Goal: Task Accomplishment & Management: Use online tool/utility

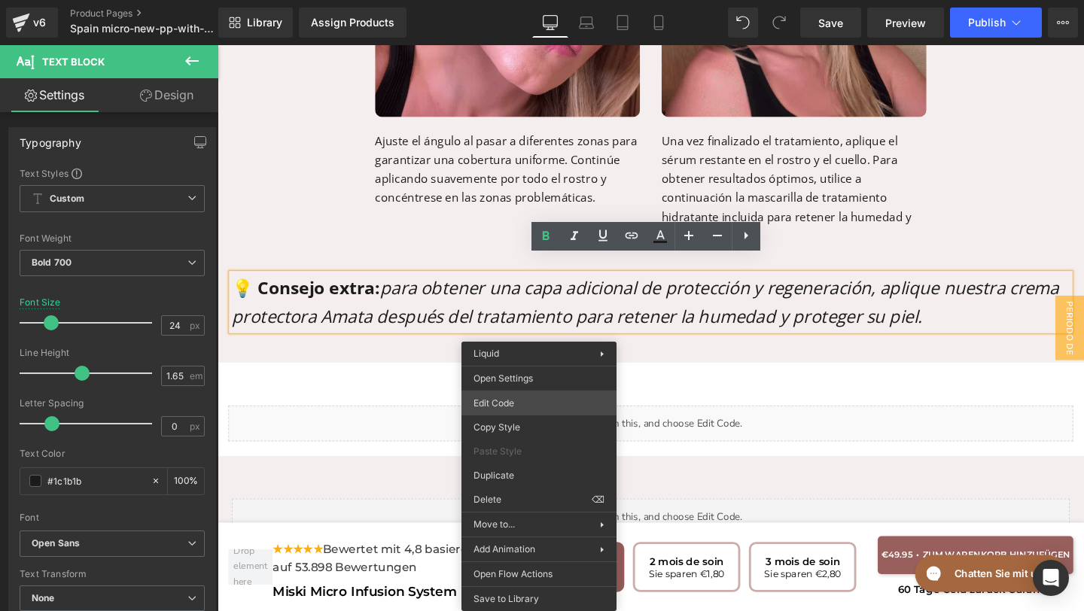
click at [512, 0] on div "Text Block You are previewing how the will restyle your page. You can not edit …" at bounding box center [542, 0] width 1084 height 0
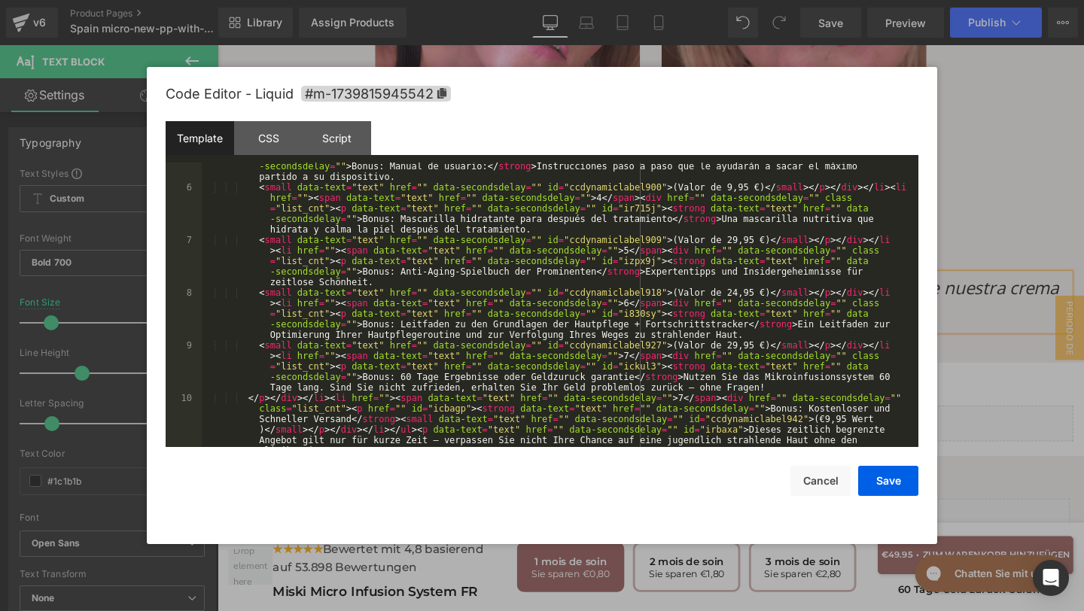
scroll to position [251, 0]
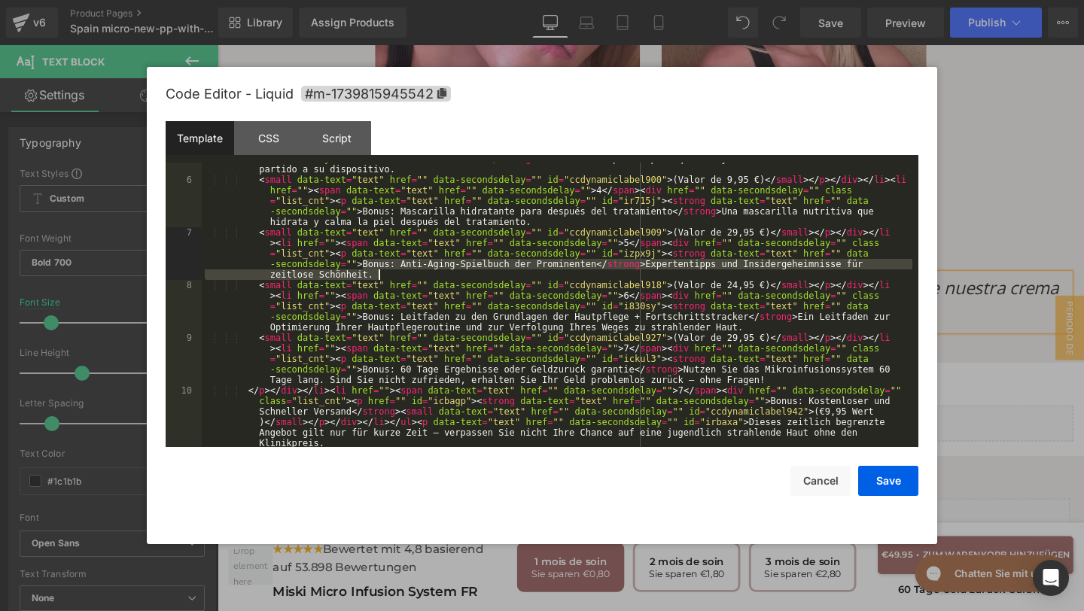
drag, startPoint x: 364, startPoint y: 266, endPoint x: 377, endPoint y: 278, distance: 18.1
click at [377, 278] on div "</ p > </ div > </ li > < li href = "" > < span data-text = "text" href = "" da…" at bounding box center [557, 327] width 710 height 390
click at [360, 263] on div "</ p > </ div > </ li > < li href = "" > < span data-text = "text" href = "" da…" at bounding box center [557, 327] width 710 height 390
drag, startPoint x: 363, startPoint y: 264, endPoint x: 595, endPoint y: 263, distance: 231.0
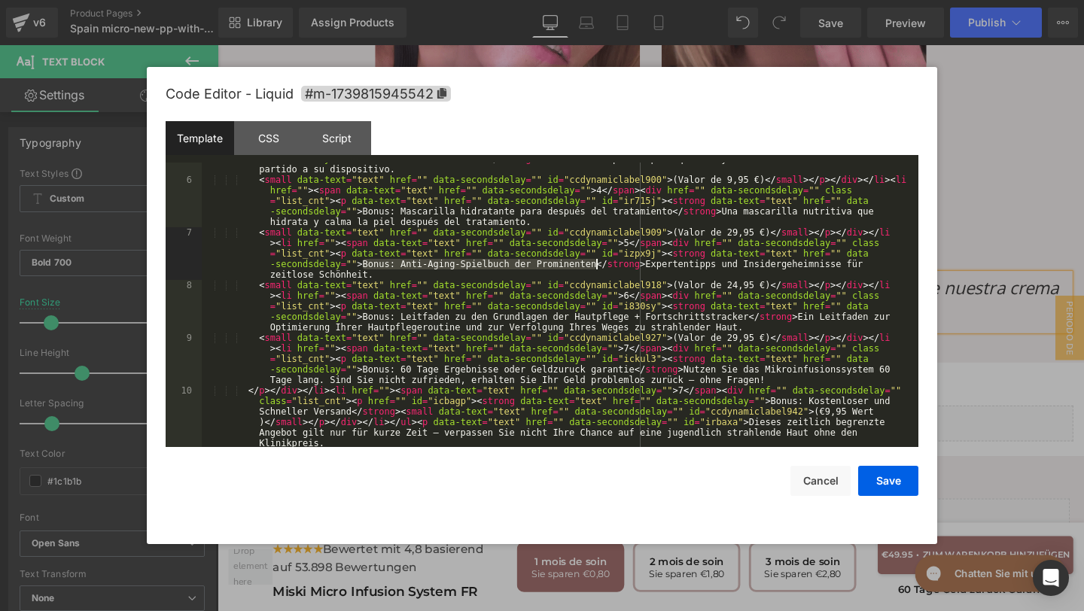
click at [595, 263] on div "</ p > </ div > </ li > < li href = "" > < span data-text = "text" href = "" da…" at bounding box center [557, 327] width 710 height 390
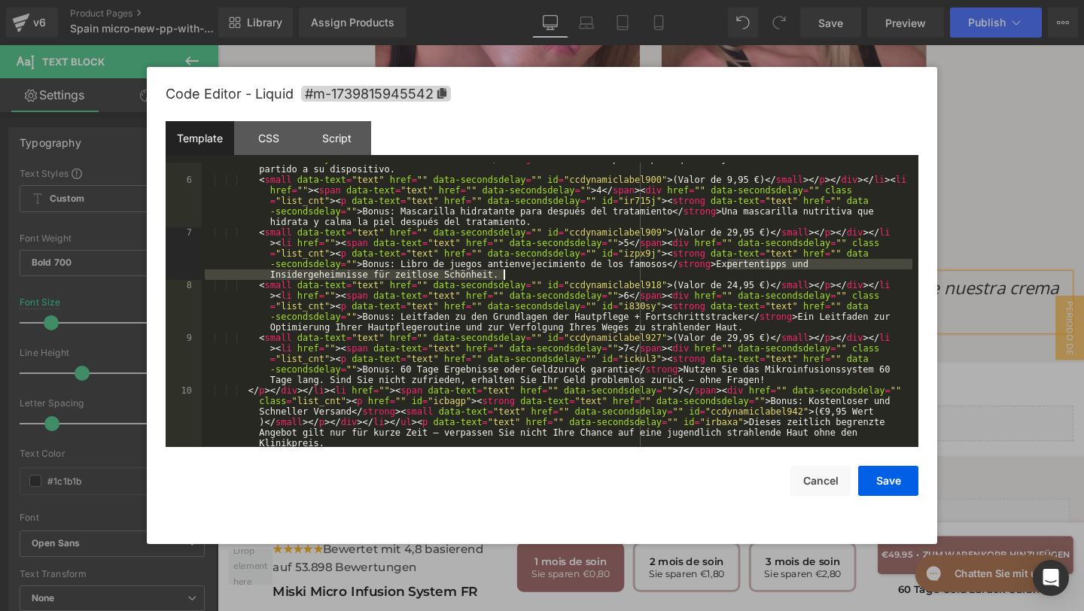
drag, startPoint x: 727, startPoint y: 265, endPoint x: 753, endPoint y: 272, distance: 26.5
click at [753, 271] on div "</ p > </ div > </ li > < li href = "" > < span data-text = "text" href = "" da…" at bounding box center [557, 327] width 710 height 390
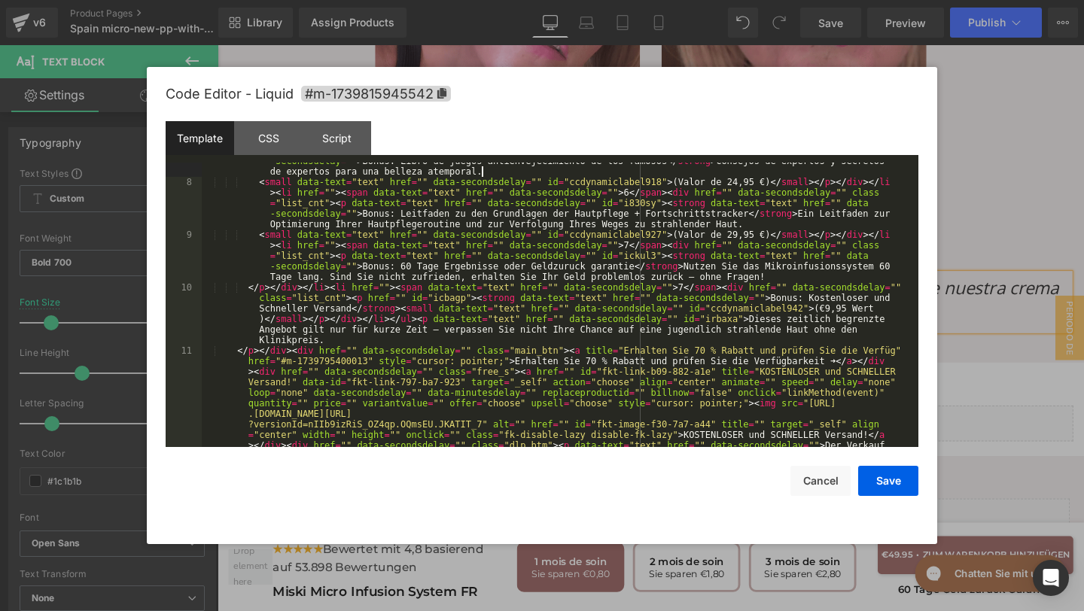
scroll to position [354, 0]
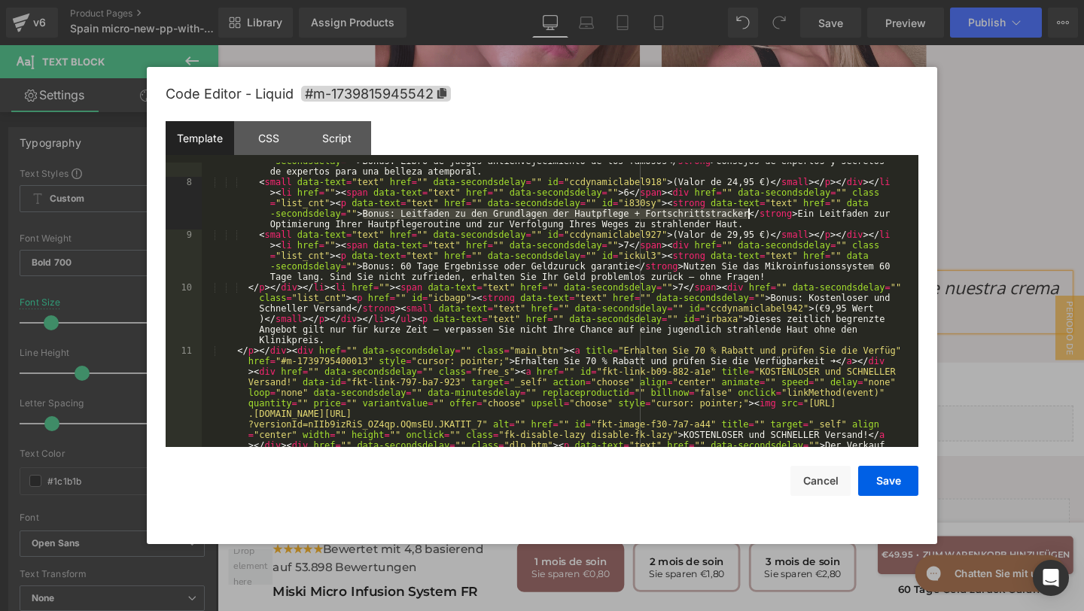
drag, startPoint x: 362, startPoint y: 217, endPoint x: 748, endPoint y: 217, distance: 386.1
click at [748, 217] on div "< small data-text = "text" href = "" data-secondsdelay = "" id = "ccdynamiclabe…" at bounding box center [557, 350] width 710 height 453
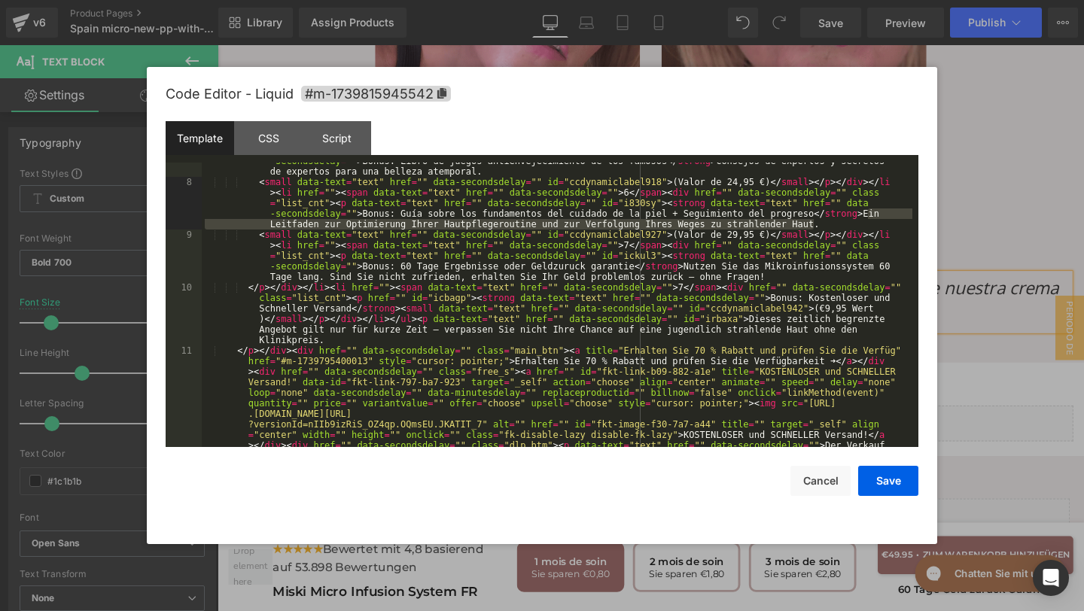
drag, startPoint x: 871, startPoint y: 212, endPoint x: 815, endPoint y: 227, distance: 57.5
click at [816, 227] on div "< small data-text = "text" href = "" data-secondsdelay = "" id = "ccdynamiclabe…" at bounding box center [557, 350] width 710 height 453
click at [828, 224] on div "< small data-text = "text" href = "" data-secondsdelay = "" id = "ccdynamiclabe…" at bounding box center [557, 350] width 710 height 453
drag, startPoint x: 874, startPoint y: 214, endPoint x: 880, endPoint y: 224, distance: 12.1
click at [880, 224] on div "< small data-text = "text" href = "" data-secondsdelay = "" id = "ccdynamiclabe…" at bounding box center [557, 350] width 710 height 453
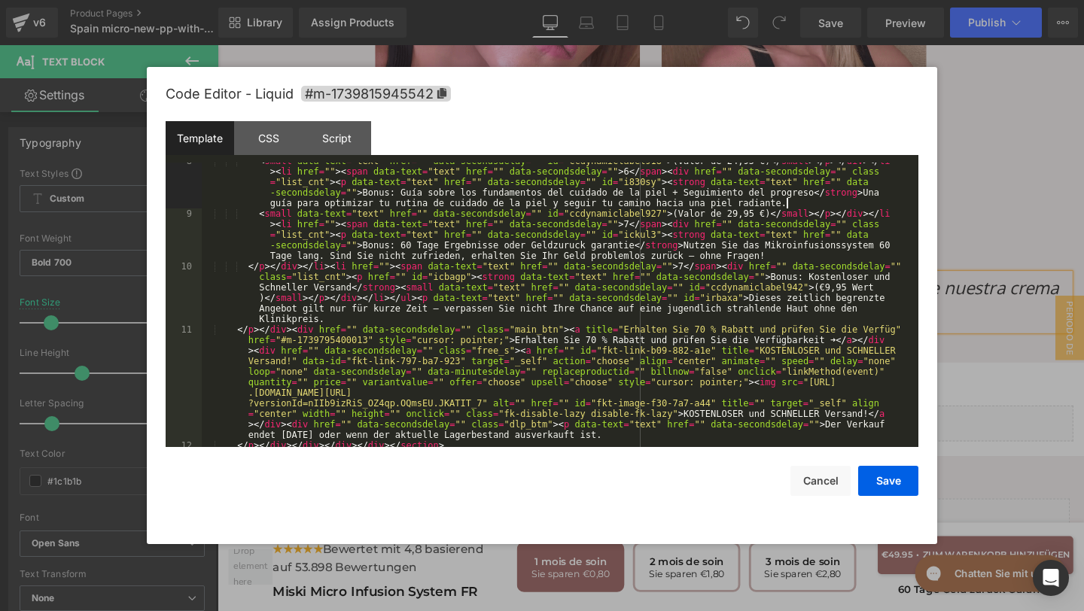
scroll to position [379, 0]
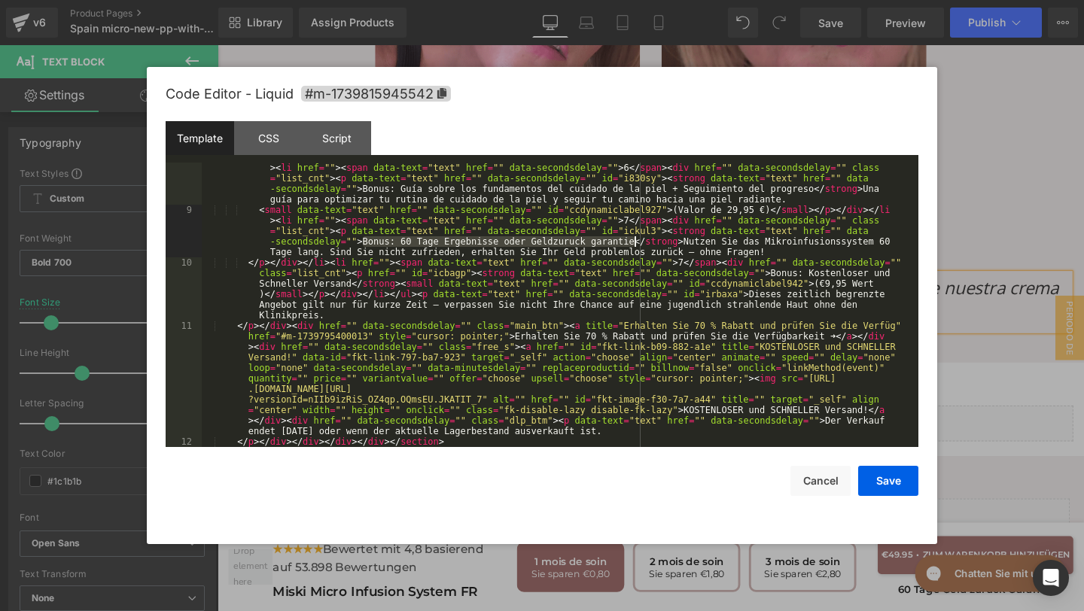
drag, startPoint x: 360, startPoint y: 242, endPoint x: 635, endPoint y: 246, distance: 274.7
click at [635, 246] on div "< small data-text = "text" href = "" data-secondsdelay = "" id = "ccdynamiclabe…" at bounding box center [557, 326] width 710 height 348
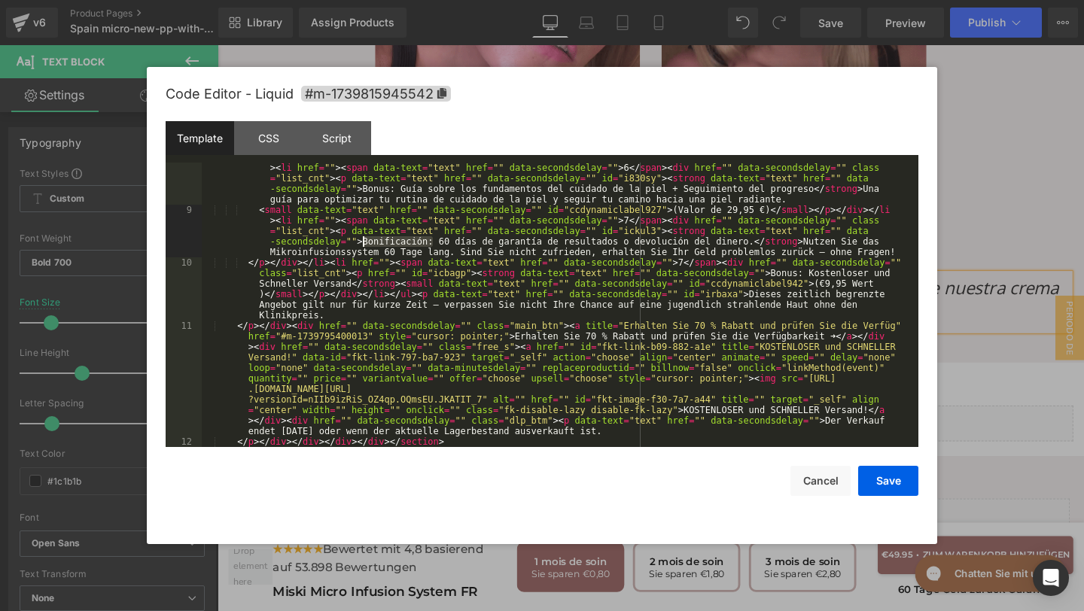
drag, startPoint x: 433, startPoint y: 239, endPoint x: 365, endPoint y: 240, distance: 67.7
click at [365, 240] on div "< small data-text = "text" href = "" data-secondsdelay = "" id = "ccdynamiclabe…" at bounding box center [557, 326] width 710 height 348
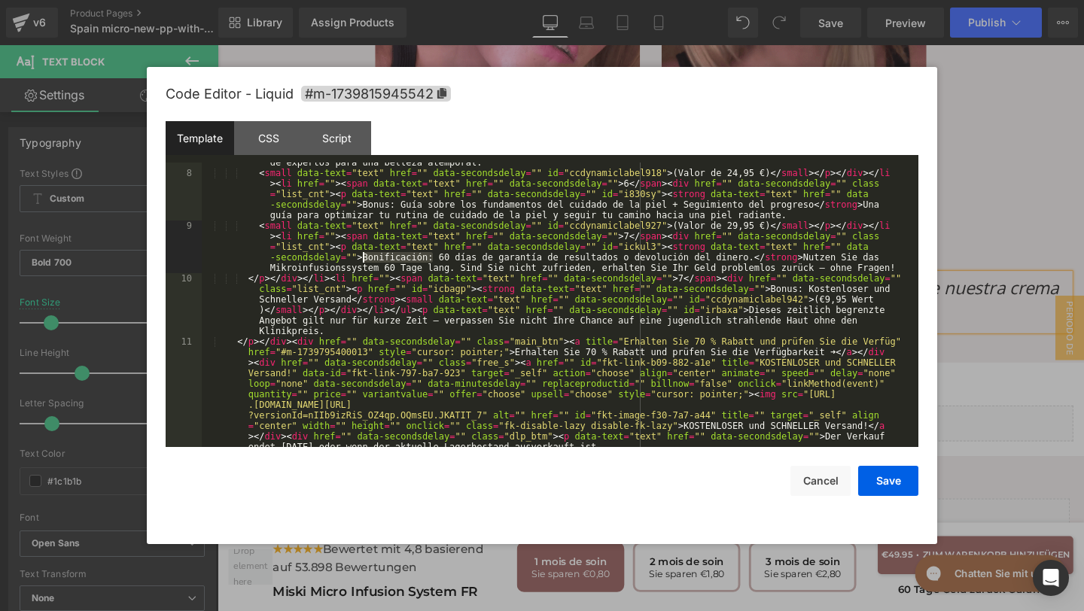
scroll to position [363, 0]
drag, startPoint x: 389, startPoint y: 256, endPoint x: 362, endPoint y: 259, distance: 27.3
click at [361, 259] on div "< small data-text = "text" href = "" data-secondsdelay = "" id = "ccdynamiclabe…" at bounding box center [557, 341] width 710 height 453
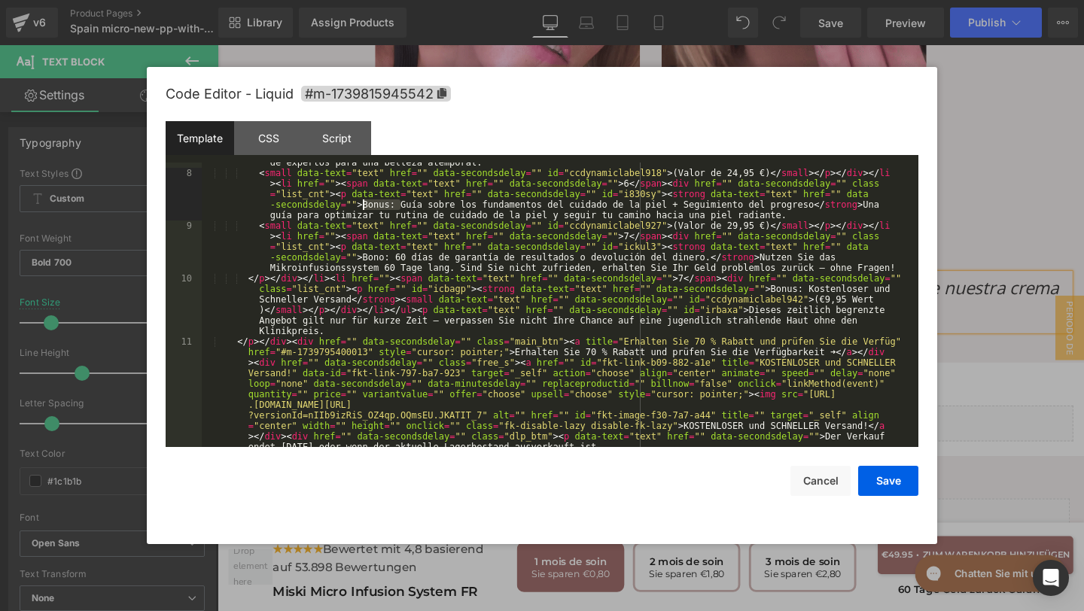
drag, startPoint x: 398, startPoint y: 208, endPoint x: 364, endPoint y: 208, distance: 33.9
click at [364, 208] on div "< small data-text = "text" href = "" data-secondsdelay = "" id = "ccdynamiclabe…" at bounding box center [557, 341] width 710 height 453
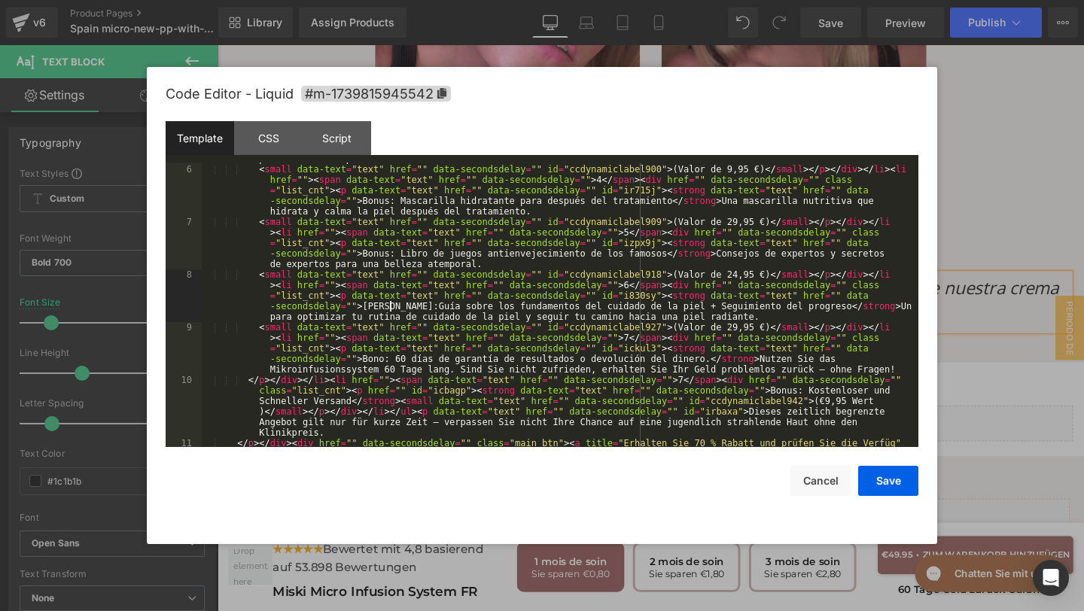
scroll to position [262, 0]
drag, startPoint x: 394, startPoint y: 255, endPoint x: 365, endPoint y: 255, distance: 28.6
click at [364, 255] on div "</ p > </ div > </ li > < li href = "" > < span data-text = "text" href = "" da…" at bounding box center [557, 343] width 710 height 443
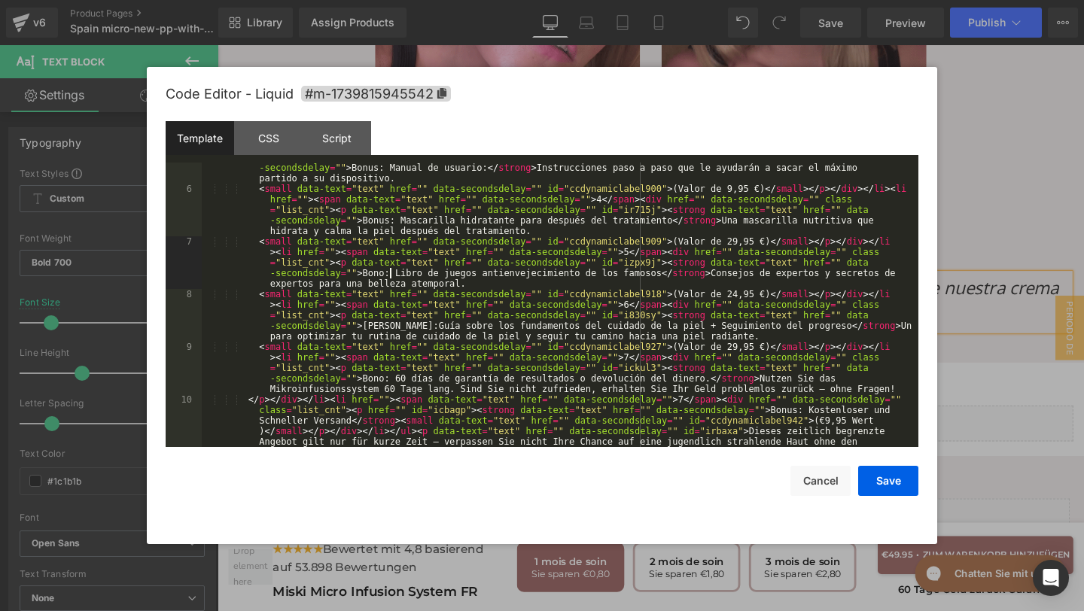
scroll to position [236, 0]
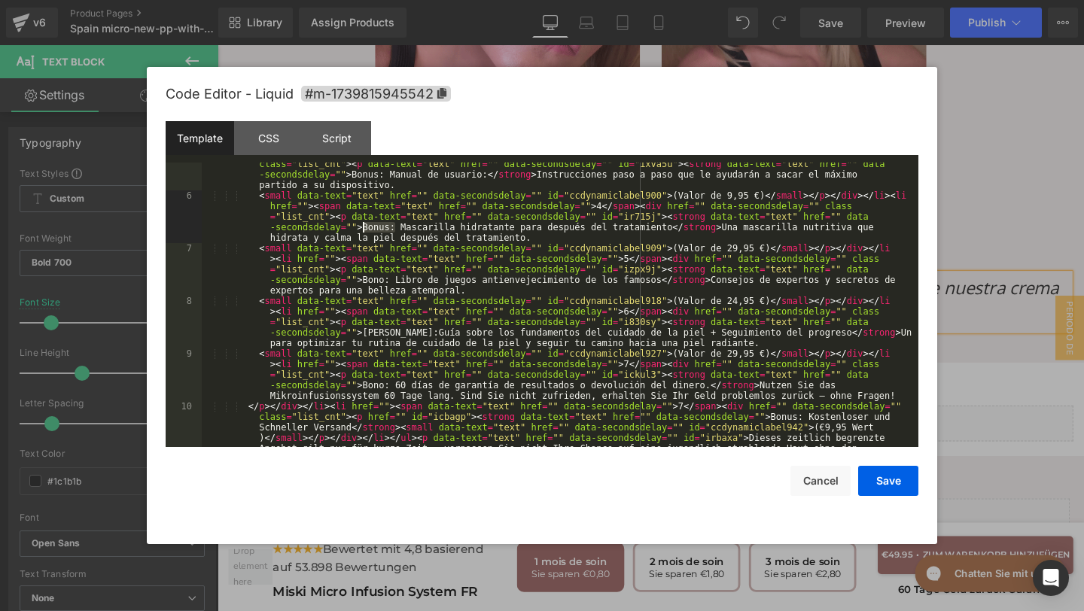
drag, startPoint x: 393, startPoint y: 226, endPoint x: 365, endPoint y: 227, distance: 27.9
click at [365, 227] on div "</ p > </ div > </ li > < li href = "" > < span data-text = "text" href = "" da…" at bounding box center [557, 343] width 710 height 390
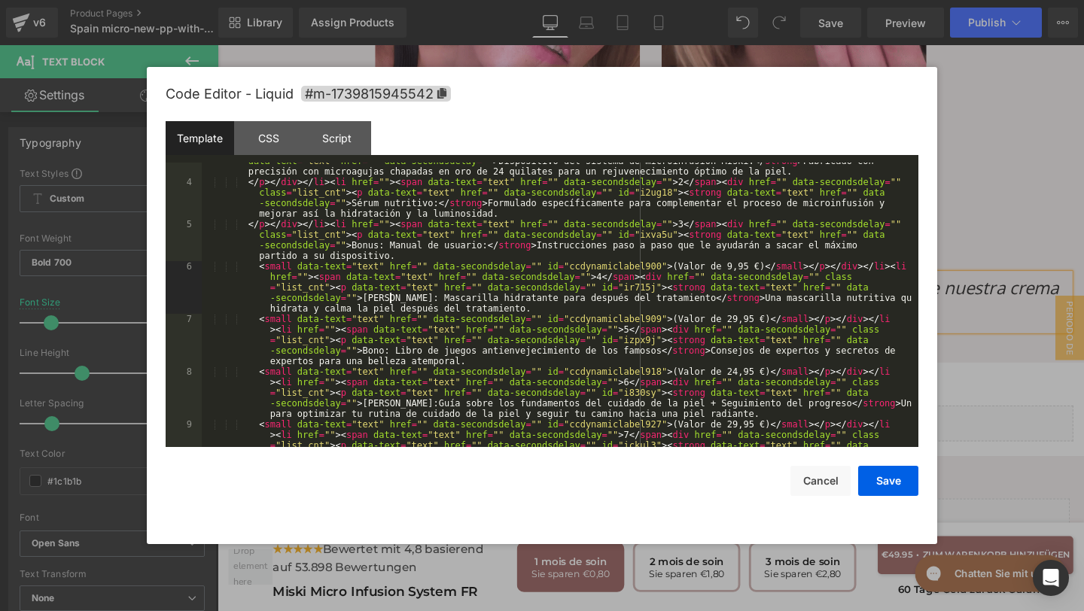
scroll to position [165, 0]
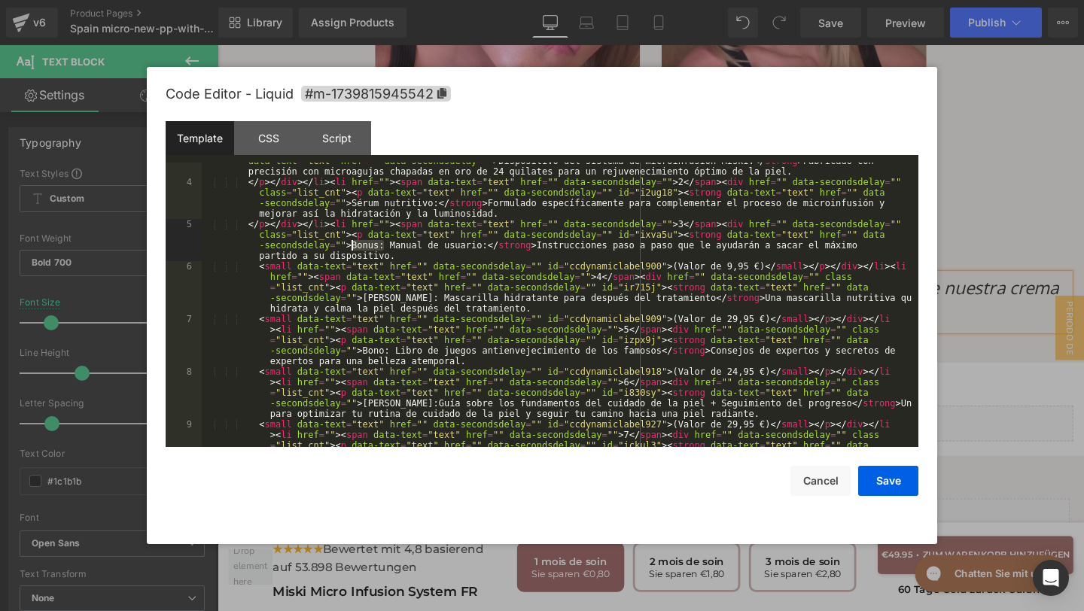
drag, startPoint x: 382, startPoint y: 246, endPoint x: 352, endPoint y: 246, distance: 30.1
click at [352, 246] on div "</ h3 > < span data-text = "text" href = "" data-secondsdelay = "" id = "ccdyna…" at bounding box center [557, 314] width 710 height 400
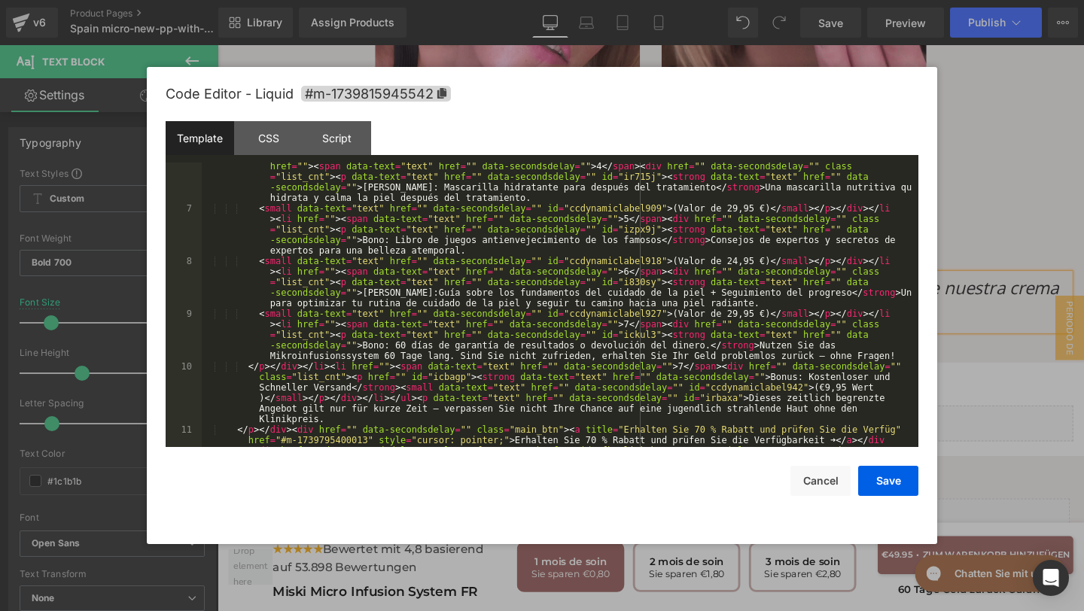
scroll to position [379, 0]
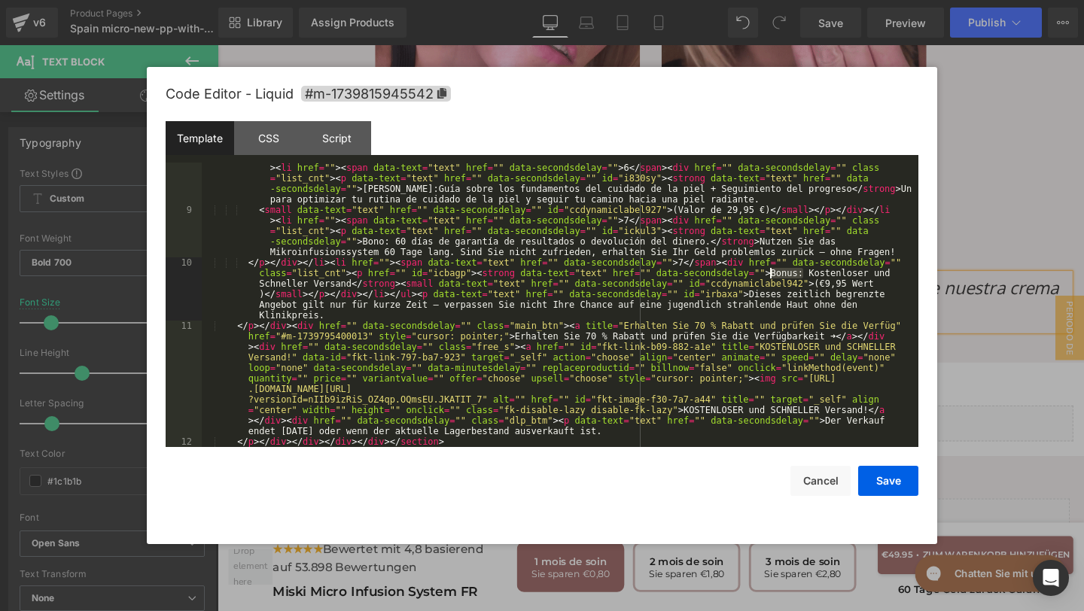
drag, startPoint x: 804, startPoint y: 275, endPoint x: 772, endPoint y: 275, distance: 31.6
click at [772, 275] on div "< small data-text = "text" href = "" data-secondsdelay = "" id = "ccdynamiclabe…" at bounding box center [557, 326] width 710 height 348
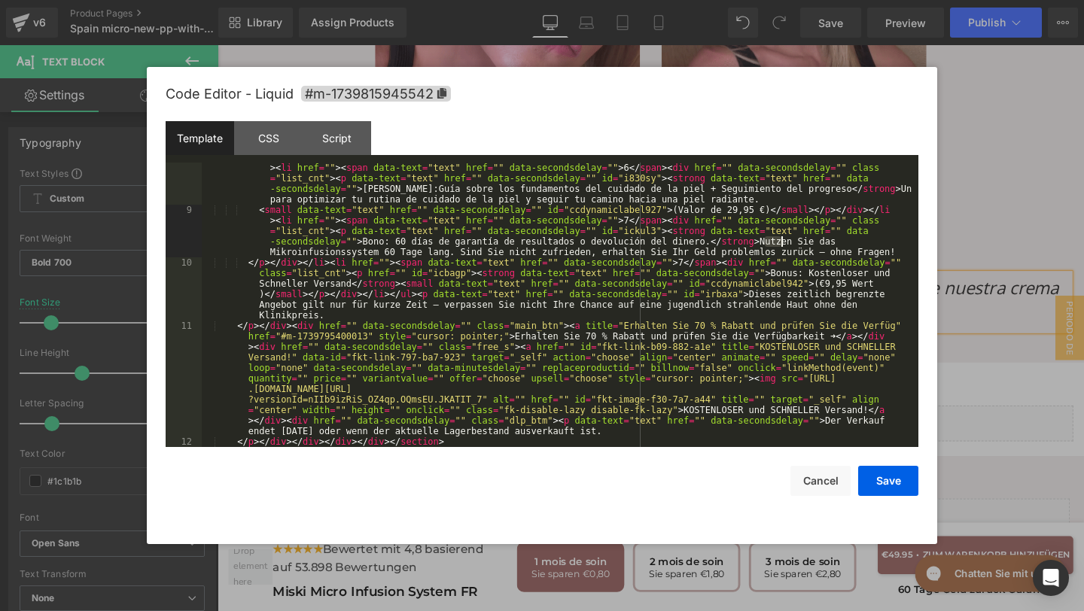
drag, startPoint x: 765, startPoint y: 240, endPoint x: 810, endPoint y: 245, distance: 44.6
click at [800, 245] on div "< small data-text = "text" href = "" data-secondsdelay = "" id = "ccdynamiclabe…" at bounding box center [557, 326] width 710 height 348
click at [813, 245] on div "< small data-text = "text" href = "" data-secondsdelay = "" id = "ccdynamiclabe…" at bounding box center [557, 326] width 710 height 348
drag, startPoint x: 765, startPoint y: 239, endPoint x: 902, endPoint y: 253, distance: 137.6
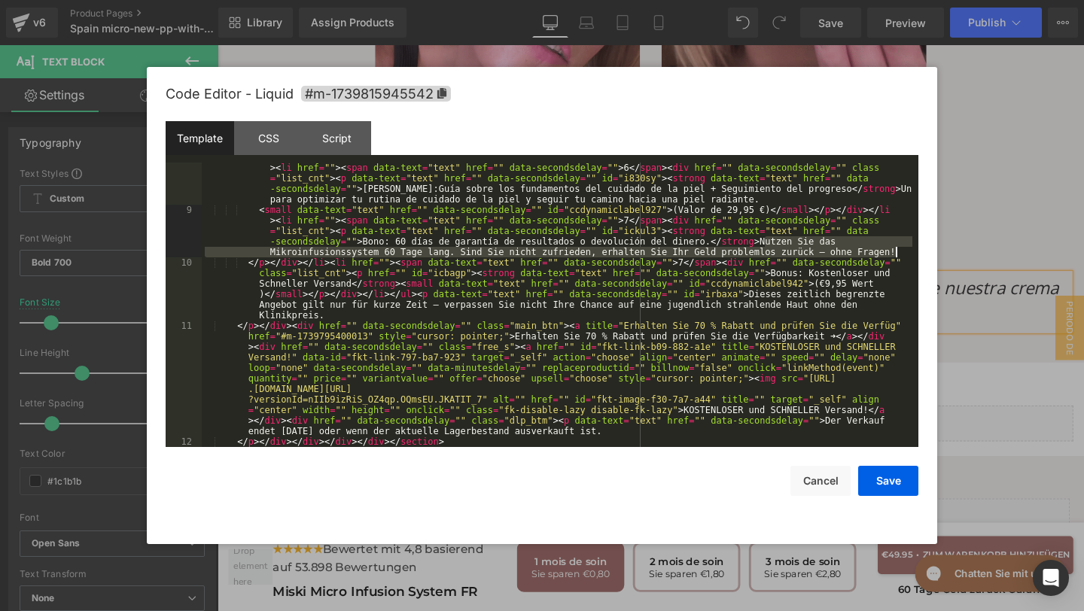
click at [902, 253] on div "< small data-text = "text" href = "" data-secondsdelay = "" id = "ccdynamiclabe…" at bounding box center [557, 326] width 710 height 348
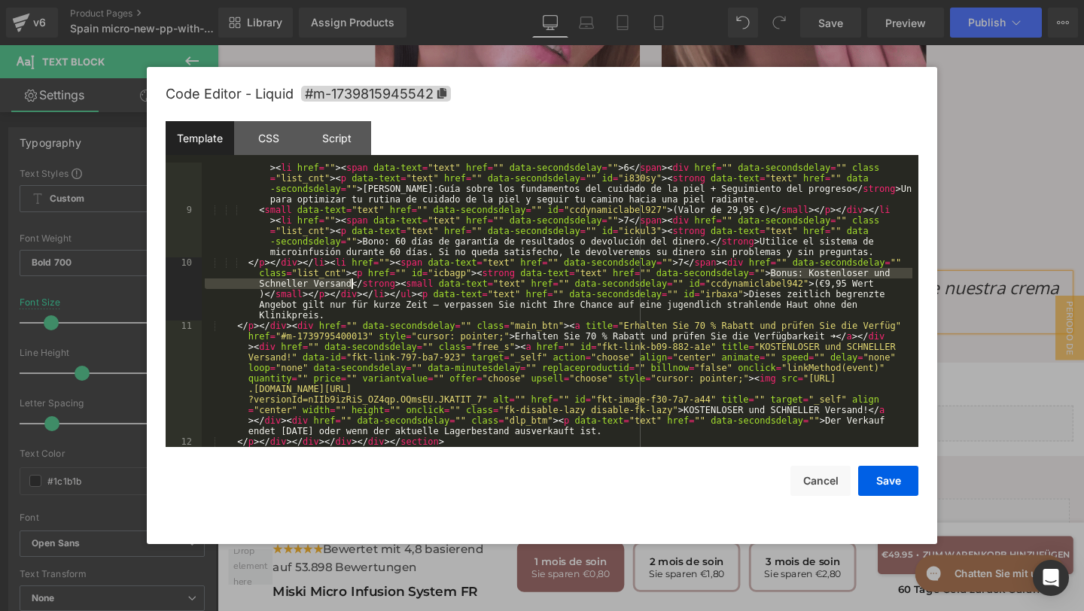
drag, startPoint x: 769, startPoint y: 275, endPoint x: 351, endPoint y: 280, distance: 417.7
click at [351, 280] on div "< small data-text = "text" href = "" data-secondsdelay = "" id = "ccdynamiclabe…" at bounding box center [557, 326] width 710 height 348
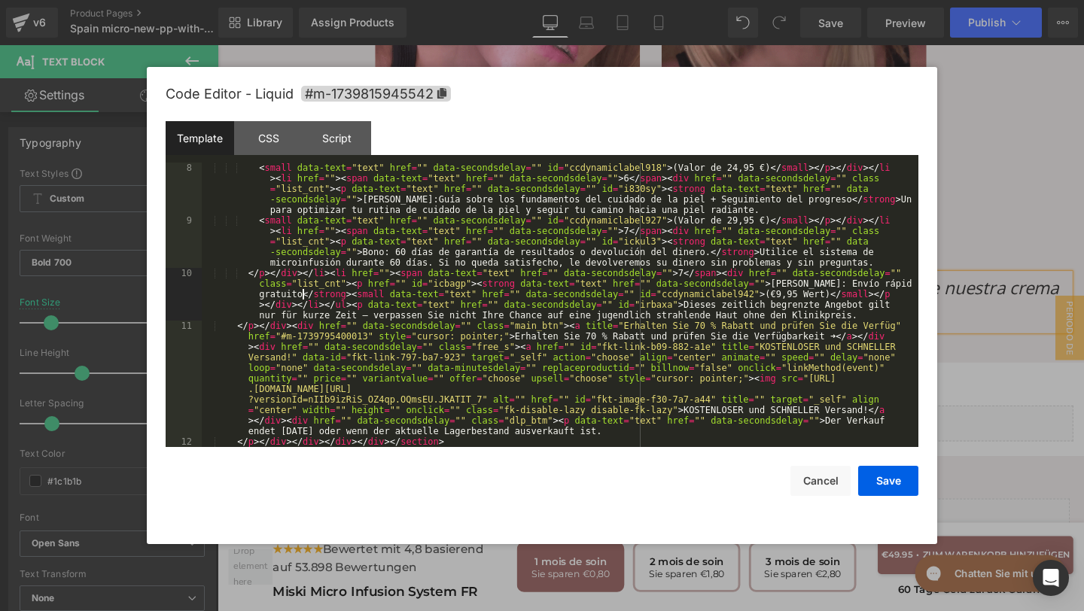
scroll to position [369, 0]
drag, startPoint x: 770, startPoint y: 292, endPoint x: 834, endPoint y: 294, distance: 64.0
click at [834, 294] on div "< small data-text = "text" href = "" data-secondsdelay = "" id = "ccdynamiclabe…" at bounding box center [557, 337] width 710 height 348
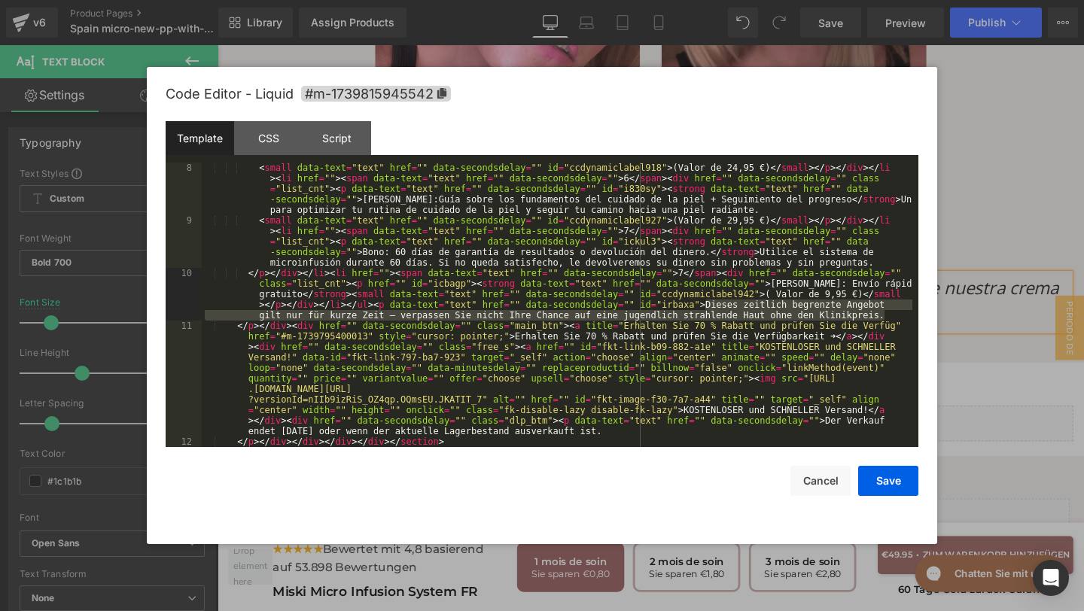
drag, startPoint x: 706, startPoint y: 306, endPoint x: 886, endPoint y: 315, distance: 180.1
click at [886, 315] on div "< small data-text = "text" href = "" data-secondsdelay = "" id = "ccdynamiclabe…" at bounding box center [557, 337] width 710 height 348
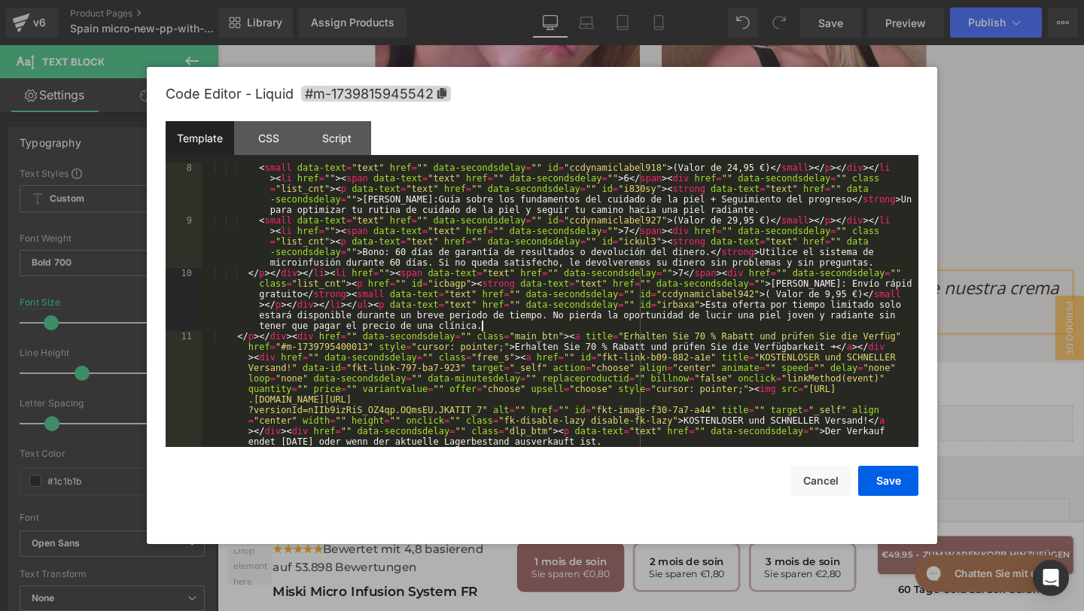
scroll to position [379, 0]
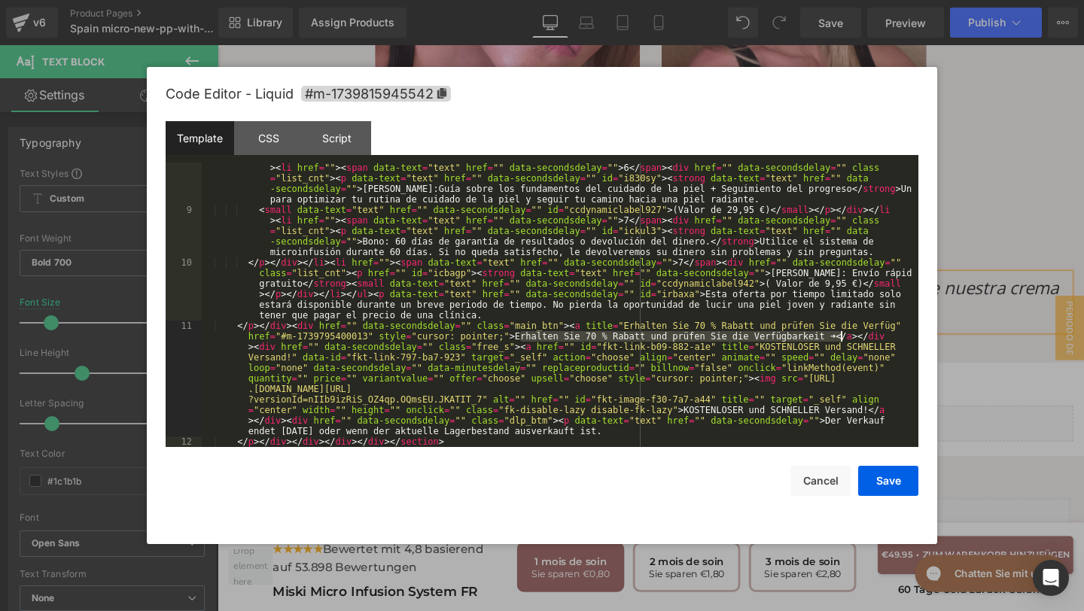
drag, startPoint x: 521, startPoint y: 338, endPoint x: 841, endPoint y: 340, distance: 320.6
click at [842, 340] on div "< small data-text = "text" href = "" data-secondsdelay = "" id = "ccdynamiclabe…" at bounding box center [557, 326] width 710 height 348
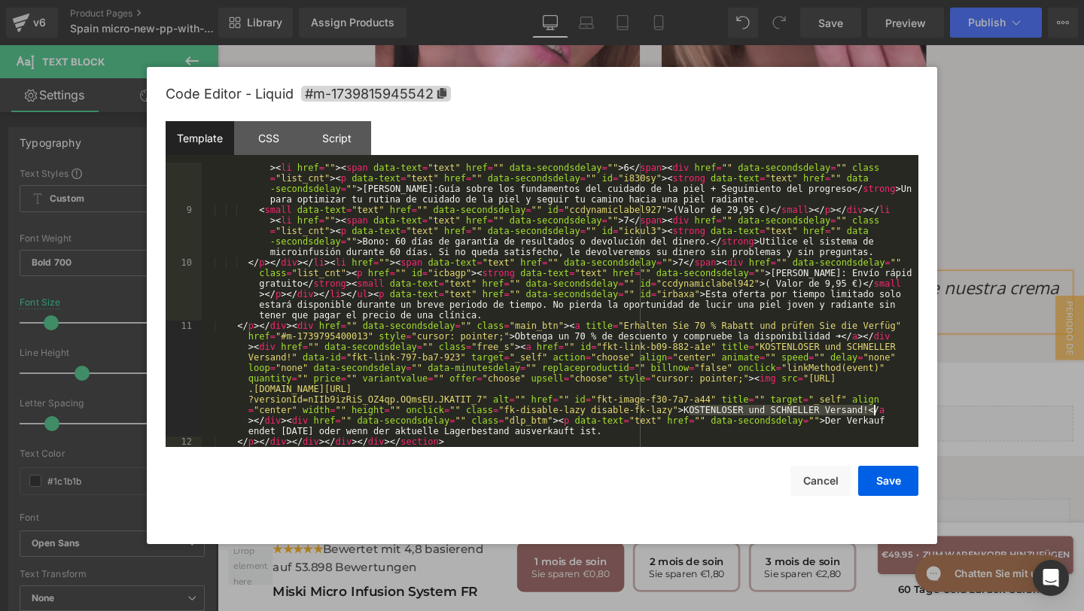
drag, startPoint x: 690, startPoint y: 407, endPoint x: 874, endPoint y: 415, distance: 184.5
click at [874, 415] on div "< small data-text = "text" href = "" data-secondsdelay = "" id = "ccdynamiclabe…" at bounding box center [557, 326] width 710 height 348
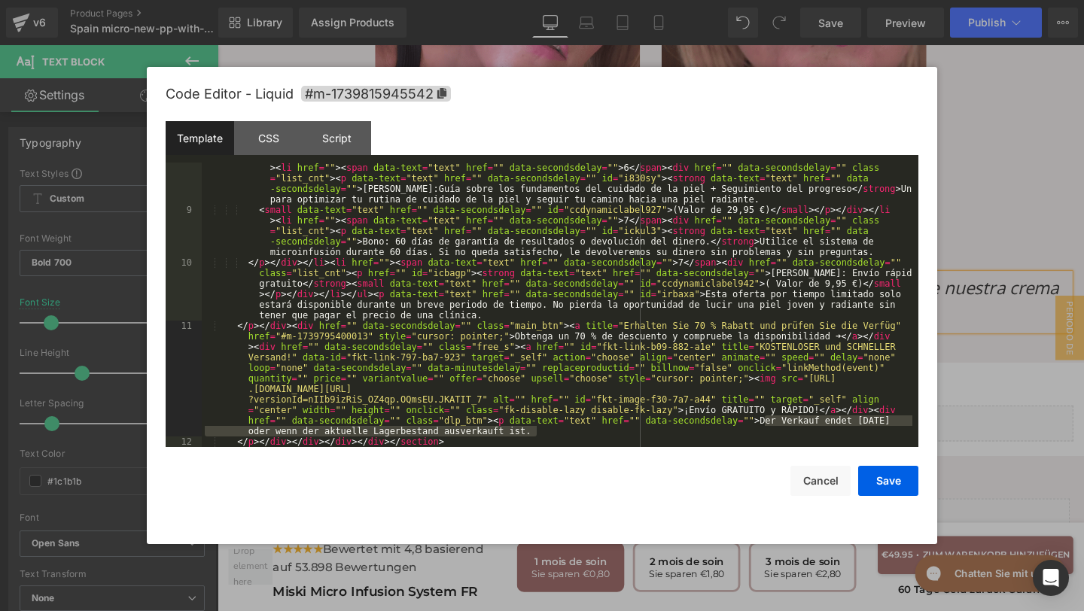
drag, startPoint x: 762, startPoint y: 423, endPoint x: 870, endPoint y: 433, distance: 108.1
click at [870, 433] on div "< small data-text = "text" href = "" data-secondsdelay = "" id = "ccdynamiclabe…" at bounding box center [557, 326] width 710 height 348
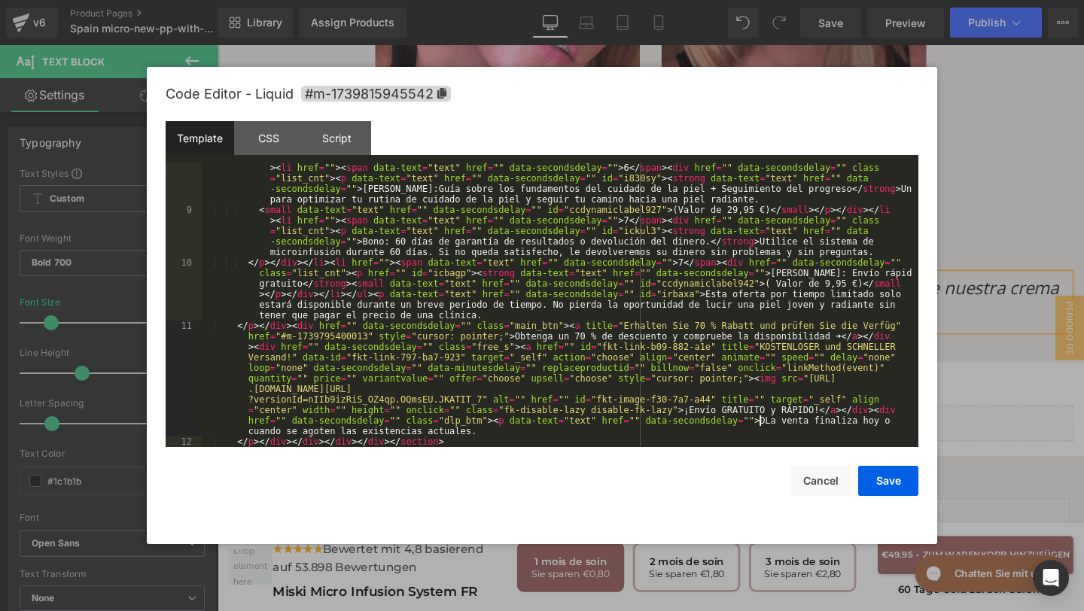
click at [762, 420] on div "< small data-text = "text" href = "" data-secondsdelay = "" id = "ccdynamiclabe…" at bounding box center [557, 326] width 710 height 348
click at [287, 137] on div "CSS" at bounding box center [268, 138] width 68 height 34
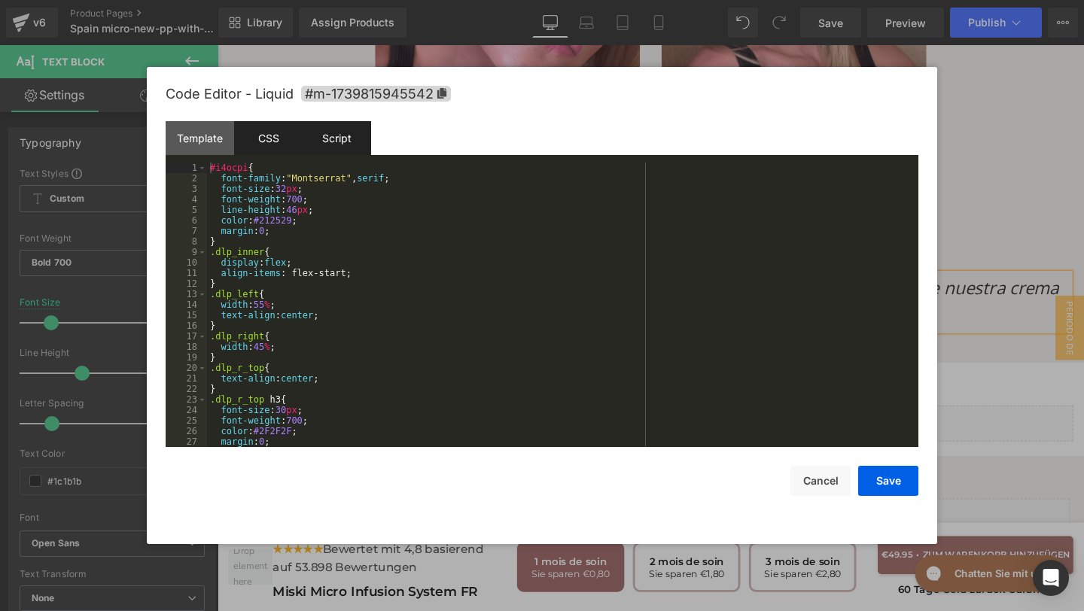
click at [330, 136] on div "Script" at bounding box center [337, 138] width 68 height 34
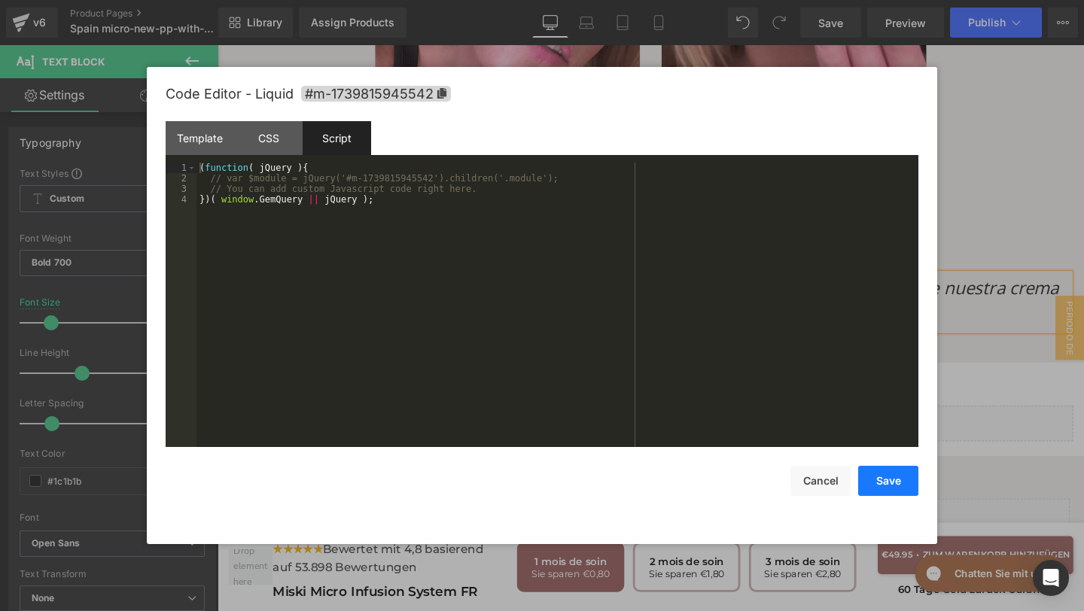
click at [889, 473] on button "Save" at bounding box center [888, 481] width 60 height 30
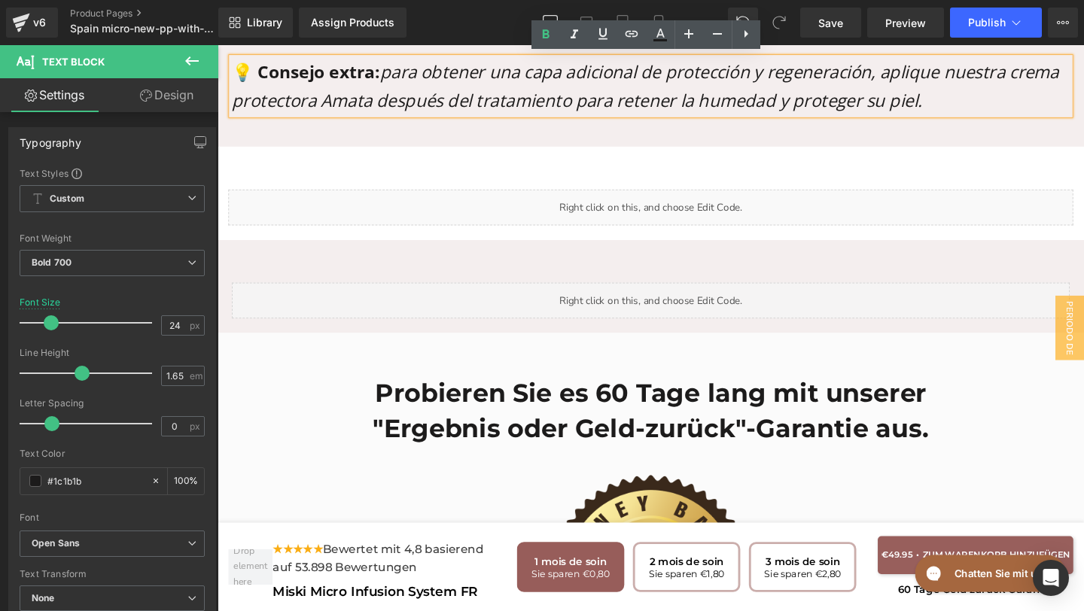
scroll to position [6604, 0]
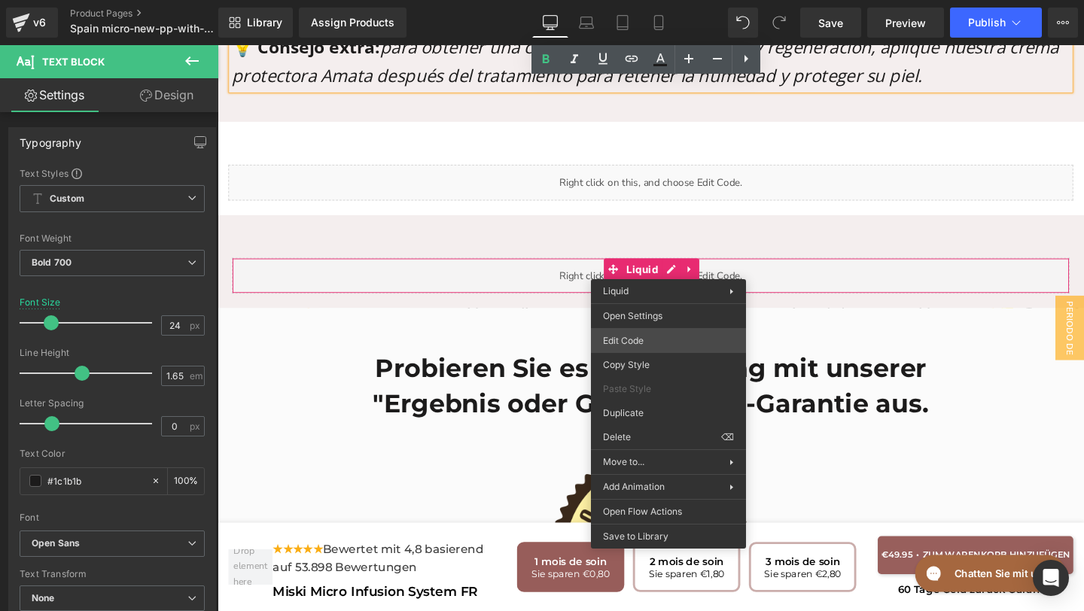
click at [637, 0] on div "Text Block You are previewing how the will restyle your page. You can not edit …" at bounding box center [542, 0] width 1084 height 0
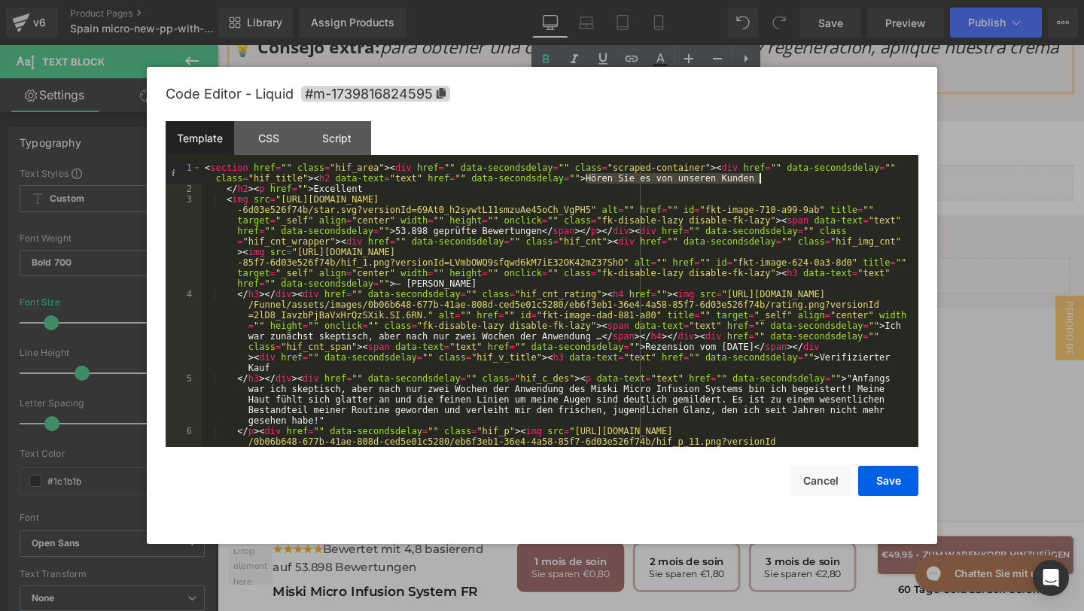
drag, startPoint x: 584, startPoint y: 176, endPoint x: 758, endPoint y: 176, distance: 173.8
click at [758, 176] on div "< section href = "" class = "hif_area" > < div href = "" data-secondsdelay = ""…" at bounding box center [557, 363] width 710 height 400
drag, startPoint x: 391, startPoint y: 188, endPoint x: 318, endPoint y: 189, distance: 72.2
click at [318, 189] on div "< section href = "" class = "hif_area" > < div href = "" data-secondsdelay = ""…" at bounding box center [557, 363] width 710 height 400
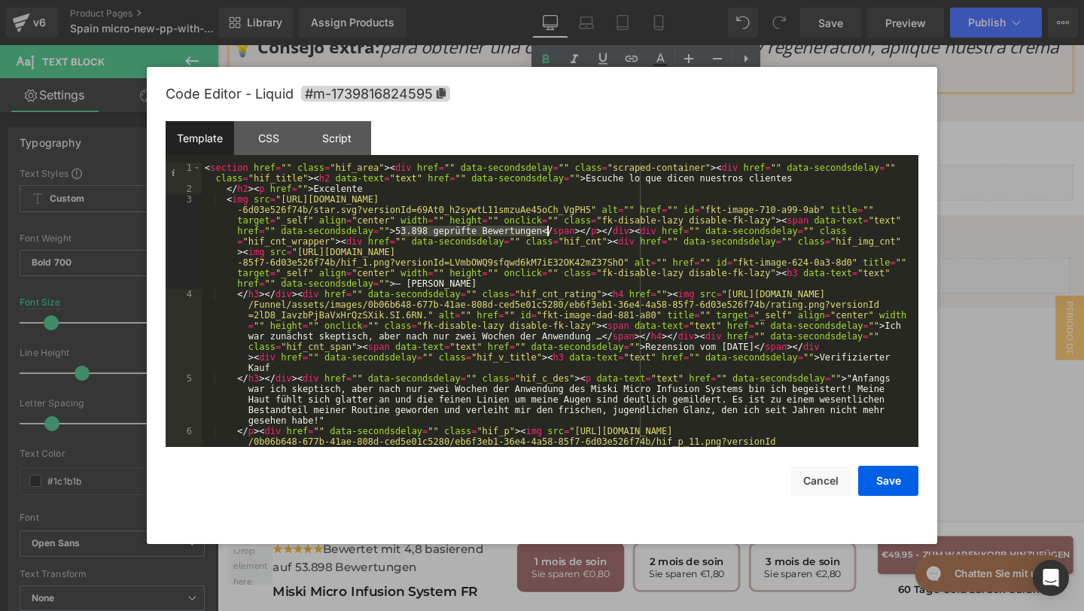
drag, startPoint x: 400, startPoint y: 233, endPoint x: 548, endPoint y: 236, distance: 148.3
click at [548, 236] on div "< section href = "" class = "hif_area" > < div href = "" data-secondsdelay = ""…" at bounding box center [557, 363] width 710 height 400
paste textarea
click at [417, 233] on div "< section href = "" class = "hif_area" > < div href = "" data-secondsdelay = ""…" at bounding box center [557, 363] width 710 height 400
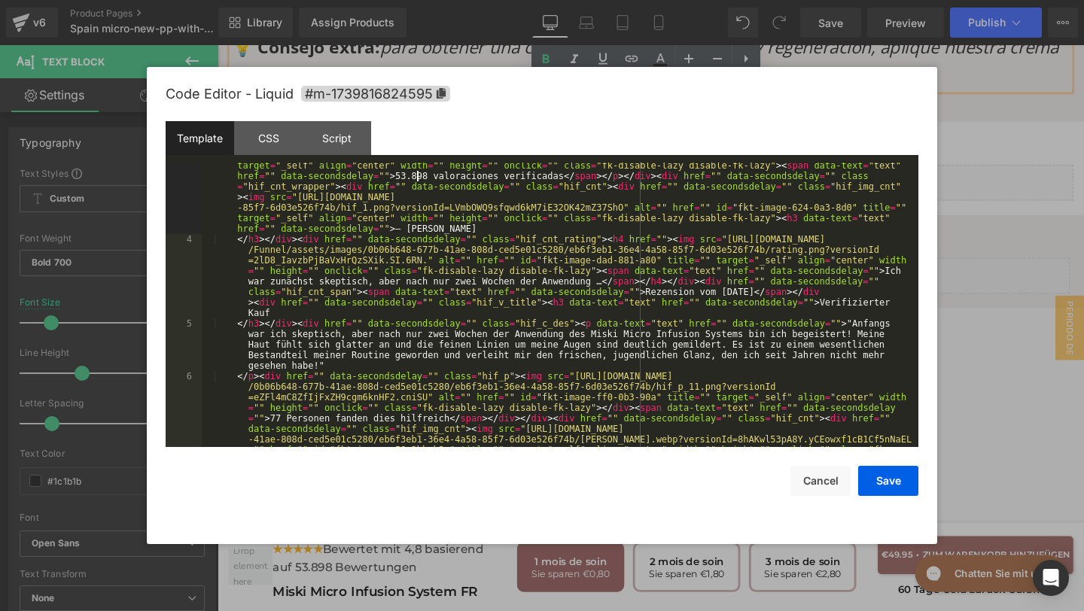
scroll to position [61, 0]
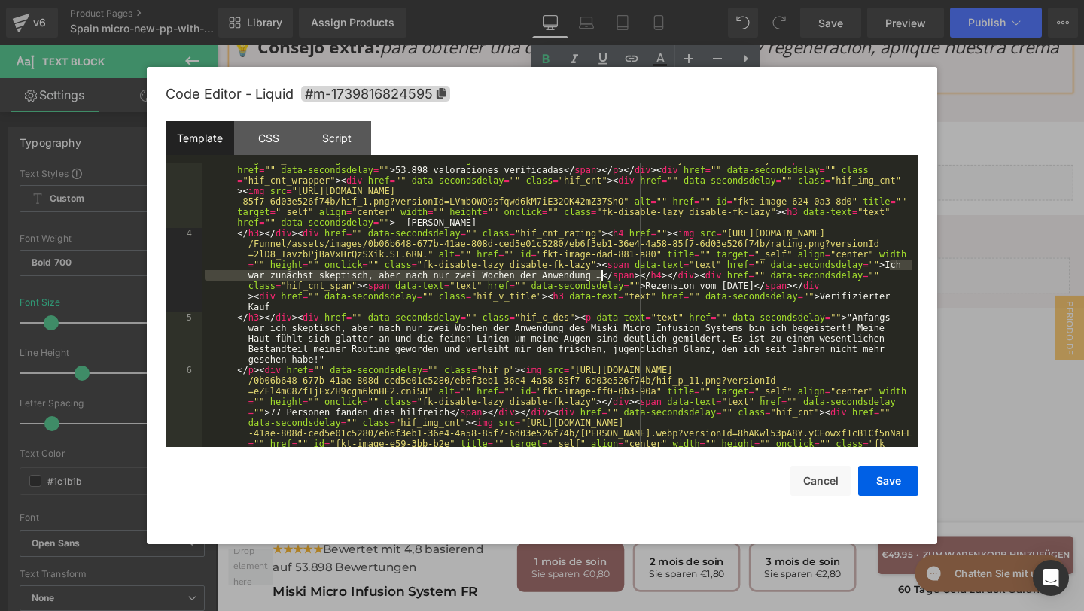
drag, startPoint x: 890, startPoint y: 262, endPoint x: 603, endPoint y: 275, distance: 287.8
click at [603, 275] on div "< img src = "https://assets.checkoutchamp.com/Funnel/assets/images/0b06b648-677…" at bounding box center [557, 370] width 710 height 474
drag, startPoint x: 649, startPoint y: 285, endPoint x: 813, endPoint y: 287, distance: 163.3
click at [813, 287] on div "< img src = "https://assets.checkoutchamp.com/Funnel/assets/images/0b06b648-677…" at bounding box center [557, 370] width 710 height 474
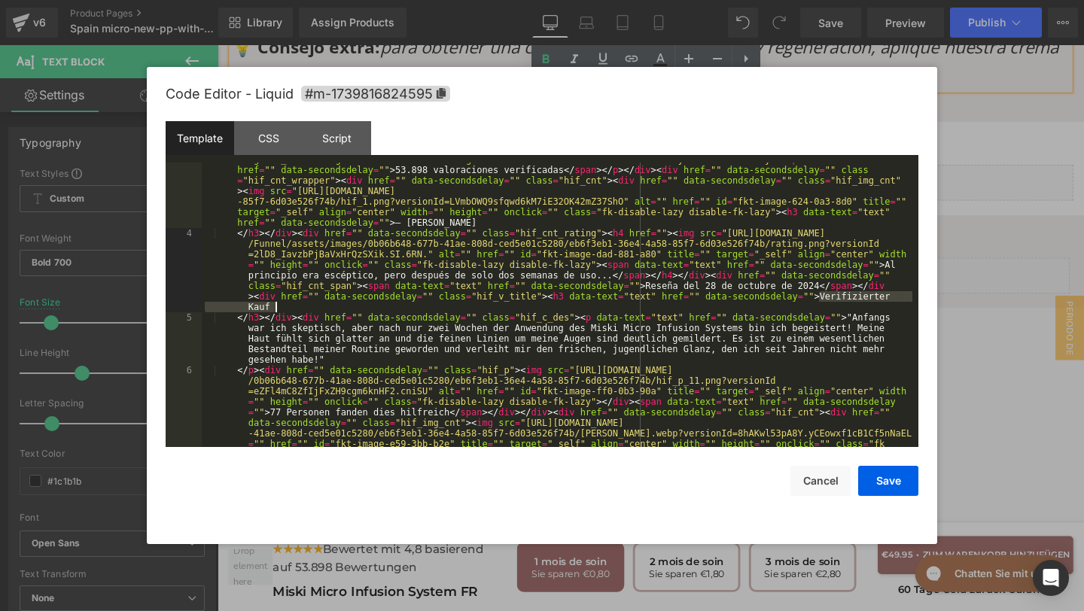
drag, startPoint x: 822, startPoint y: 299, endPoint x: 884, endPoint y: 311, distance: 63.6
click at [884, 312] on div "< img src = "https://assets.checkoutchamp.com/Funnel/assets/images/0b06b648-677…" at bounding box center [557, 370] width 710 height 474
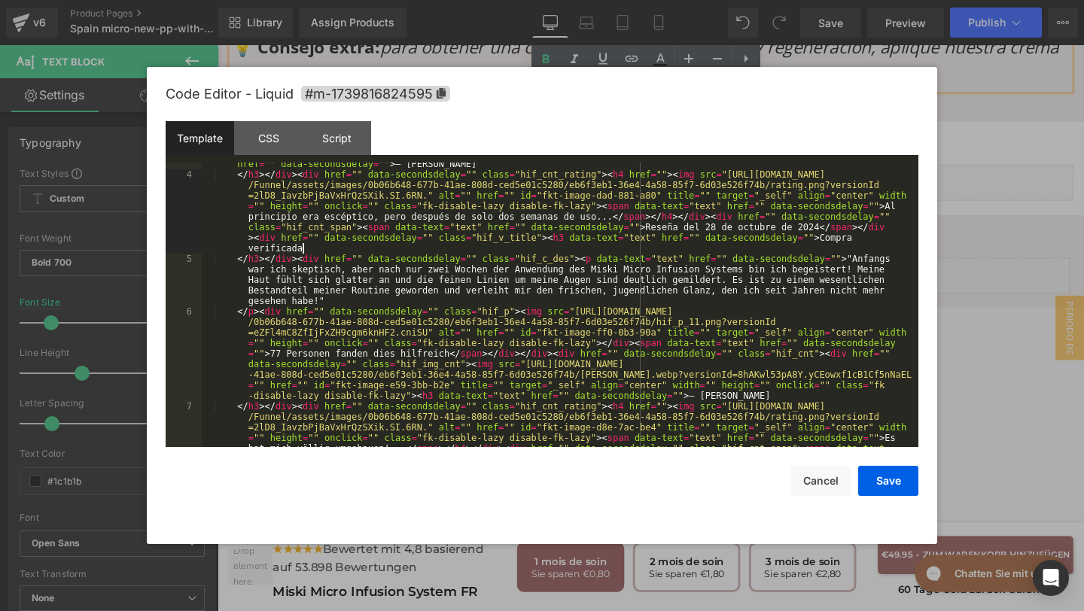
scroll to position [120, 0]
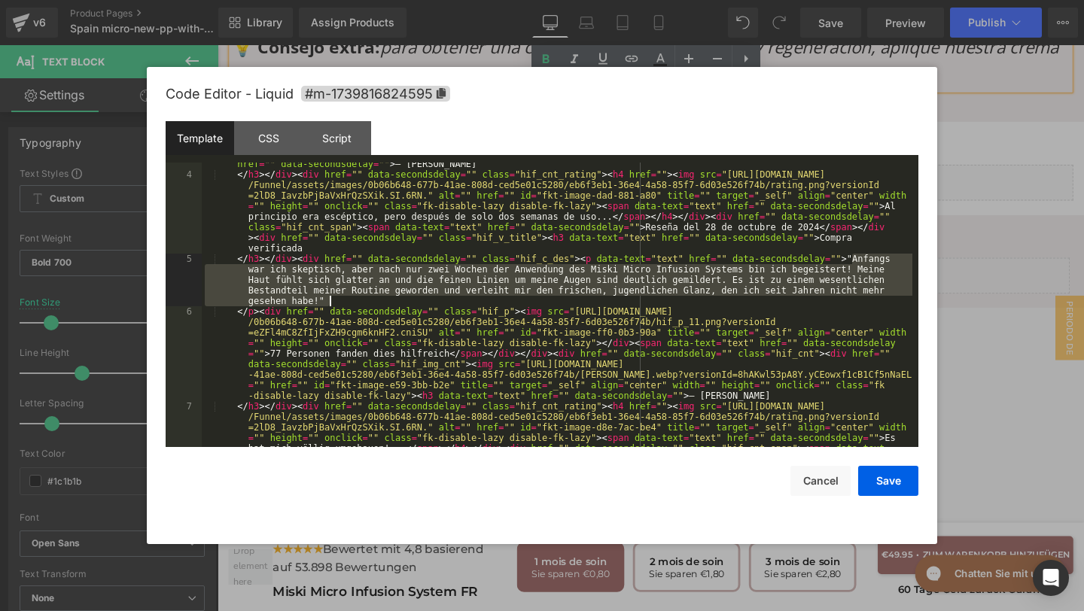
drag, startPoint x: 853, startPoint y: 257, endPoint x: 878, endPoint y: 305, distance: 53.5
click at [878, 305] on div "< img src = "https://assets.checkoutchamp.com/Funnel/assets/images/0b06b648-677…" at bounding box center [557, 301] width 710 height 453
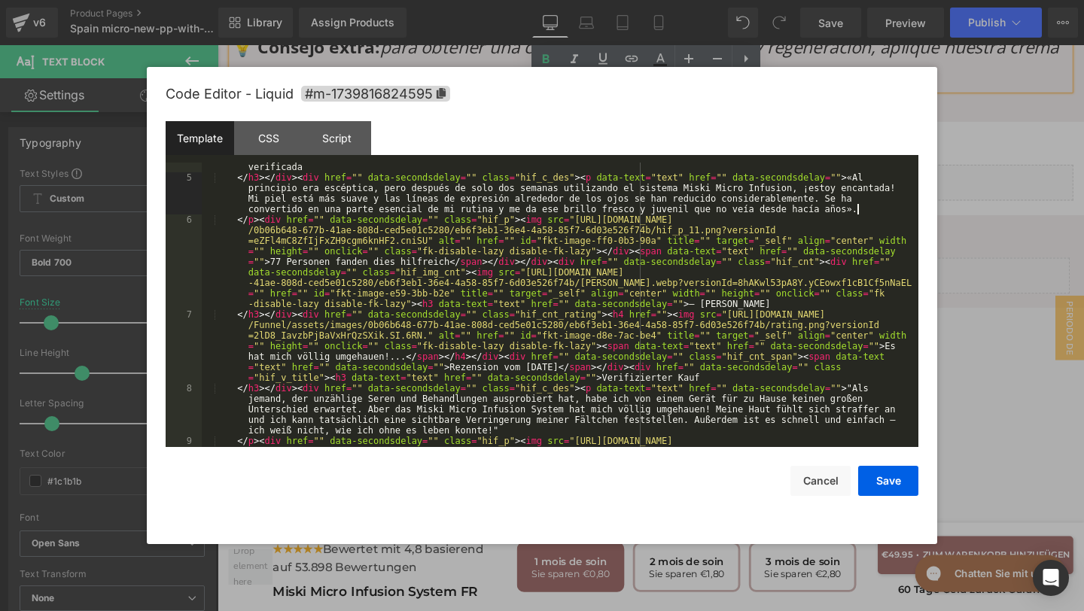
scroll to position [208, 0]
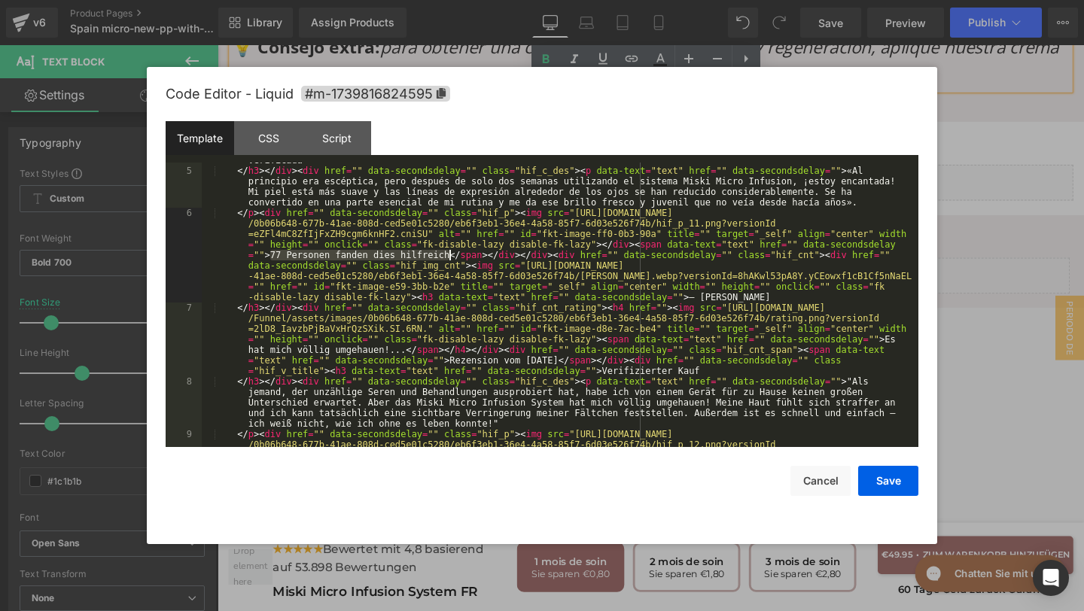
drag, startPoint x: 271, startPoint y: 252, endPoint x: 447, endPoint y: 257, distance: 176.2
click at [447, 257] on div "</ h3 > </ div > < div href = "" data-secondsdelay = "" class = "hif_cnt_rating…" at bounding box center [557, 334] width 710 height 506
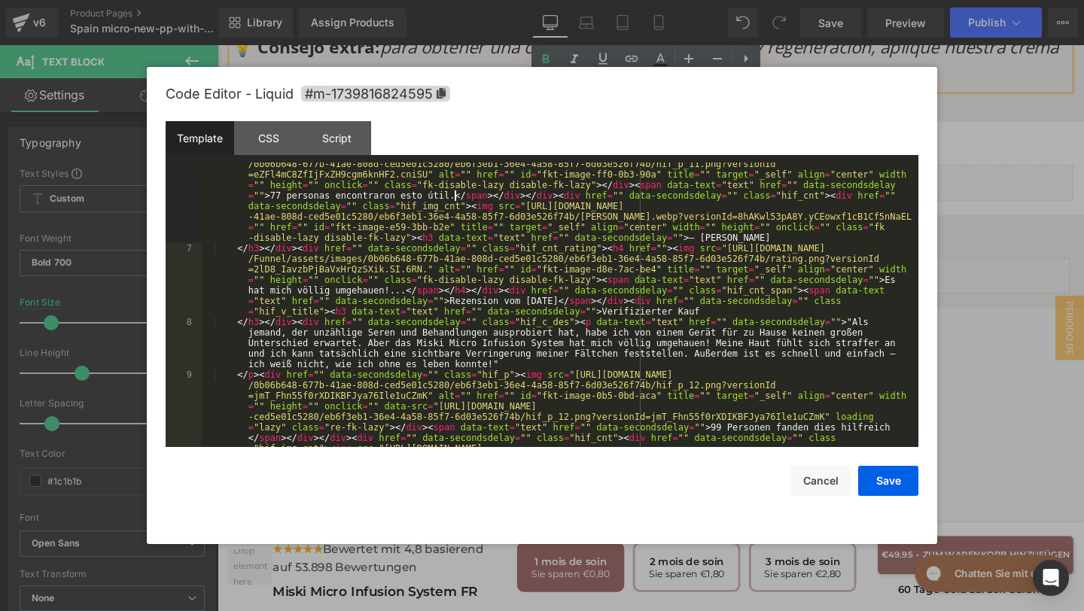
scroll to position [297, 0]
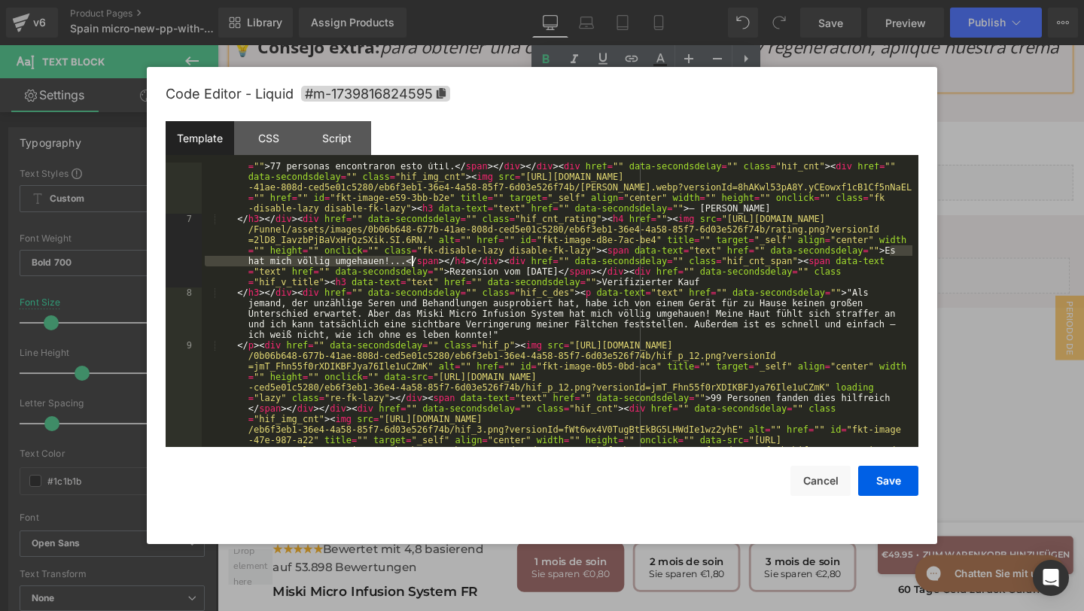
drag, startPoint x: 890, startPoint y: 248, endPoint x: 412, endPoint y: 260, distance: 477.3
click at [412, 260] on div "</ p > < div href = "" data-secondsdelay = "" class = "hif_p" > < img src = "ht…" at bounding box center [557, 377] width 710 height 516
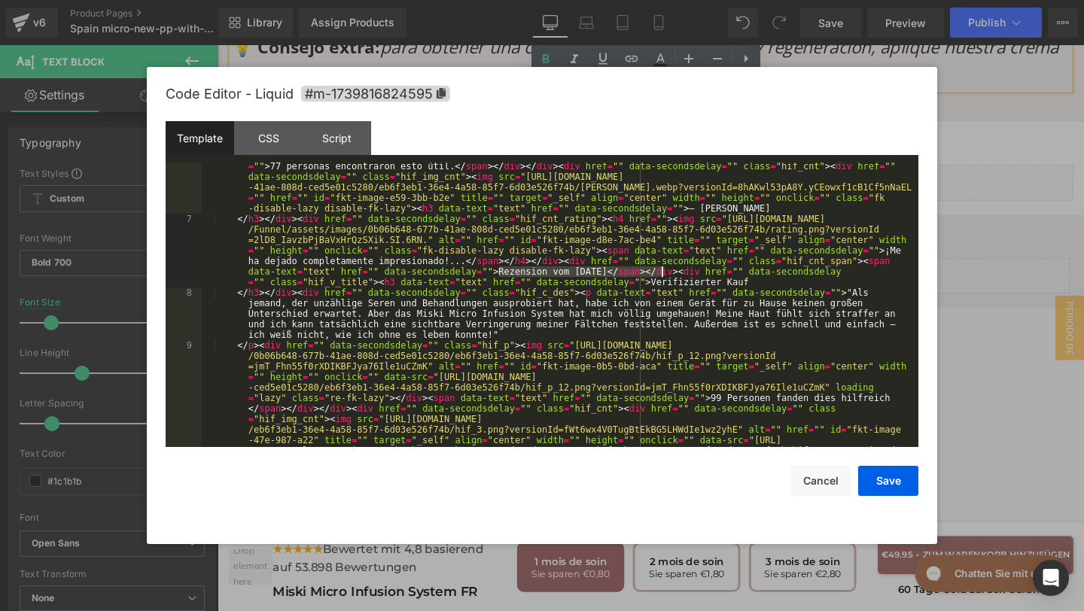
drag, startPoint x: 497, startPoint y: 273, endPoint x: 660, endPoint y: 270, distance: 162.6
click at [660, 270] on div "</ p > < div href = "" data-secondsdelay = "" class = "hif_p" > < img src = "ht…" at bounding box center [557, 377] width 710 height 516
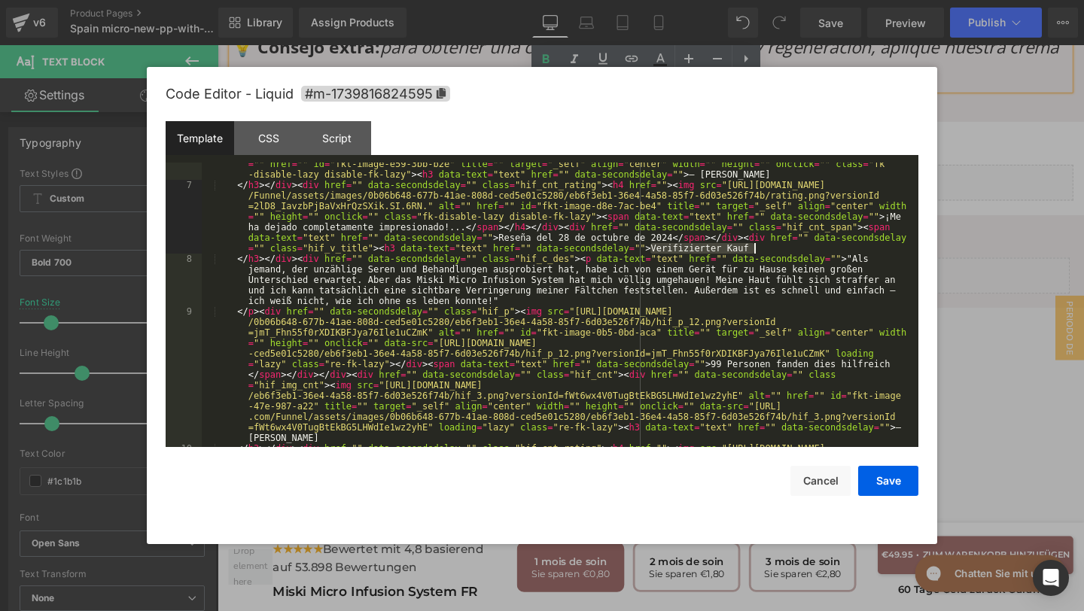
drag, startPoint x: 653, startPoint y: 248, endPoint x: 759, endPoint y: 248, distance: 106.1
click at [759, 249] on div "</ p > < div href = "" data-secondsdelay = "" class = "hif_p" > < img src = "ht…" at bounding box center [557, 322] width 710 height 474
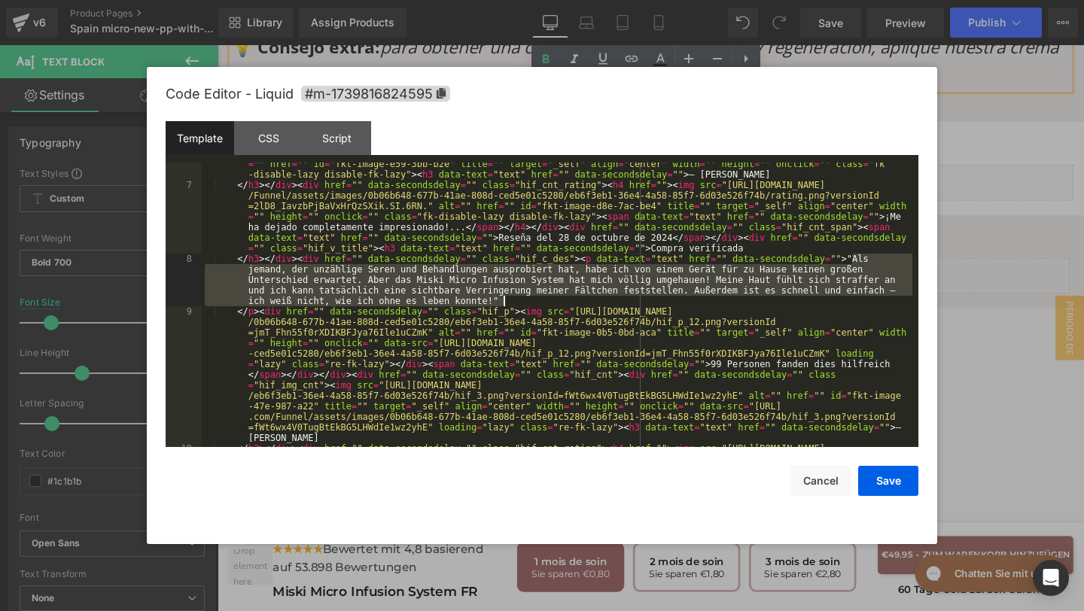
drag, startPoint x: 850, startPoint y: 260, endPoint x: 870, endPoint y: 306, distance: 49.9
click at [870, 306] on div "</ p > < div href = "" data-secondsdelay = "" class = "hif_p" > < img src = "ht…" at bounding box center [557, 322] width 710 height 474
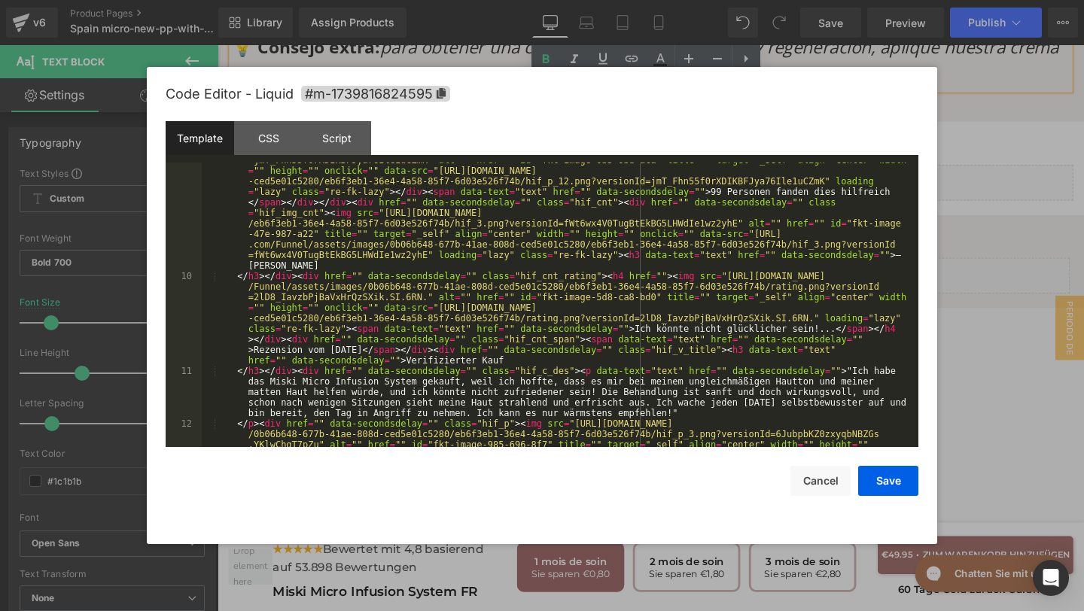
scroll to position [494, 0]
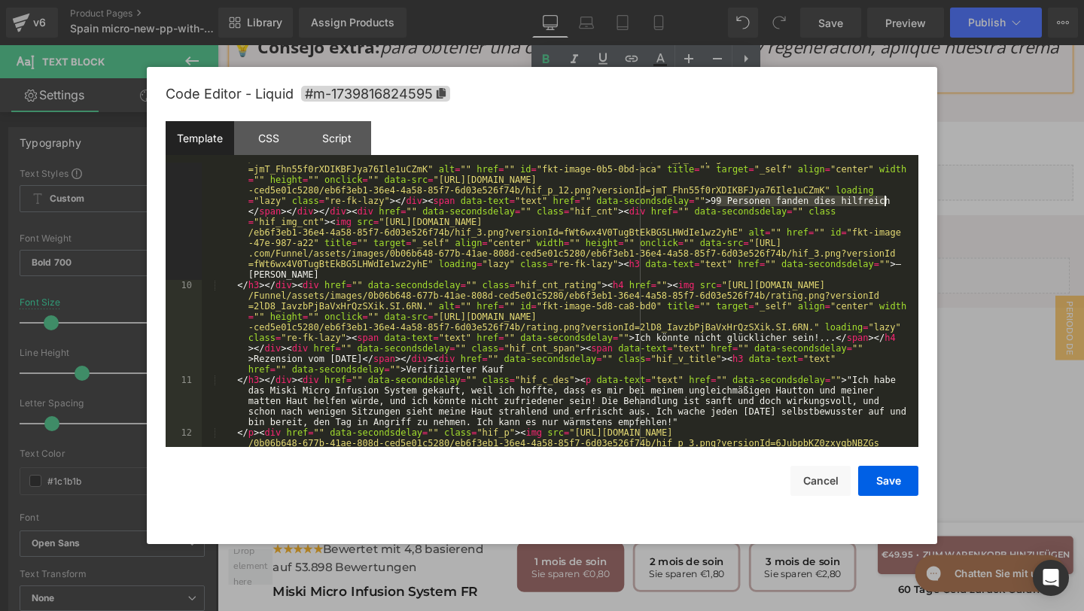
drag, startPoint x: 713, startPoint y: 202, endPoint x: 907, endPoint y: 202, distance: 193.4
click at [907, 202] on div "</ p > < div href = "" data-secondsdelay = "" class = "hif_p" > < img src = "ht…" at bounding box center [557, 390] width 710 height 495
drag, startPoint x: 892, startPoint y: 201, endPoint x: 848, endPoint y: 200, distance: 43.7
drag, startPoint x: 898, startPoint y: 201, endPoint x: 710, endPoint y: 205, distance: 187.4
click at [710, 205] on div "</ p > < div href = "" data-secondsdelay = "" class = "hif_p" > < img src = "ht…" at bounding box center [557, 390] width 710 height 495
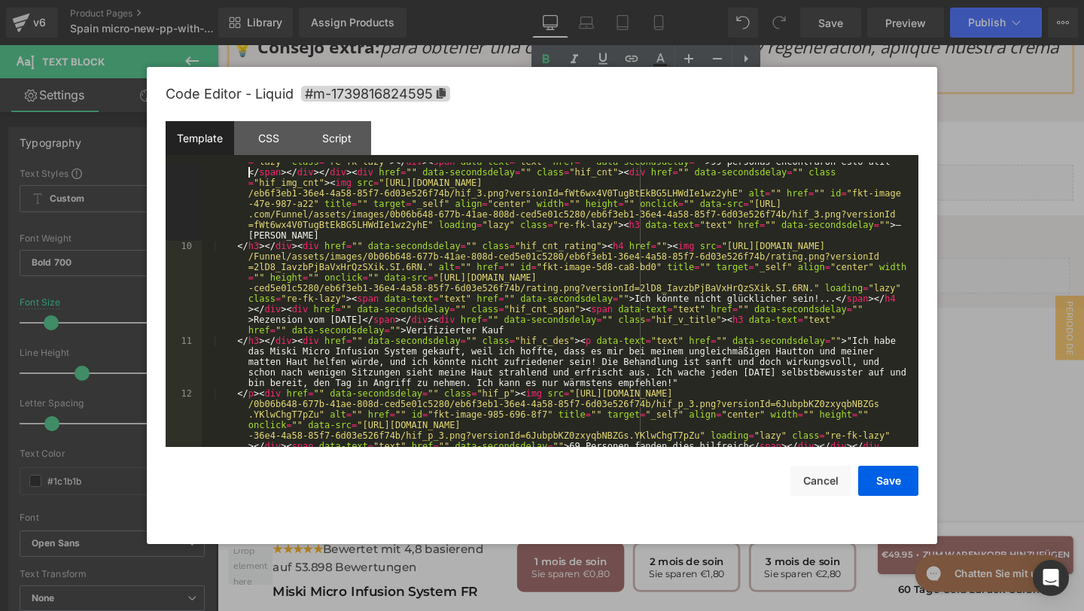
scroll to position [548, 0]
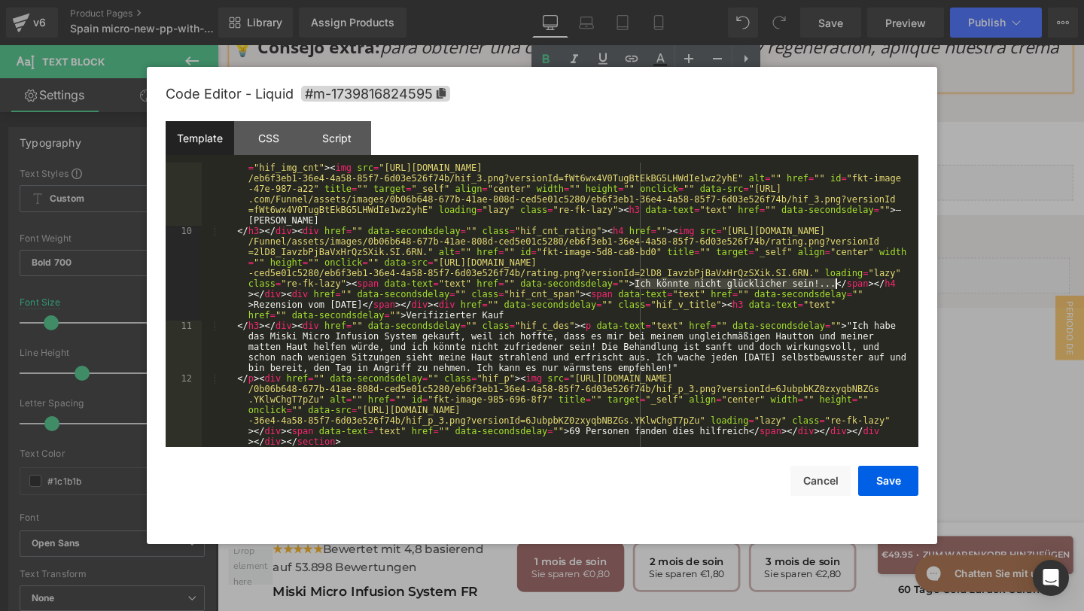
drag, startPoint x: 633, startPoint y: 284, endPoint x: 837, endPoint y: 284, distance: 203.9
click at [837, 284] on div "</ p > < div href = "" data-secondsdelay = "" class = "hif_p" > < img src = "ht…" at bounding box center [557, 336] width 710 height 495
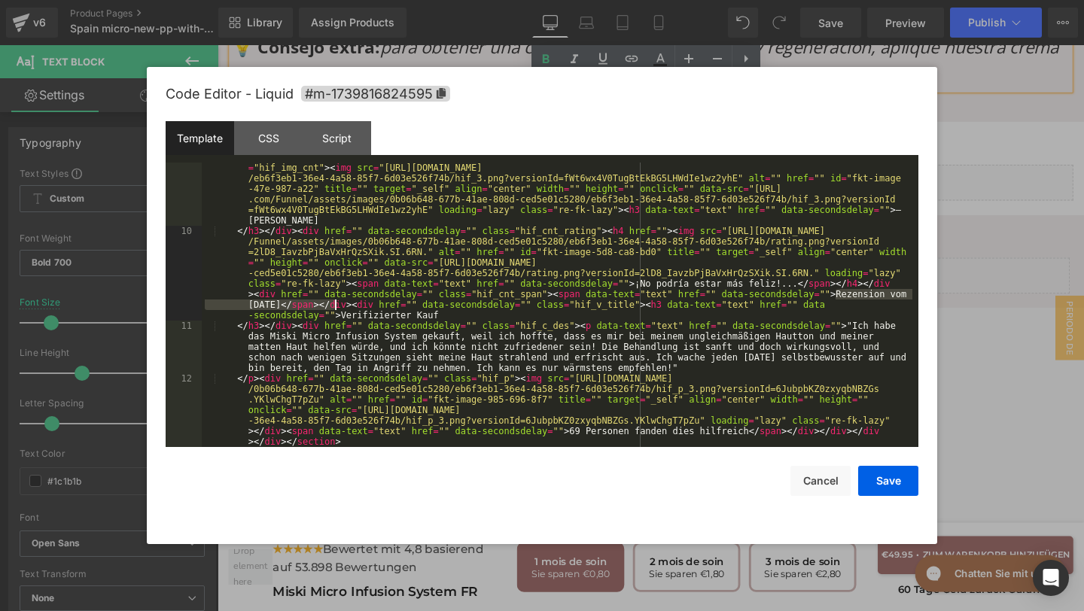
drag, startPoint x: 838, startPoint y: 294, endPoint x: 336, endPoint y: 301, distance: 502.0
click at [336, 301] on div "</ p > < div href = "" data-secondsdelay = "" class = "hif_p" > < img src = "ht…" at bounding box center [557, 336] width 710 height 495
drag, startPoint x: 443, startPoint y: 318, endPoint x: 342, endPoint y: 315, distance: 100.9
click at [342, 315] on div "</ p > < div href = "" data-secondsdelay = "" class = "hif_p" > < img src = "ht…" at bounding box center [557, 336] width 710 height 495
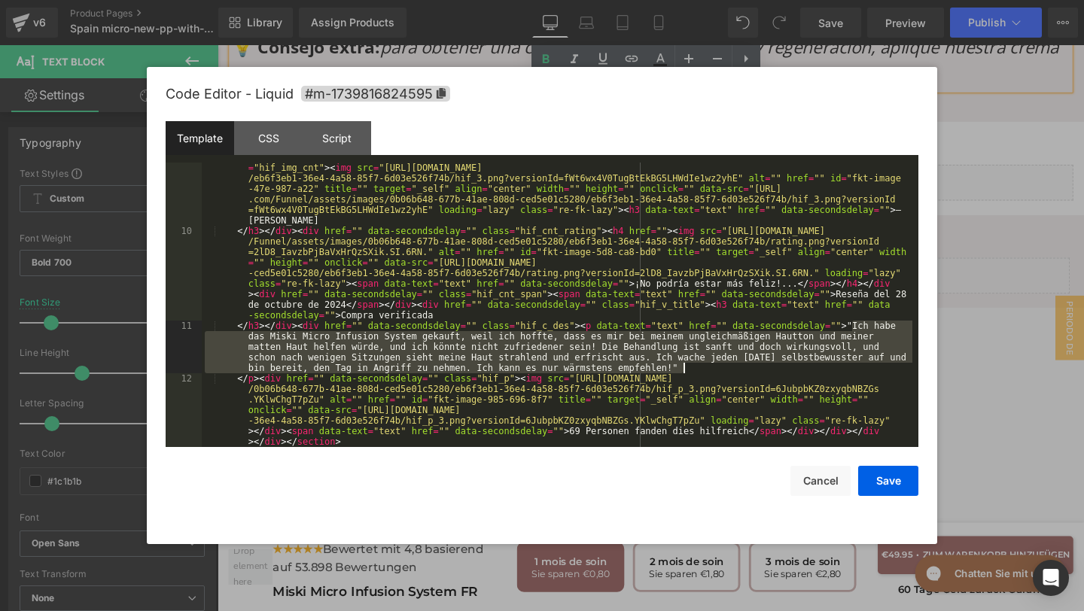
drag, startPoint x: 852, startPoint y: 324, endPoint x: 872, endPoint y: 372, distance: 52.3
click at [872, 372] on div "</ p > < div href = "" data-secondsdelay = "" class = "hif_p" > < img src = "ht…" at bounding box center [557, 336] width 710 height 495
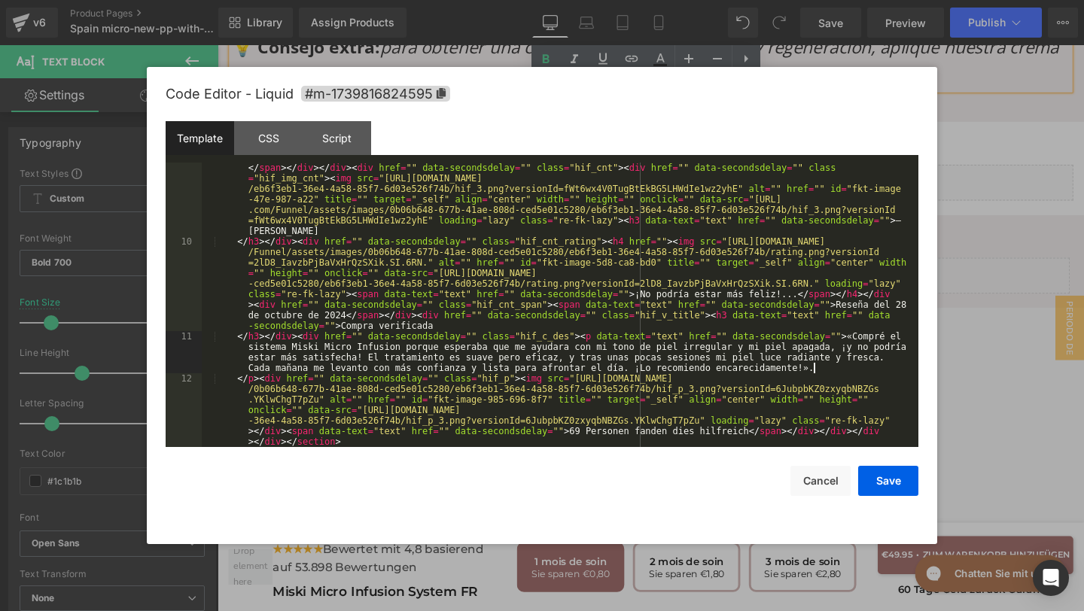
scroll to position [537, 0]
drag, startPoint x: 572, startPoint y: 435, endPoint x: 747, endPoint y: 432, distance: 175.4
click at [747, 432] on div "</ p > < div href = "" data-secondsdelay = "" class = "hif_p" > < img src = "ht…" at bounding box center [557, 346] width 710 height 495
click at [339, 137] on div "Script" at bounding box center [337, 138] width 68 height 34
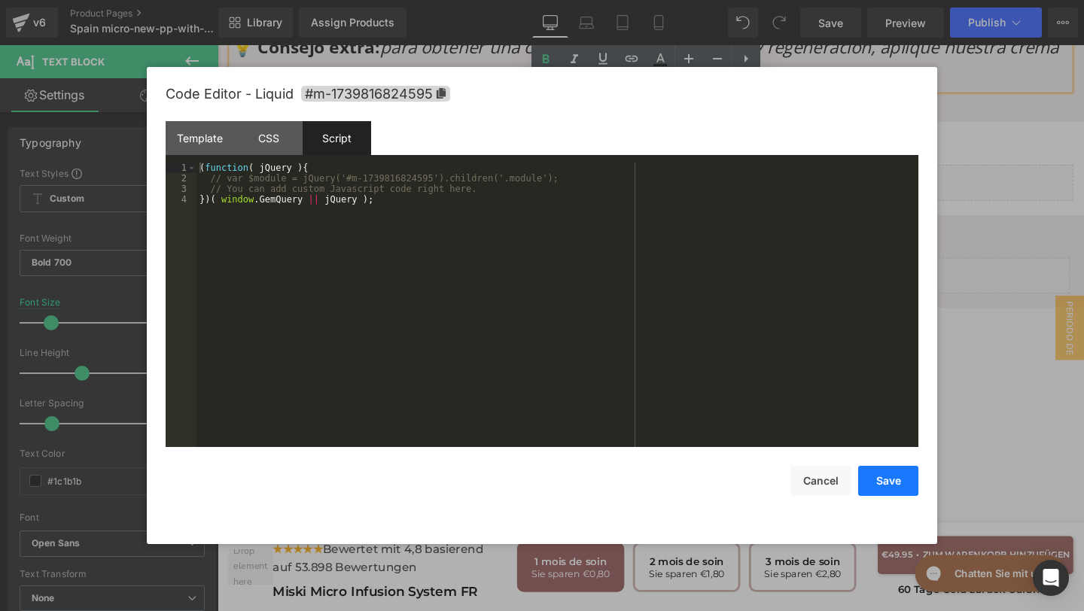
click at [899, 477] on button "Save" at bounding box center [888, 481] width 60 height 30
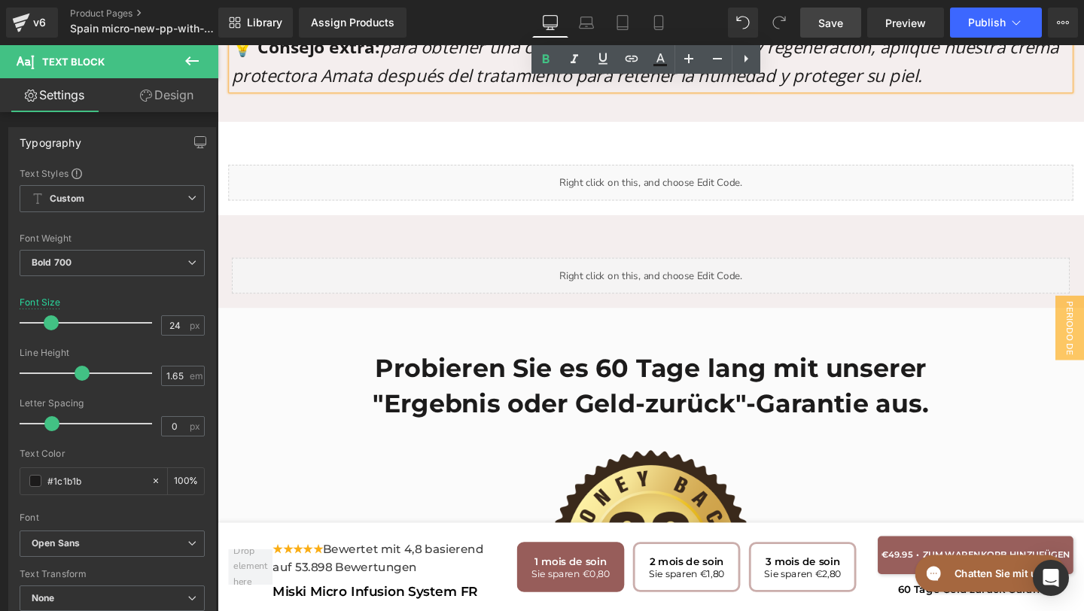
click at [825, 34] on link "Save" at bounding box center [830, 23] width 61 height 30
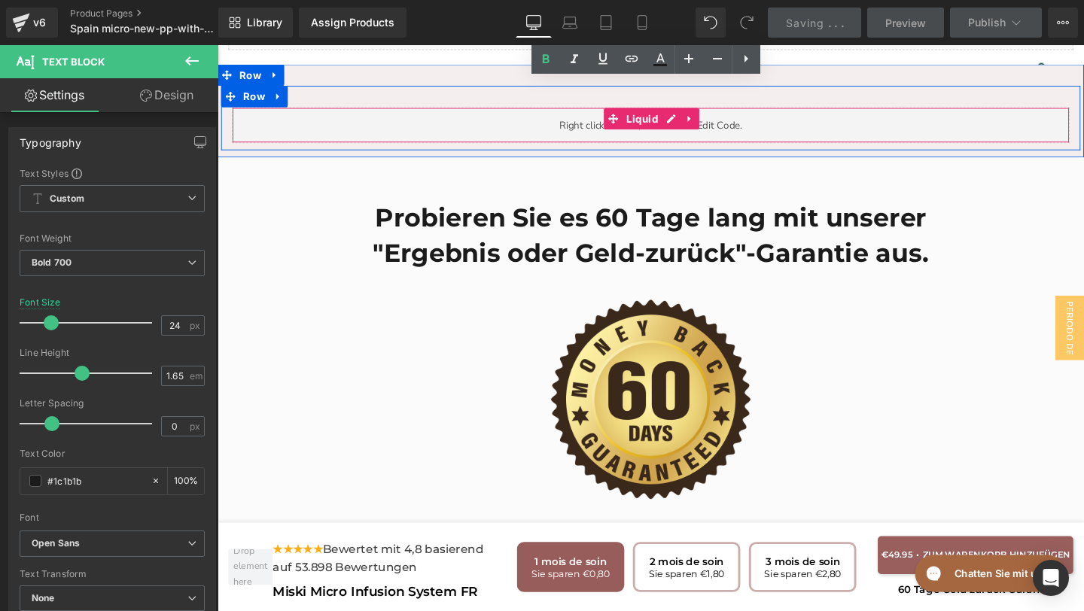
scroll to position [6787, 0]
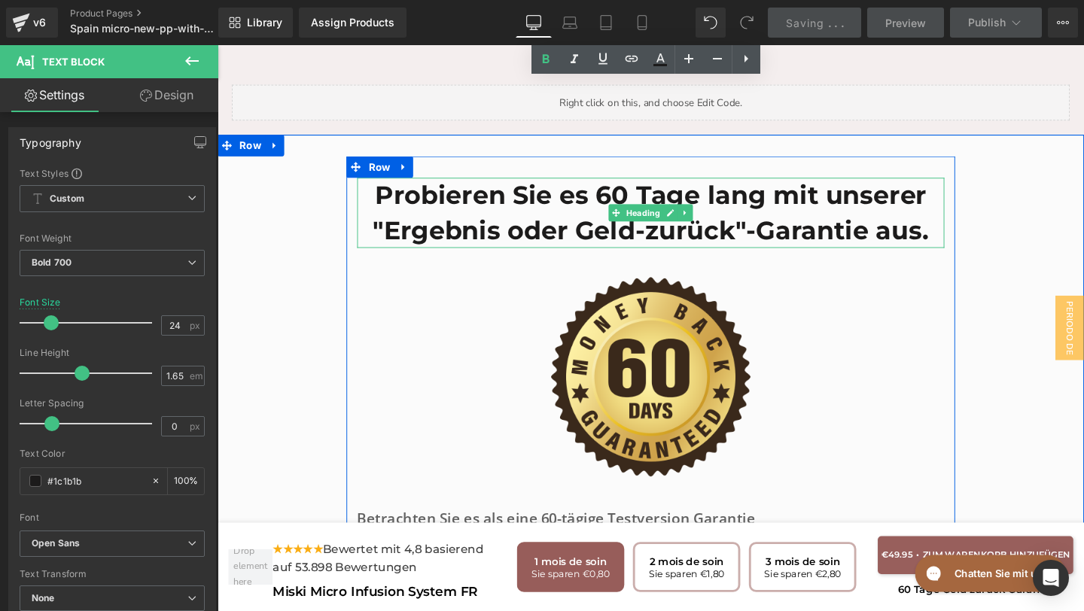
click at [962, 221] on h1 "Probieren Sie es 60 Tage lang mit unserer "Ergebnis oder Geld-zurück"-Garantie …" at bounding box center [672, 221] width 617 height 74
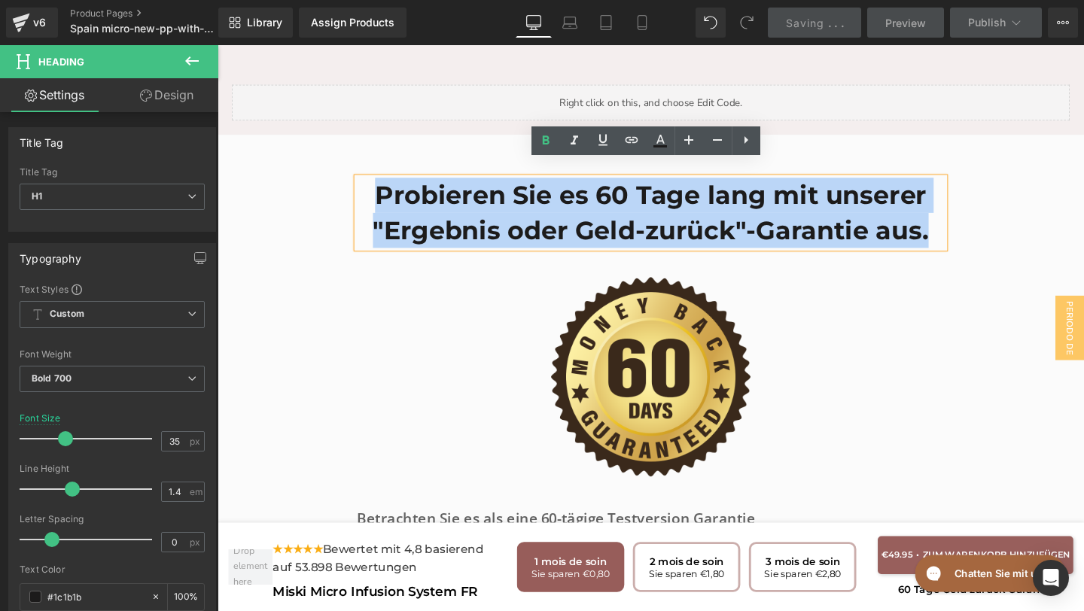
drag, startPoint x: 963, startPoint y: 222, endPoint x: 386, endPoint y: 180, distance: 578.0
click at [385, 184] on h1 "Probieren Sie es 60 Tage lang mit unserer "Ergebnis oder Geld-zurück"-Garantie …" at bounding box center [672, 221] width 617 height 74
copy h1 "Probieren Sie es 60 Tage lang mit unserer "Ergebnis oder Geld-zurück"-Garantie …"
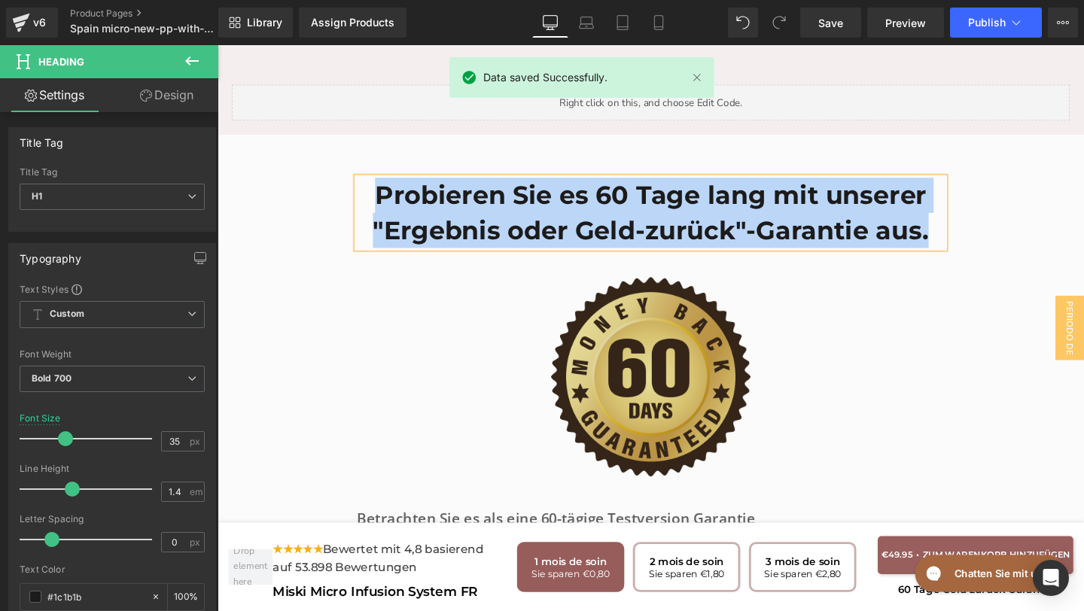
paste div
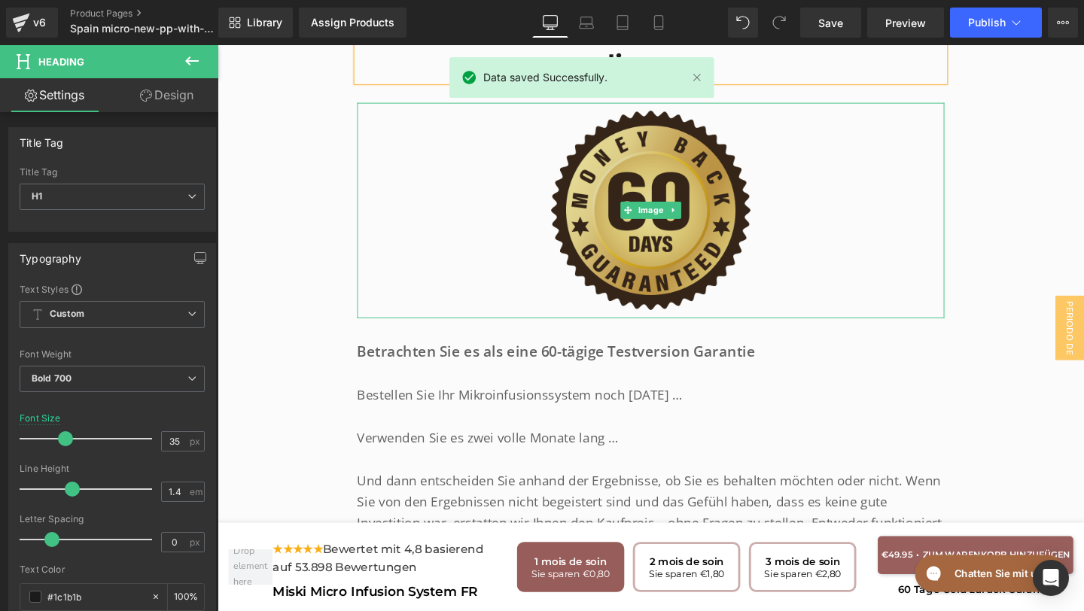
scroll to position [7019, 0]
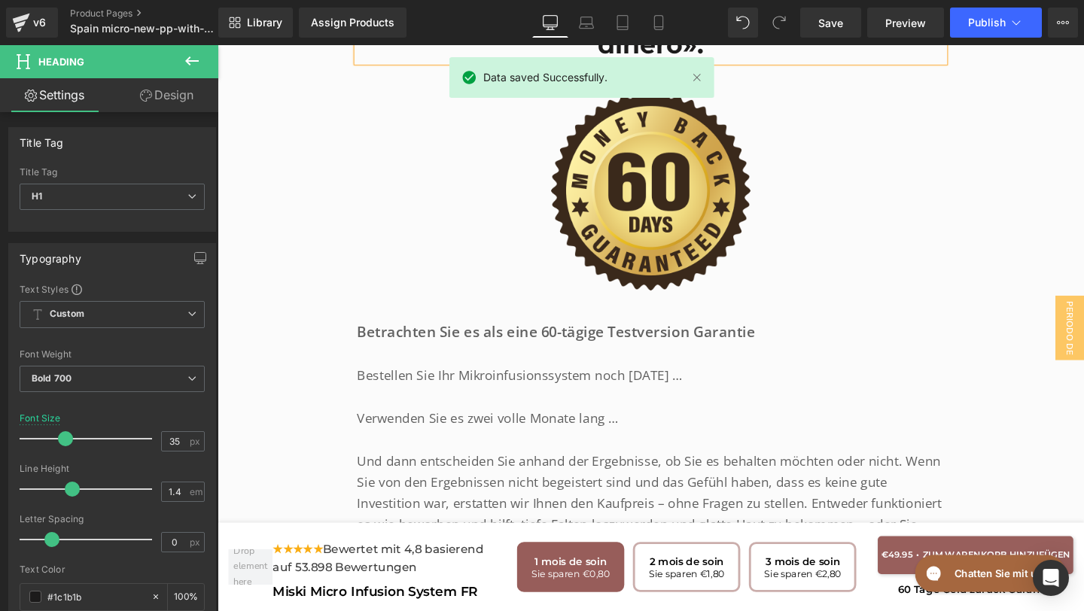
click at [795, 334] on p "Betrachten Sie es als eine 60-tägige Testversion Garantie" at bounding box center [672, 346] width 617 height 25
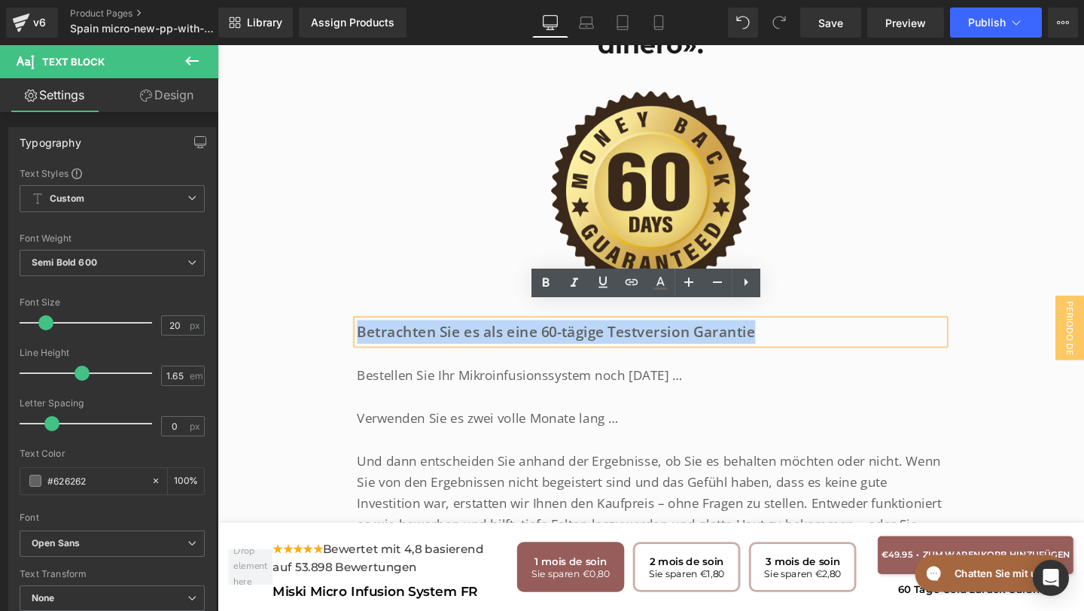
drag, startPoint x: 786, startPoint y: 333, endPoint x: 250, endPoint y: 320, distance: 536.7
click at [250, 320] on div "Pruébelo durante 60 días con nuestra garantía «resultados o le devolvemos su di…" at bounding box center [672, 282] width 911 height 706
copy p "Betrachten Sie es als eine 60-tägige Testversion Garantie"
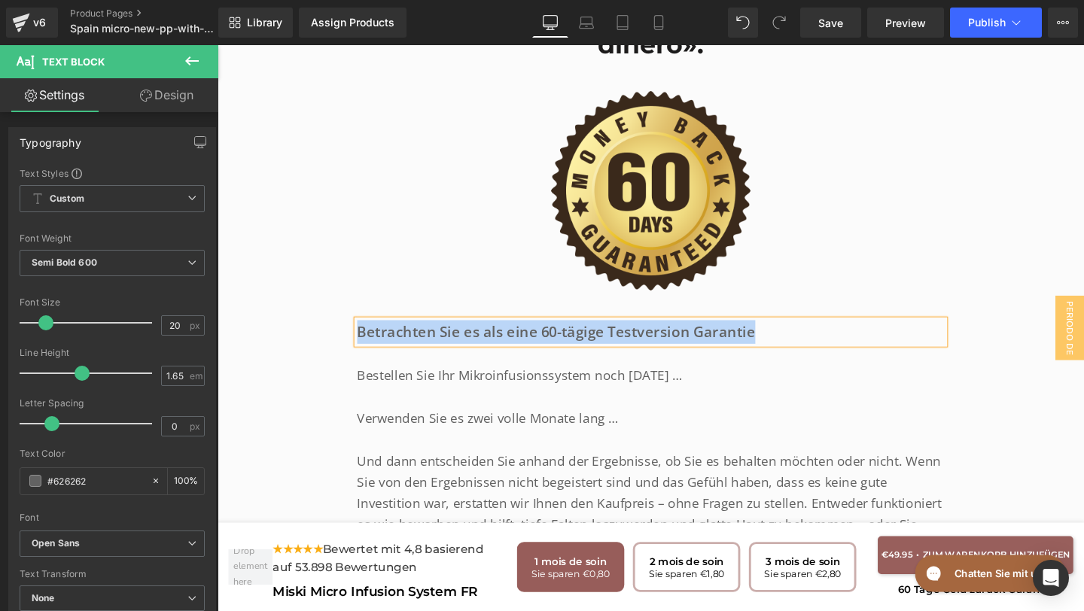
paste div
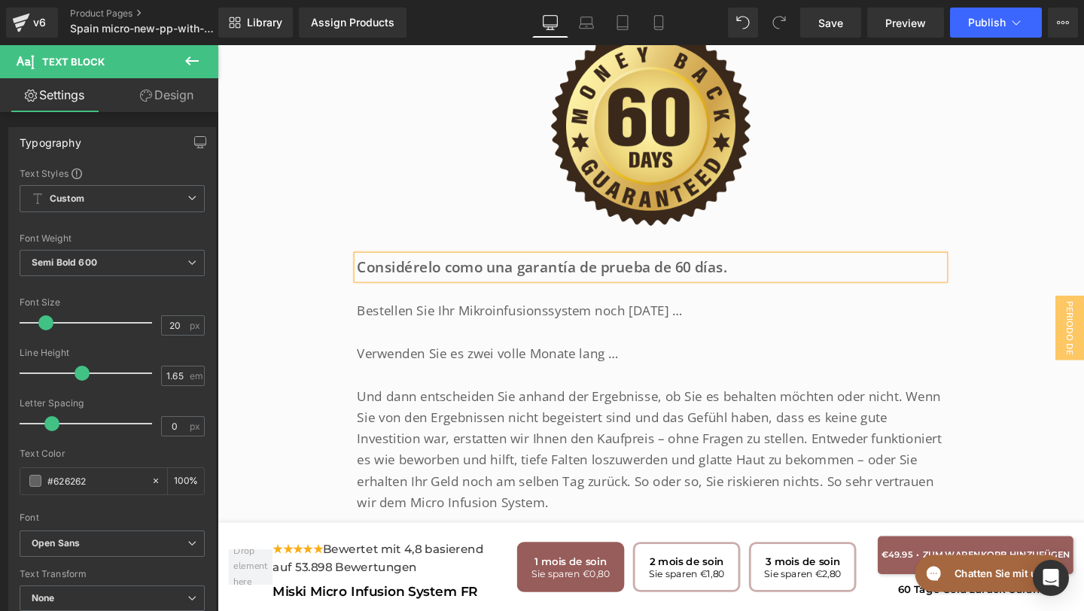
scroll to position [7105, 0]
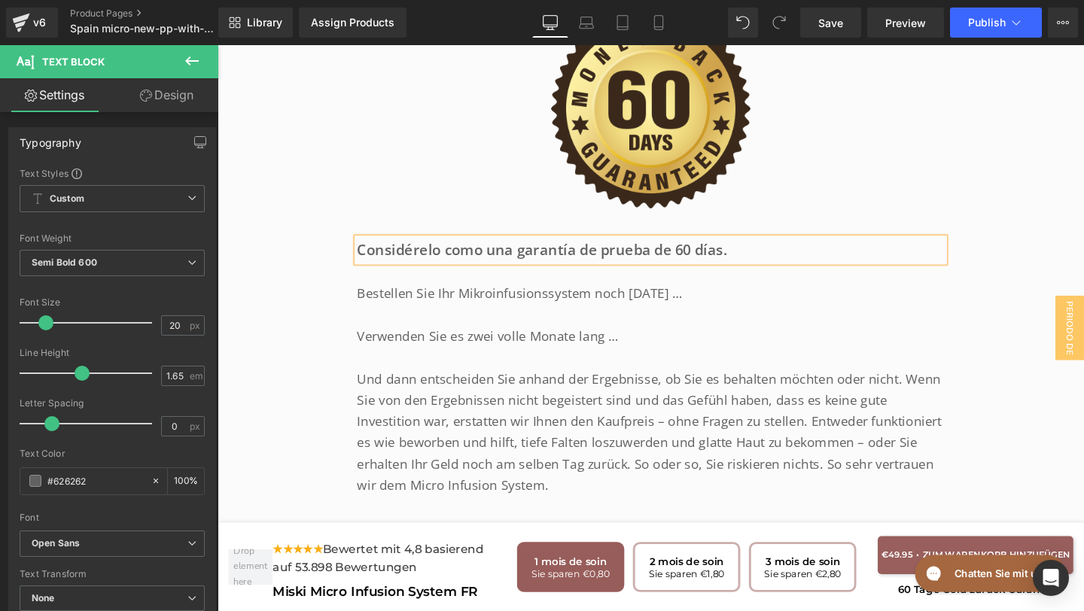
click at [708, 296] on div "Bestellen Sie Ihr Mikroinfusionssystem noch heute … Text Block" at bounding box center [672, 307] width 617 height 23
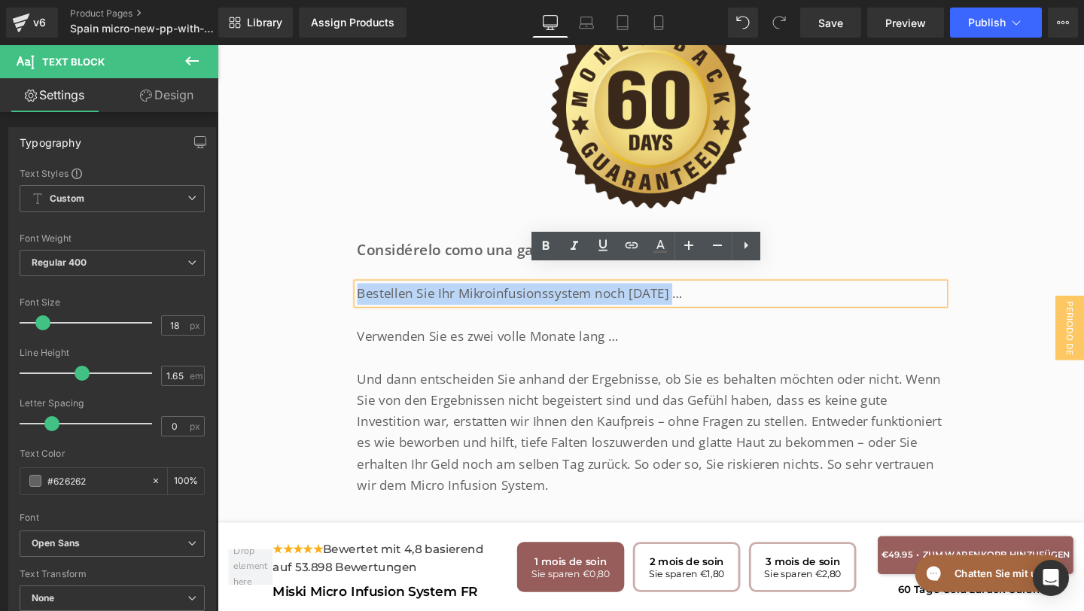
drag, startPoint x: 713, startPoint y: 291, endPoint x: 339, endPoint y: 279, distance: 374.2
click at [339, 279] on div "Pruébelo durante 60 días con nuestra garantía «resultados o le devolvemos su di…" at bounding box center [672, 196] width 911 height 706
copy p "Bestellen Sie Ihr Mikroinfusionssystem noch heute …"
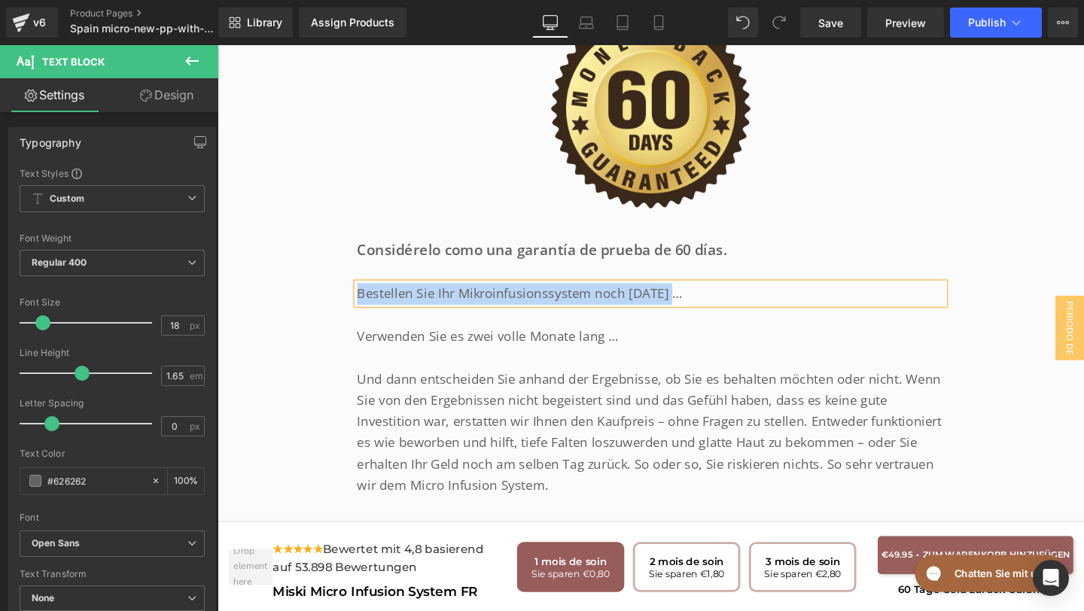
paste div
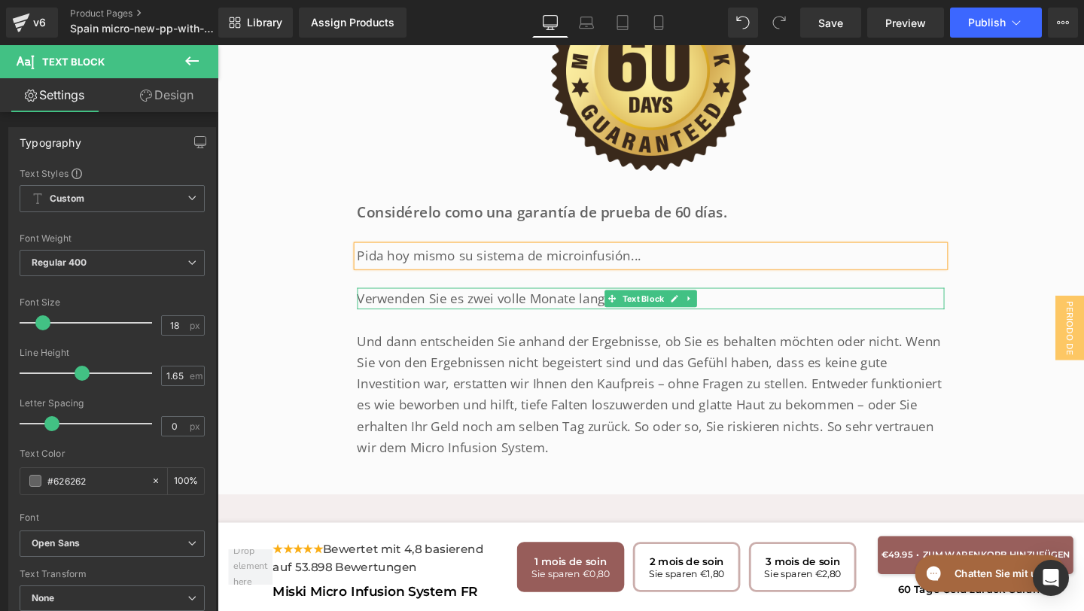
click at [725, 300] on p "Verwenden Sie es zwei volle Monate lang …" at bounding box center [672, 311] width 617 height 23
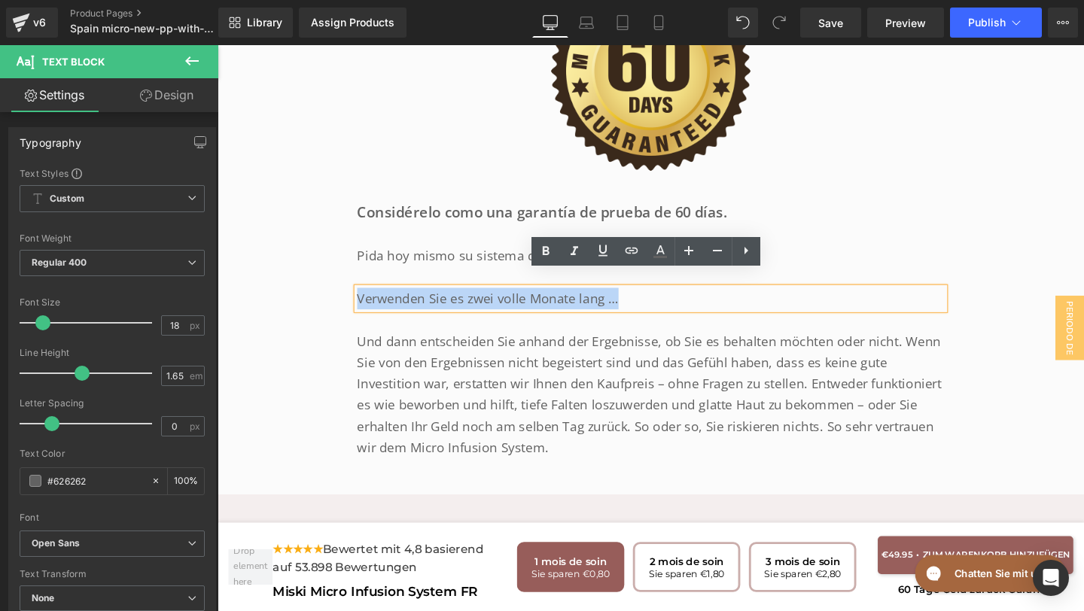
drag, startPoint x: 705, startPoint y: 298, endPoint x: 251, endPoint y: 252, distance: 456.1
click at [251, 252] on div "Pruébelo durante 60 días con nuestra garantía «resultados o le devolvemos su di…" at bounding box center [672, 157] width 911 height 706
copy p "Verwenden Sie es zwei volle Monate lang …"
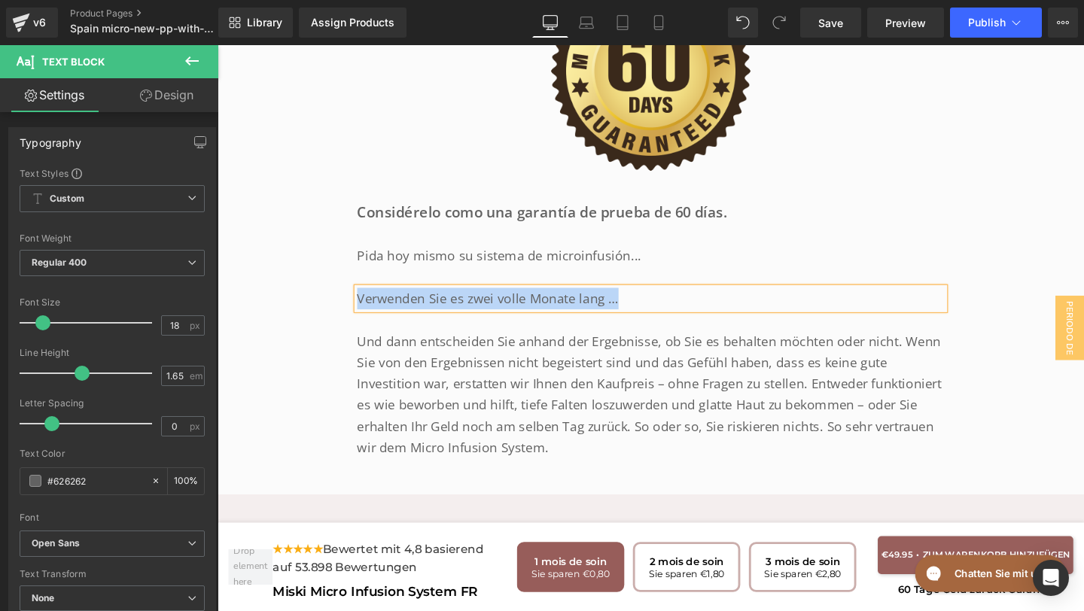
paste div
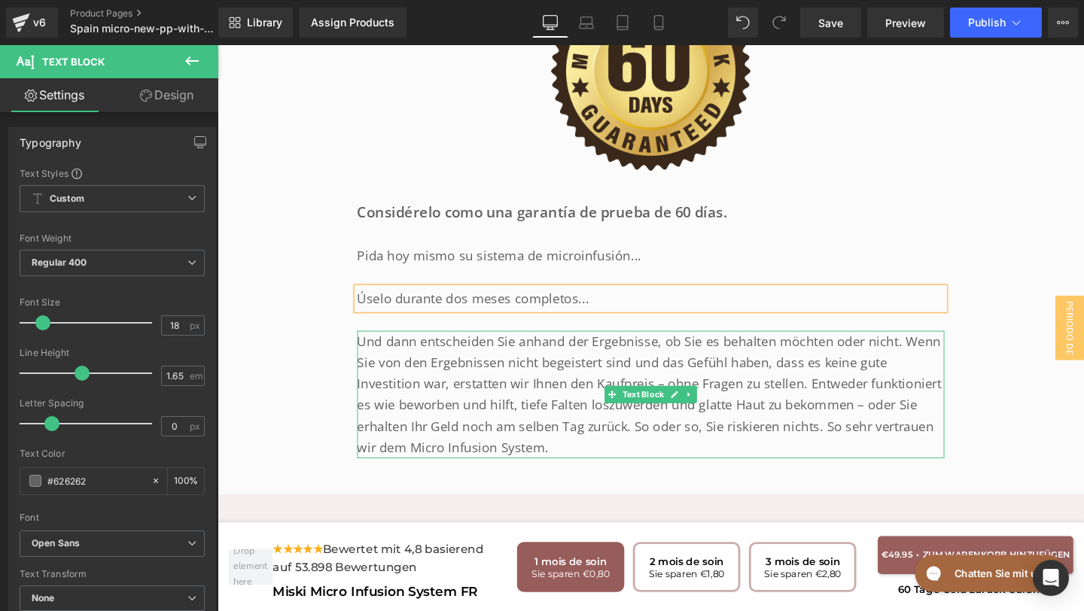
scroll to position [7197, 0]
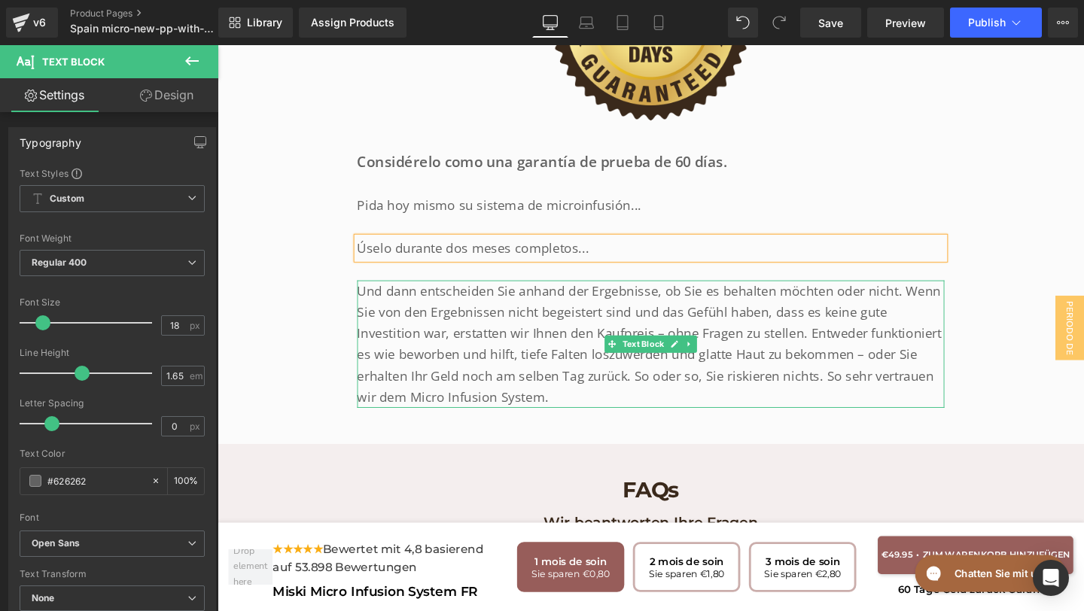
click at [581, 386] on p "Und dann entscheiden Sie anhand der Ergebnisse, ob Sie es behalten möchten oder…" at bounding box center [672, 360] width 617 height 134
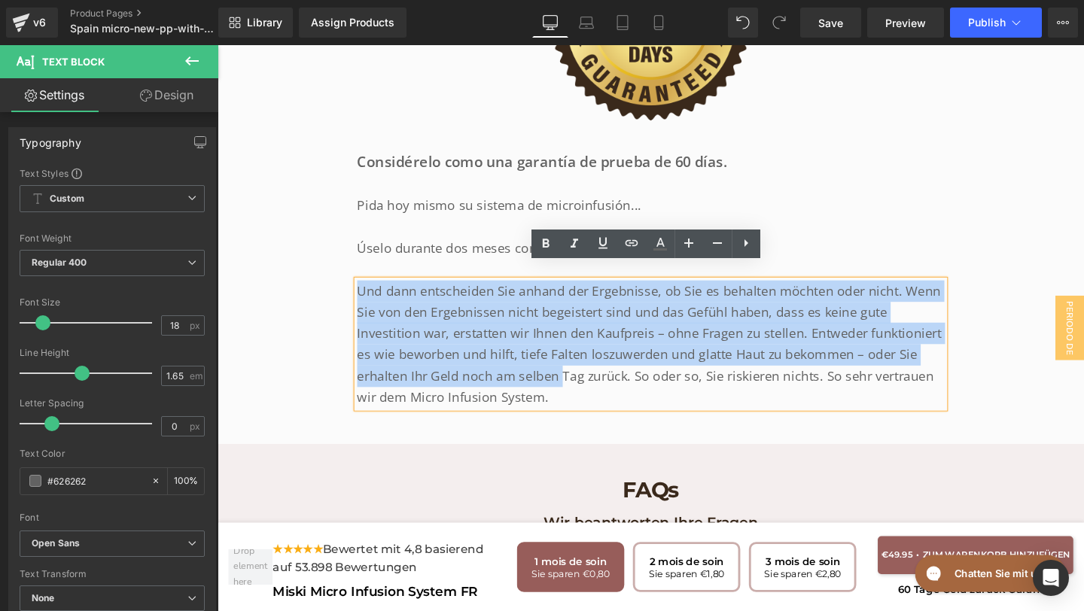
drag, startPoint x: 581, startPoint y: 386, endPoint x: 332, endPoint y: 264, distance: 277.3
click at [332, 264] on div "Pruébelo durante 60 días con nuestra garantía «resultados o le devolvemos su di…" at bounding box center [672, 104] width 911 height 706
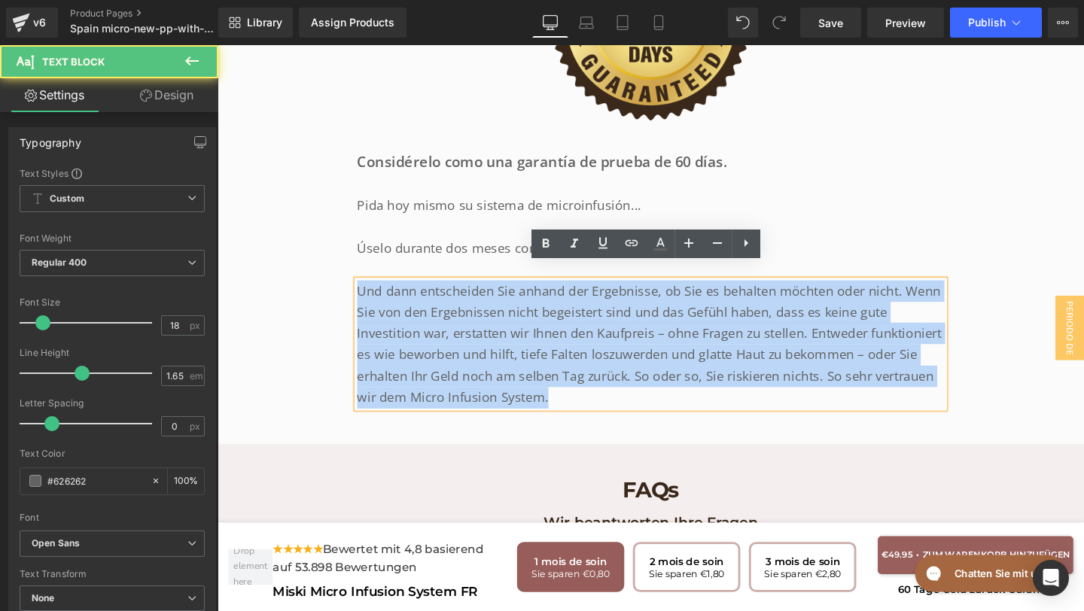
drag, startPoint x: 589, startPoint y: 406, endPoint x: 324, endPoint y: 257, distance: 304.3
click at [324, 257] on div "Pruébelo durante 60 días con nuestra garantía «resultados o le devolvemos su di…" at bounding box center [672, 104] width 911 height 706
copy p "Und dann entscheiden Sie anhand der Ergebnisse, ob Sie es behalten möchten oder…"
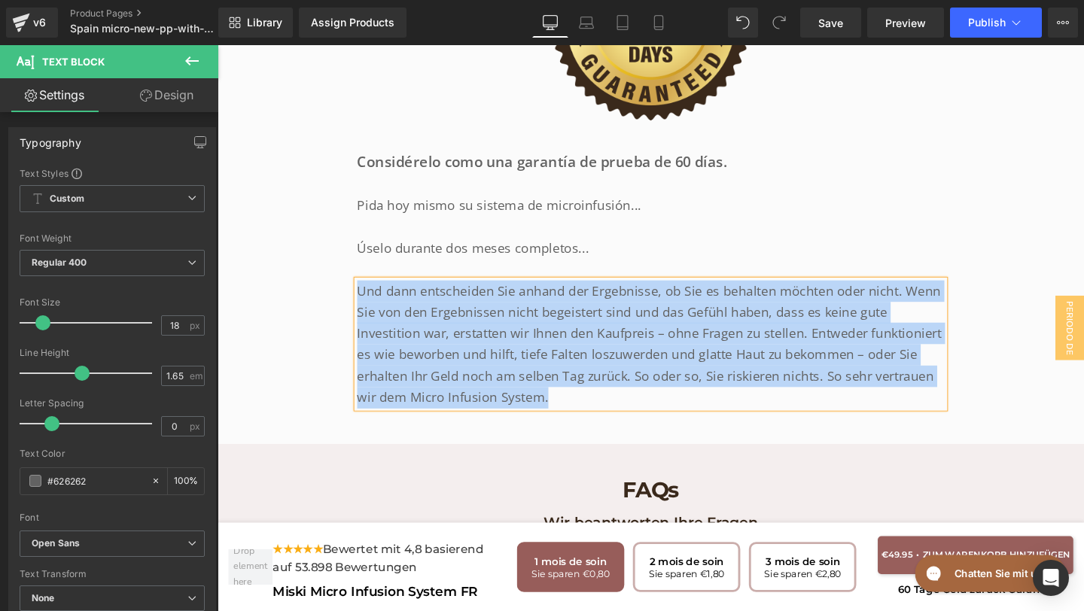
paste div
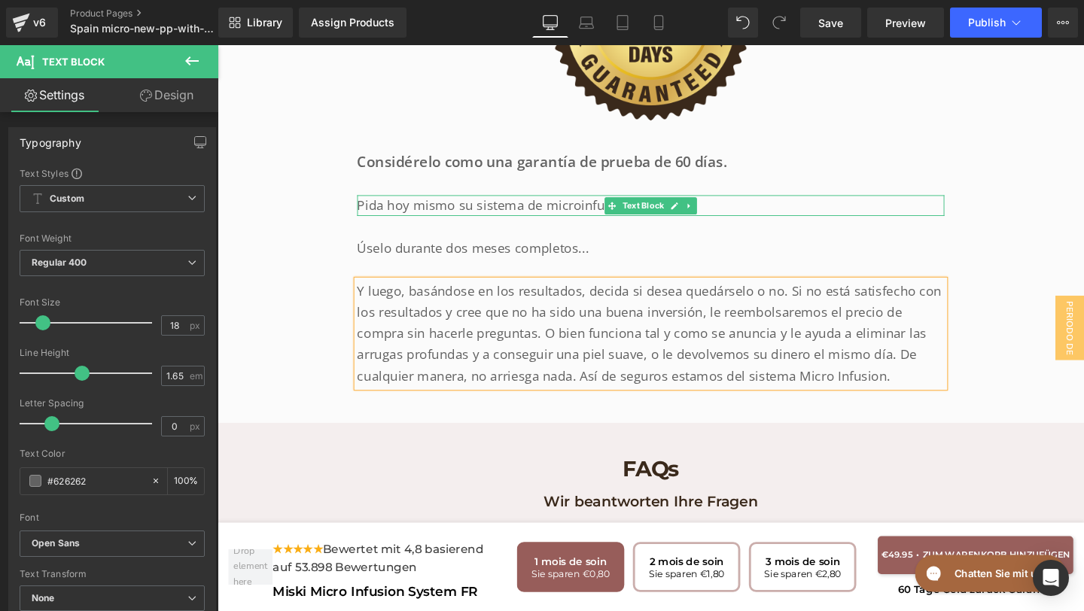
click at [564, 203] on p "Pida hoy mismo su sistema de microinfusión..." at bounding box center [672, 214] width 617 height 23
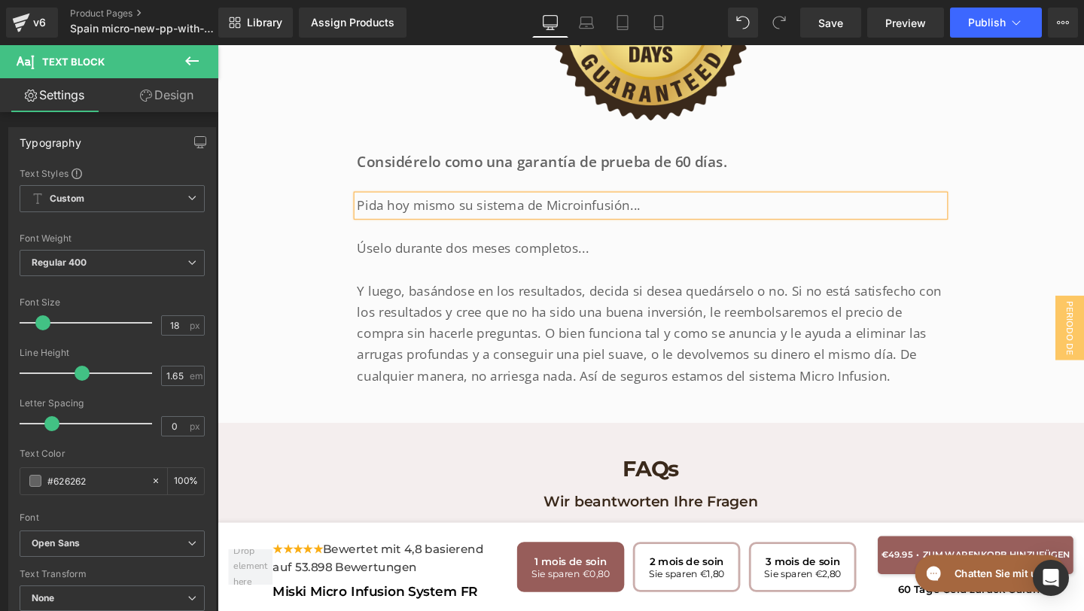
click at [500, 306] on p "Y luego, basándose en los resultados, decida si desea quedárselo o no. Si no es…" at bounding box center [672, 349] width 617 height 112
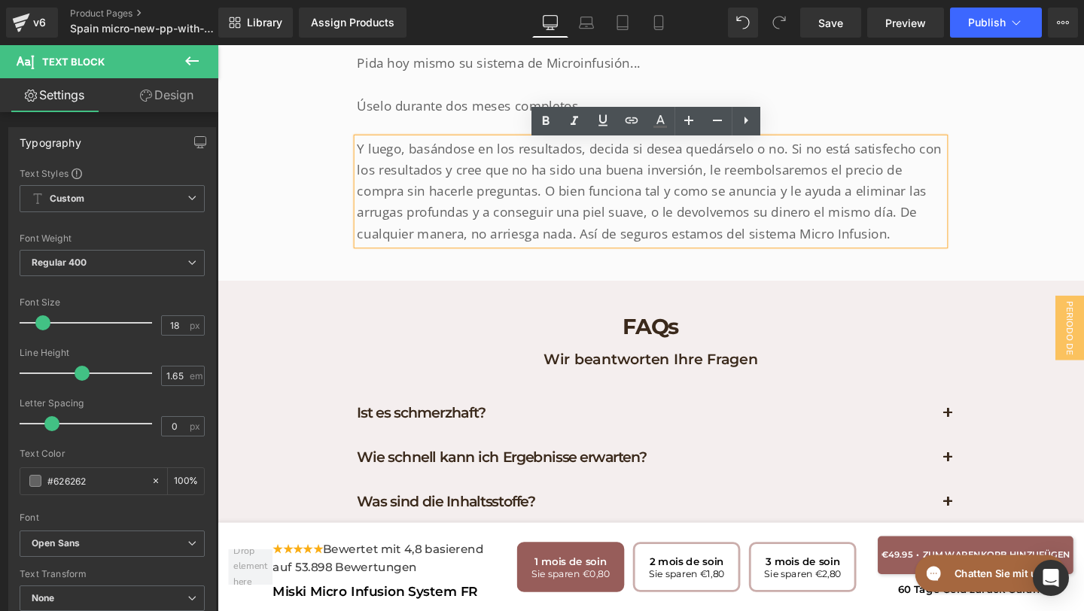
scroll to position [7350, 0]
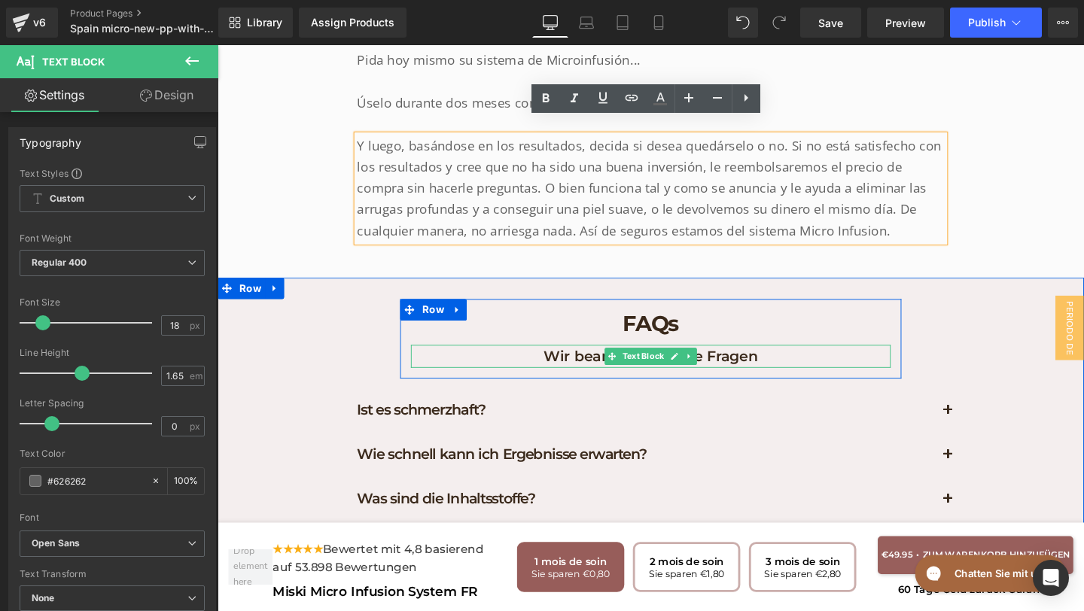
click at [781, 360] on p "Wir beantworten Ihre Fragen" at bounding box center [673, 372] width 504 height 24
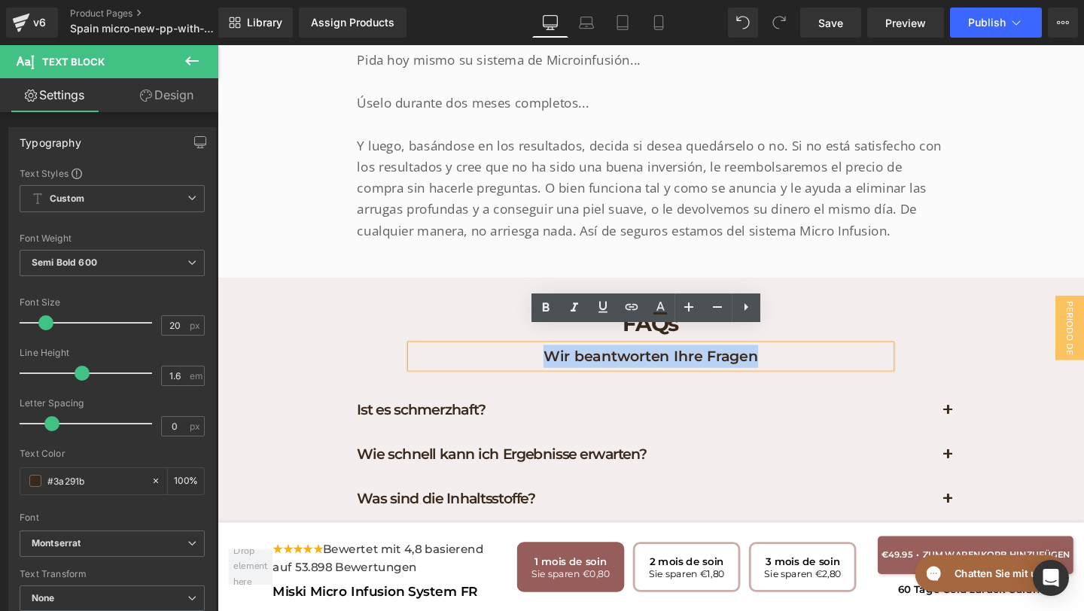
drag, startPoint x: 804, startPoint y: 354, endPoint x: 423, endPoint y: 340, distance: 381.1
click at [423, 360] on div "Wir beantworten Ihre Fragen" at bounding box center [673, 372] width 504 height 24
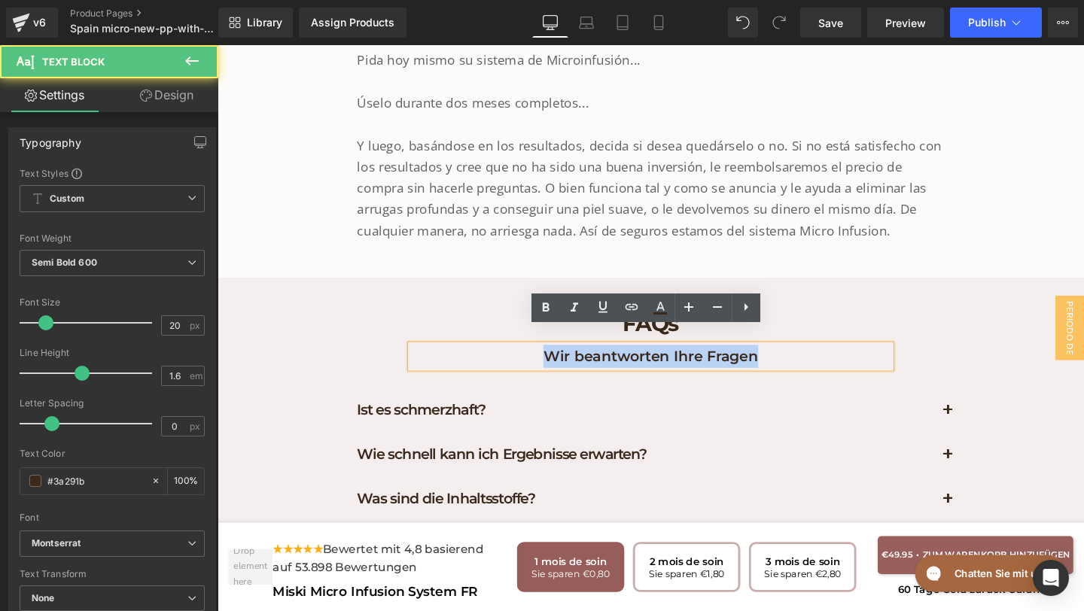
drag, startPoint x: 796, startPoint y: 359, endPoint x: 528, endPoint y: 349, distance: 268.8
click at [528, 360] on p "Wir beantworten Ihre Fragen" at bounding box center [673, 372] width 504 height 24
copy p "Wir beantworten Ihre Fragen"
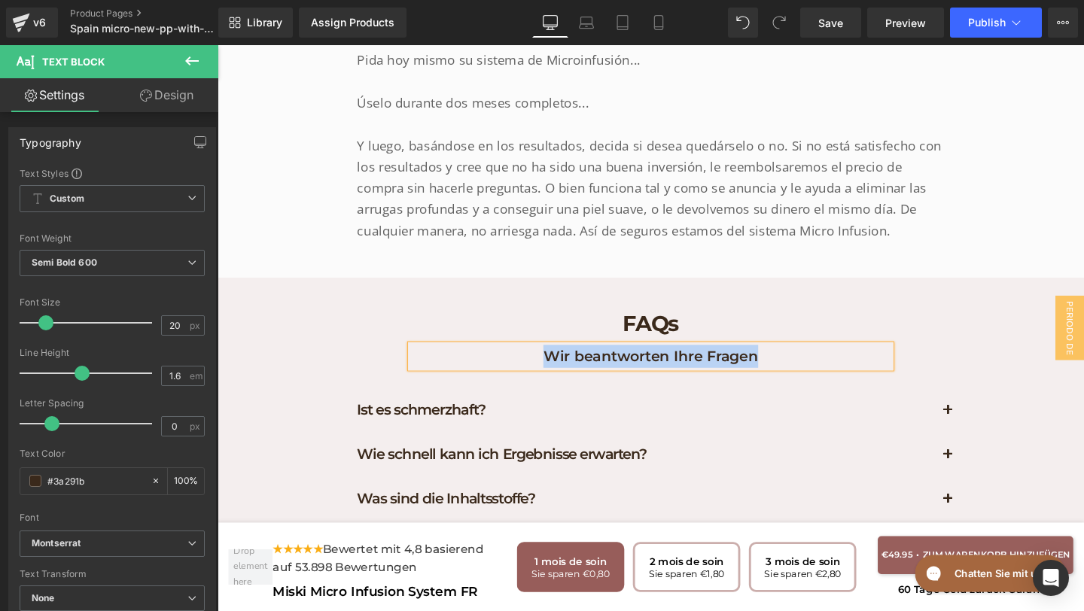
paste div
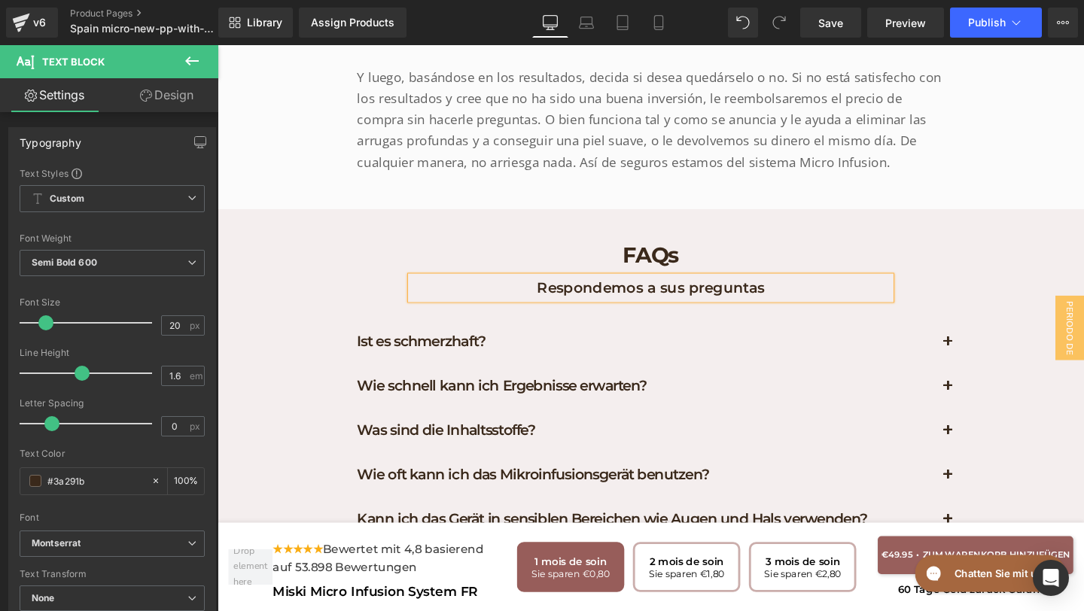
scroll to position [7444, 0]
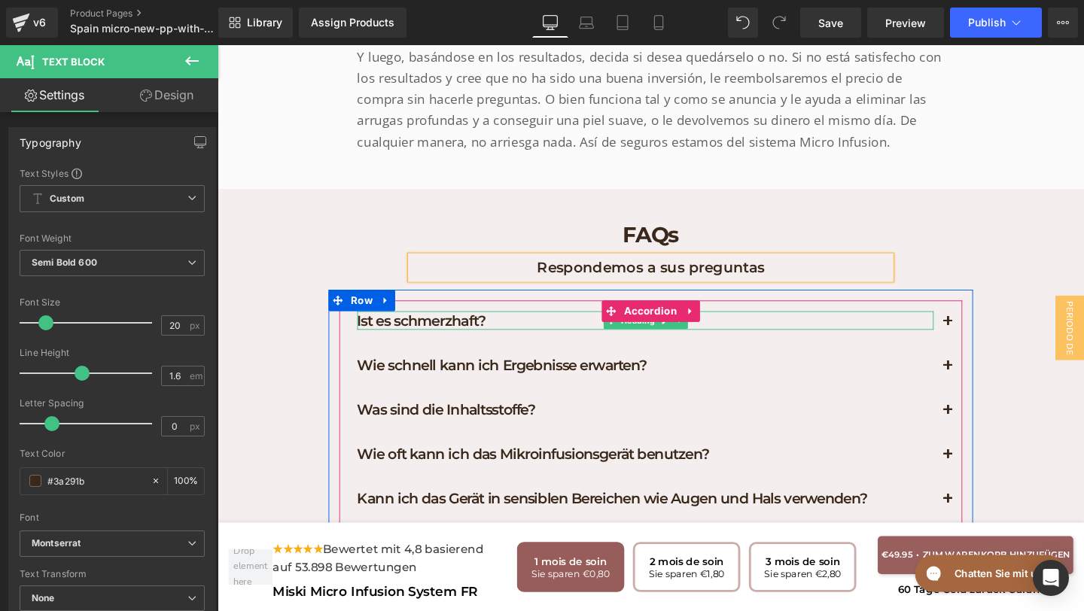
click at [541, 325] on h1 "Ist es schmerzhaft?" at bounding box center [667, 335] width 606 height 20
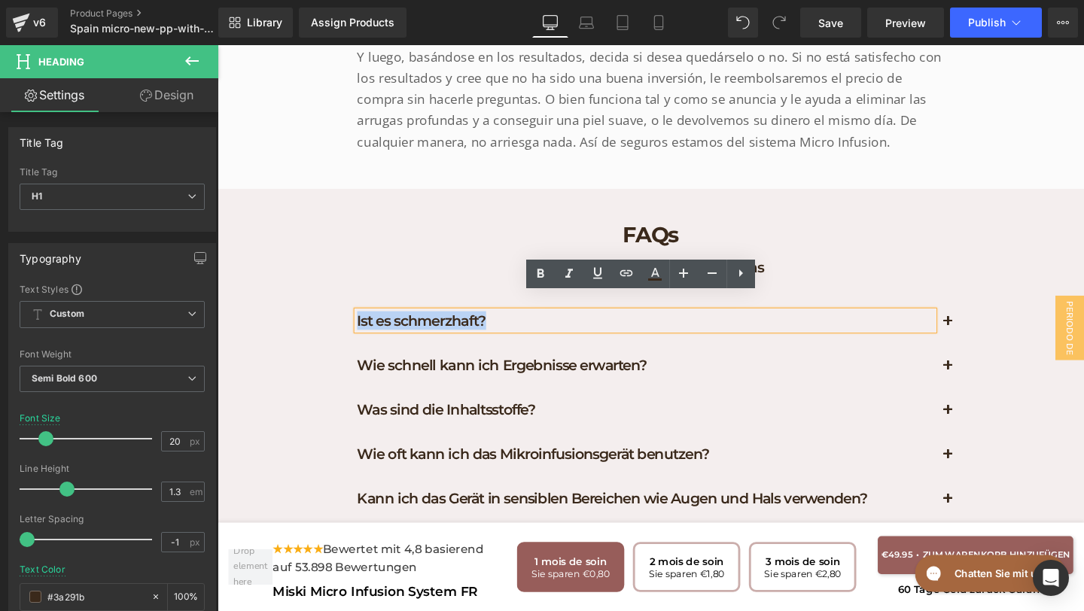
drag, startPoint x: 531, startPoint y: 315, endPoint x: 354, endPoint y: 304, distance: 176.4
click at [354, 314] on div "Ist es schmerzhaft? Heading" at bounding box center [672, 337] width 655 height 47
copy h1 "Ist es schmerzhaft?"
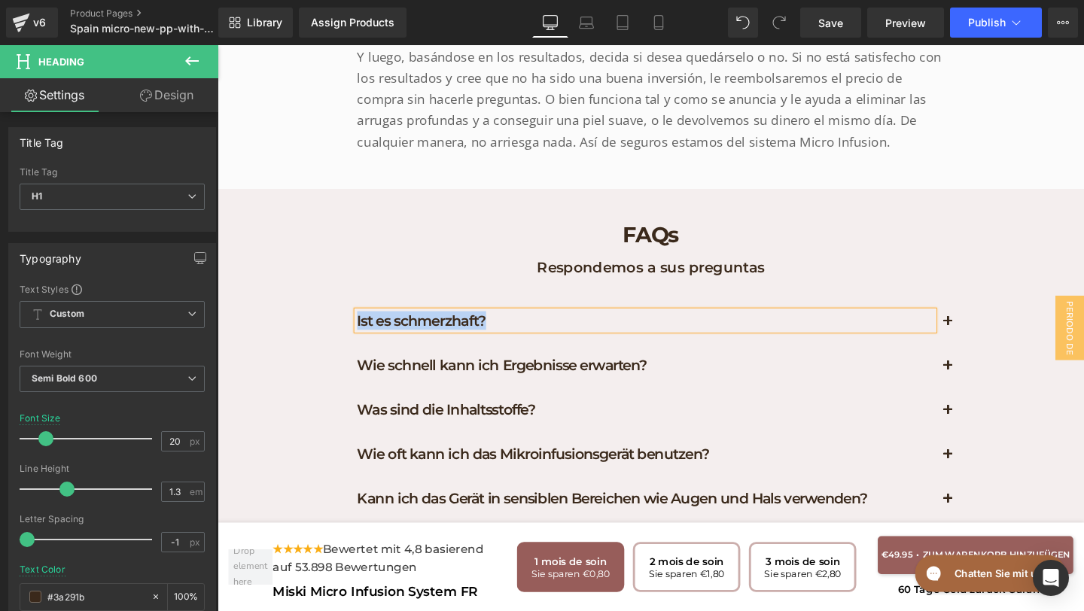
paste div
click at [981, 319] on button "button" at bounding box center [985, 337] width 30 height 46
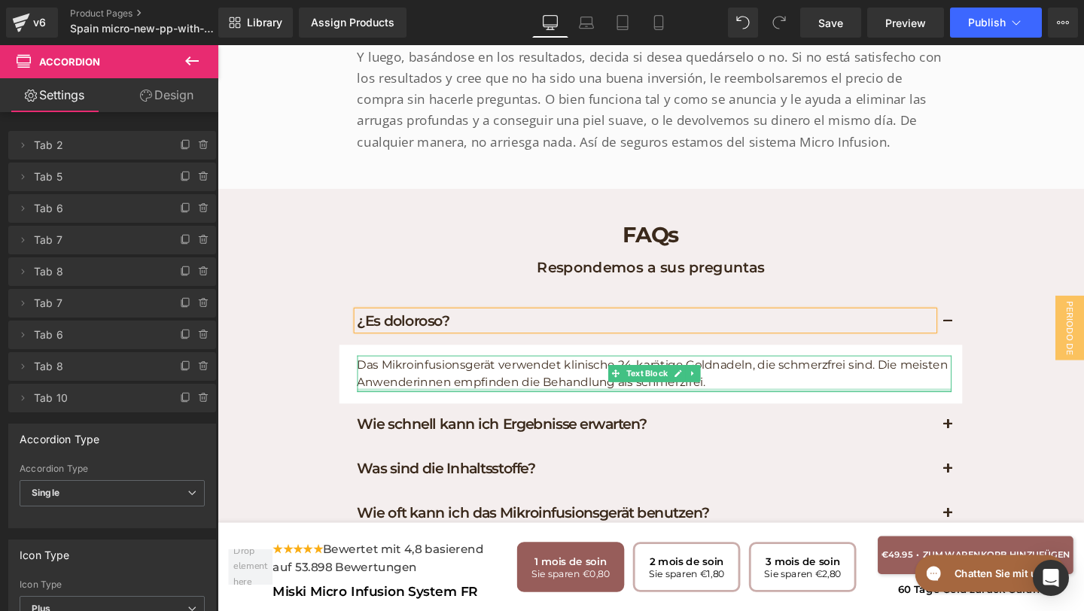
click at [780, 406] on div at bounding box center [676, 408] width 625 height 4
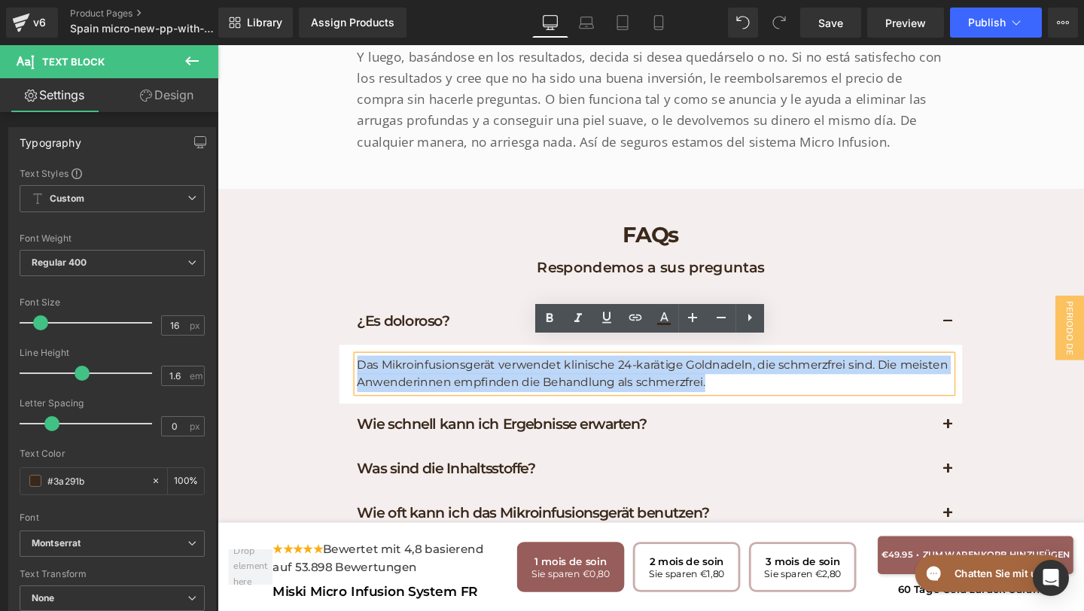
drag, startPoint x: 771, startPoint y: 391, endPoint x: 367, endPoint y: 361, distance: 404.4
click at [367, 372] on p "Das Mikroinfusionsgerät verwendet klinische 24-karätige Goldnadeln, die schmerz…" at bounding box center [676, 391] width 625 height 38
copy p "Das Mikroinfusionsgerät verwendet klinische 24-karätige Goldnadeln, die schmerz…"
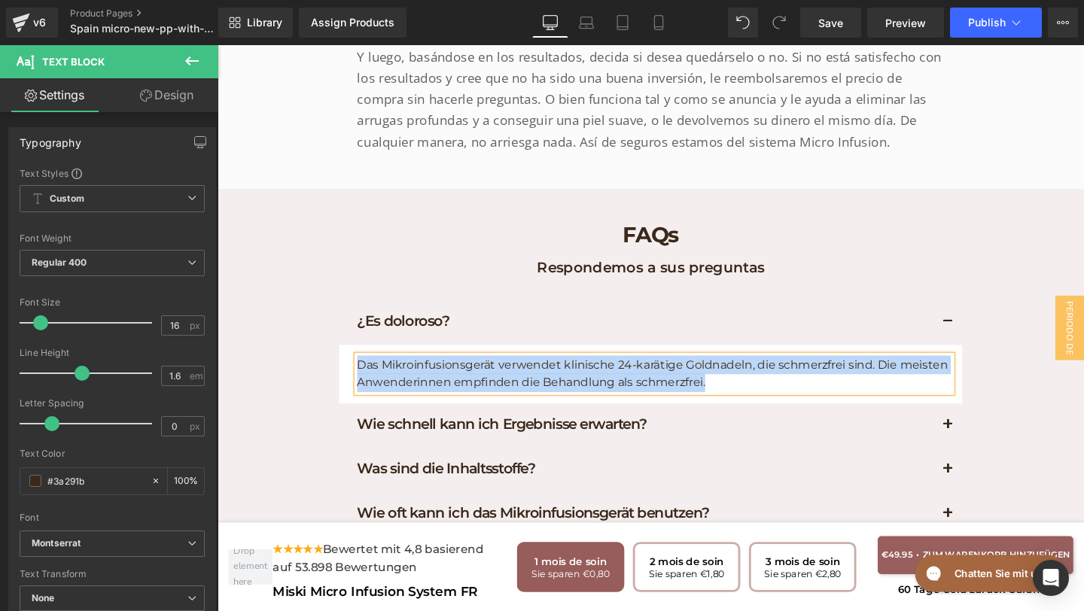
paste div
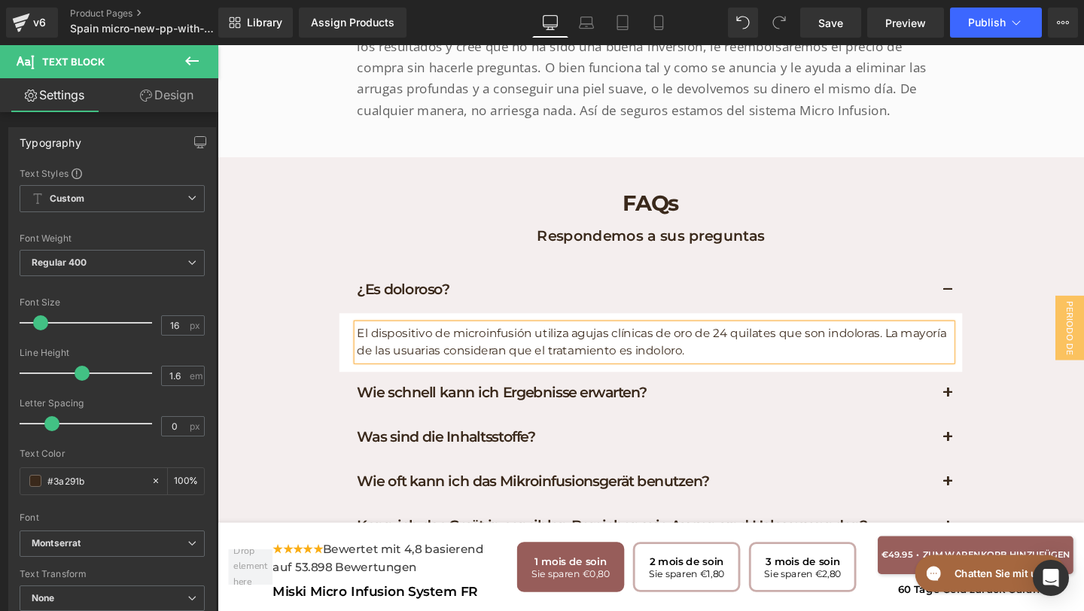
scroll to position [7479, 0]
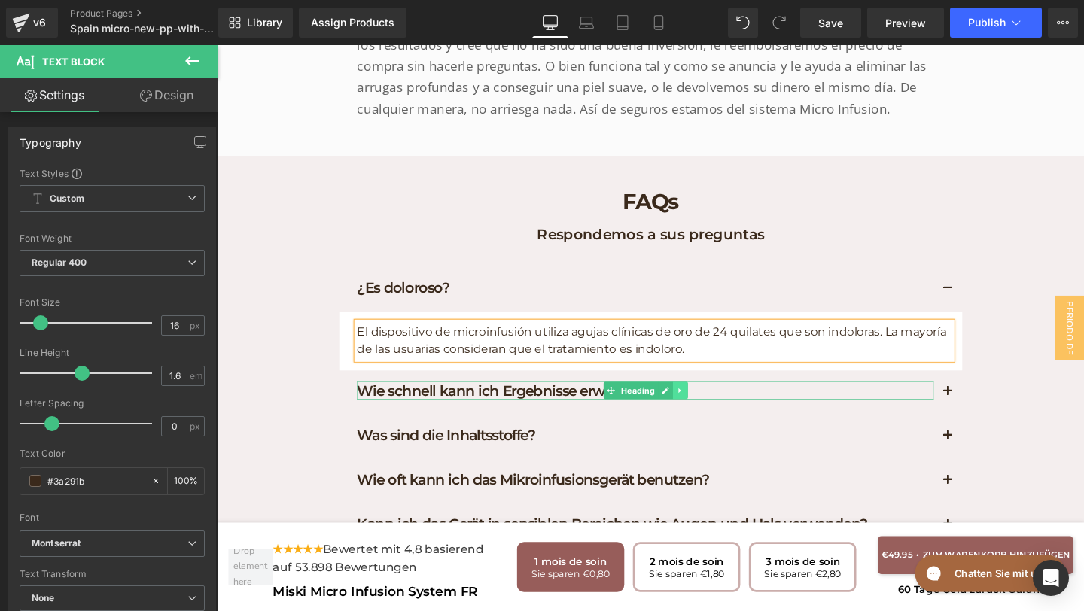
click at [705, 403] on icon at bounding box center [703, 407] width 8 height 9
click at [767, 398] on h1 "Wie schnell kann ich Ergebnisse erwarten?" at bounding box center [667, 408] width 606 height 20
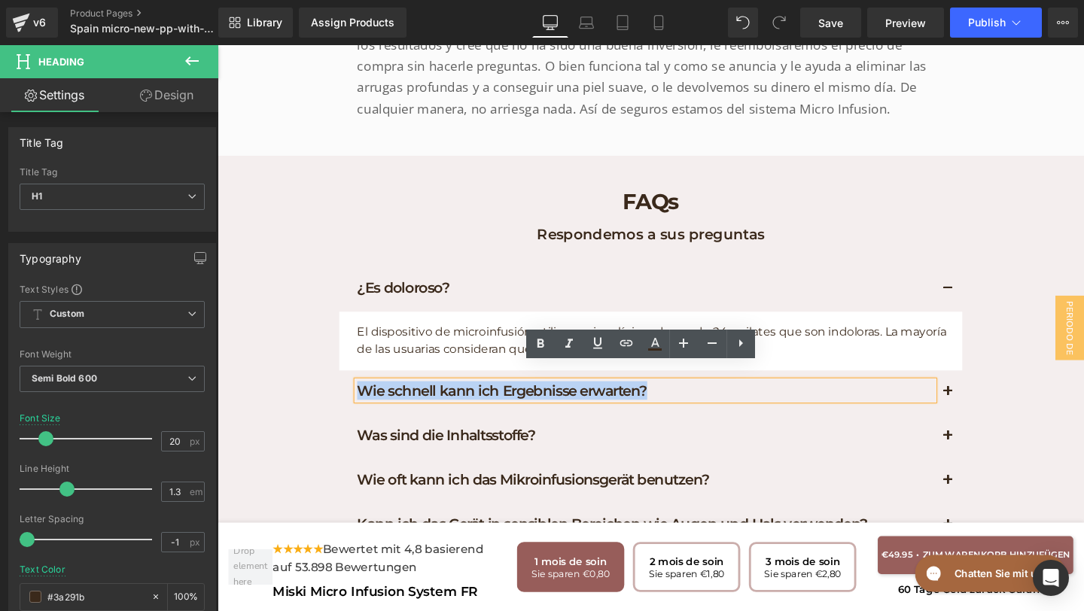
drag, startPoint x: 701, startPoint y: 396, endPoint x: 344, endPoint y: 373, distance: 357.5
click at [344, 373] on div "¿Es doloroso? Heading El dispositivo de microinfusión utiliza agujas clínicas d…" at bounding box center [672, 519] width 677 height 482
copy h1 "Wie schnell kann ich Ergebnisse erwarten?"
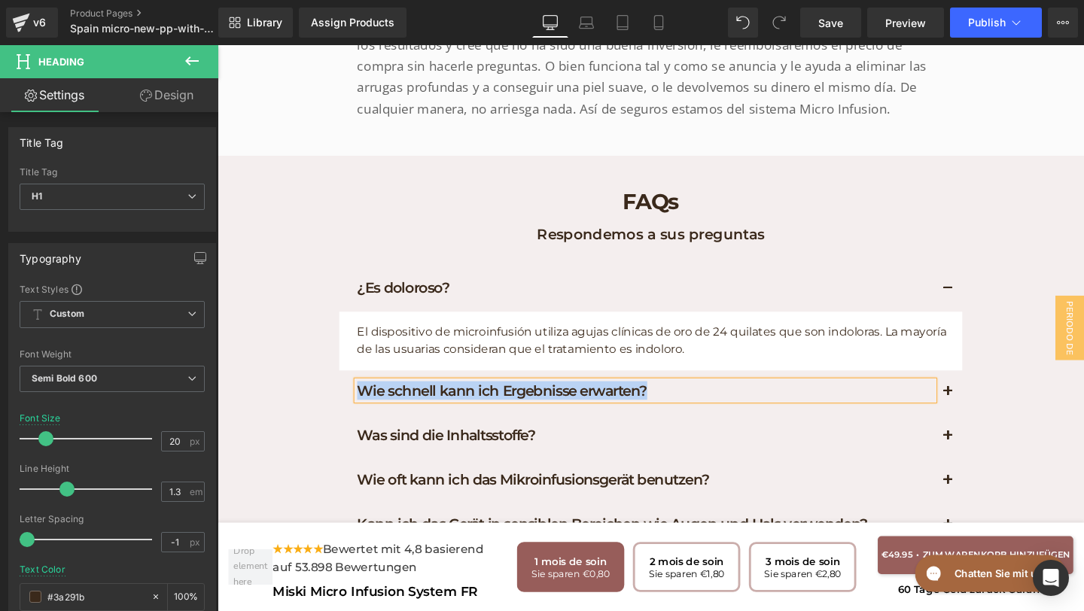
paste div
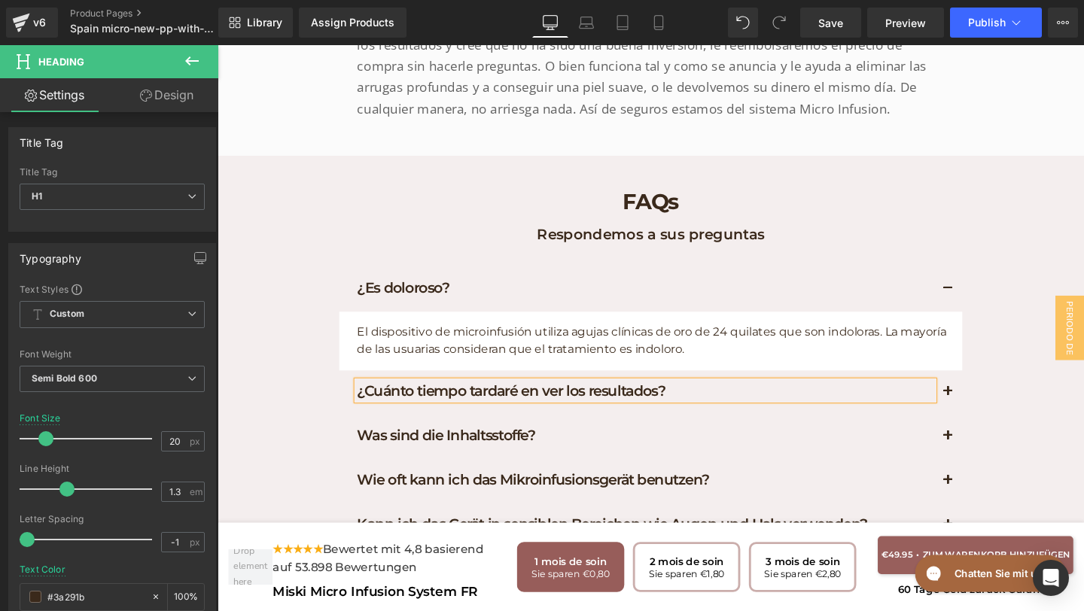
click at [993, 400] on button "button" at bounding box center [985, 410] width 30 height 46
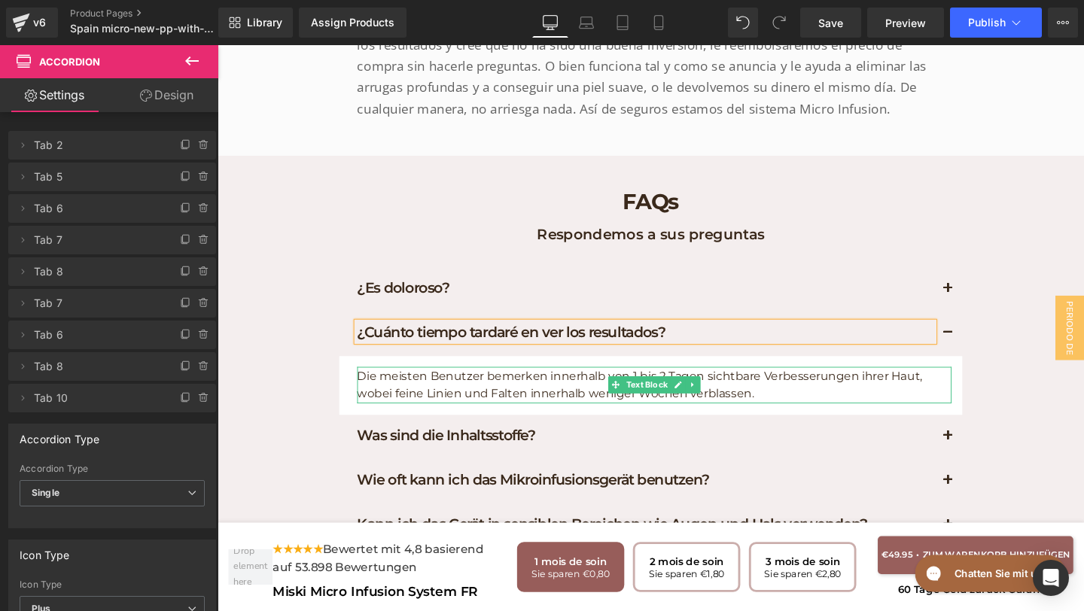
click at [798, 392] on p "Die meisten Benutzer bemerken innerhalb von 1 bis 2 Tagen sichtbare Verbesserun…" at bounding box center [676, 402] width 625 height 38
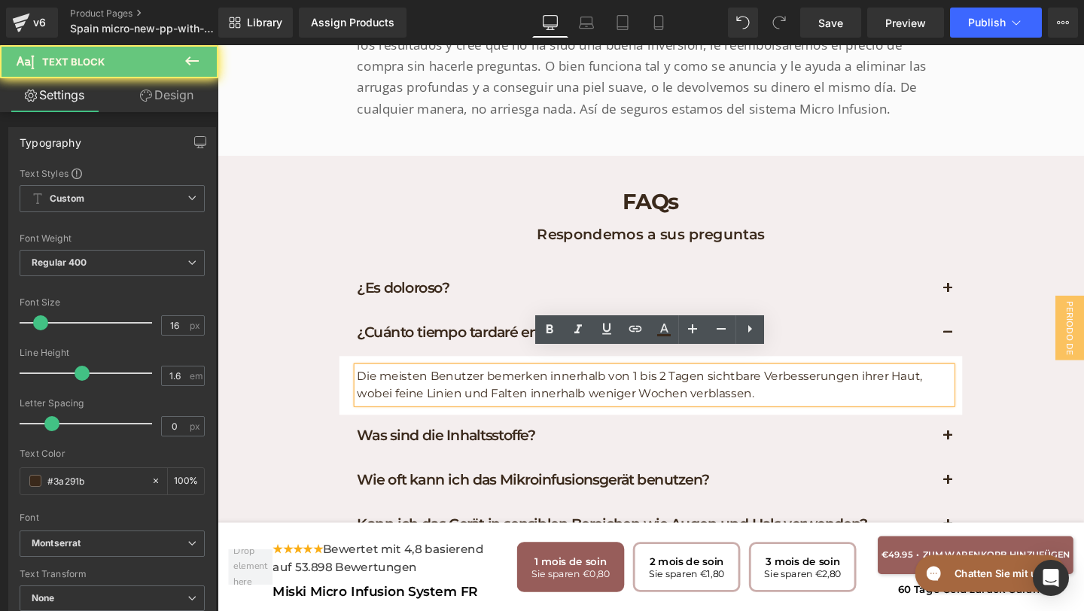
drag, startPoint x: 798, startPoint y: 392, endPoint x: 353, endPoint y: 331, distance: 448.9
click at [353, 331] on div "¿Cuánto tiempo tardaré en ver los resultados? Heading Die meisten Benutzer beme…" at bounding box center [672, 379] width 655 height 108
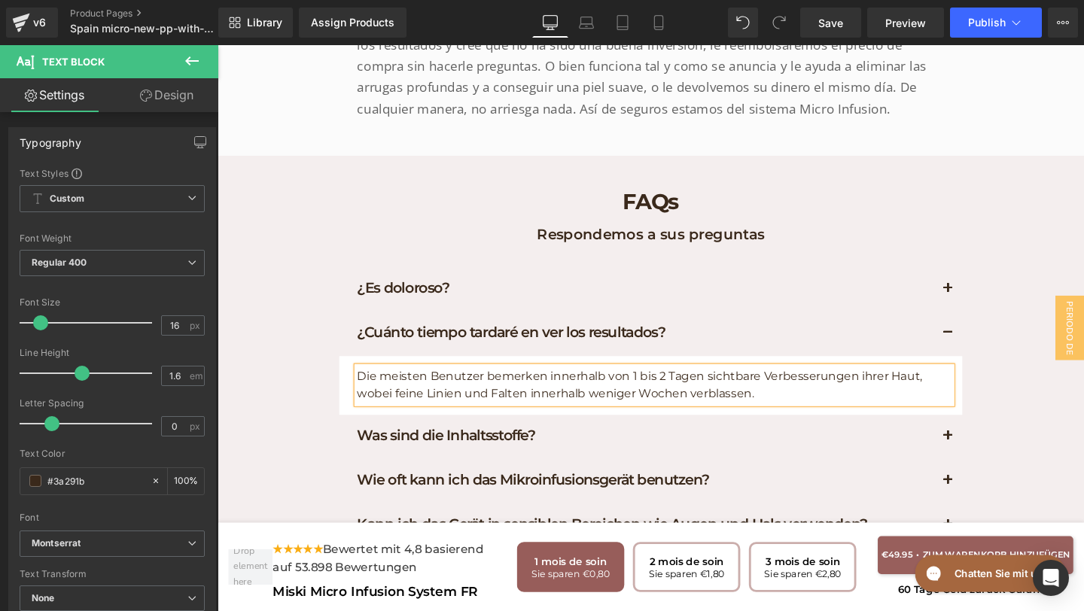
copy p "Die meisten Benutzer bemerken innerhalb von 1 bis 2 Tagen sichtbare Verbesserun…"
paste div
click at [994, 439] on button "button" at bounding box center [985, 456] width 30 height 46
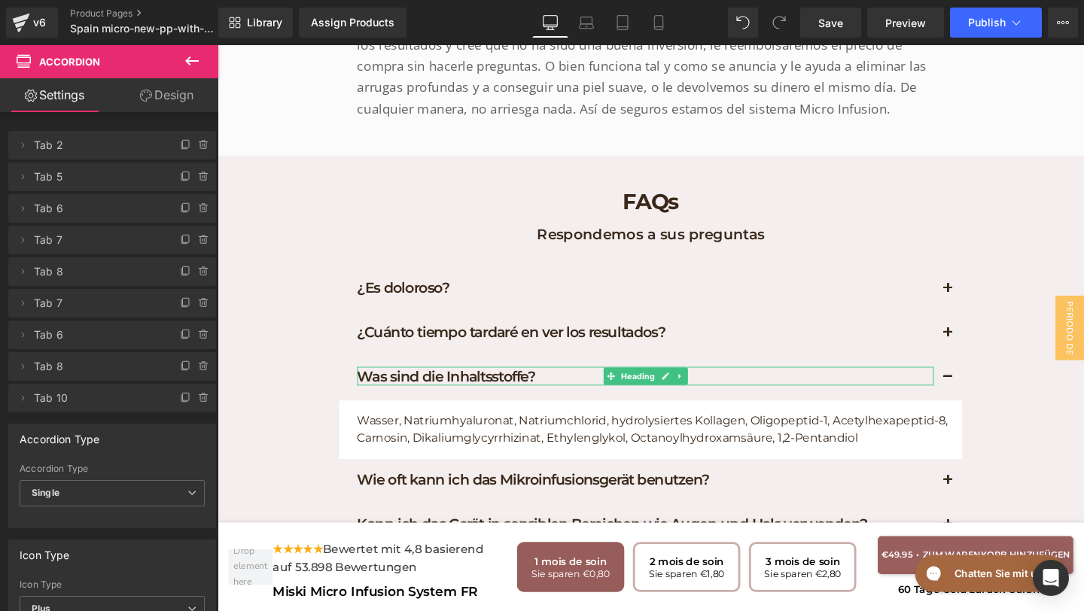
click at [731, 383] on h1 "Was sind die Inhaltsstoffe?" at bounding box center [667, 393] width 606 height 20
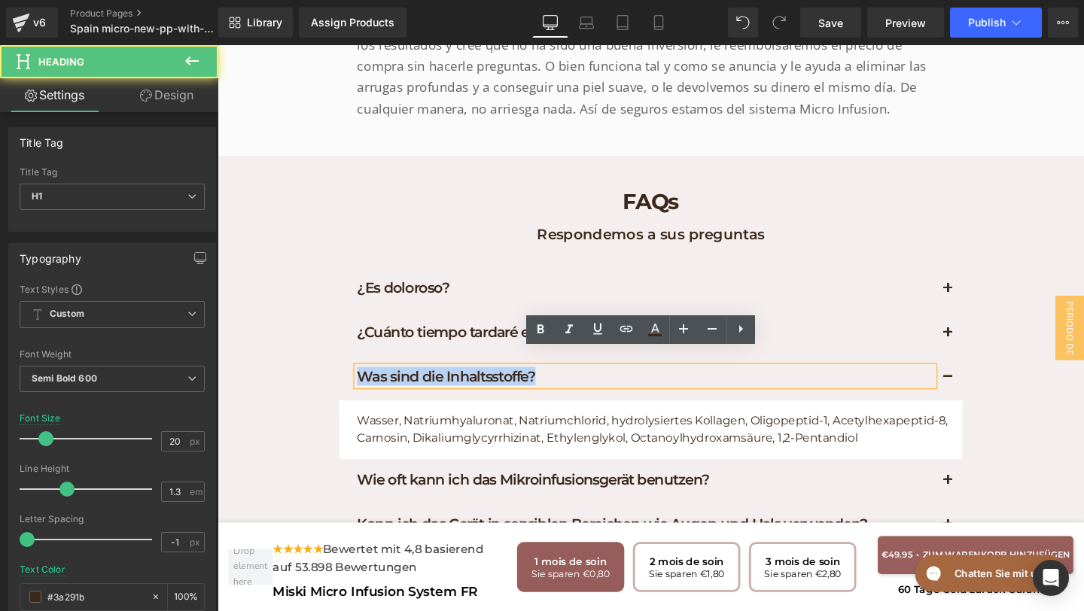
drag, startPoint x: 612, startPoint y: 371, endPoint x: 360, endPoint y: 354, distance: 251.9
click at [360, 372] on div "Was sind die Inhaltsstoffe? Heading" at bounding box center [672, 395] width 655 height 47
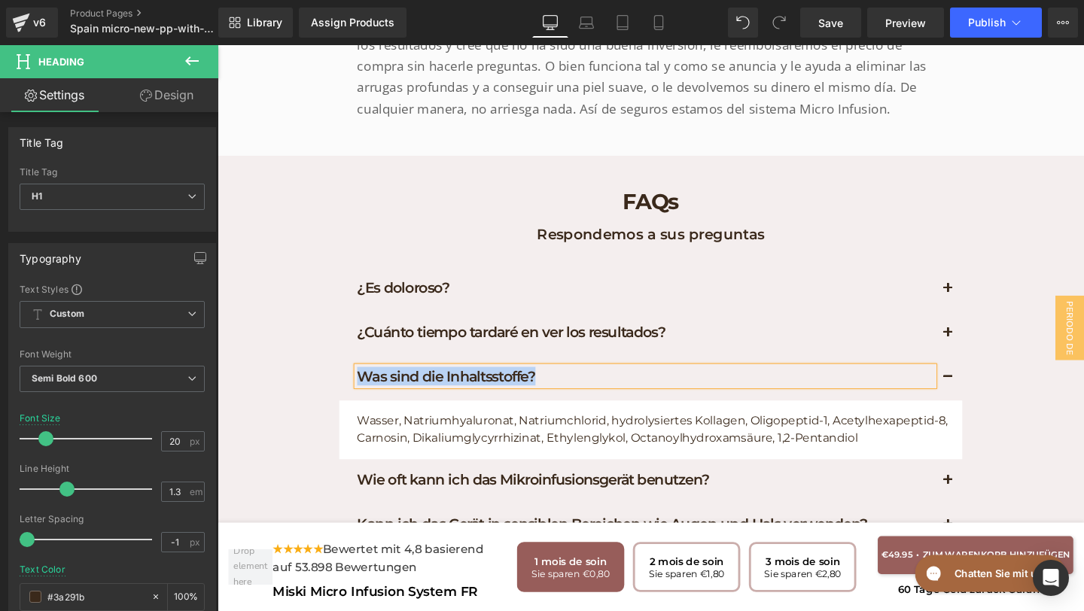
paste div
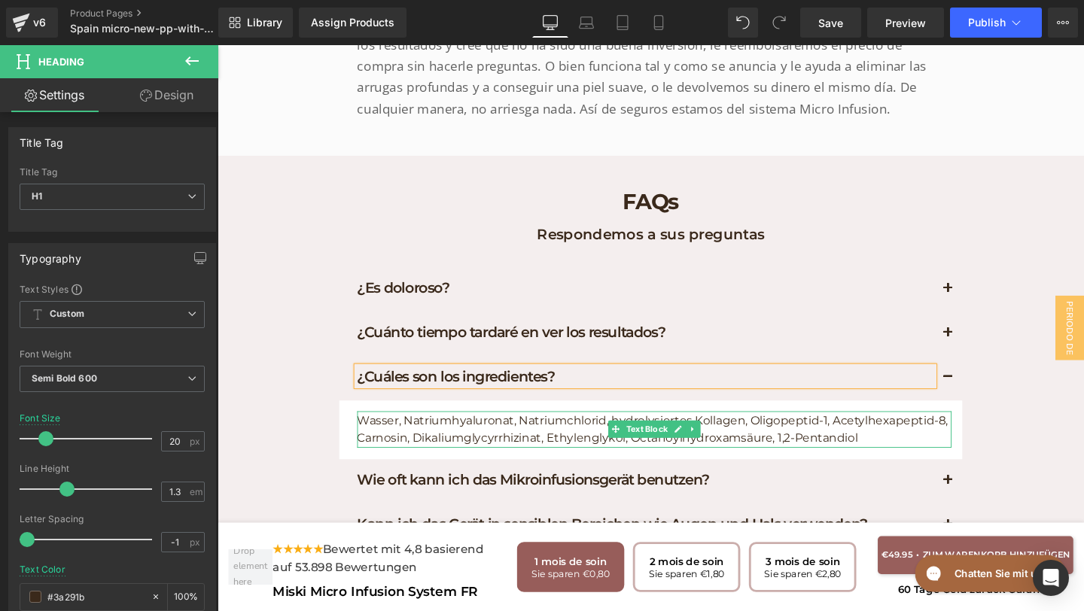
click at [907, 436] on p "Wasser, Natriumhyaluronat, Natriumchlorid, hydrolysiertes Kollagen, Oligopeptid…" at bounding box center [676, 449] width 625 height 38
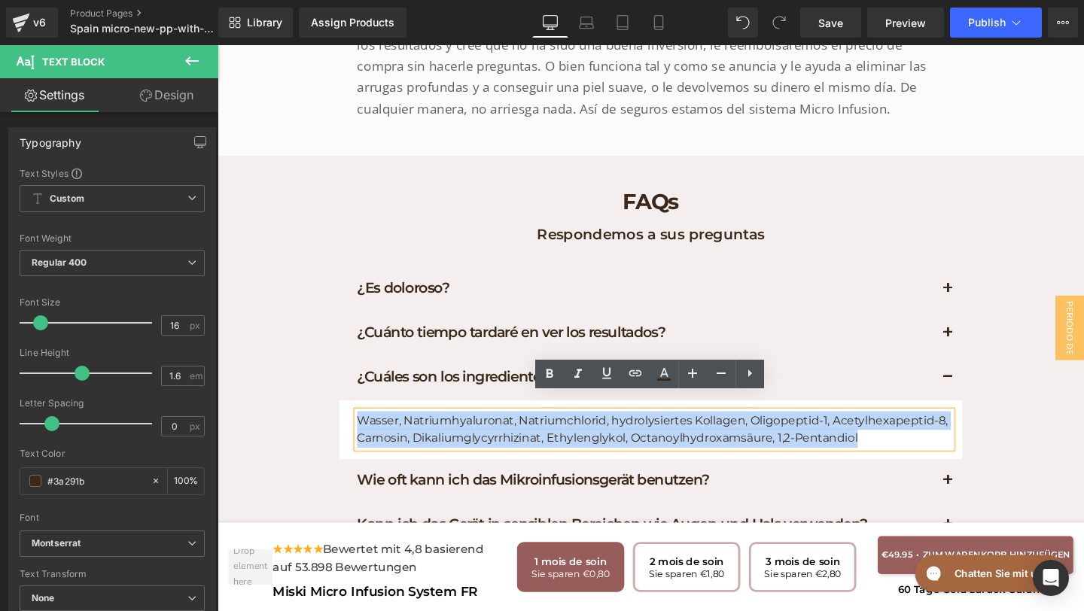
drag, startPoint x: 907, startPoint y: 436, endPoint x: 373, endPoint y: 373, distance: 538.1
click at [373, 373] on div "¿Cuáles son los ingredientes? Heading Wasser, Natriumhyaluronat, Natriumchlorid…" at bounding box center [672, 426] width 655 height 108
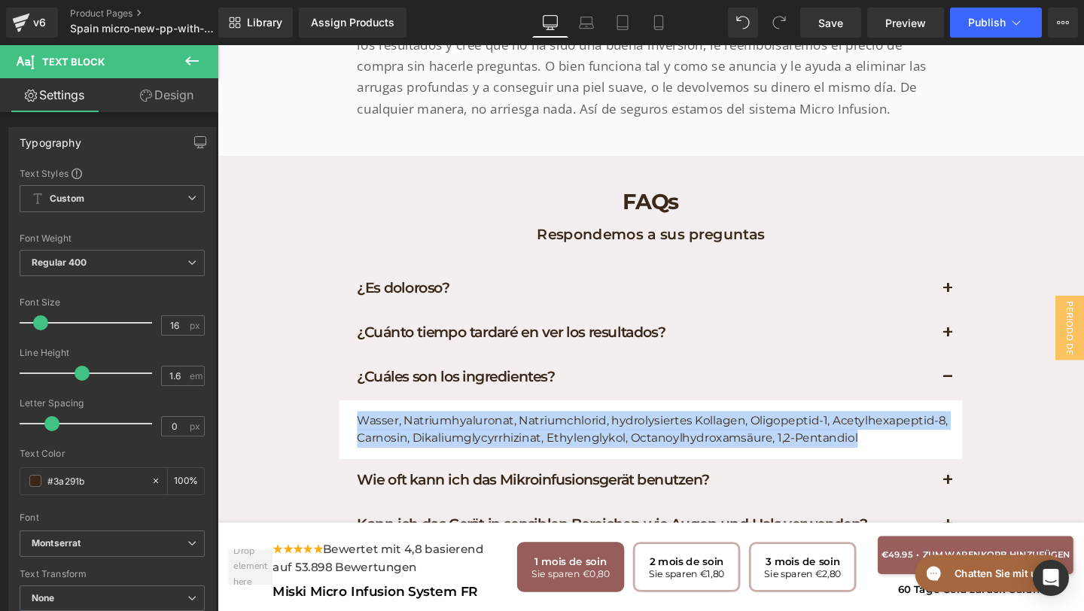
paste div
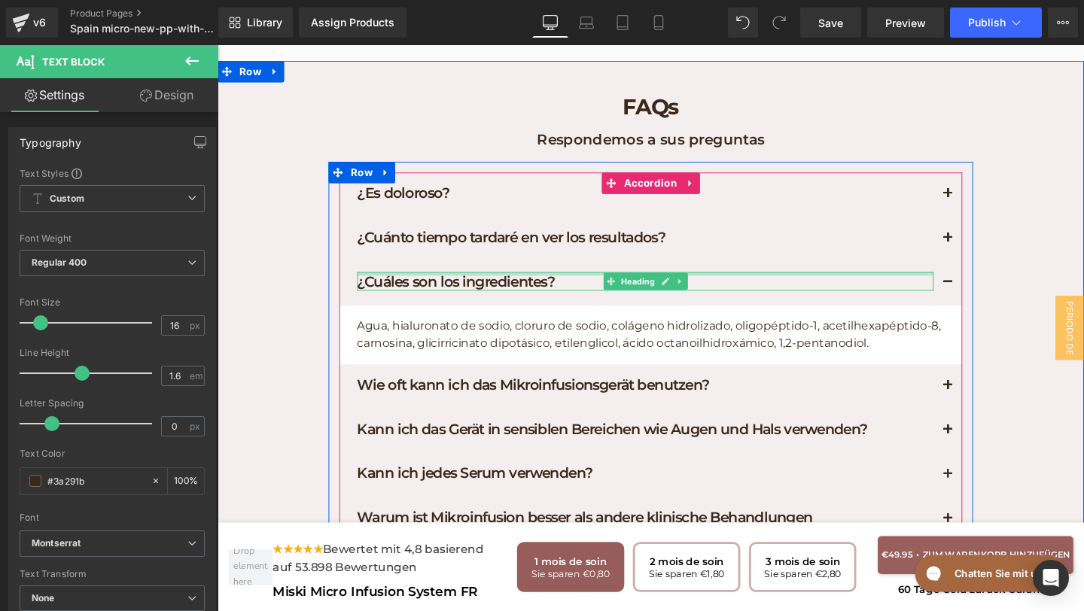
scroll to position [7630, 0]
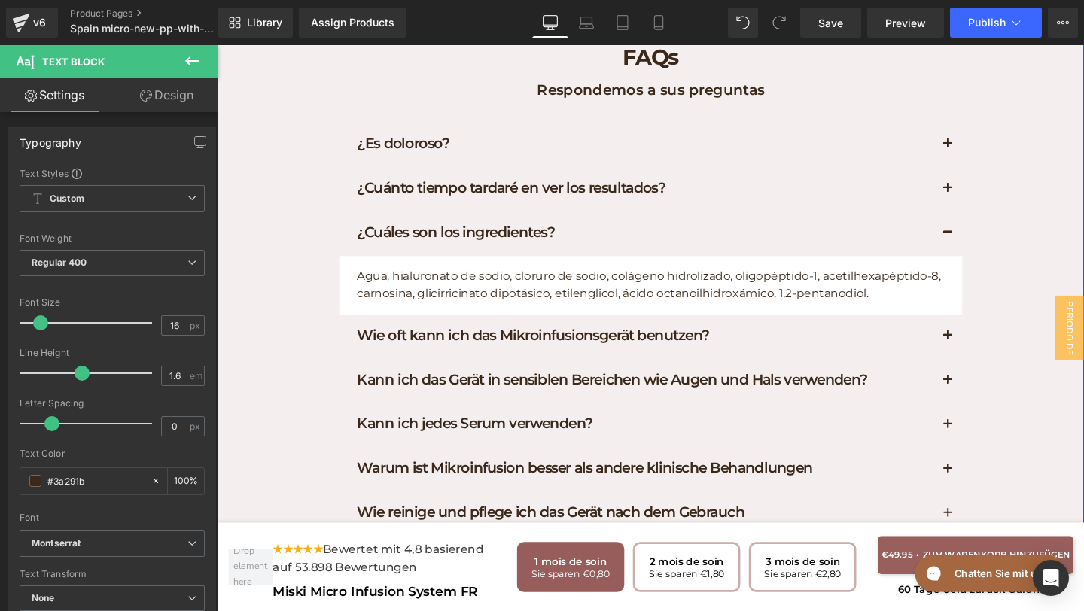
click at [984, 230] on button "button" at bounding box center [985, 243] width 30 height 46
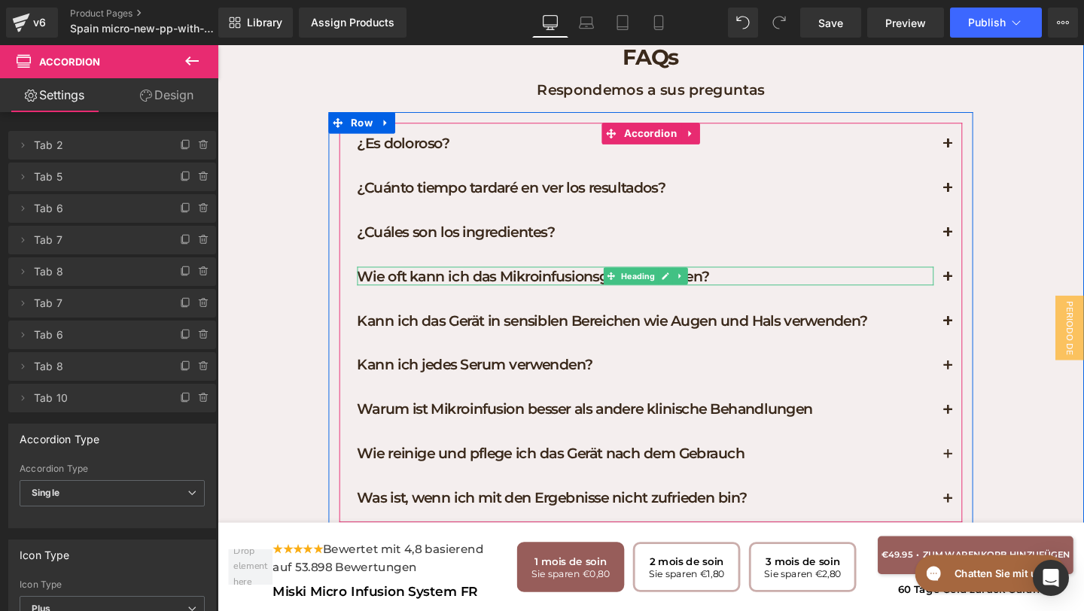
click at [835, 278] on h1 "Wie oft kann ich das Mikroinfusionsgerät benutzen?" at bounding box center [667, 288] width 606 height 20
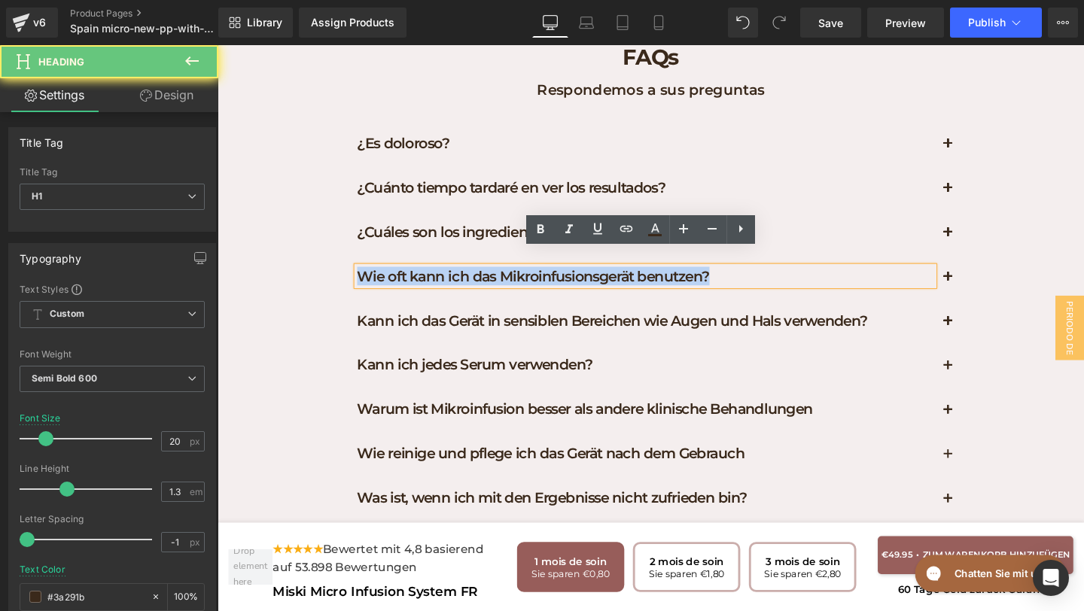
drag, startPoint x: 835, startPoint y: 269, endPoint x: 305, endPoint y: 242, distance: 530.5
click at [305, 242] on div "FAQs Heading Respondemos a sus preguntas Text Block Row ¿Es doloroso? Heading E…" at bounding box center [672, 295] width 911 height 526
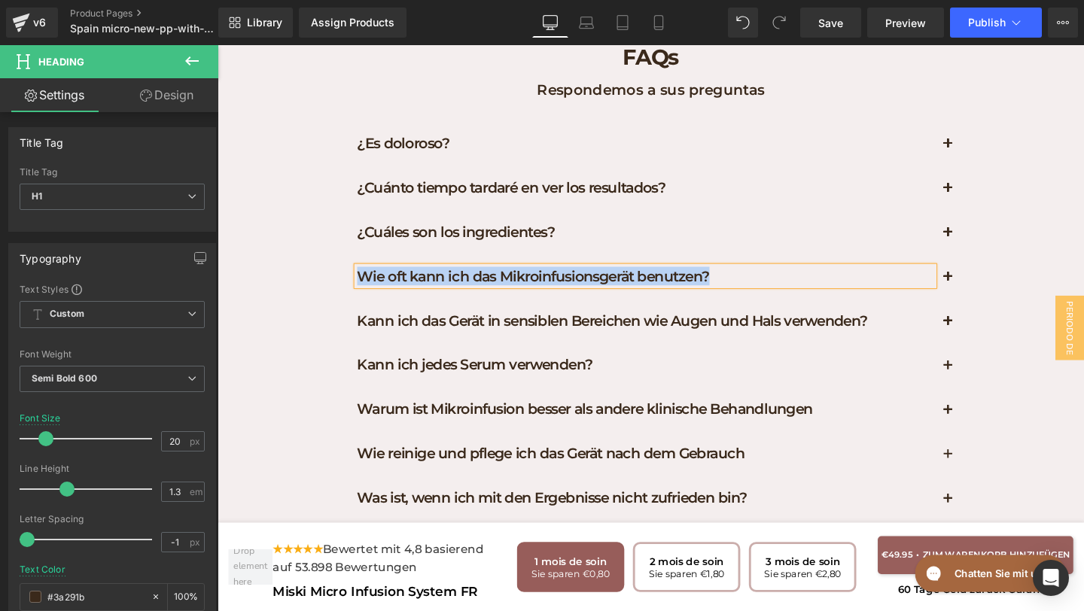
paste div
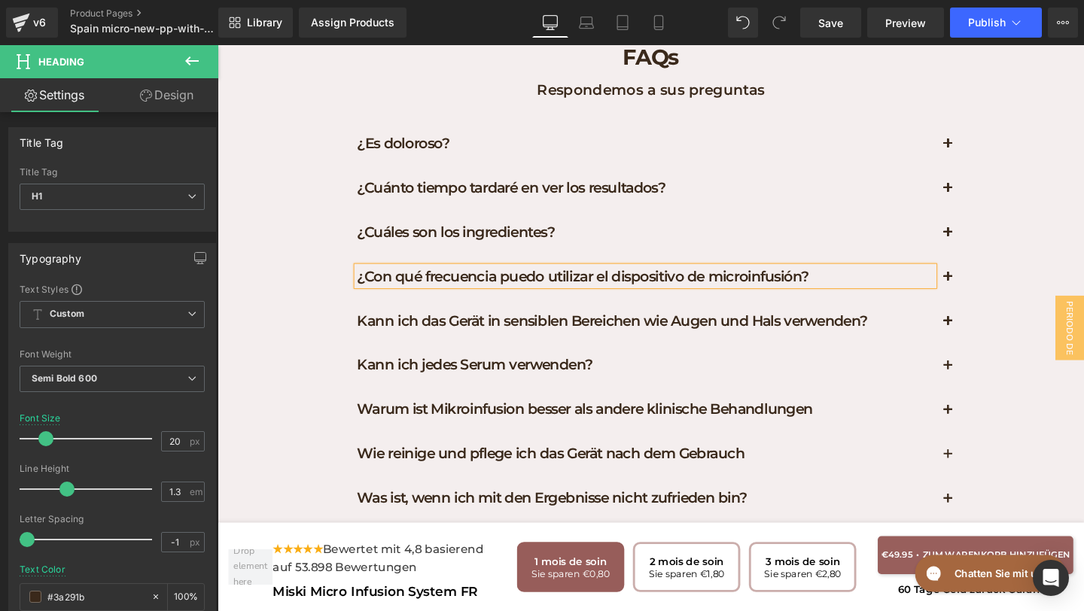
click at [987, 276] on button "button" at bounding box center [985, 290] width 30 height 46
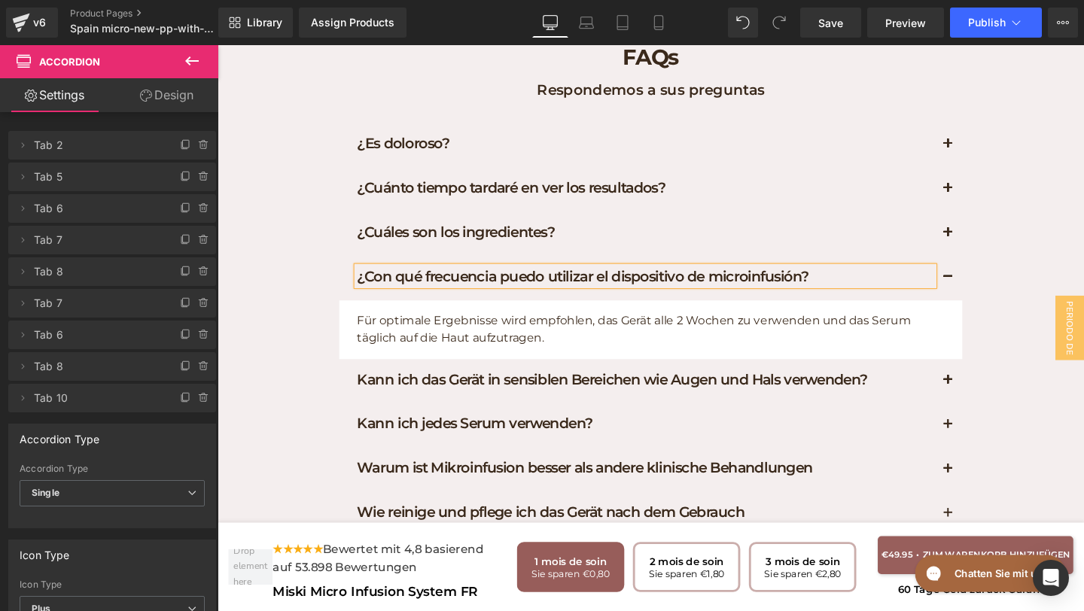
click at [598, 333] on p "Für optimale Ergebnisse wird empfohlen, das Gerät alle 2 Wochen zu verwenden un…" at bounding box center [676, 344] width 625 height 38
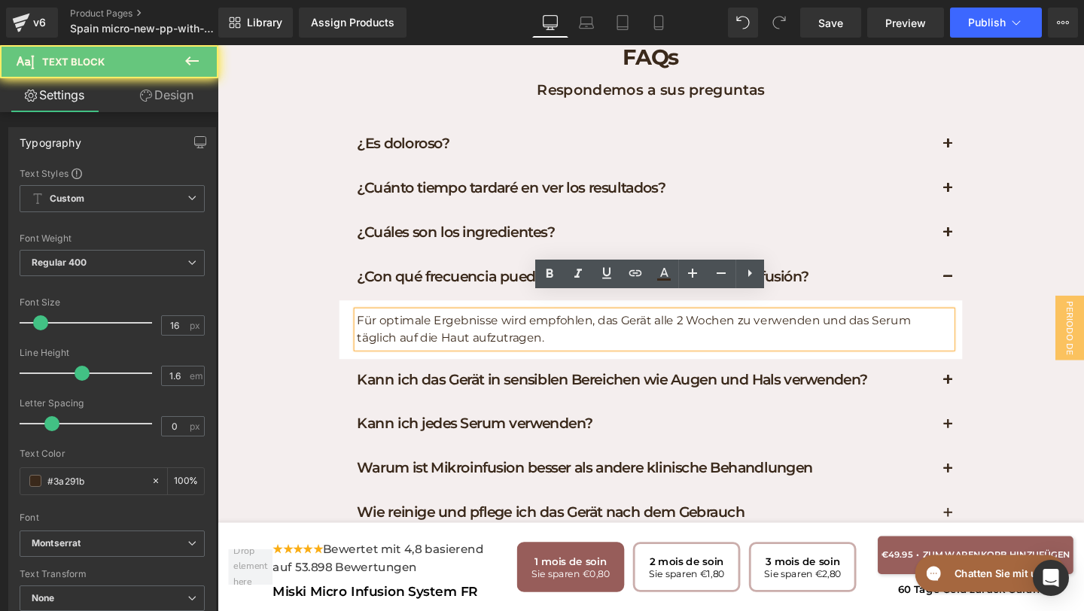
drag, startPoint x: 598, startPoint y: 333, endPoint x: 318, endPoint y: 266, distance: 287.7
click at [318, 265] on div "FAQs Heading Respondemos a sus preguntas Text Block Row ¿Es doloroso? Heading E…" at bounding box center [672, 326] width 911 height 588
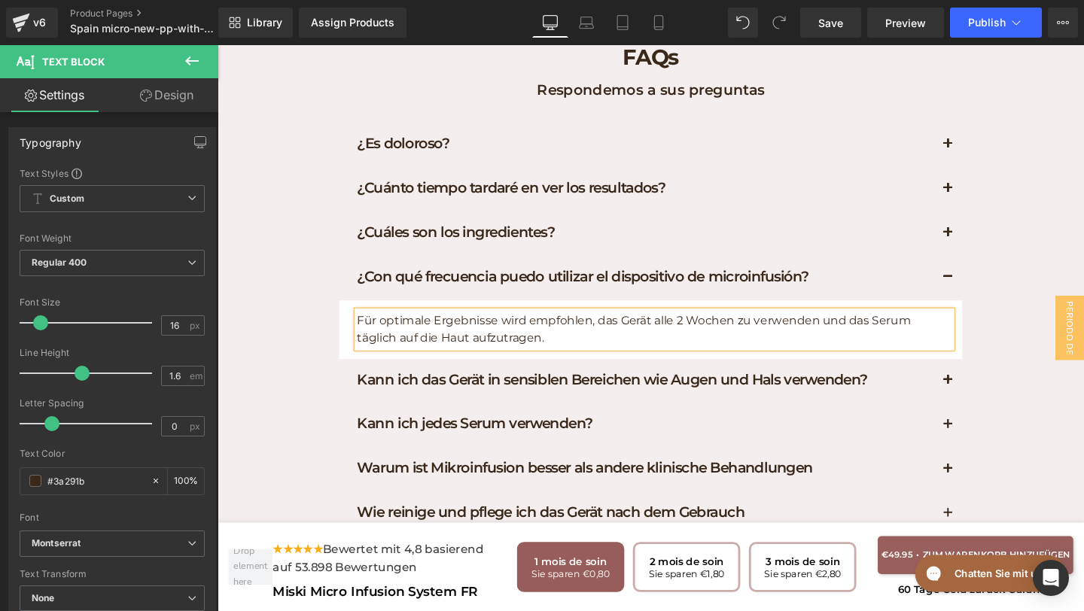
paste div
click at [919, 387] on h1 "Kann ich das Gerät in sensiblen Bereichen wie Augen und Hals verwenden?" at bounding box center [667, 397] width 606 height 20
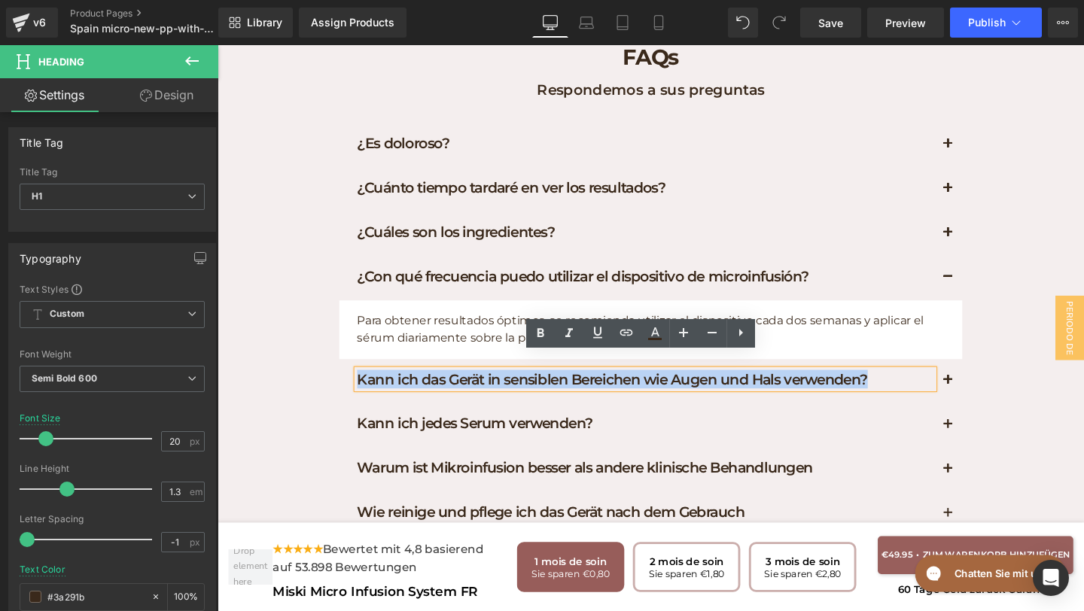
drag, startPoint x: 919, startPoint y: 377, endPoint x: 315, endPoint y: 348, distance: 605.0
click at [315, 349] on div "FAQs Heading Respondemos a sus preguntas Text Block Row ¿Es doloroso? Heading E…" at bounding box center [672, 326] width 911 height 588
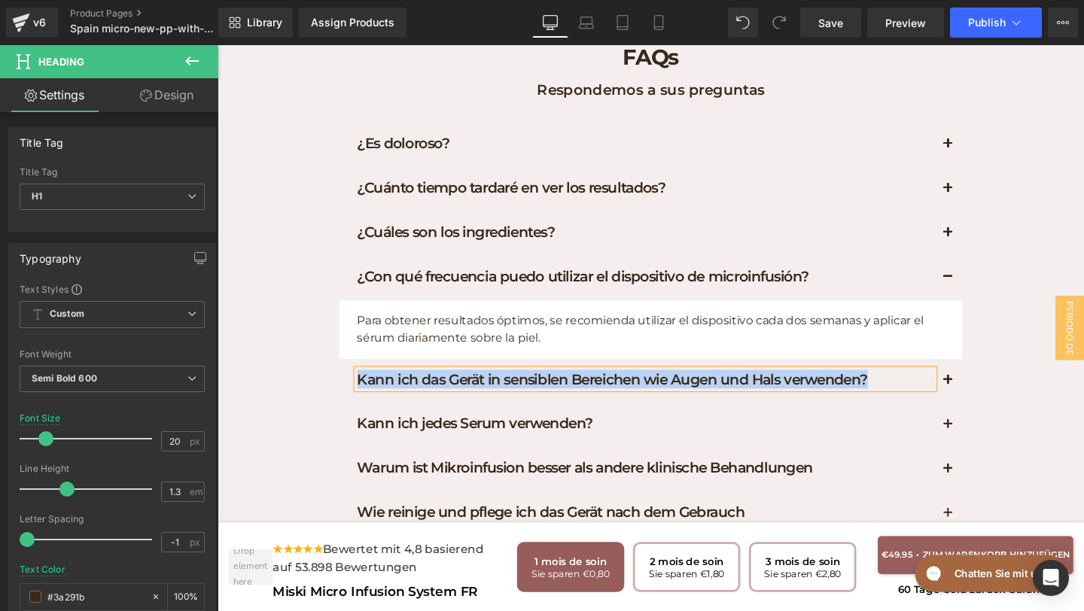
paste div
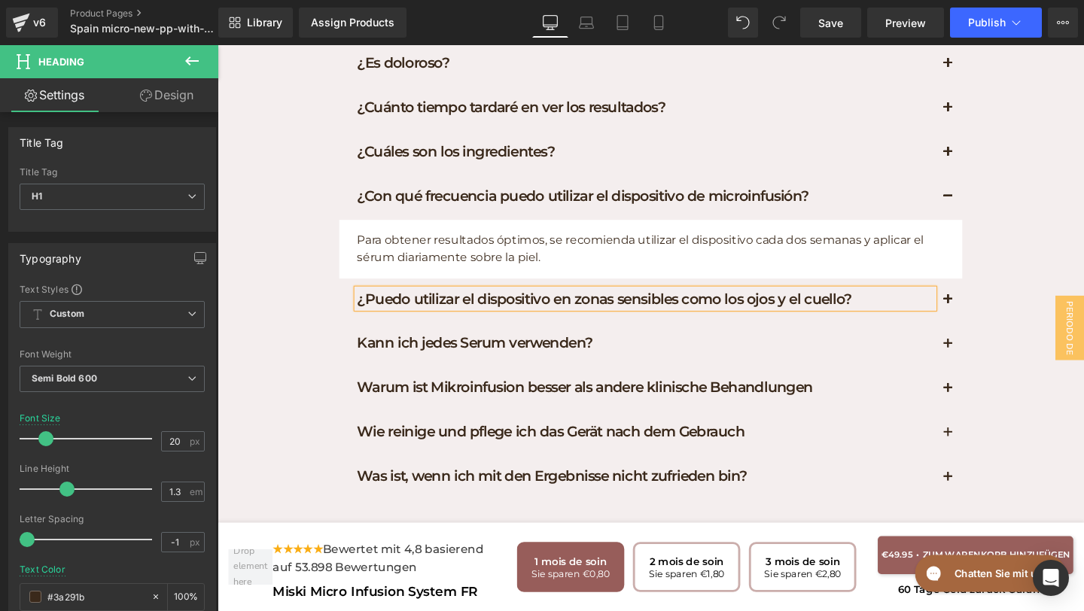
drag, startPoint x: 990, startPoint y: 294, endPoint x: 954, endPoint y: 293, distance: 35.4
click at [990, 293] on button "button" at bounding box center [985, 313] width 30 height 46
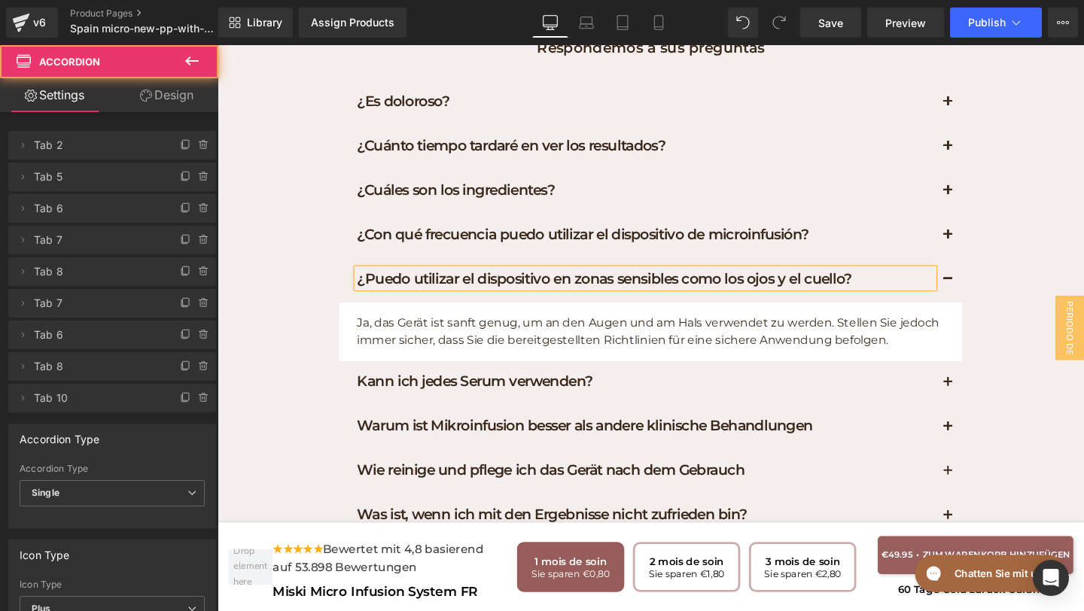
scroll to position [7678, 0]
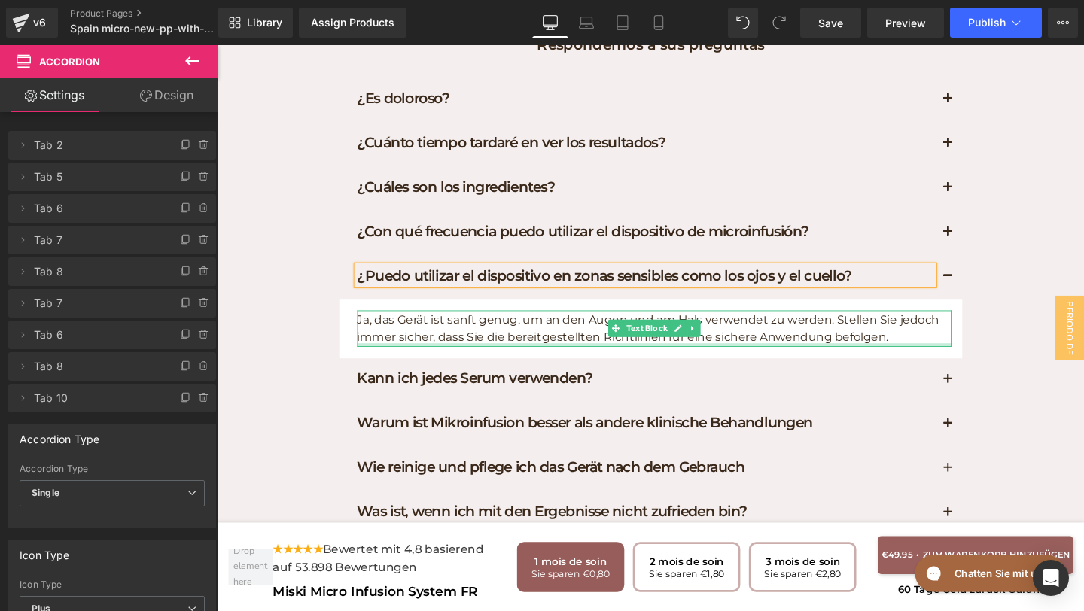
click at [932, 336] on p "Ja, das Gerät ist sanft genug, um an den Augen und am Hals verwendet zu werden.…" at bounding box center [676, 343] width 625 height 38
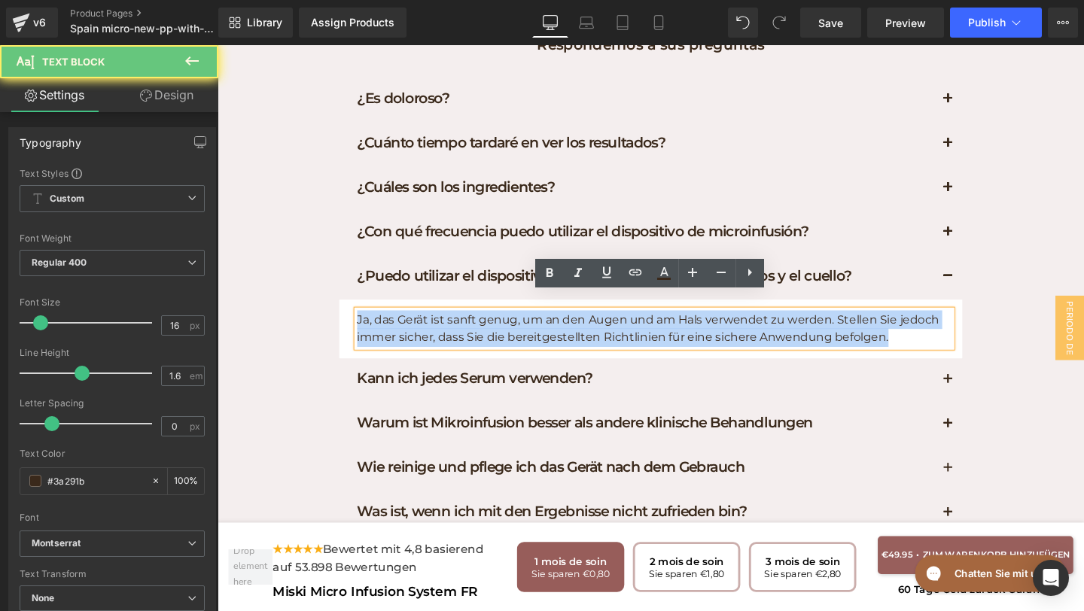
drag, startPoint x: 933, startPoint y: 336, endPoint x: 254, endPoint y: 219, distance: 688.9
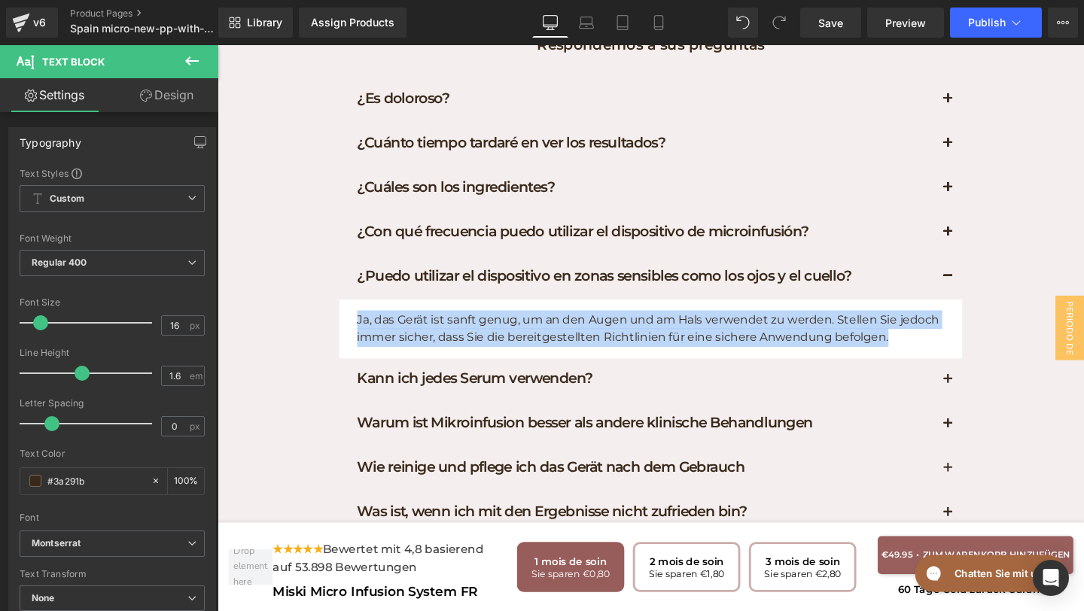
paste div
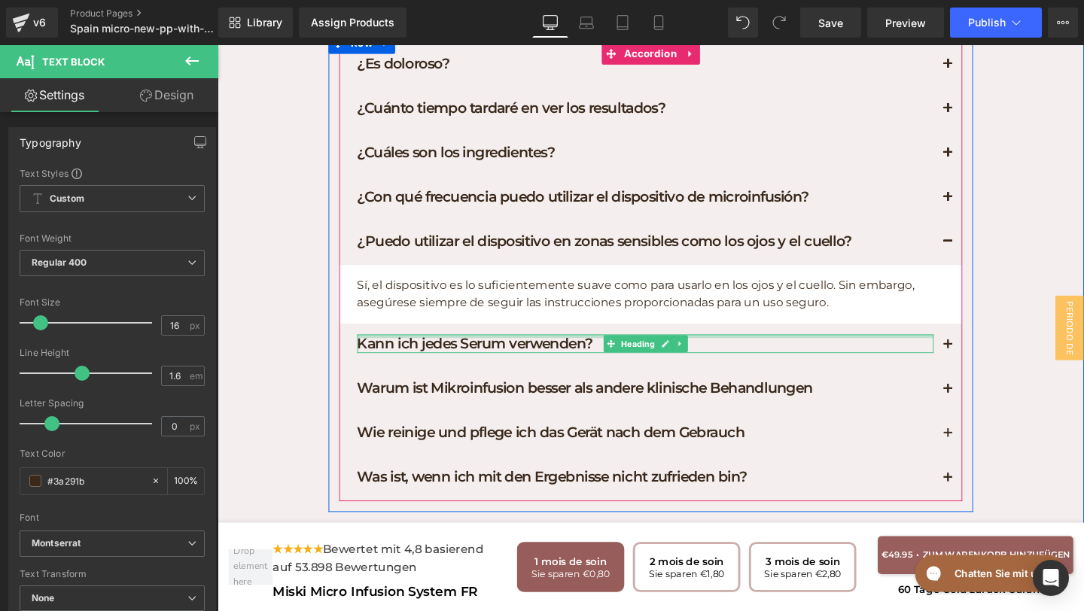
scroll to position [7717, 0]
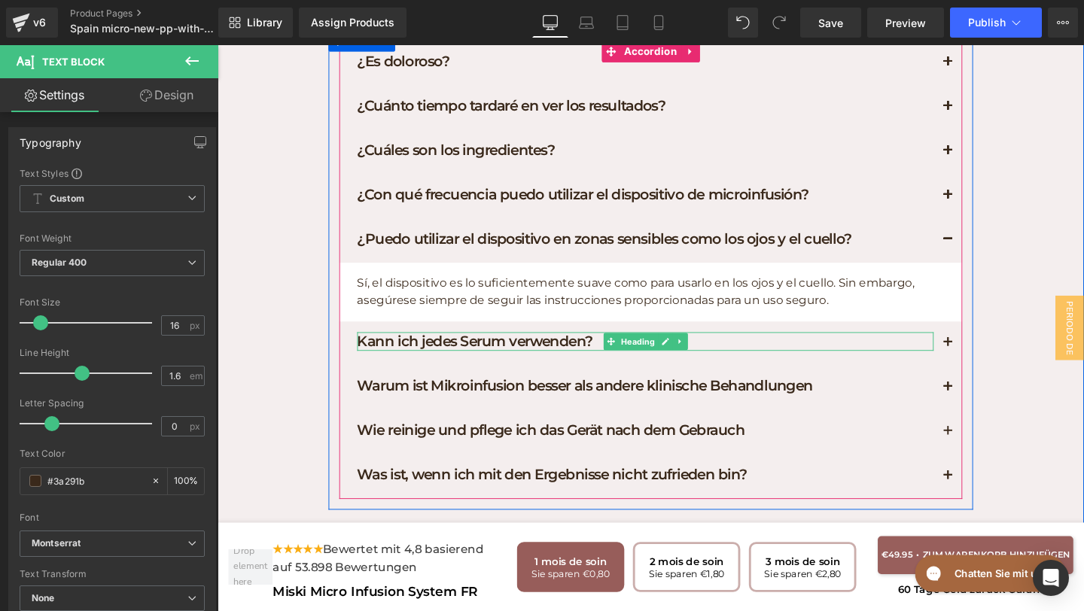
click at [611, 347] on h1 "Kann ich jedes Serum verwenden?" at bounding box center [667, 357] width 606 height 20
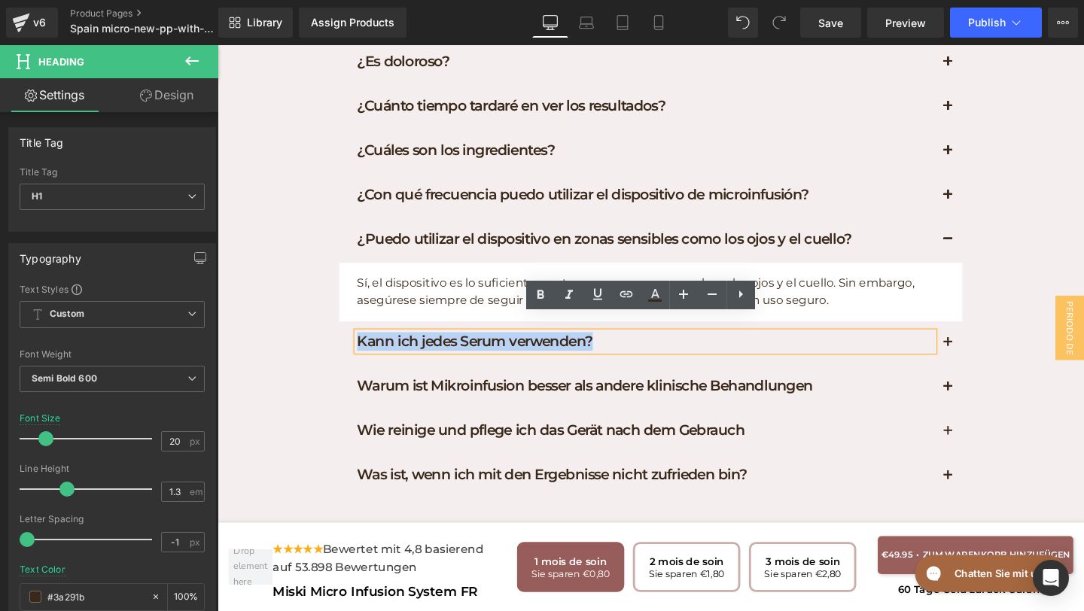
drag, startPoint x: 616, startPoint y: 339, endPoint x: 336, endPoint y: 327, distance: 279.4
click at [337, 324] on div "¿Es doloroso? Heading El dispositivo de microinfusión utiliza agujas clínicas d…" at bounding box center [672, 282] width 677 height 482
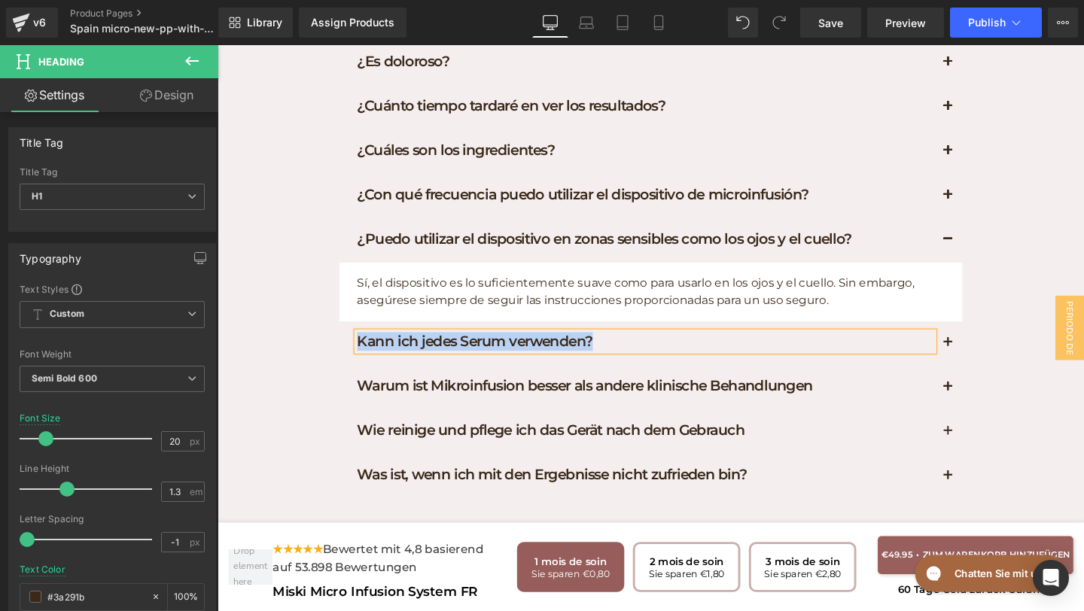
paste div
click at [988, 340] on button "button" at bounding box center [985, 359] width 30 height 46
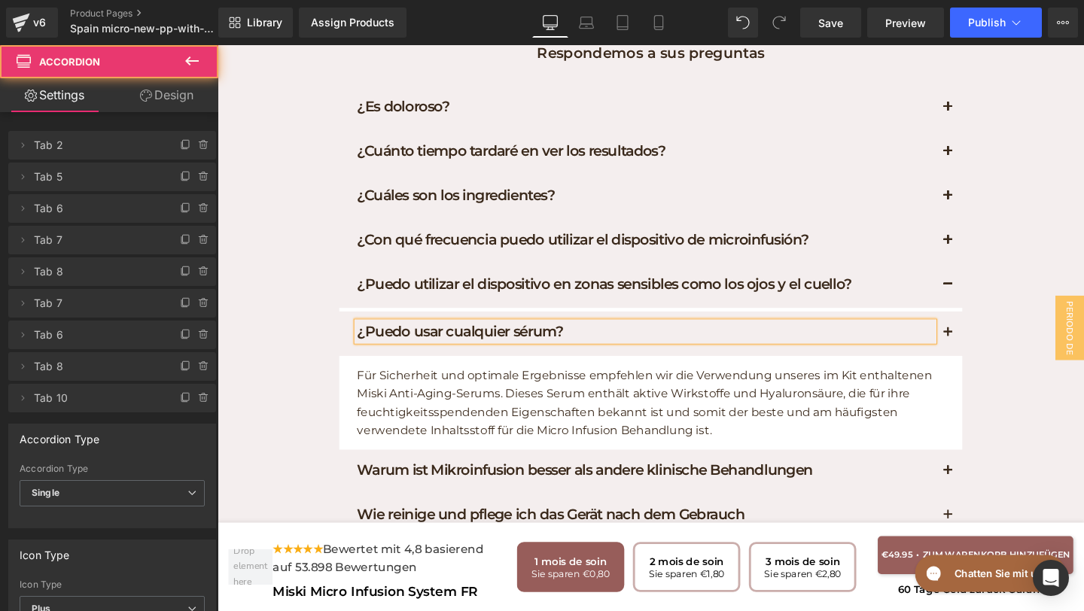
scroll to position [7655, 0]
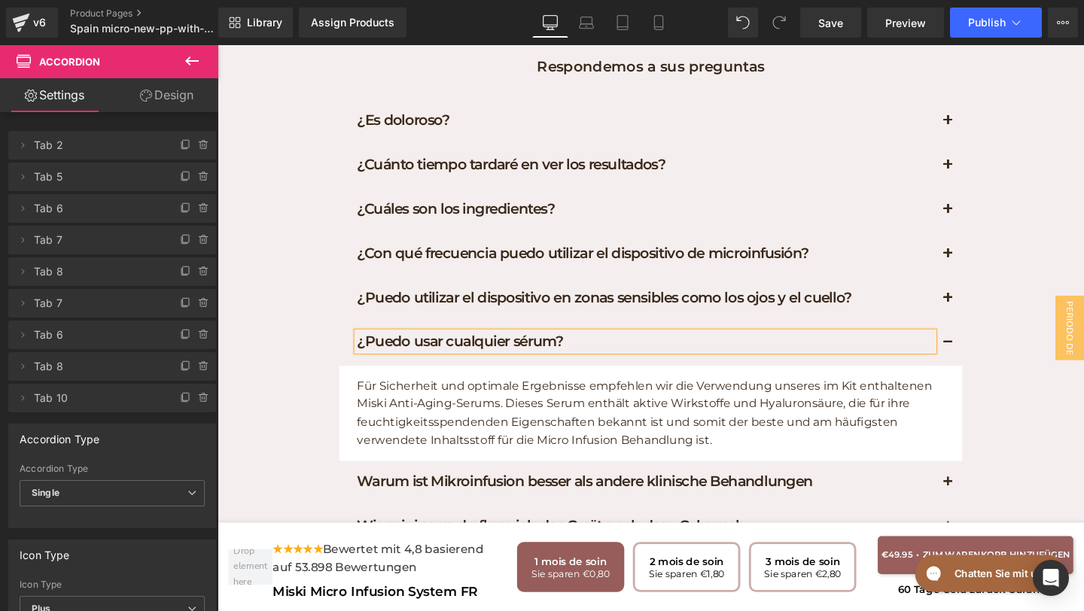
click at [741, 438] on p "Für Sicherheit und optimale Ergebnisse empfehlen wir die Verwendung unseres im …" at bounding box center [676, 432] width 625 height 77
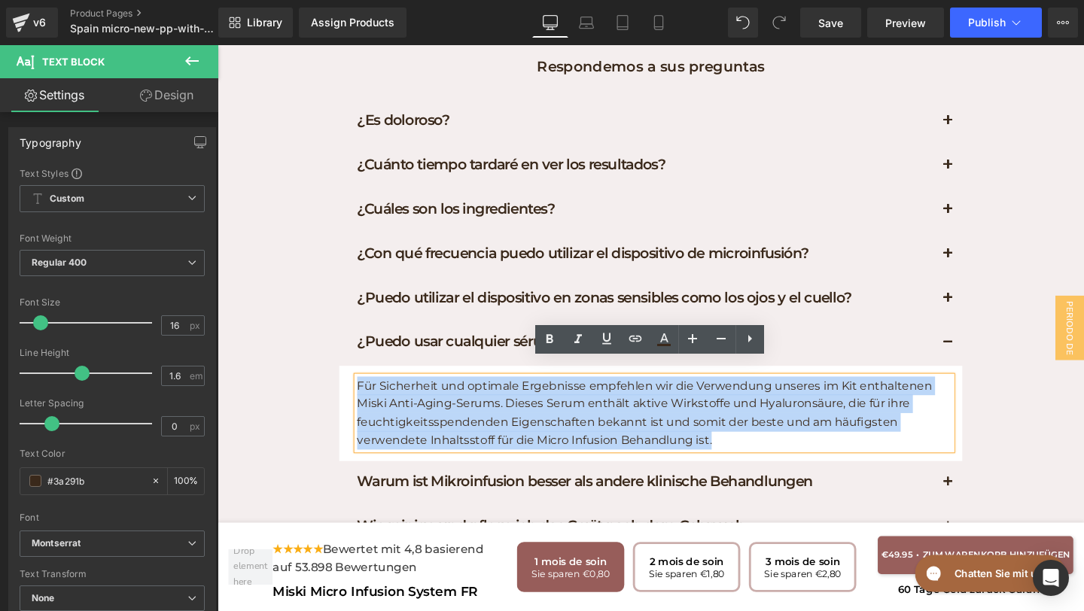
drag, startPoint x: 741, startPoint y: 442, endPoint x: 382, endPoint y: 369, distance: 366.3
click at [382, 382] on article "Für Sicherheit und optimale Ergebnisse empfehlen wir die Verwendung unseres im …" at bounding box center [672, 432] width 655 height 100
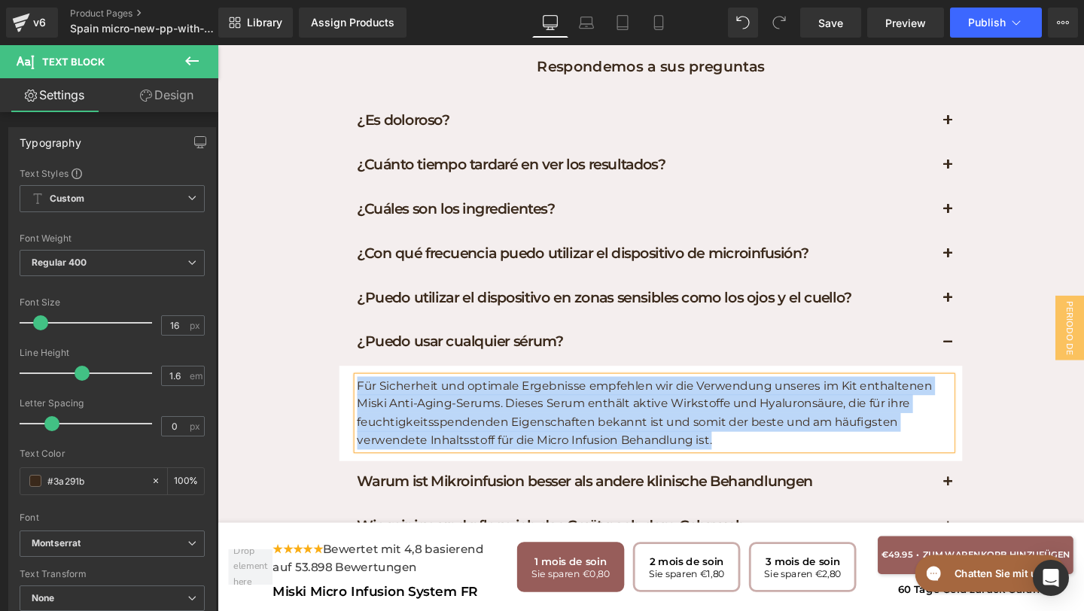
paste div
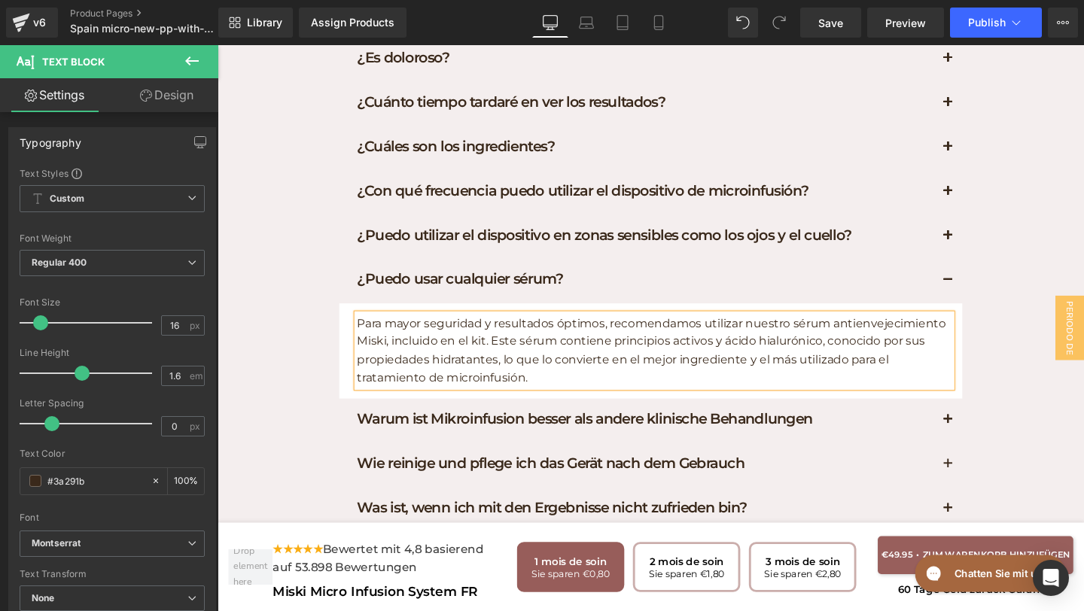
scroll to position [7760, 0]
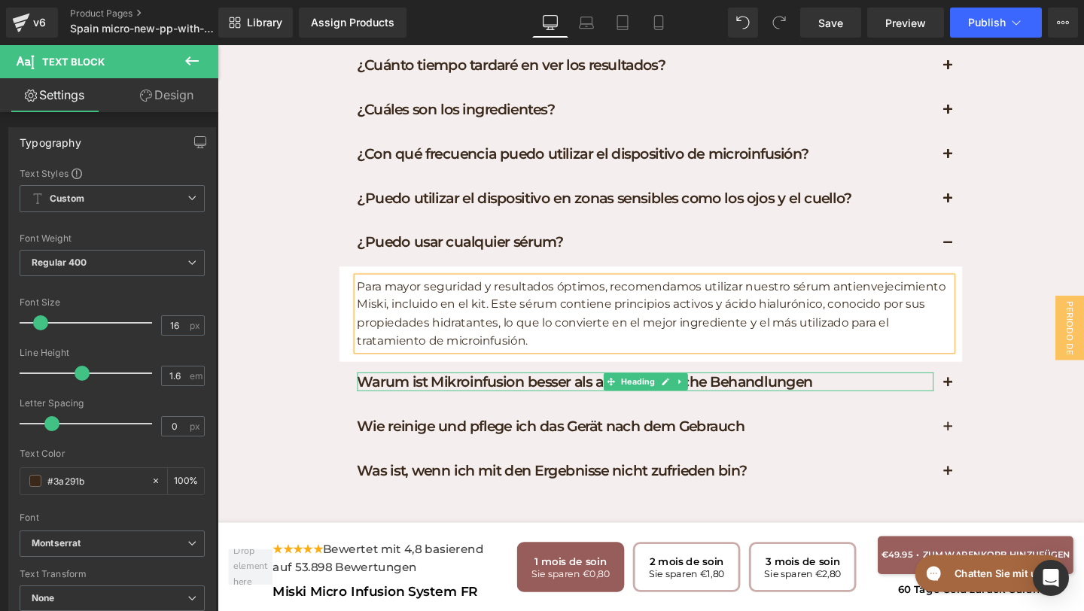
click at [850, 389] on h1 "Warum ist Mikroinfusion besser als andere klinische Behandlungen" at bounding box center [667, 399] width 606 height 20
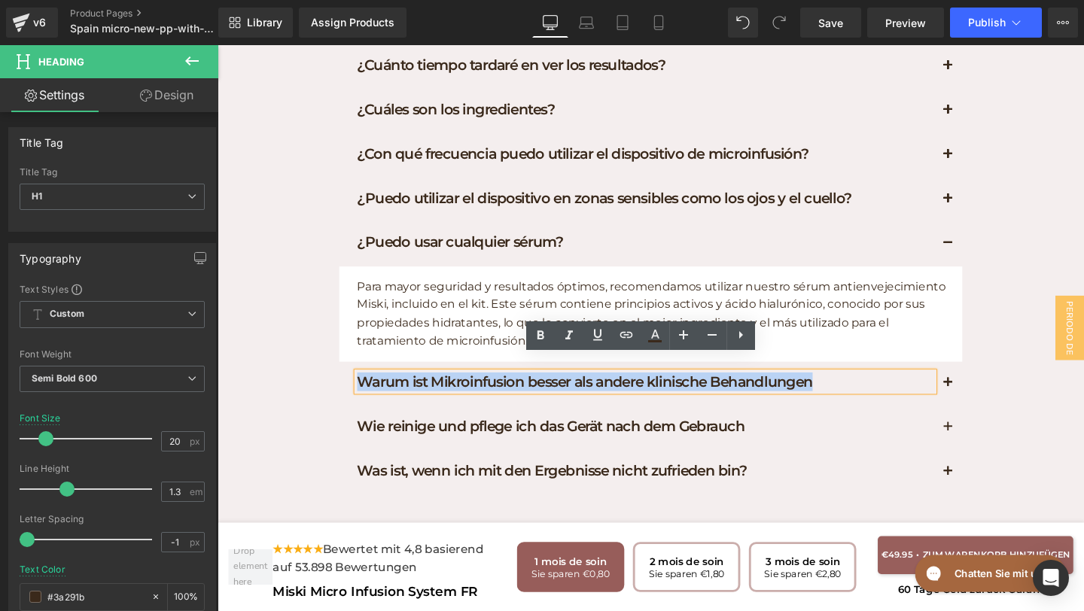
drag, startPoint x: 850, startPoint y: 380, endPoint x: 308, endPoint y: 328, distance: 545.1
click at [306, 328] on div "FAQs Heading Respondemos a sus preguntas Text Block Row ¿Es doloroso? Heading E…" at bounding box center [672, 216] width 911 height 626
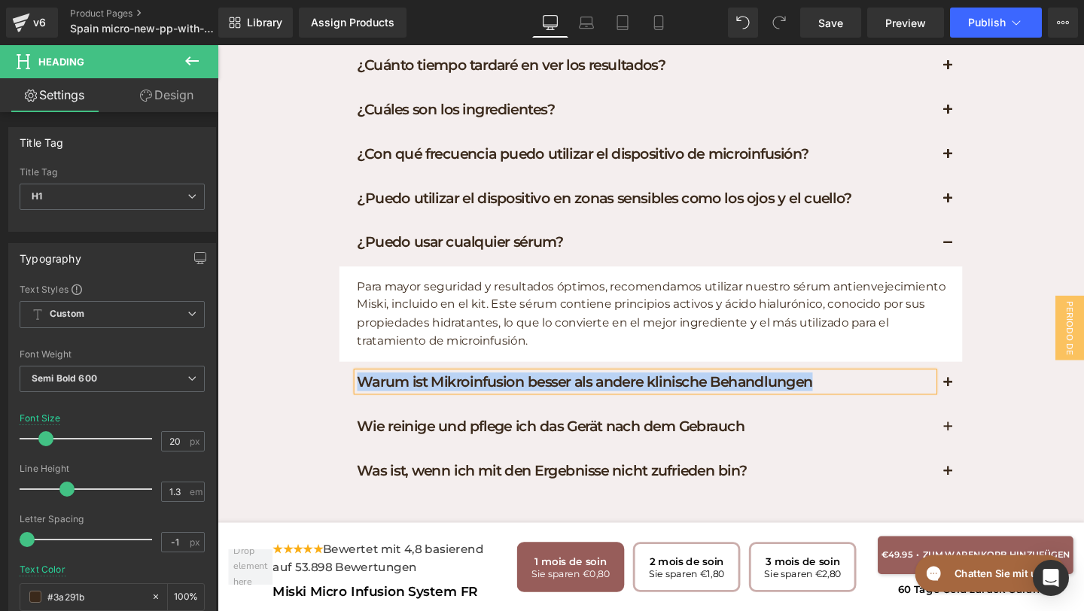
paste div
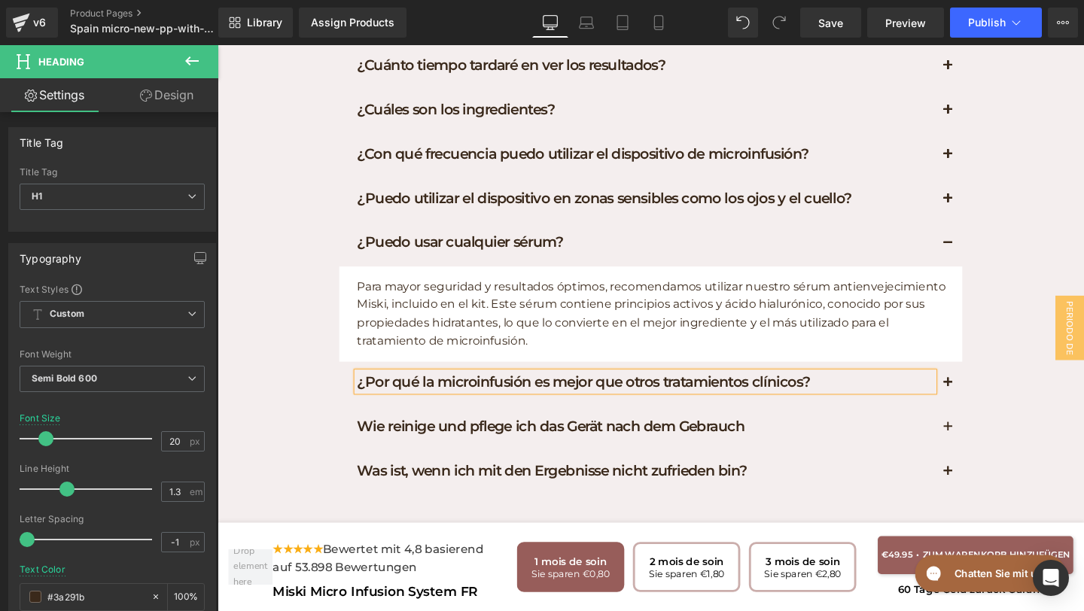
click at [978, 378] on button "button" at bounding box center [985, 401] width 30 height 46
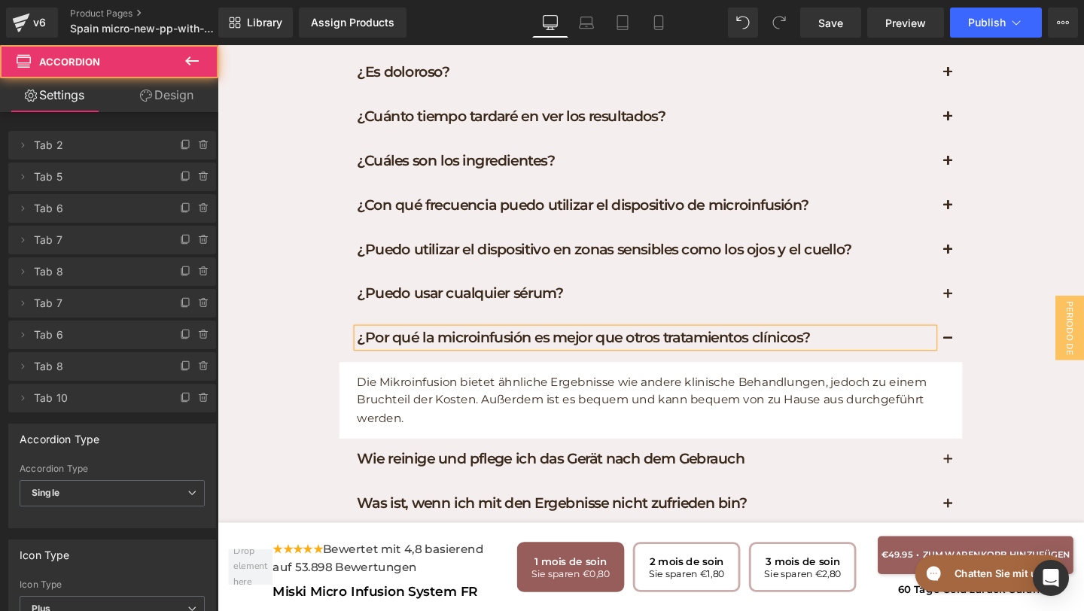
scroll to position [7711, 0]
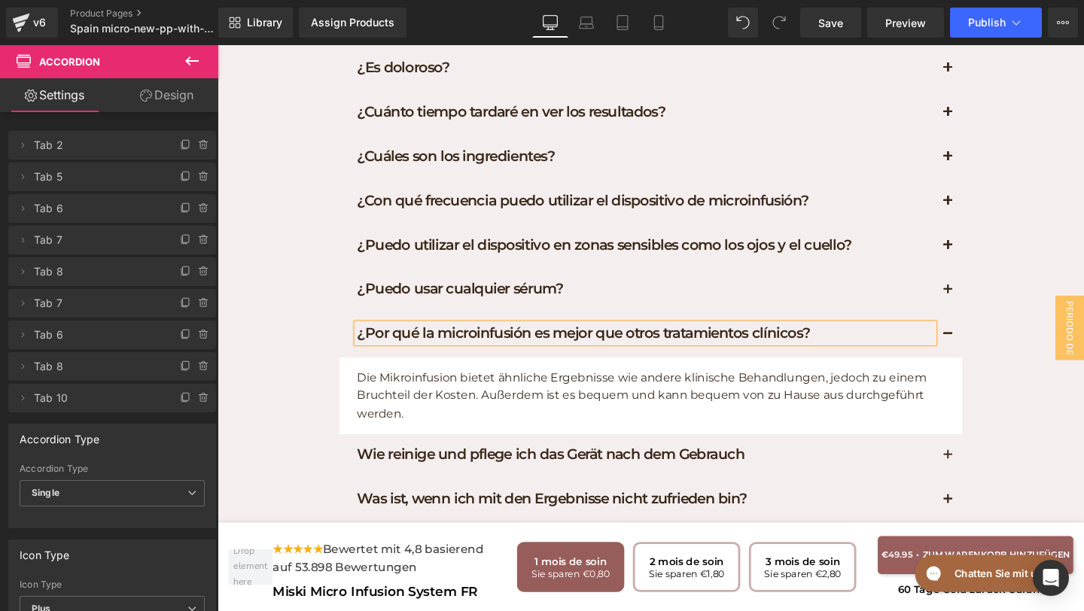
click at [415, 416] on p "Die Mikroinfusion bietet ähnliche Ergebnisse wie andere klinische Behandlungen,…" at bounding box center [676, 414] width 625 height 58
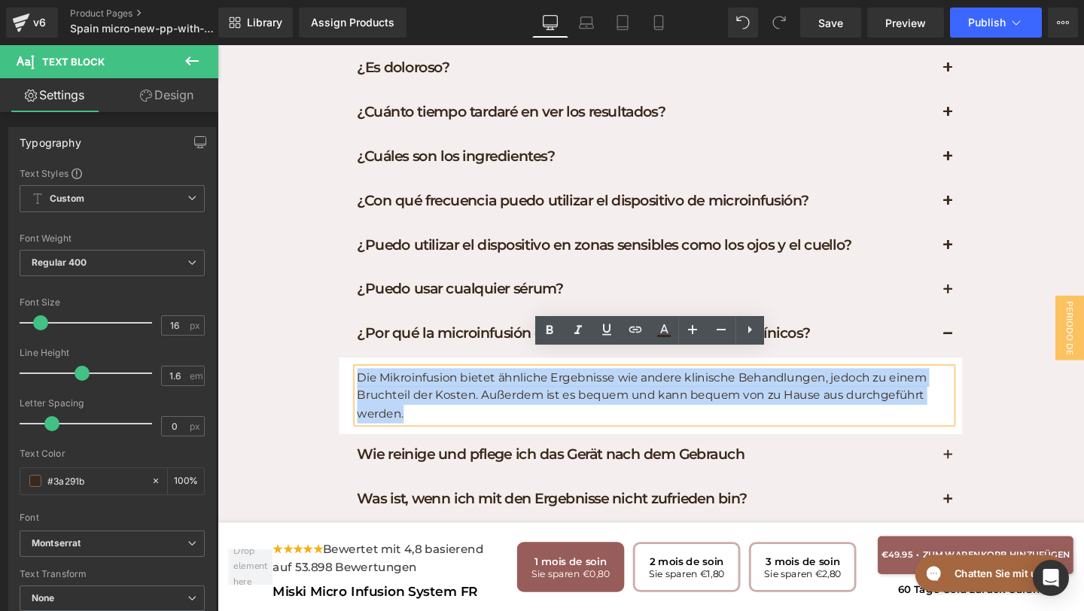
drag, startPoint x: 415, startPoint y: 416, endPoint x: 349, endPoint y: 368, distance: 81.3
click at [349, 373] on article "Die Mikroinfusion bietet ähnliche Ergebnisse wie andere klinische Behandlungen,…" at bounding box center [672, 413] width 655 height 81
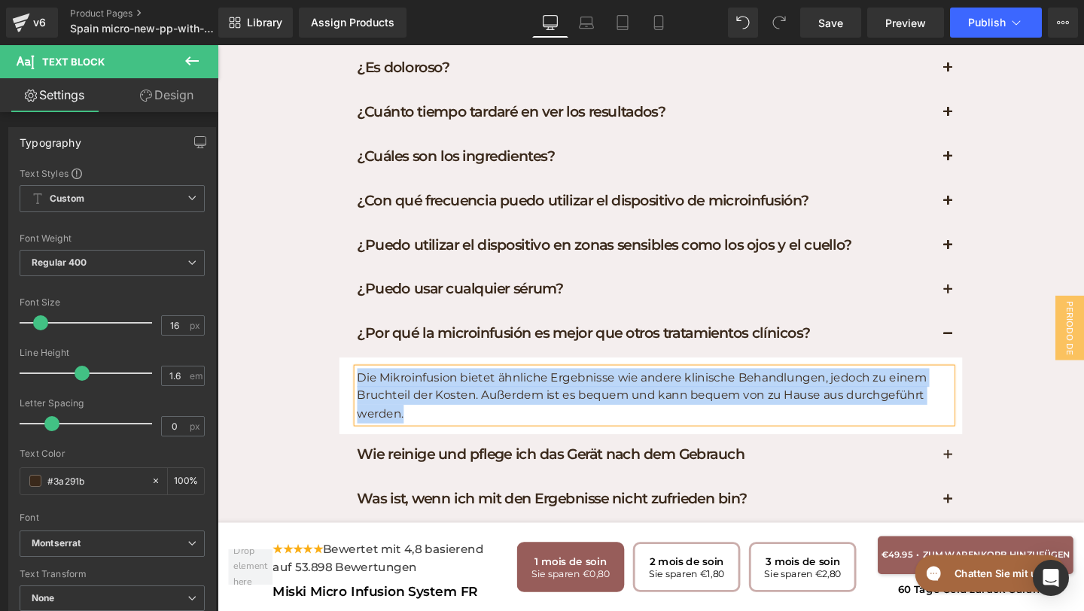
paste div
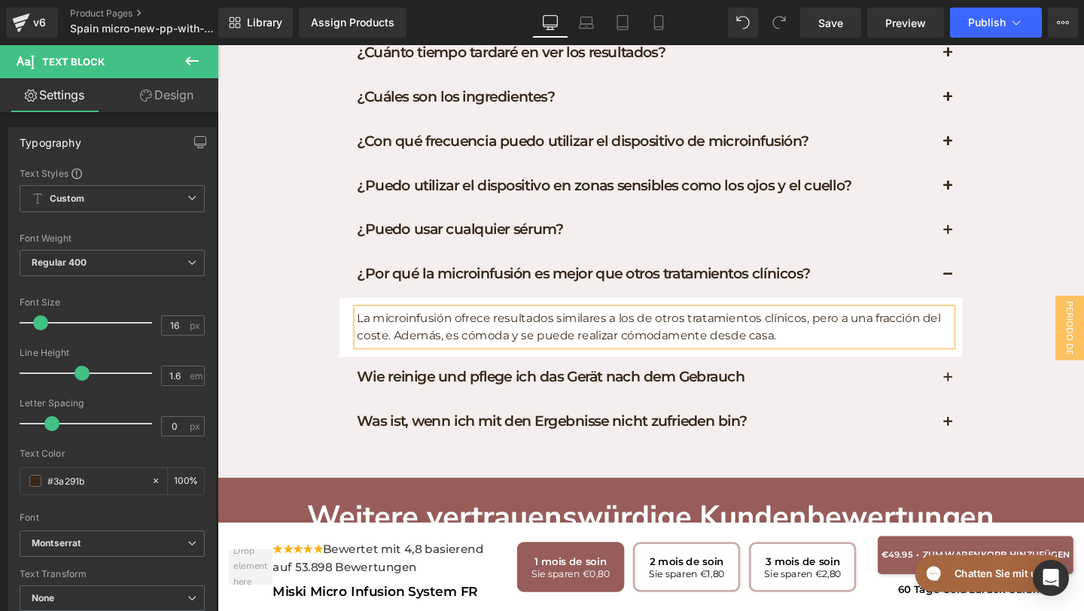
scroll to position [7787, 0]
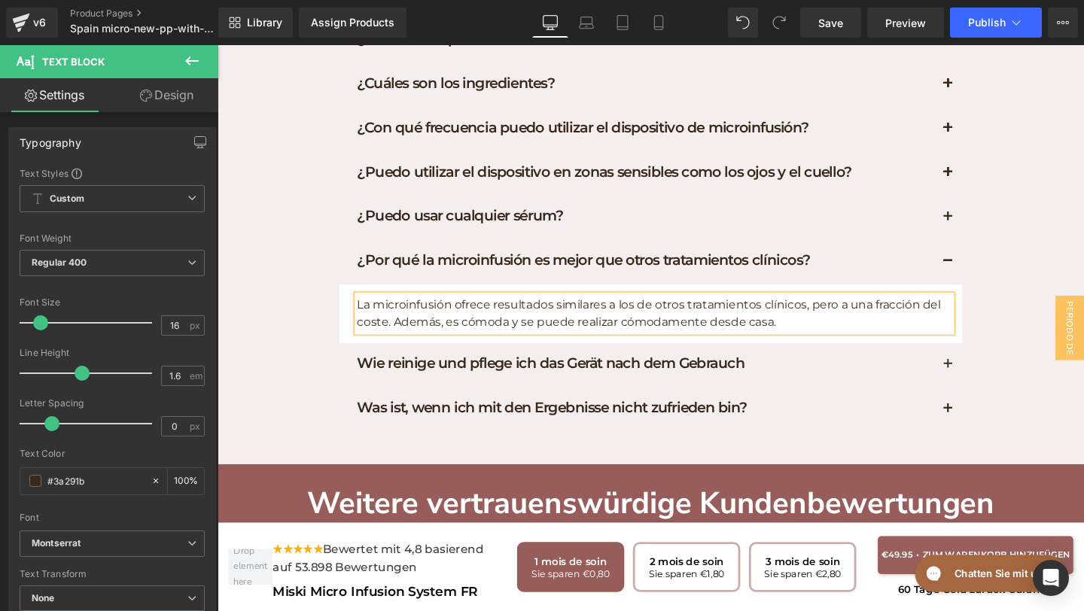
click at [813, 370] on h1 "Wie reinige und pflege ich das Gerät nach dem Gebrauch" at bounding box center [667, 380] width 606 height 20
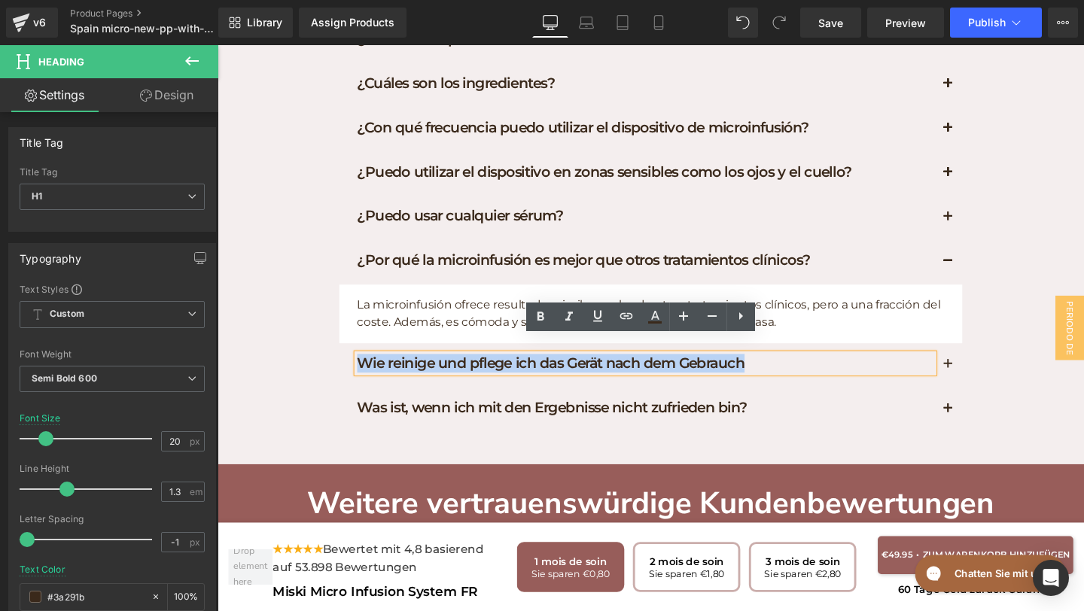
drag, startPoint x: 813, startPoint y: 363, endPoint x: 457, endPoint y: 329, distance: 357.6
click at [457, 329] on div "¿Es doloroso? Heading El dispositivo de microinfusión utiliza agujas clínicas d…" at bounding box center [672, 211] width 655 height 482
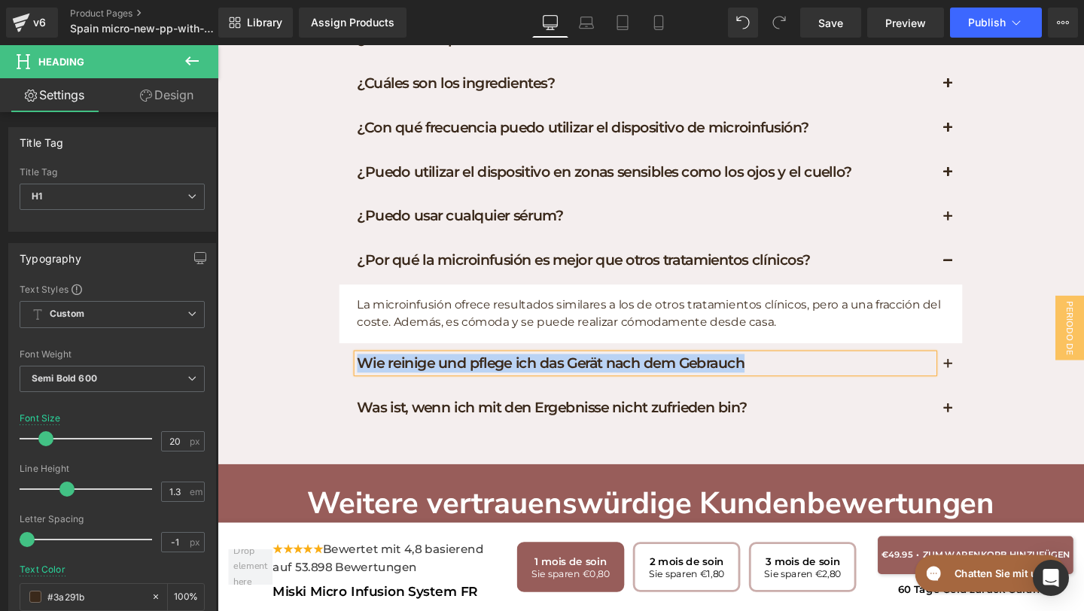
paste div
click at [985, 385] on span "button" at bounding box center [985, 385] width 0 height 0
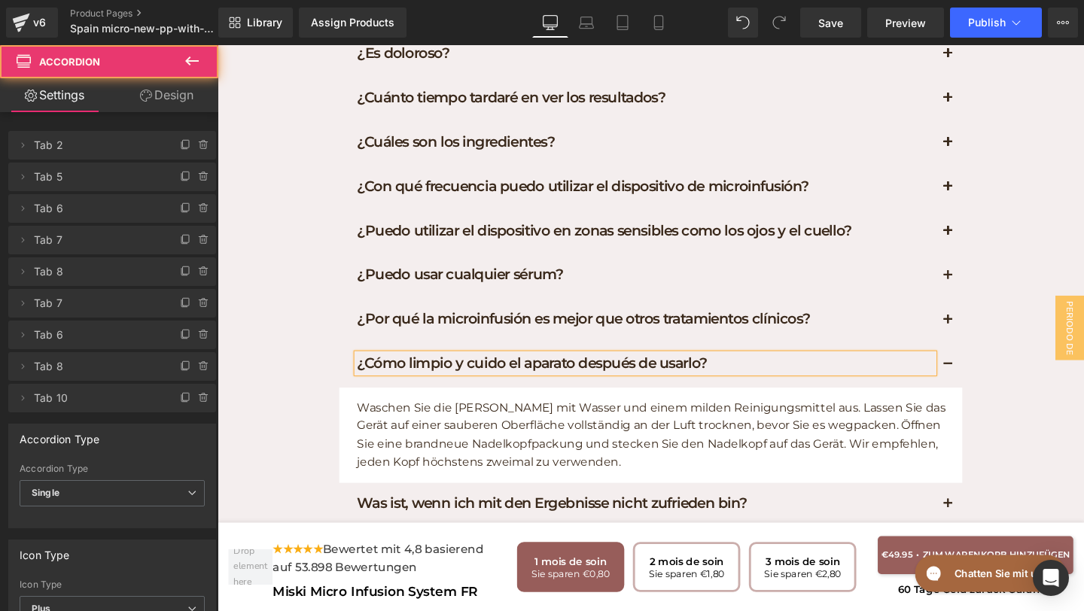
scroll to position [7726, 0]
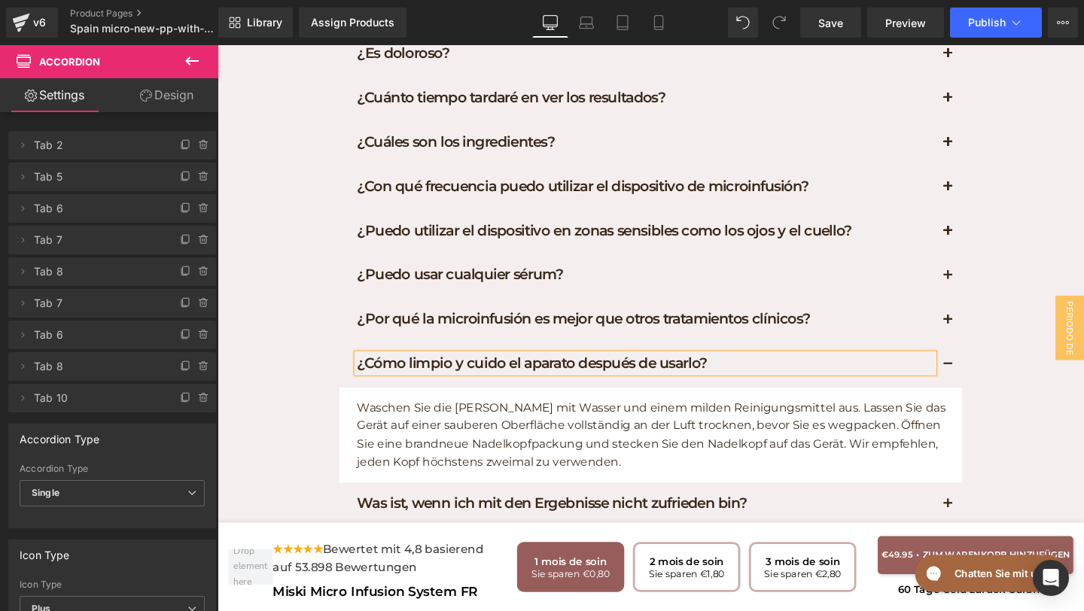
click at [679, 469] on p "Waschen Sie die Kammer mit Wasser und einem milden Reinigungsmittel aus. Lassen…" at bounding box center [676, 454] width 625 height 77
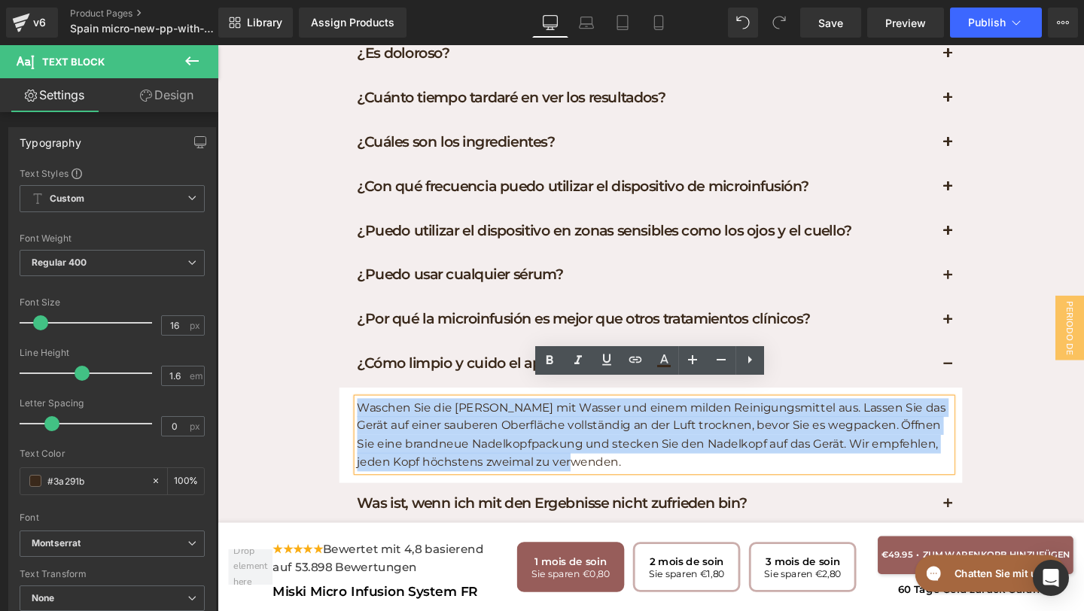
drag, startPoint x: 673, startPoint y: 472, endPoint x: 356, endPoint y: 414, distance: 322.1
click at [356, 414] on article "Waschen Sie die Kammer mit Wasser und einem milden Reinigungsmittel aus. Lassen…" at bounding box center [672, 455] width 655 height 100
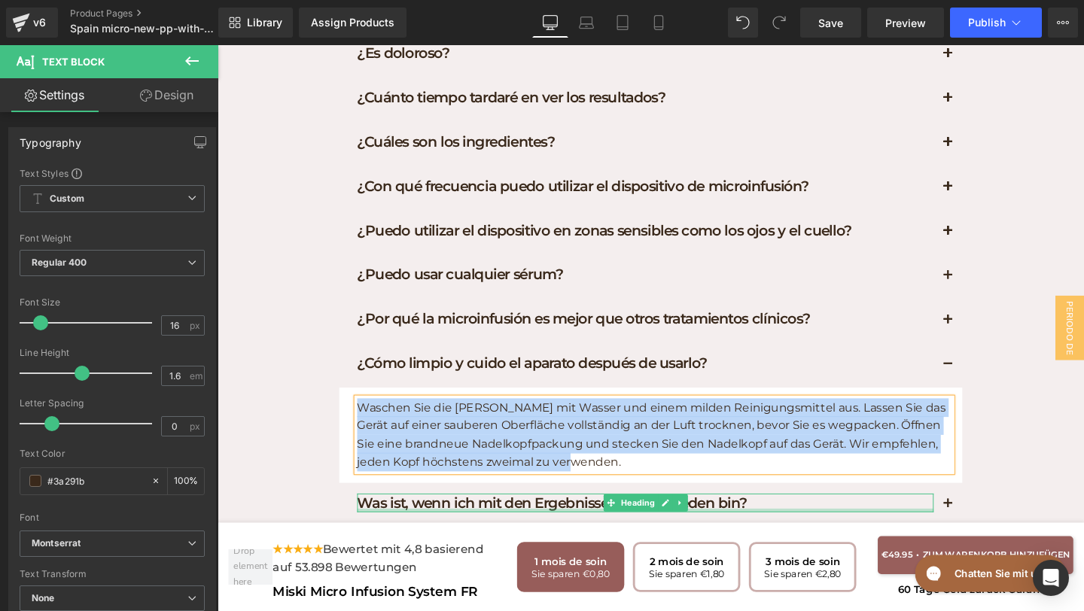
paste div
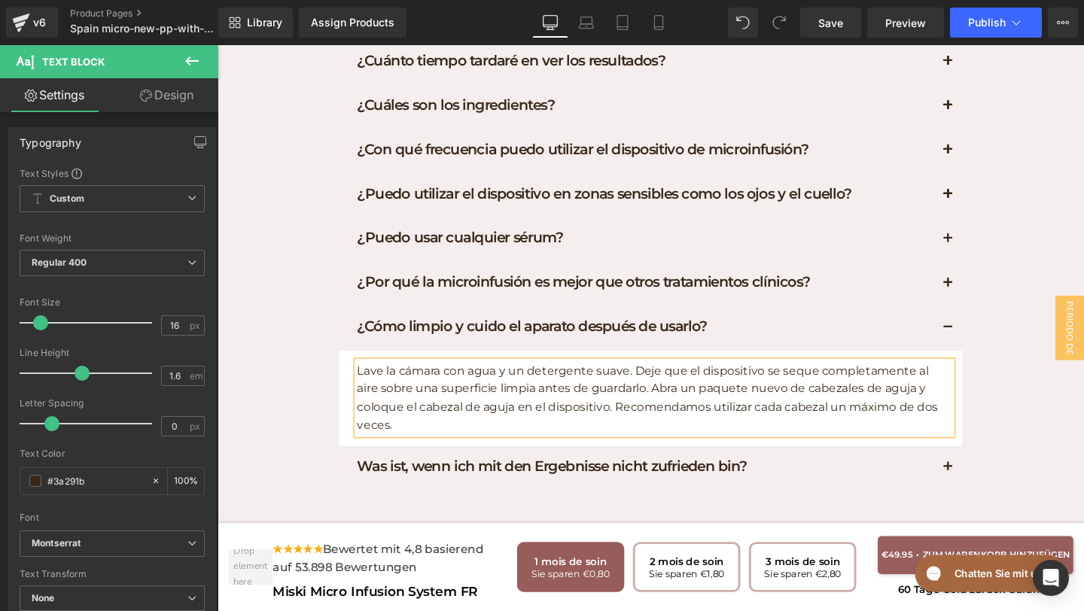
scroll to position [7828, 0]
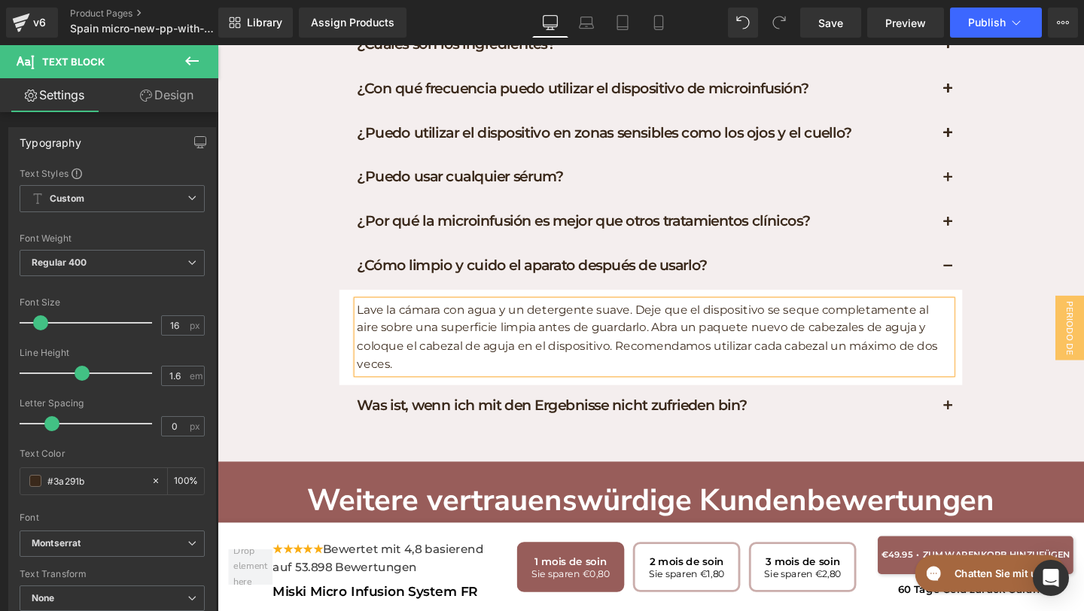
click at [804, 414] on h1 "Was ist, wenn ich mit den Ergebnisse nicht zufrieden bin?" at bounding box center [667, 424] width 606 height 20
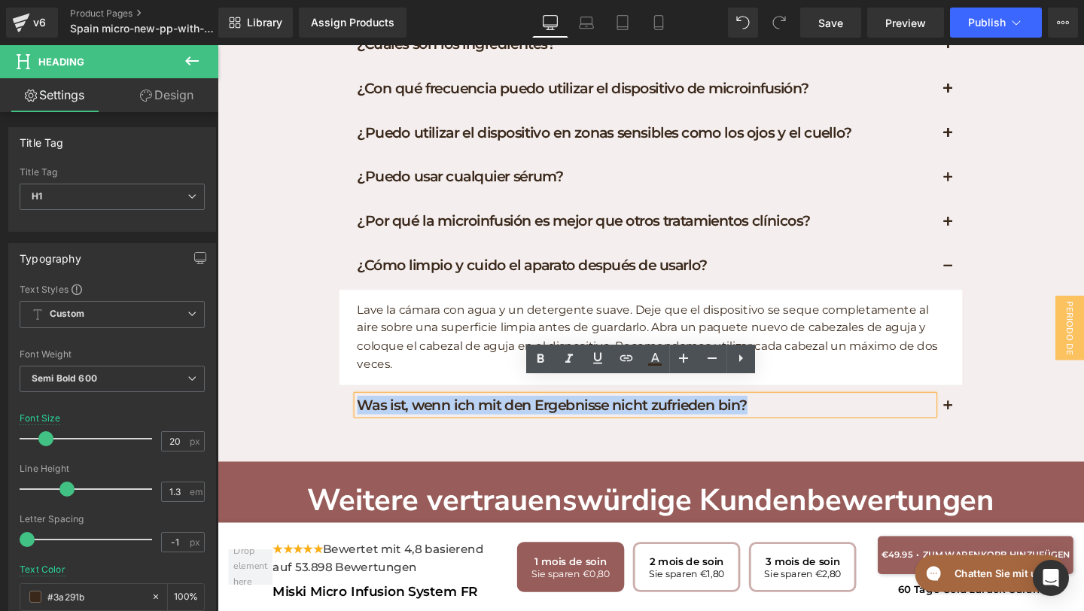
drag, startPoint x: 804, startPoint y: 406, endPoint x: 284, endPoint y: 319, distance: 527.2
click at [284, 318] on div "FAQs Heading Respondemos a sus preguntas Text Block Row ¿Es doloroso? Heading E…" at bounding box center [672, 147] width 911 height 626
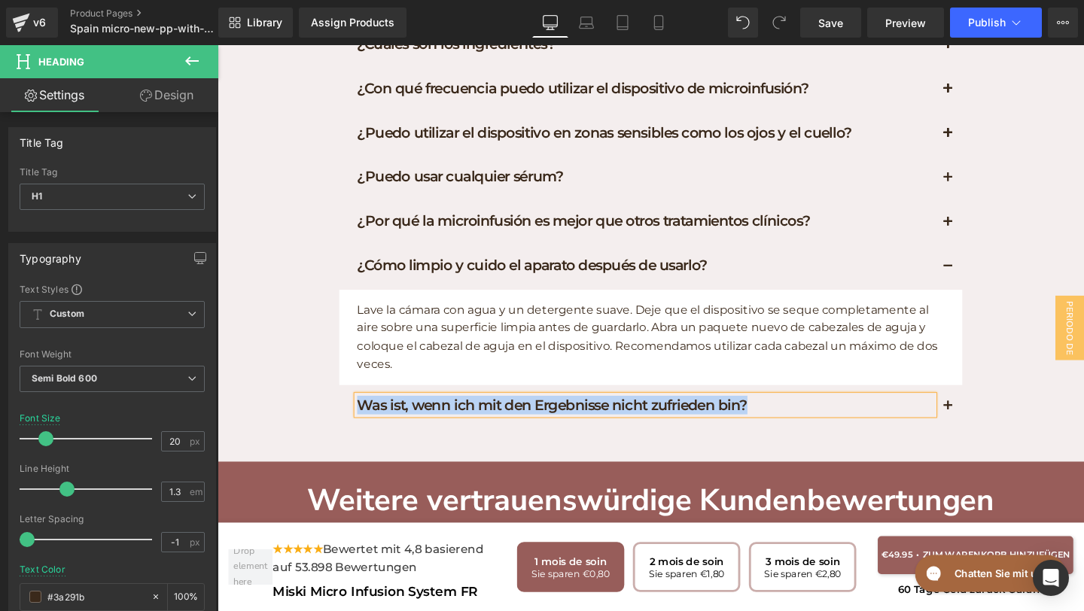
paste div
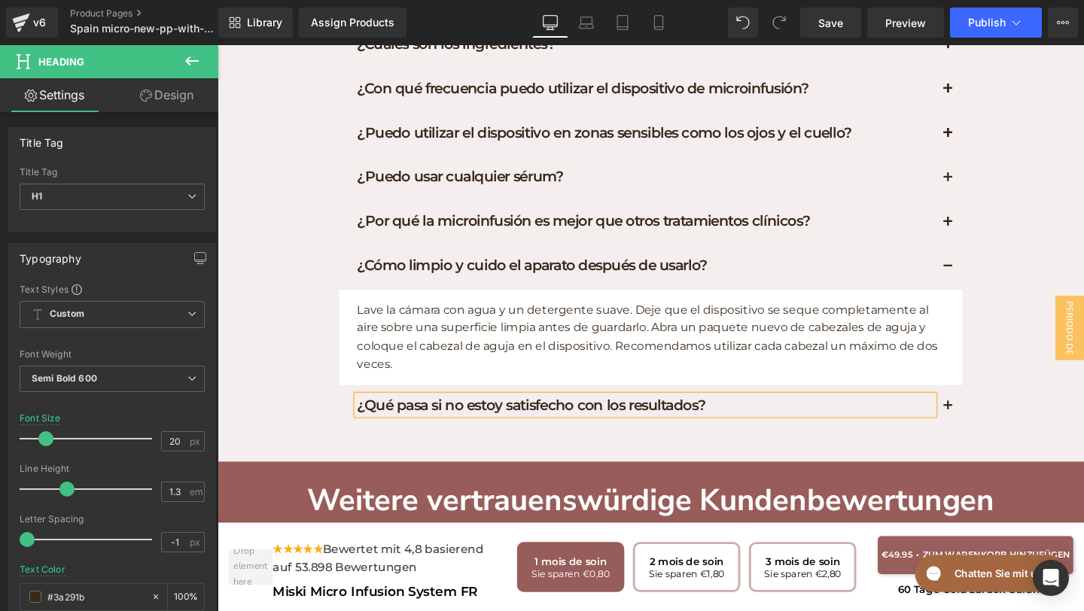
drag, startPoint x: 996, startPoint y: 400, endPoint x: 988, endPoint y: 401, distance: 8.3
click at [996, 403] on button "button" at bounding box center [985, 426] width 30 height 46
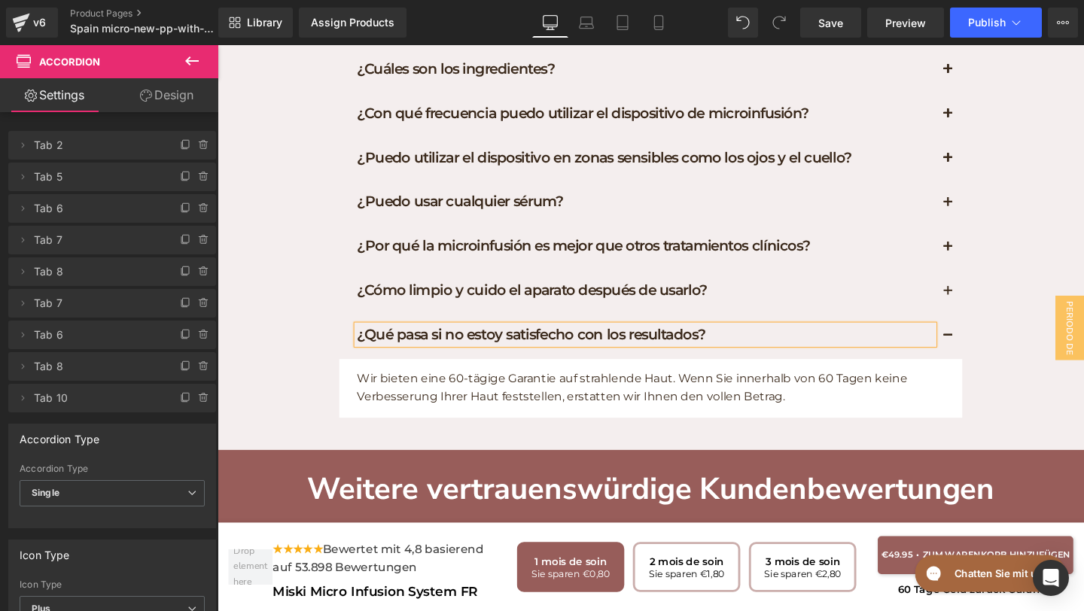
scroll to position [7809, 0]
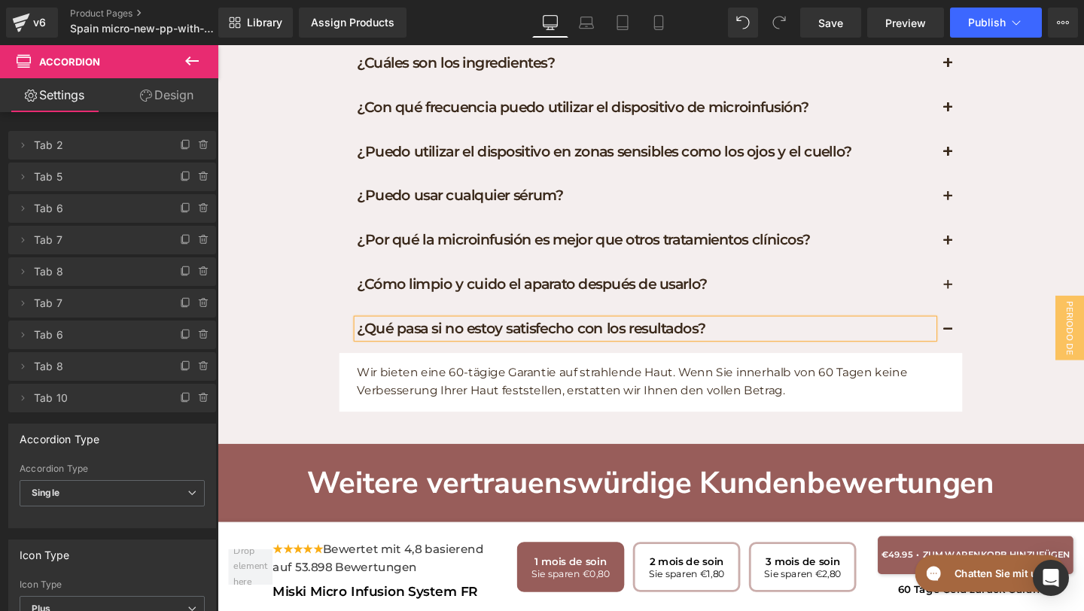
click at [816, 389] on p "Wir bieten eine 60-tägige Garantie auf strahlende Haut. Wenn Sie innerhalb von …" at bounding box center [676, 399] width 625 height 38
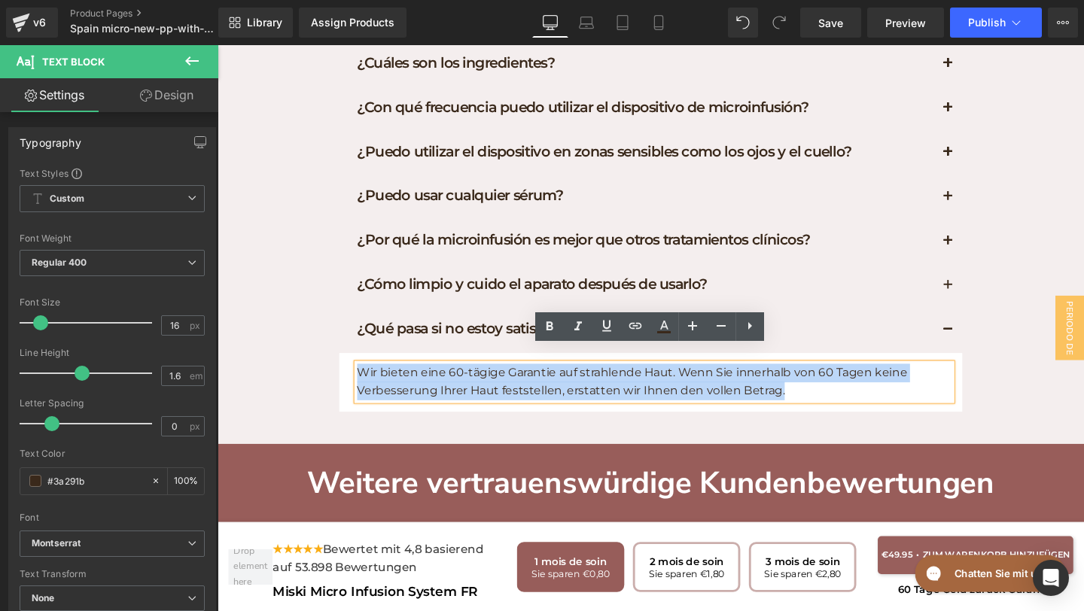
drag, startPoint x: 817, startPoint y: 391, endPoint x: 356, endPoint y: 342, distance: 463.2
click at [356, 342] on div "¿Qué pasa si no estoy satisfecho con los resultados? Heading Wir bieten eine 60…" at bounding box center [672, 376] width 655 height 108
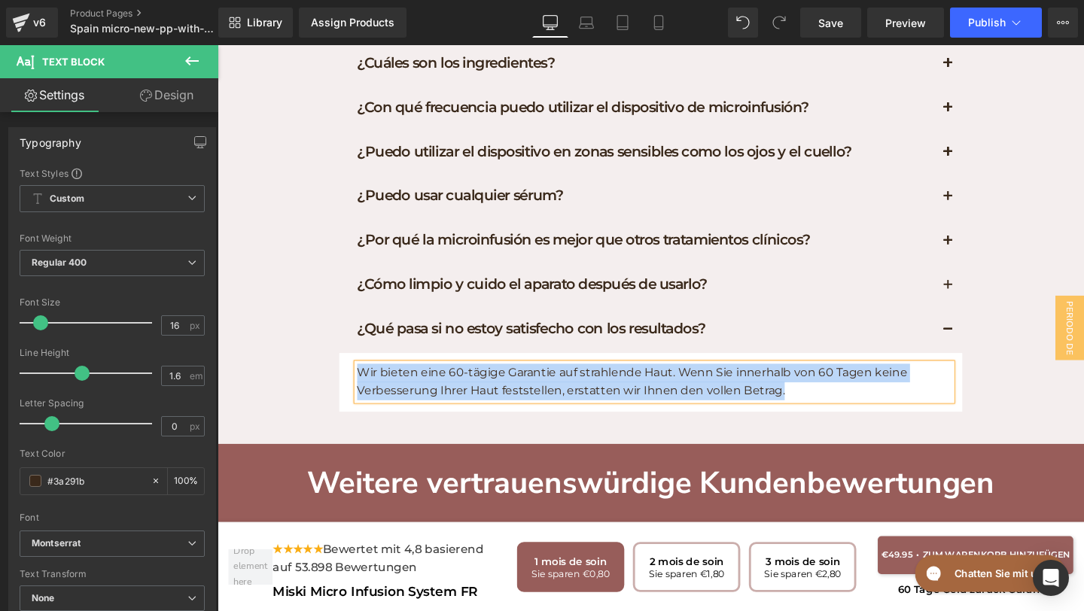
paste div
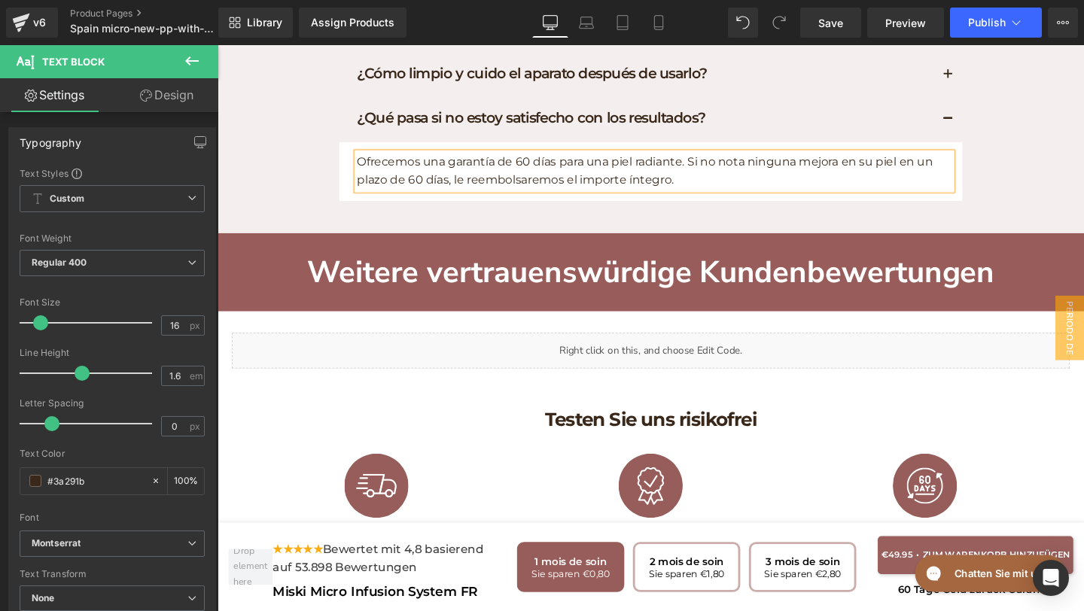
scroll to position [8046, 0]
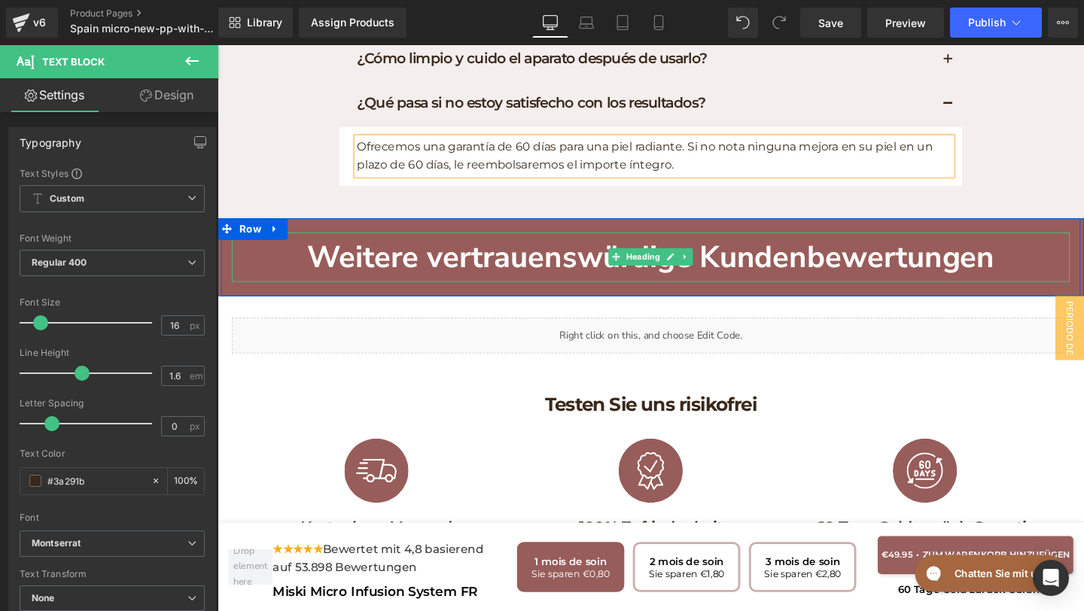
click at [826, 242] on h1 "Weitere vertrauenswürdige Kundenbewertungen" at bounding box center [673, 268] width 880 height 52
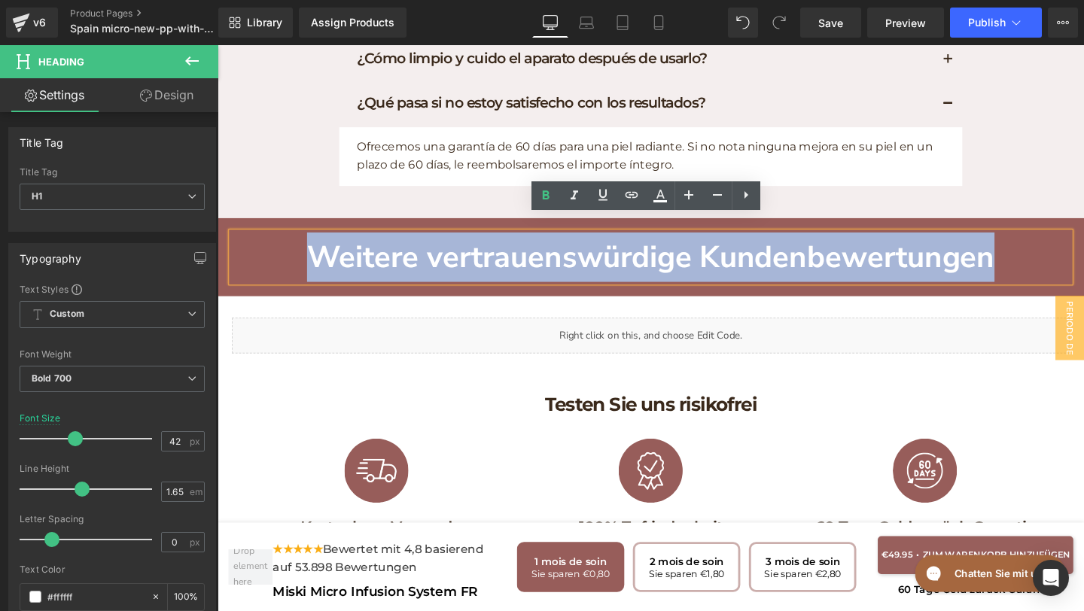
drag, startPoint x: 1061, startPoint y: 261, endPoint x: 305, endPoint y: 231, distance: 756.9
click at [305, 242] on h1 "Weitere vertrauenswürdige Kundenbewertungen" at bounding box center [673, 268] width 880 height 52
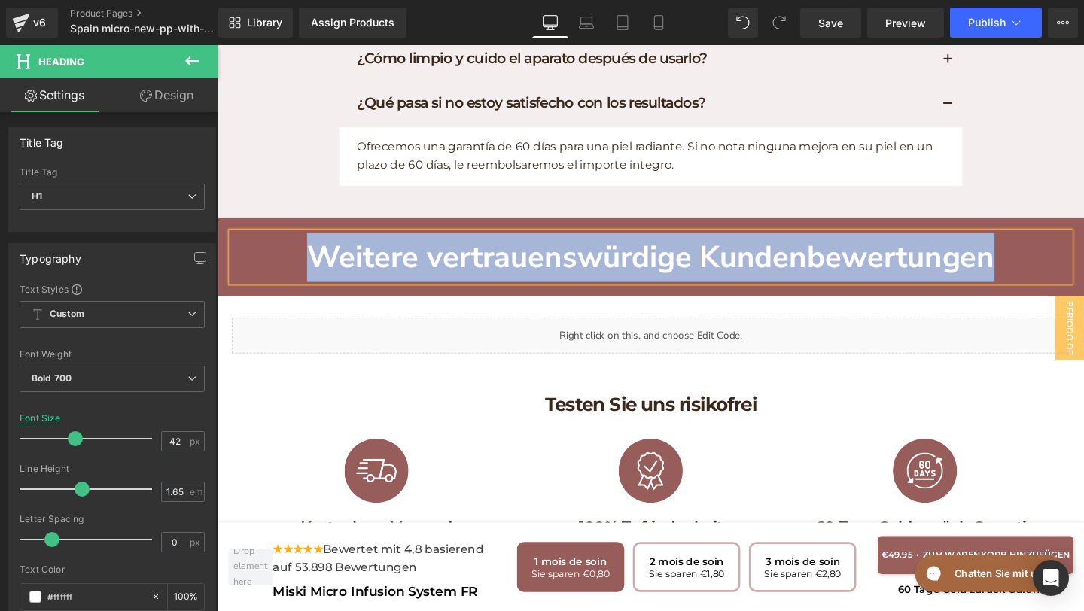
paste div
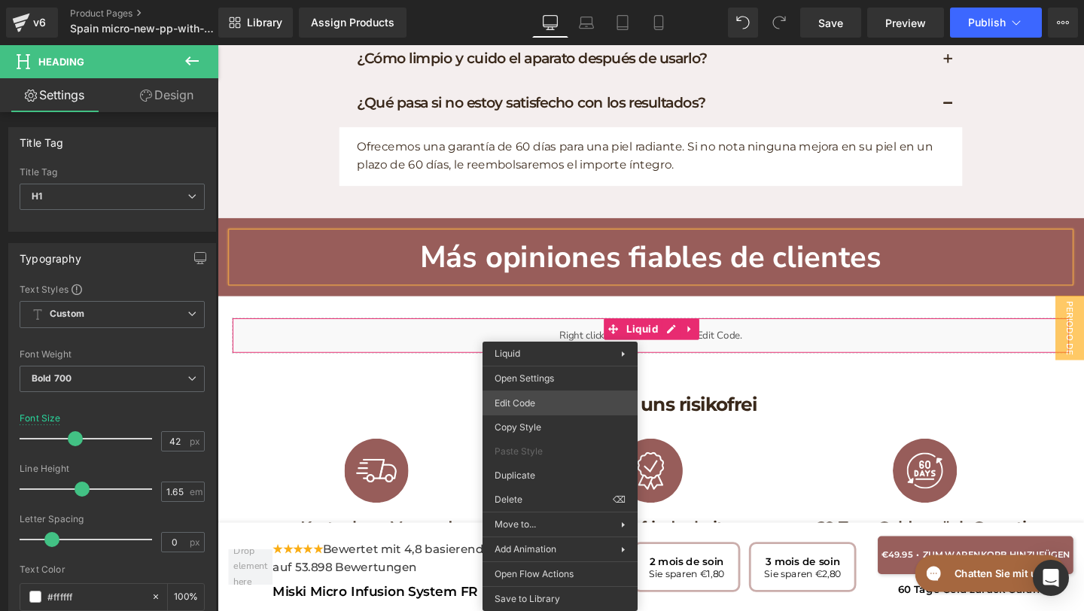
click at [554, 0] on div "Text Block You are previewing how the will restyle your page. You can not edit …" at bounding box center [542, 0] width 1084 height 0
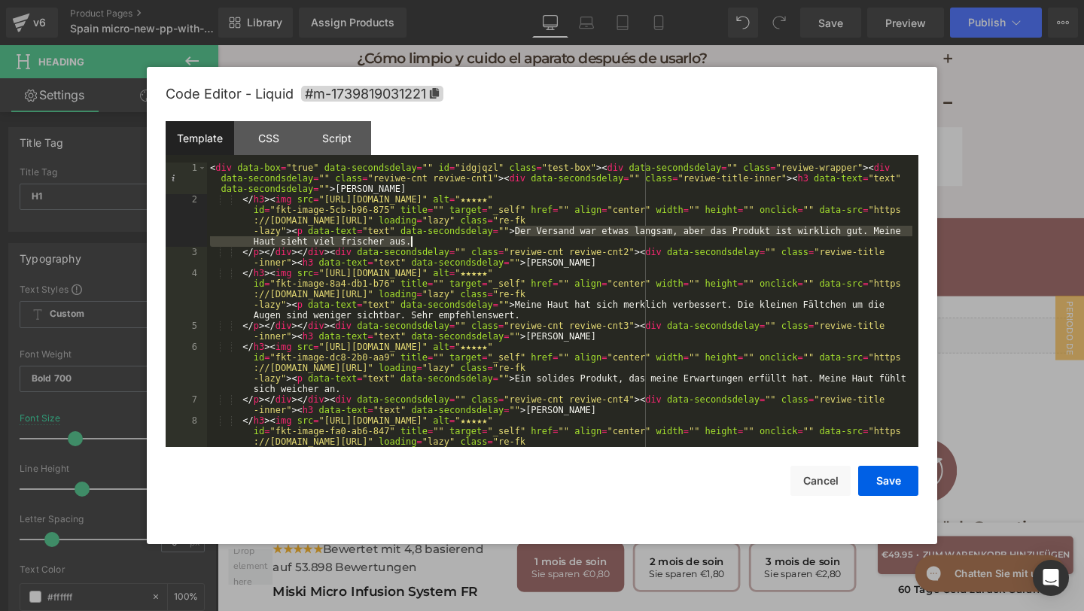
drag, startPoint x: 517, startPoint y: 232, endPoint x: 524, endPoint y: 245, distance: 15.1
click at [524, 245] on div "< div data-box = "true" data-secondsdelay = "" id = "idgjqzl" class = "test-box…" at bounding box center [559, 352] width 705 height 379
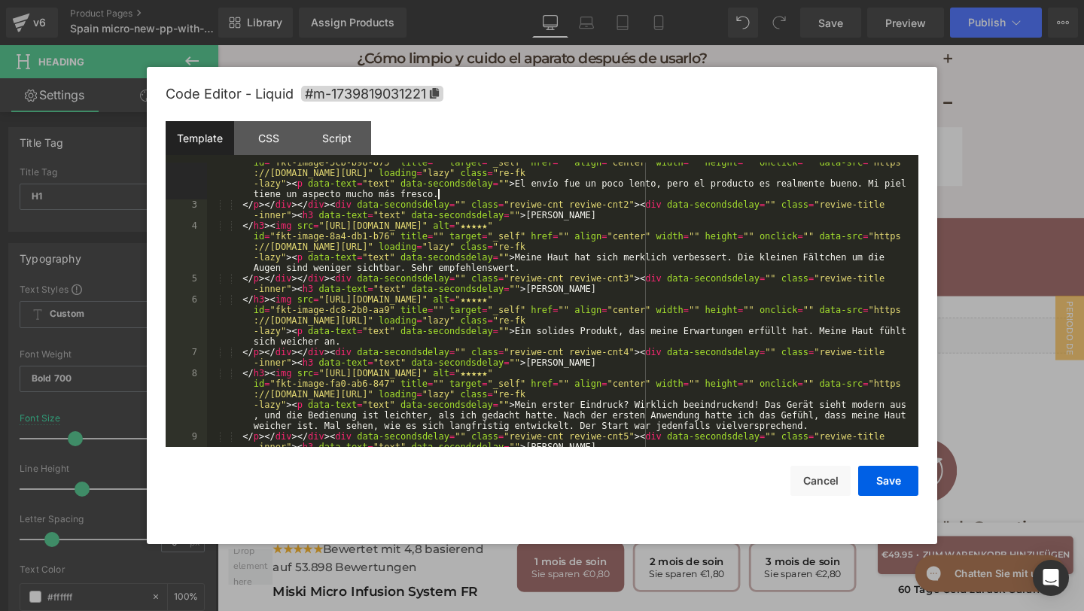
scroll to position [47, 0]
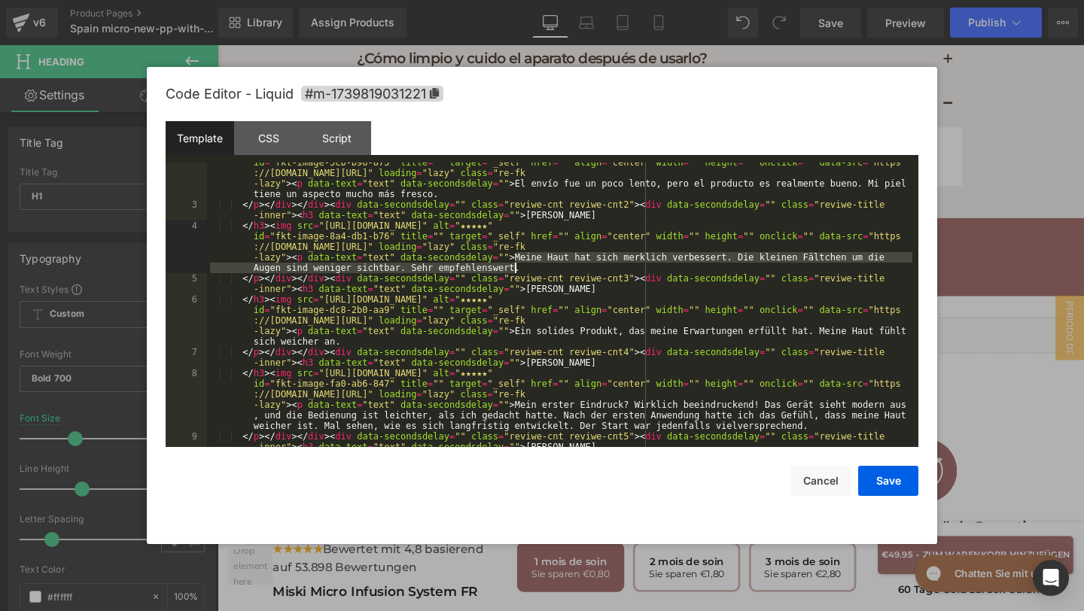
drag, startPoint x: 512, startPoint y: 257, endPoint x: 515, endPoint y: 269, distance: 12.4
click at [515, 269] on div "</ h3 > < img src = "https://assets.checkoutchamp.com/470a6160-691f-11ef-b80e-3…" at bounding box center [559, 326] width 705 height 358
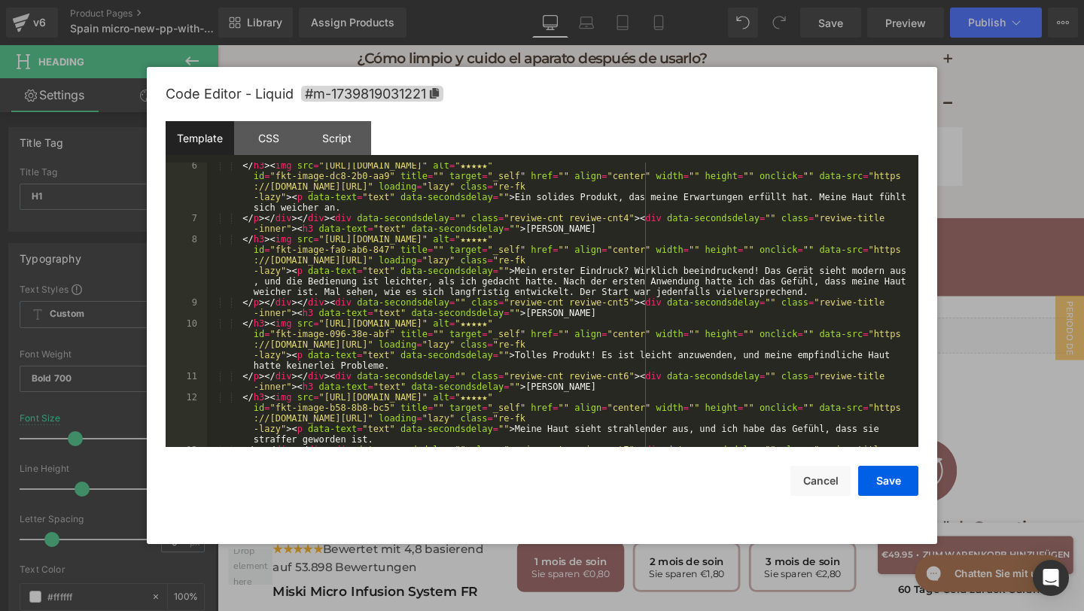
scroll to position [178, 0]
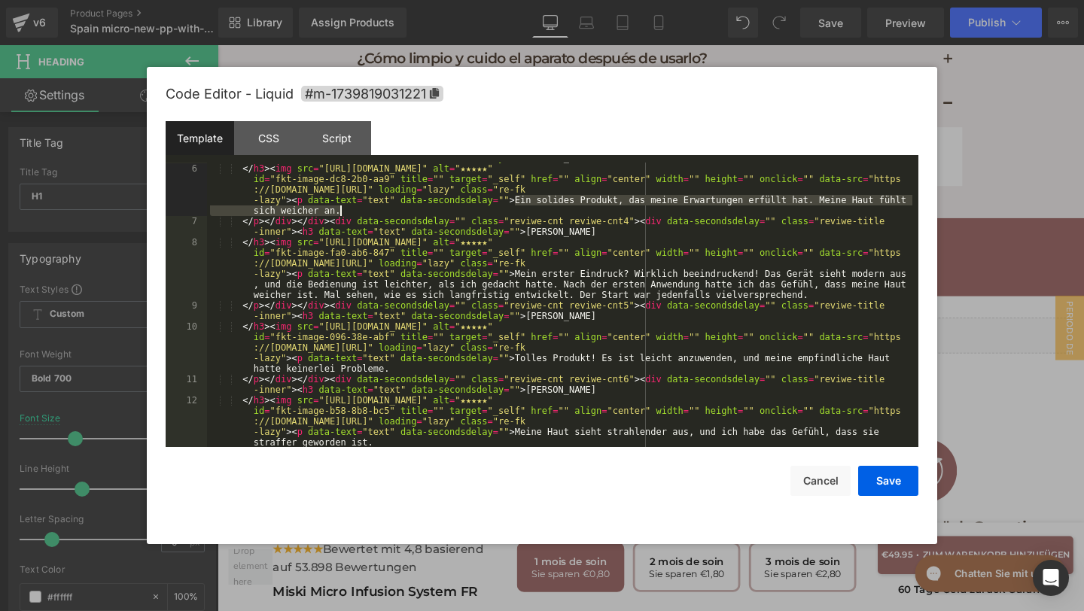
drag, startPoint x: 514, startPoint y: 197, endPoint x: 525, endPoint y: 210, distance: 16.6
click at [525, 210] on div "</ p > </ div > </ div > < div data-secondsdelay = "" class = "reviwe-cnt reviw…" at bounding box center [559, 321] width 705 height 358
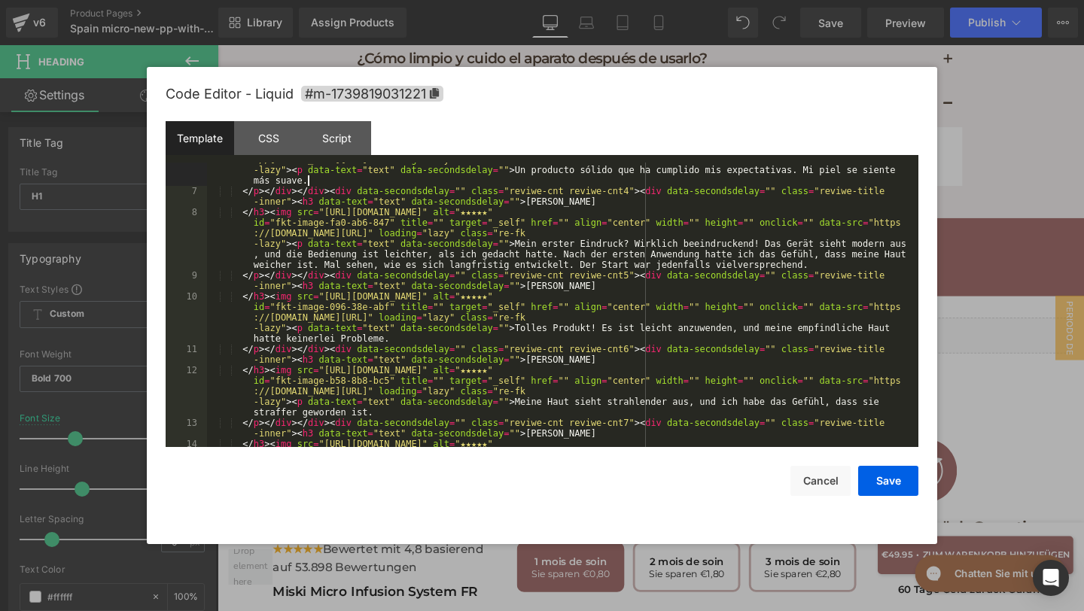
scroll to position [226, 0]
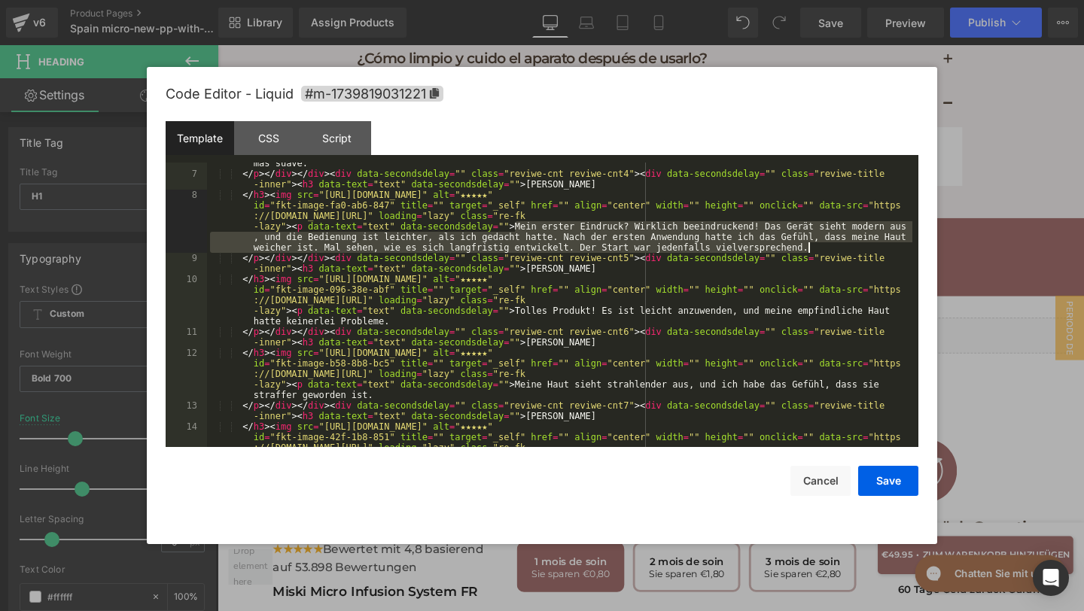
drag, startPoint x: 514, startPoint y: 230, endPoint x: 808, endPoint y: 248, distance: 294.8
click at [808, 248] on div "</ h3 > < img src = "https://assets.checkoutchamp.com/470a6160-691f-11ef-b80e-3…" at bounding box center [559, 326] width 705 height 421
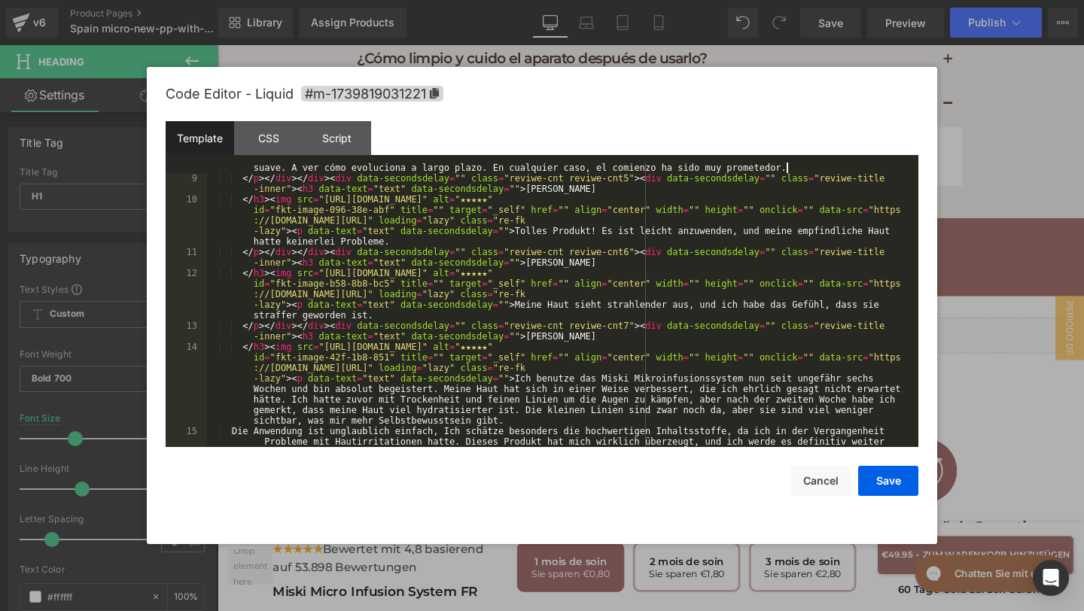
scroll to position [306, 0]
drag, startPoint x: 516, startPoint y: 232, endPoint x: 528, endPoint y: 242, distance: 16.6
click at [528, 242] on div "</ h3 > < img src = "https://assets.checkoutchamp.com/470a6160-691f-11ef-b80e-3…" at bounding box center [559, 299] width 705 height 379
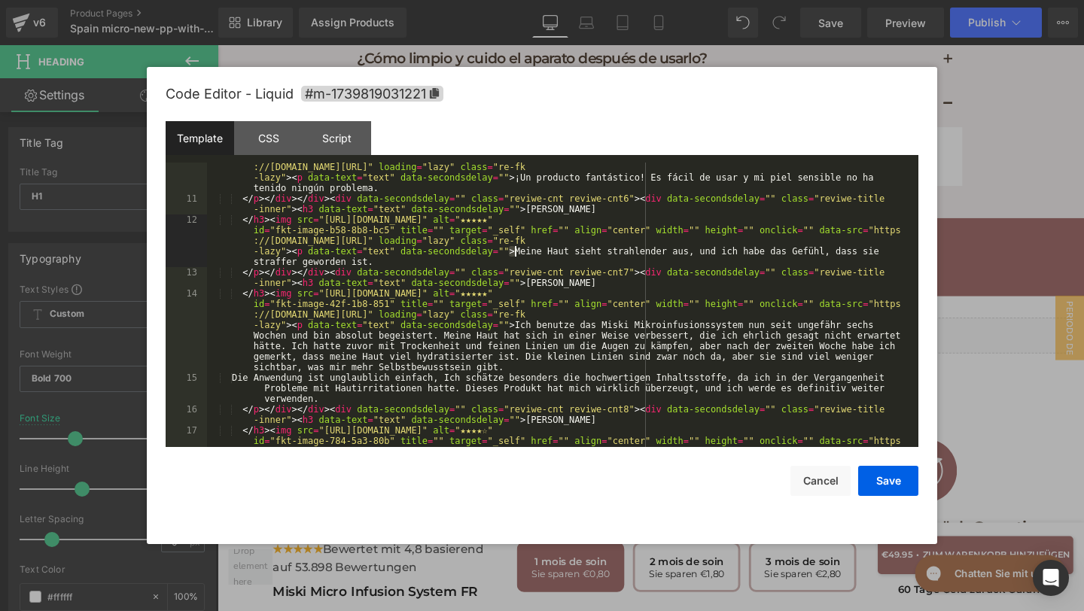
click at [516, 251] on div "</ h3 > < img src = "https://assets.checkoutchamp.com/470a6160-691f-11ef-b80e-3…" at bounding box center [559, 336] width 705 height 390
click at [516, 250] on div "</ h3 > < img src = "https://assets.checkoutchamp.com/470a6160-691f-11ef-b80e-3…" at bounding box center [559, 336] width 705 height 390
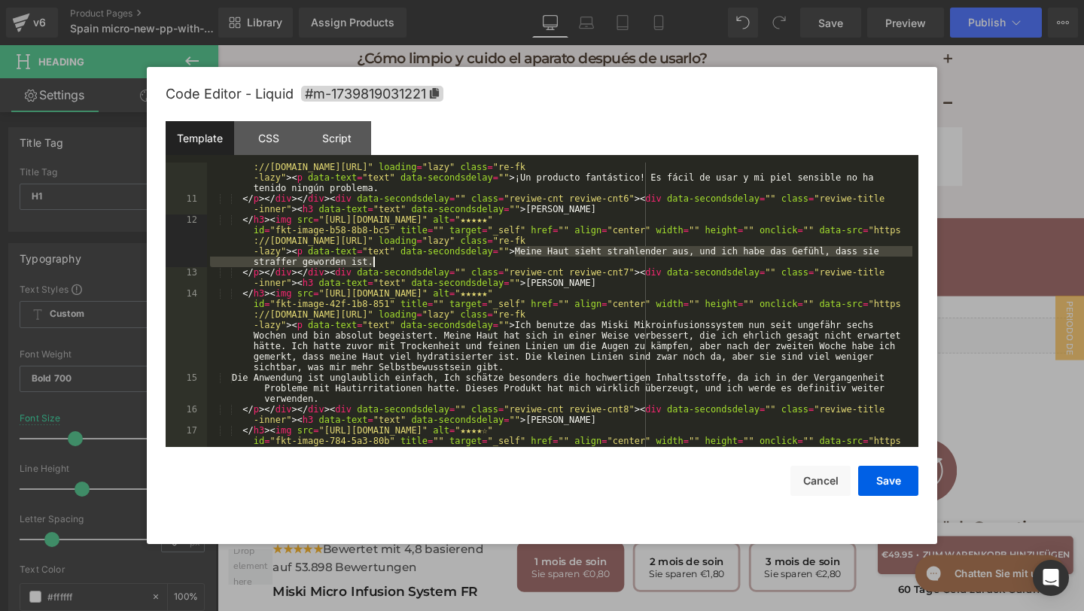
drag, startPoint x: 516, startPoint y: 250, endPoint x: 525, endPoint y: 263, distance: 16.7
click at [525, 263] on div "</ h3 > < img src = "https://assets.checkoutchamp.com/470a6160-691f-11ef-b80e-3…" at bounding box center [559, 336] width 705 height 390
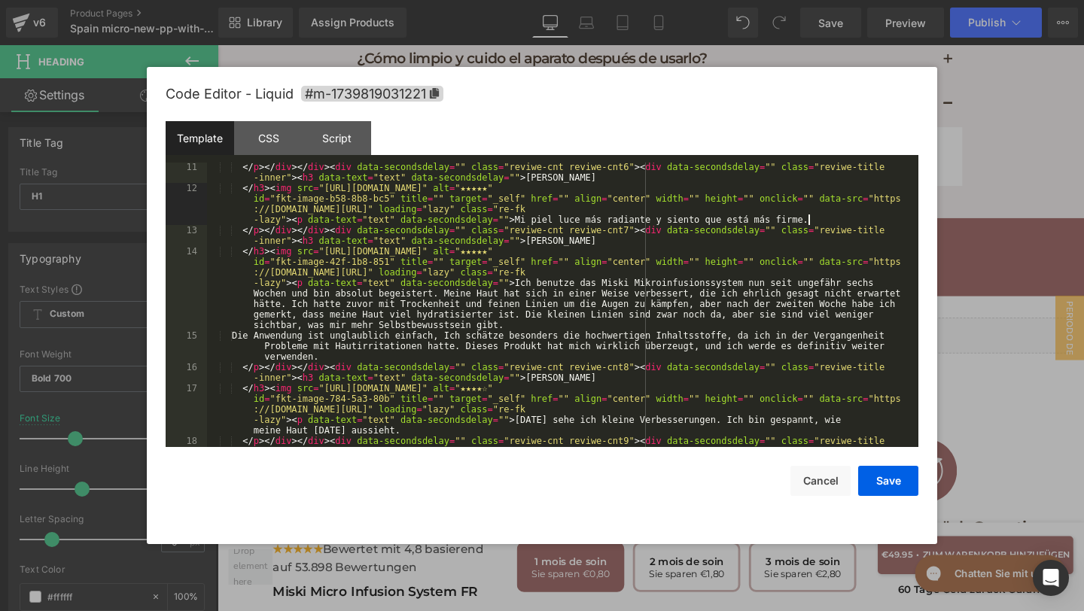
scroll to position [436, 0]
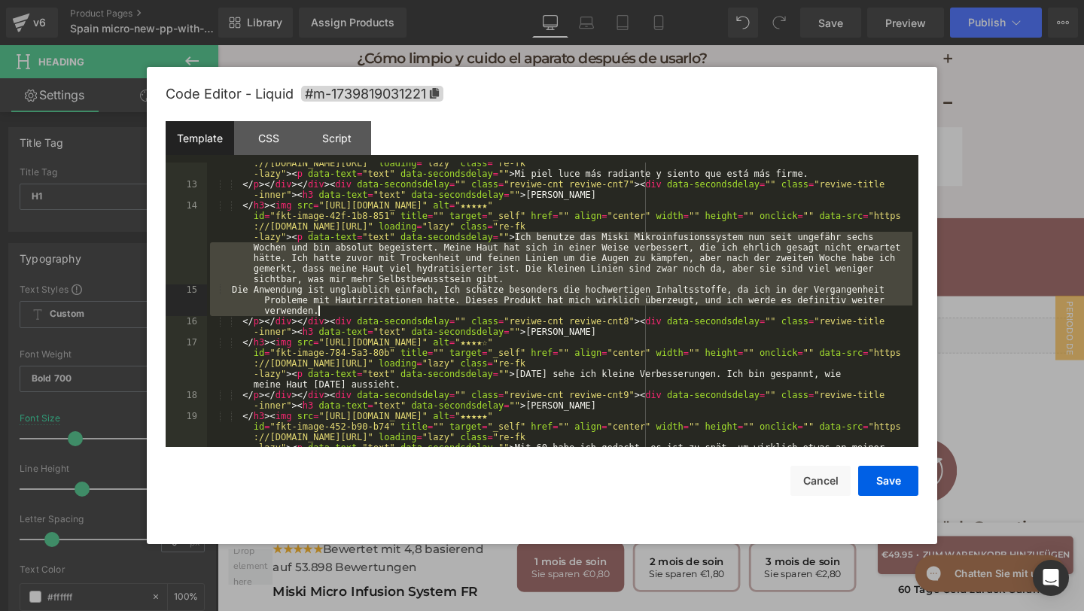
drag, startPoint x: 516, startPoint y: 238, endPoint x: 585, endPoint y: 309, distance: 99.0
click at [585, 309] on div "</ h3 > < img src = "https://assets.checkoutchamp.com/470a6160-691f-11ef-b80e-3…" at bounding box center [559, 332] width 705 height 390
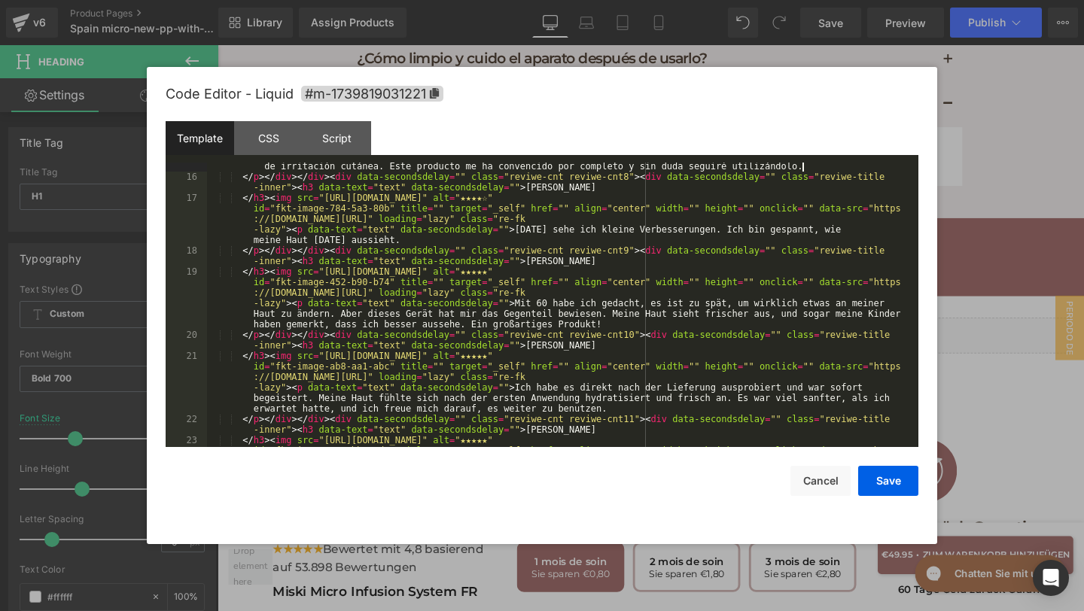
scroll to position [560, 0]
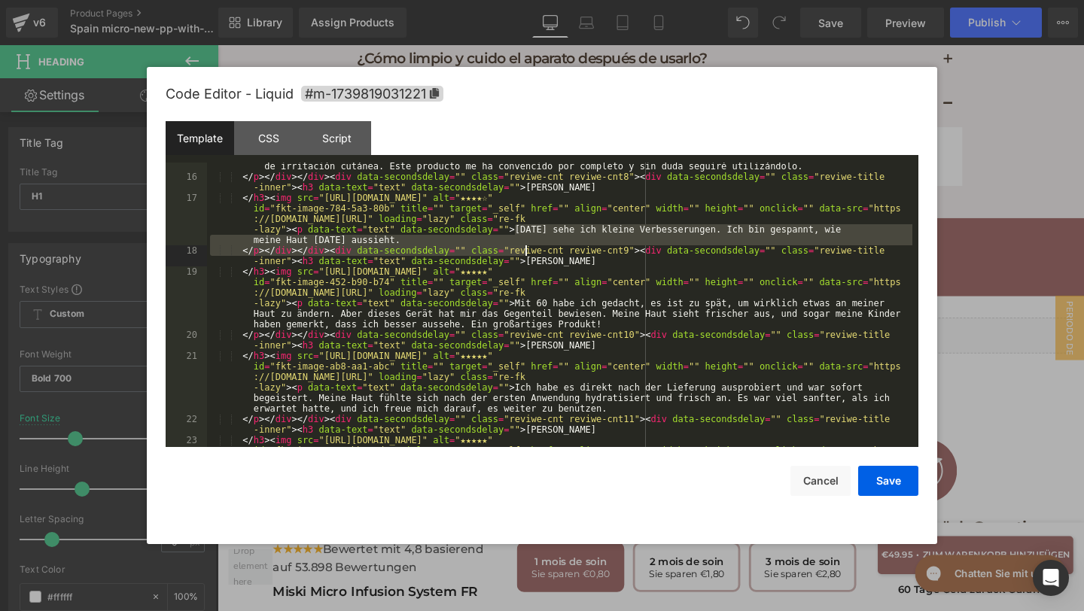
drag, startPoint x: 513, startPoint y: 227, endPoint x: 528, endPoint y: 246, distance: 23.6
click at [528, 246] on div "Es muy fácil de usar y valoro especialmente la alta calidad de sus ingredientes…" at bounding box center [559, 330] width 705 height 358
click at [515, 231] on div "Es muy fácil de usar y valoro especialmente la alta calidad de sus ingredientes…" at bounding box center [559, 330] width 705 height 358
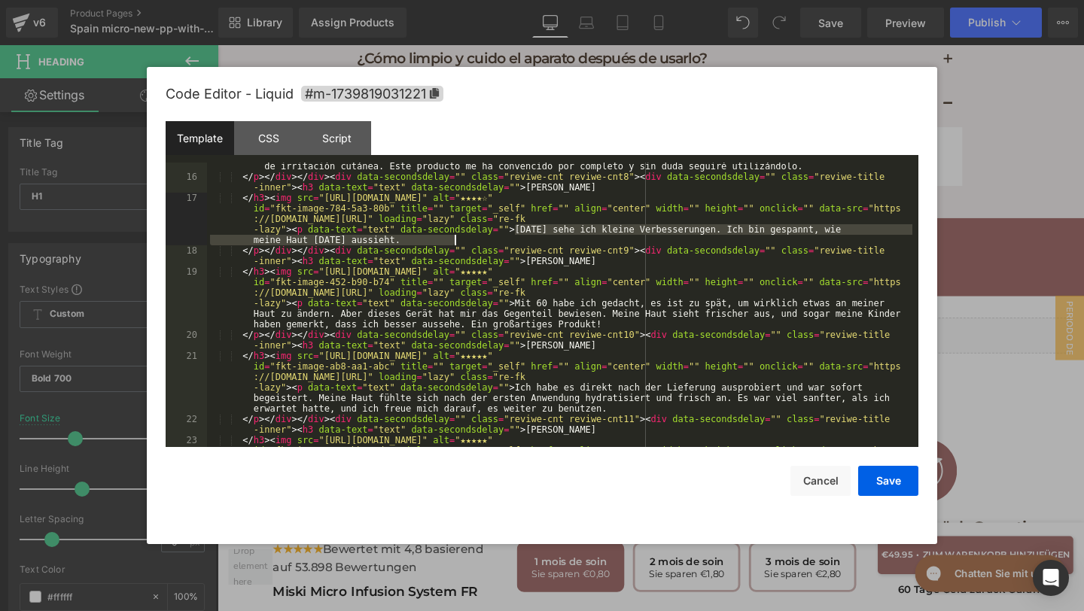
click at [515, 237] on div "Es muy fácil de usar y valoro especialmente la alta calidad de sus ingredientes…" at bounding box center [559, 330] width 705 height 358
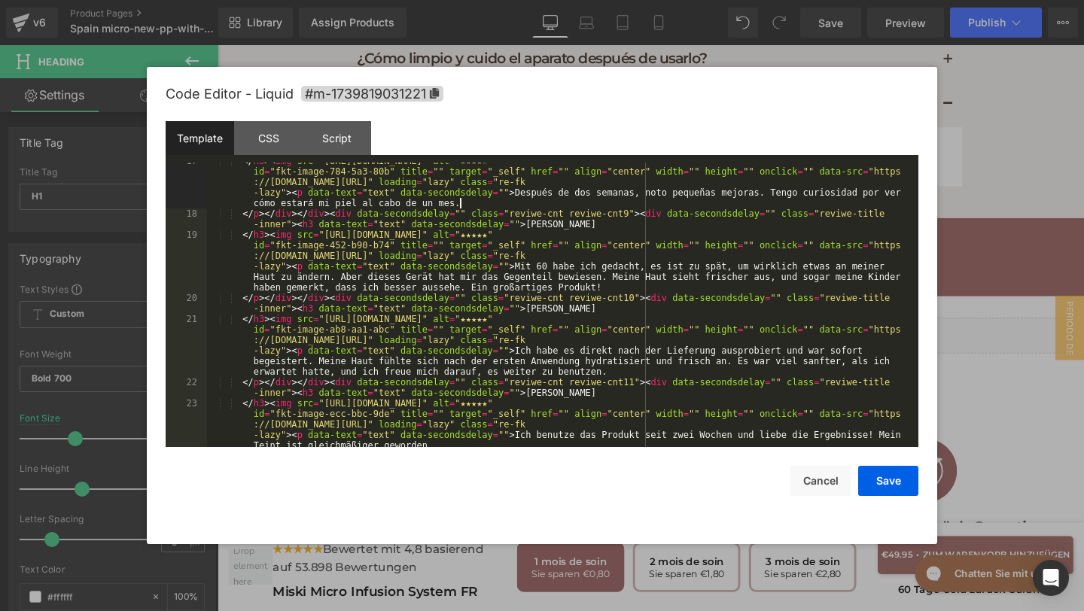
scroll to position [597, 0]
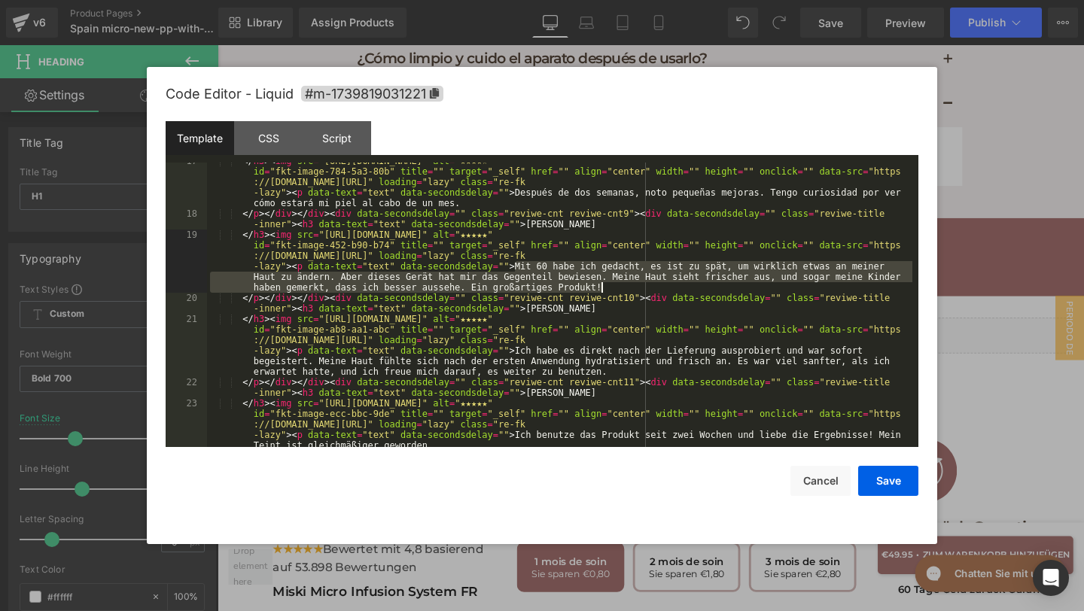
drag, startPoint x: 516, startPoint y: 268, endPoint x: 688, endPoint y: 286, distance: 173.3
click at [689, 286] on div "</ h3 > < img src = "https://assets.checkoutchamp.com/470a6160-691f-11ef-b80e-3…" at bounding box center [559, 351] width 705 height 390
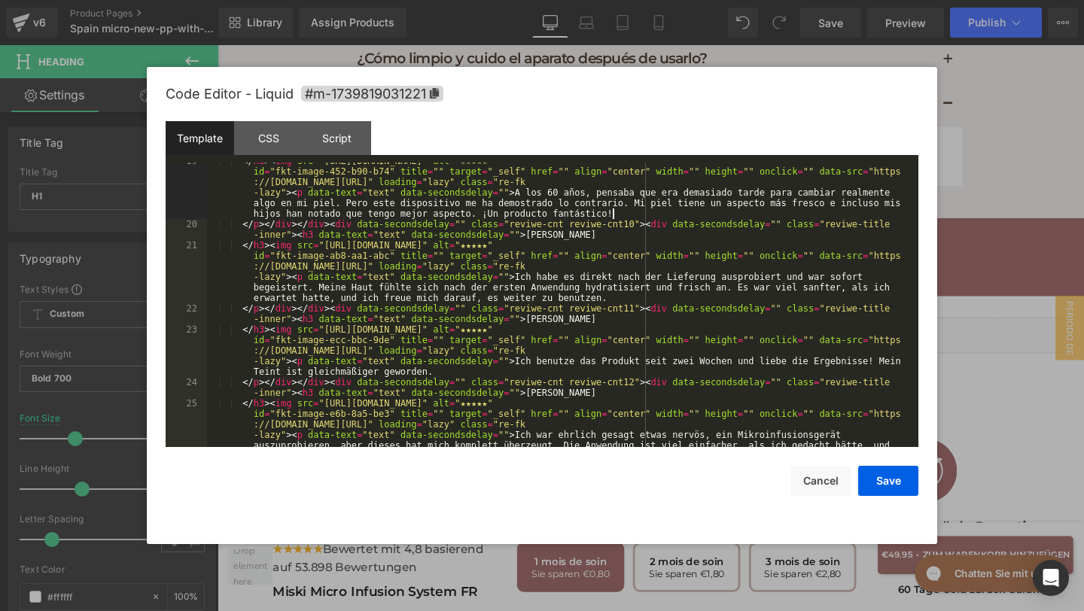
scroll to position [689, 0]
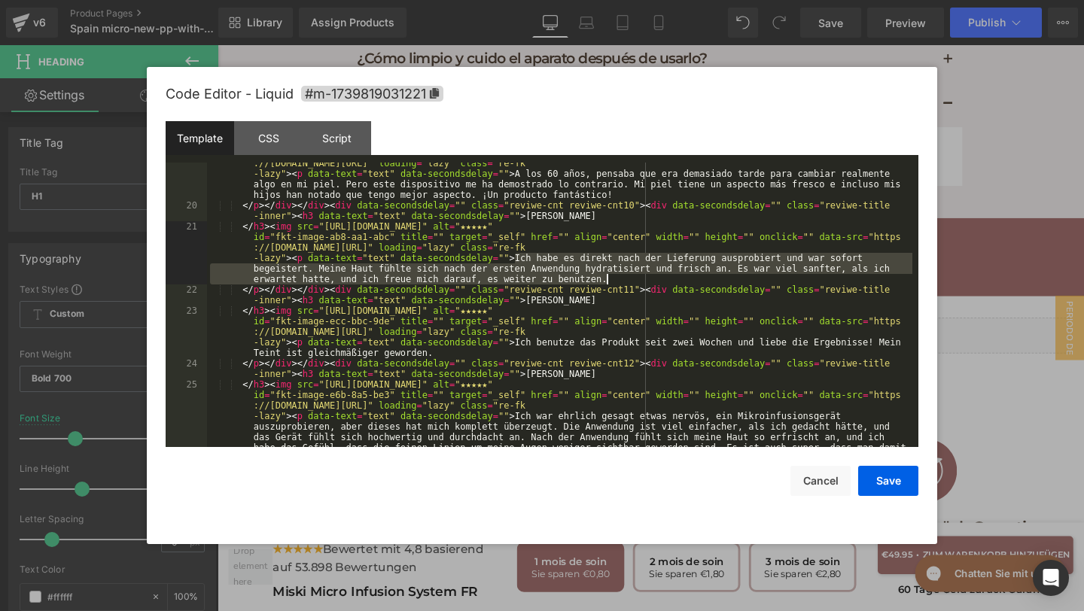
drag, startPoint x: 513, startPoint y: 262, endPoint x: 616, endPoint y: 280, distance: 103.9
click at [618, 280] on div "</ h3 > < img src = "https://assets.checkoutchamp.com/470a6160-691f-11ef-b80e-3…" at bounding box center [559, 353] width 705 height 432
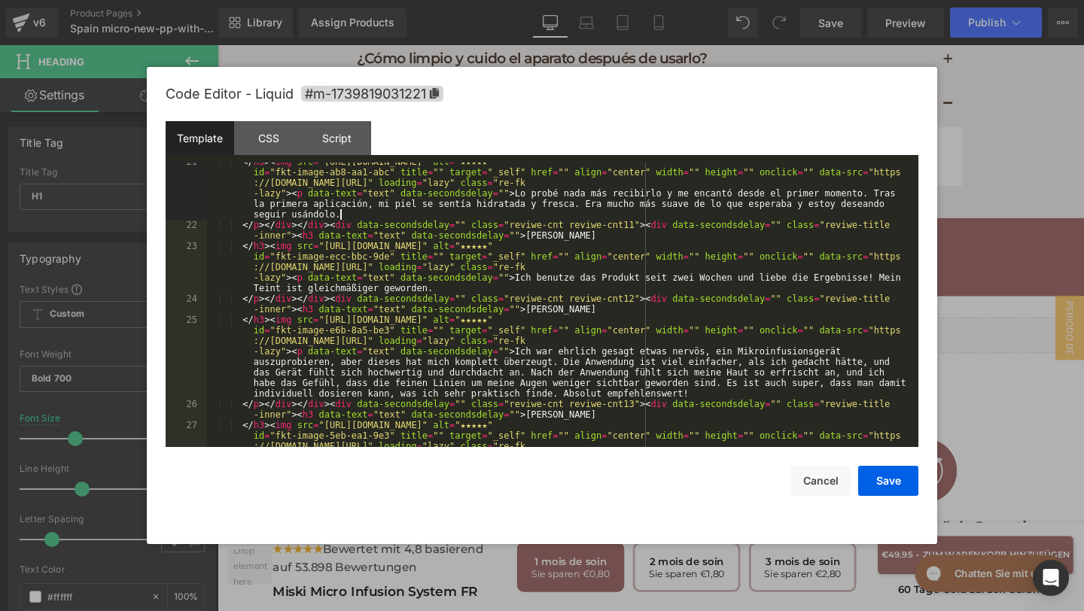
scroll to position [759, 0]
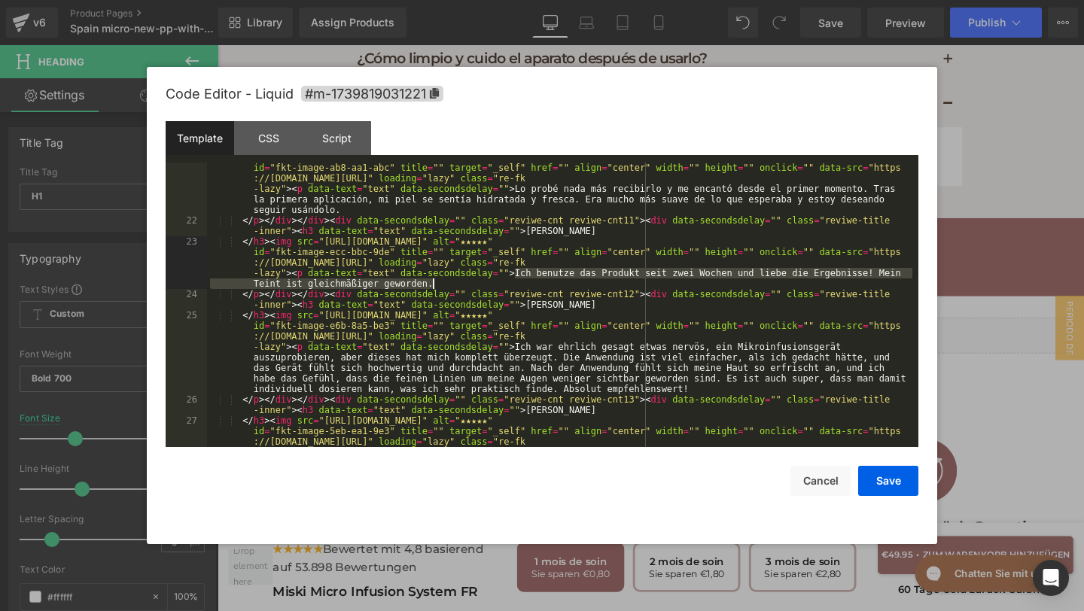
drag, startPoint x: 516, startPoint y: 272, endPoint x: 526, endPoint y: 287, distance: 18.6
click at [526, 287] on div "</ h3 > < img src = "https://assets.checkoutchamp.com/470a6160-691f-11ef-b80e-3…" at bounding box center [559, 352] width 705 height 400
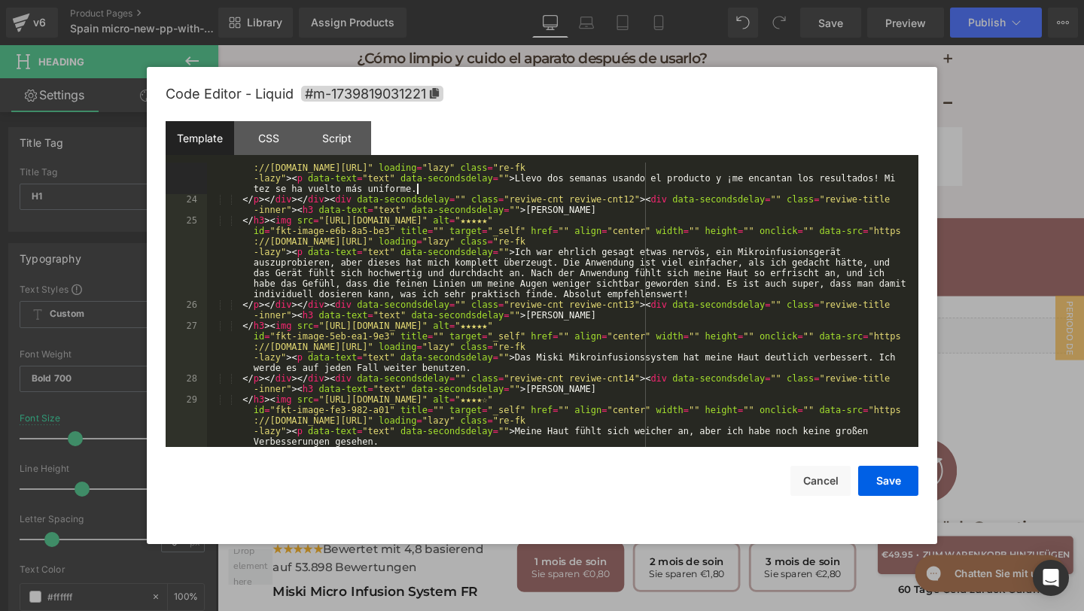
scroll to position [896, 0]
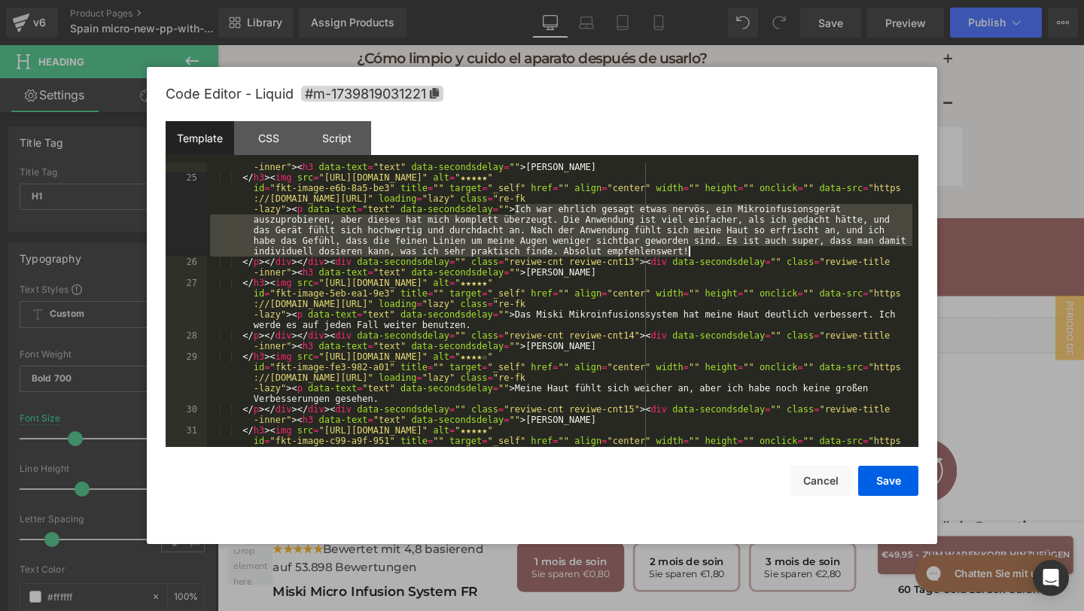
drag, startPoint x: 513, startPoint y: 208, endPoint x: 707, endPoint y: 252, distance: 198.4
click at [707, 252] on div "</ p > </ div > </ div > < div data-secondsdelay = "" class = "reviwe-cnt reviw…" at bounding box center [559, 330] width 705 height 358
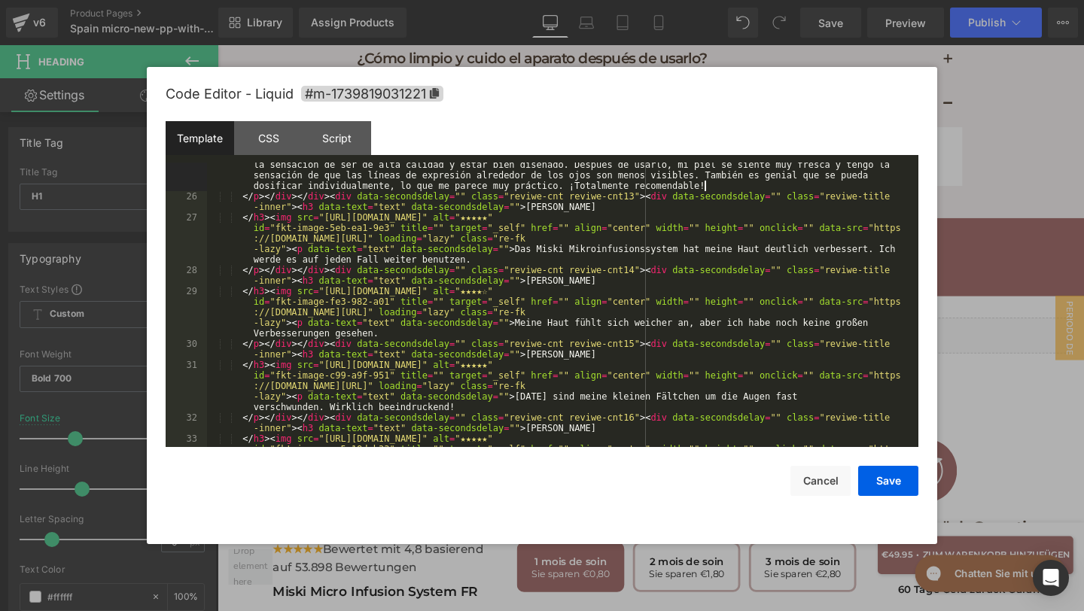
scroll to position [969, 0]
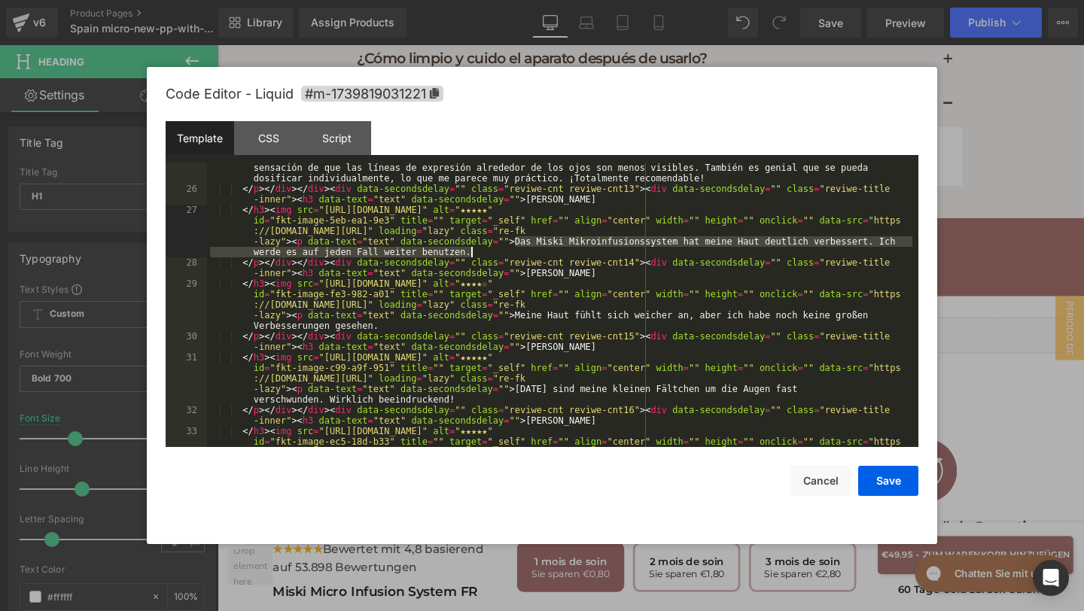
drag, startPoint x: 513, startPoint y: 244, endPoint x: 518, endPoint y: 251, distance: 8.1
click at [517, 251] on div "</ h3 > < img src = "https://assets.checkoutchamp.com/470a6160-691f-11ef-b80e-3…" at bounding box center [559, 320] width 705 height 443
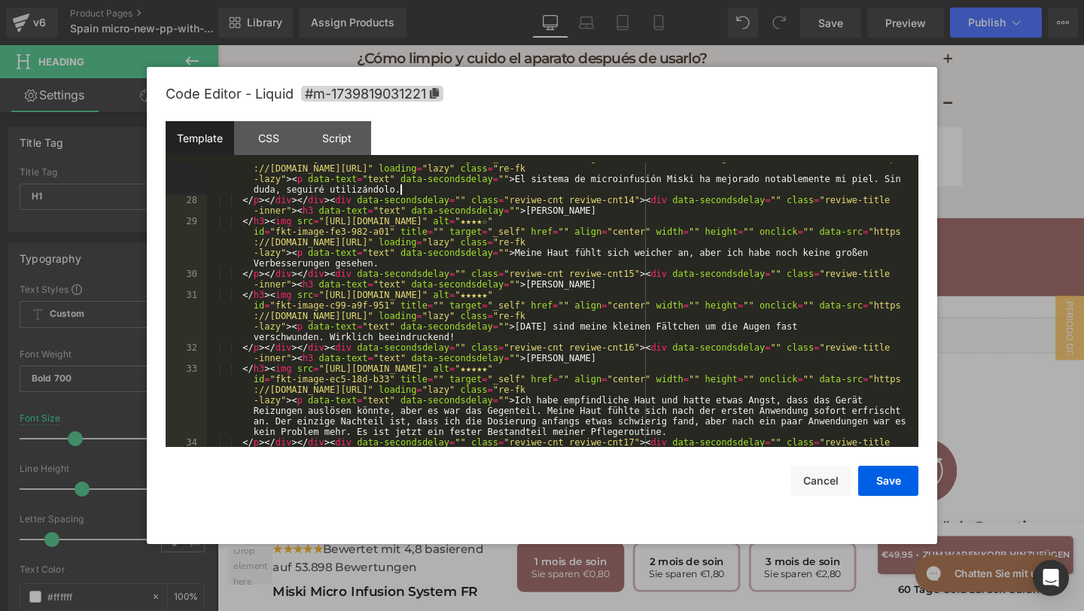
scroll to position [1044, 0]
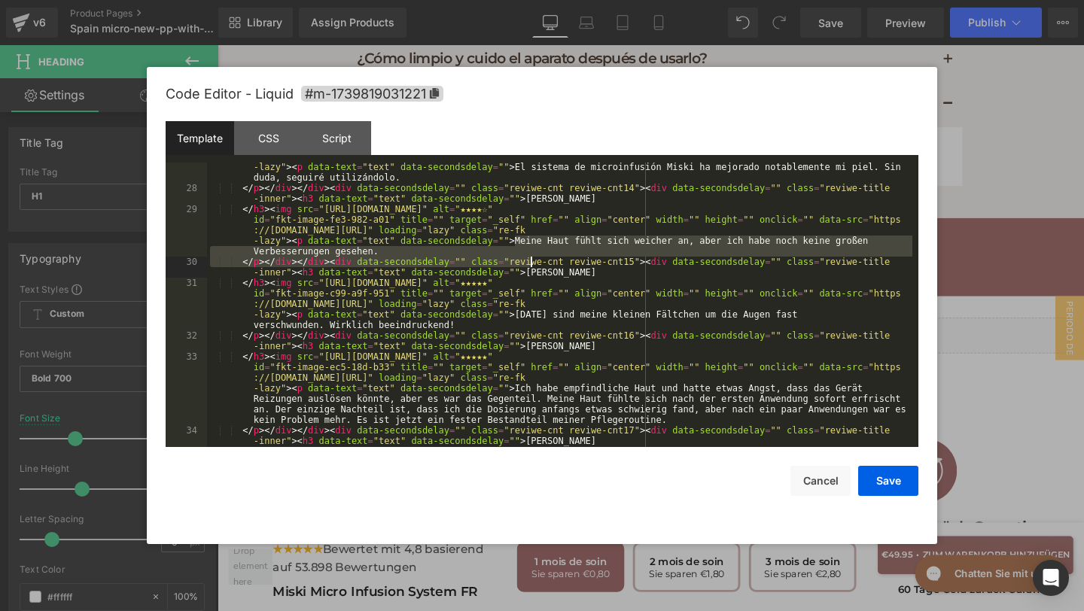
drag, startPoint x: 514, startPoint y: 242, endPoint x: 529, endPoint y: 258, distance: 22.4
click at [529, 258] on div "</ h3 > < img src = "https://assets.checkoutchamp.com/470a6160-691f-11ef-b80e-3…" at bounding box center [559, 325] width 705 height 390
click at [514, 242] on div "</ h3 > < img src = "https://assets.checkoutchamp.com/470a6160-691f-11ef-b80e-3…" at bounding box center [559, 325] width 705 height 390
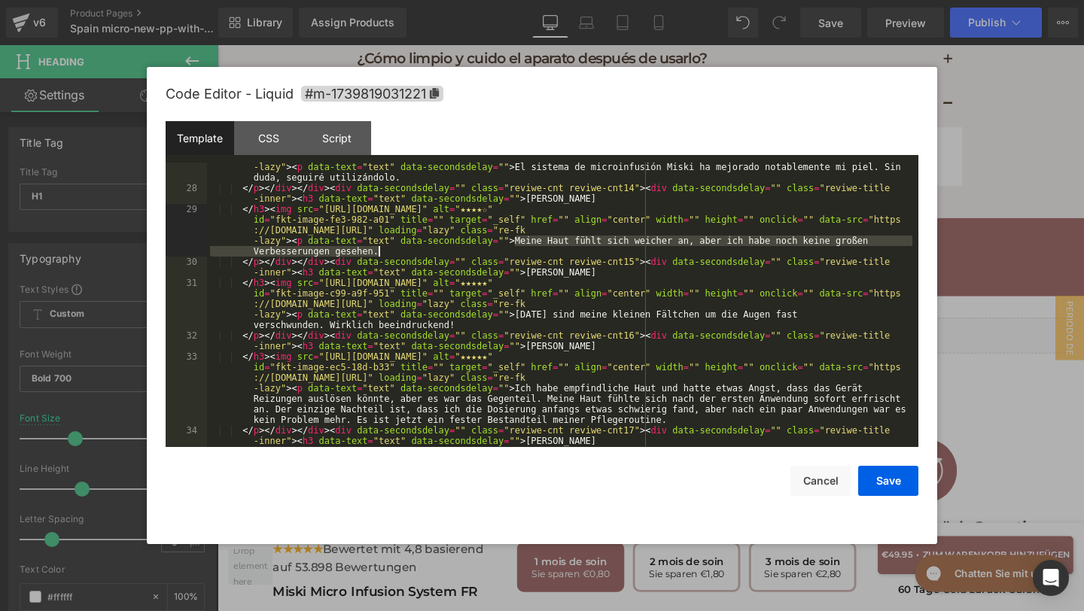
drag, startPoint x: 514, startPoint y: 242, endPoint x: 521, endPoint y: 251, distance: 11.9
click at [521, 251] on div "</ h3 > < img src = "https://assets.checkoutchamp.com/470a6160-691f-11ef-b80e-3…" at bounding box center [559, 325] width 705 height 390
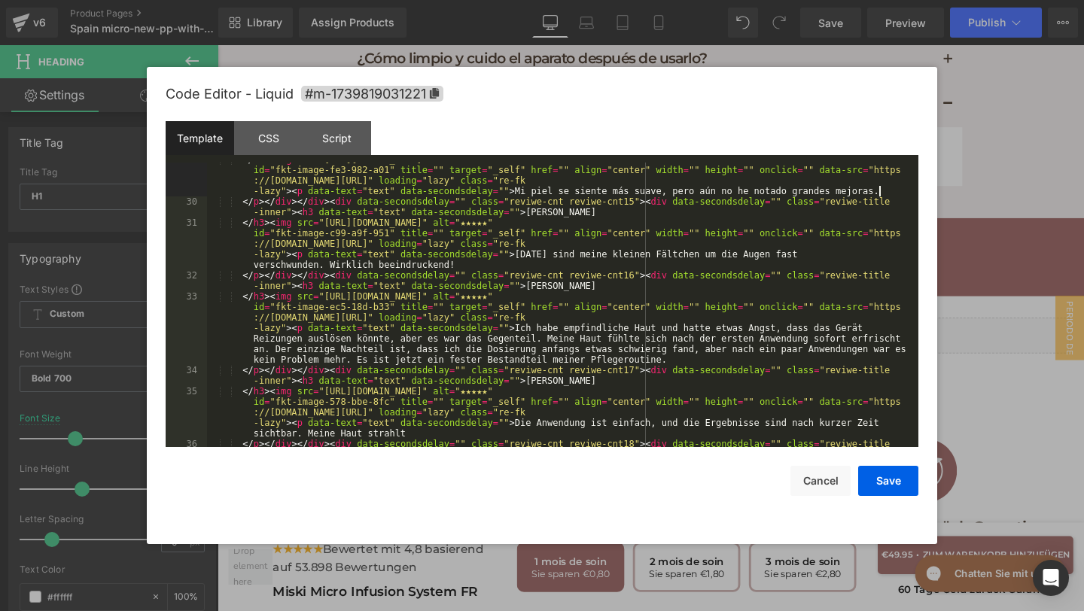
scroll to position [1093, 0]
drag, startPoint x: 516, startPoint y: 257, endPoint x: 528, endPoint y: 267, distance: 16.0
click at [528, 267] on div "</ h3 > < img src = "https://assets.checkoutchamp.com/470a6160-691f-11ef-b80e-3…" at bounding box center [559, 328] width 705 height 348
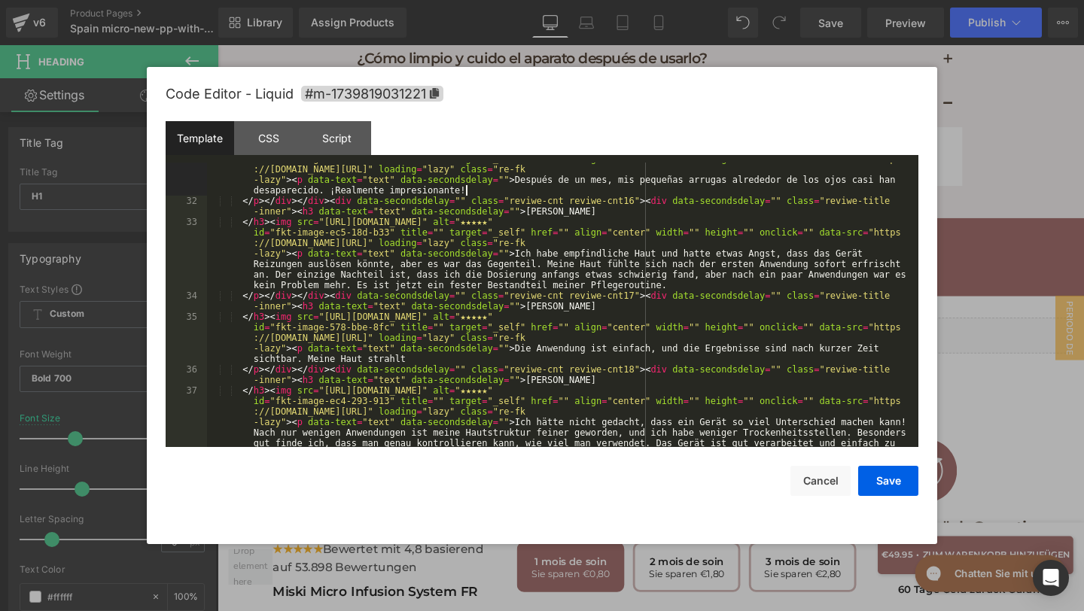
scroll to position [1168, 0]
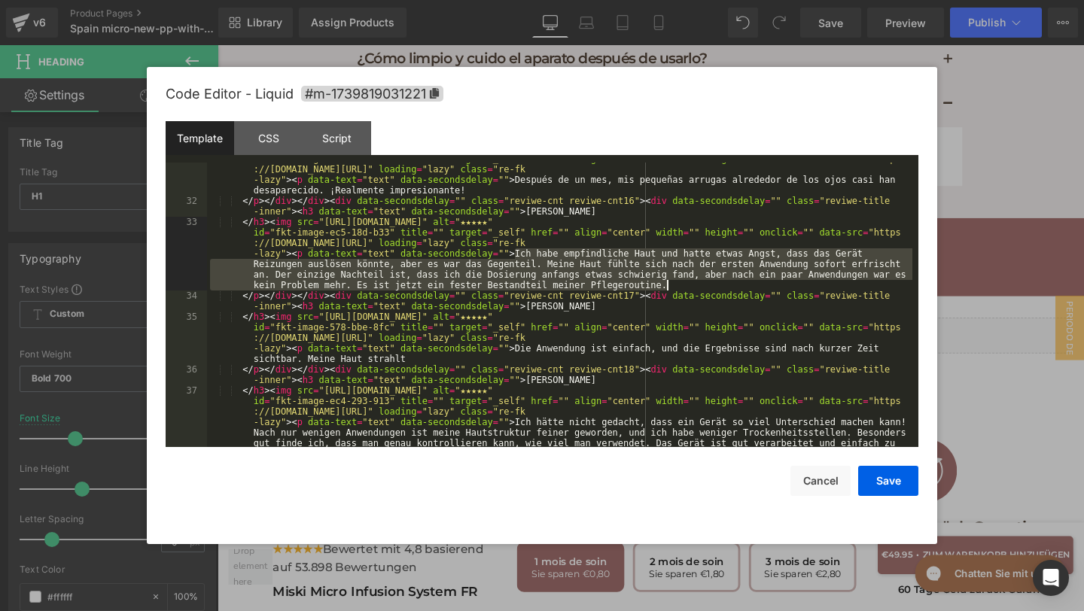
drag, startPoint x: 516, startPoint y: 252, endPoint x: 709, endPoint y: 288, distance: 196.8
click at [710, 288] on div "</ h3 > < img src = "https://assets.checkoutchamp.com/470a6160-691f-11ef-b80e-3…" at bounding box center [559, 348] width 705 height 411
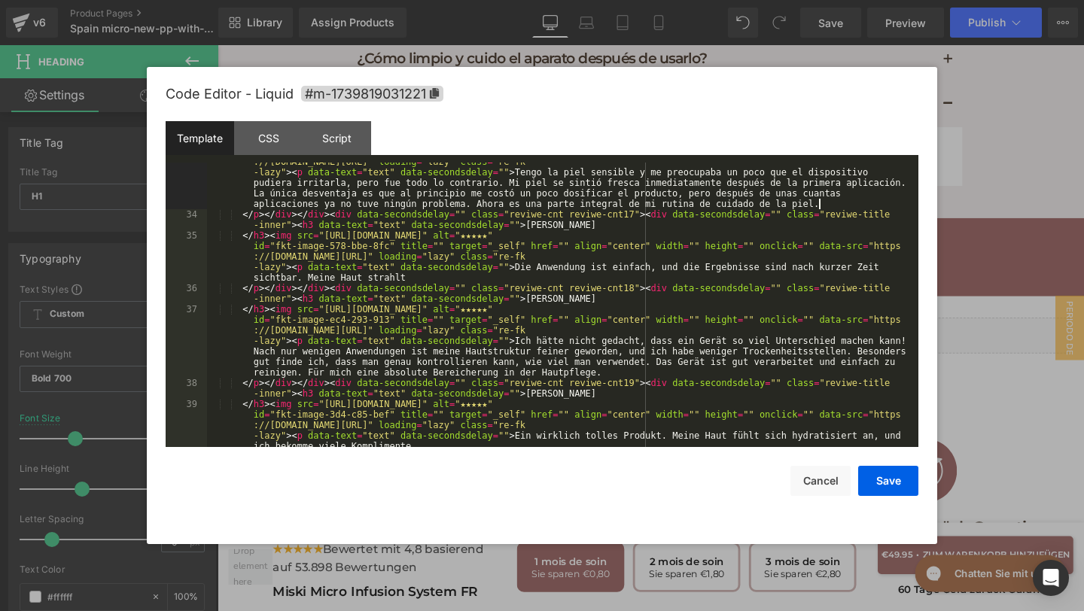
scroll to position [1249, 0]
drag, startPoint x: 514, startPoint y: 265, endPoint x: 531, endPoint y: 278, distance: 20.9
click at [531, 278] on div "</ h3 > < img src = "https://assets.checkoutchamp.com/470a6160-691f-11ef-b80e-3…" at bounding box center [559, 340] width 705 height 411
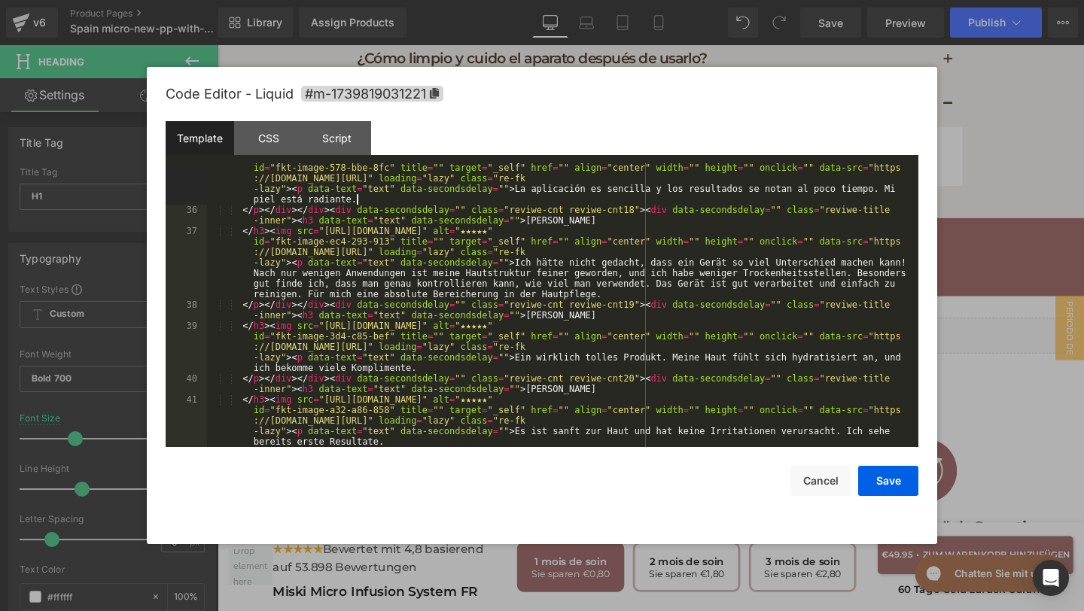
scroll to position [1328, 0]
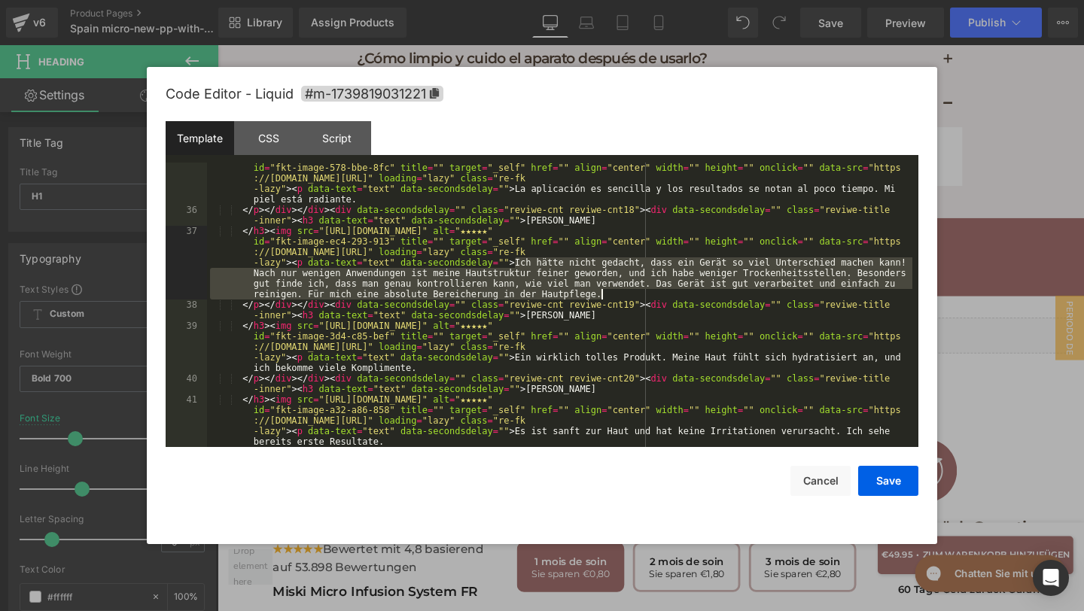
drag, startPoint x: 515, startPoint y: 263, endPoint x: 621, endPoint y: 292, distance: 109.9
click at [621, 291] on div "</ h3 > < img src = "https://assets.checkoutchamp.com/470a6160-691f-11ef-b80e-3…" at bounding box center [559, 331] width 705 height 358
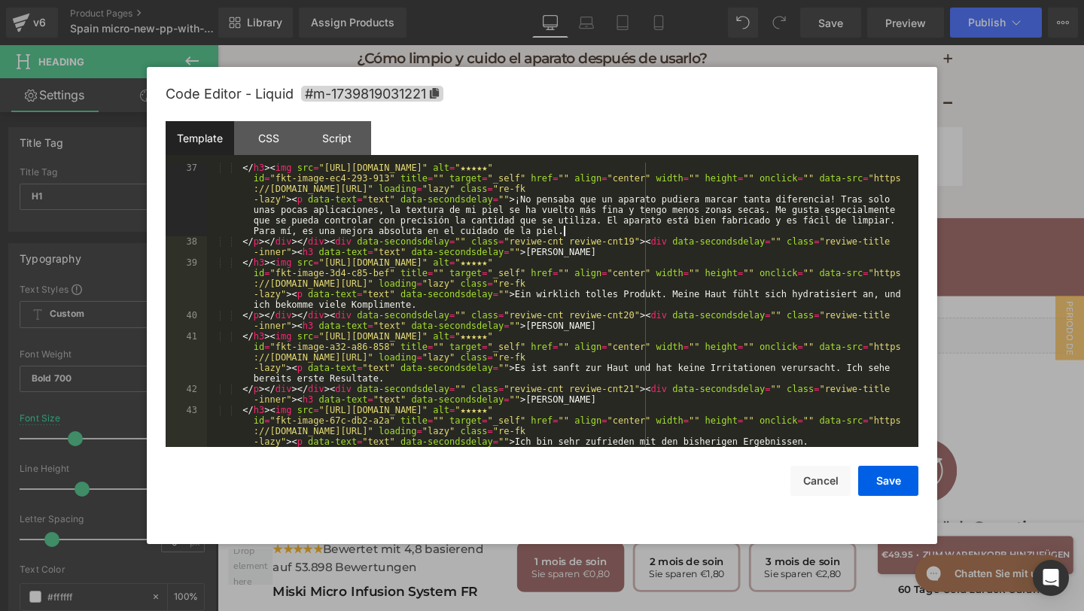
scroll to position [1395, 0]
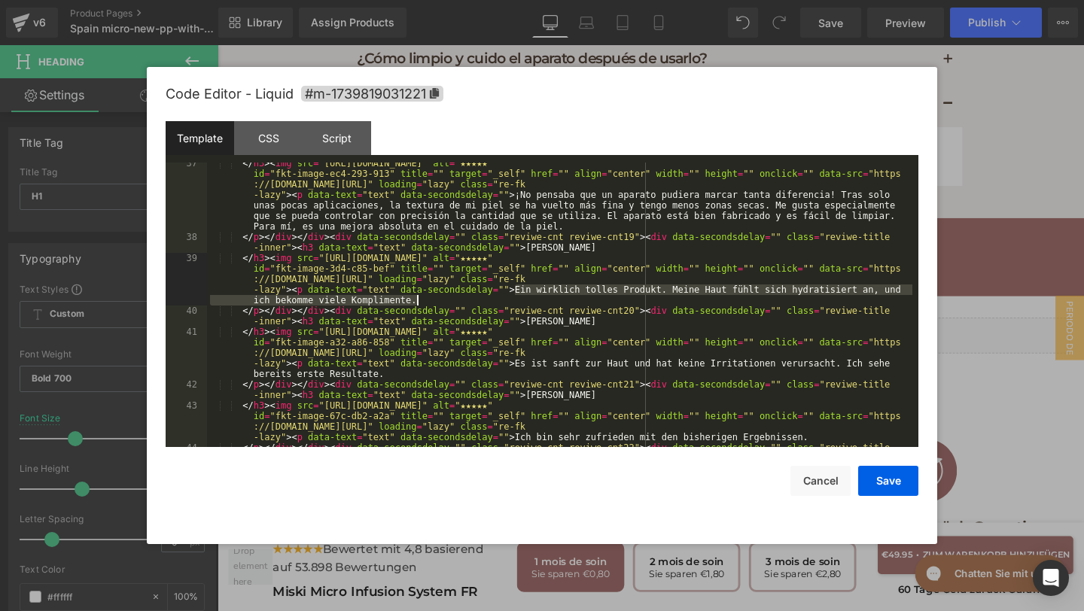
drag, startPoint x: 513, startPoint y: 290, endPoint x: 521, endPoint y: 304, distance: 16.2
click at [521, 304] on div "</ h3 > < img src = "https://assets.checkoutchamp.com/470a6160-691f-11ef-b80e-3…" at bounding box center [559, 347] width 705 height 379
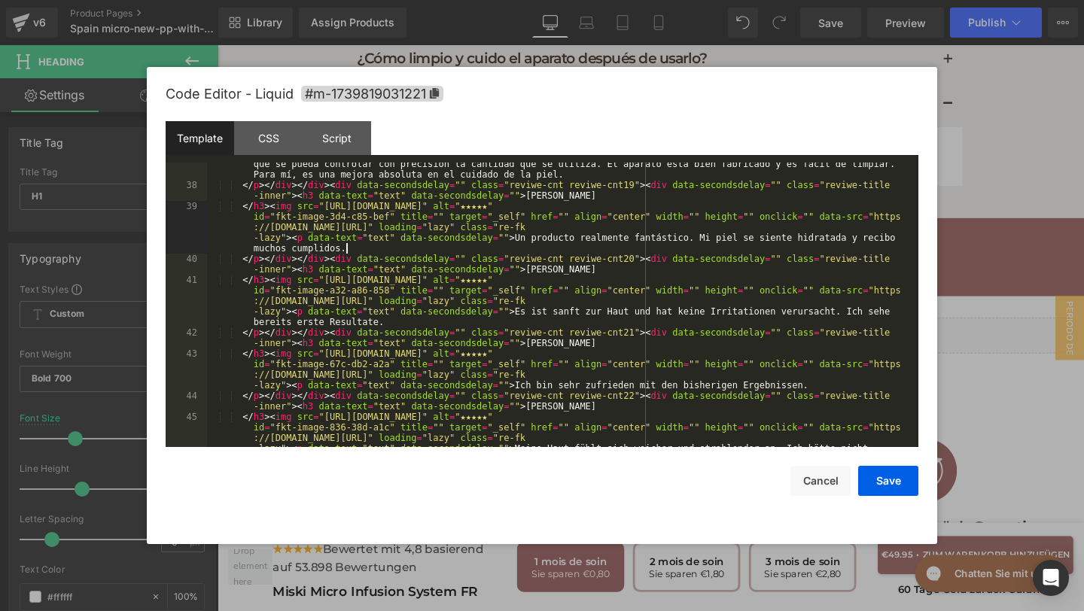
scroll to position [1472, 0]
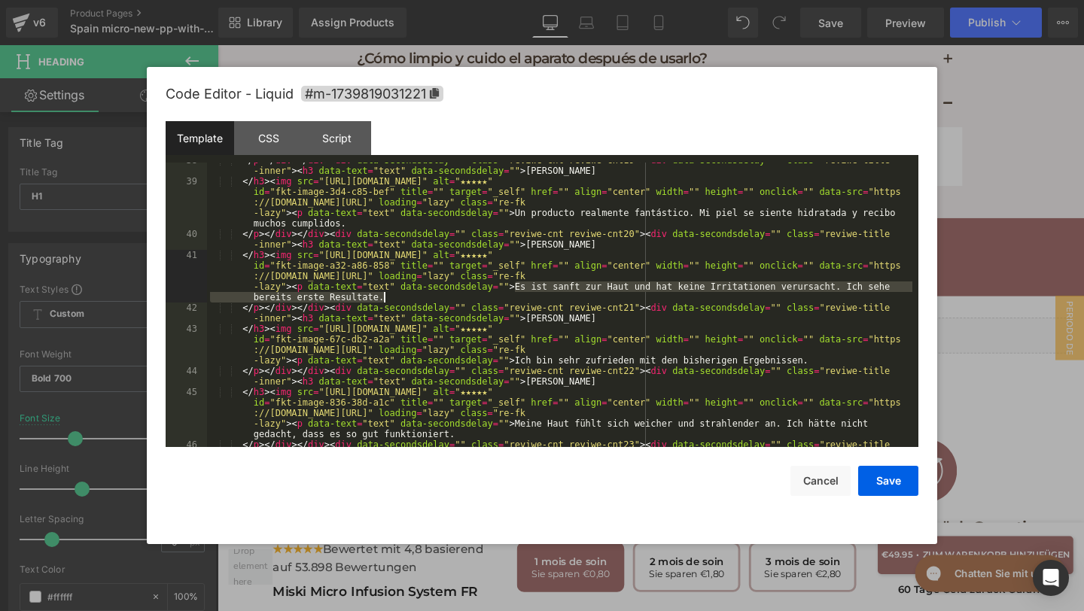
drag, startPoint x: 514, startPoint y: 287, endPoint x: 516, endPoint y: 296, distance: 8.6
click at [516, 296] on div "</ p > </ div > </ div > < div data-secondsdelay = "" class = "reviwe-cnt reviw…" at bounding box center [559, 318] width 705 height 327
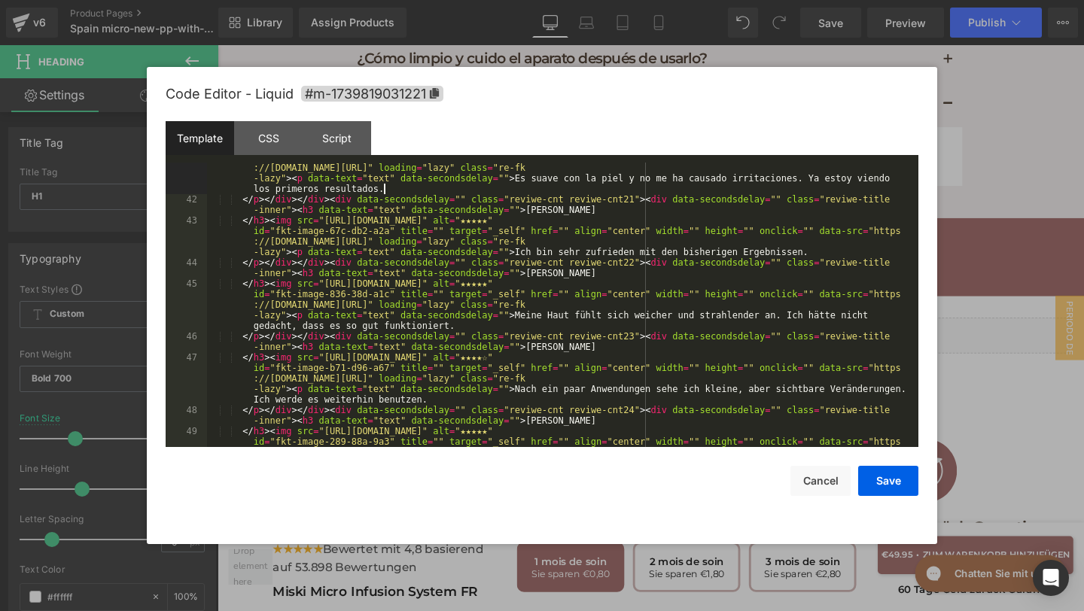
scroll to position [1580, 0]
drag, startPoint x: 513, startPoint y: 251, endPoint x: 814, endPoint y: 251, distance: 301.0
click at [814, 251] on div "</ h3 > < img src = "https://assets.checkoutchamp.com/470a6160-691f-11ef-b80e-3…" at bounding box center [559, 330] width 705 height 379
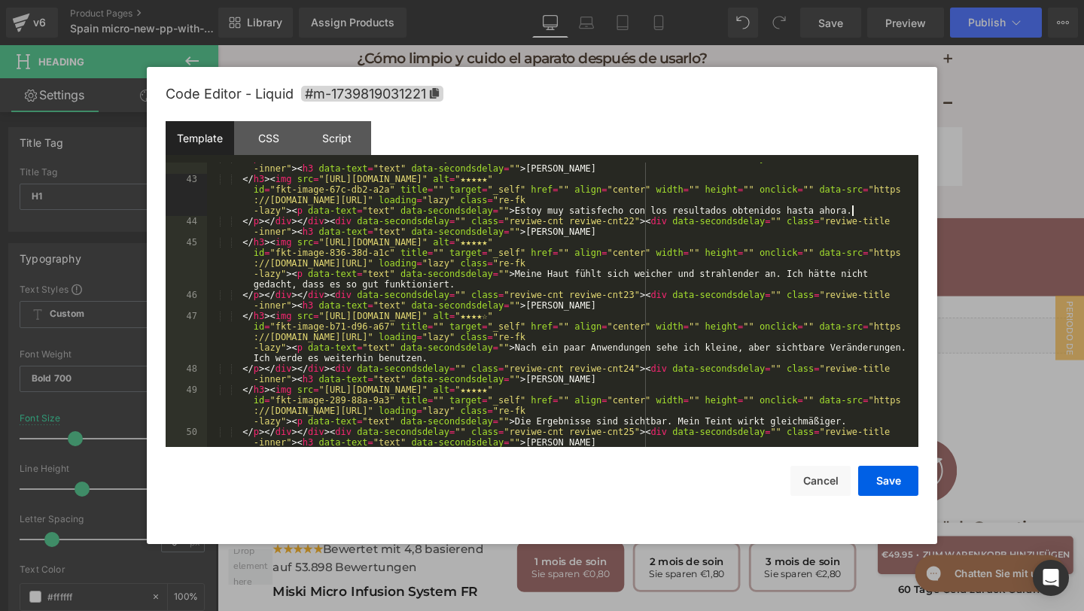
scroll to position [1629, 0]
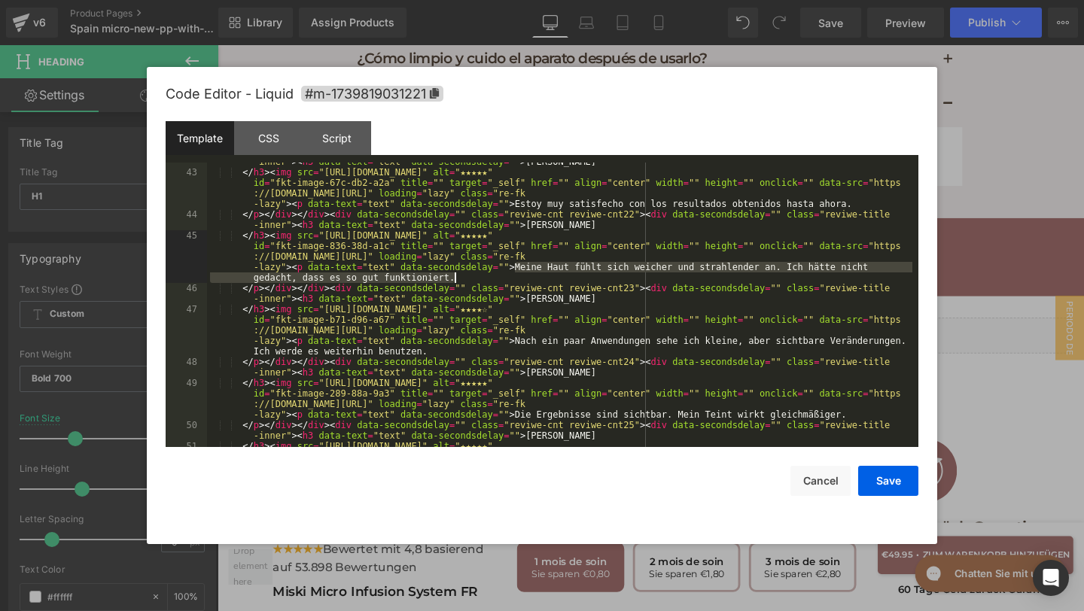
drag, startPoint x: 517, startPoint y: 268, endPoint x: 531, endPoint y: 279, distance: 17.6
click at [530, 279] on div "</ p > </ div > </ div > < div data-secondsdelay = "" class = "reviwe-cnt reviw…" at bounding box center [559, 325] width 705 height 358
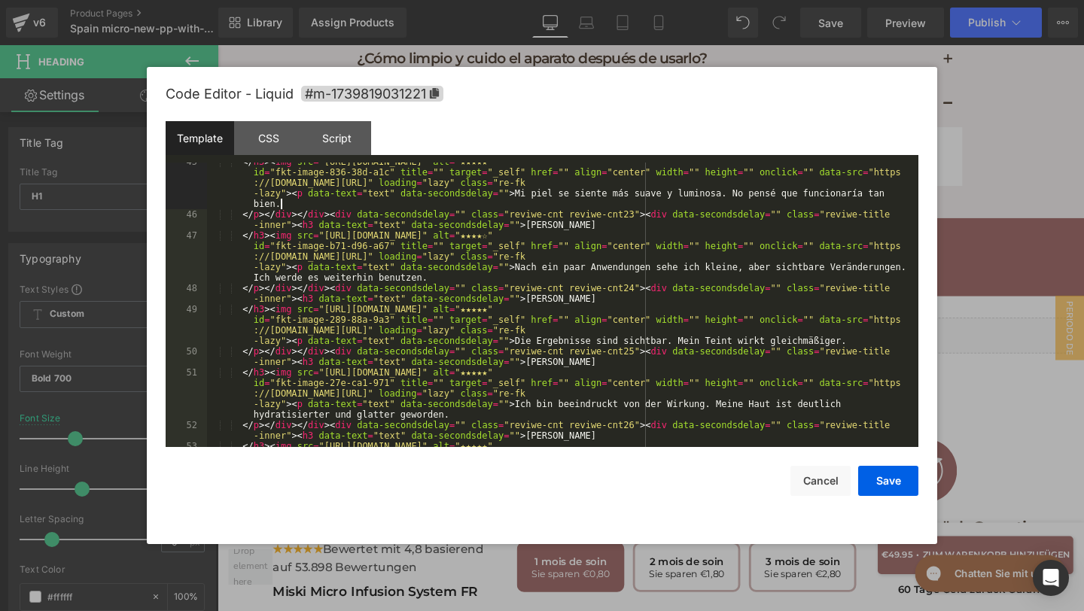
scroll to position [1702, 0]
drag, startPoint x: 516, startPoint y: 269, endPoint x: 525, endPoint y: 280, distance: 13.9
click at [525, 280] on div "</ h3 > < img src = "https://assets.checkoutchamp.com/470a6160-691f-11ef-b80e-3…" at bounding box center [559, 352] width 705 height 390
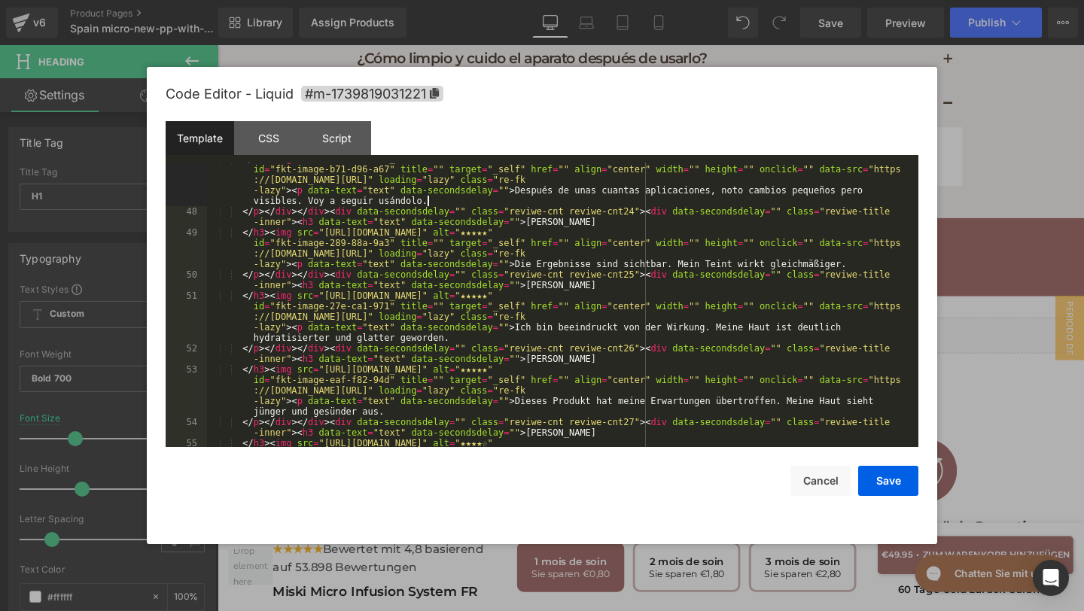
scroll to position [1804, 0]
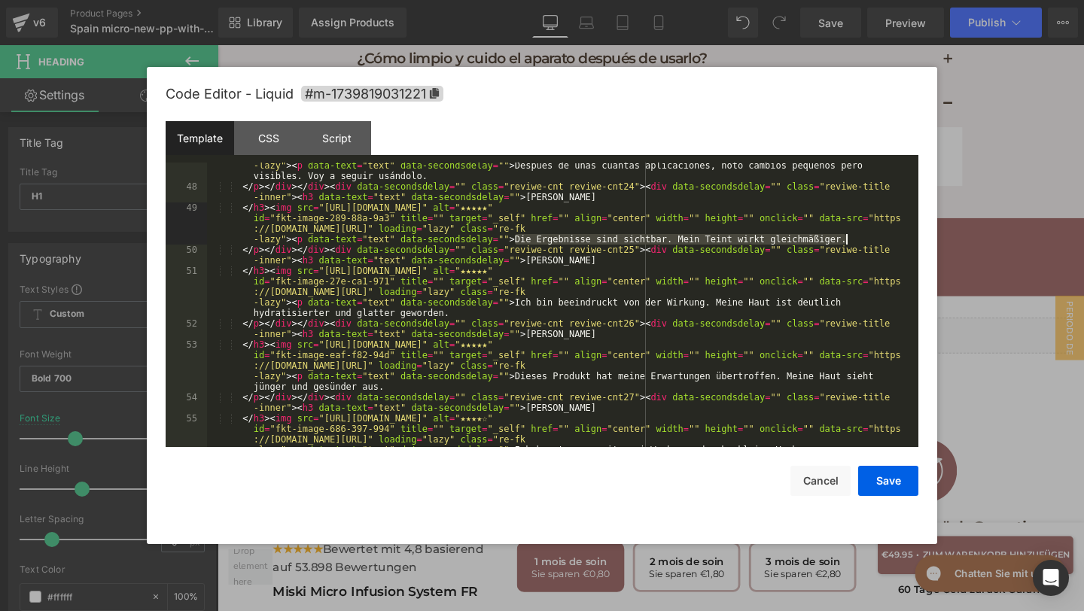
drag, startPoint x: 514, startPoint y: 238, endPoint x: 851, endPoint y: 237, distance: 337.1
click at [851, 237] on div "</ h3 > < img src = "https://assets.checkoutchamp.com/470a6160-691f-11ef-b80e-3…" at bounding box center [559, 318] width 705 height 379
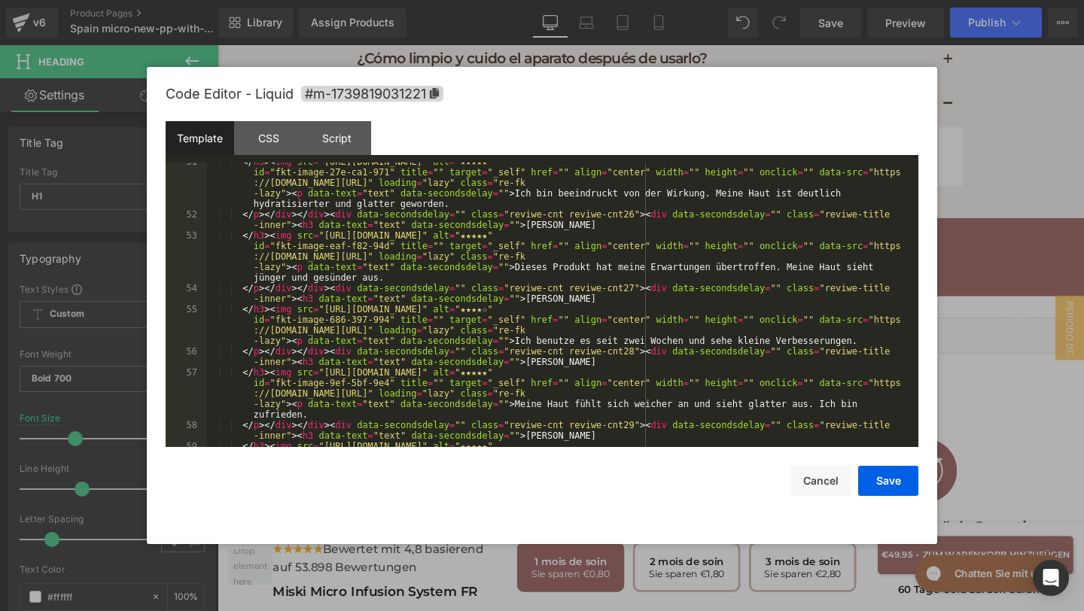
scroll to position [1931, 0]
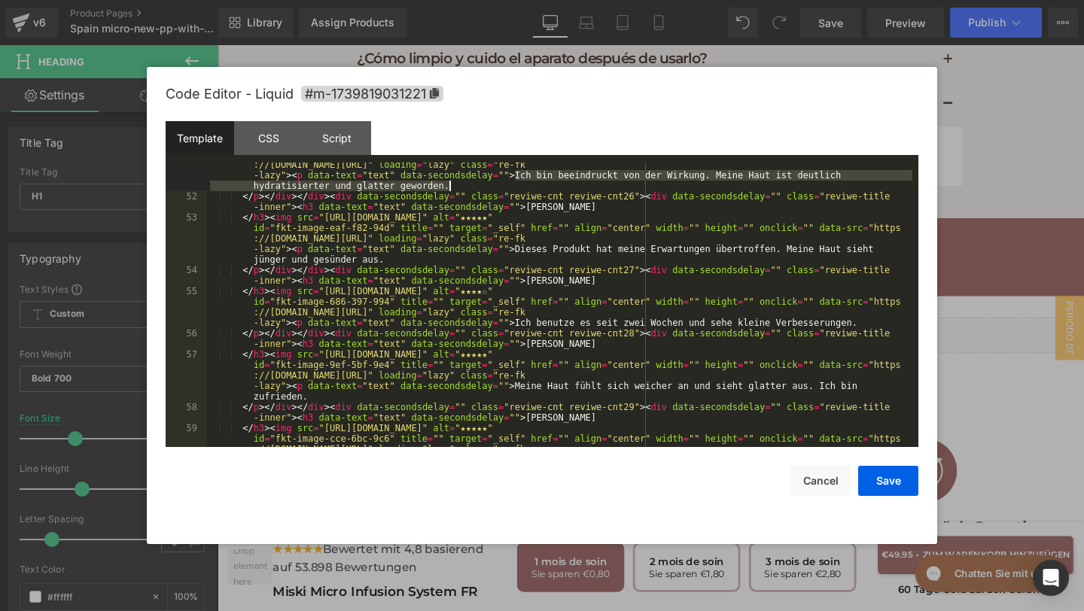
drag, startPoint x: 516, startPoint y: 177, endPoint x: 520, endPoint y: 185, distance: 9.4
click at [520, 185] on div "</ h3 > < img src = "https://assets.checkoutchamp.com/470a6160-691f-11ef-b80e-3…" at bounding box center [559, 333] width 705 height 390
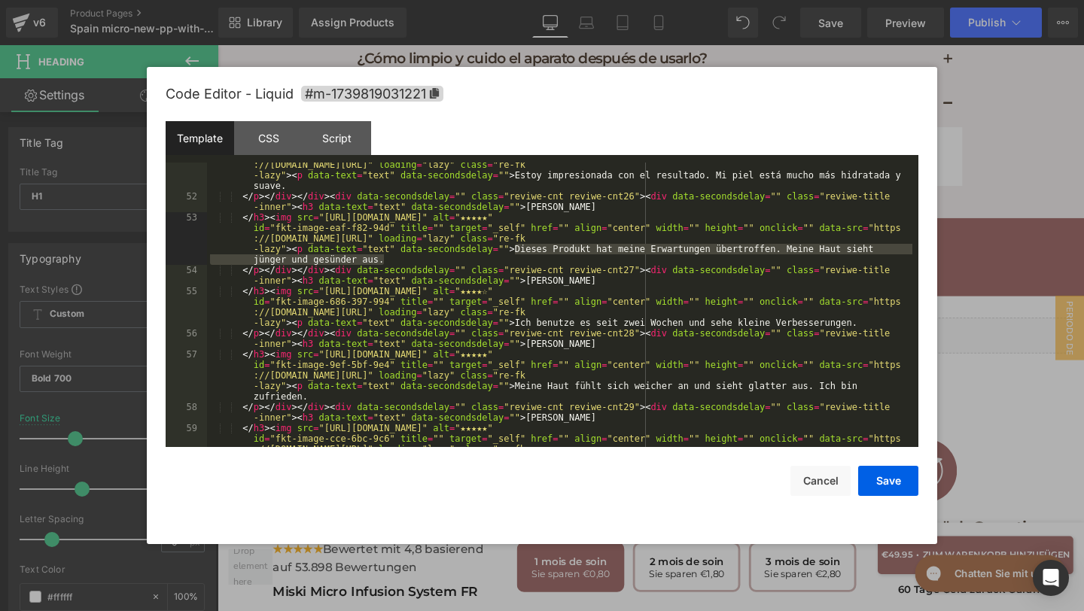
drag, startPoint x: 515, startPoint y: 248, endPoint x: 520, endPoint y: 257, distance: 10.5
click at [520, 257] on div "</ h3 > < img src = "https://assets.checkoutchamp.com/470a6160-691f-11ef-b80e-3…" at bounding box center [559, 333] width 705 height 390
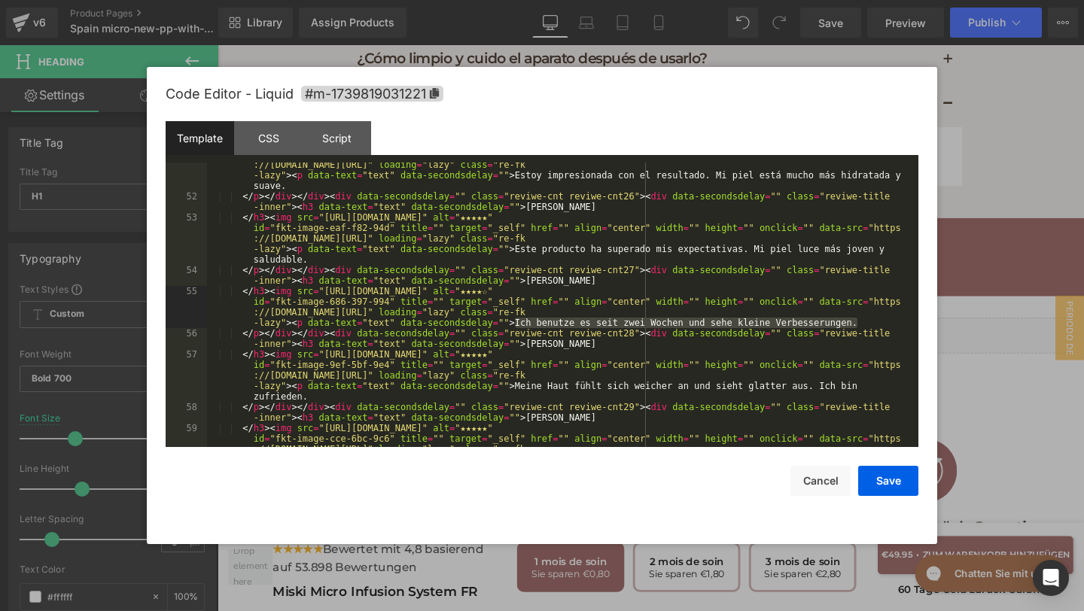
drag, startPoint x: 514, startPoint y: 325, endPoint x: 881, endPoint y: 321, distance: 367.3
click at [881, 321] on div "</ h3 > < img src = "https://assets.checkoutchamp.com/470a6160-691f-11ef-b80e-3…" at bounding box center [559, 333] width 705 height 390
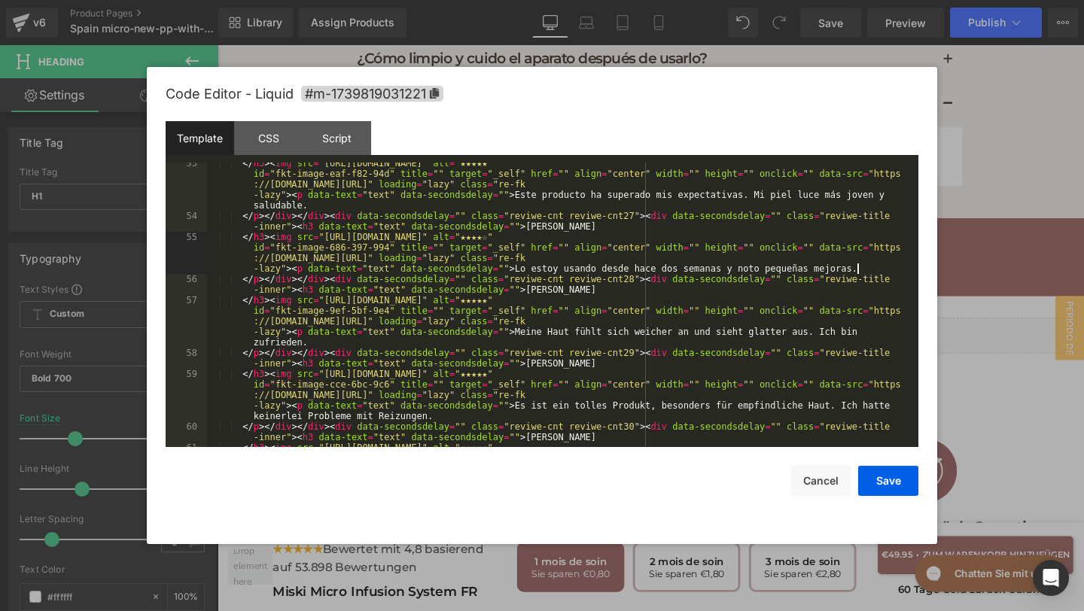
scroll to position [2006, 0]
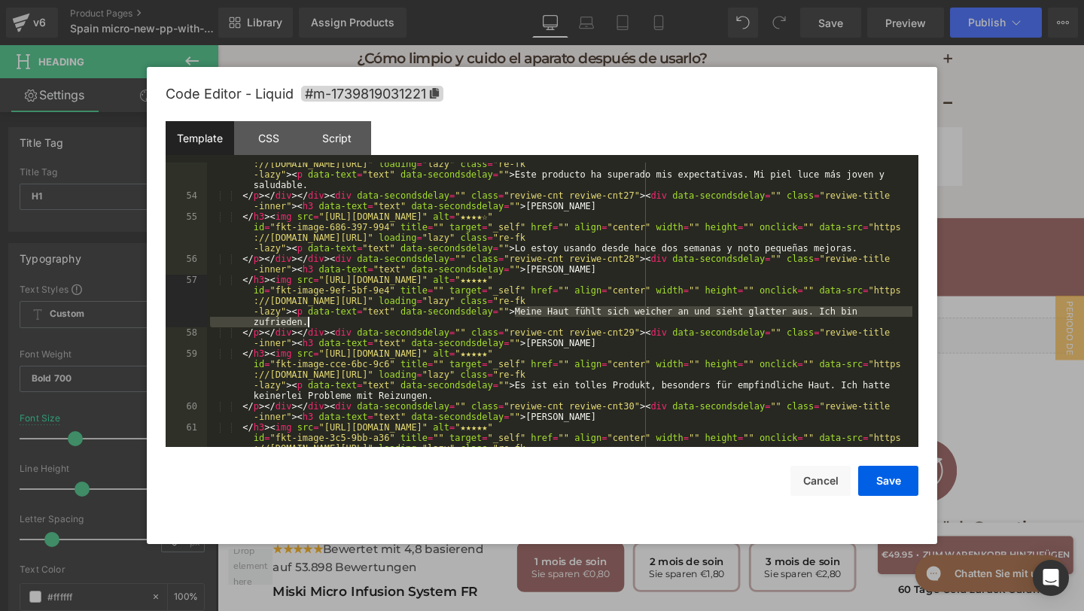
drag, startPoint x: 515, startPoint y: 313, endPoint x: 519, endPoint y: 320, distance: 7.7
click at [519, 320] on div "</ h3 > < img src = "https://assets.checkoutchamp.com/470a6160-691f-11ef-b80e-3…" at bounding box center [559, 333] width 705 height 390
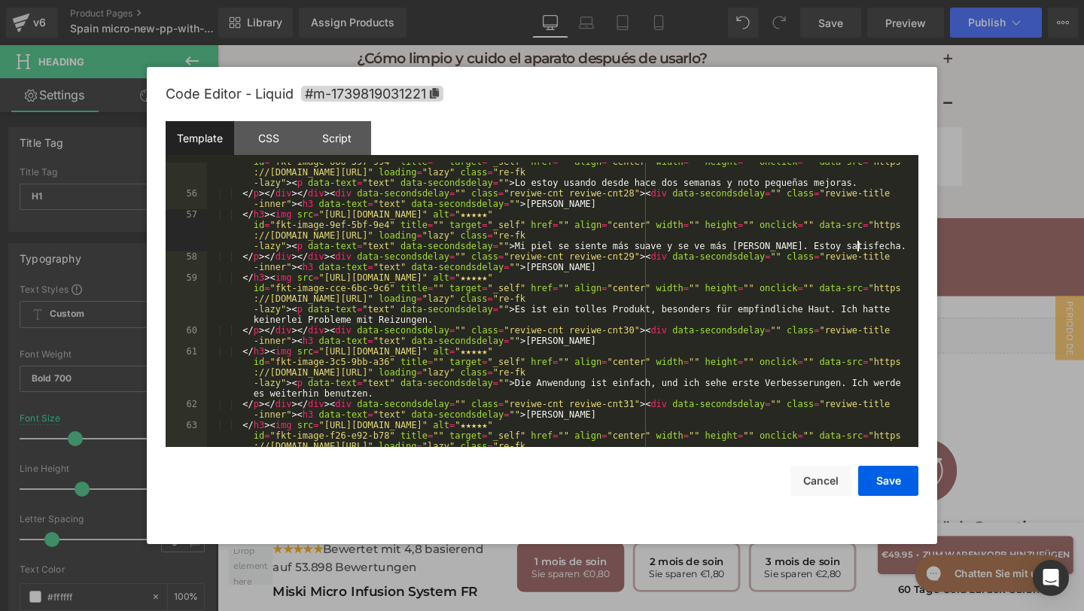
scroll to position [2071, 0]
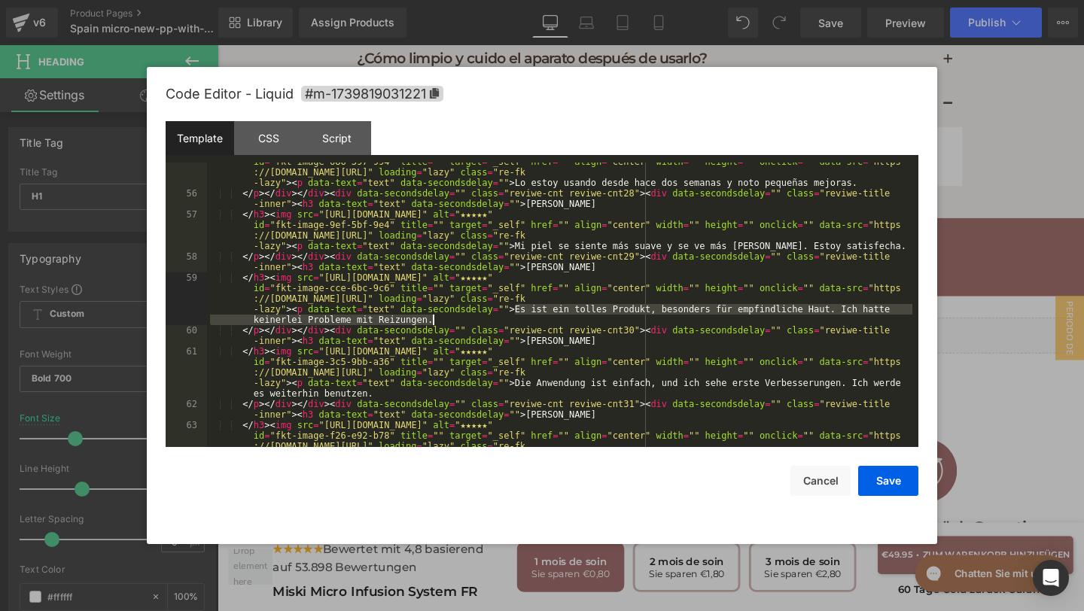
drag, startPoint x: 515, startPoint y: 314, endPoint x: 522, endPoint y: 321, distance: 9.6
click at [522, 321] on div "</ h3 > < img src = "https://assets.checkoutchamp.com/470a6160-691f-11ef-b80e-3…" at bounding box center [559, 330] width 705 height 369
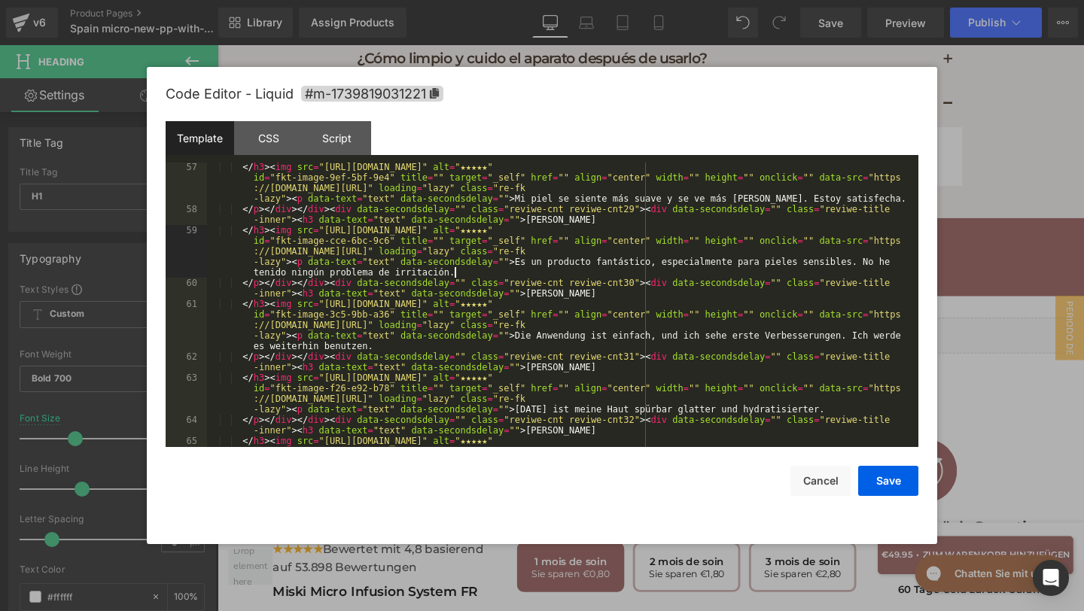
scroll to position [2164, 0]
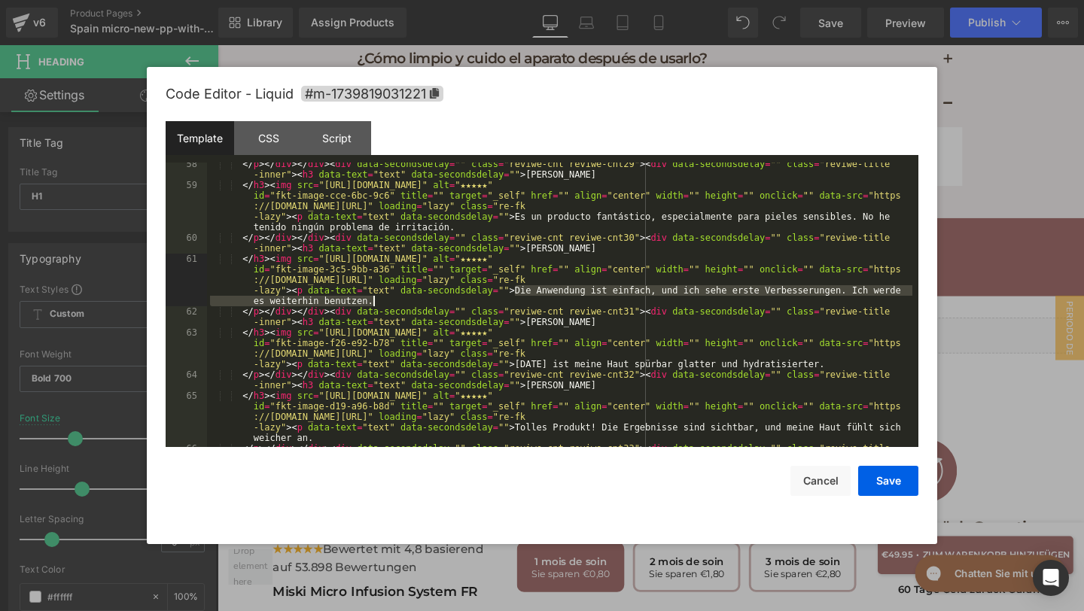
drag, startPoint x: 515, startPoint y: 291, endPoint x: 519, endPoint y: 306, distance: 15.5
click at [519, 306] on div "</ p > </ div > </ div > < div data-secondsdelay = "" class = "reviwe-cnt reviw…" at bounding box center [559, 322] width 705 height 327
click at [509, 292] on div "</ p > </ div > </ div > < div data-secondsdelay = "" class = "reviwe-cnt reviw…" at bounding box center [559, 322] width 705 height 327
drag, startPoint x: 515, startPoint y: 292, endPoint x: 523, endPoint y: 300, distance: 11.7
click at [523, 300] on div "</ p > </ div > </ div > < div data-secondsdelay = "" class = "reviwe-cnt reviw…" at bounding box center [559, 322] width 705 height 327
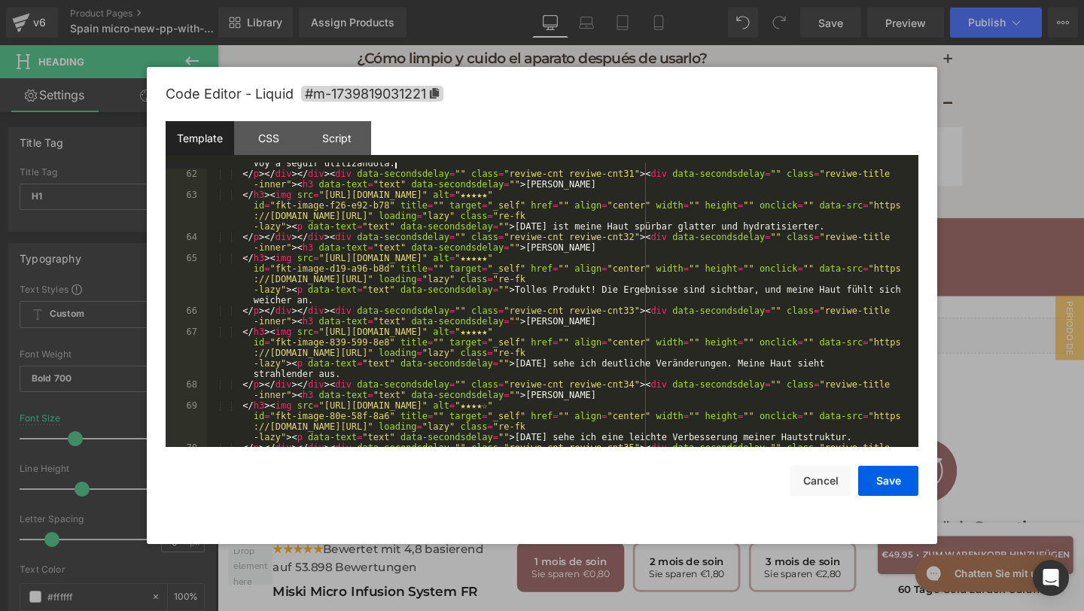
scroll to position [2301, 0]
drag, startPoint x: 514, startPoint y: 227, endPoint x: 887, endPoint y: 221, distance: 373.3
click at [888, 222] on div "</ h3 > < img src = "https://assets.checkoutchamp.com/470a6160-691f-11ef-b80e-3…" at bounding box center [559, 296] width 705 height 358
click at [516, 228] on div "</ h3 > < img src = "https://assets.checkoutchamp.com/470a6160-691f-11ef-b80e-3…" at bounding box center [559, 296] width 705 height 358
drag, startPoint x: 516, startPoint y: 228, endPoint x: 883, endPoint y: 233, distance: 367.3
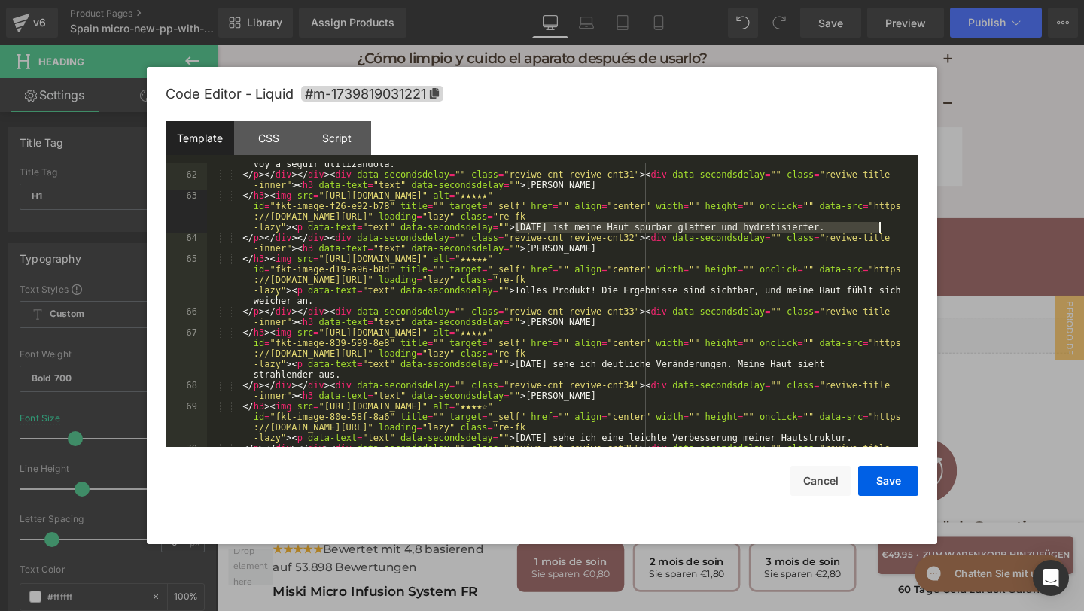
click at [883, 233] on div "</ h3 > < img src = "https://assets.checkoutchamp.com/470a6160-691f-11ef-b80e-3…" at bounding box center [559, 296] width 705 height 358
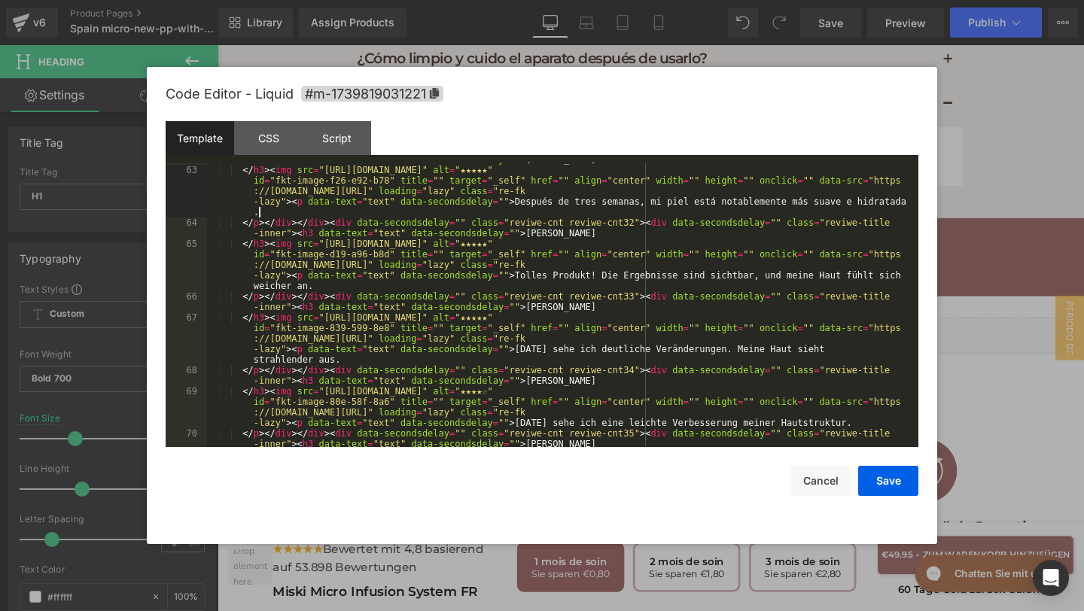
scroll to position [2344, 0]
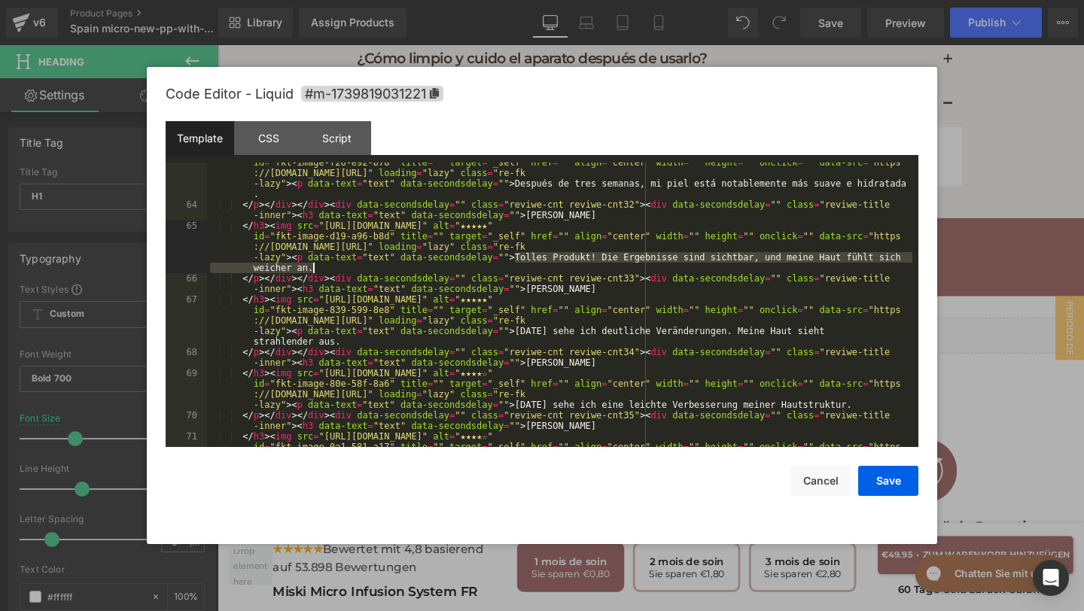
drag, startPoint x: 516, startPoint y: 256, endPoint x: 732, endPoint y: 268, distance: 216.3
click at [733, 267] on div "</ h3 > < img src = "https://assets.checkoutchamp.com/470a6160-691f-11ef-b80e-3…" at bounding box center [559, 342] width 705 height 390
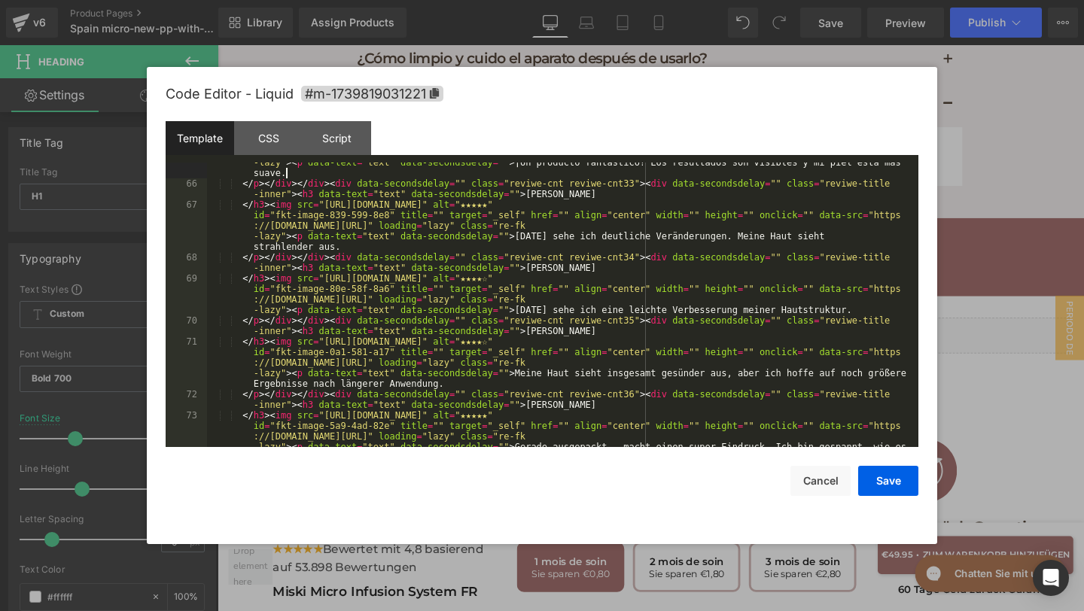
scroll to position [2439, 0]
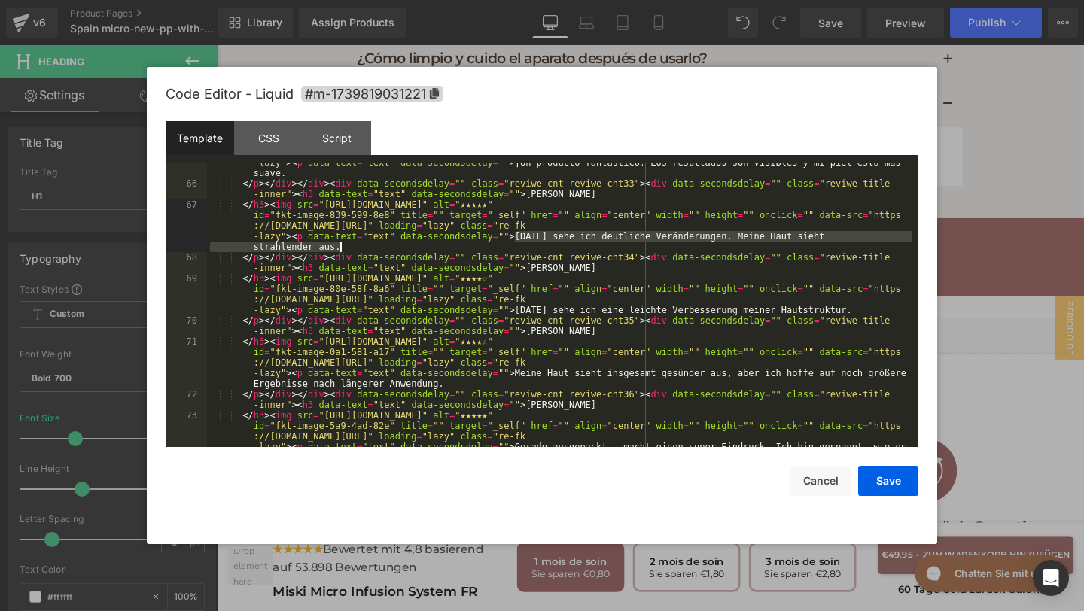
drag, startPoint x: 514, startPoint y: 237, endPoint x: 518, endPoint y: 245, distance: 8.4
click at [518, 245] on div "</ h3 > < img src = "https://assets.checkoutchamp.com/470a6160-691f-11ef-b80e-3…" at bounding box center [559, 321] width 705 height 390
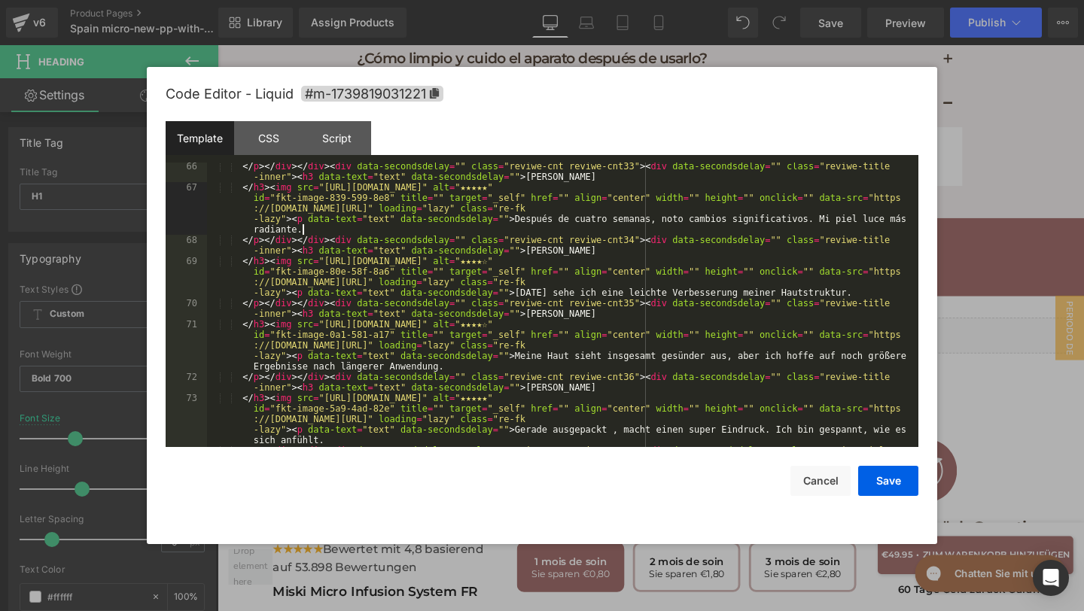
scroll to position [2489, 0]
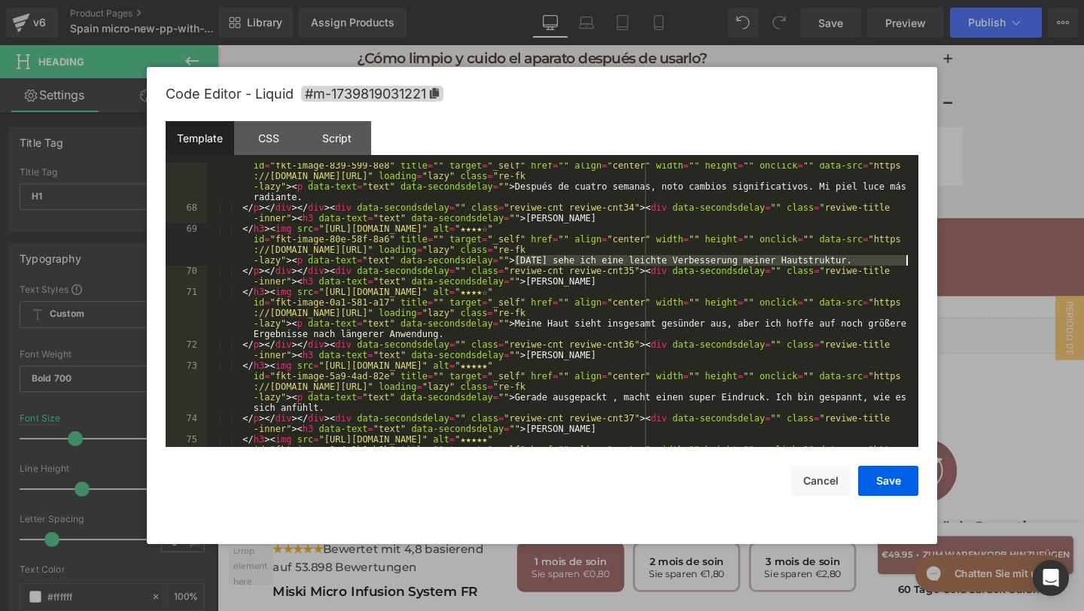
drag, startPoint x: 512, startPoint y: 262, endPoint x: 906, endPoint y: 265, distance: 393.6
click at [906, 265] on div "</ h3 > < img src = "https://assets.checkoutchamp.com/470a6160-691f-11ef-b80e-3…" at bounding box center [559, 345] width 705 height 390
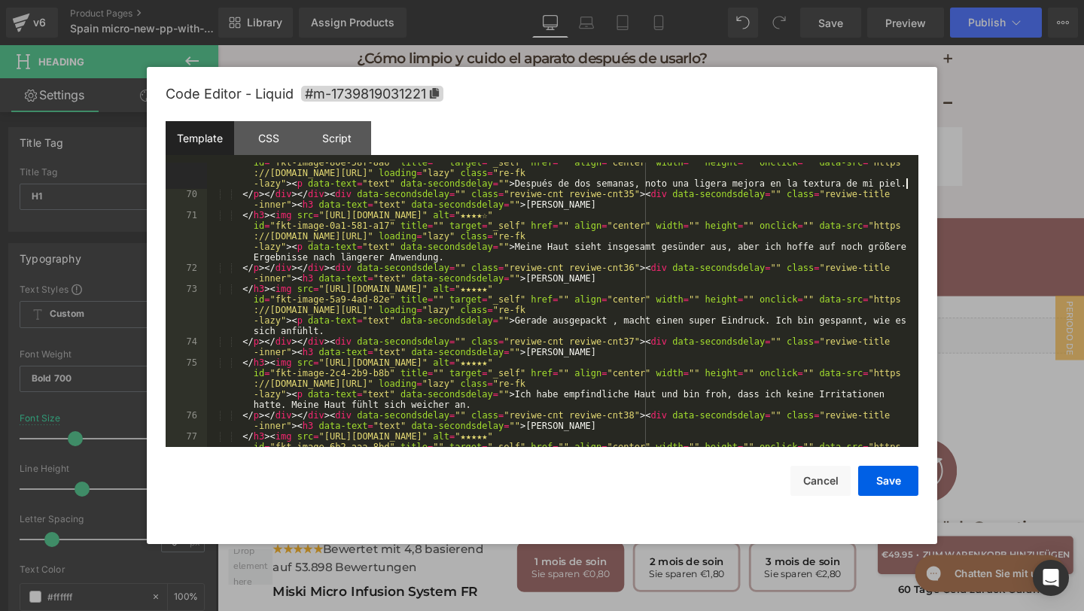
scroll to position [2565, 0]
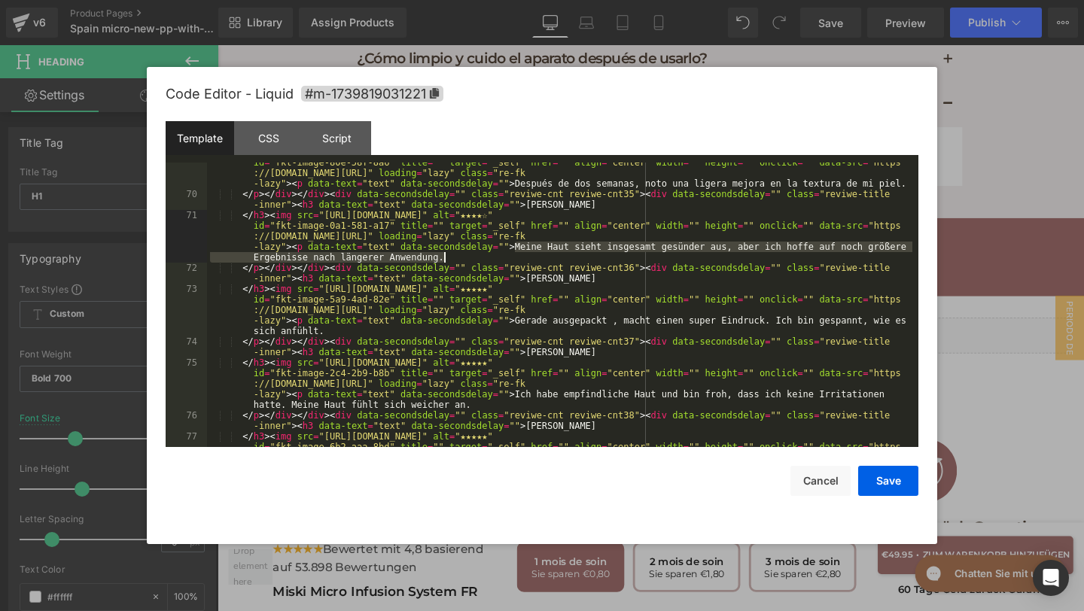
drag, startPoint x: 515, startPoint y: 249, endPoint x: 526, endPoint y: 256, distance: 13.2
click at [526, 256] on div "</ h3 > < img src = "https://assets.checkoutchamp.com/470a6160-691f-11ef-b80e-3…" at bounding box center [559, 336] width 705 height 379
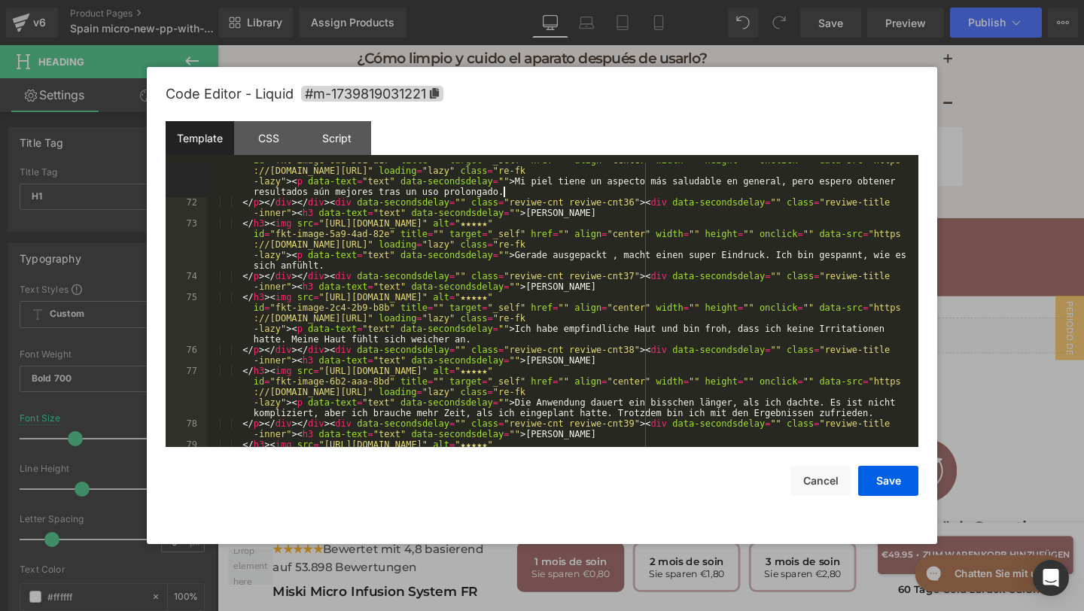
scroll to position [2635, 0]
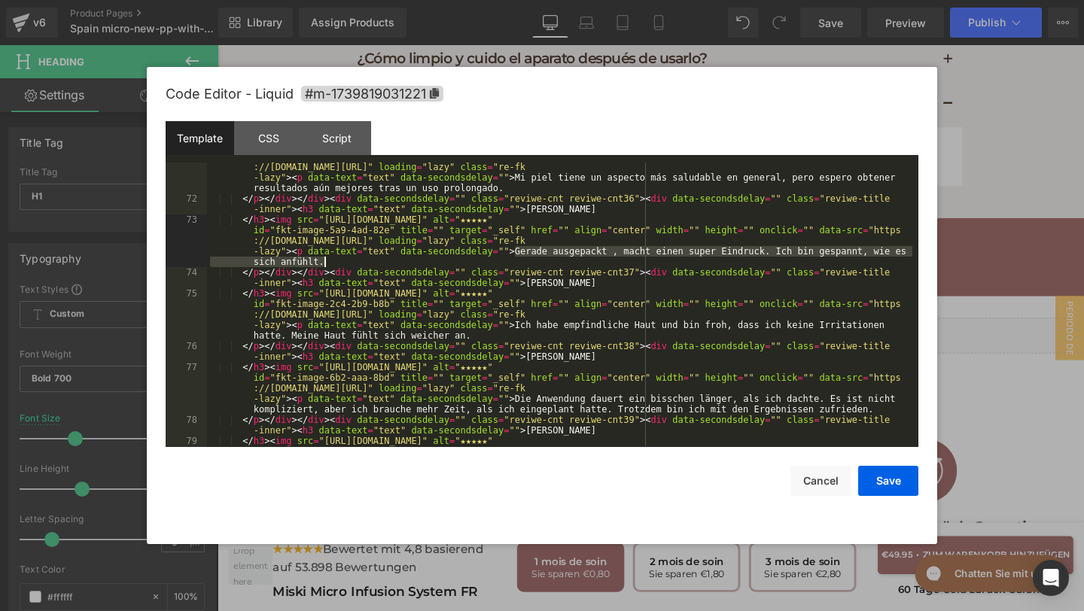
drag, startPoint x: 516, startPoint y: 251, endPoint x: 522, endPoint y: 261, distance: 11.9
click at [522, 261] on div "</ h3 > < img src = "https://assets.checkoutchamp.com/470a6160-691f-11ef-b80e-3…" at bounding box center [559, 336] width 705 height 390
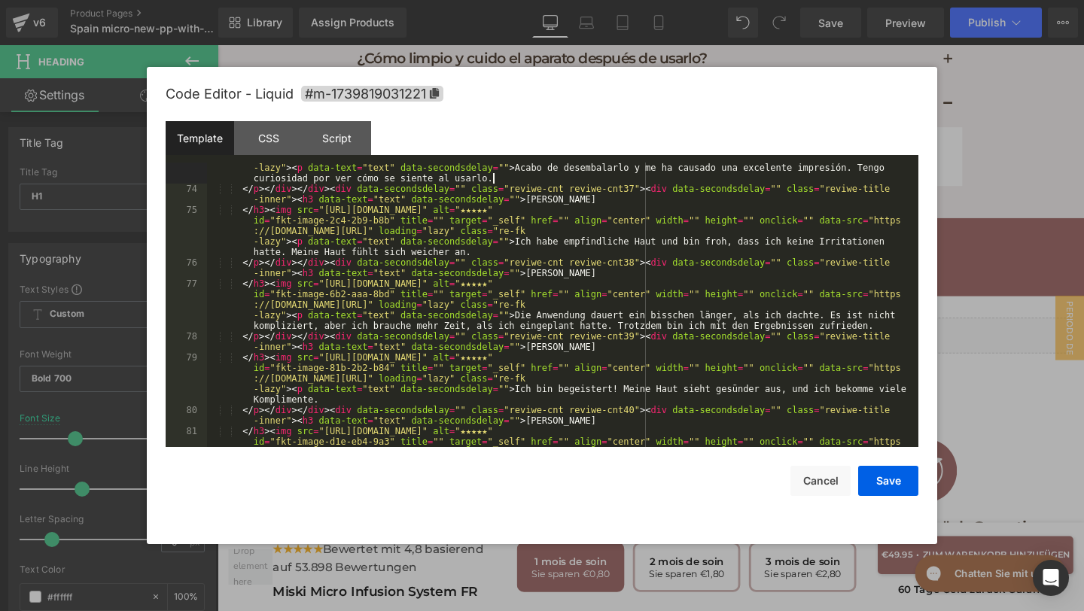
scroll to position [2723, 0]
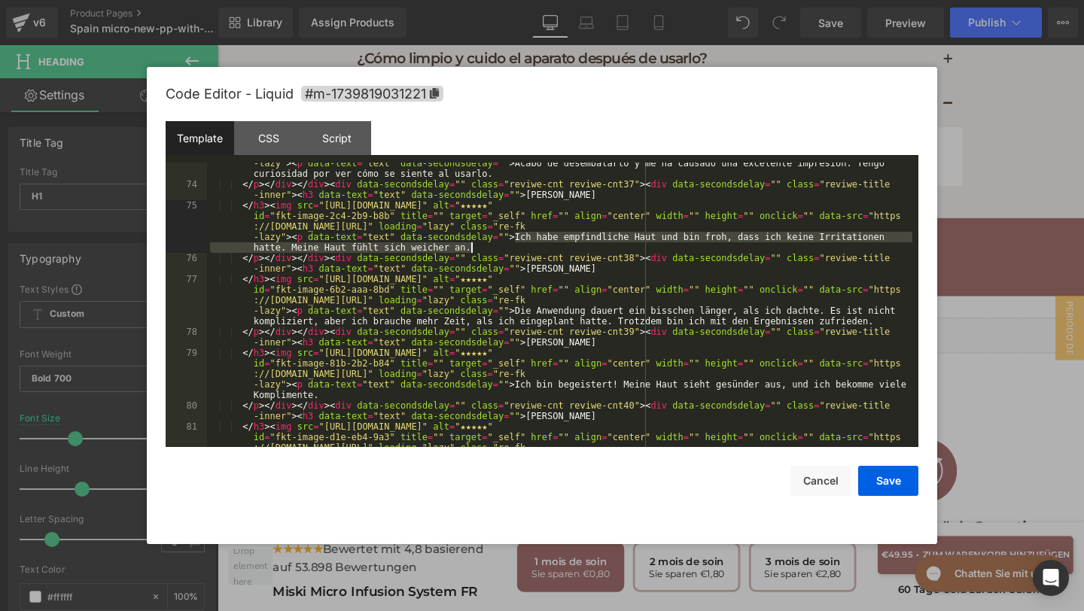
drag, startPoint x: 517, startPoint y: 241, endPoint x: 518, endPoint y: 251, distance: 9.8
click at [518, 251] on div "</ h3 > < img src = "https://assets.checkoutchamp.com/470a6160-691f-11ef-b80e-3…" at bounding box center [559, 321] width 705 height 390
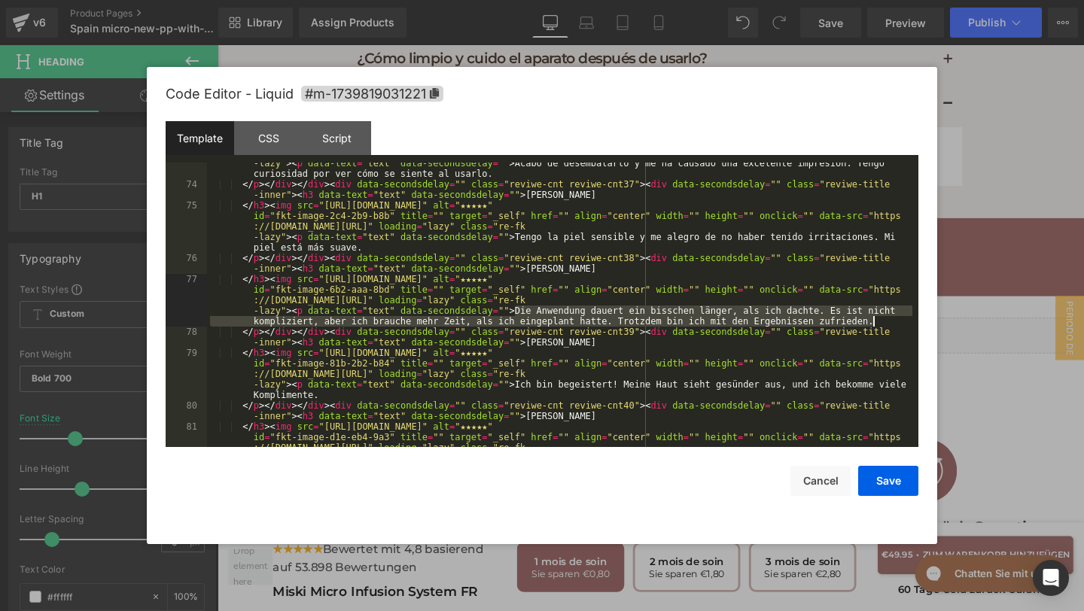
drag, startPoint x: 512, startPoint y: 312, endPoint x: 879, endPoint y: 324, distance: 367.4
click at [879, 324] on div "</ h3 > < img src = "https://assets.checkoutchamp.com/470a6160-691f-11ef-b80e-3…" at bounding box center [559, 321] width 705 height 390
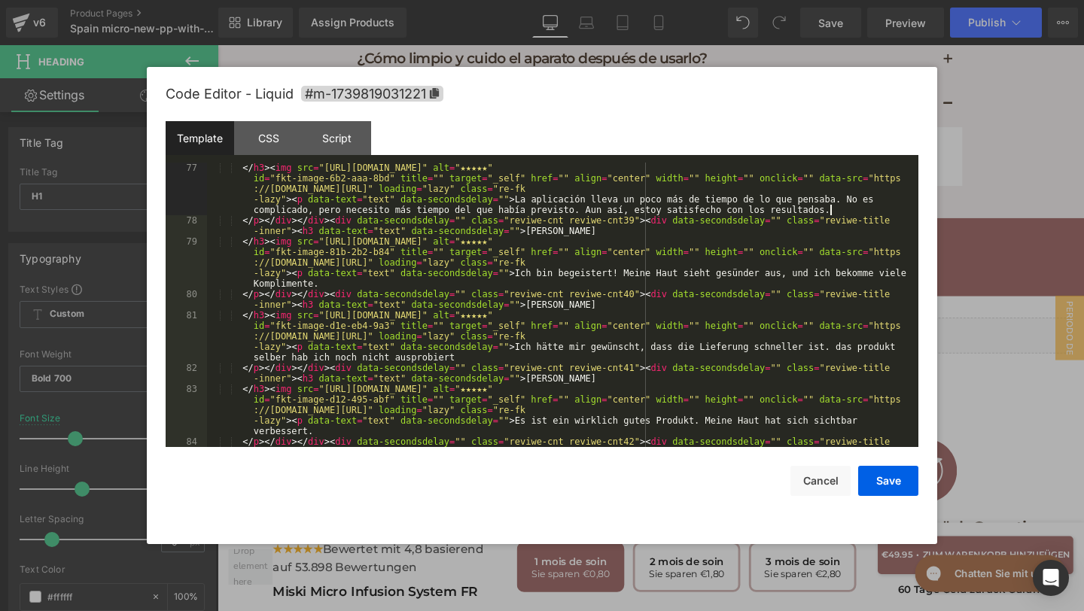
scroll to position [2845, 0]
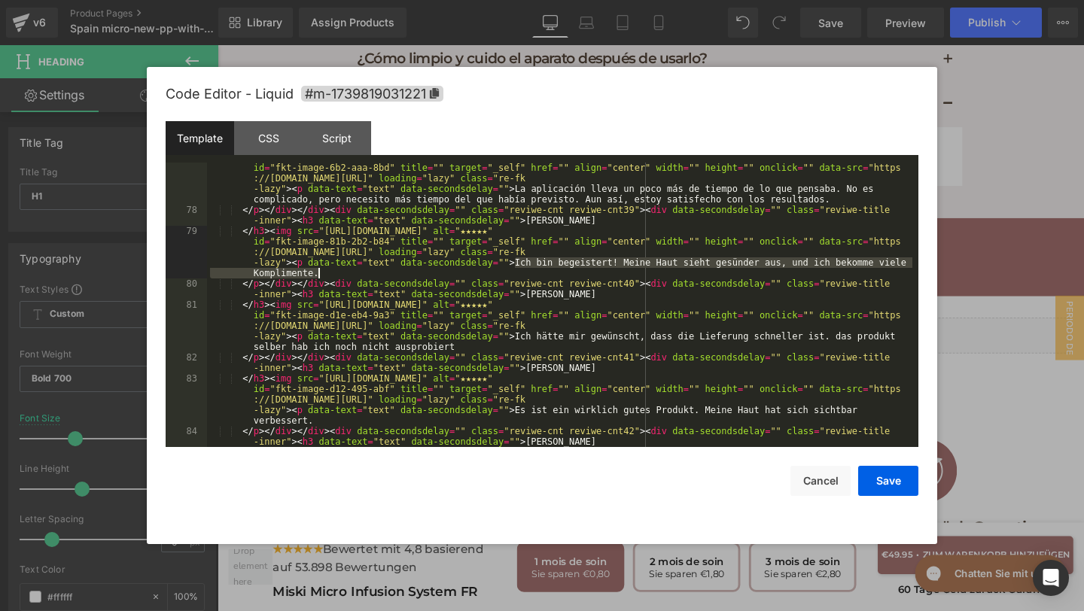
drag, startPoint x: 516, startPoint y: 264, endPoint x: 527, endPoint y: 274, distance: 14.4
click at [526, 274] on div "</ h3 > < img src = "https://assets.checkoutchamp.com/470a6160-691f-11ef-b80e-3…" at bounding box center [559, 341] width 705 height 379
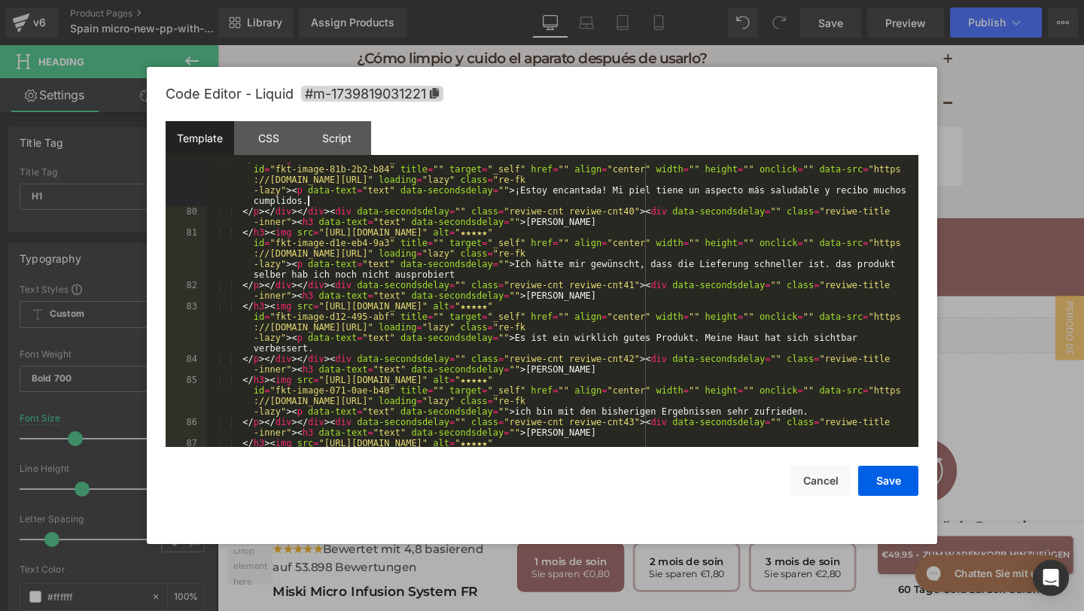
scroll to position [2930, 0]
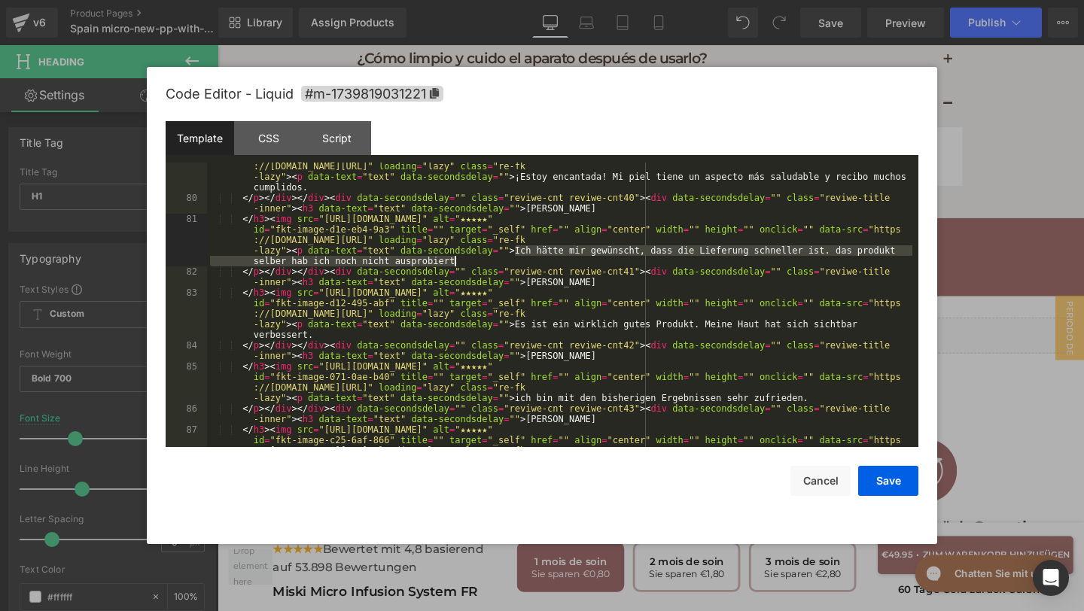
drag, startPoint x: 517, startPoint y: 253, endPoint x: 522, endPoint y: 262, distance: 10.5
click at [522, 262] on div "</ h3 > < img src = "https://assets.checkoutchamp.com/470a6160-691f-11ef-b80e-3…" at bounding box center [559, 335] width 705 height 390
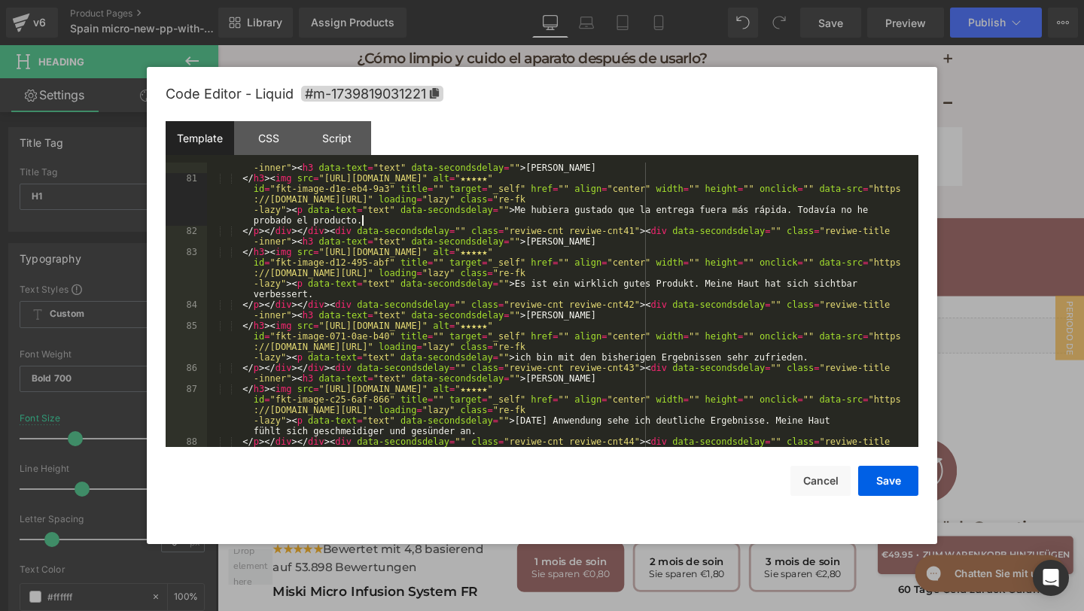
scroll to position [3007, 0]
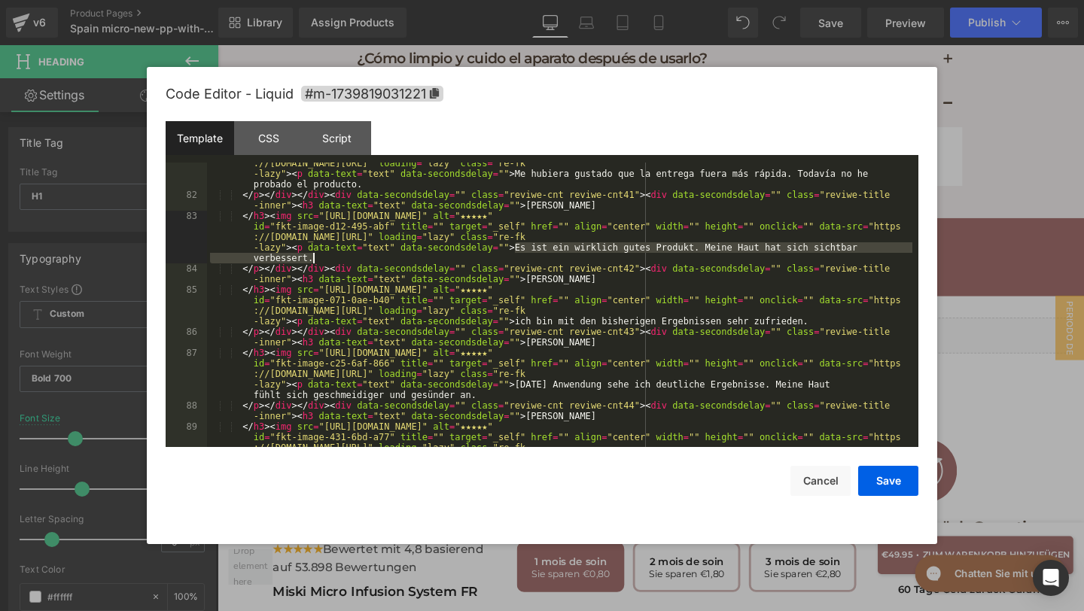
drag, startPoint x: 516, startPoint y: 248, endPoint x: 525, endPoint y: 257, distance: 13.3
click at [525, 257] on div "</ h3 > < img src = "https://assets.checkoutchamp.com/470a6160-691f-11ef-b80e-3…" at bounding box center [559, 332] width 705 height 390
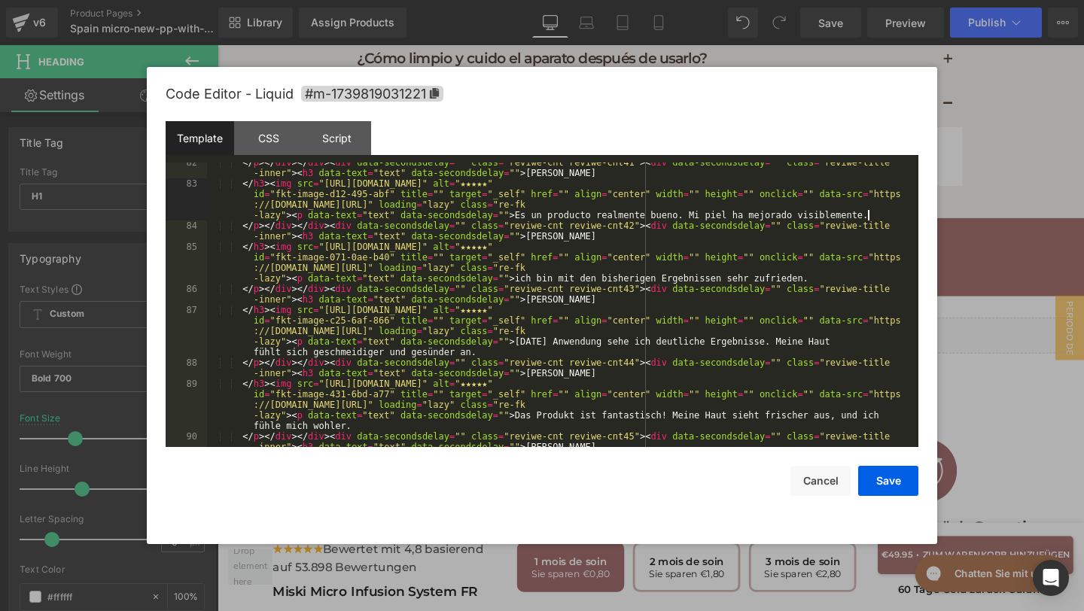
scroll to position [3040, 0]
drag, startPoint x: 516, startPoint y: 277, endPoint x: 814, endPoint y: 275, distance: 297.3
click at [814, 277] on div "</ p > </ div > </ div > < div data-secondsdelay = "" class = "reviwe-cnt reviw…" at bounding box center [559, 320] width 705 height 327
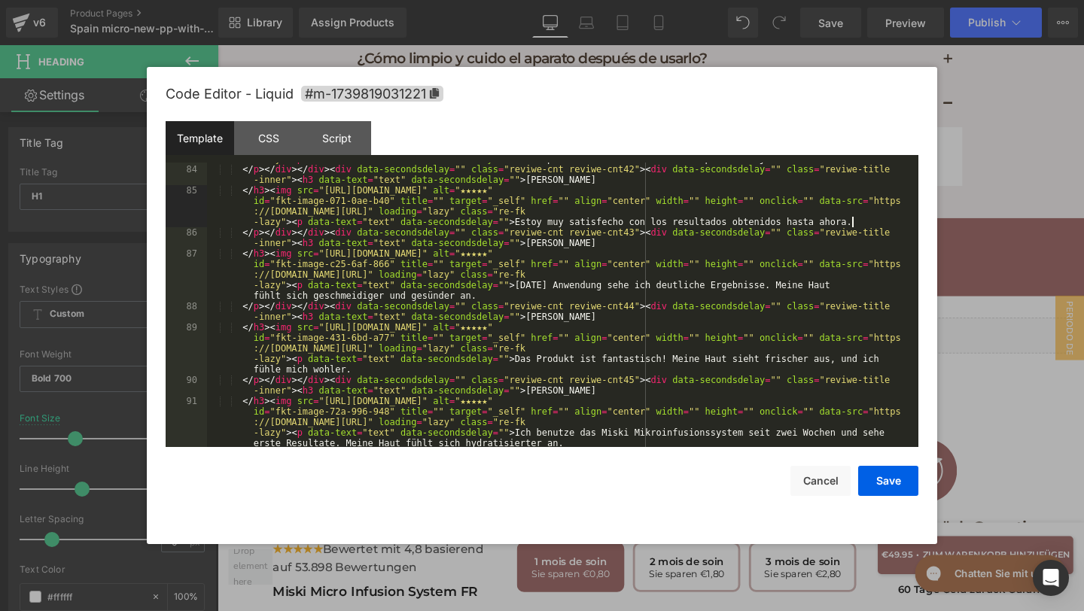
scroll to position [3107, 0]
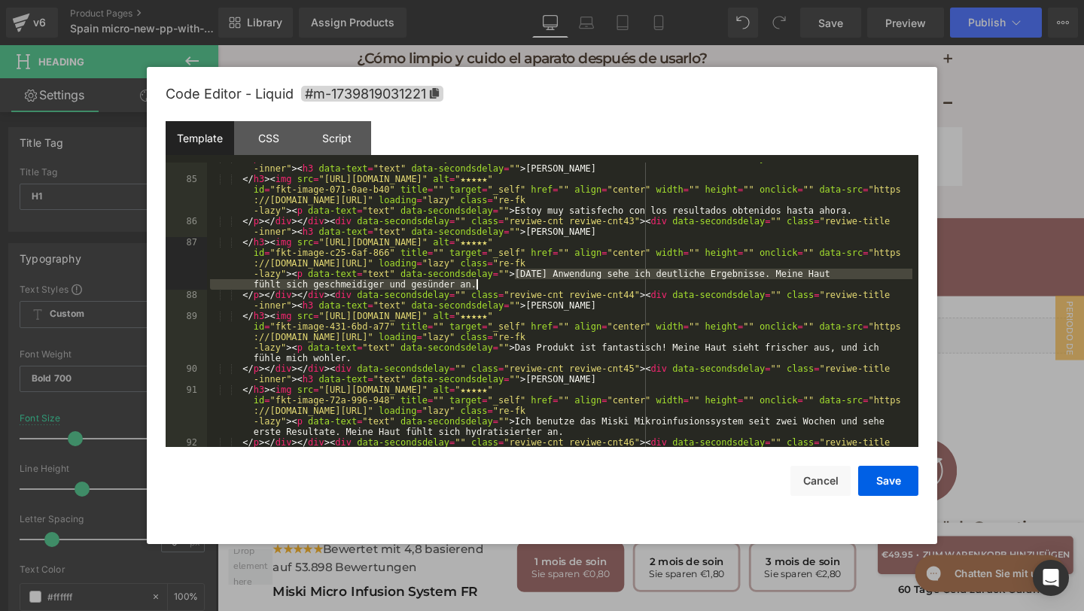
drag, startPoint x: 514, startPoint y: 274, endPoint x: 525, endPoint y: 285, distance: 15.4
click at [525, 285] on div "</ p > </ div > </ div > < div data-secondsdelay = "" class = "reviwe-cnt reviw…" at bounding box center [559, 316] width 705 height 327
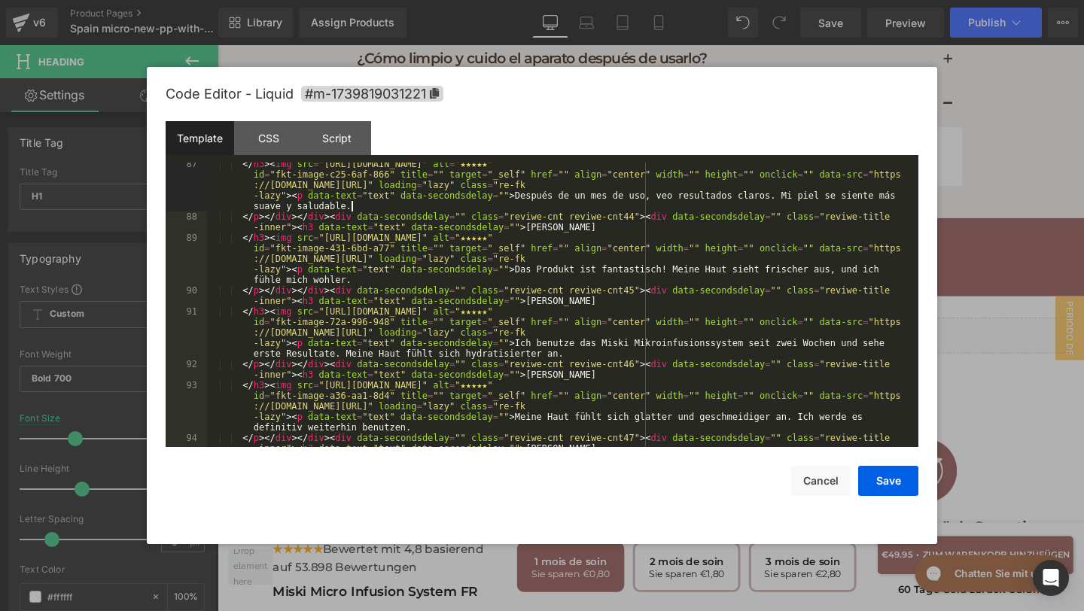
scroll to position [3186, 0]
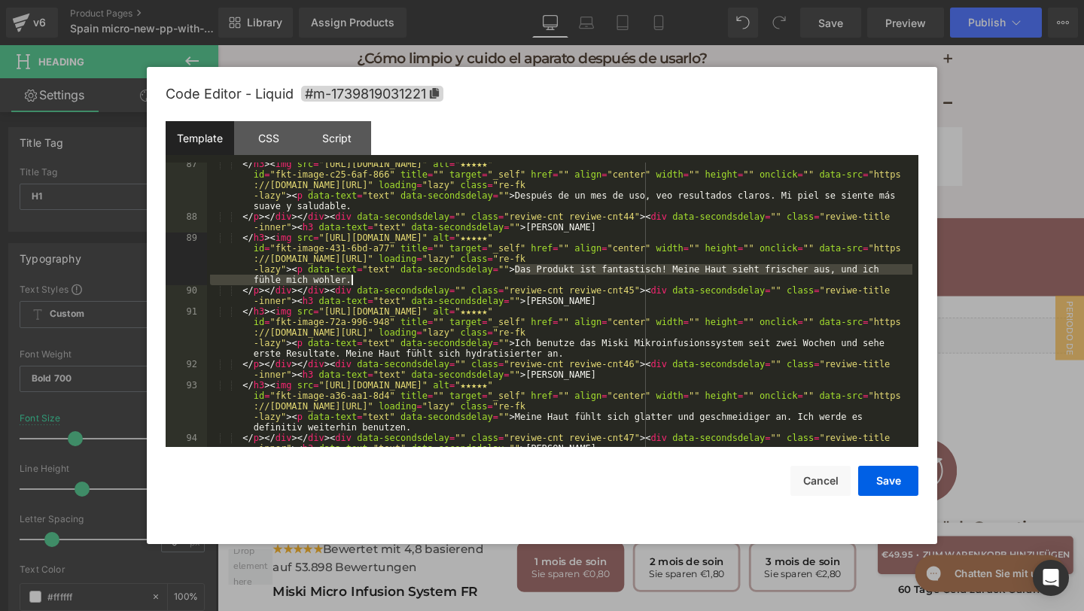
drag, startPoint x: 512, startPoint y: 269, endPoint x: 524, endPoint y: 279, distance: 14.9
click at [524, 279] on div "</ h3 > < img src = "https://assets.checkoutchamp.com/470a6160-691f-11ef-b80e-3…" at bounding box center [559, 338] width 705 height 358
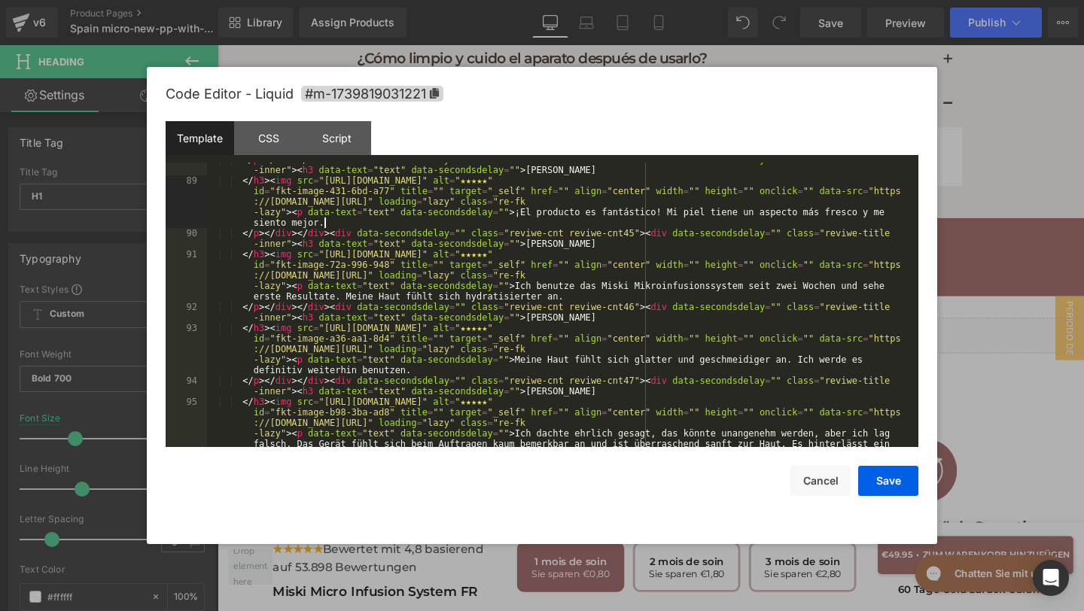
scroll to position [3243, 0]
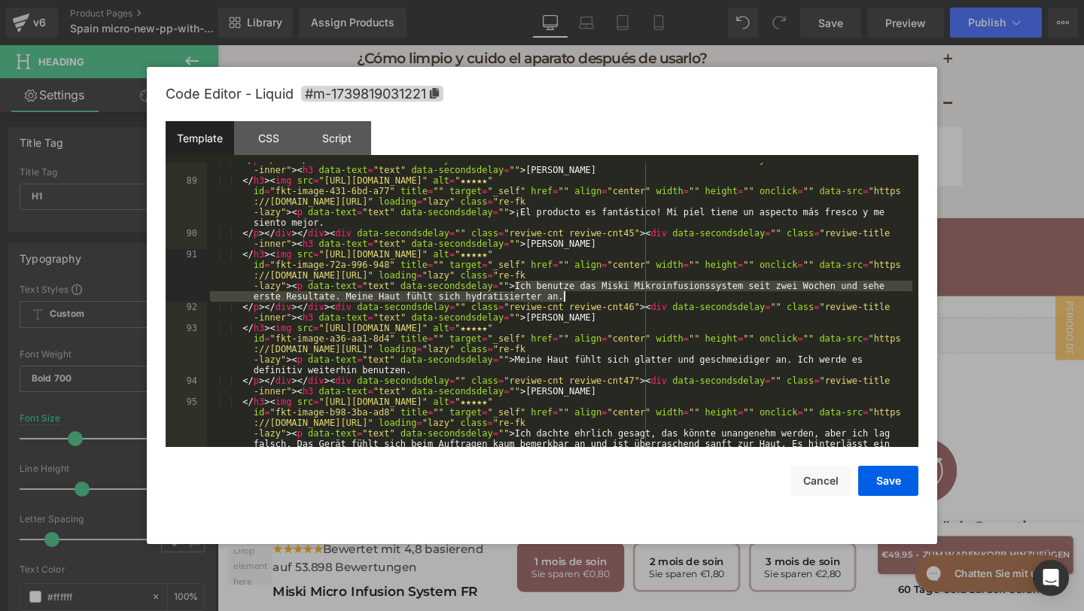
drag, startPoint x: 516, startPoint y: 283, endPoint x: 569, endPoint y: 296, distance: 54.2
click at [569, 296] on div "</ p > </ div > </ div > < div data-secondsdelay = "" class = "reviwe-cnt reviw…" at bounding box center [559, 349] width 705 height 390
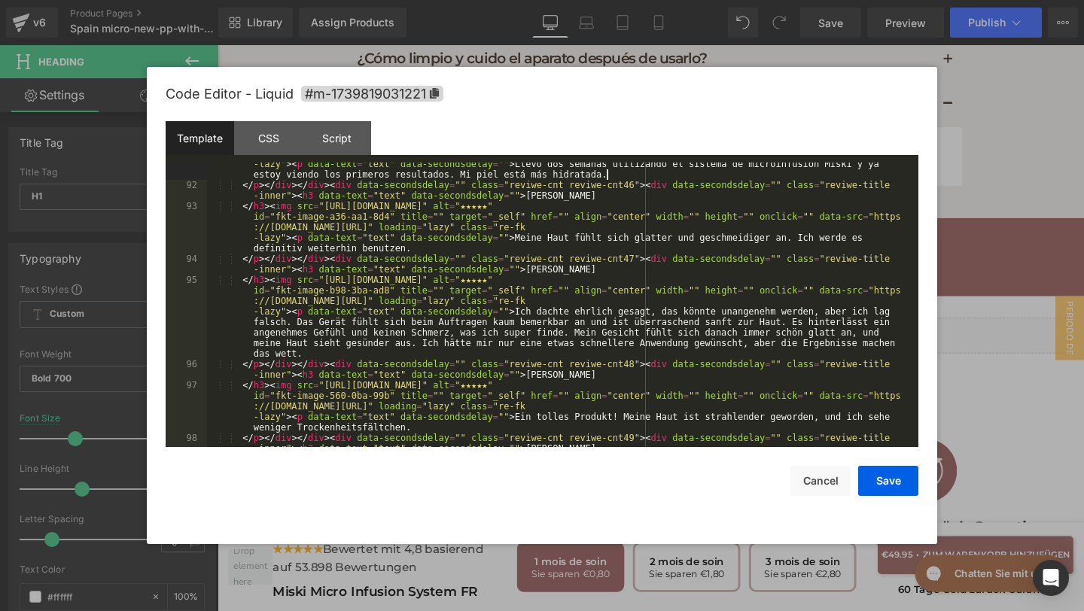
scroll to position [3396, 0]
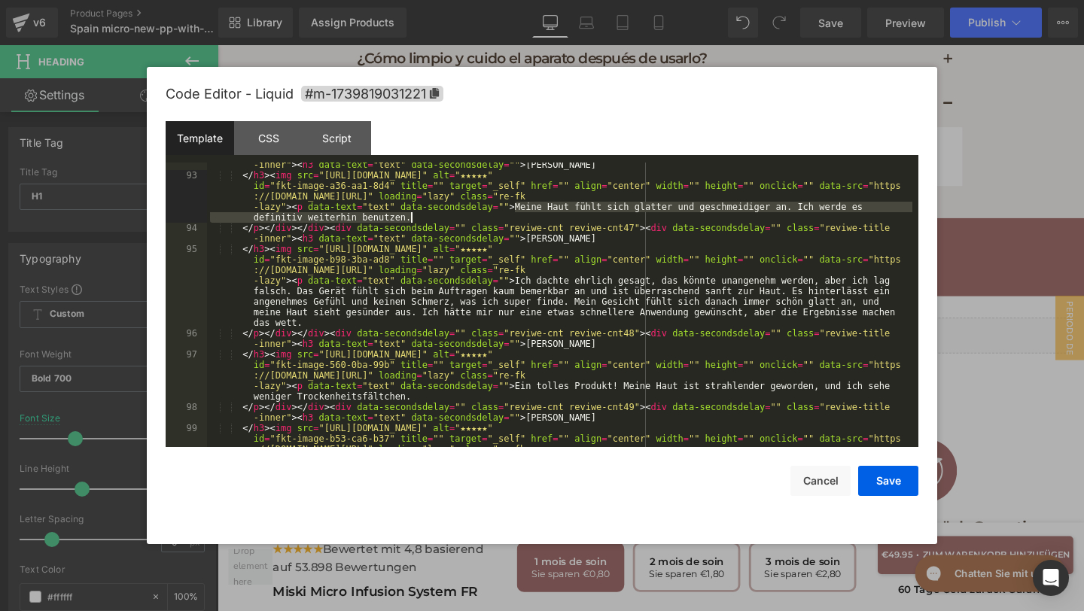
drag, startPoint x: 515, startPoint y: 211, endPoint x: 523, endPoint y: 217, distance: 9.8
click at [523, 217] on div "</ p > </ div > </ div > < div data-secondsdelay = "" class = "reviwe-cnt reviw…" at bounding box center [559, 328] width 705 height 358
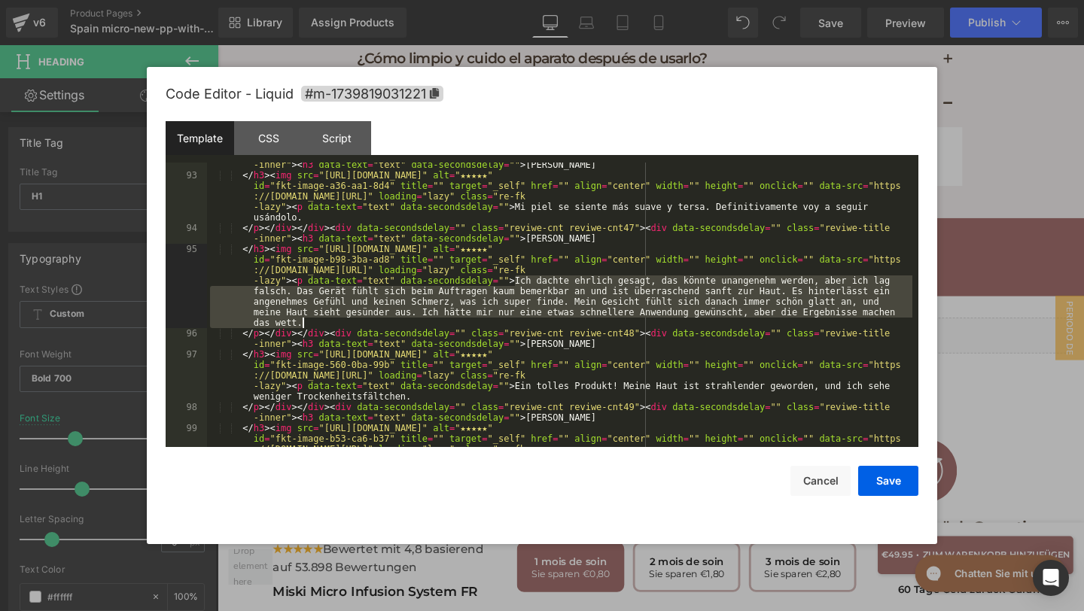
drag, startPoint x: 514, startPoint y: 278, endPoint x: 551, endPoint y: 321, distance: 56.6
click at [551, 321] on div "</ p > </ div > </ div > < div data-secondsdelay = "" class = "reviwe-cnt reviw…" at bounding box center [559, 328] width 705 height 358
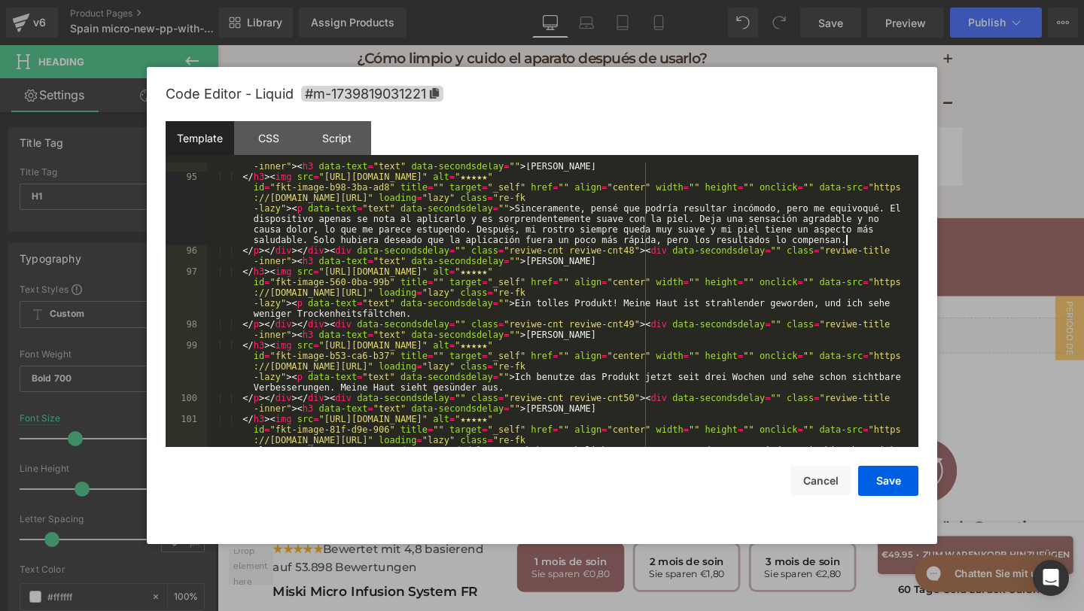
scroll to position [3468, 0]
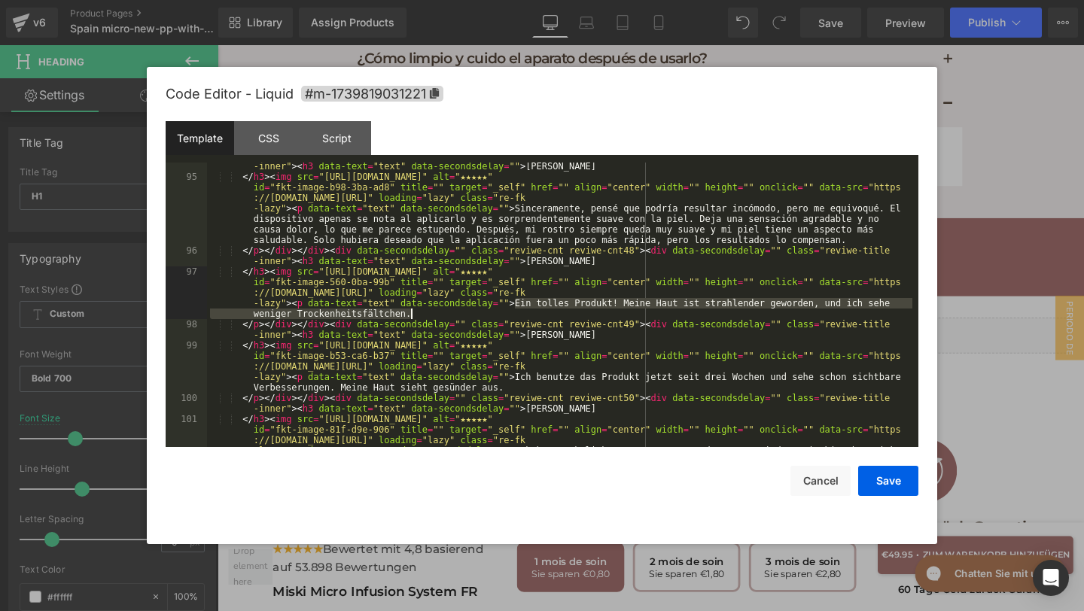
drag, startPoint x: 516, startPoint y: 306, endPoint x: 525, endPoint y: 312, distance: 10.9
click at [525, 312] on div "</ p > </ div > </ div > < div data-secondsdelay = "" class = "reviwe-cnt reviw…" at bounding box center [559, 335] width 705 height 369
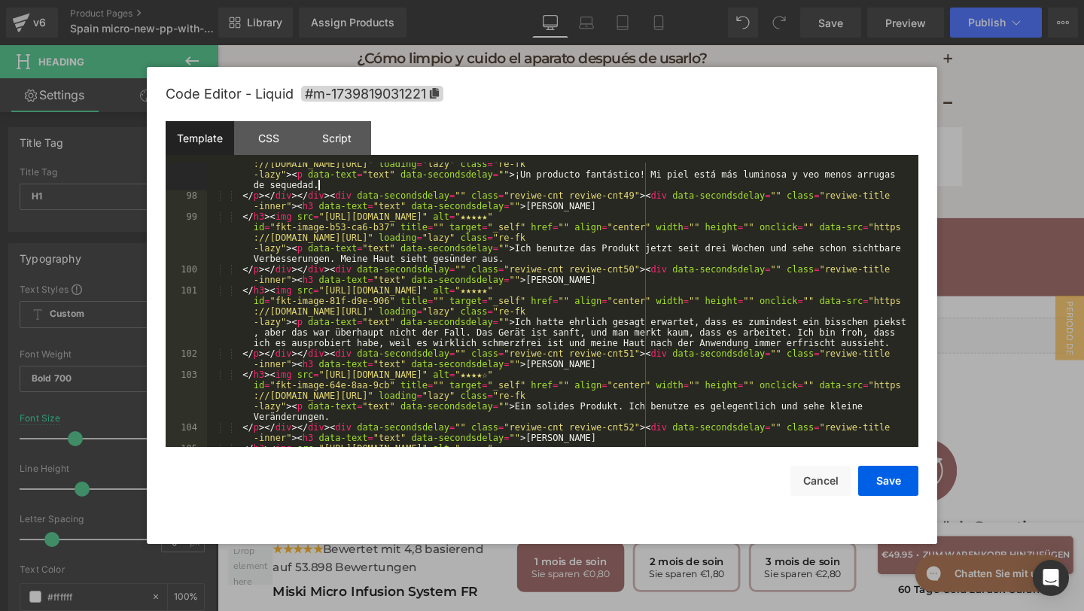
scroll to position [3618, 0]
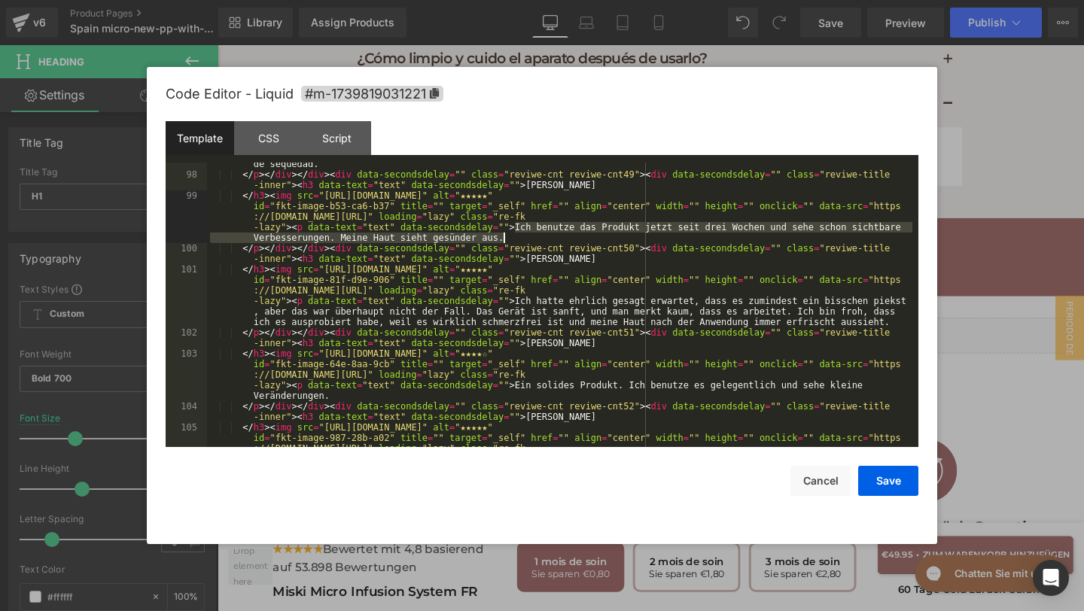
drag, startPoint x: 514, startPoint y: 227, endPoint x: 519, endPoint y: 235, distance: 9.2
click at [519, 234] on div "</ h3 > < img src = "https://assets.checkoutchamp.com/470a6160-691f-11ef-b80e-3…" at bounding box center [559, 312] width 705 height 390
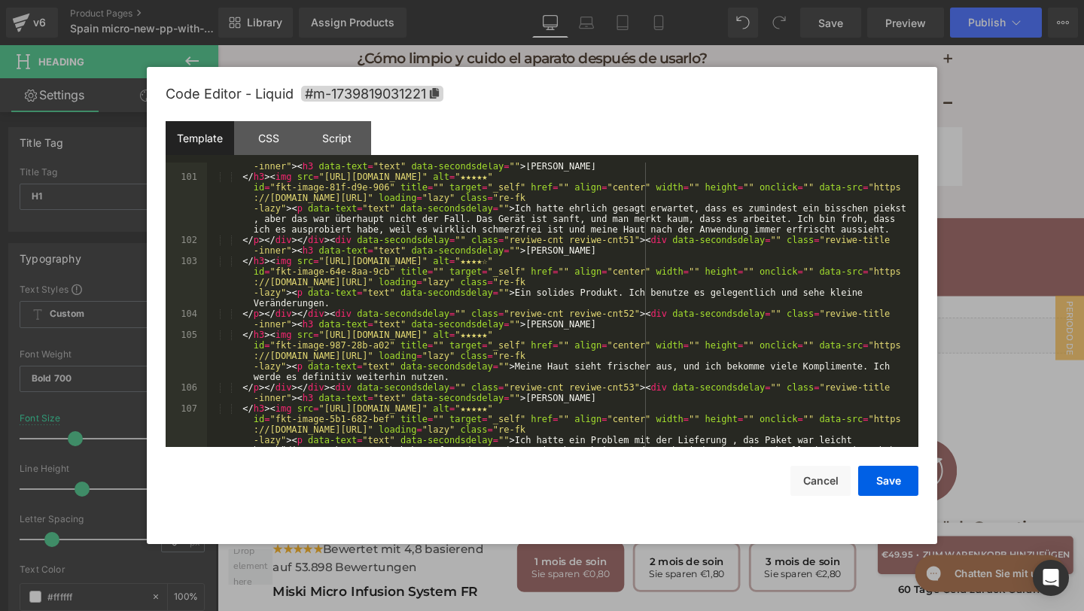
scroll to position [3710, 0]
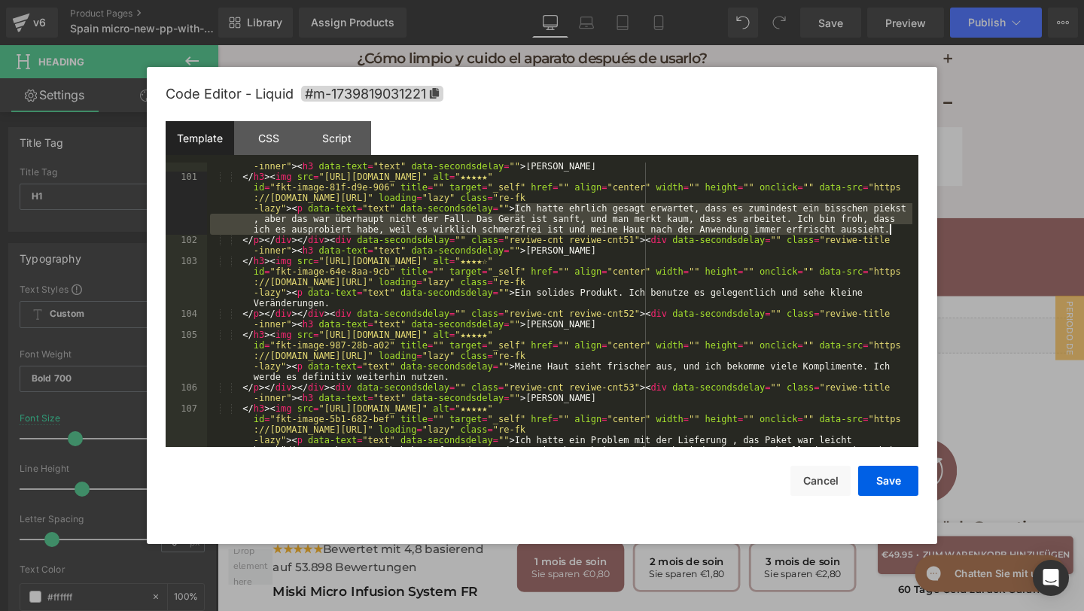
drag, startPoint x: 514, startPoint y: 210, endPoint x: 892, endPoint y: 230, distance: 378.3
click at [892, 230] on div "</ p > </ div > </ div > < div data-secondsdelay = "" class = "reviwe-cnt reviw…" at bounding box center [559, 340] width 705 height 379
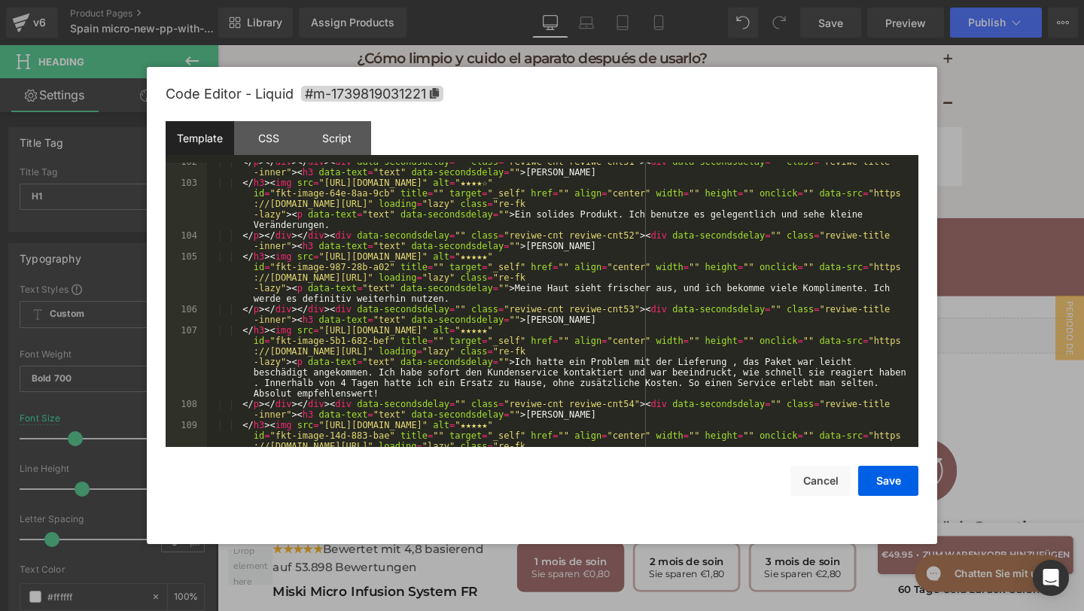
scroll to position [3805, 0]
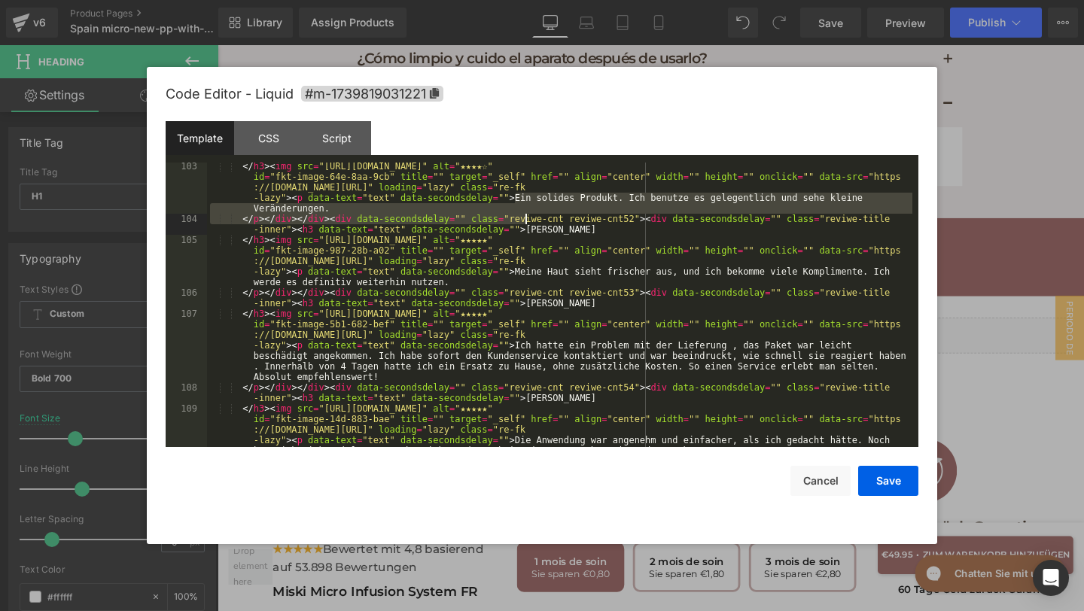
drag, startPoint x: 513, startPoint y: 199, endPoint x: 527, endPoint y: 214, distance: 19.7
click at [527, 214] on div "</ h3 > < img src = "https://assets.checkoutchamp.com/470a6160-691f-11ef-b80e-3…" at bounding box center [559, 356] width 705 height 390
click at [512, 195] on div "</ h3 > < img src = "https://assets.checkoutchamp.com/470a6160-691f-11ef-b80e-3…" at bounding box center [559, 356] width 705 height 390
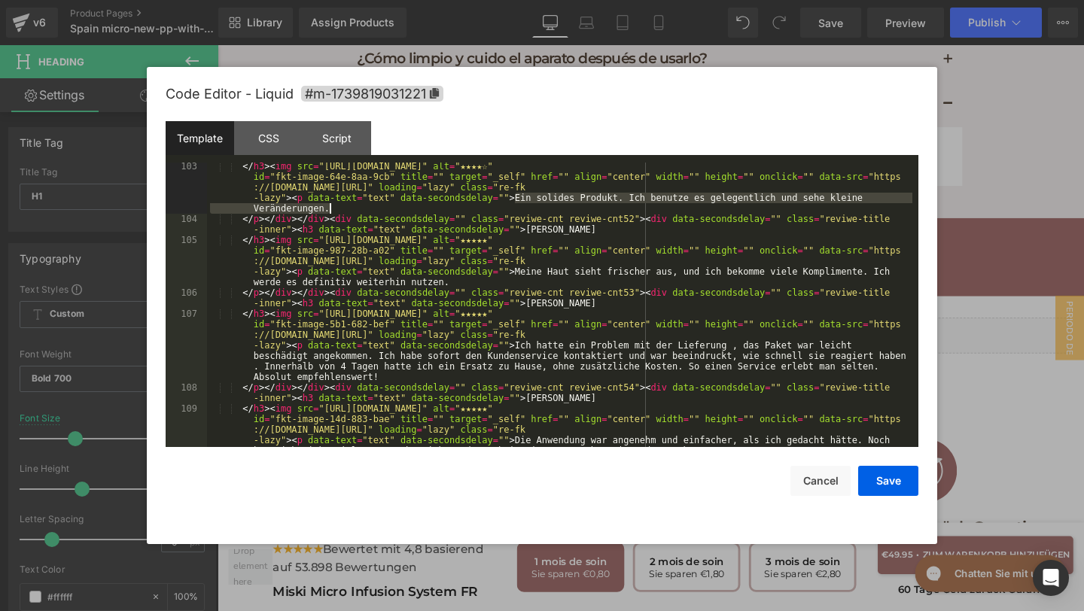
drag, startPoint x: 512, startPoint y: 195, endPoint x: 519, endPoint y: 209, distance: 15.8
click at [519, 209] on div "</ h3 > < img src = "https://assets.checkoutchamp.com/470a6160-691f-11ef-b80e-3…" at bounding box center [559, 356] width 705 height 390
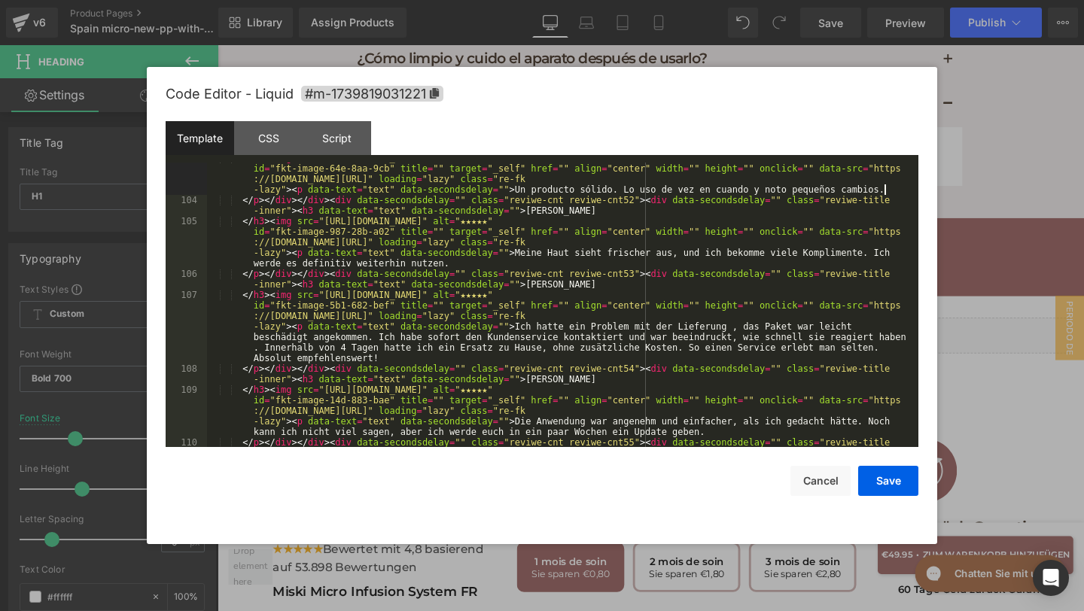
scroll to position [3852, 0]
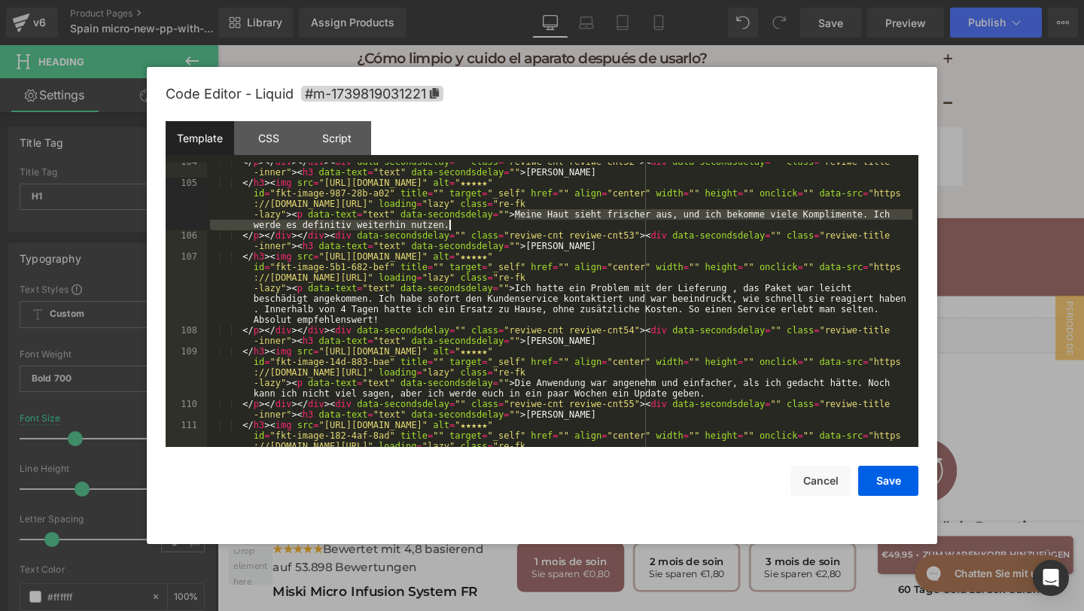
drag, startPoint x: 513, startPoint y: 219, endPoint x: 521, endPoint y: 223, distance: 8.4
click at [521, 223] on div "</ p > </ div > </ div > < div data-secondsdelay = "" class = "reviwe-cnt reviw…" at bounding box center [559, 336] width 705 height 358
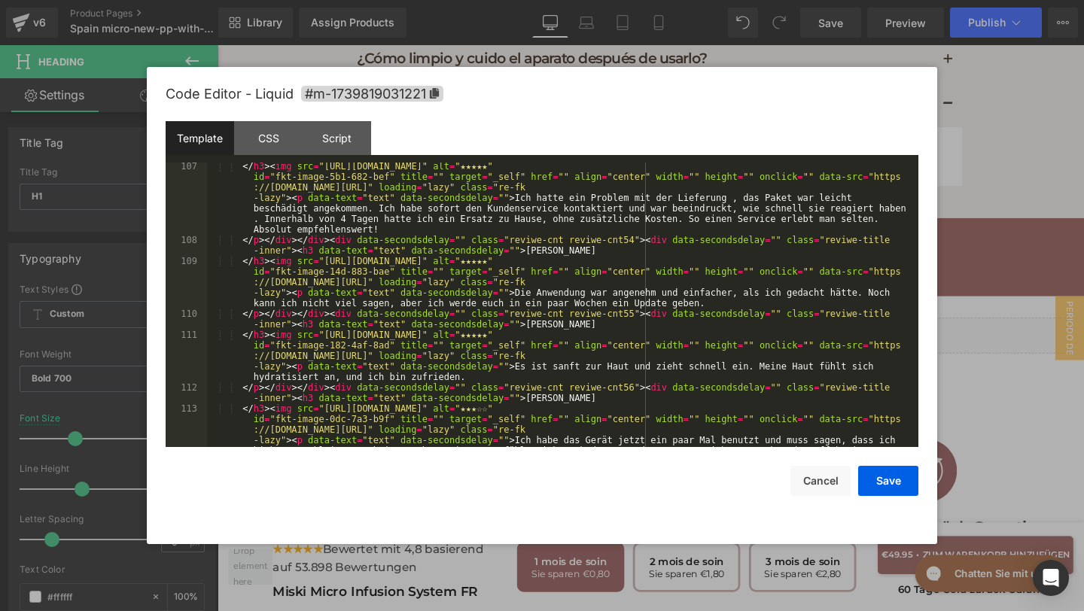
scroll to position [3942, 0]
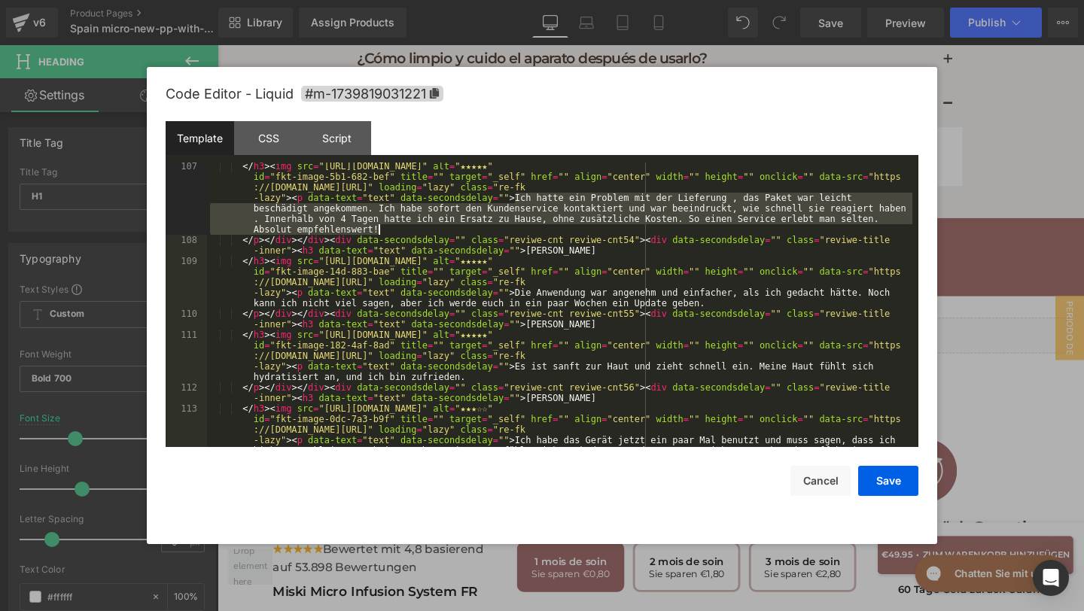
drag, startPoint x: 517, startPoint y: 195, endPoint x: 552, endPoint y: 233, distance: 51.6
click at [552, 233] on div "</ h3 > < img src = "https://assets.checkoutchamp.com/470a6160-691f-11ef-b80e-3…" at bounding box center [559, 377] width 705 height 432
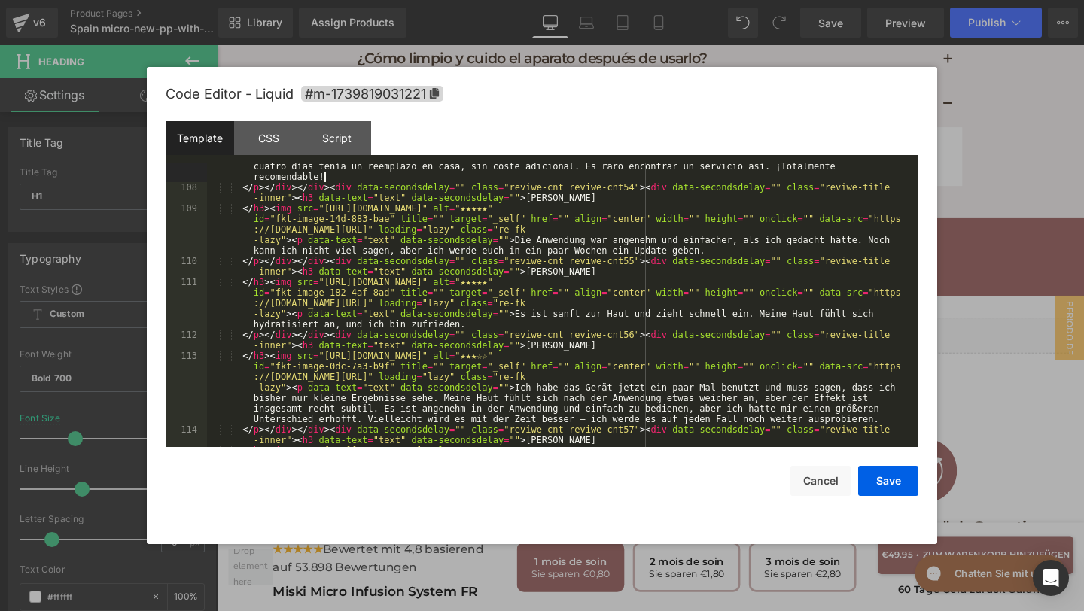
scroll to position [4007, 0]
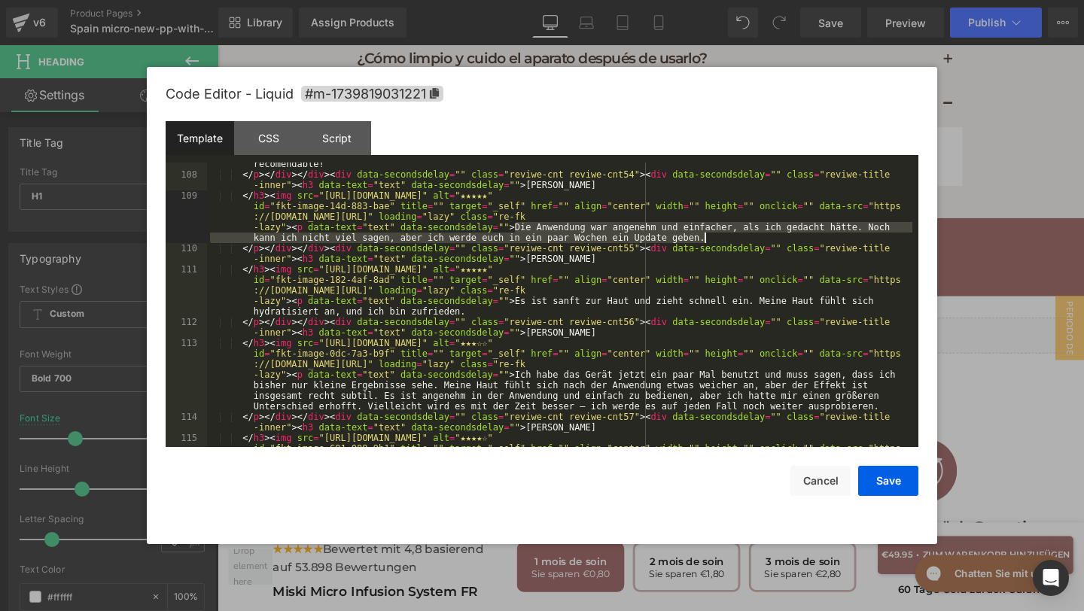
drag, startPoint x: 517, startPoint y: 227, endPoint x: 707, endPoint y: 242, distance: 191.0
click at [709, 242] on div "</ h3 > < img src = "https://assets.checkoutchamp.com/470a6160-691f-11ef-b80e-3…" at bounding box center [559, 301] width 705 height 411
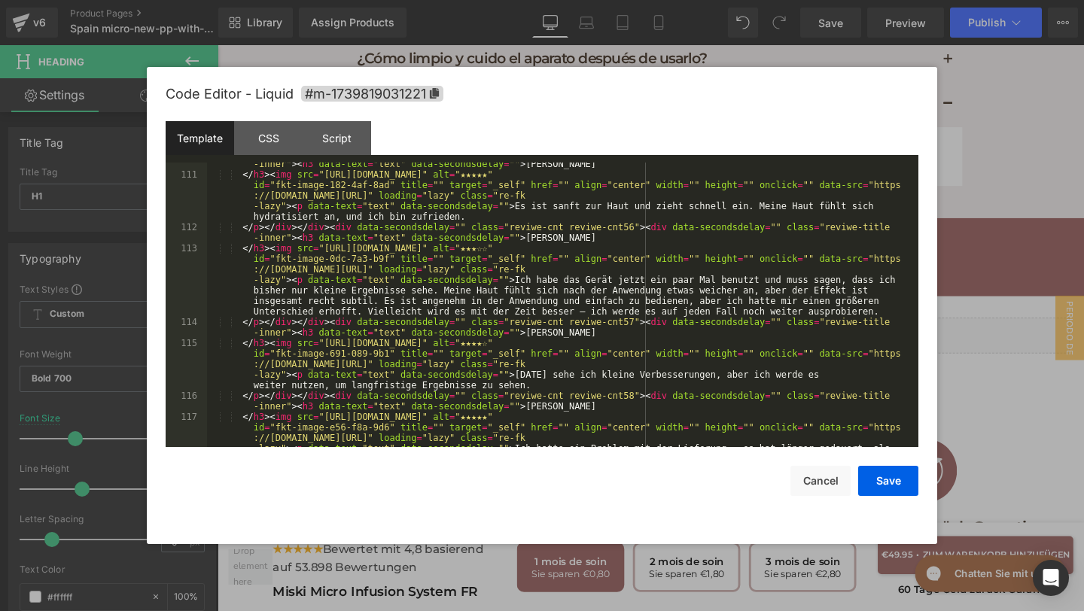
scroll to position [4123, 0]
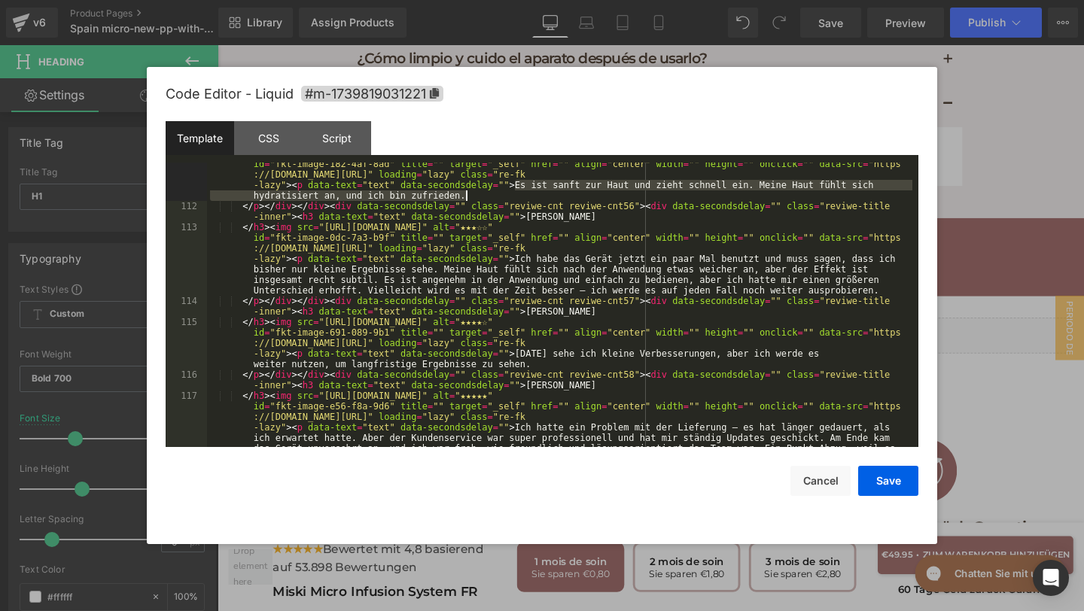
drag, startPoint x: 515, startPoint y: 185, endPoint x: 525, endPoint y: 196, distance: 14.9
click at [525, 196] on div "</ h3 > < img src = "https://assets.checkoutchamp.com/470a6160-691f-11ef-b80e-3…" at bounding box center [559, 353] width 705 height 411
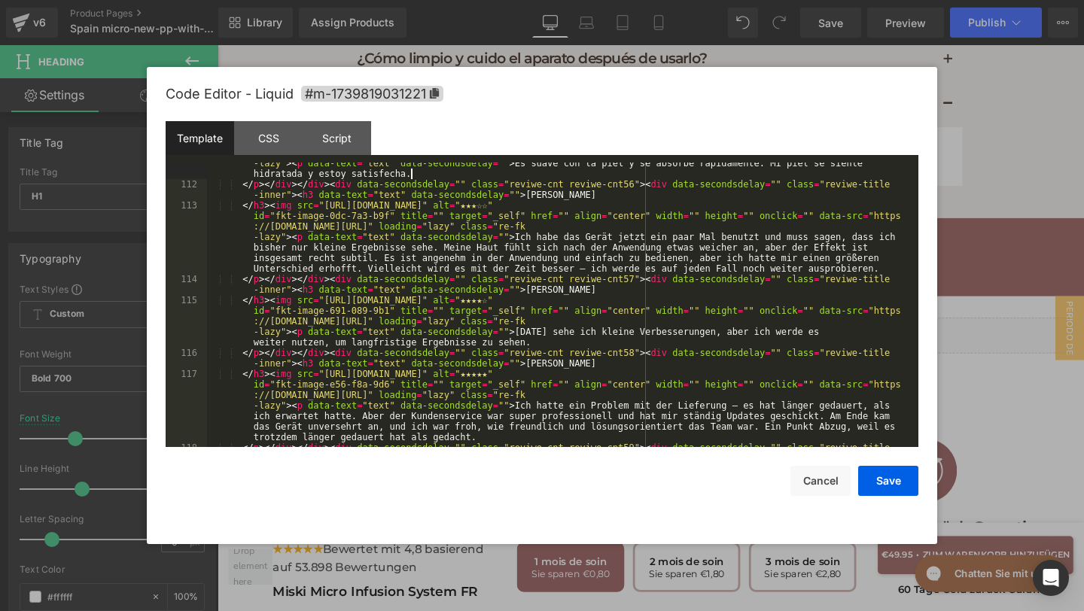
scroll to position [4145, 0]
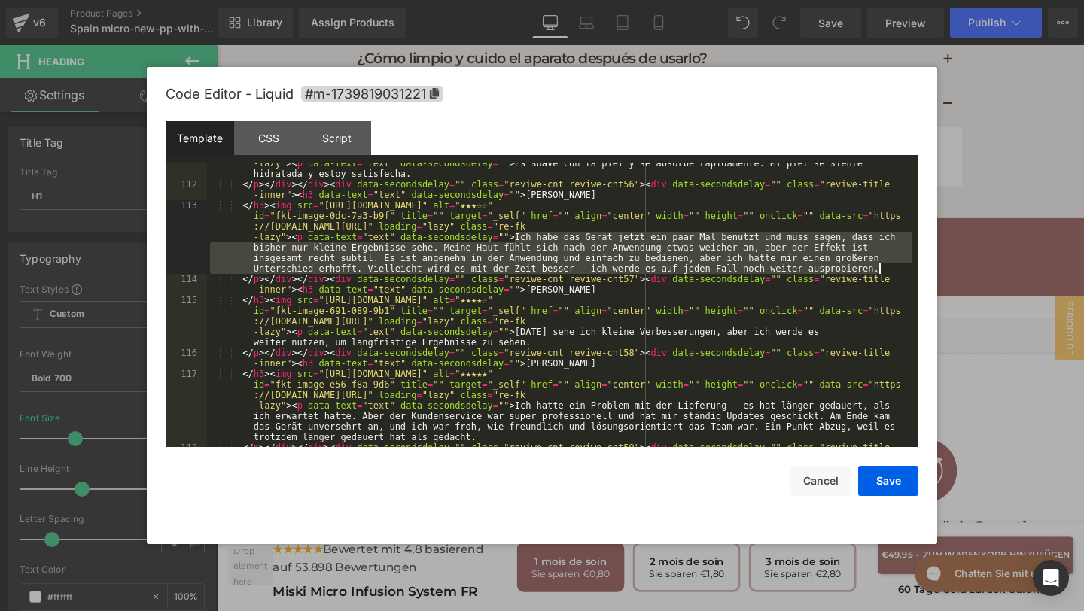
drag, startPoint x: 517, startPoint y: 235, endPoint x: 890, endPoint y: 268, distance: 374.0
click at [890, 267] on div "</ h3 > < img src = "https://assets.checkoutchamp.com/470a6160-691f-11ef-b80e-3…" at bounding box center [559, 305] width 705 height 358
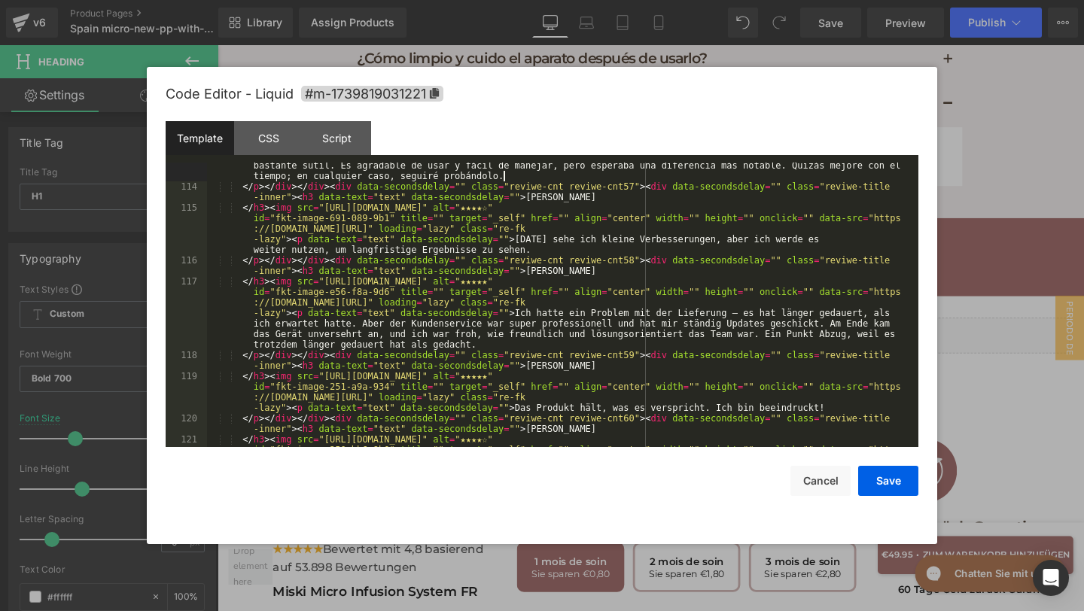
scroll to position [4238, 0]
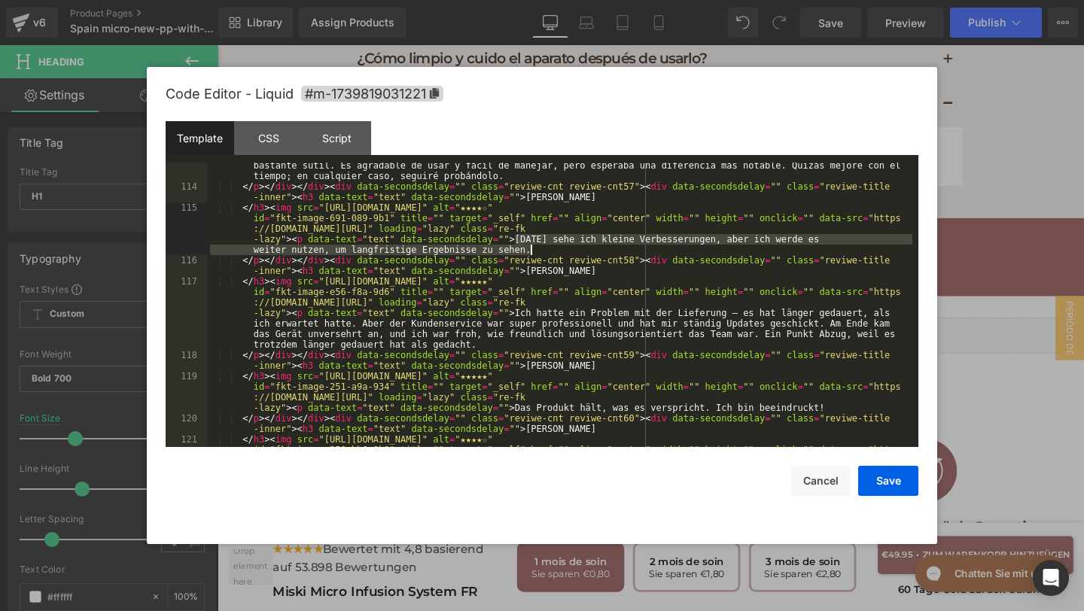
drag, startPoint x: 513, startPoint y: 239, endPoint x: 532, endPoint y: 251, distance: 21.9
click at [532, 251] on div "</ h3 > < img src = "https://assets.checkoutchamp.com/470a6160-691f-11ef-b80e-3…" at bounding box center [559, 313] width 705 height 411
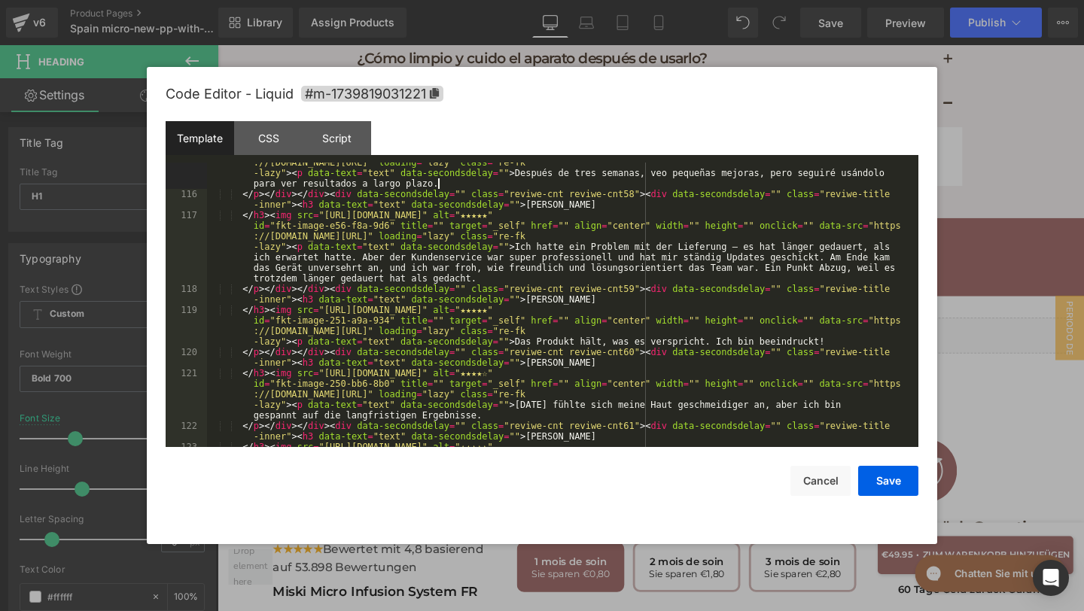
scroll to position [4304, 0]
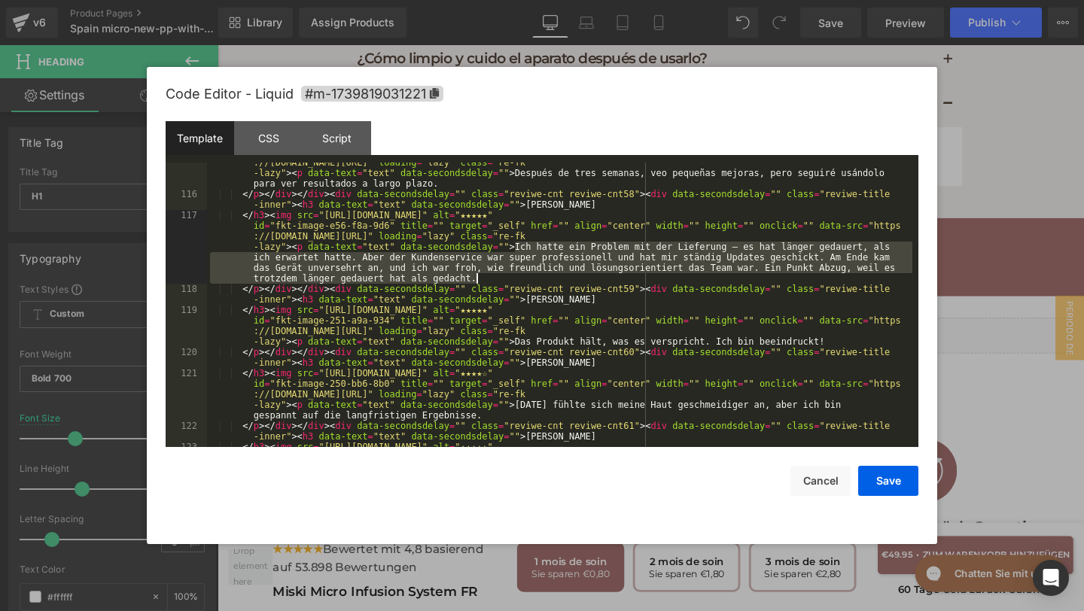
drag, startPoint x: 516, startPoint y: 247, endPoint x: 530, endPoint y: 283, distance: 38.6
click at [530, 283] on div "</ h3 > < img src = "https://assets.checkoutchamp.com/470a6160-691f-11ef-b80e-3…" at bounding box center [559, 331] width 705 height 390
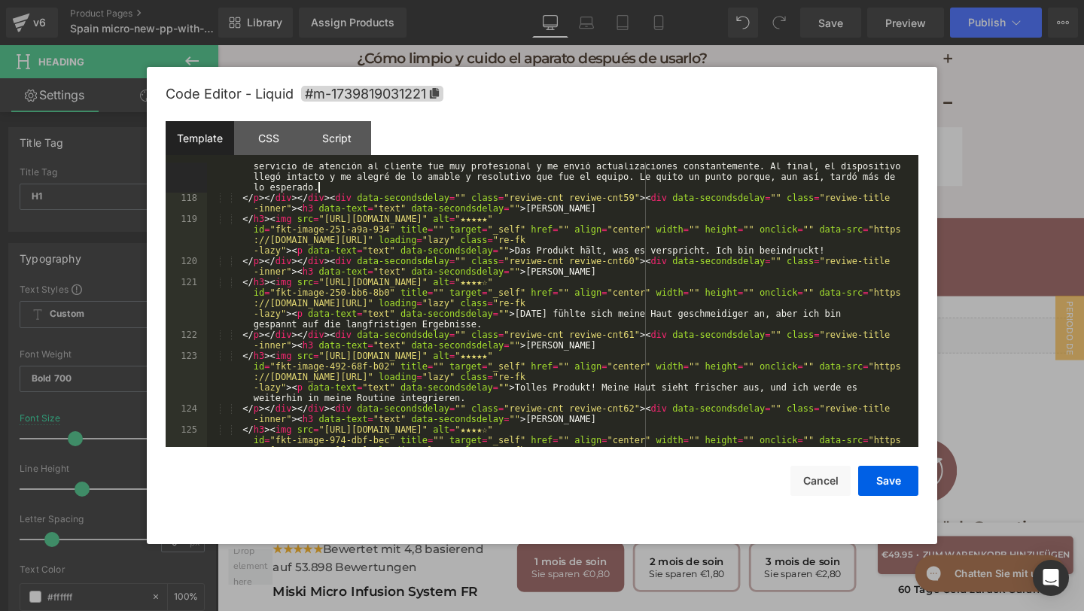
scroll to position [4395, 0]
drag, startPoint x: 512, startPoint y: 248, endPoint x: 829, endPoint y: 250, distance: 316.8
click at [829, 250] on div "</ h3 > < img src = "https://assets.checkoutchamp.com/470a6160-691f-11ef-b80e-3…" at bounding box center [559, 319] width 705 height 400
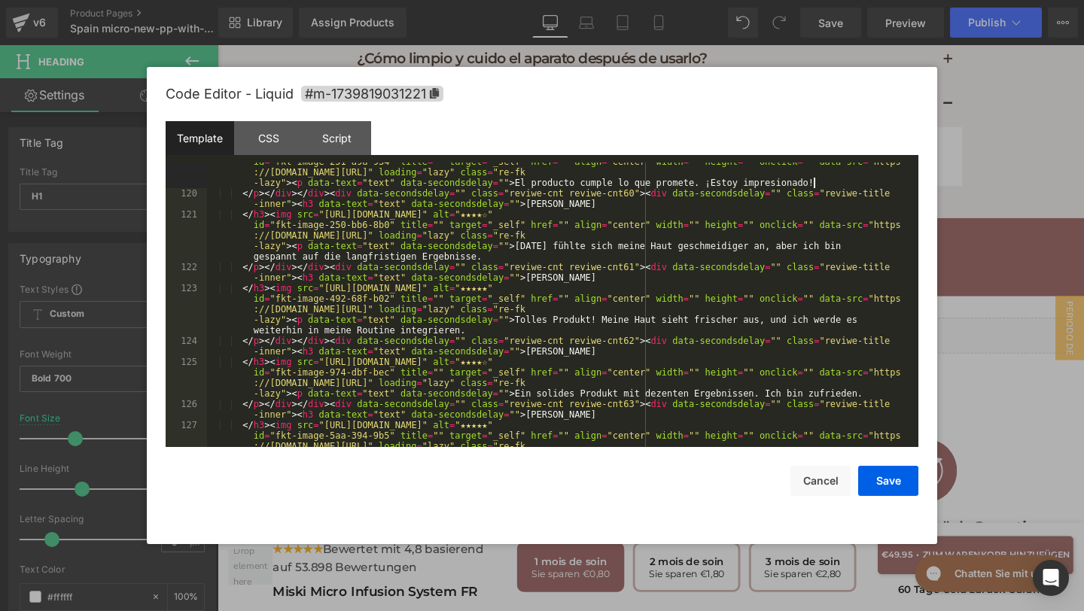
scroll to position [4478, 0]
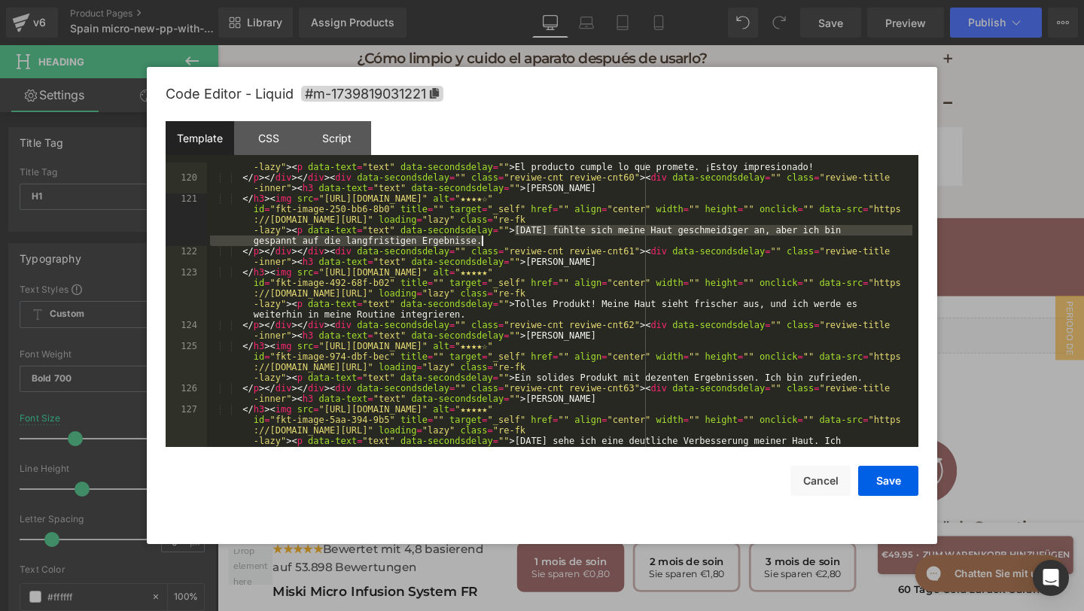
drag, startPoint x: 513, startPoint y: 233, endPoint x: 527, endPoint y: 242, distance: 16.3
click at [526, 241] on div "</ h3 > < img src = "https://assets.checkoutchamp.com/470a6160-691f-11ef-b80e-3…" at bounding box center [559, 319] width 705 height 379
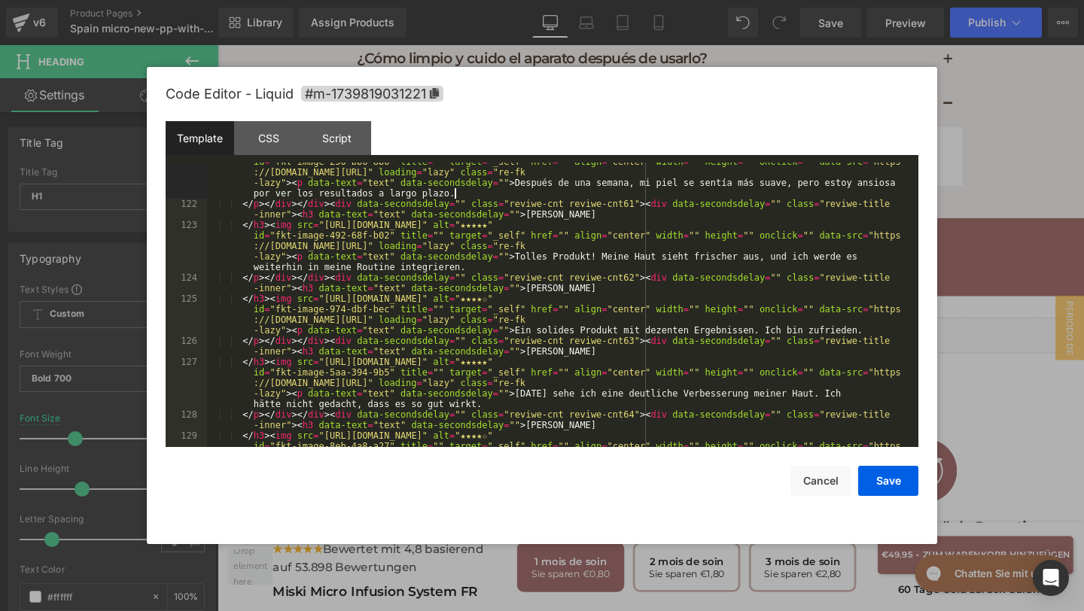
scroll to position [4526, 0]
drag, startPoint x: 516, startPoint y: 255, endPoint x: 528, endPoint y: 267, distance: 17.6
click at [528, 267] on div "</ h3 > < img src = "https://assets.checkoutchamp.com/470a6160-691f-11ef-b80e-3…" at bounding box center [559, 341] width 705 height 390
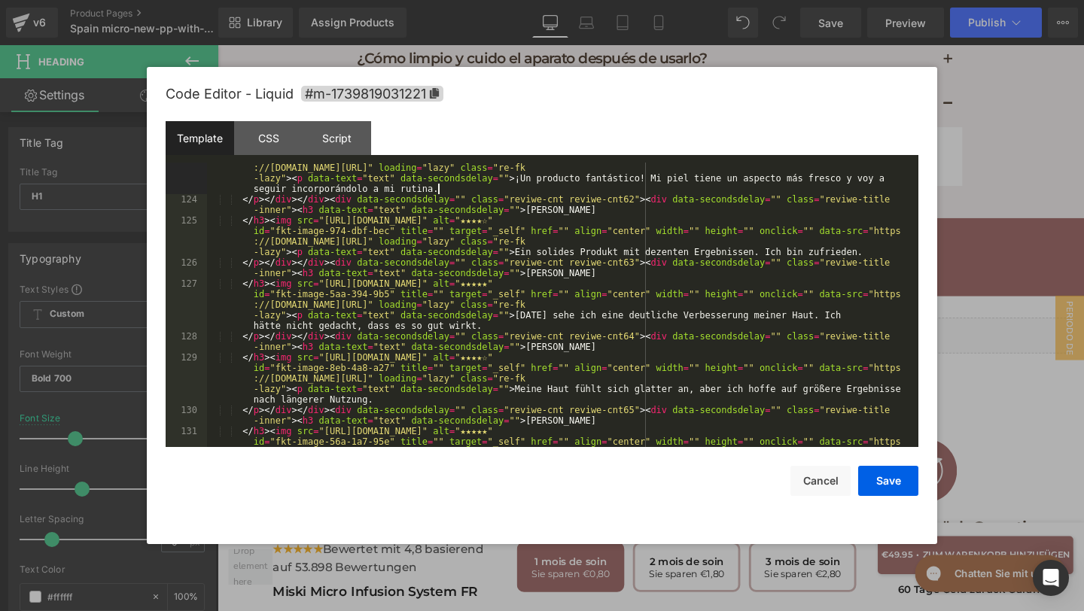
scroll to position [4611, 0]
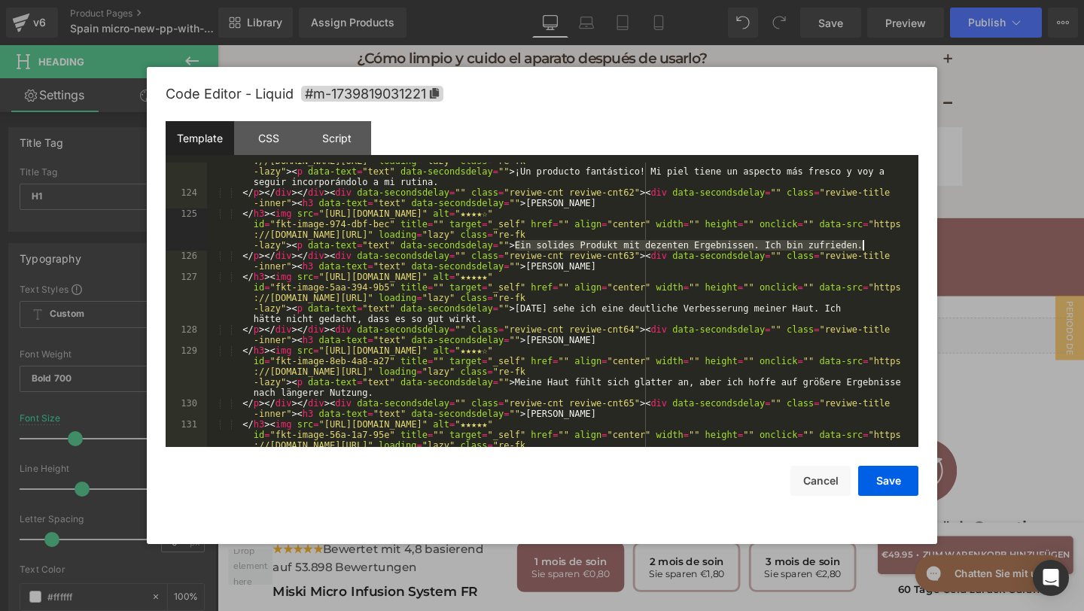
drag, startPoint x: 514, startPoint y: 245, endPoint x: 867, endPoint y: 248, distance: 353.0
click at [867, 248] on div "</ h3 > < img src = "https://assets.checkoutchamp.com/470a6160-691f-11ef-b80e-3…" at bounding box center [559, 340] width 705 height 411
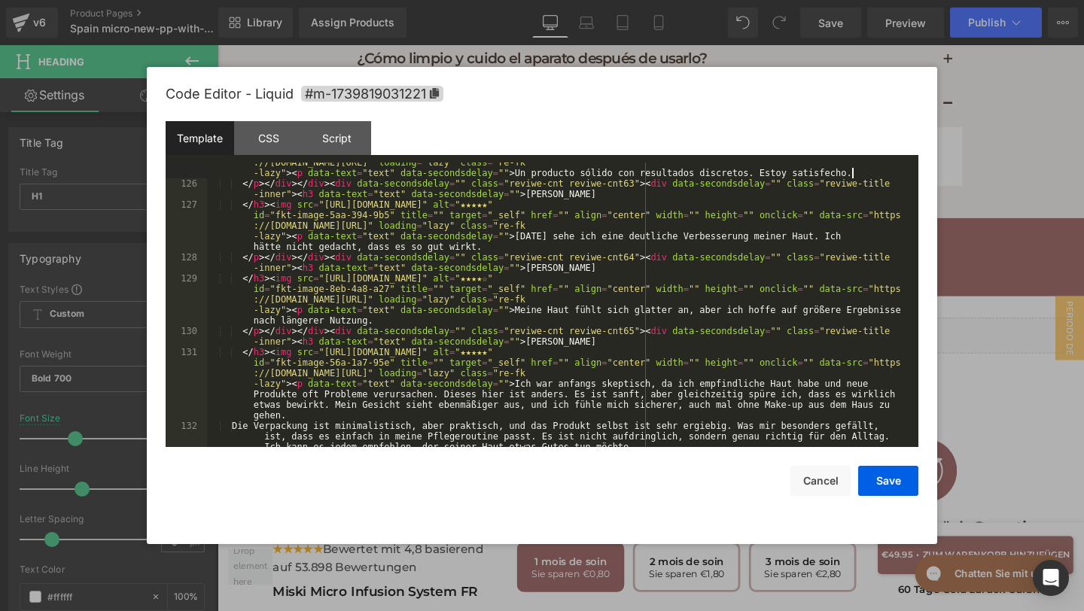
scroll to position [4686, 0]
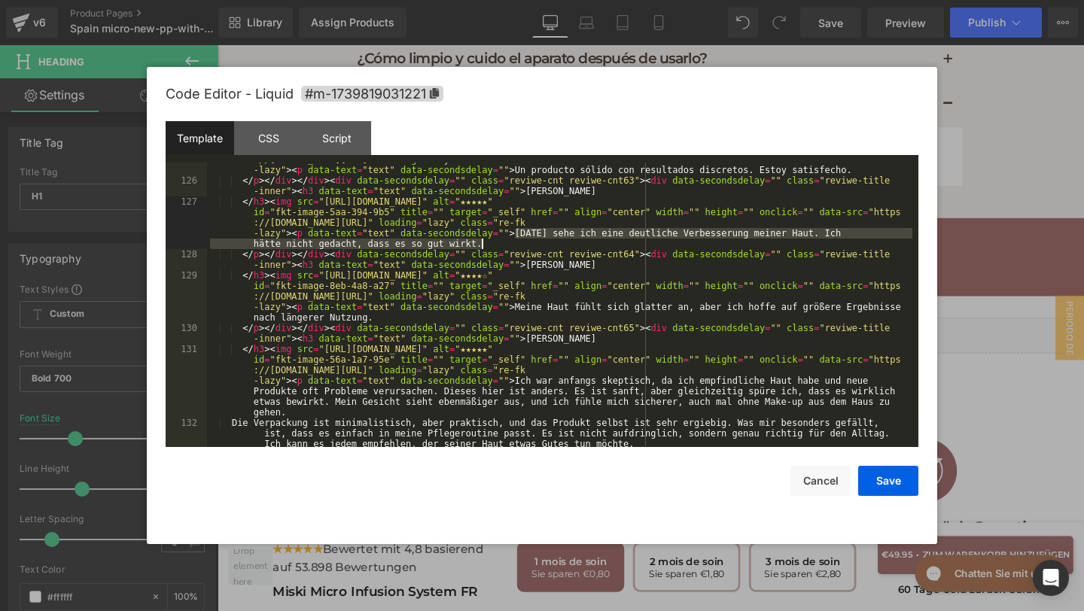
drag, startPoint x: 516, startPoint y: 233, endPoint x: 531, endPoint y: 247, distance: 20.8
click at [531, 247] on div "</ h3 > < img src = "https://assets.checkoutchamp.com/470a6160-691f-11ef-b80e-3…" at bounding box center [559, 312] width 705 height 358
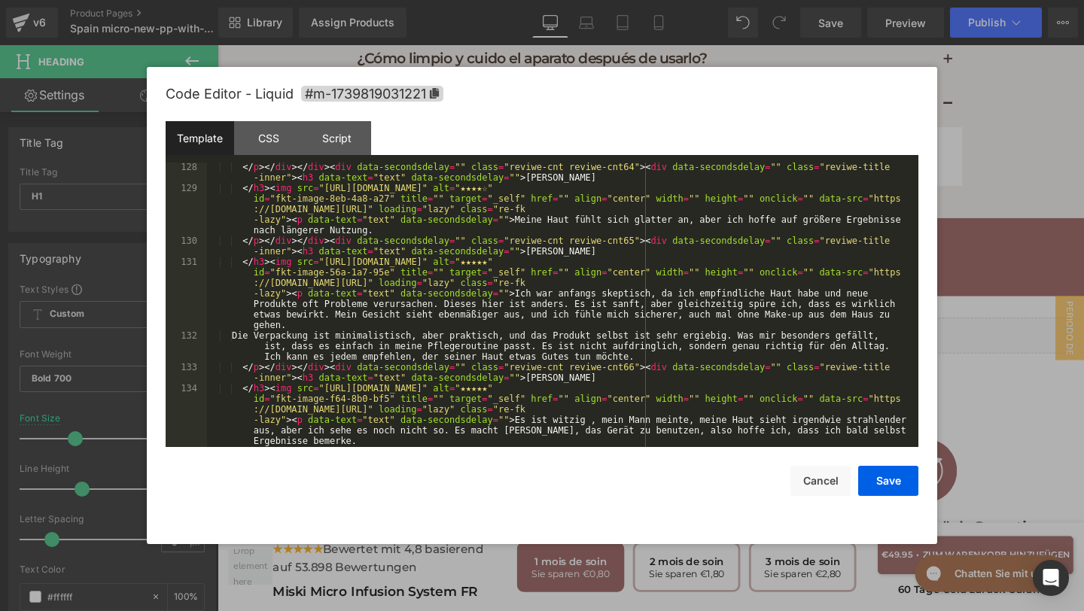
scroll to position [4776, 0]
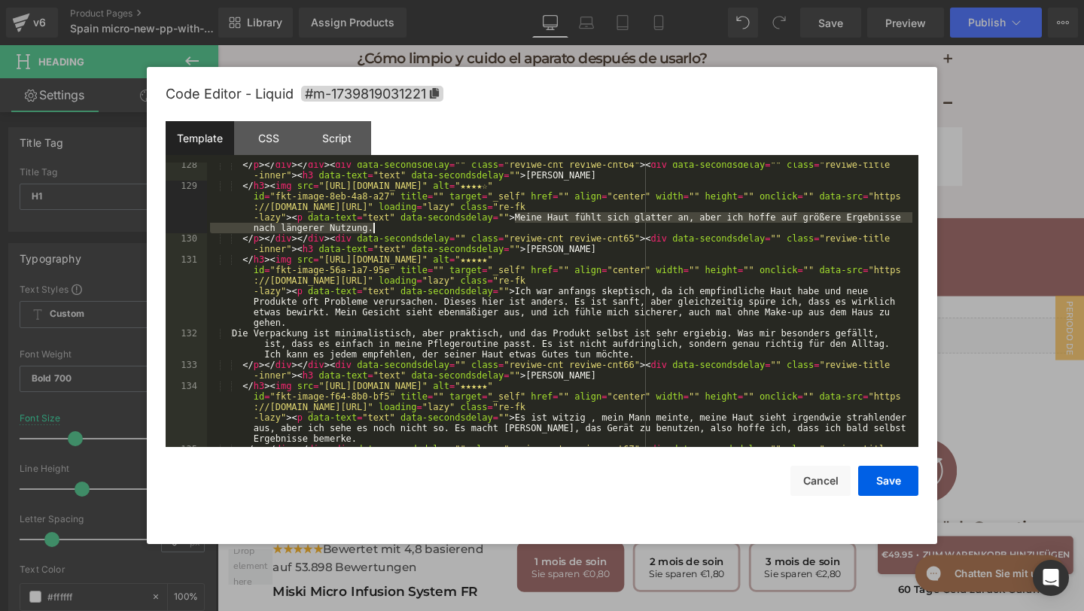
drag, startPoint x: 516, startPoint y: 216, endPoint x: 525, endPoint y: 227, distance: 14.5
click at [525, 227] on div "</ p > </ div > </ div > < div data-secondsdelay = "" class = "reviwe-cnt reviw…" at bounding box center [559, 323] width 705 height 327
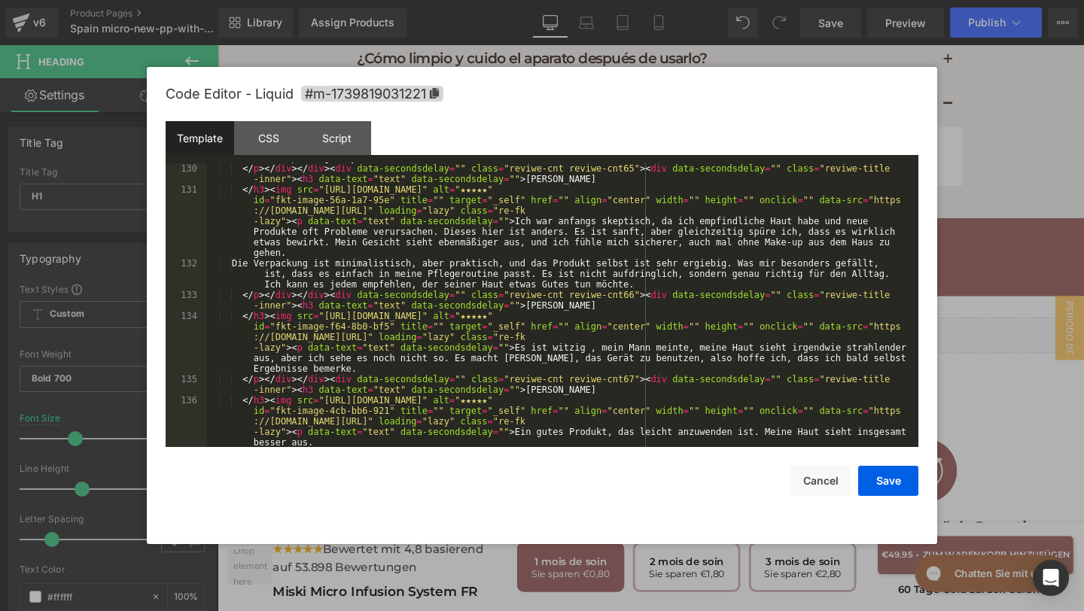
scroll to position [4852, 0]
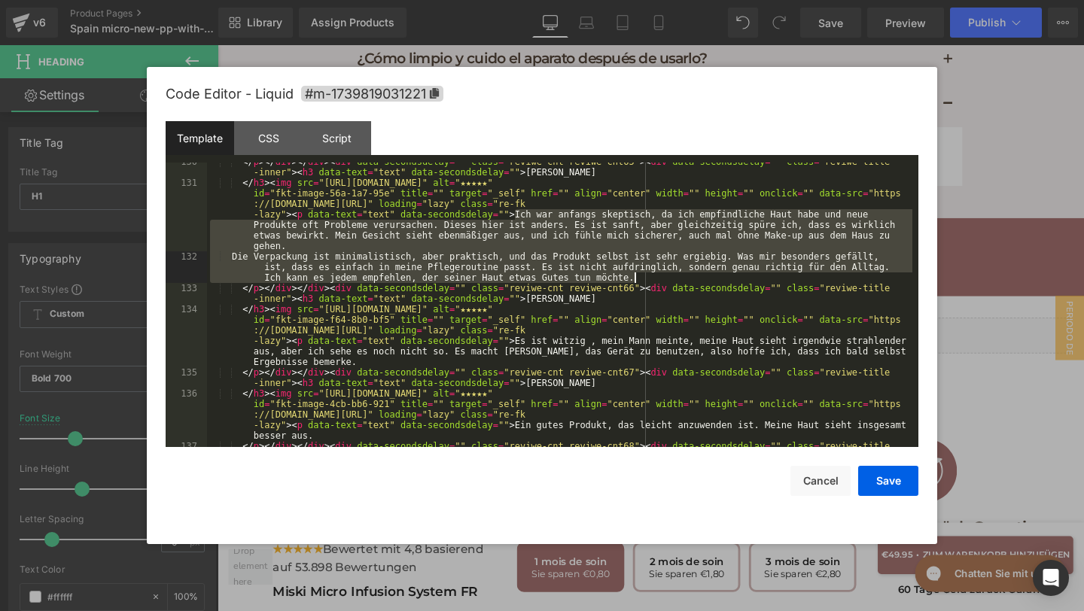
drag, startPoint x: 516, startPoint y: 216, endPoint x: 665, endPoint y: 275, distance: 160.4
click at [665, 275] on div "</ p > </ div > </ div > < div data-secondsdelay = "" class = "reviwe-cnt reviw…" at bounding box center [559, 320] width 705 height 327
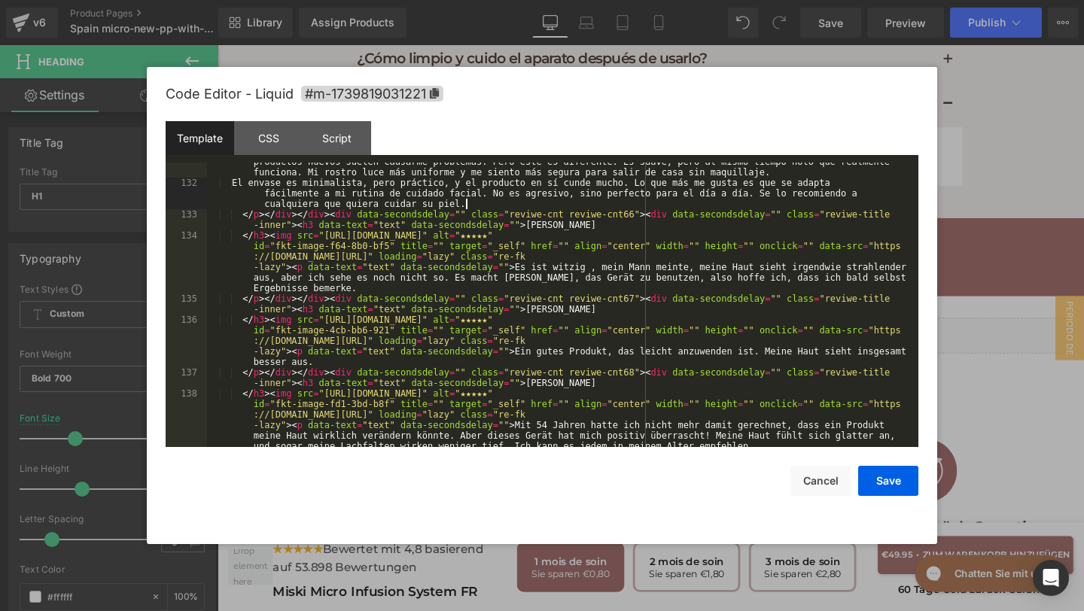
scroll to position [4927, 0]
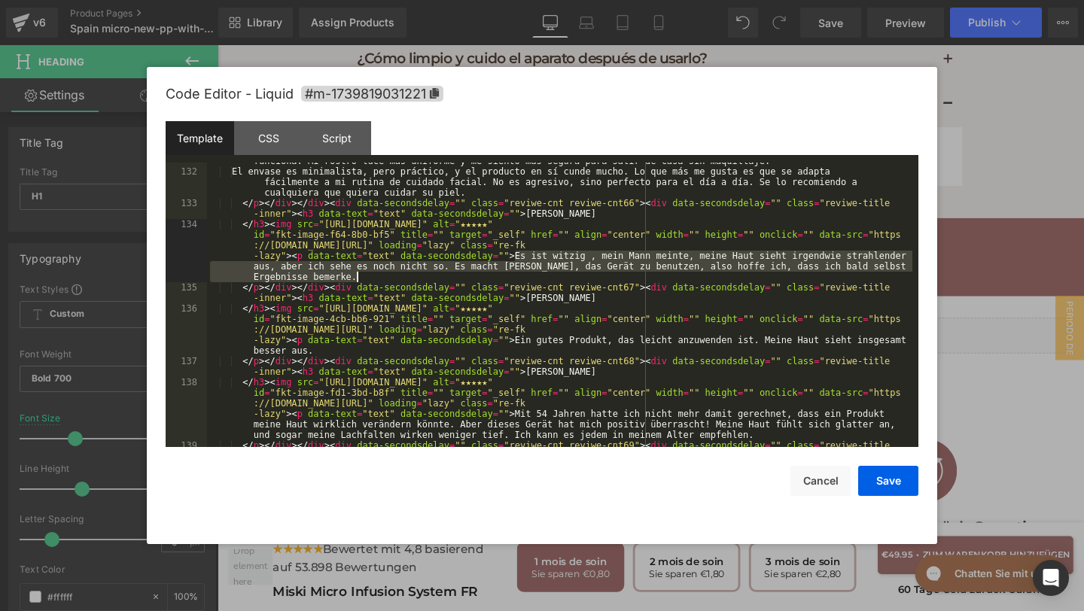
drag, startPoint x: 514, startPoint y: 254, endPoint x: 535, endPoint y: 277, distance: 31.4
click at [535, 277] on div "</ h3 > < img src = "https://assets.checkoutchamp.com/470a6160-691f-11ef-b80e-3…" at bounding box center [559, 287] width 705 height 369
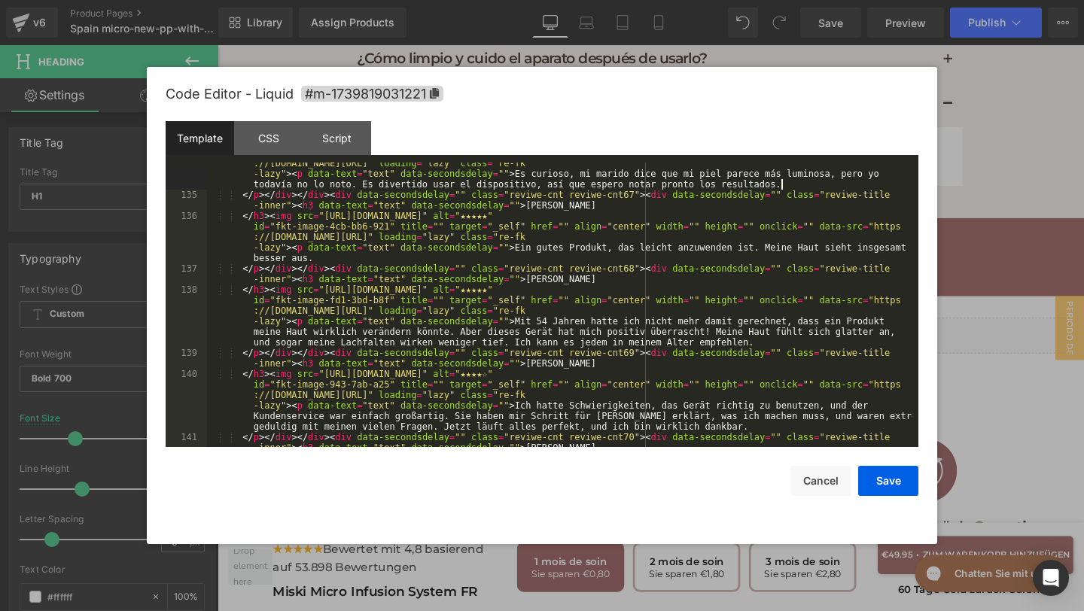
scroll to position [5009, 0]
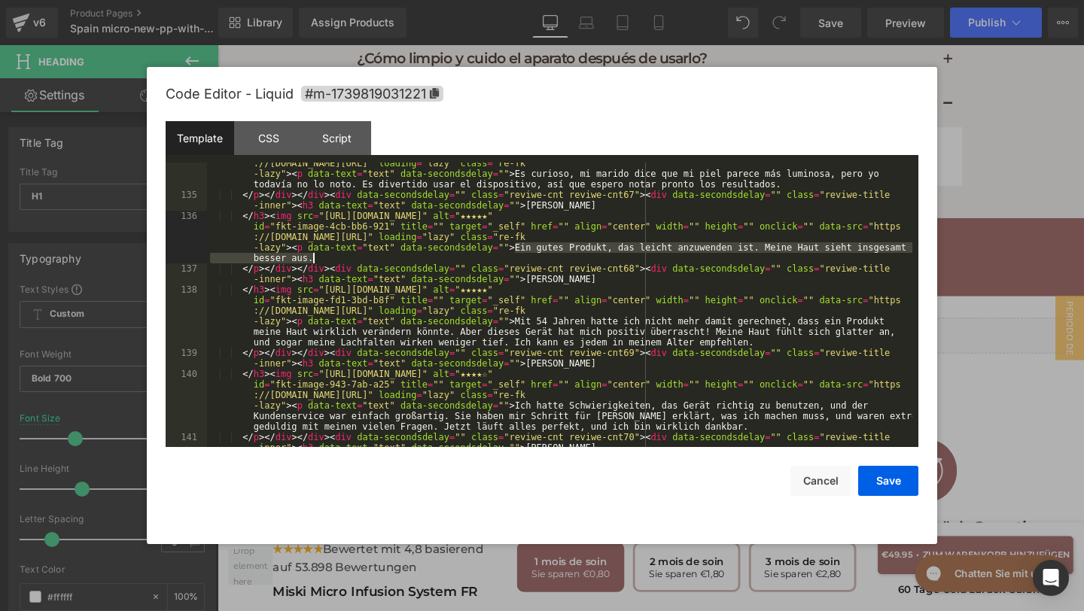
drag, startPoint x: 515, startPoint y: 251, endPoint x: 526, endPoint y: 263, distance: 16.5
click at [526, 263] on div "</ h3 > < img src = "https://assets.checkoutchamp.com/470a6160-691f-11ef-b80e-3…" at bounding box center [559, 316] width 705 height 358
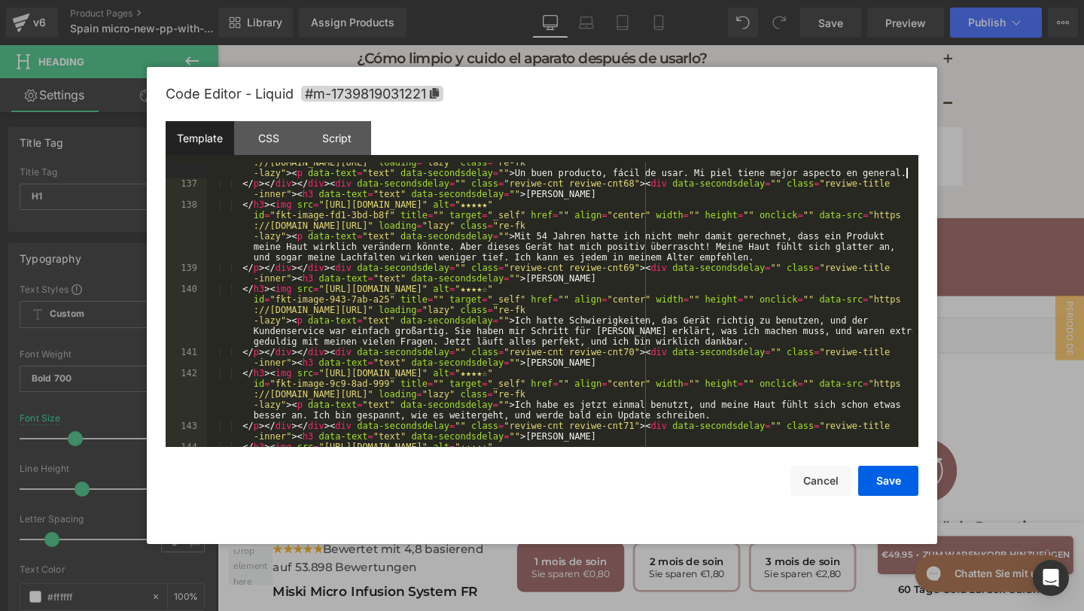
scroll to position [5110, 0]
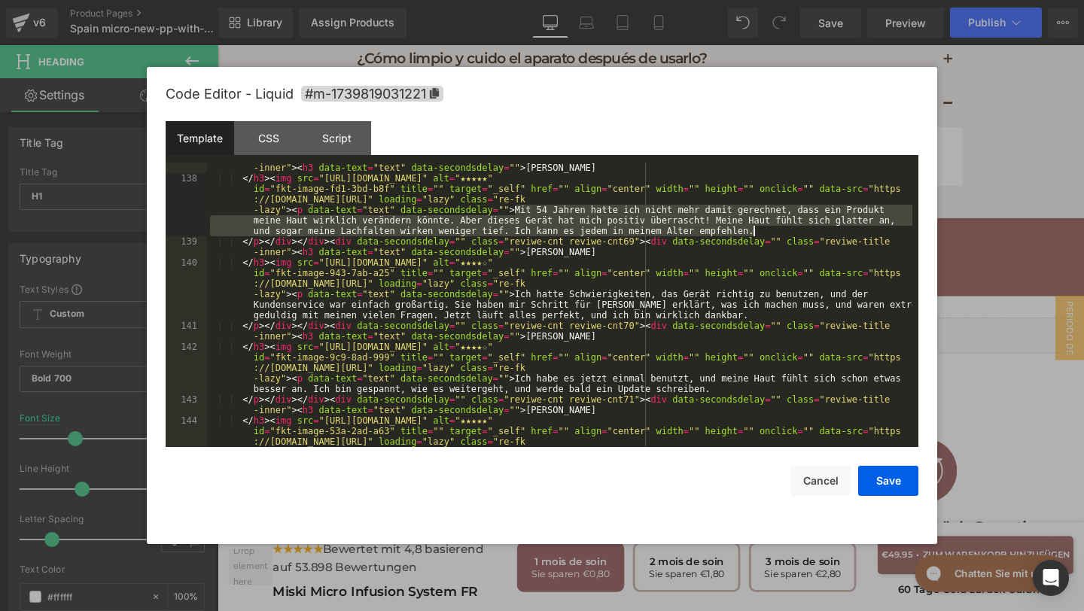
drag, startPoint x: 514, startPoint y: 211, endPoint x: 765, endPoint y: 231, distance: 252.1
click at [767, 232] on div "</ p > </ div > </ div > < div data-secondsdelay = "" class = "reviwe-cnt reviw…" at bounding box center [559, 331] width 705 height 358
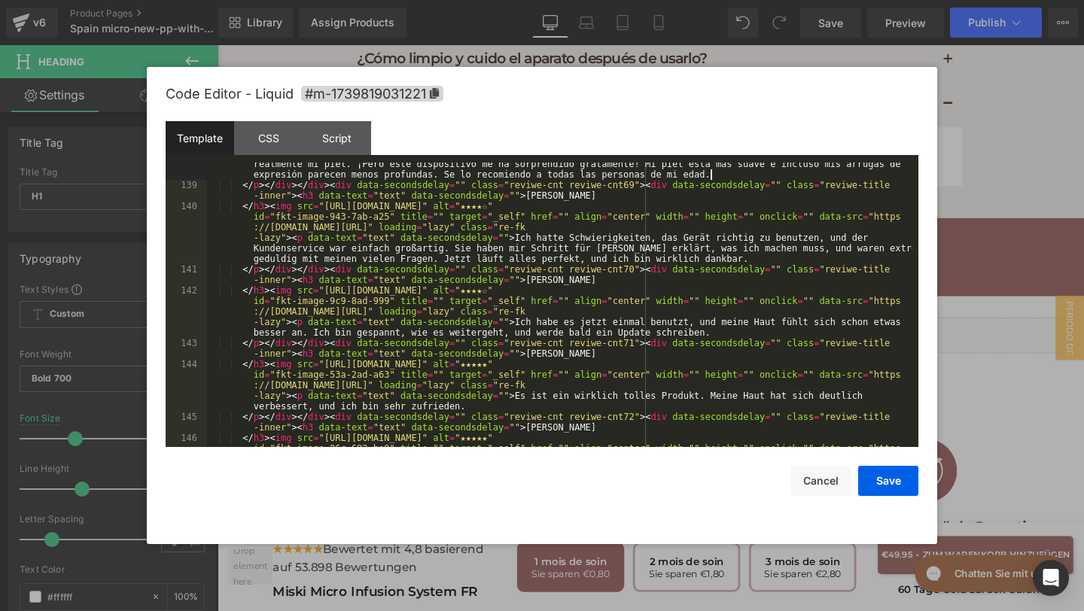
scroll to position [5174, 0]
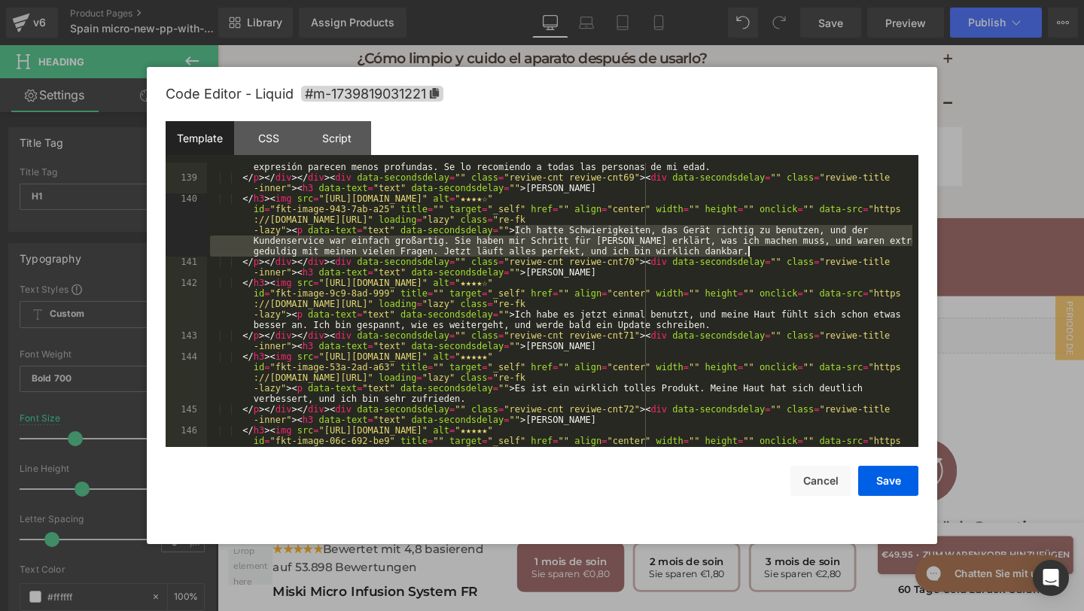
drag, startPoint x: 514, startPoint y: 233, endPoint x: 775, endPoint y: 248, distance: 261.6
click at [777, 251] on div "</ h3 > < img src = "https://assets.checkoutchamp.com/470a6160-691f-11ef-b80e-3…" at bounding box center [559, 314] width 705 height 411
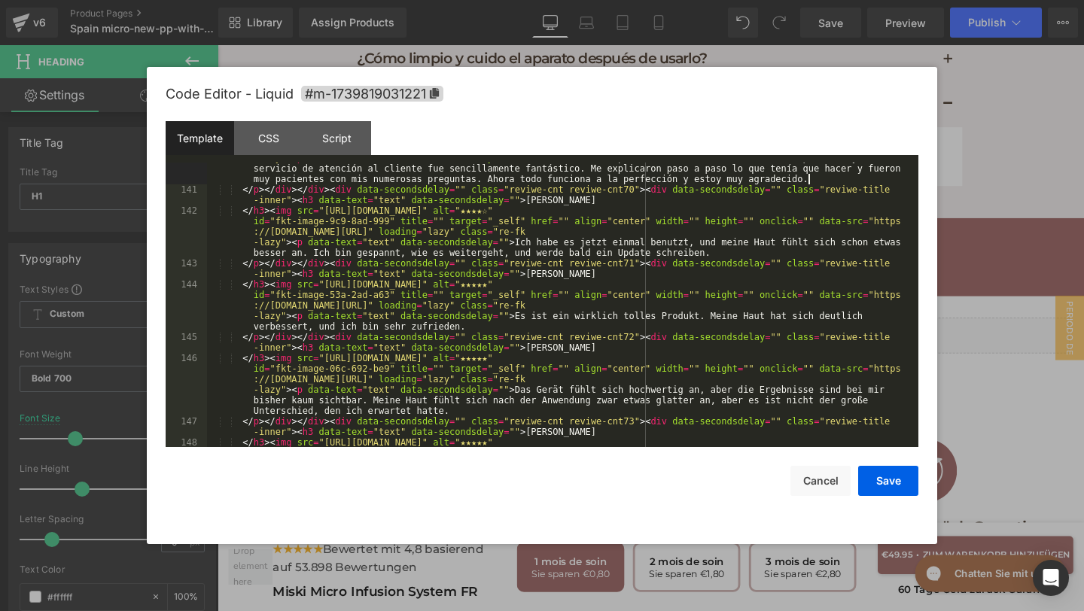
scroll to position [5246, 0]
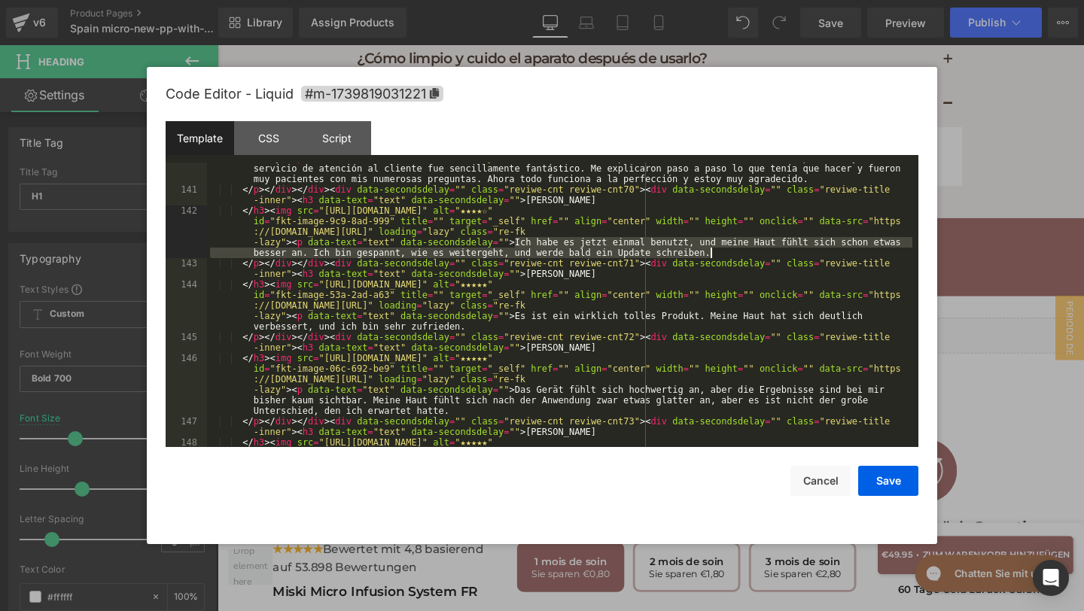
drag, startPoint x: 516, startPoint y: 238, endPoint x: 716, endPoint y: 249, distance: 200.5
click at [716, 249] on div "</ h3 > < img src = "https://assets.checkoutchamp.com/470a6160-691f-11ef-b80e-3…" at bounding box center [559, 321] width 705 height 400
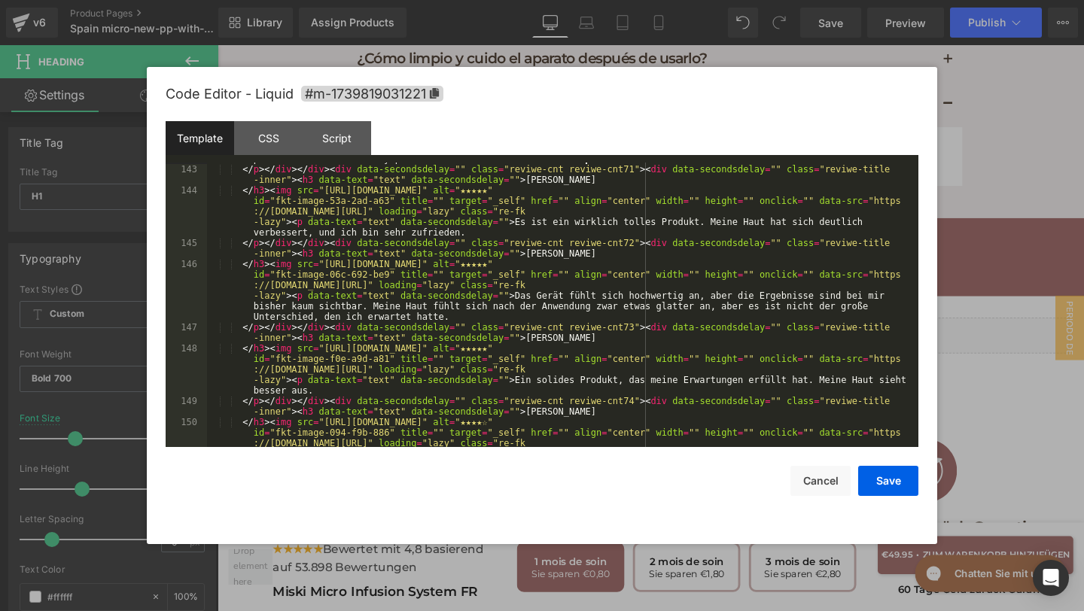
scroll to position [5351, 0]
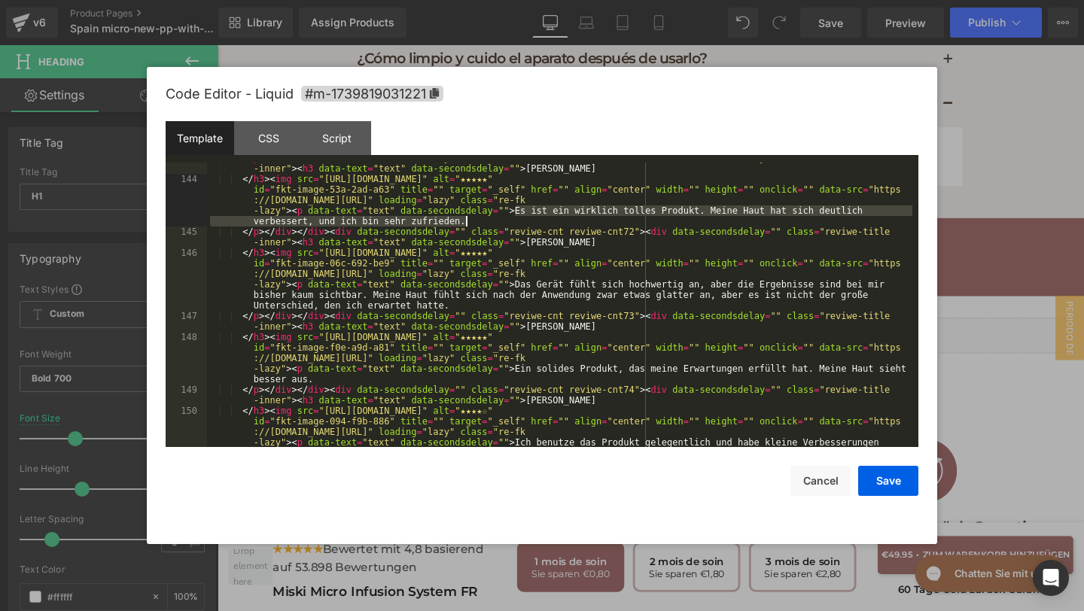
drag, startPoint x: 514, startPoint y: 208, endPoint x: 531, endPoint y: 220, distance: 20.7
click at [531, 220] on div "</ p > </ div > </ div > < div data-secondsdelay = "" class = "reviwe-cnt reviw…" at bounding box center [559, 332] width 705 height 358
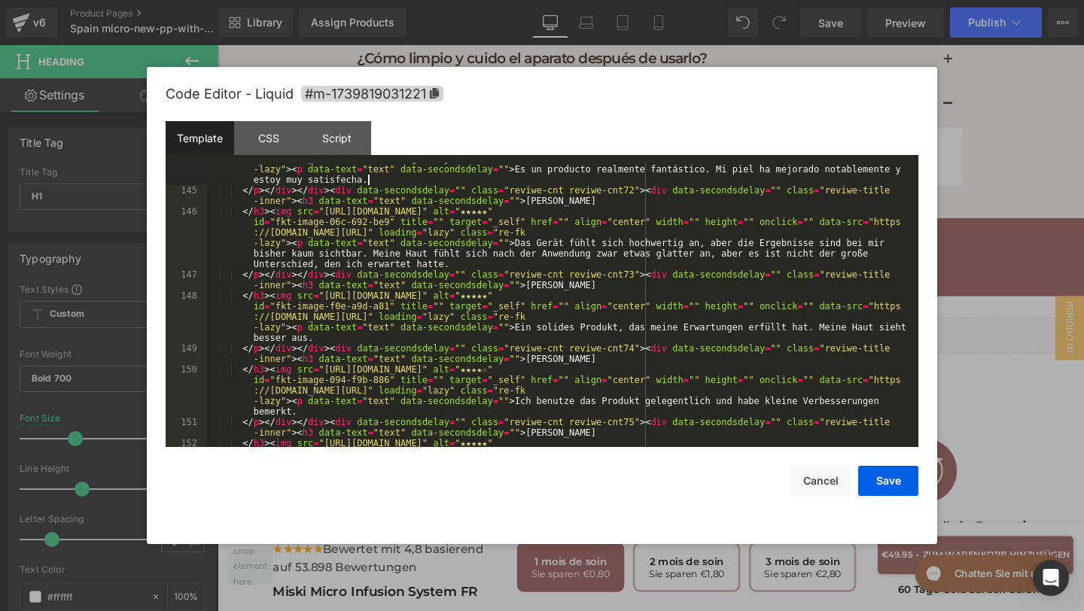
scroll to position [5406, 0]
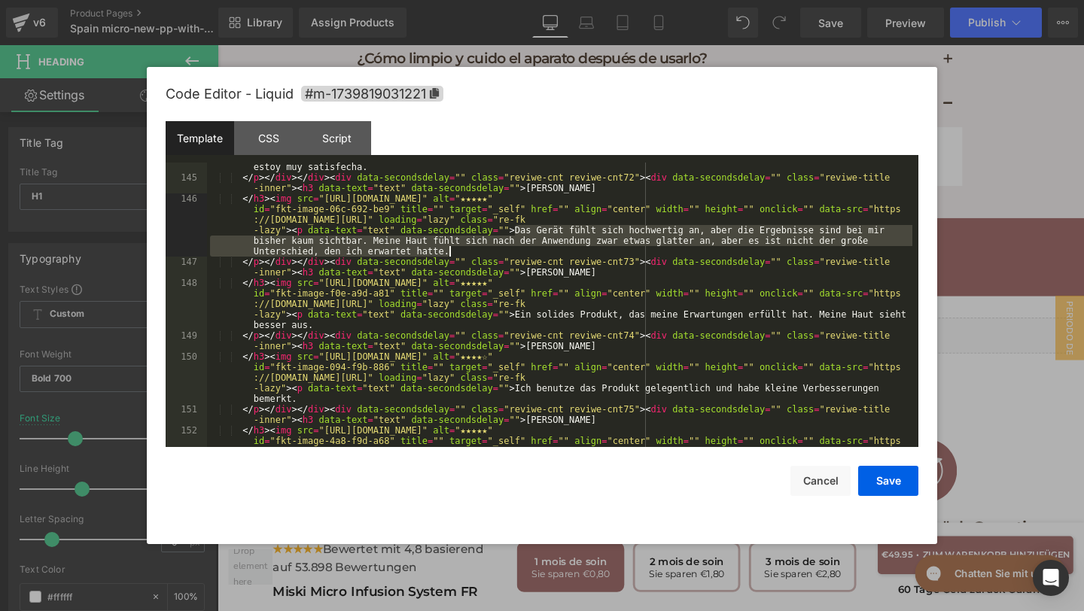
drag, startPoint x: 515, startPoint y: 228, endPoint x: 519, endPoint y: 250, distance: 22.3
click at [521, 249] on div "</ h3 > < img src = "https://assets.checkoutchamp.com/470a6160-691f-11ef-b80e-3…" at bounding box center [559, 315] width 705 height 390
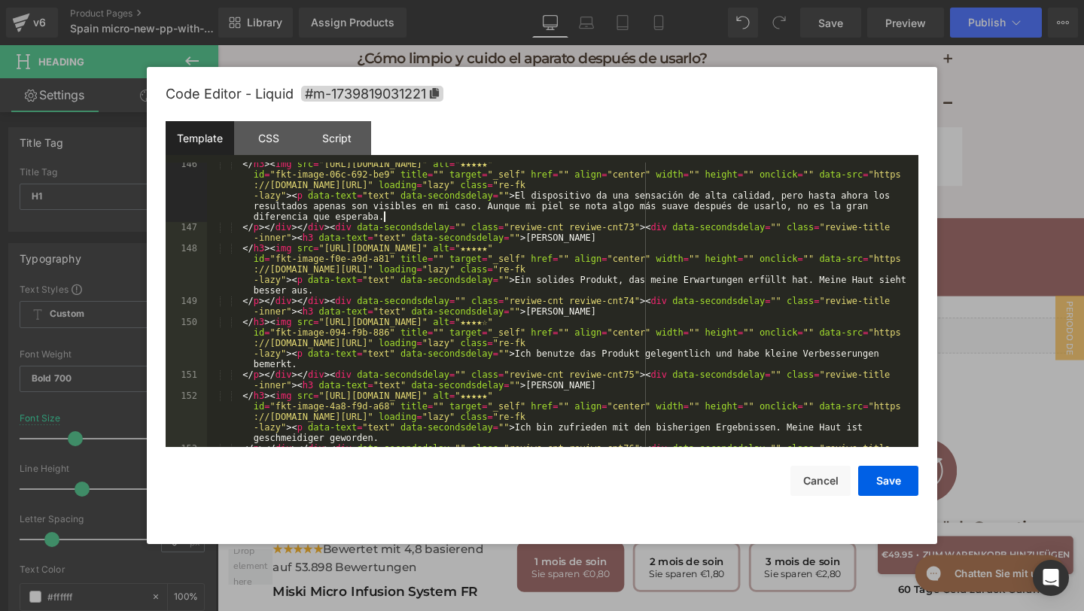
scroll to position [5451, 0]
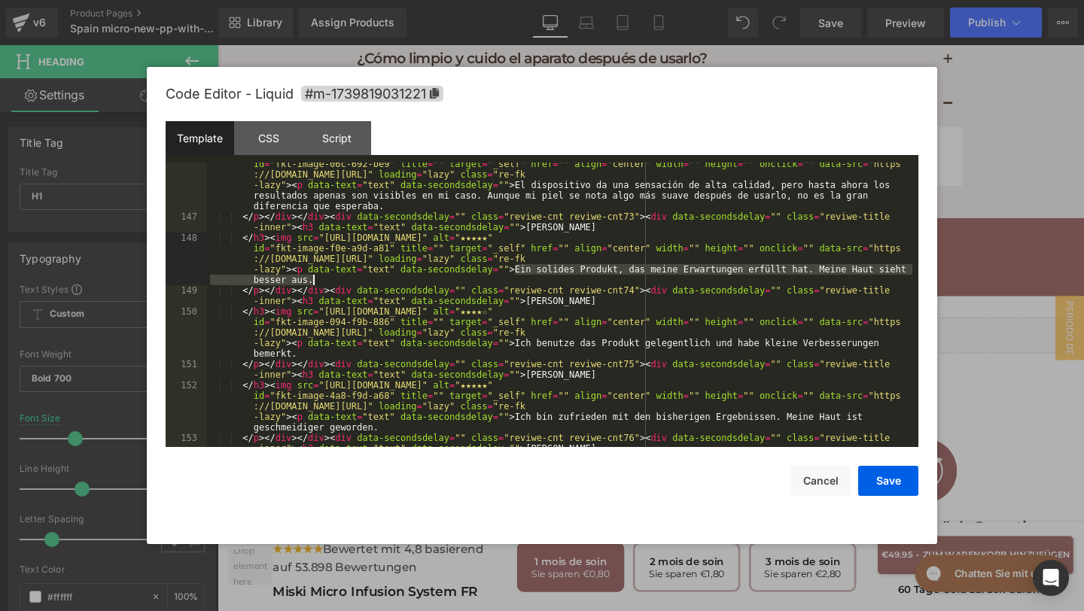
drag, startPoint x: 516, startPoint y: 269, endPoint x: 521, endPoint y: 278, distance: 10.5
click at [521, 278] on div "</ h3 > < img src = "https://assets.checkoutchamp.com/470a6160-691f-11ef-b80e-3…" at bounding box center [559, 332] width 705 height 369
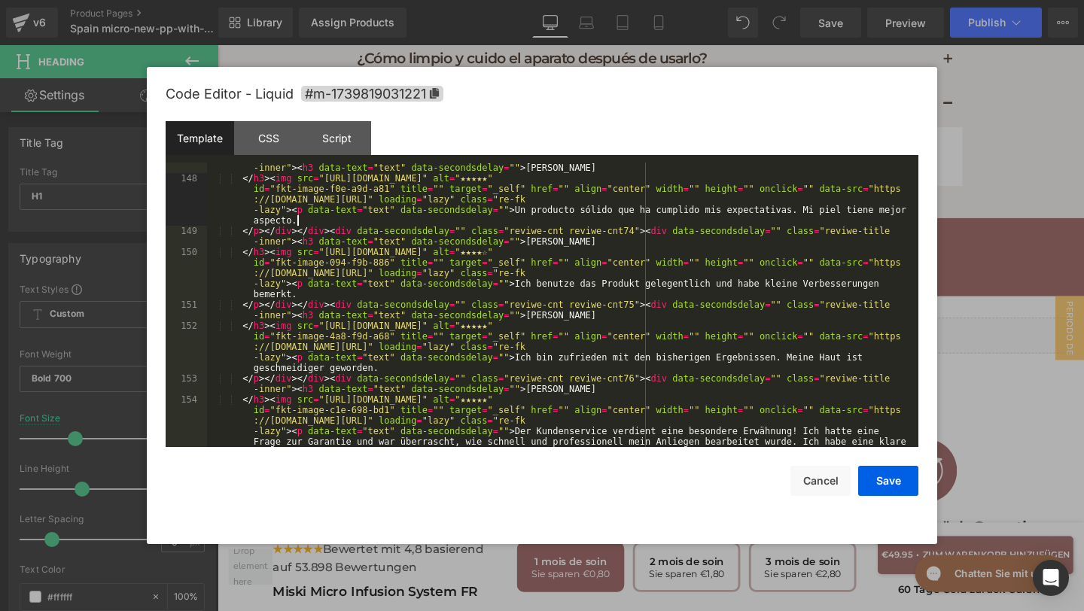
scroll to position [5562, 0]
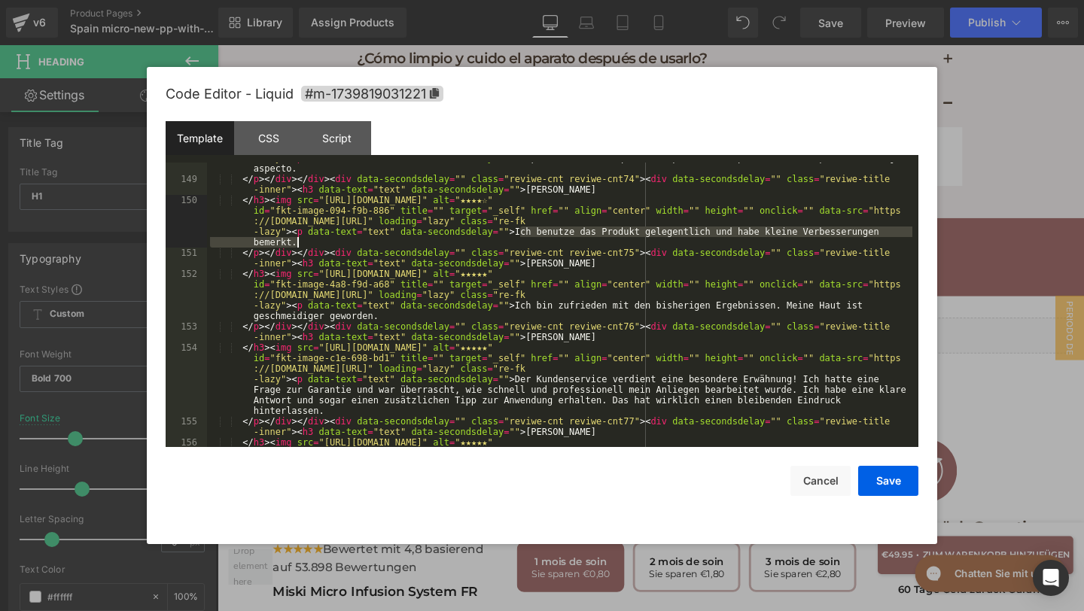
click at [522, 239] on div "</ h3 > < img src = "https://assets.checkoutchamp.com/470a6160-691f-11ef-b80e-3…" at bounding box center [559, 316] width 705 height 390
click at [515, 233] on div "</ h3 > < img src = "https://assets.checkoutchamp.com/470a6160-691f-11ef-b80e-3…" at bounding box center [559, 316] width 705 height 390
drag, startPoint x: 515, startPoint y: 233, endPoint x: 519, endPoint y: 242, distance: 9.8
click at [519, 242] on div "</ h3 > < img src = "https://assets.checkoutchamp.com/470a6160-691f-11ef-b80e-3…" at bounding box center [559, 316] width 705 height 390
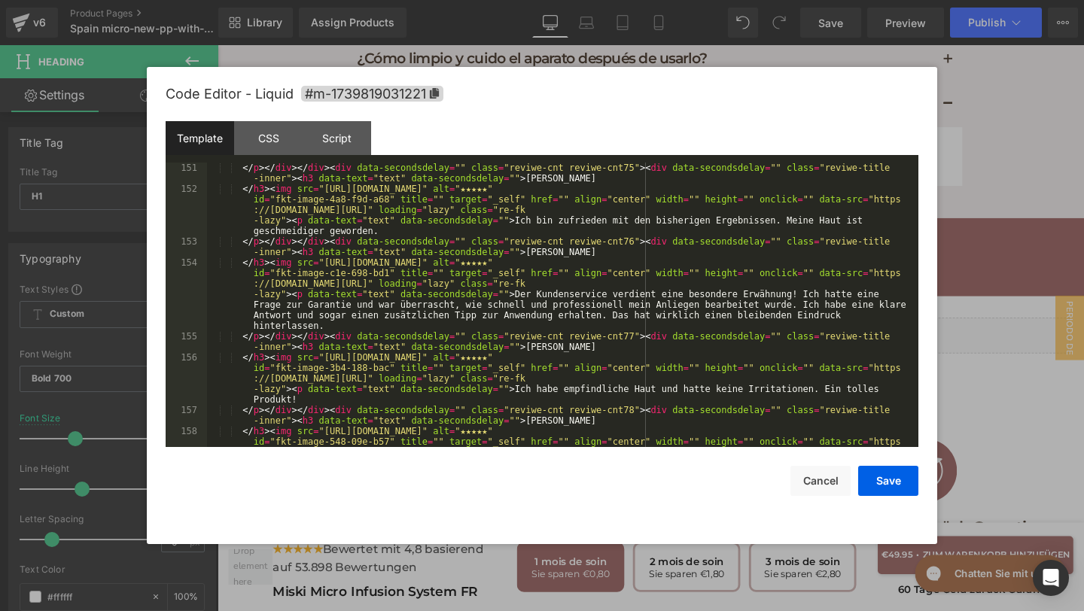
scroll to position [5640, 0]
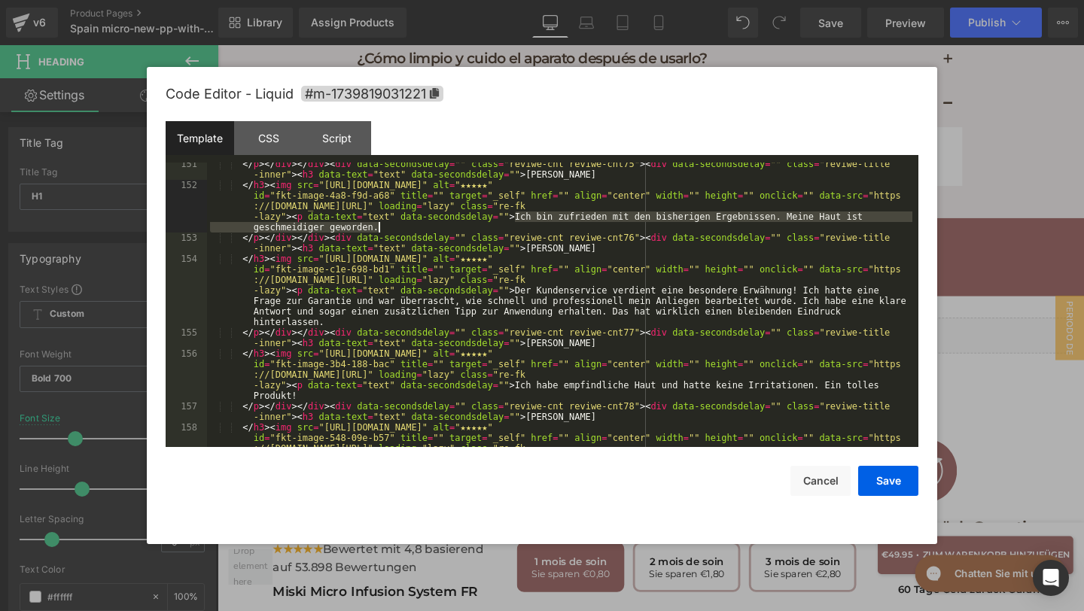
click at [519, 226] on div "</ p > </ div > </ div > < div data-secondsdelay = "" class = "reviwe-cnt reviw…" at bounding box center [559, 338] width 705 height 358
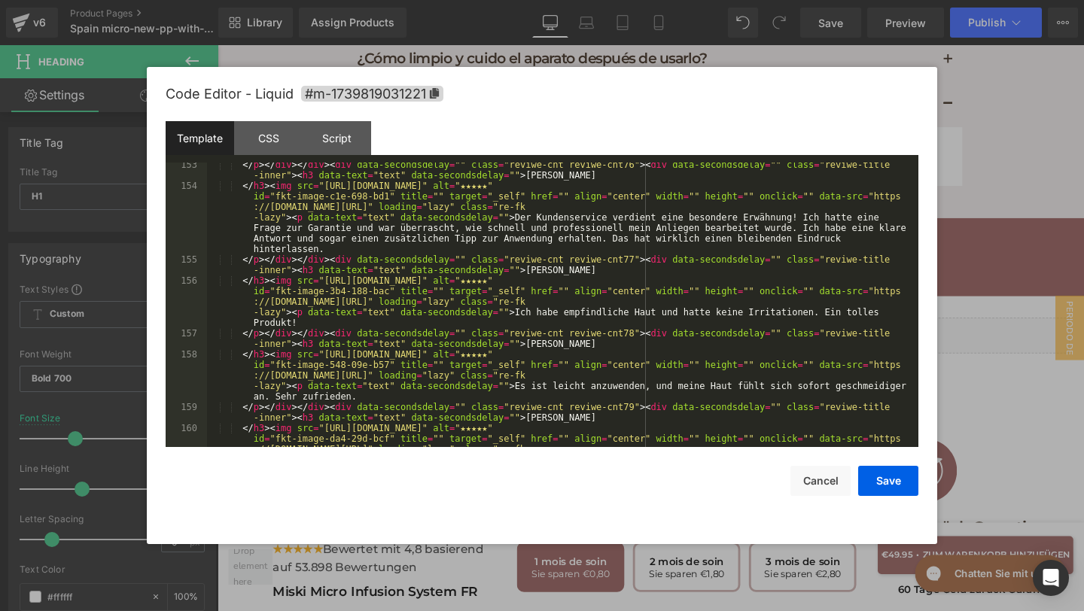
scroll to position [5719, 0]
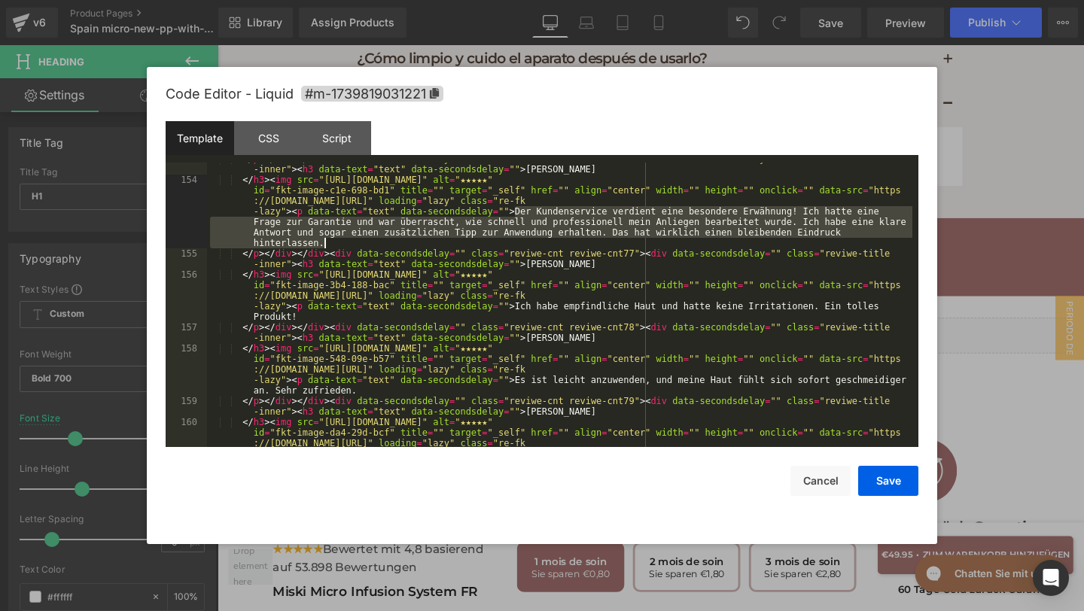
drag, startPoint x: 514, startPoint y: 213, endPoint x: 531, endPoint y: 245, distance: 35.7
click at [531, 245] on div "</ p > </ div > </ div > < div data-secondsdelay = "" class = "reviwe-cnt reviw…" at bounding box center [559, 333] width 705 height 358
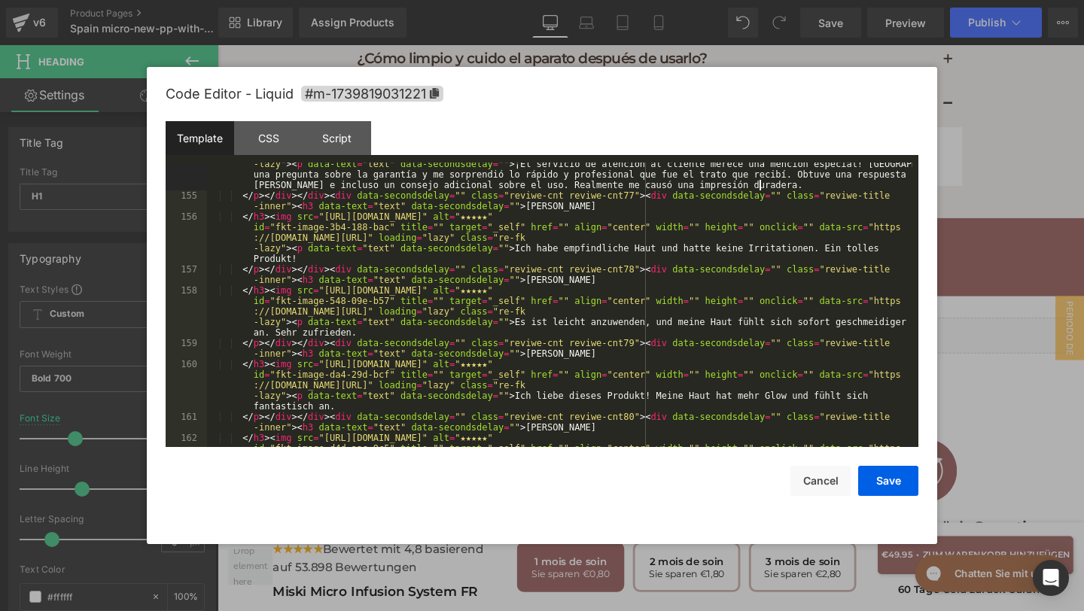
scroll to position [5787, 0]
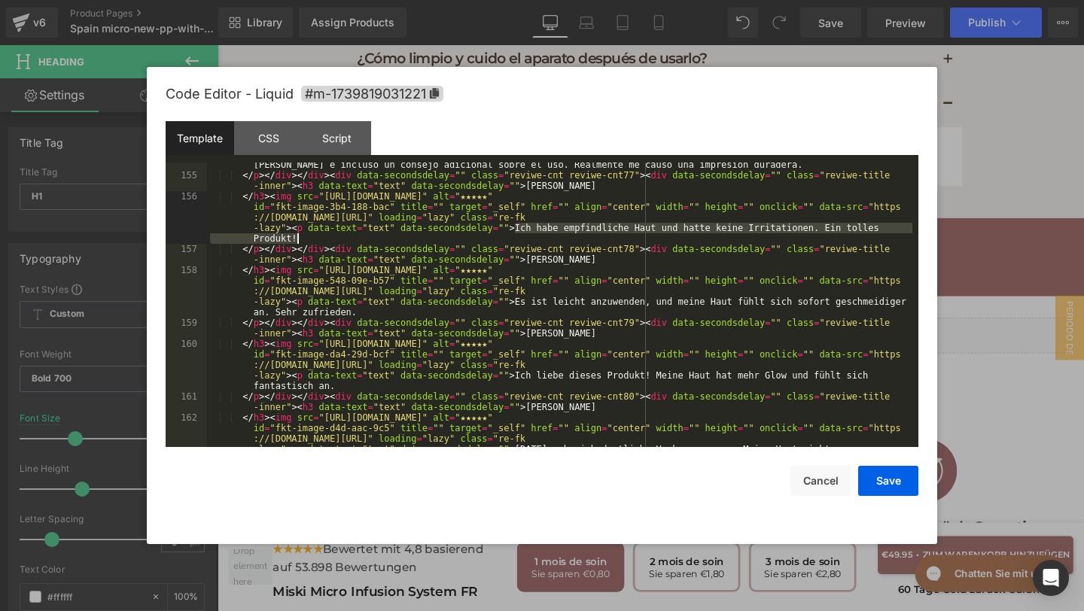
drag, startPoint x: 514, startPoint y: 233, endPoint x: 531, endPoint y: 239, distance: 18.3
click at [532, 239] on div "</ h3 > < img src = "https://assets.checkoutchamp.com/470a6160-691f-11ef-b80e-3…" at bounding box center [559, 307] width 705 height 400
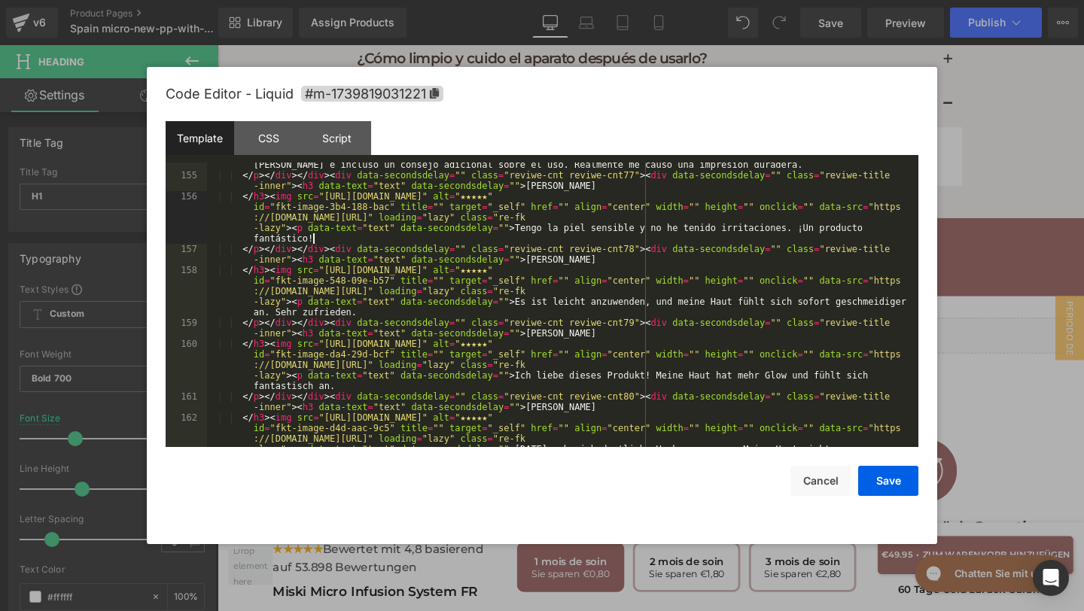
scroll to position [5816, 0]
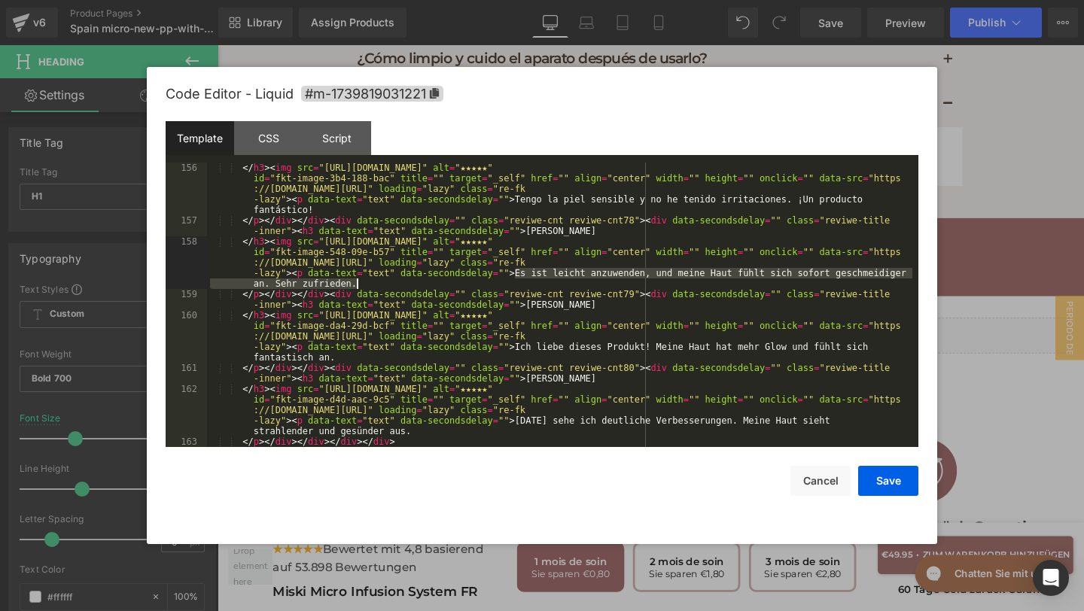
drag, startPoint x: 512, startPoint y: 275, endPoint x: 537, endPoint y: 284, distance: 25.7
click at [536, 284] on div "</ h3 > < img src = "https://assets.checkoutchamp.com/470a6160-691f-11ef-b80e-3…" at bounding box center [559, 337] width 705 height 348
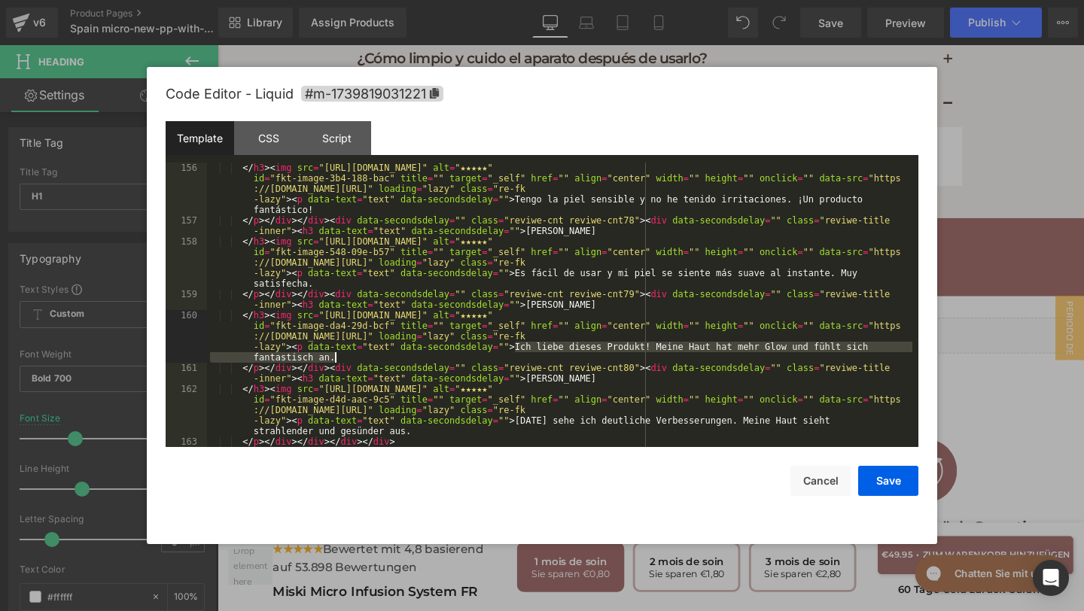
drag, startPoint x: 515, startPoint y: 349, endPoint x: 529, endPoint y: 361, distance: 18.7
click at [529, 361] on div "</ h3 > < img src = "https://assets.checkoutchamp.com/470a6160-691f-11ef-b80e-3…" at bounding box center [559, 337] width 705 height 348
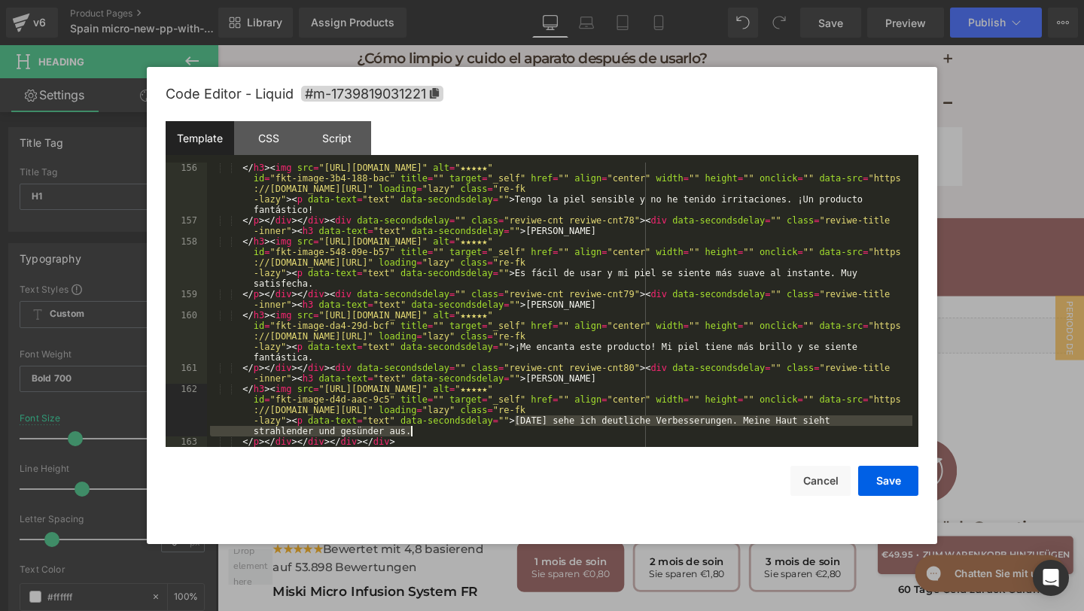
drag, startPoint x: 516, startPoint y: 423, endPoint x: 531, endPoint y: 433, distance: 18.6
click at [531, 433] on div "</ h3 > < img src = "https://assets.checkoutchamp.com/470a6160-691f-11ef-b80e-3…" at bounding box center [559, 337] width 705 height 348
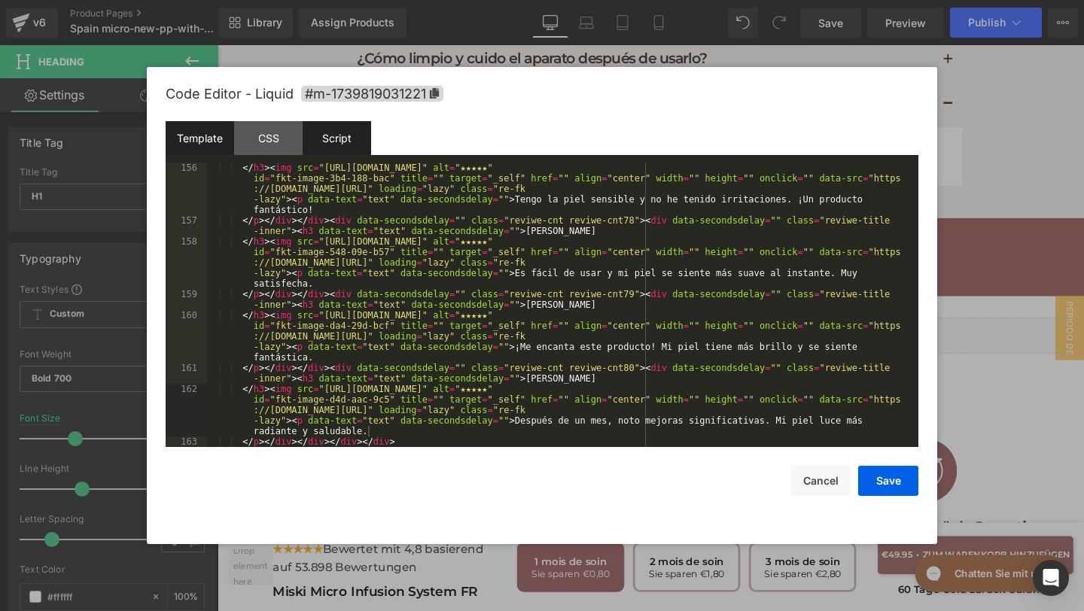
click at [327, 154] on div "Script" at bounding box center [337, 138] width 68 height 34
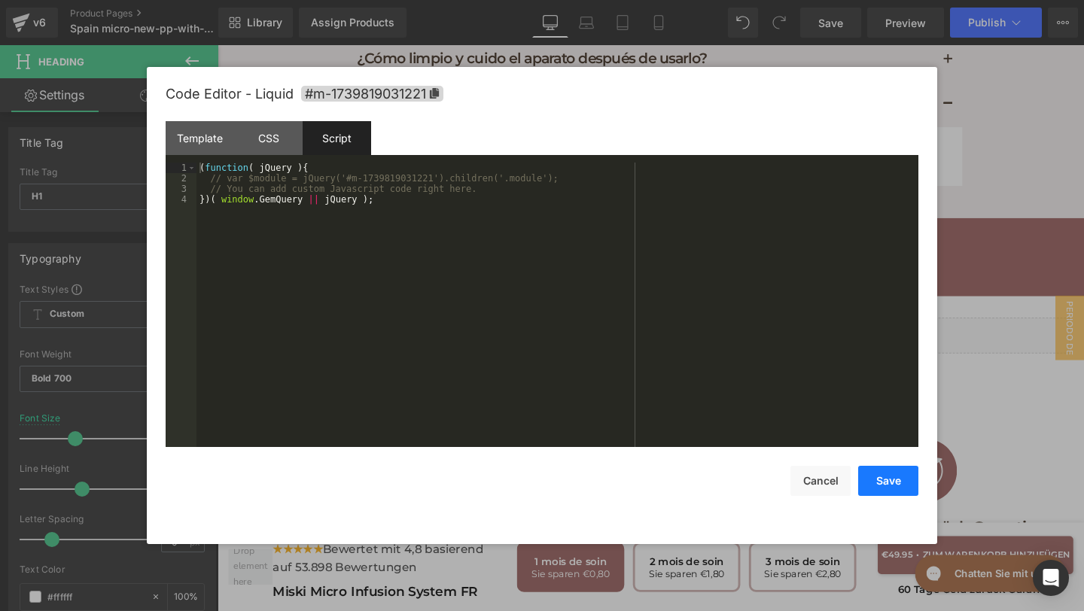
click at [876, 482] on button "Save" at bounding box center [888, 481] width 60 height 30
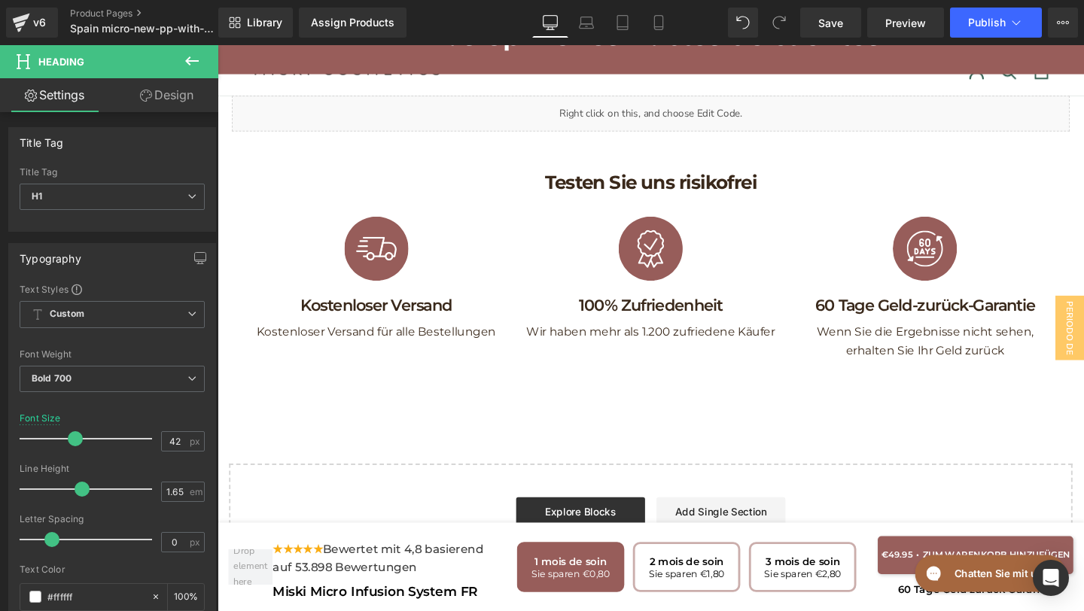
scroll to position [8265, 0]
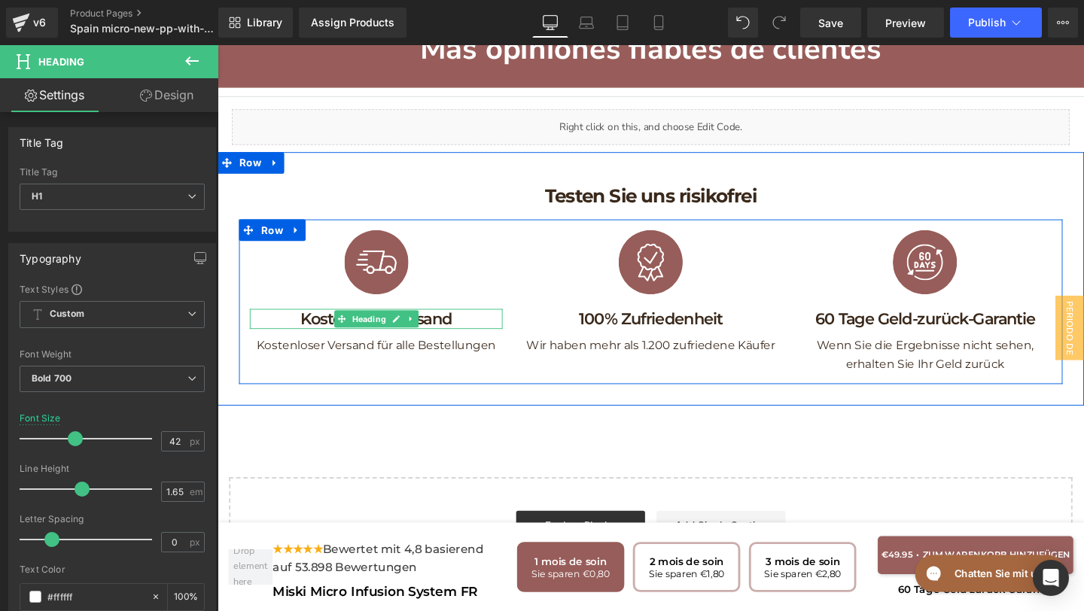
click at [482, 322] on h1 "Kostenloser Versand" at bounding box center [384, 333] width 266 height 22
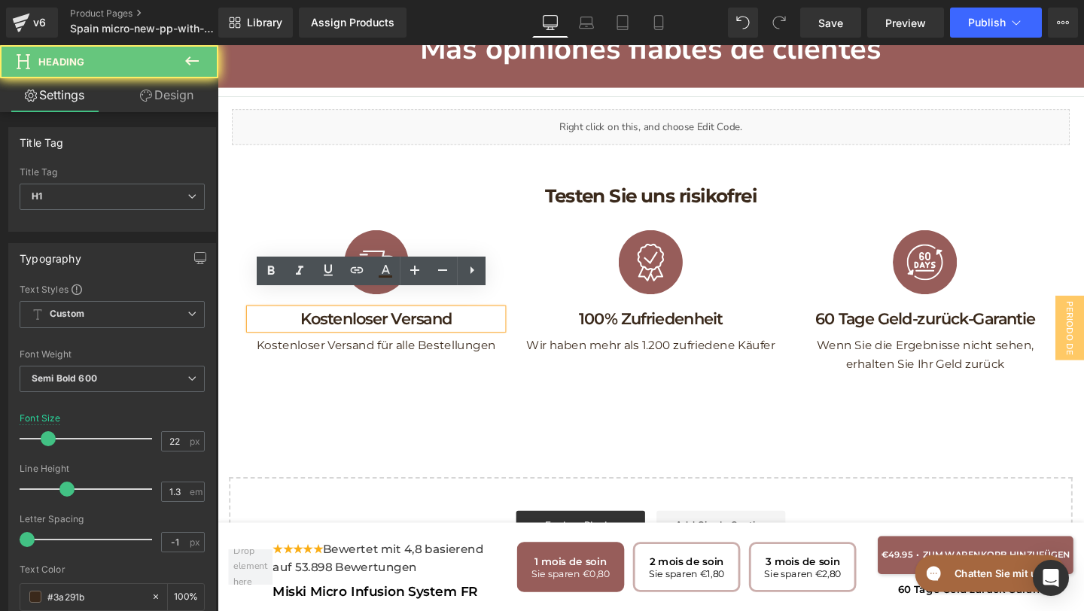
click at [482, 322] on h1 "Kostenloser Versand" at bounding box center [384, 333] width 266 height 22
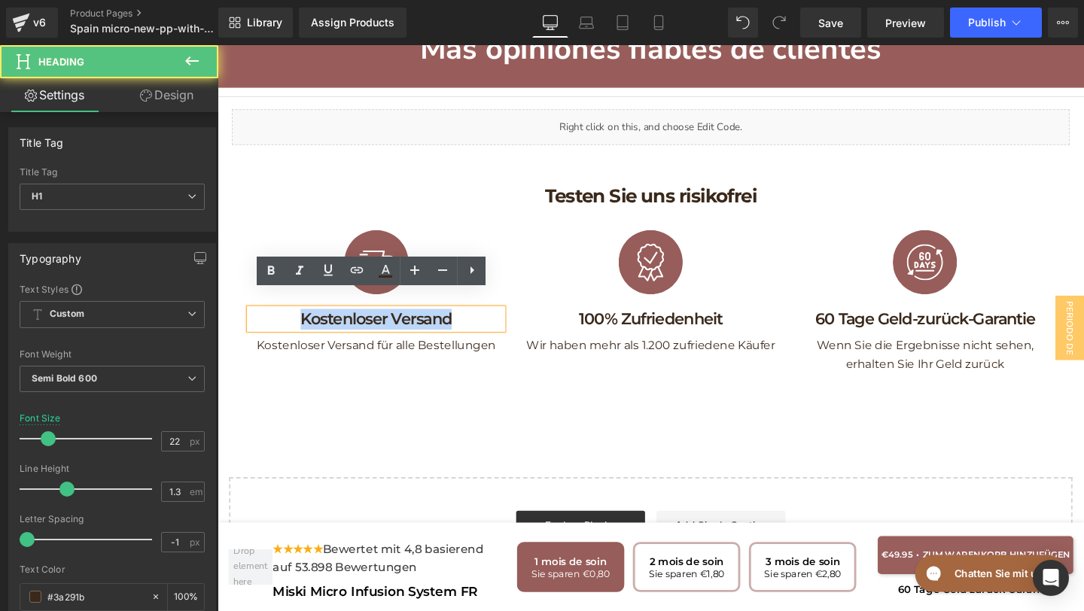
drag, startPoint x: 482, startPoint y: 318, endPoint x: 260, endPoint y: 315, distance: 221.3
click at [260, 322] on h1 "Kostenloser Versand" at bounding box center [384, 333] width 266 height 22
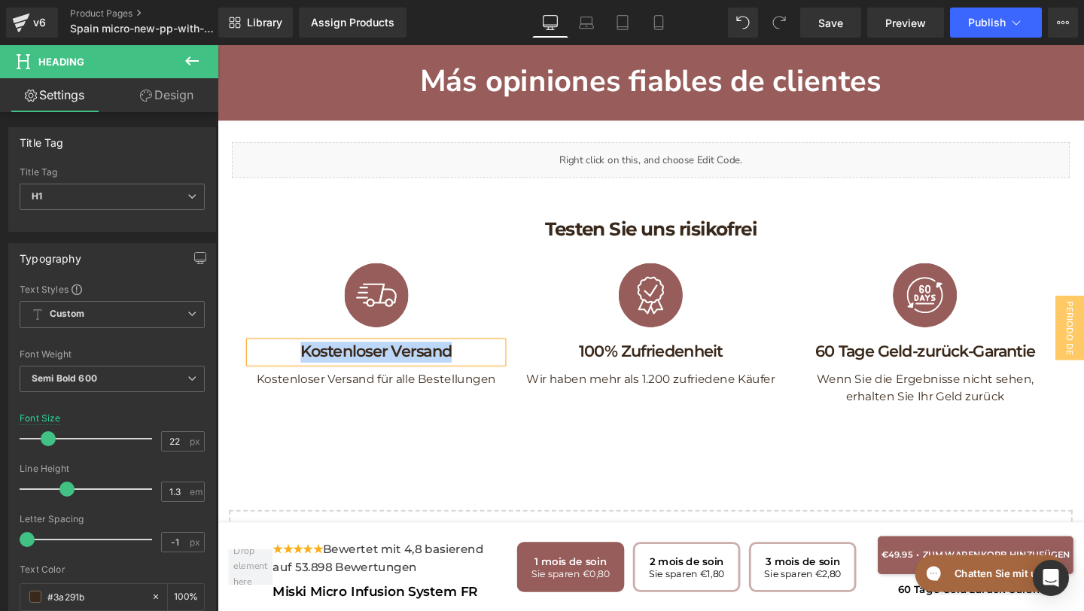
paste div
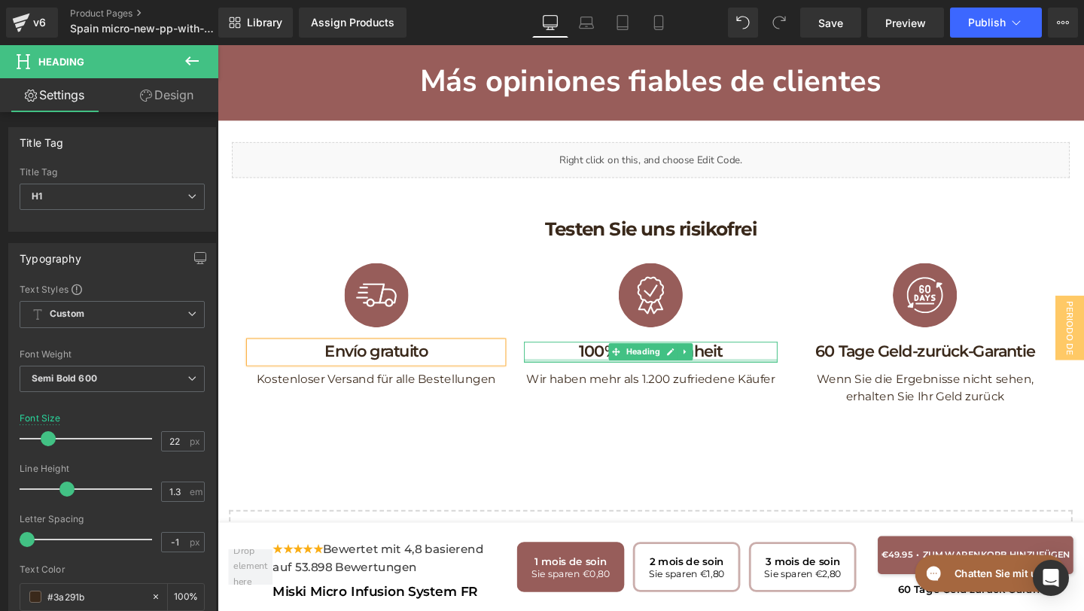
click at [765, 357] on h1 "100% Zufriedenheit" at bounding box center [673, 368] width 266 height 22
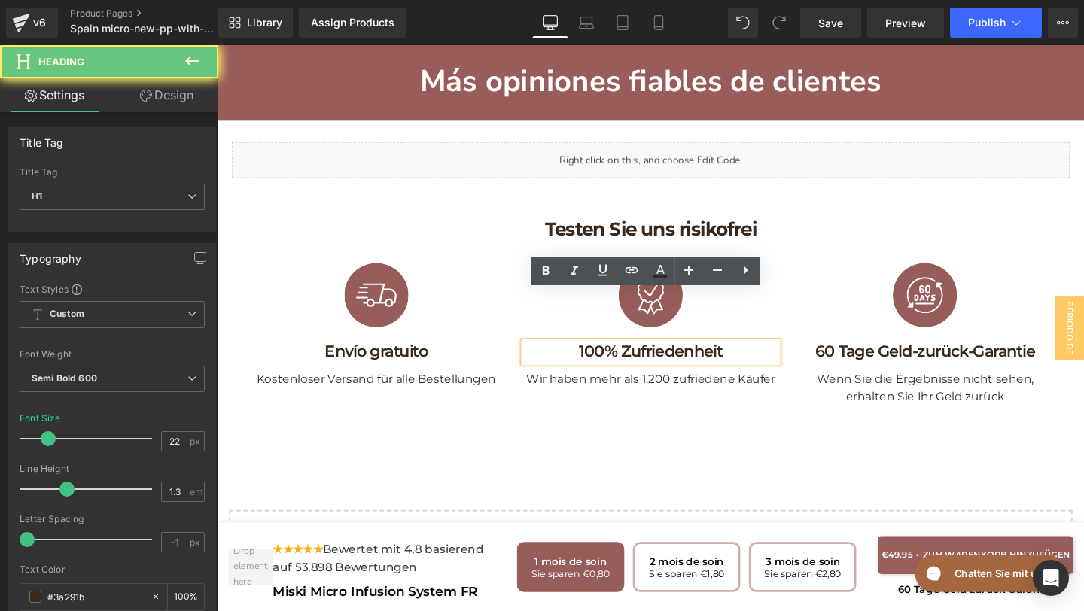
click at [765, 357] on h1 "100% Zufriedenheit" at bounding box center [673, 368] width 266 height 22
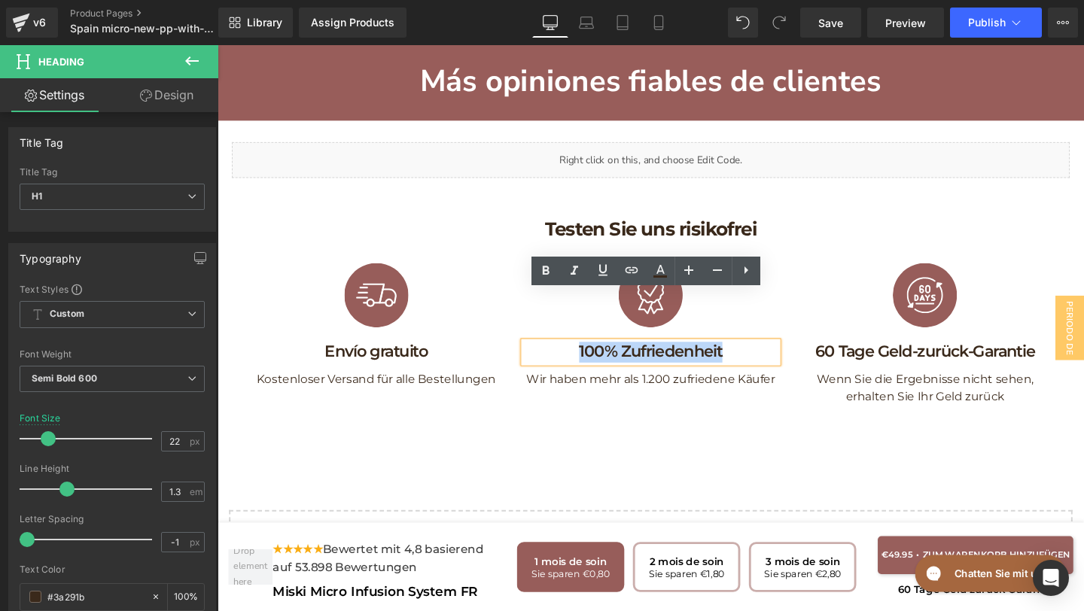
drag, startPoint x: 765, startPoint y: 316, endPoint x: 516, endPoint y: 309, distance: 248.5
click at [516, 309] on div "Image Envío gratuito Heading Kostenloser Versand für alle Bestellungen Text Blo…" at bounding box center [672, 349] width 865 height 173
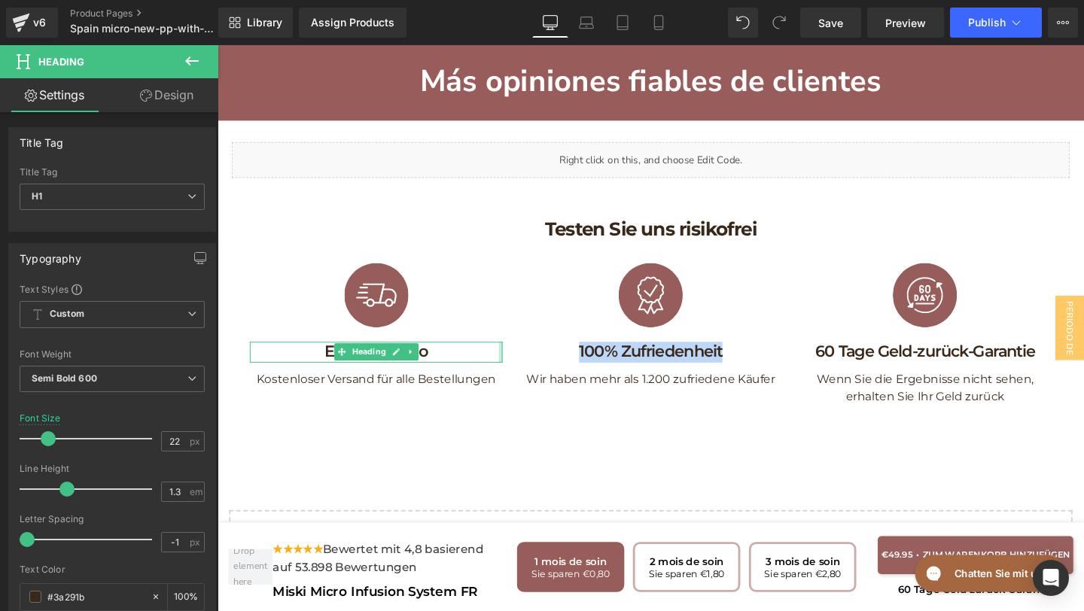
copy h1 "100% Zufriedenheit"
paste div
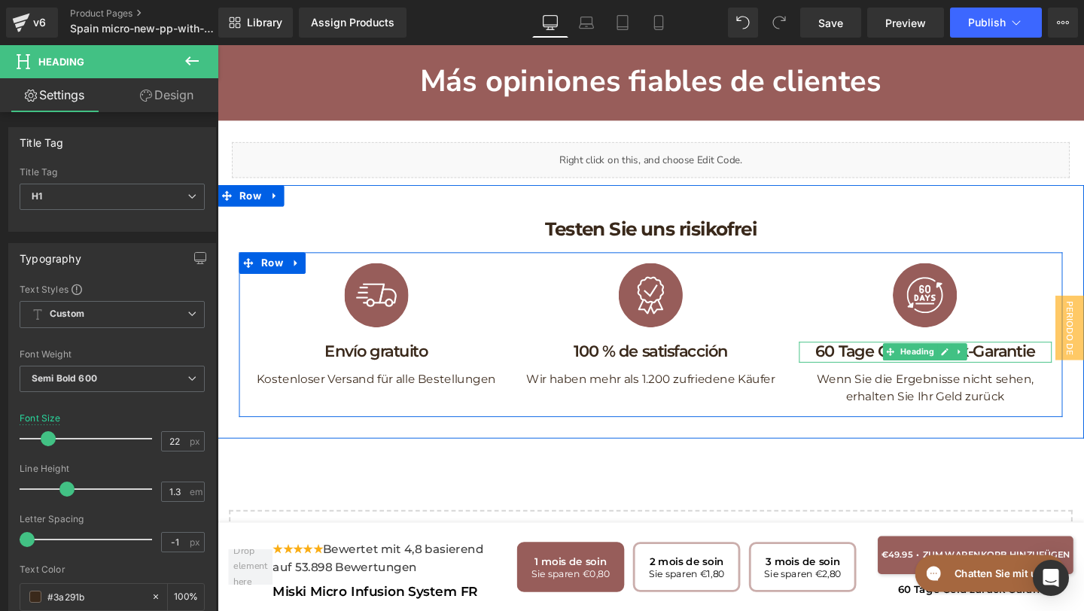
click at [1080, 357] on h1 "60 Tage Geld-zurück-Garantie" at bounding box center [962, 368] width 266 height 22
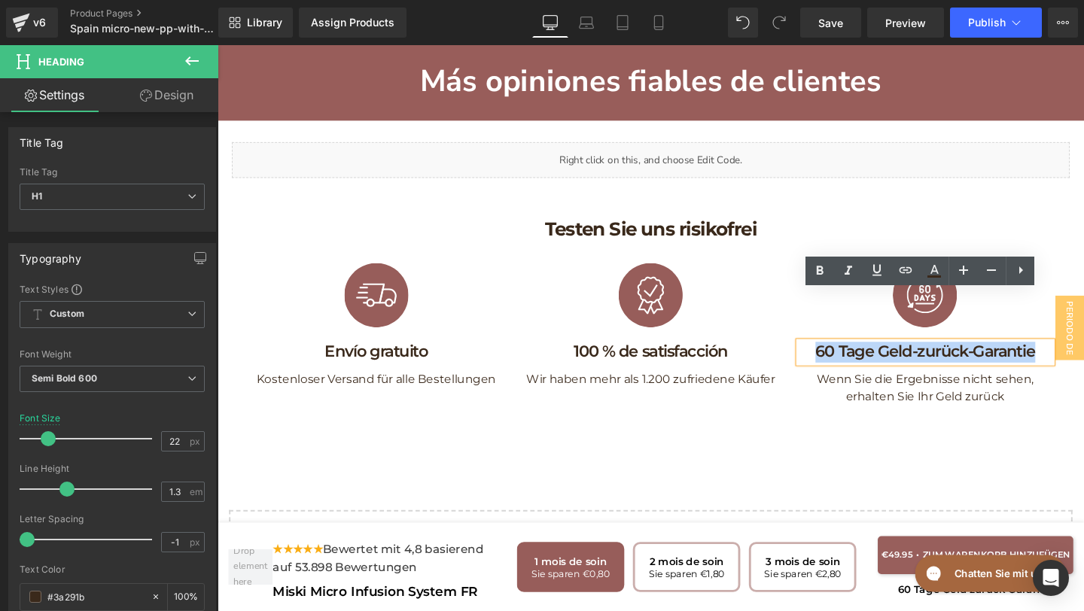
drag, startPoint x: 1080, startPoint y: 317, endPoint x: 765, endPoint y: 307, distance: 315.5
click at [765, 307] on div "Image Envío gratuito Heading Kostenloser Versand für alle Bestellungen Text Blo…" at bounding box center [672, 349] width 865 height 173
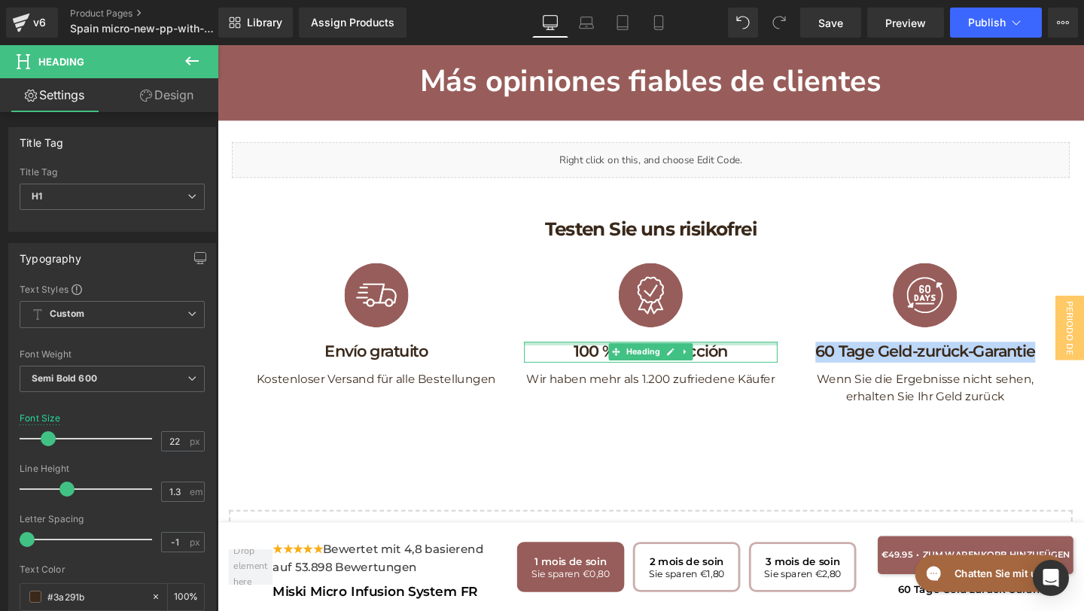
copy h1 "60 Tage Geld-zurück-Garantie"
paste div
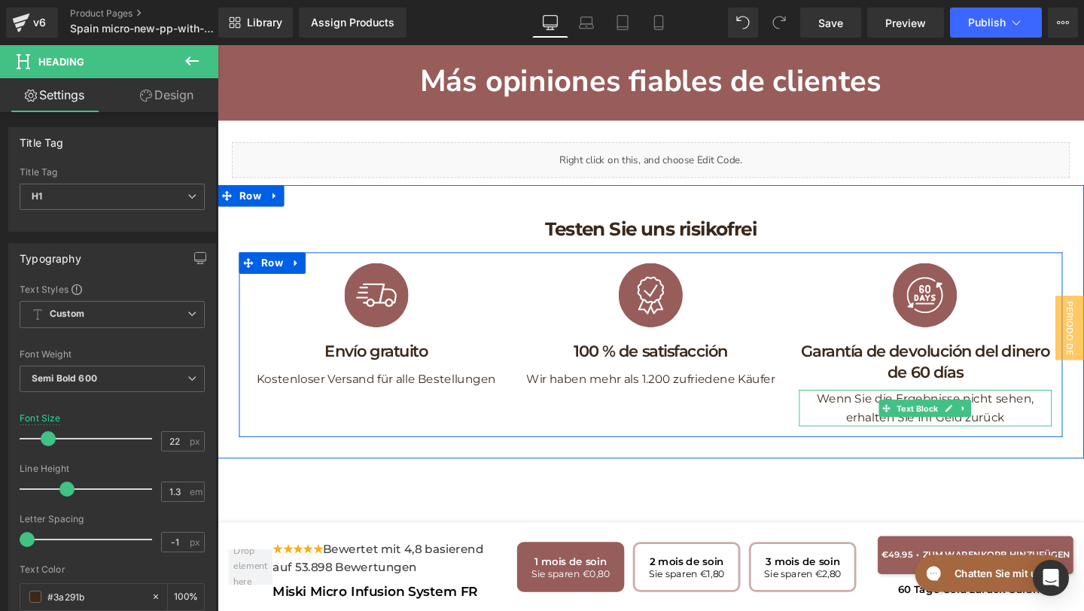
click at [1056, 407] on p "Wenn Sie die Ergebnisse nicht sehen, erhalten Sie Ihr Geld zurück" at bounding box center [962, 426] width 266 height 38
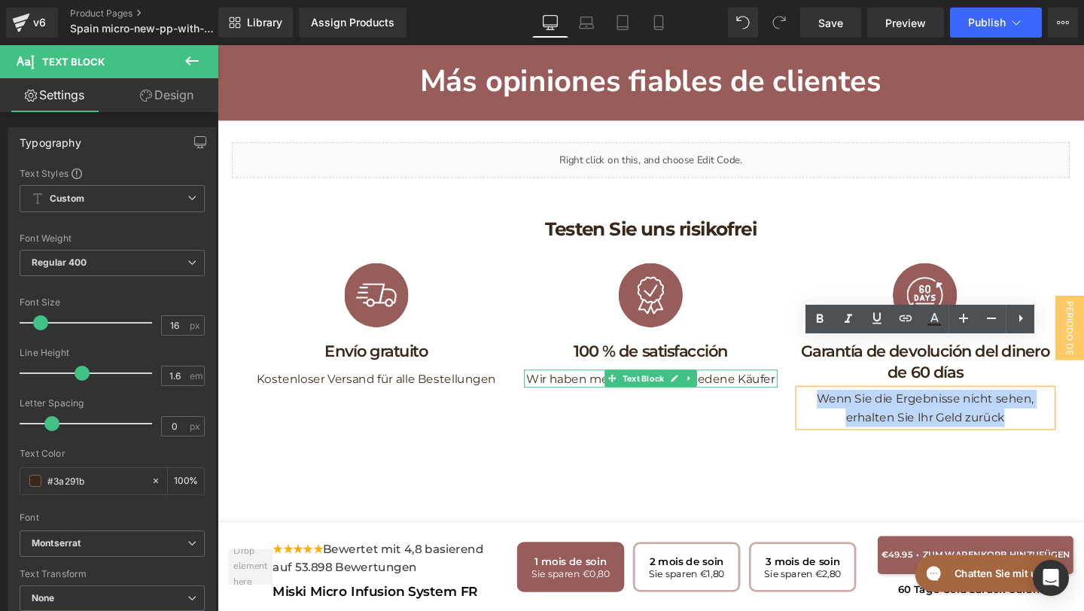
drag, startPoint x: 1056, startPoint y: 383, endPoint x: 745, endPoint y: 345, distance: 313.1
click at [745, 345] on div "Image Envío gratuito Heading Kostenloser Versand für alle Bestellungen Text Blo…" at bounding box center [672, 360] width 865 height 194
copy p "Wenn Sie die Ergebnisse nicht sehen, erhalten Sie Ihr Geld zurück"
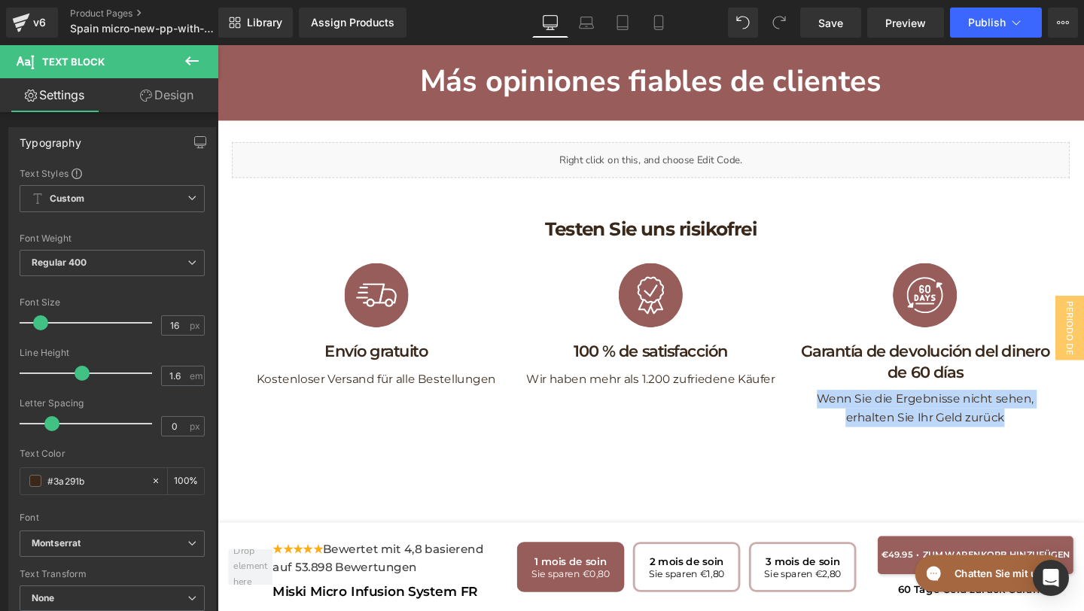
paste div
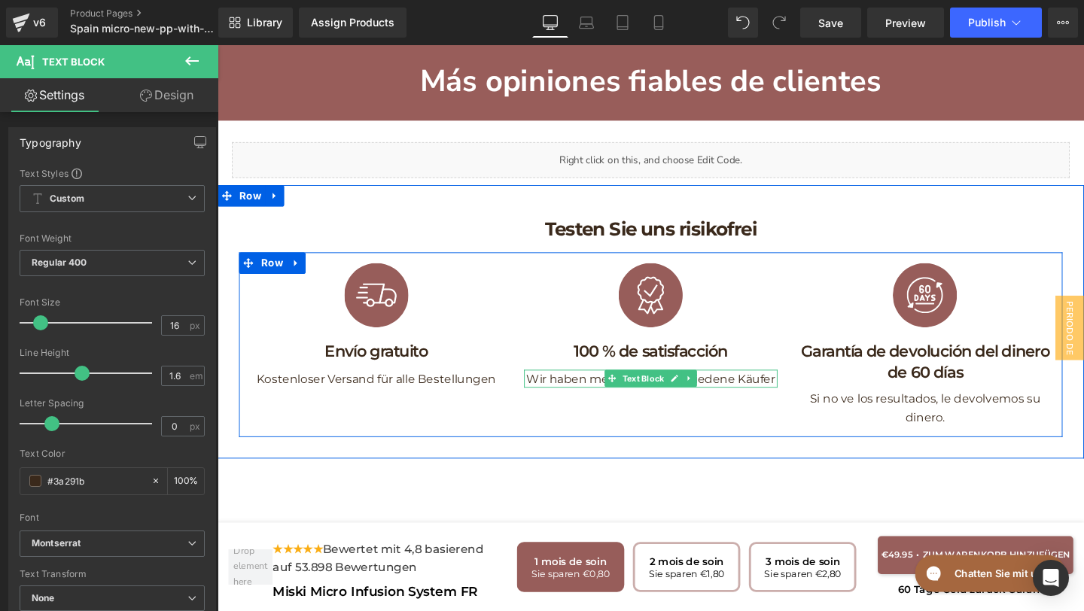
click at [792, 386] on p "Wir haben mehr als 1.200 zufriedene Käufer" at bounding box center [673, 396] width 266 height 20
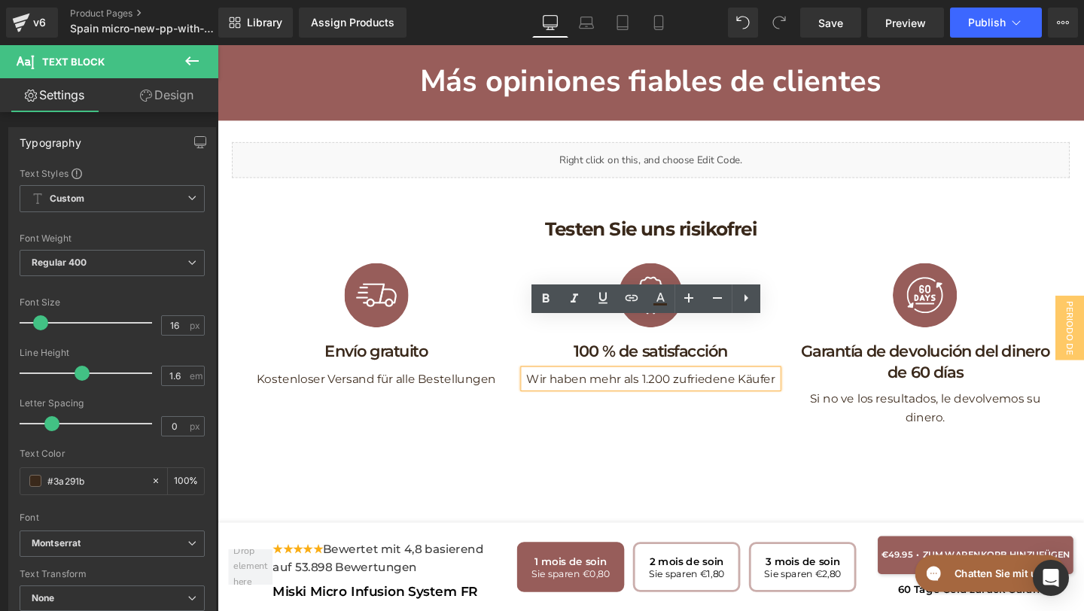
drag, startPoint x: 802, startPoint y: 345, endPoint x: 476, endPoint y: 358, distance: 326.1
click at [476, 359] on div "Image Envío gratuito Heading Kostenloser Versand für alle Bestellungen Text Blo…" at bounding box center [672, 360] width 865 height 194
drag, startPoint x: 543, startPoint y: 345, endPoint x: 812, endPoint y: 346, distance: 268.7
click at [812, 346] on div "Image 100 % de satisfacción Heading Wir haben mehr als 1.200 zufriedene [PERSON…" at bounding box center [672, 354] width 288 height 183
copy p "Wir haben mehr als 1.200 zufriedene Käufer"
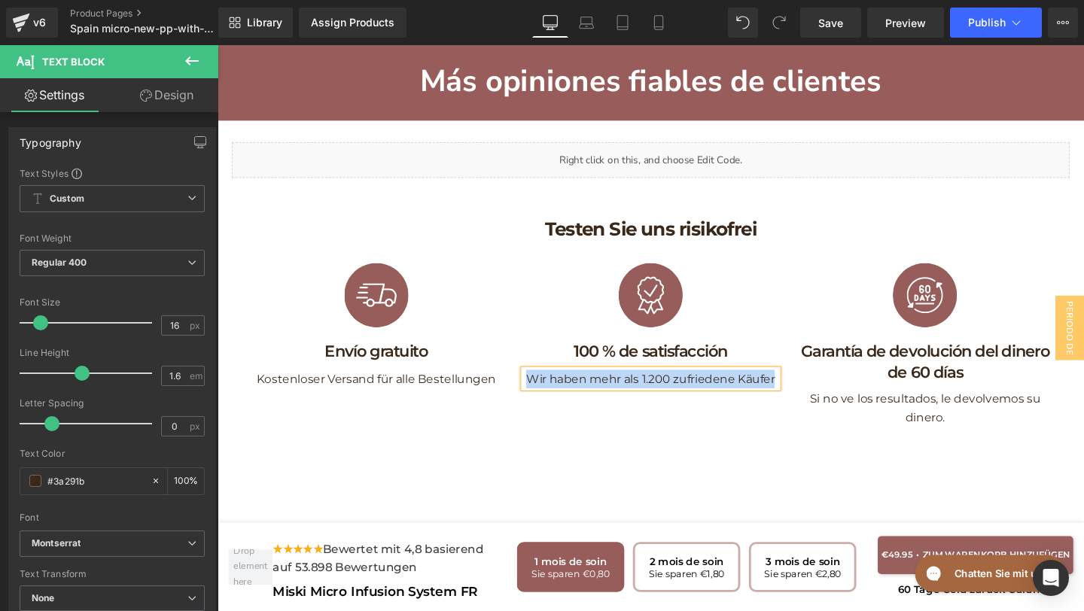
paste div
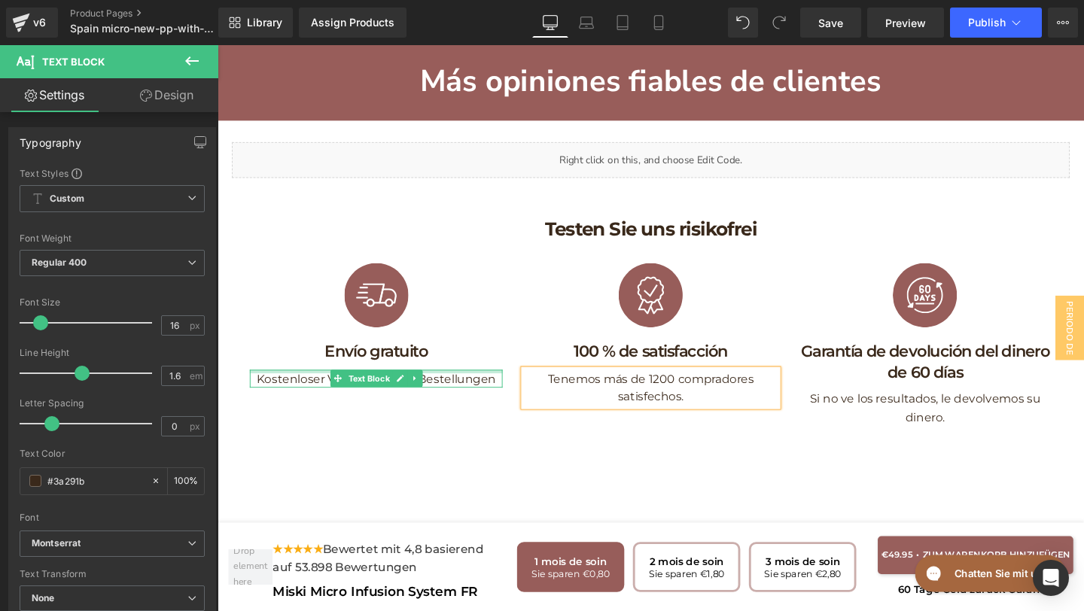
click at [480, 386] on p "Kostenloser Versand für alle Bestellungen" at bounding box center [384, 396] width 266 height 20
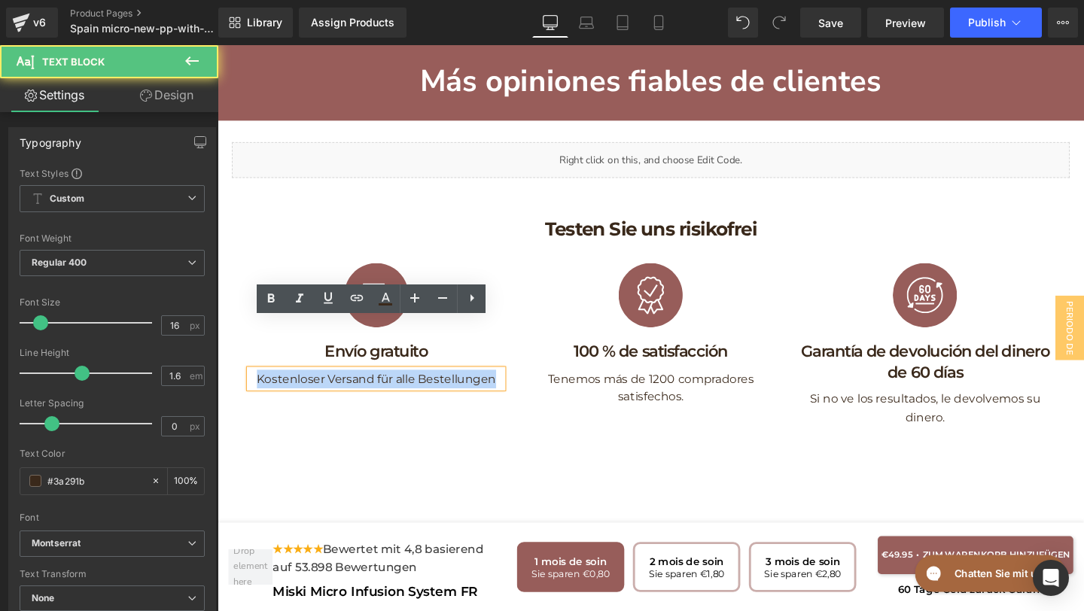
drag, startPoint x: 513, startPoint y: 345, endPoint x: 227, endPoint y: 333, distance: 286.3
click at [227, 333] on div "Testen Sie uns risikofrei Heading Row Image Envío gratuito Heading Kostenloser …" at bounding box center [672, 335] width 911 height 242
copy p "Kostenloser Versand für alle Bestellungen"
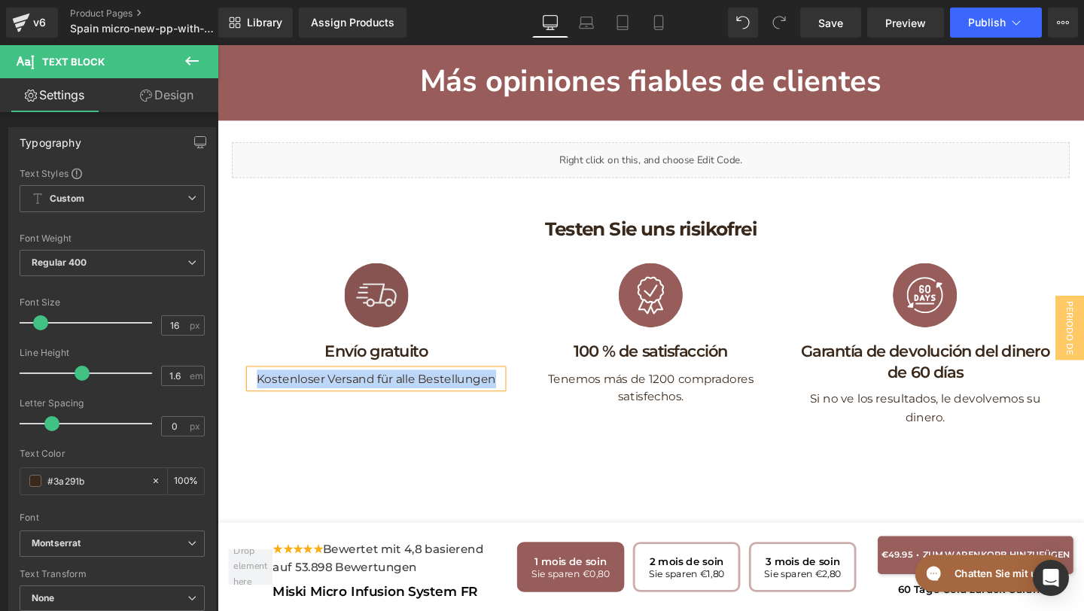
paste div
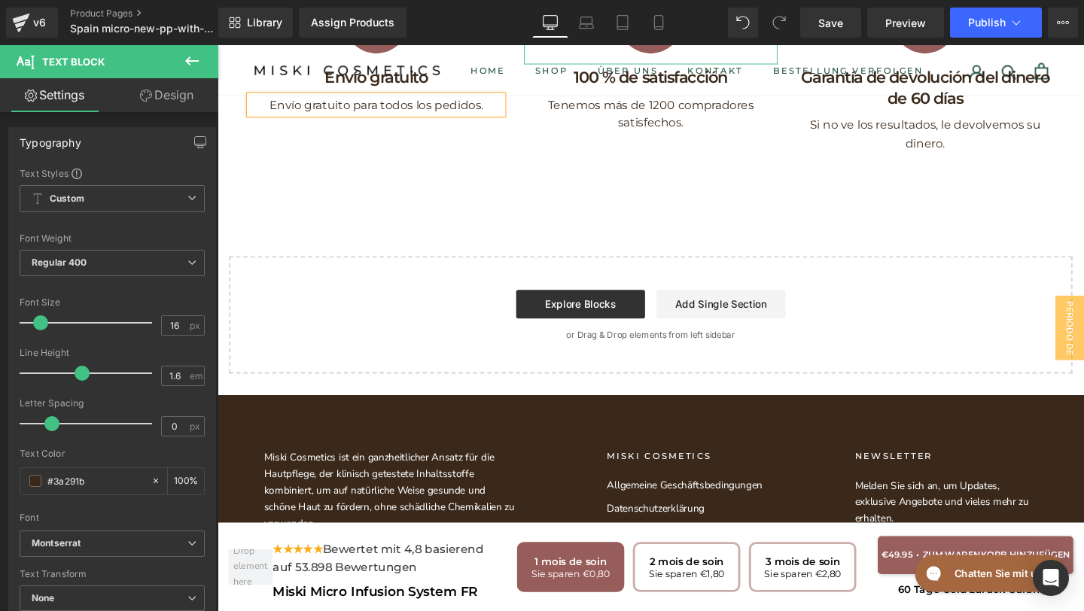
scroll to position [8703, 0]
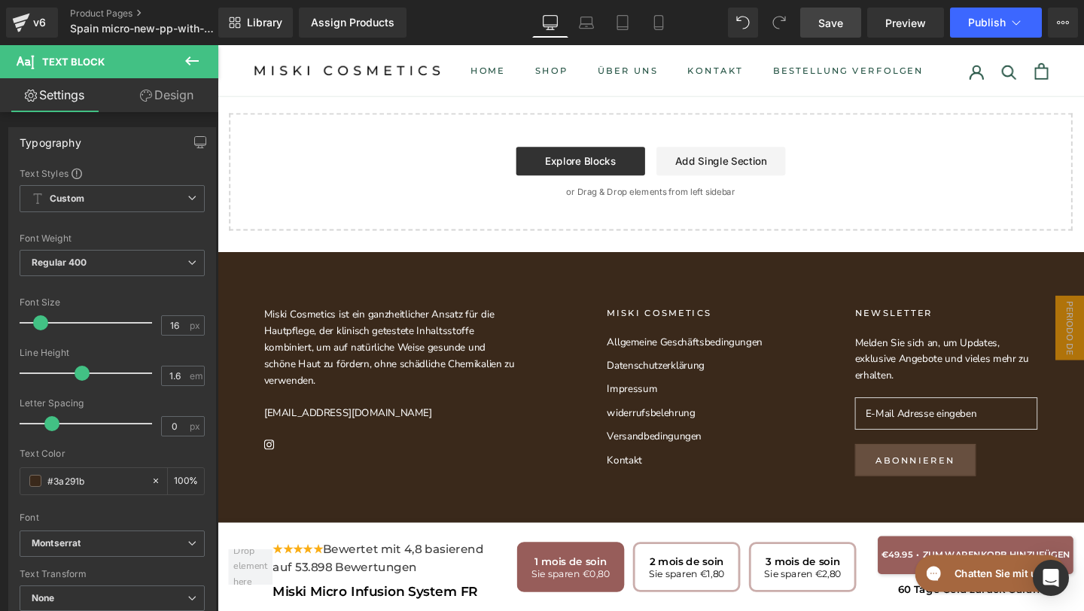
click at [837, 34] on link "Save" at bounding box center [830, 23] width 61 height 30
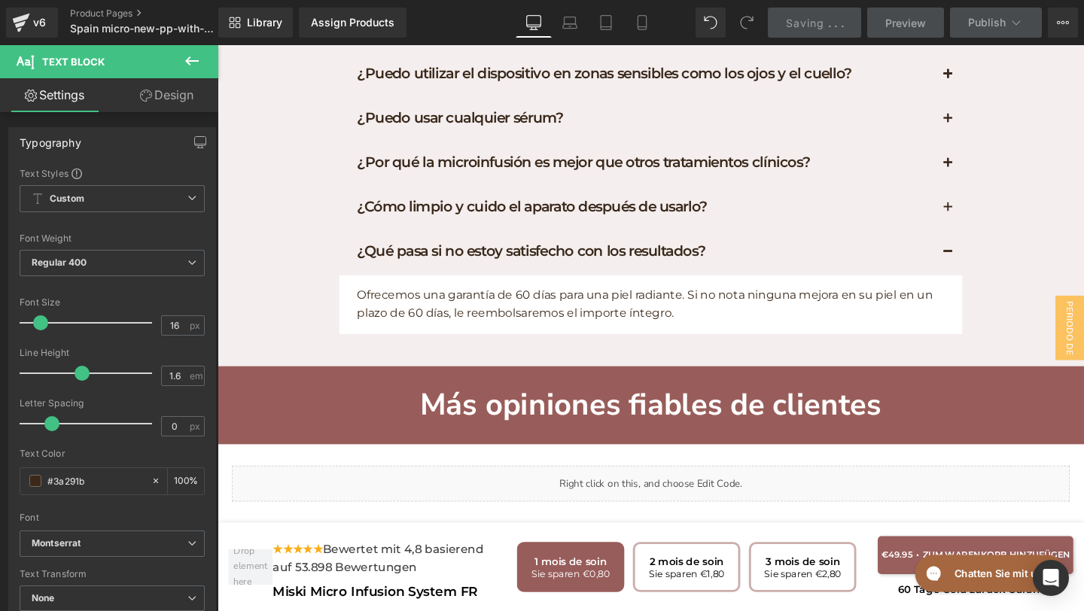
scroll to position [7927, 0]
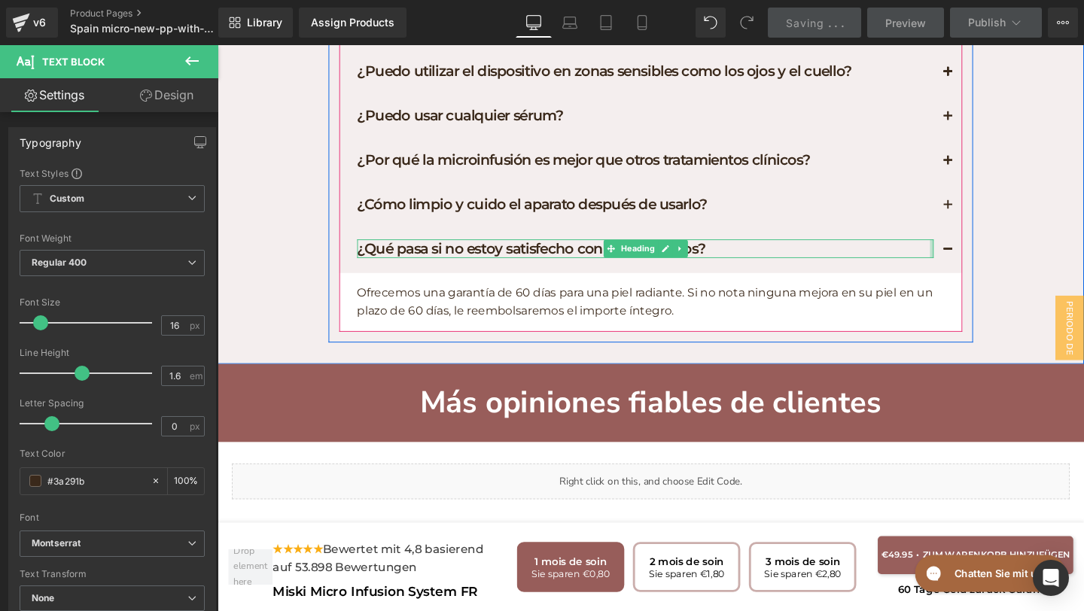
click at [985, 238] on button "button" at bounding box center [985, 261] width 30 height 46
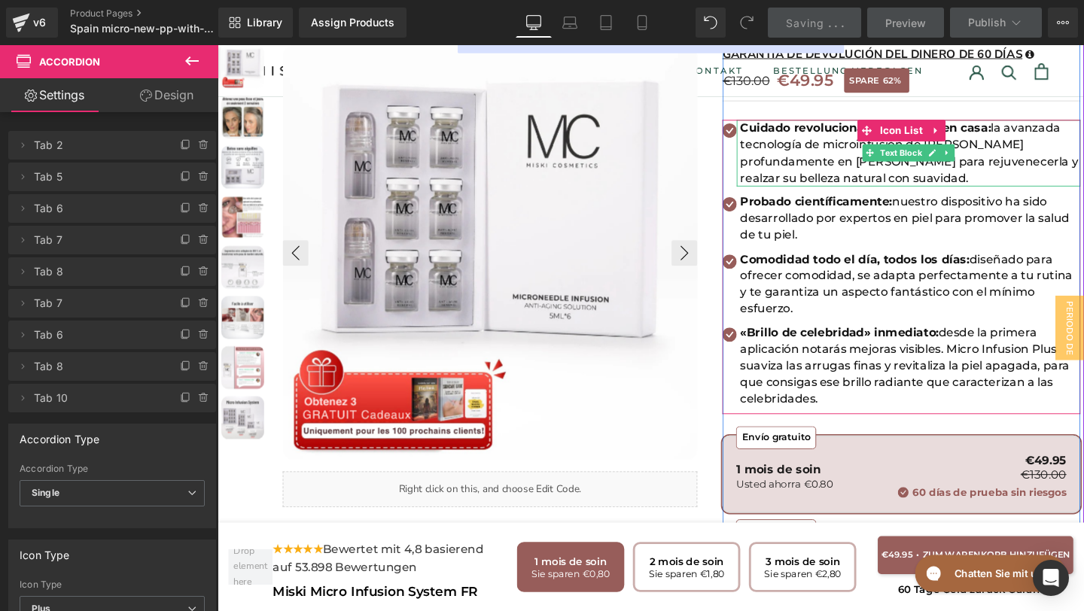
scroll to position [166, 0]
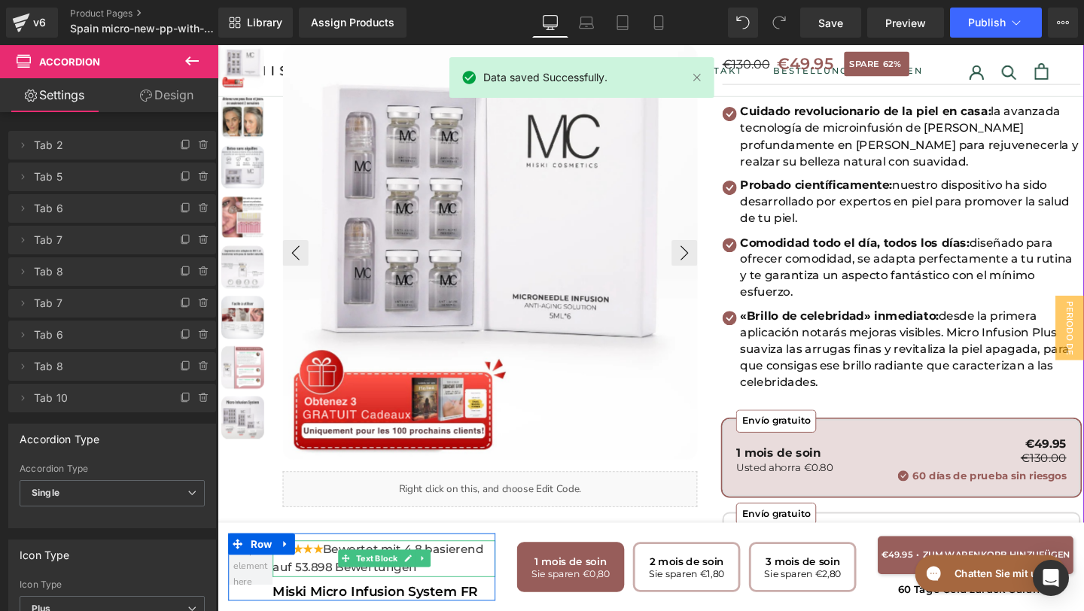
click at [449, 589] on div "★★★★★ Bewertet mit 4,8 basierend auf 53.898 Bewertungen" at bounding box center [392, 585] width 234 height 38
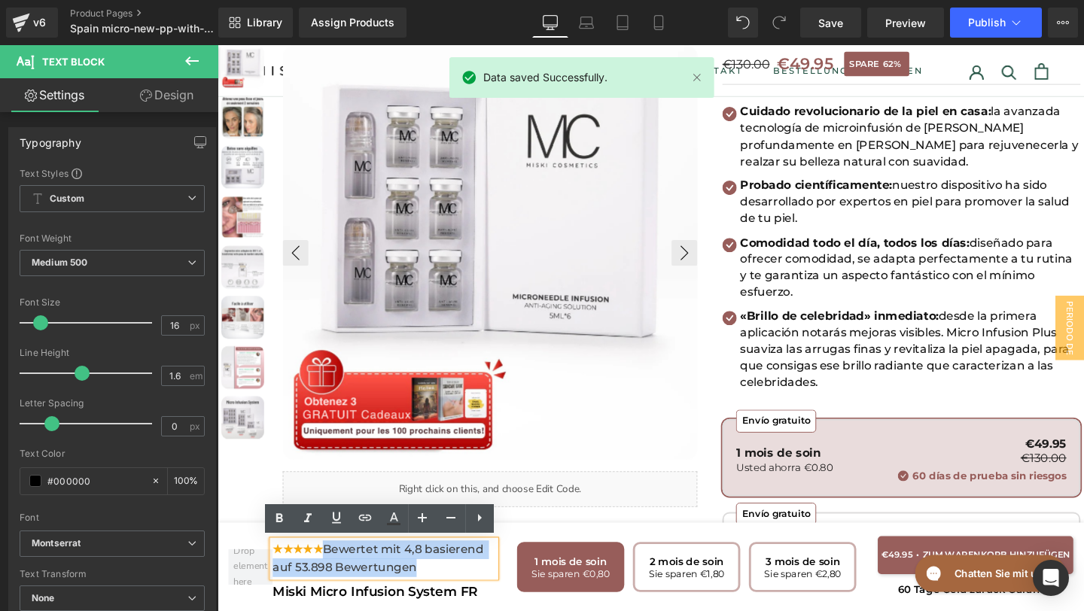
drag, startPoint x: 438, startPoint y: 592, endPoint x: 340, endPoint y: 569, distance: 100.6
click at [340, 569] on div "★★★★★ Bewertet mit 4,8 basierend auf 53.898 Bewertungen" at bounding box center [392, 585] width 234 height 38
copy span "Bewertet mit 4,8 basierend auf 53.898 Bewertungen"
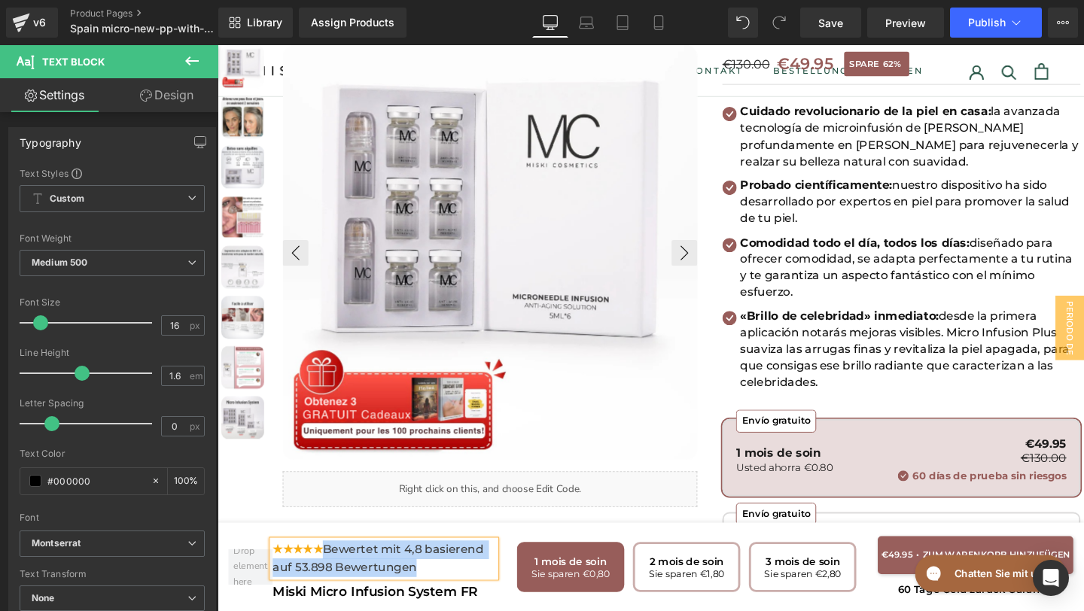
paste div
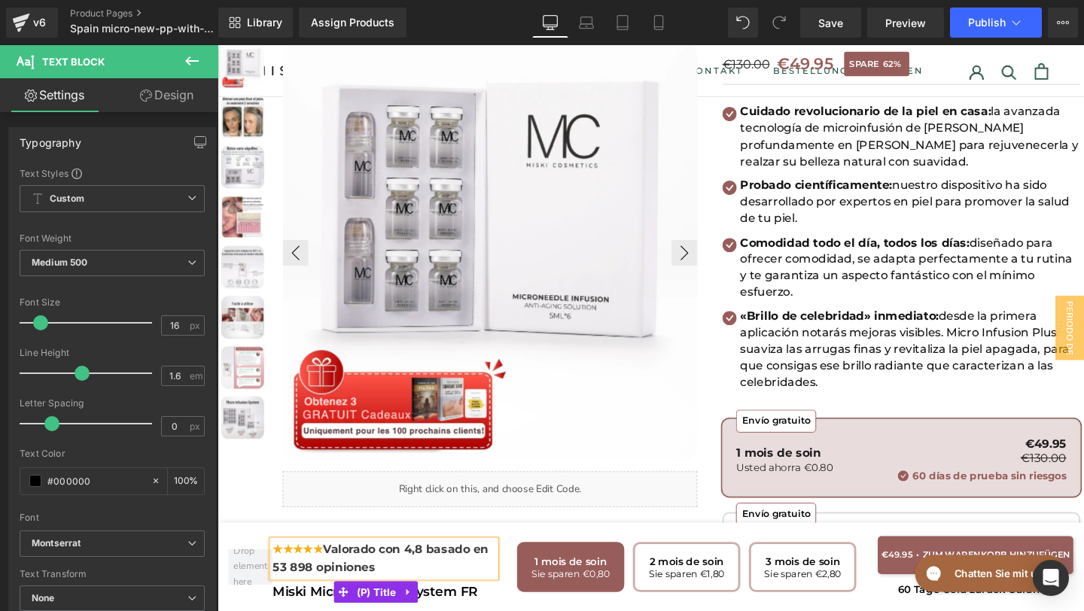
click at [495, 610] on h3 "Miski Micro Infusion System FR" at bounding box center [392, 620] width 234 height 17
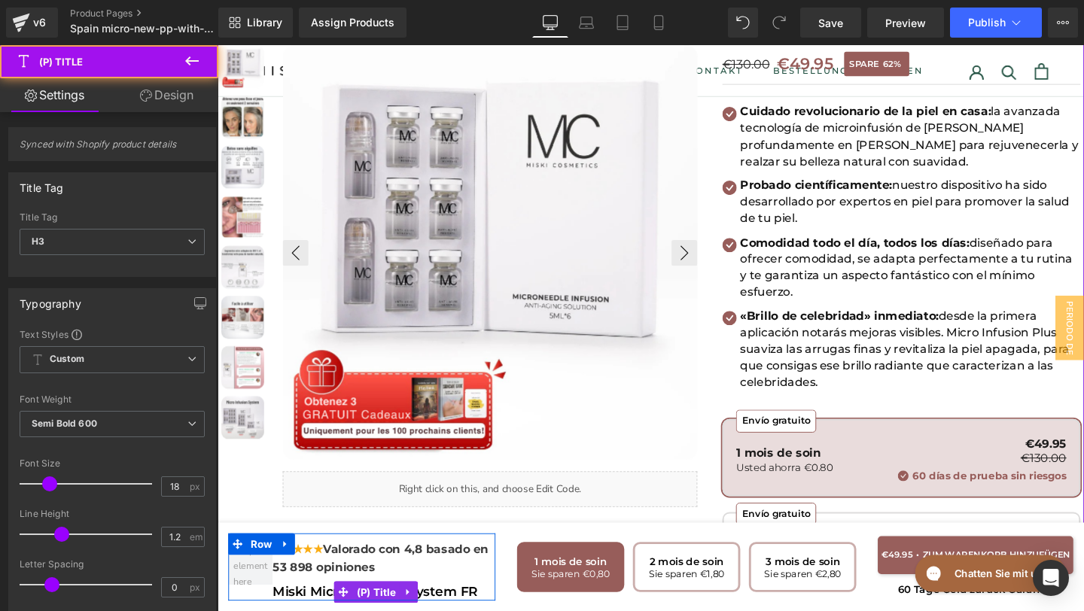
click at [488, 610] on span "Miski Micro Infusion System FR" at bounding box center [382, 620] width 215 height 17
click at [491, 610] on span "Miski Micro Infusion System FR" at bounding box center [382, 620] width 215 height 17
click at [494, 610] on h3 "Miski Micro Infusion System FR" at bounding box center [392, 620] width 234 height 17
click at [488, 610] on span "Miski Micro Infusion System FR" at bounding box center [382, 620] width 215 height 17
click at [489, 610] on span "Miski Micro Infusion System FR" at bounding box center [382, 620] width 215 height 17
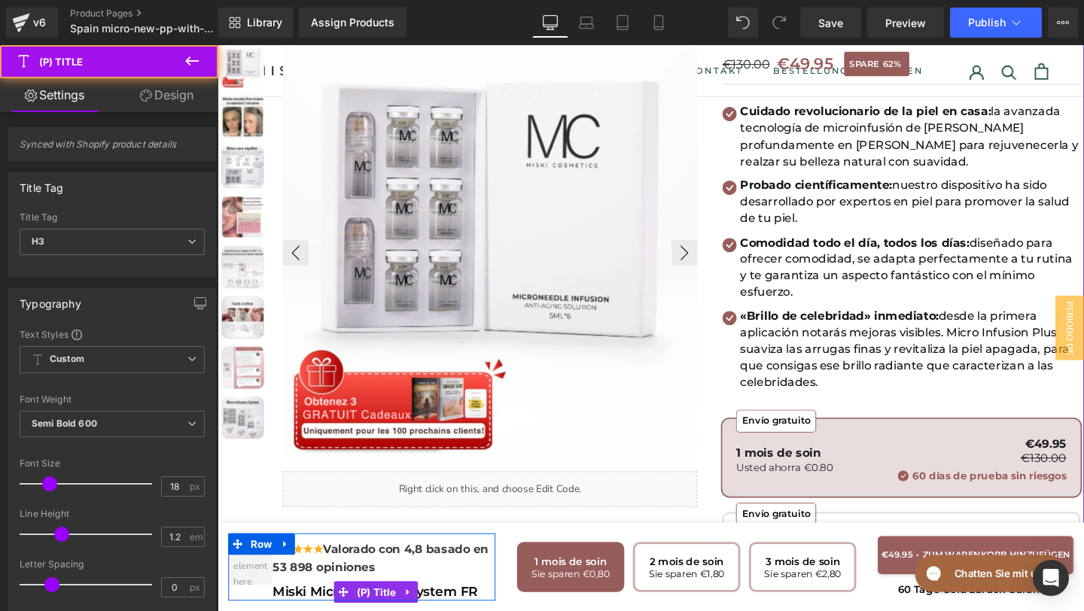
click at [489, 610] on span "Miski Micro Infusion System FR" at bounding box center [382, 620] width 215 height 17
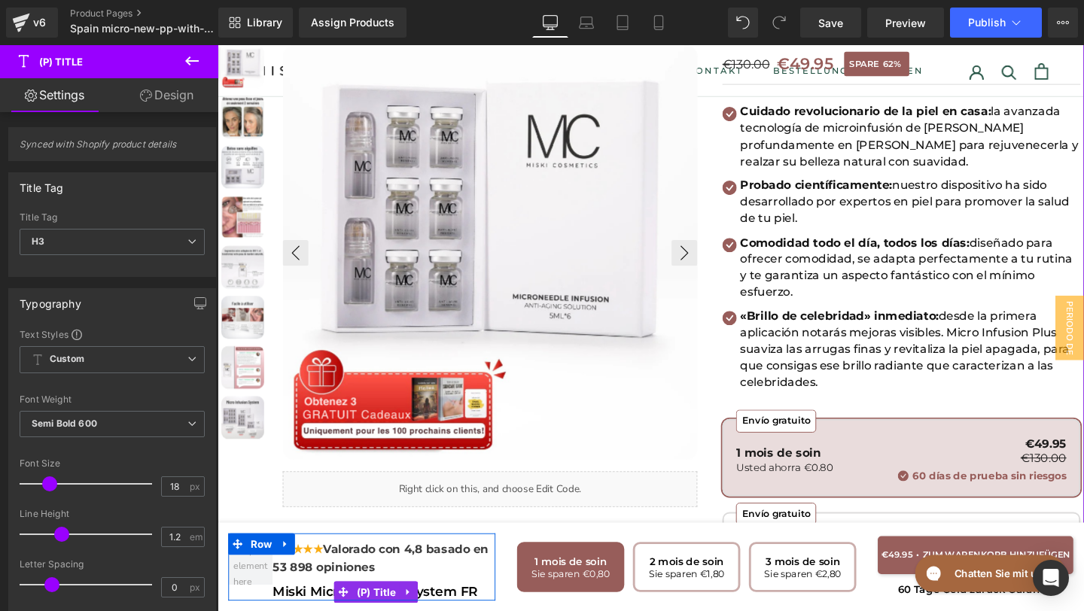
click at [489, 610] on span "Miski Micro Infusion System FR" at bounding box center [382, 620] width 215 height 17
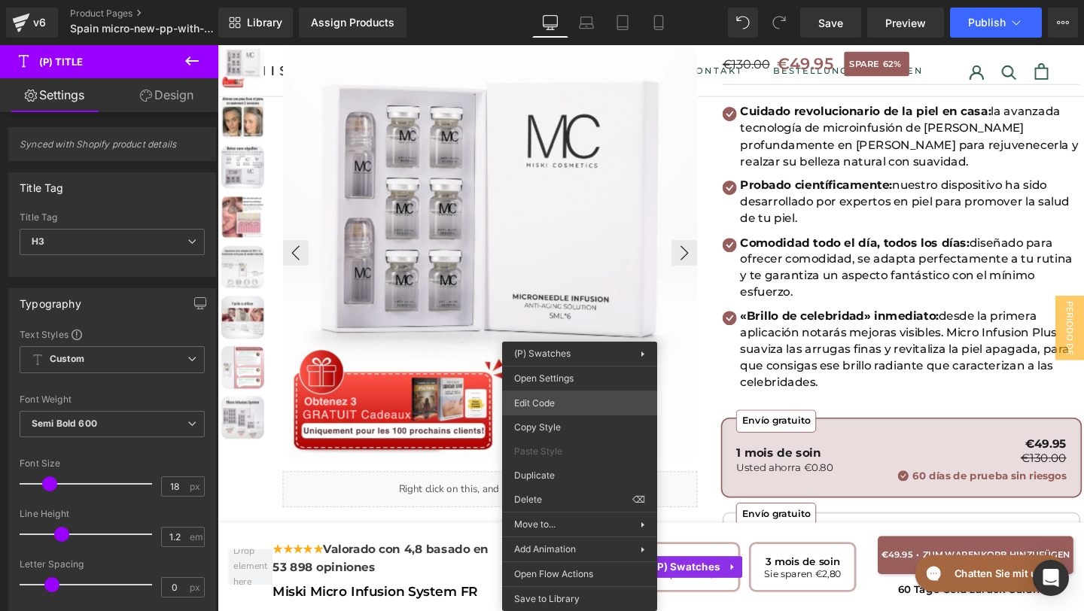
click at [543, 0] on div "Text Block You are previewing how the will restyle your page. You can not edit …" at bounding box center [542, 0] width 1084 height 0
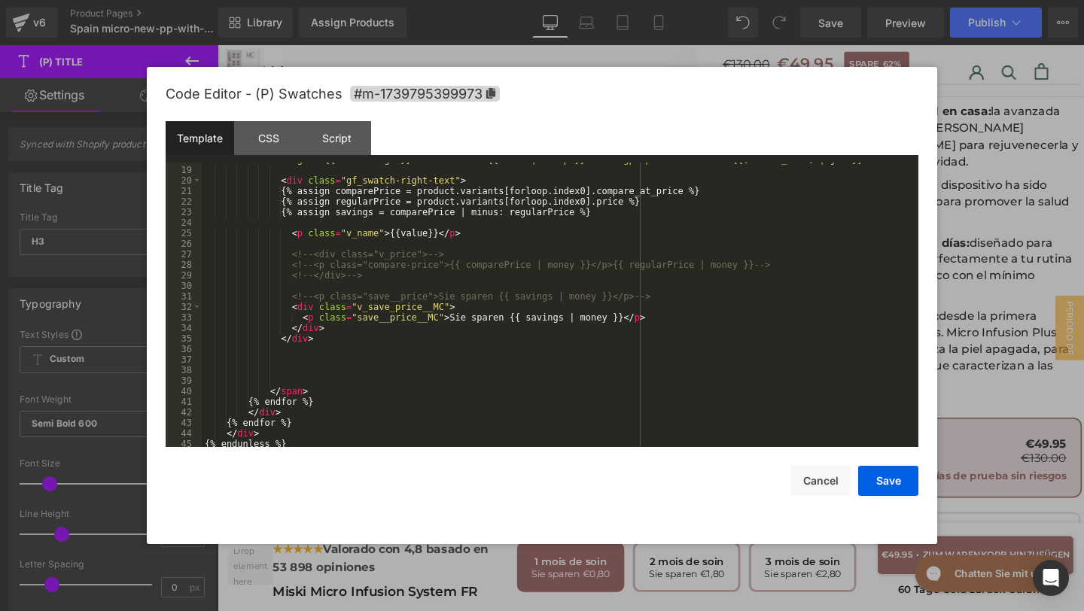
scroll to position [244, 0]
drag, startPoint x: 504, startPoint y: 312, endPoint x: 451, endPoint y: 314, distance: 53.5
click at [451, 314] on div "< div class = "gf_swatch-right-text" > {% assign comparePrice = product.variant…" at bounding box center [557, 314] width 710 height 306
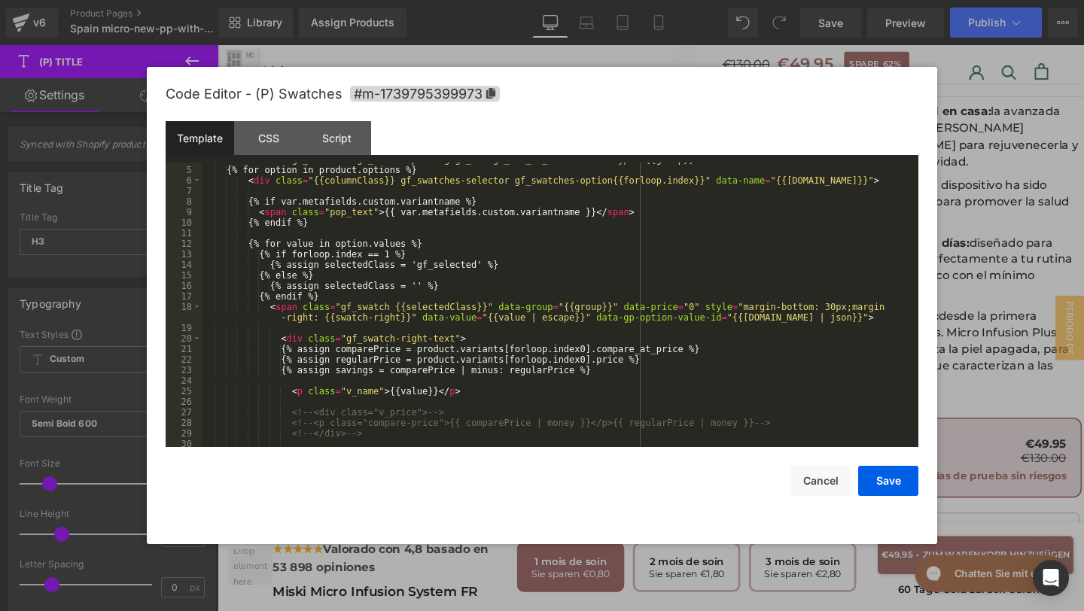
scroll to position [44, 0]
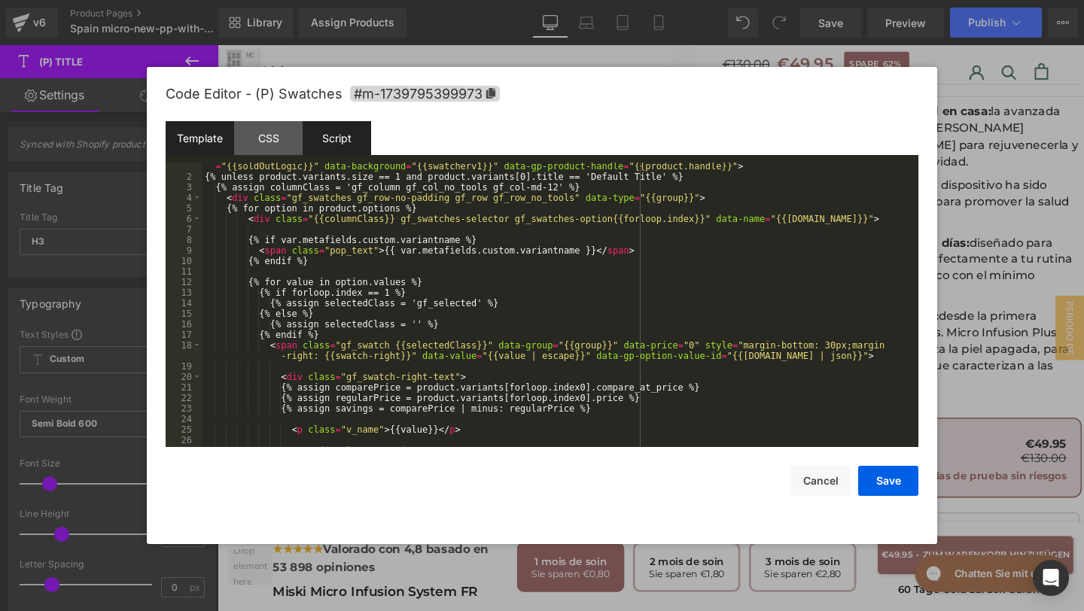
click at [352, 138] on div "Script" at bounding box center [337, 138] width 68 height 34
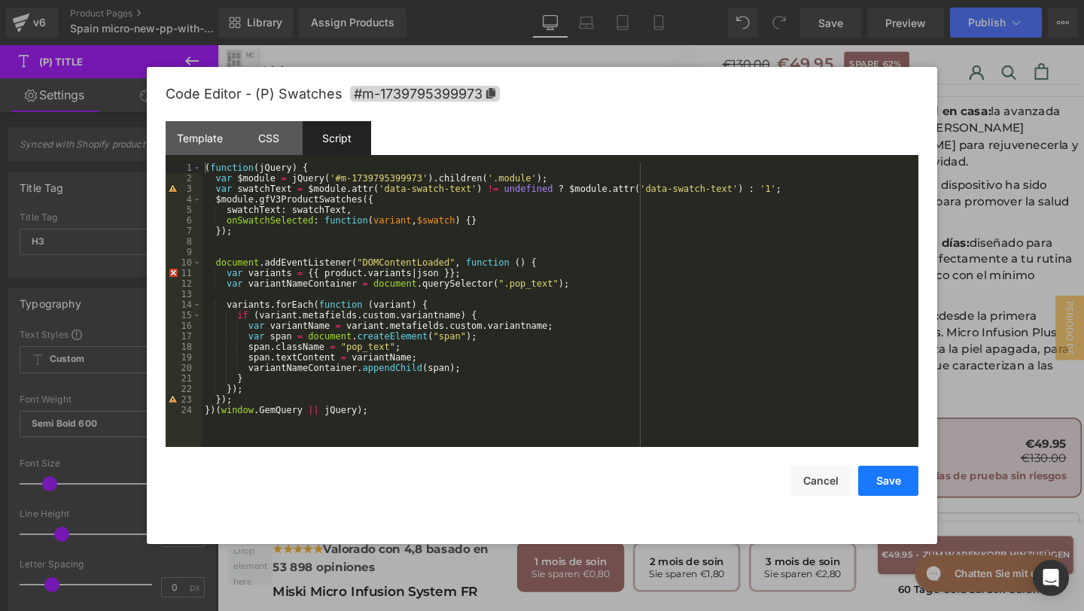
drag, startPoint x: 880, startPoint y: 492, endPoint x: 696, endPoint y: 469, distance: 185.1
click at [880, 492] on button "Save" at bounding box center [888, 481] width 60 height 30
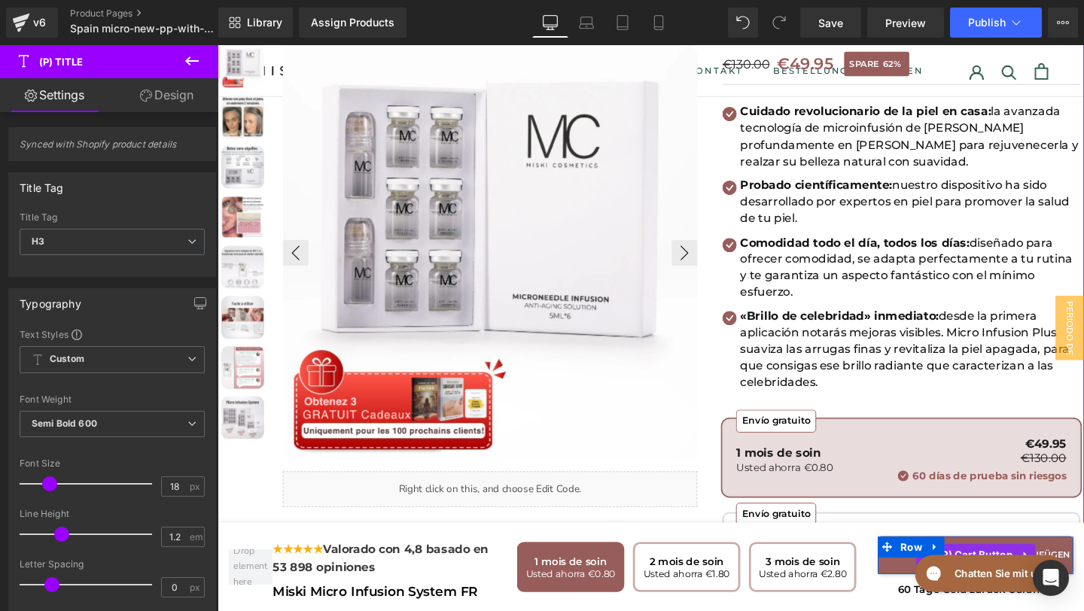
click at [923, 590] on button "ADD TO CART" at bounding box center [1013, 581] width 205 height 40
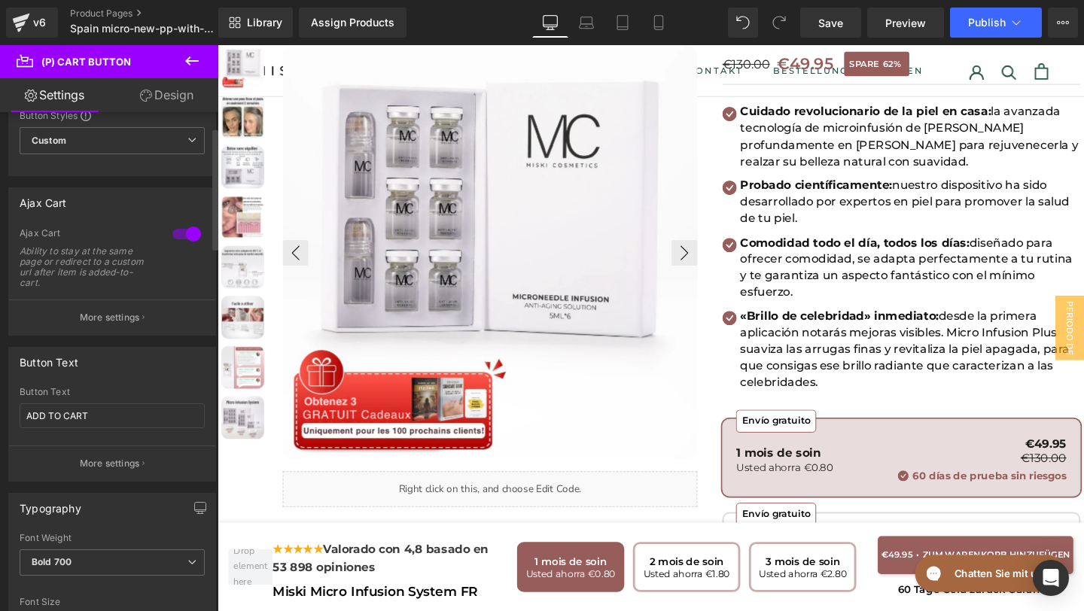
scroll to position [90, 0]
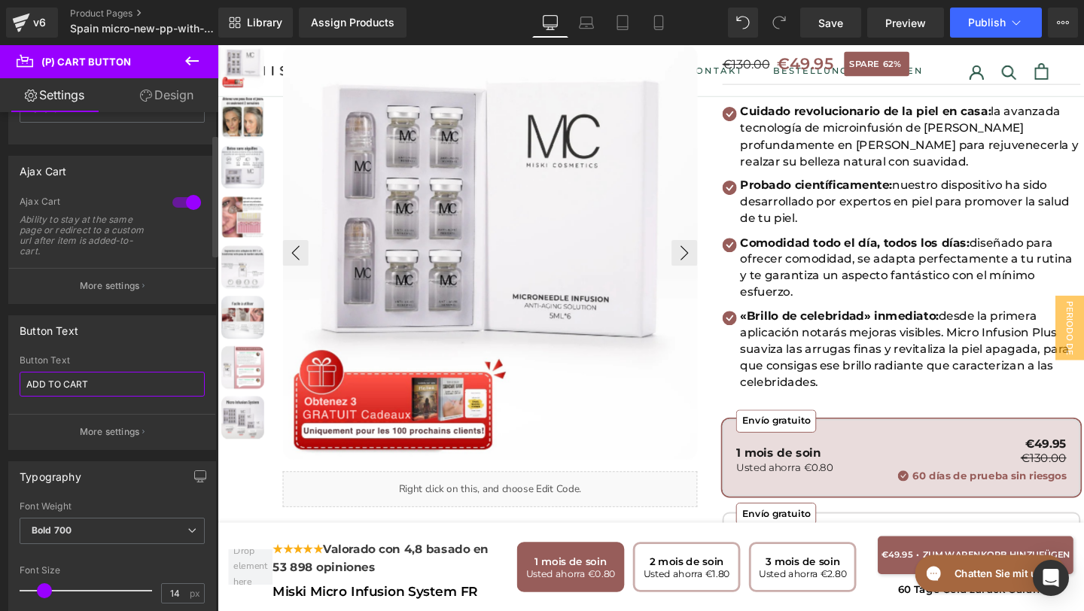
drag, startPoint x: 137, startPoint y: 391, endPoint x: 5, endPoint y: 383, distance: 131.9
click at [5, 383] on div "Button Text ADD TO CART Button Text ADD TO CART More settings" at bounding box center [112, 377] width 225 height 146
paste input "ÑADIR AL CARRITO"
type input "AÑADIR AL CARRITO"
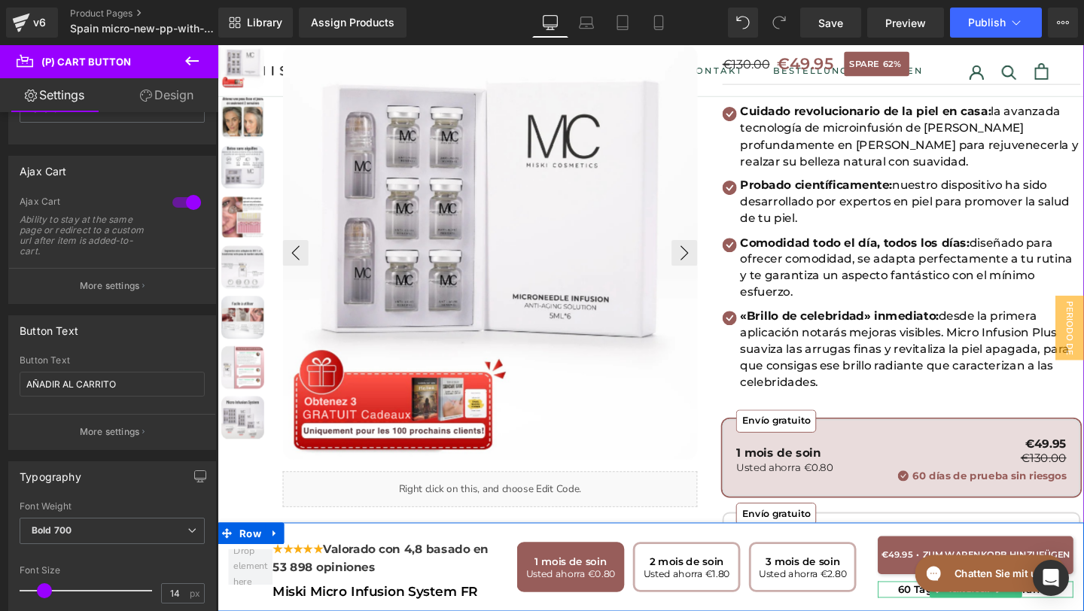
click at [927, 610] on p "60 Tage Geld zurück Garantie" at bounding box center [1013, 617] width 205 height 17
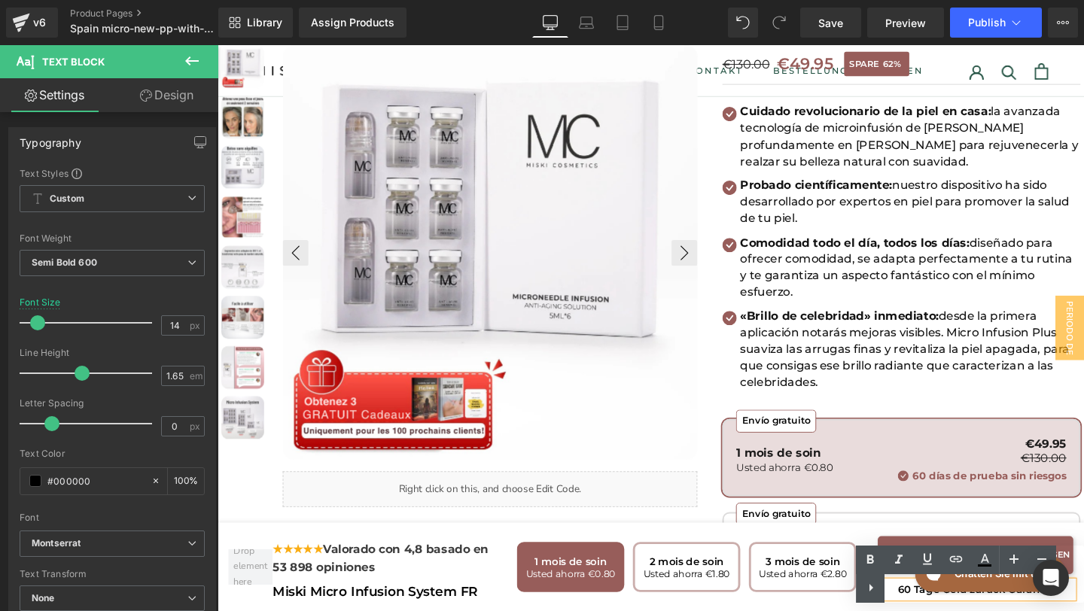
drag, startPoint x: 893, startPoint y: 589, endPoint x: 1020, endPoint y: 586, distance: 127.2
click at [1020, 586] on div "Text Color Highlight Color #333333" at bounding box center [970, 574] width 228 height 57
click at [893, 588] on div "Text Color Highlight Color #333333" at bounding box center [970, 574] width 228 height 57
click at [896, 588] on div "Text Color Highlight Color #333333" at bounding box center [970, 574] width 228 height 57
click at [873, 587] on icon at bounding box center [871, 588] width 18 height 18
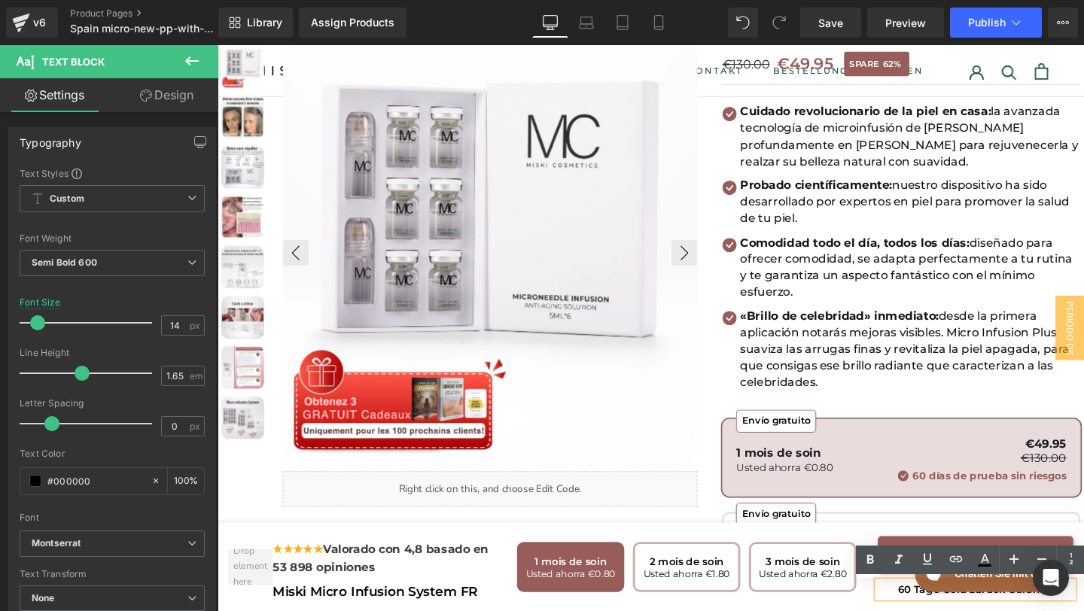
click at [923, 610] on p "60 Tage Geld zurück Garantie" at bounding box center [1013, 617] width 205 height 17
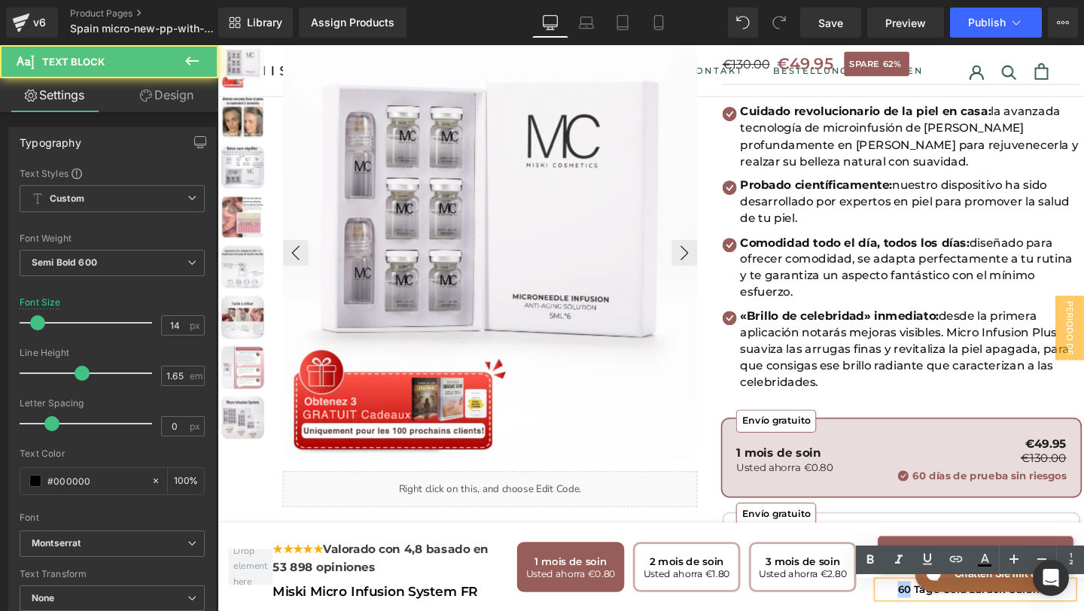
click at [923, 610] on p "60 Tage Geld zurück Garantie" at bounding box center [1013, 617] width 205 height 17
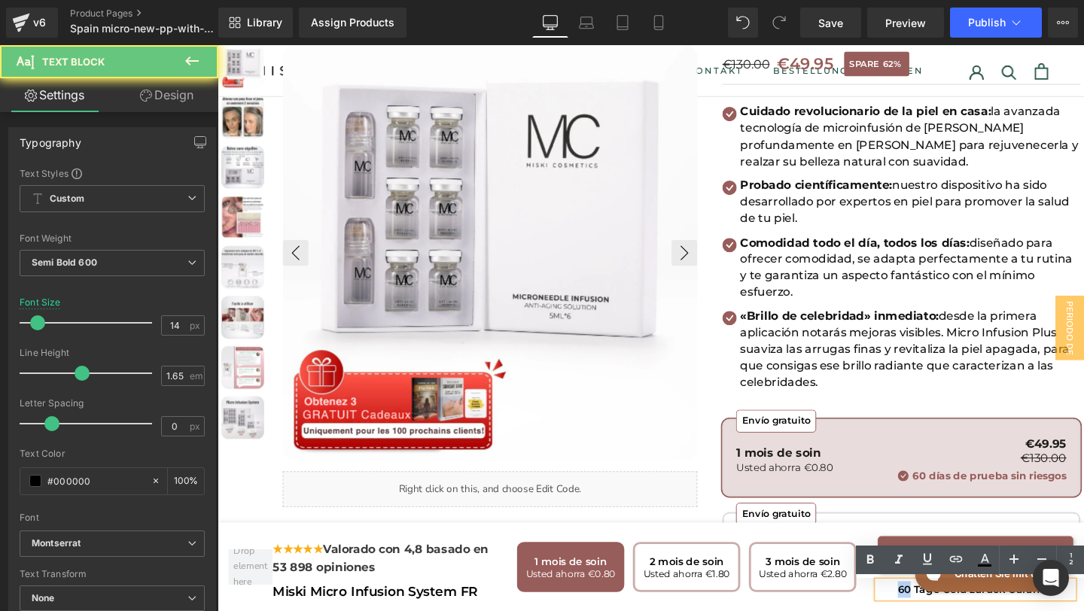
click at [923, 610] on p "60 Tage Geld zurück Garantie" at bounding box center [1013, 617] width 205 height 17
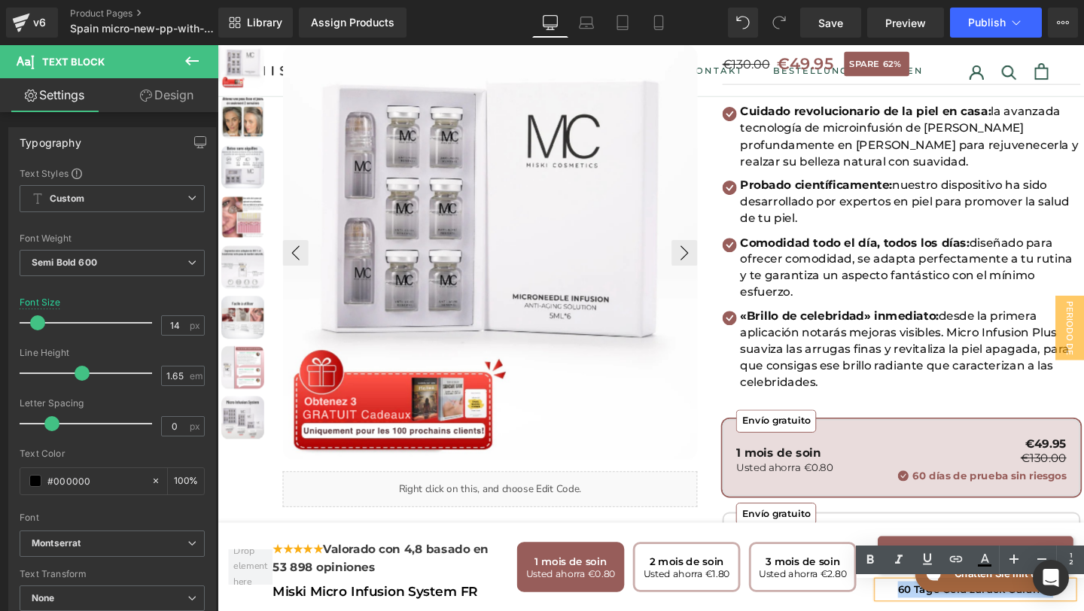
drag, startPoint x: 218, startPoint y: 86, endPoint x: 1113, endPoint y: 621, distance: 1042.6
click at [1083, 610] on p "60 Tage Geld zurück Garantie" at bounding box center [1013, 617] width 205 height 17
copy p "60 Tage Geld zurück Garantie"
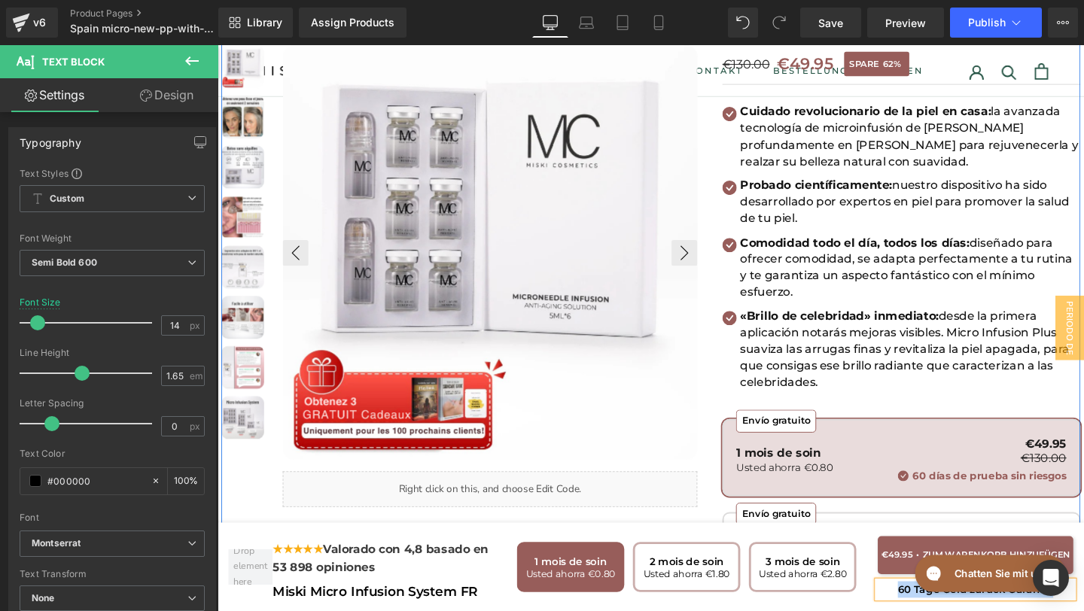
paste div
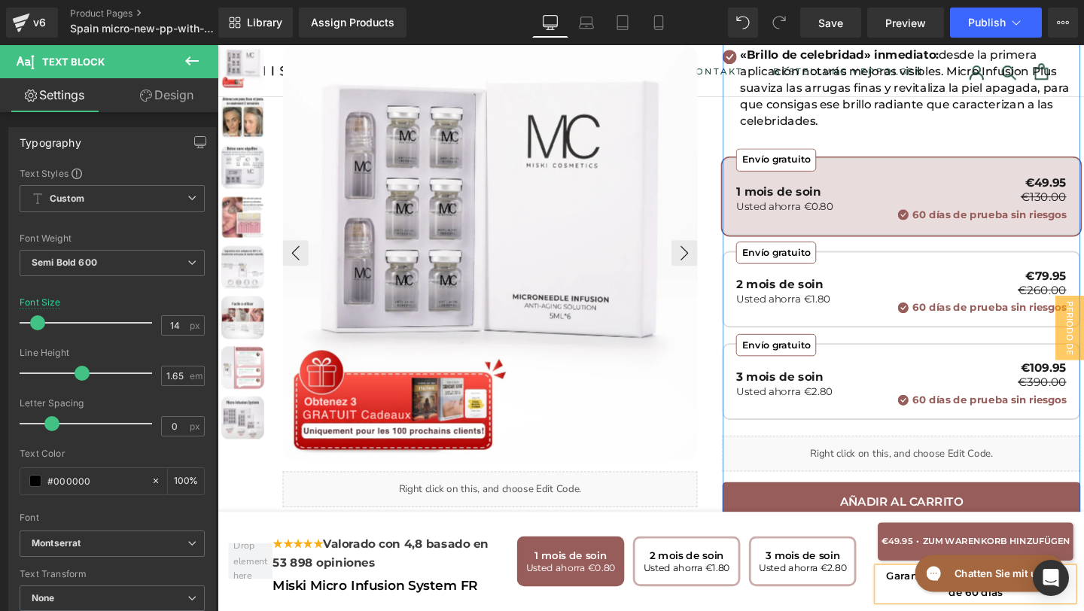
scroll to position [491, 0]
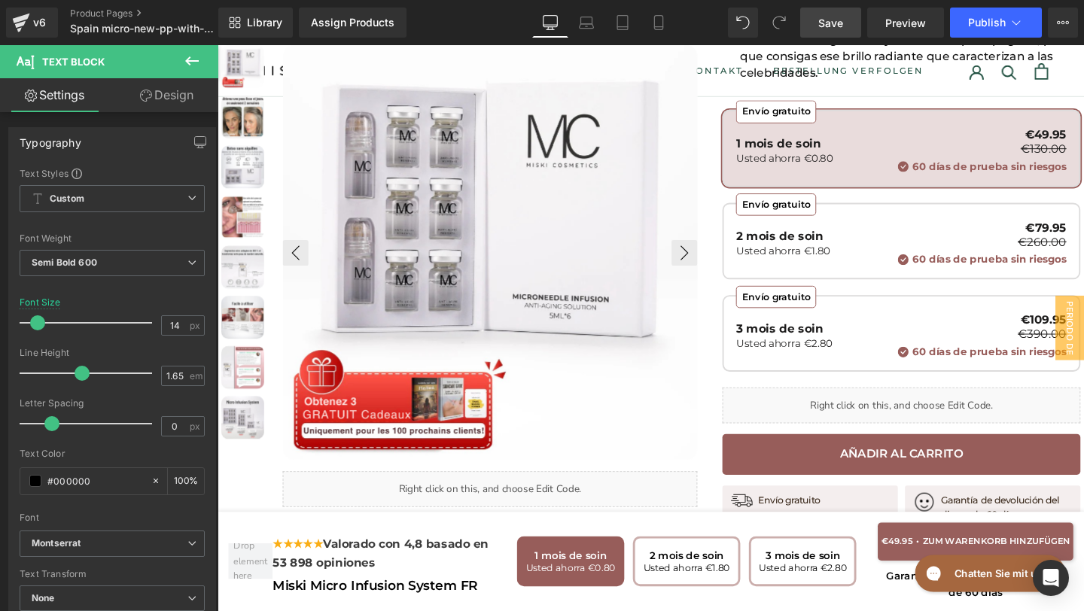
click at [829, 20] on span "Save" at bounding box center [830, 23] width 25 height 16
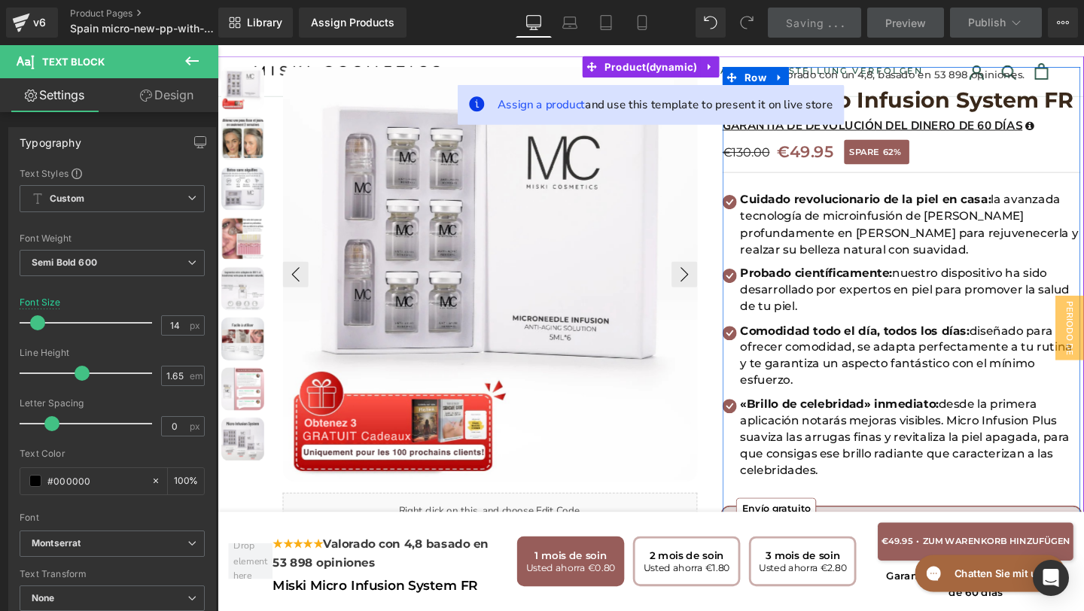
scroll to position [0, 0]
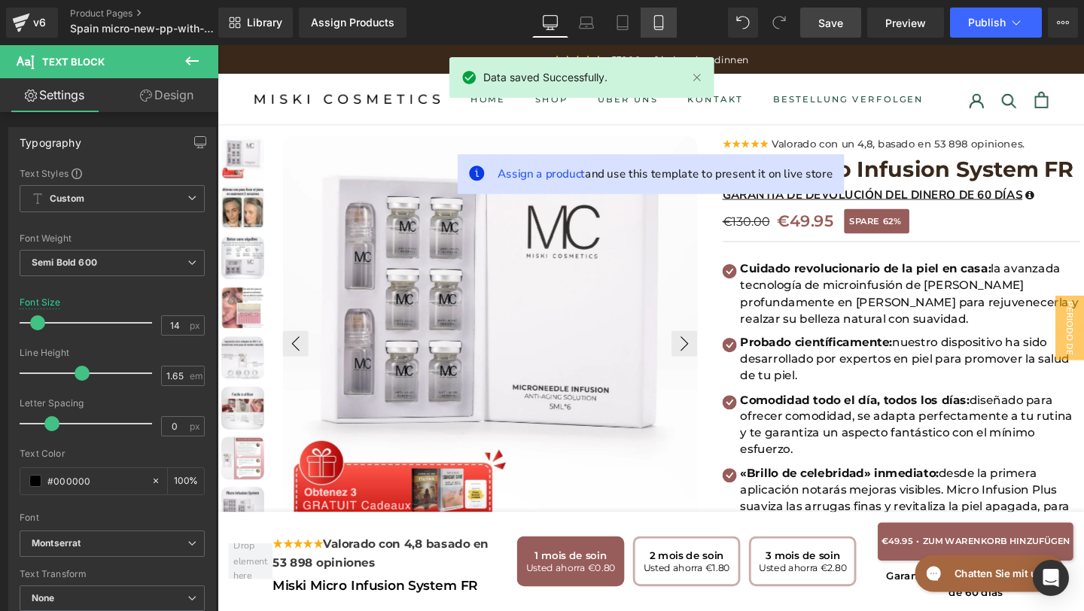
click at [662, 26] on icon at bounding box center [658, 23] width 8 height 14
type input "13"
type input "100"
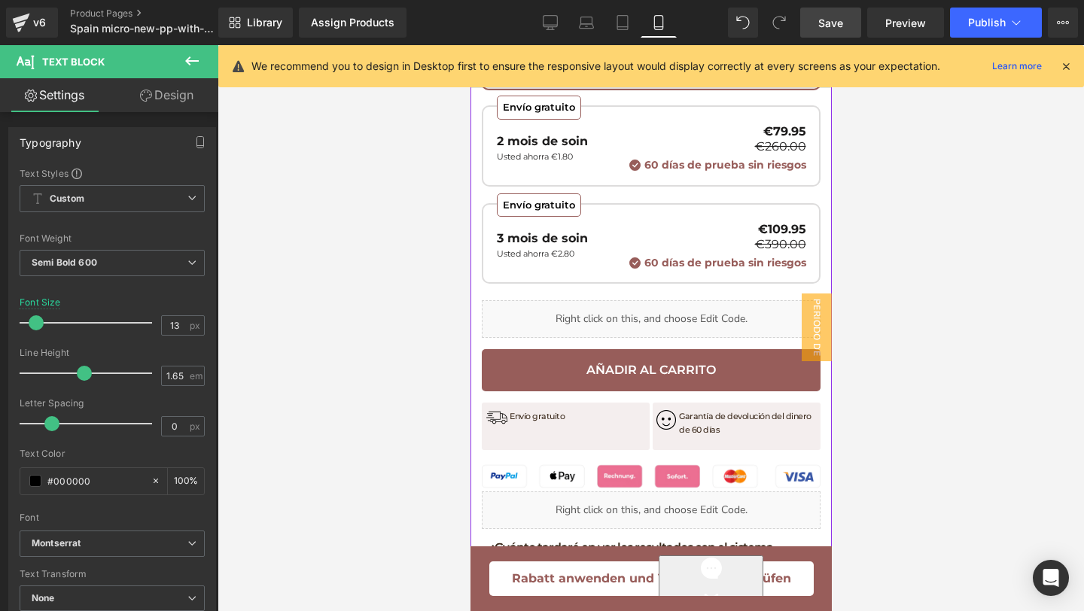
scroll to position [902, 0]
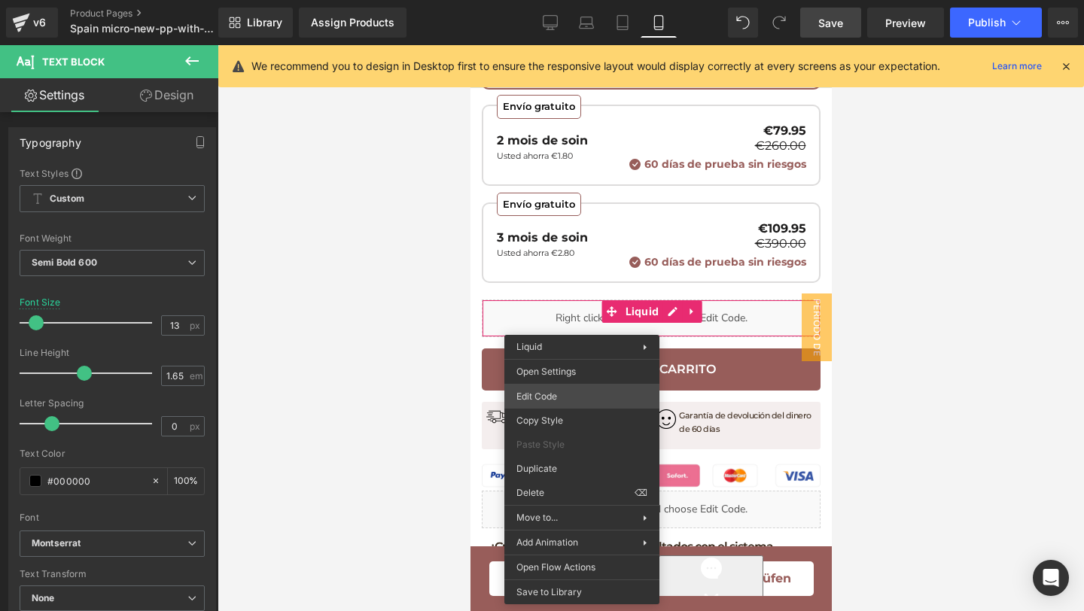
click at [555, 0] on div "Text Block You are previewing how the will restyle your page. You can not edit …" at bounding box center [542, 0] width 1084 height 0
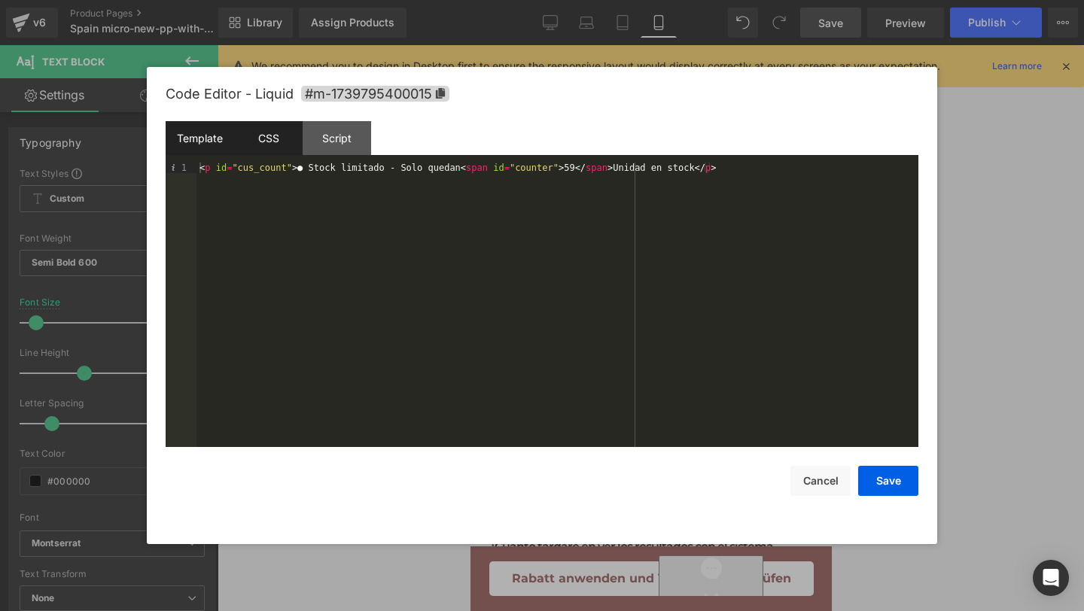
click at [283, 145] on div "CSS" at bounding box center [268, 138] width 68 height 34
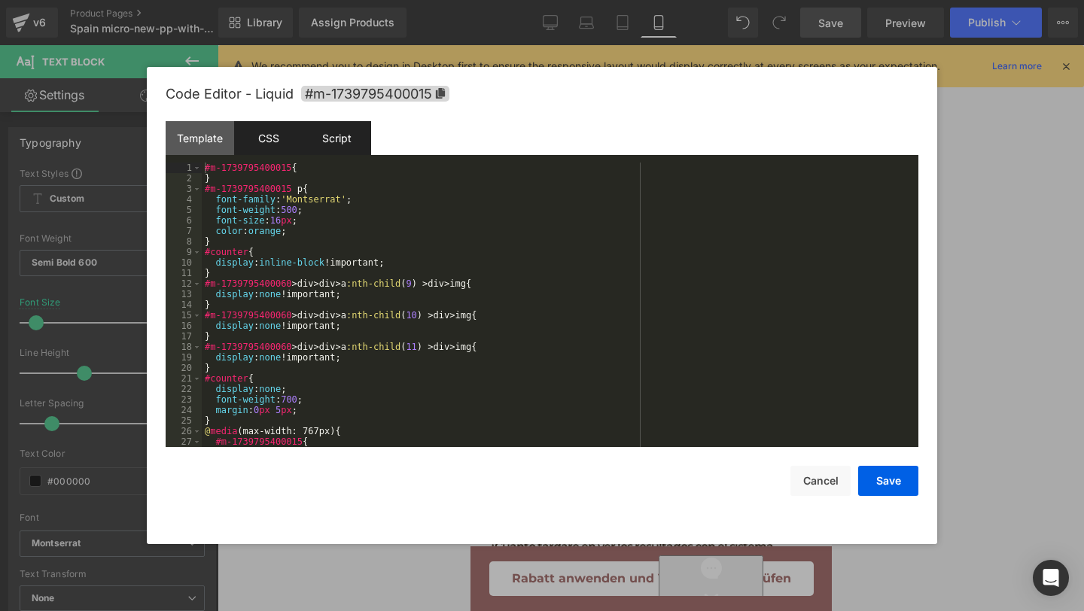
click at [322, 141] on div "Script" at bounding box center [337, 138] width 68 height 34
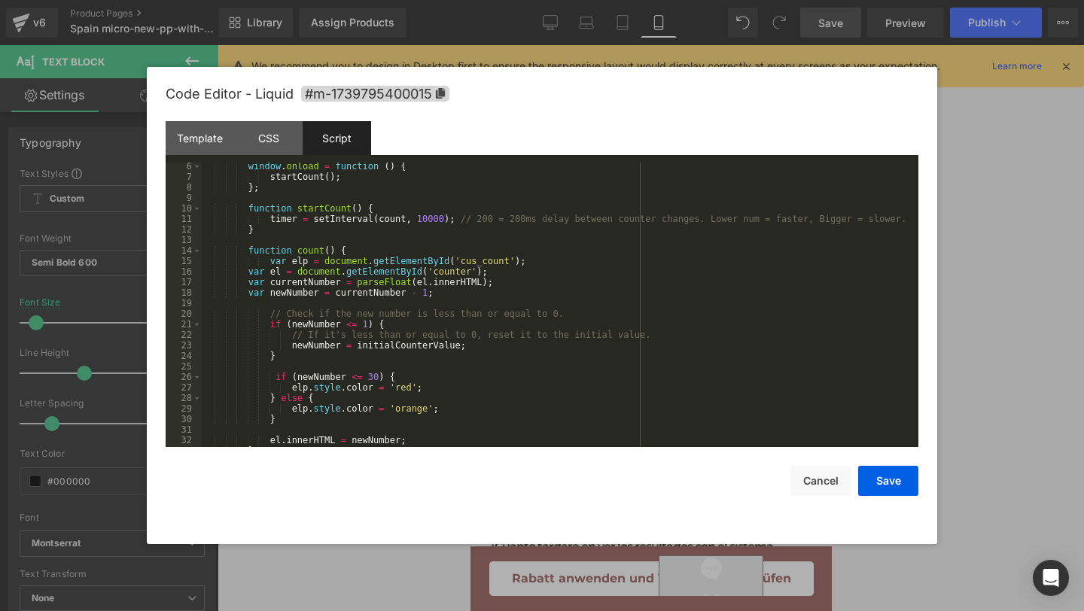
scroll to position [54, 0]
click at [814, 471] on button "Cancel" at bounding box center [820, 481] width 60 height 30
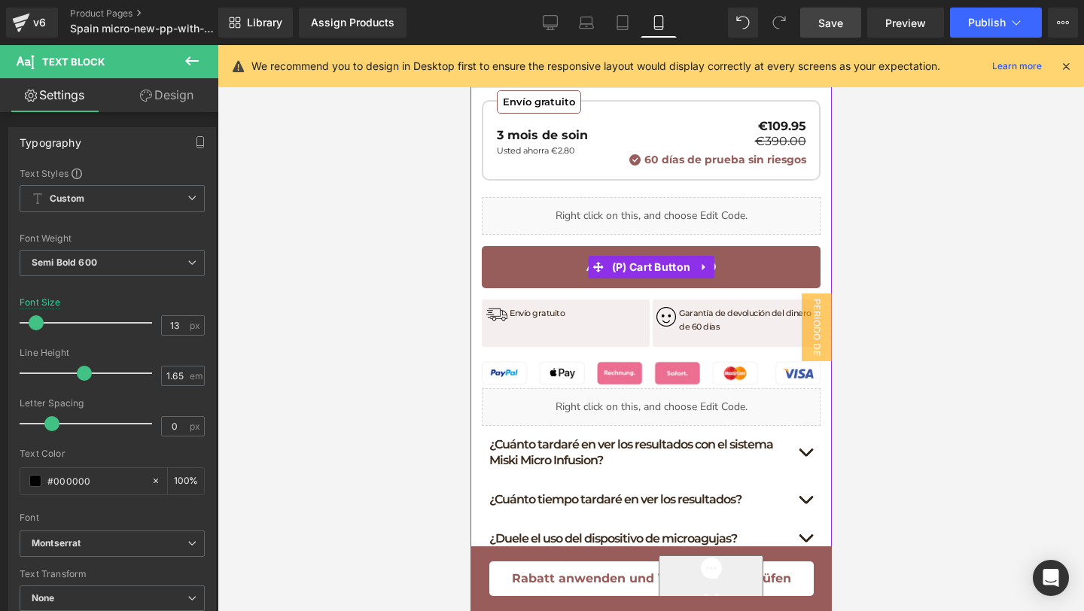
scroll to position [1008, 0]
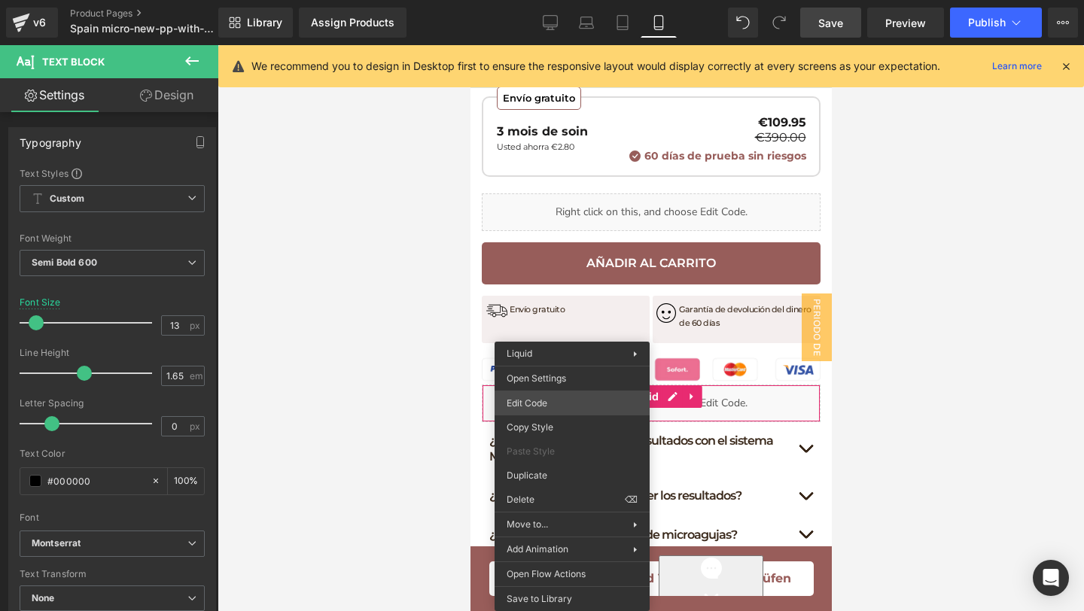
click at [547, 0] on div "Text Block You are previewing how the will restyle your page. You can not edit …" at bounding box center [542, 0] width 1084 height 0
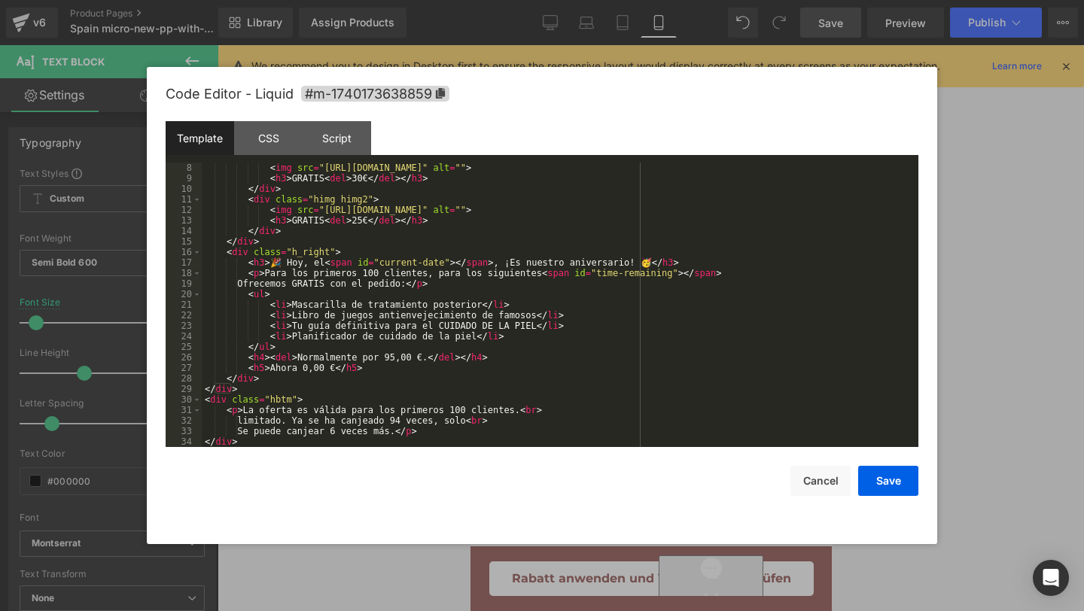
scroll to position [84, 0]
click at [312, 144] on div "Script" at bounding box center [337, 138] width 68 height 34
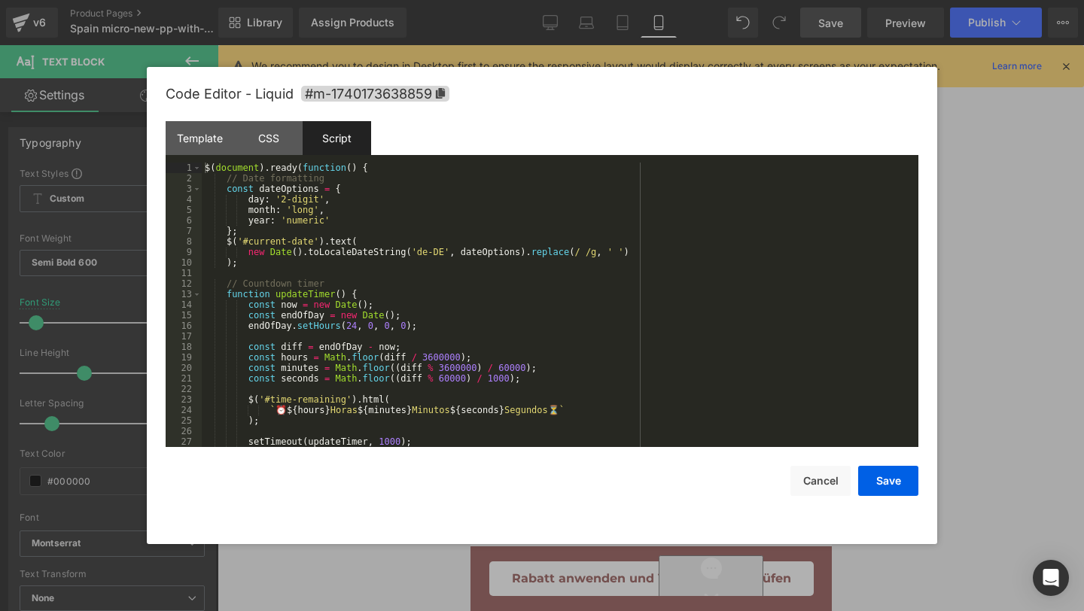
scroll to position [42, 0]
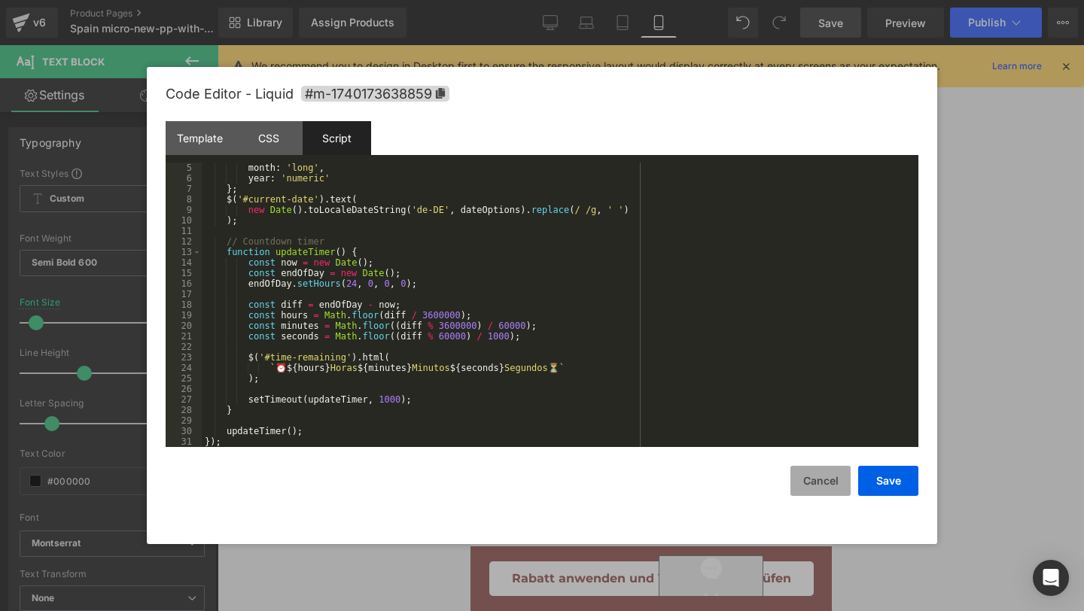
click at [825, 475] on button "Cancel" at bounding box center [820, 481] width 60 height 30
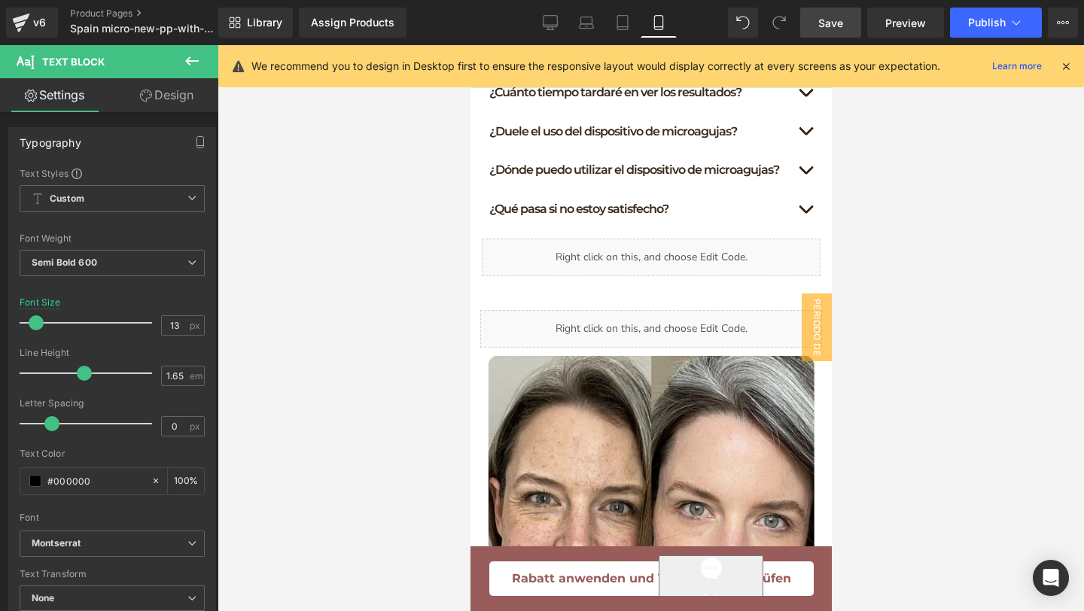
scroll to position [1413, 0]
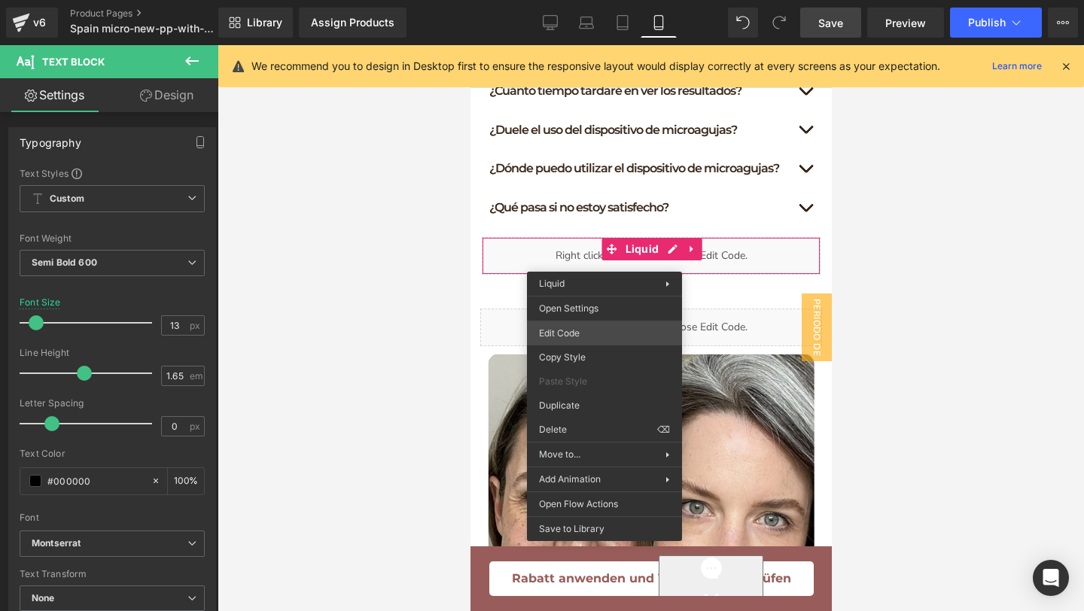
click at [591, 0] on div "Text Block You are previewing how the will restyle your page. You can not edit …" at bounding box center [542, 0] width 1084 height 0
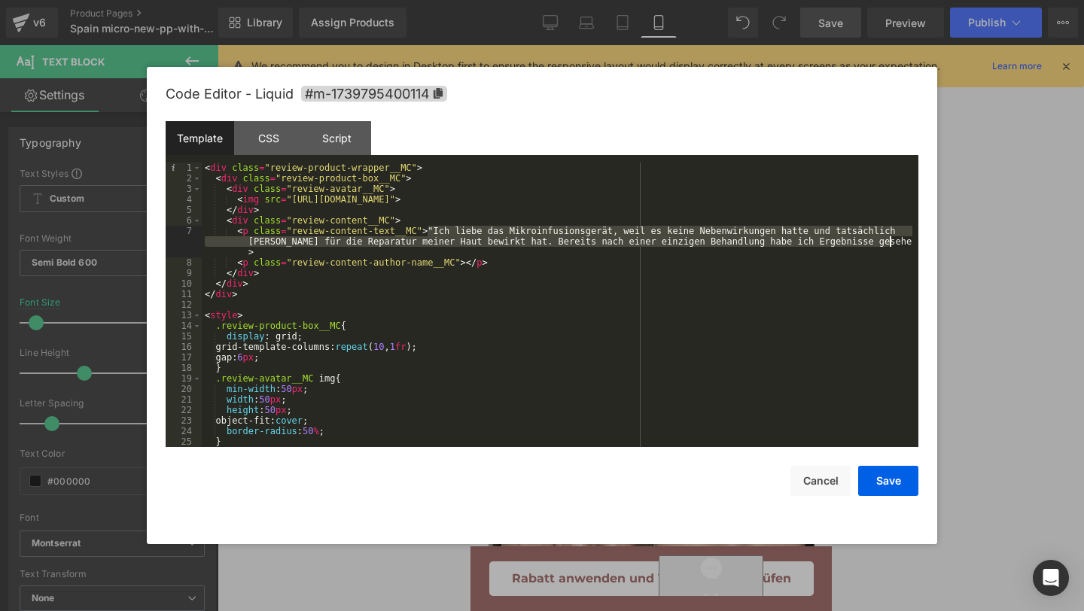
drag, startPoint x: 428, startPoint y: 228, endPoint x: 889, endPoint y: 240, distance: 460.7
click at [889, 240] on div "< div class = "review-product-wrapper__MC" > < div class = "review-product-box_…" at bounding box center [557, 316] width 710 height 306
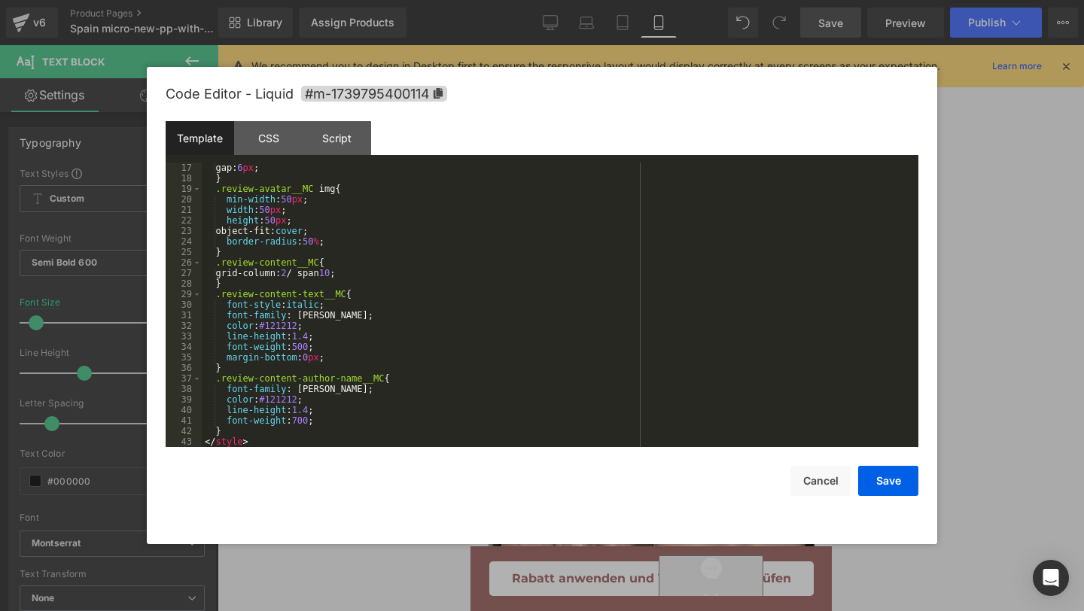
scroll to position [179, 0]
click at [257, 141] on div "CSS" at bounding box center [268, 138] width 68 height 34
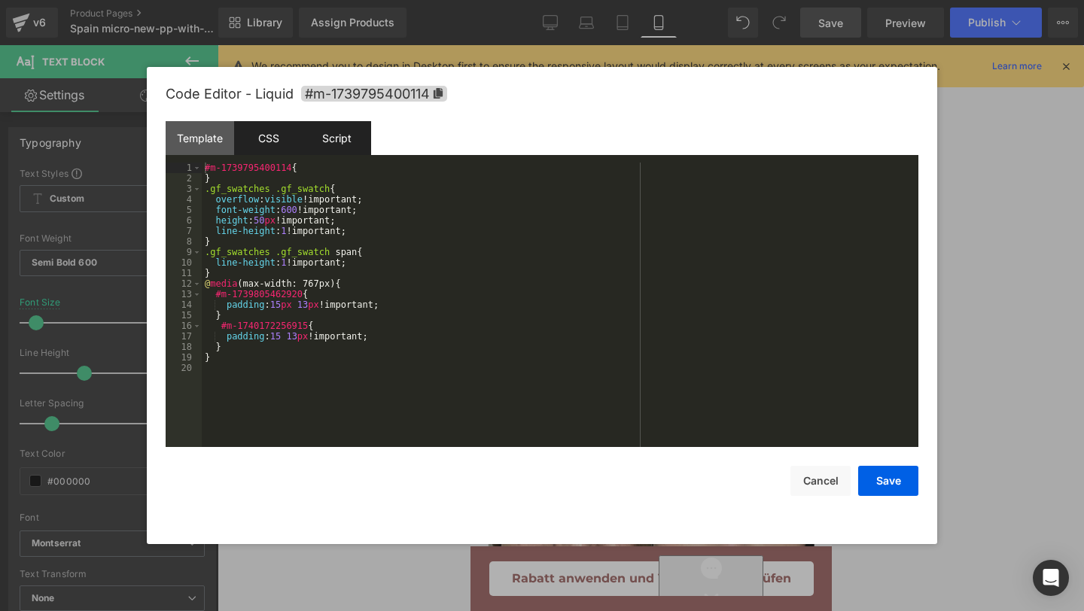
click at [361, 141] on div "Script" at bounding box center [337, 138] width 68 height 34
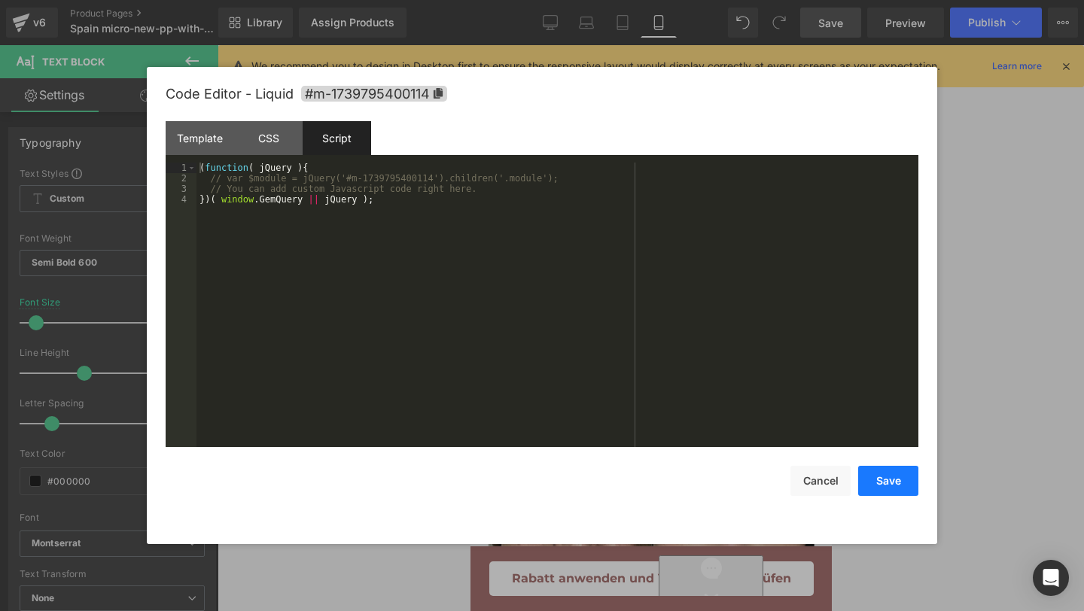
click at [889, 477] on button "Save" at bounding box center [888, 481] width 60 height 30
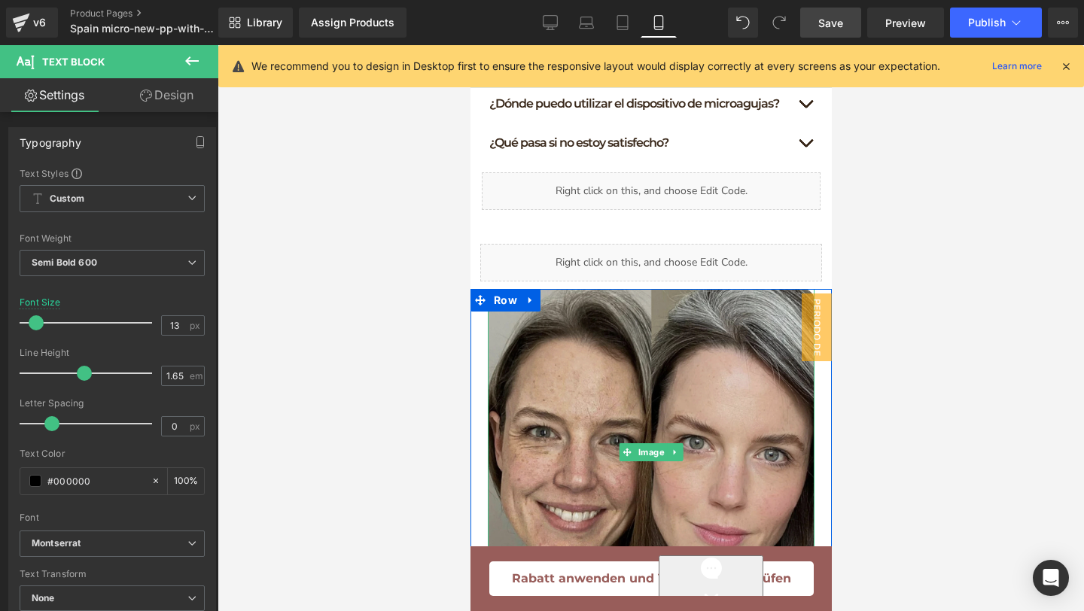
scroll to position [1501, 0]
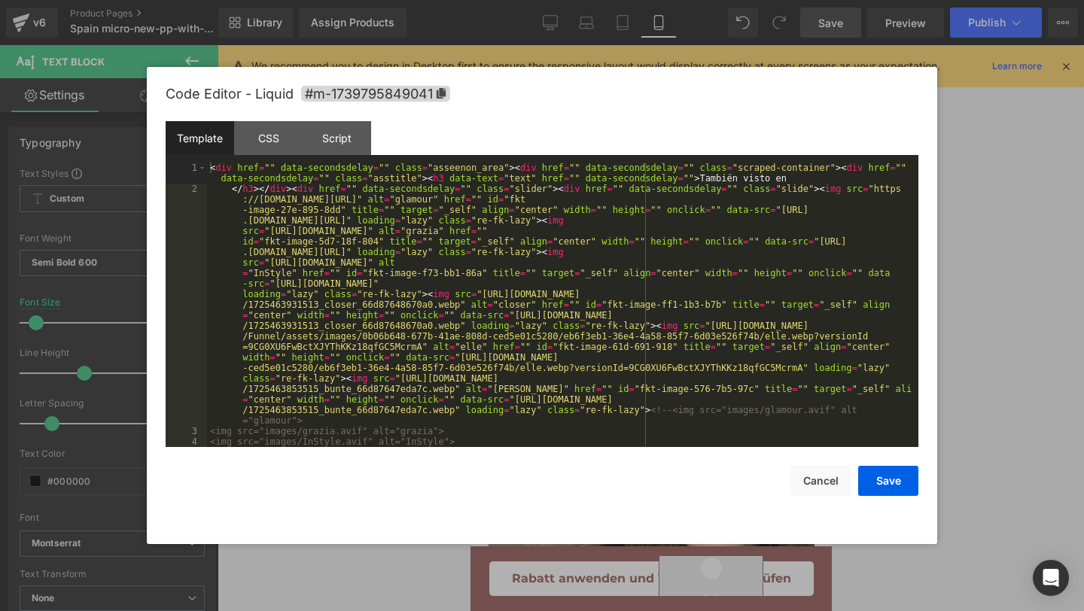
click at [567, 0] on div "Text Block You are previewing how the will restyle your page. You can not edit …" at bounding box center [542, 0] width 1084 height 0
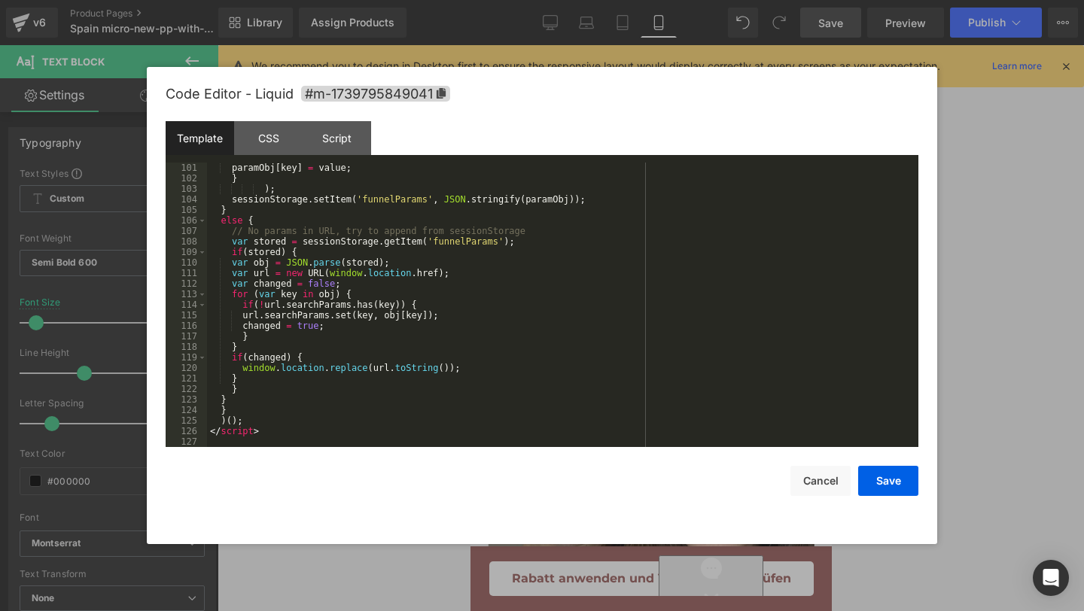
scroll to position [1306, 0]
click at [321, 135] on div "Script" at bounding box center [337, 138] width 68 height 34
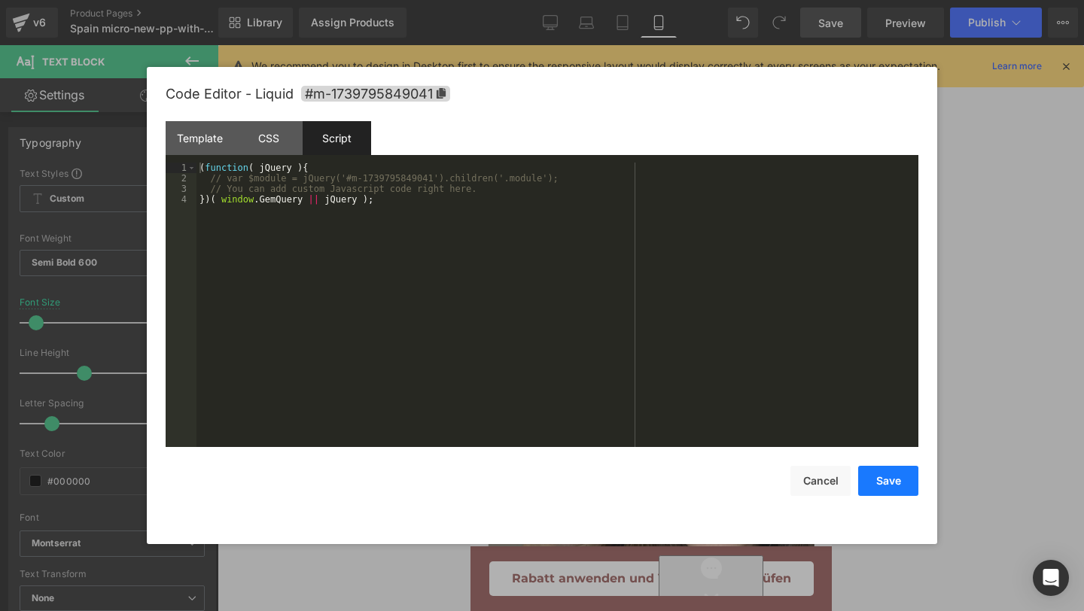
click at [886, 485] on button "Save" at bounding box center [888, 481] width 60 height 30
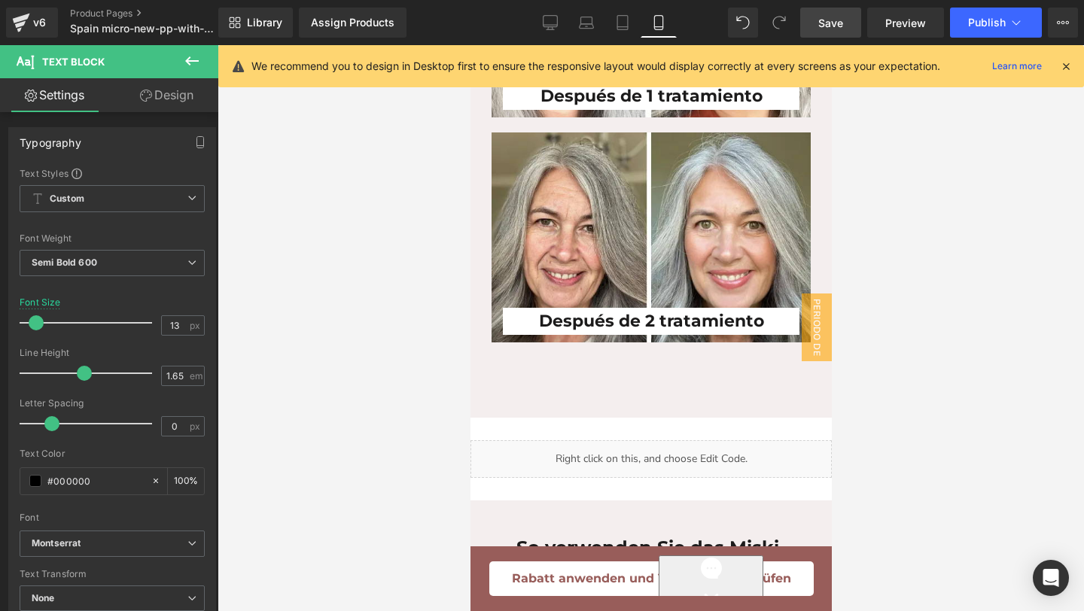
scroll to position [8061, 0]
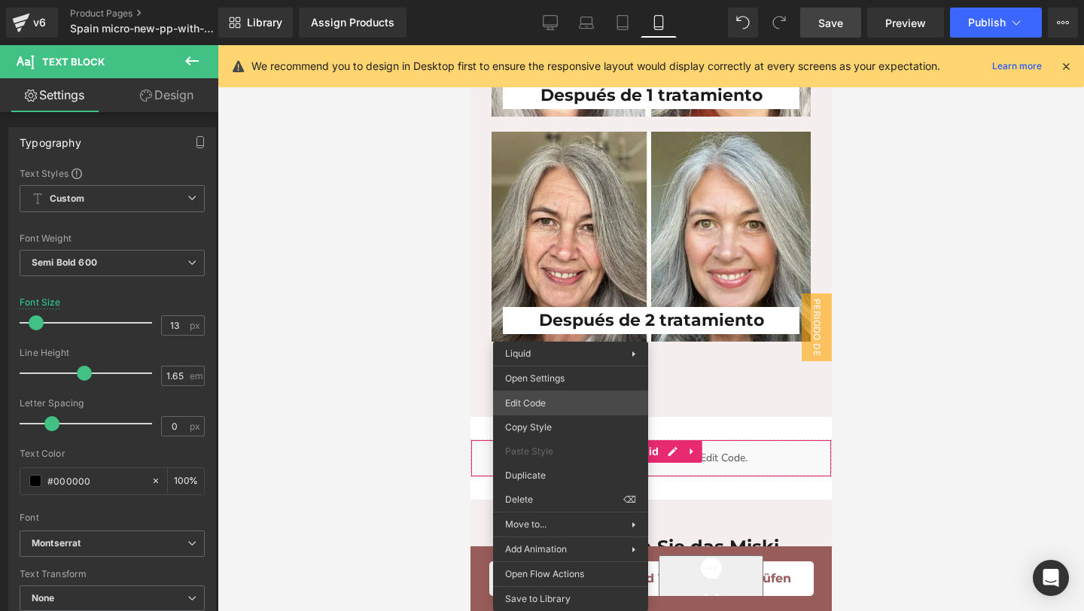
click at [551, 0] on div "Text Block You are previewing how the will restyle your page. You can not edit …" at bounding box center [542, 0] width 1084 height 0
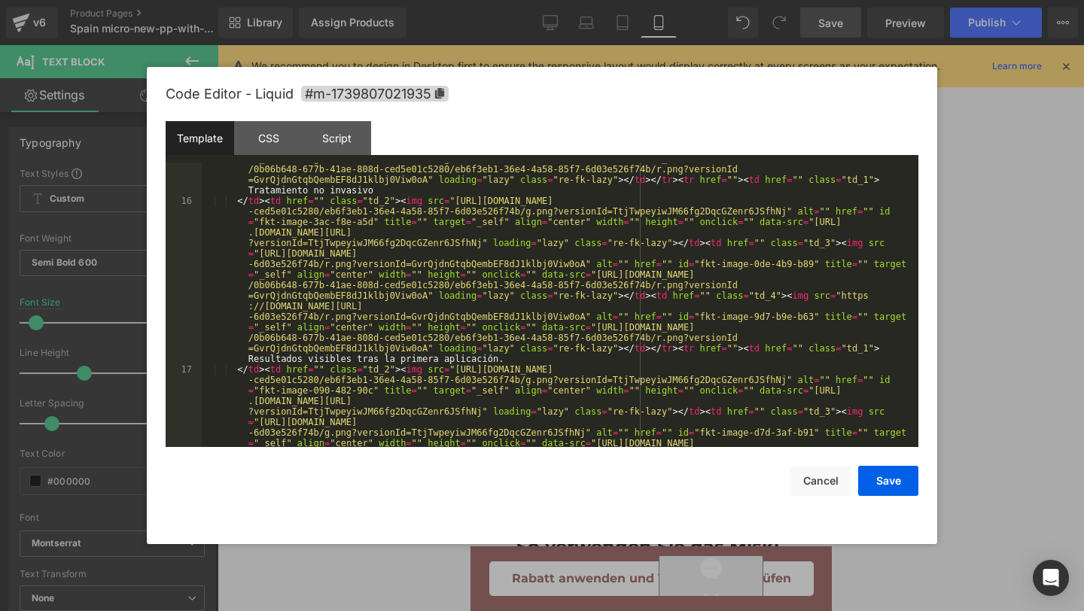
scroll to position [1886, 0]
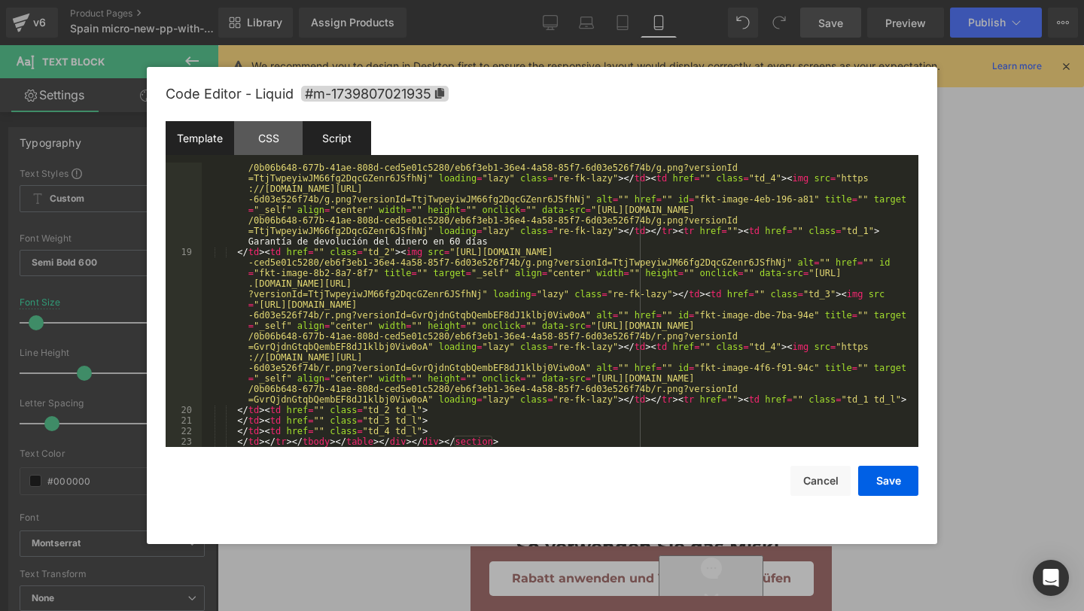
click at [337, 154] on div "Script" at bounding box center [337, 138] width 68 height 34
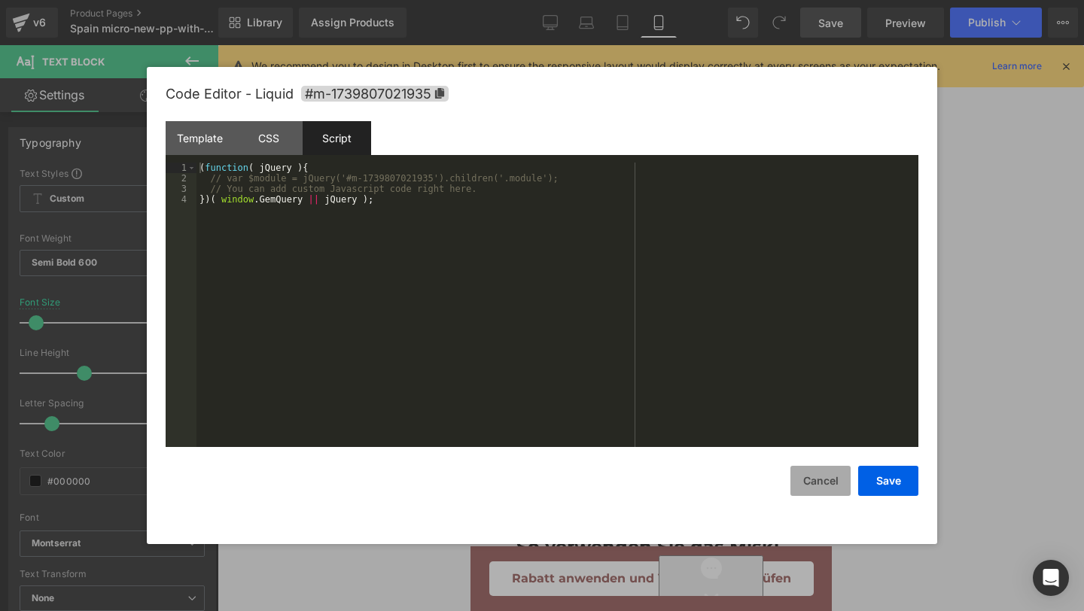
click at [817, 473] on button "Cancel" at bounding box center [820, 481] width 60 height 30
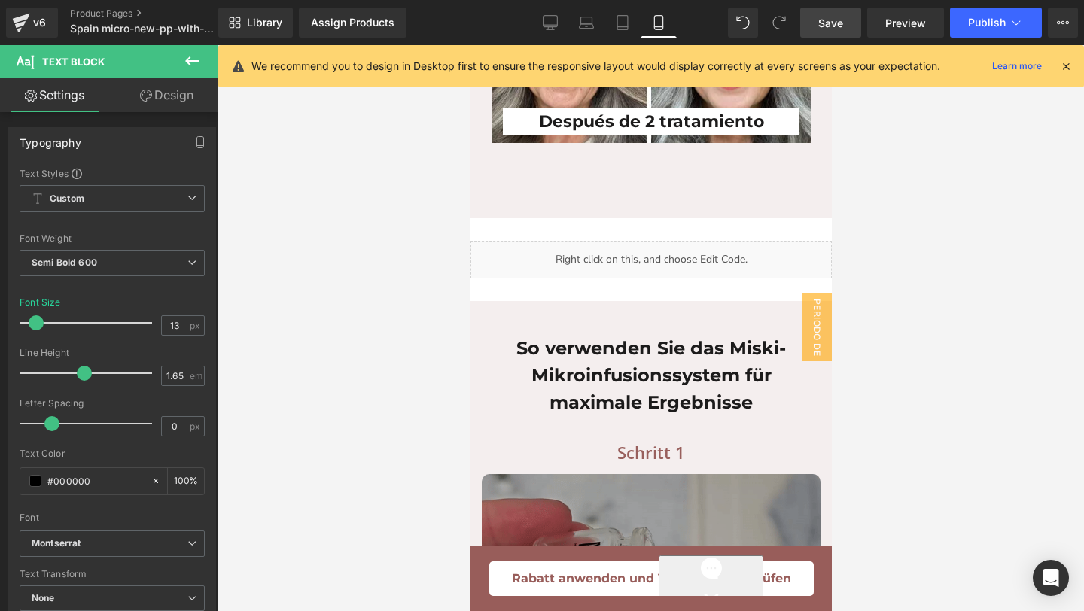
scroll to position [8265, 0]
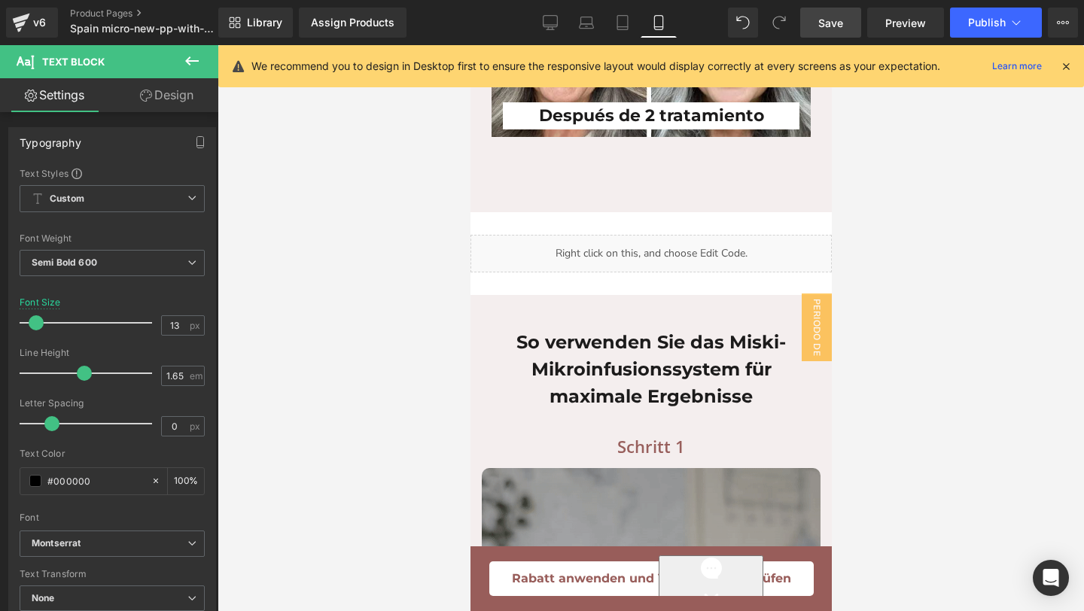
click at [756, 329] on h1 "So verwenden Sie das Miski-Mikroinfusionssystem für maximale Ergebnisse" at bounding box center [650, 369] width 319 height 81
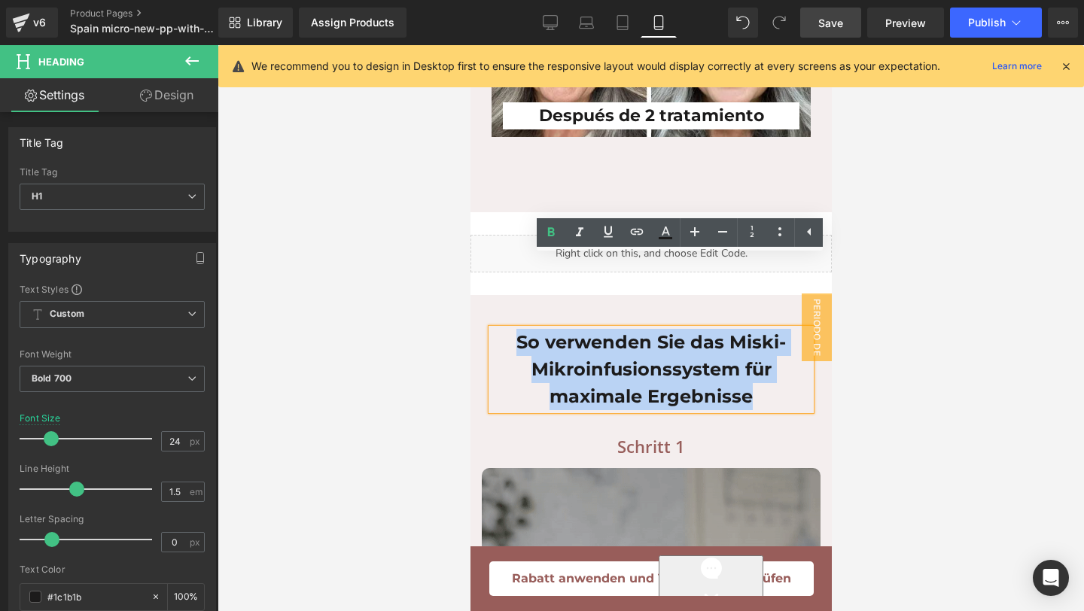
drag, startPoint x: 756, startPoint y: 324, endPoint x: 476, endPoint y: 253, distance: 288.0
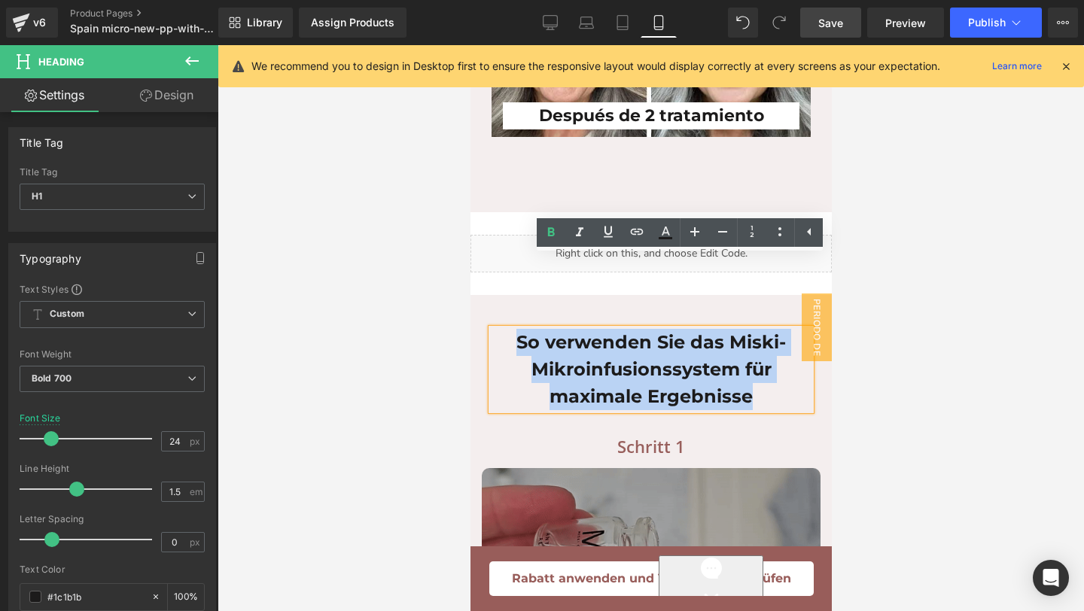
copy h1 "So verwenden Sie das Miski-Mikroinfusionssystem für maximale Ergebnisse"
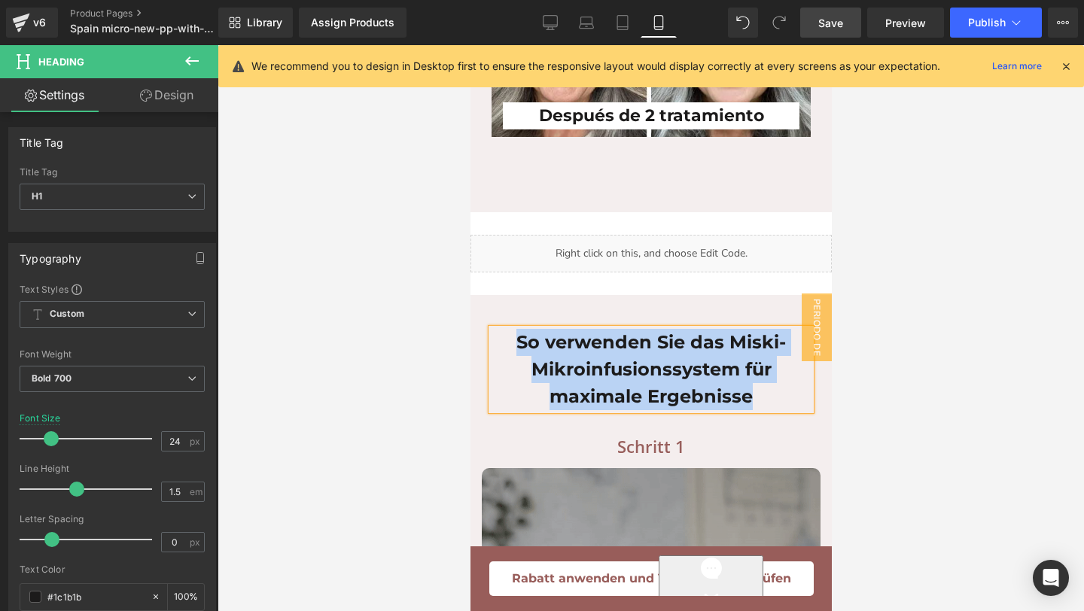
paste div
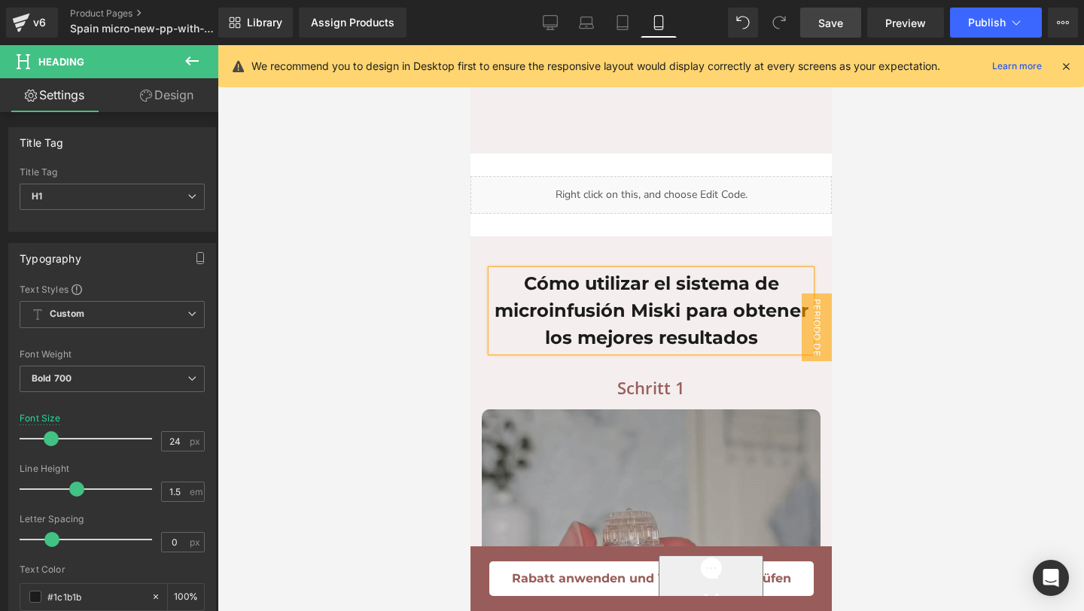
scroll to position [8348, 0]
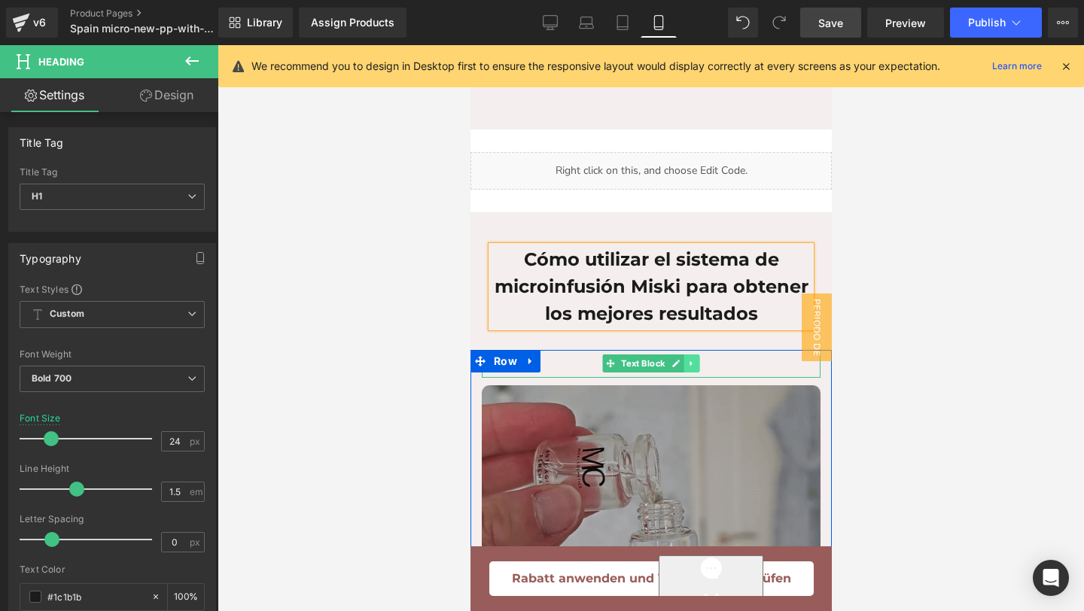
click at [696, 354] on link at bounding box center [691, 363] width 16 height 18
click at [741, 350] on p "Schritt 1" at bounding box center [650, 363] width 339 height 27
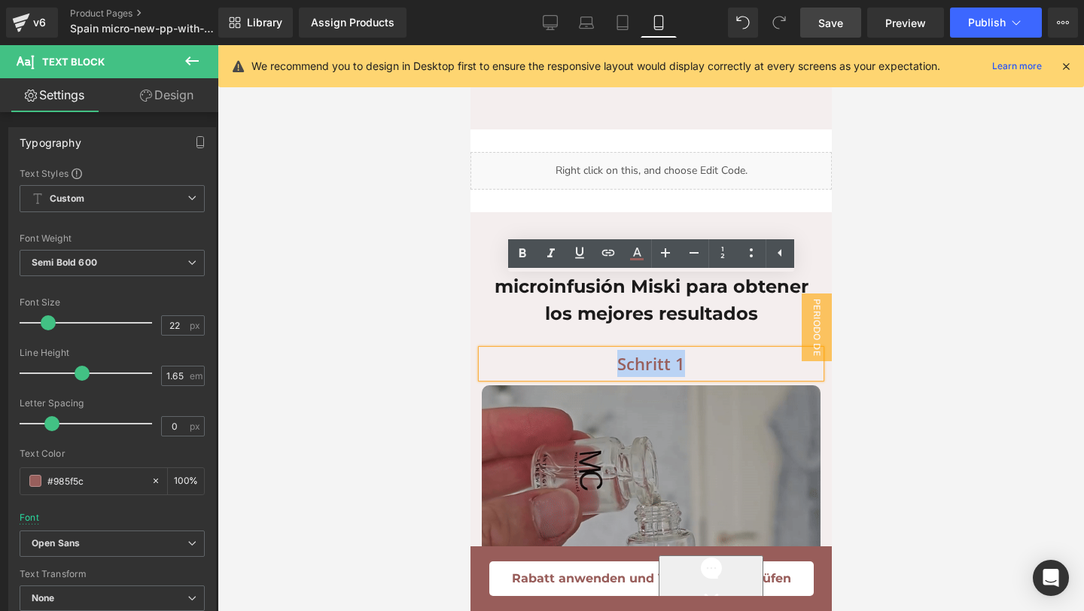
drag, startPoint x: 741, startPoint y: 291, endPoint x: 588, endPoint y: 289, distance: 152.0
click at [588, 350] on p "Schritt 1" at bounding box center [650, 363] width 339 height 27
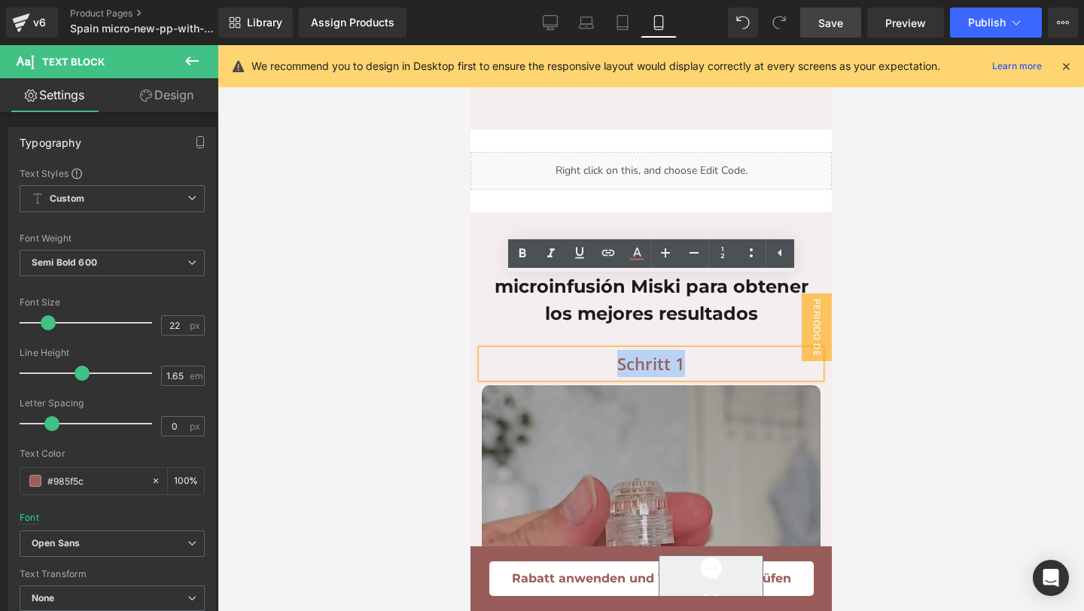
copy p "Schritt 1"
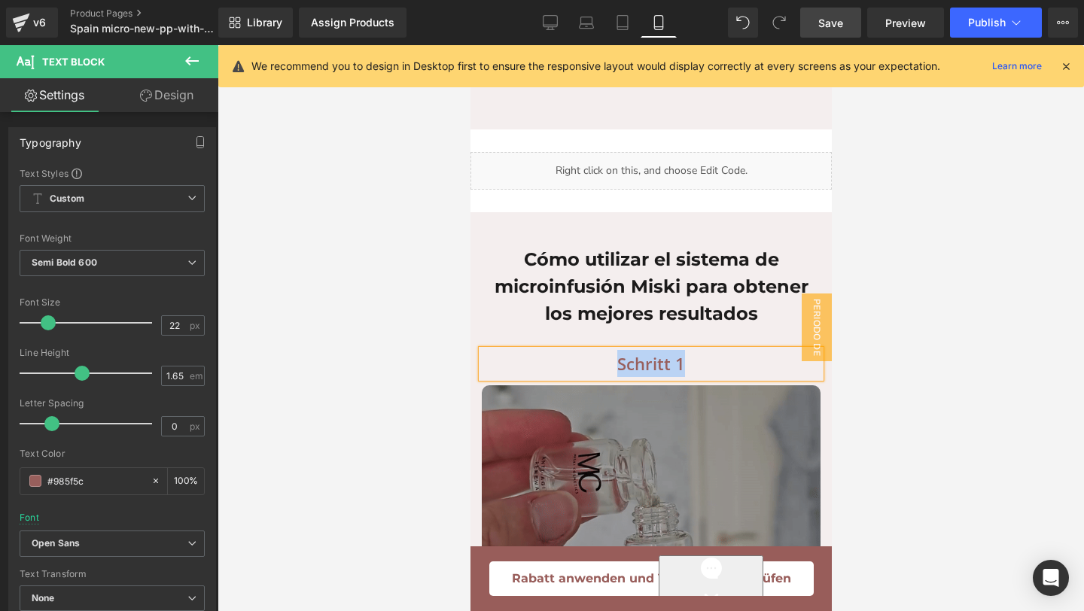
paste div
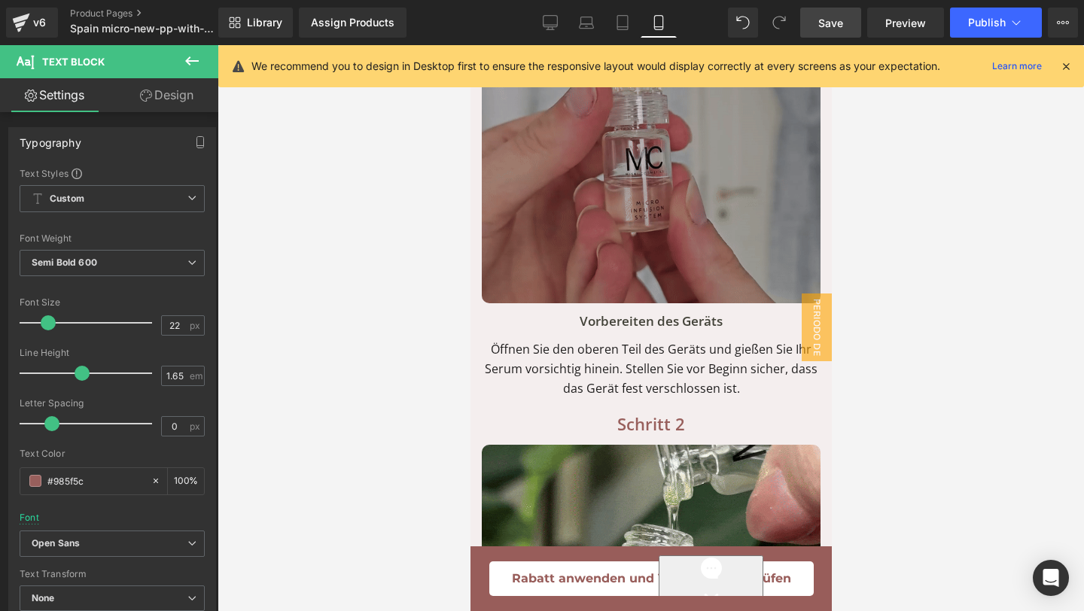
scroll to position [8804, 0]
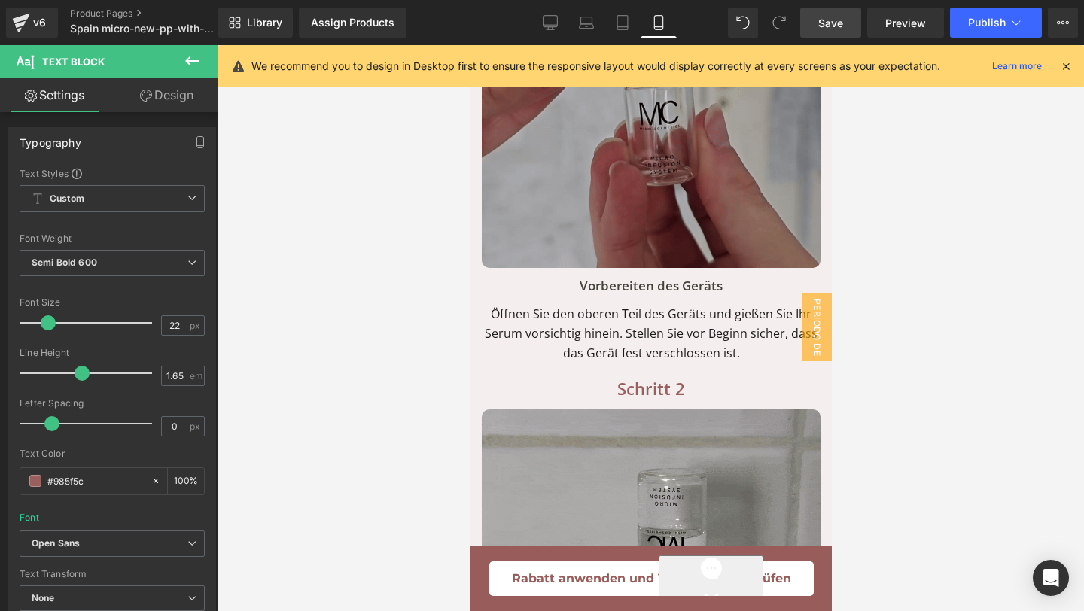
click at [702, 375] on p "Schritt 2" at bounding box center [650, 388] width 339 height 27
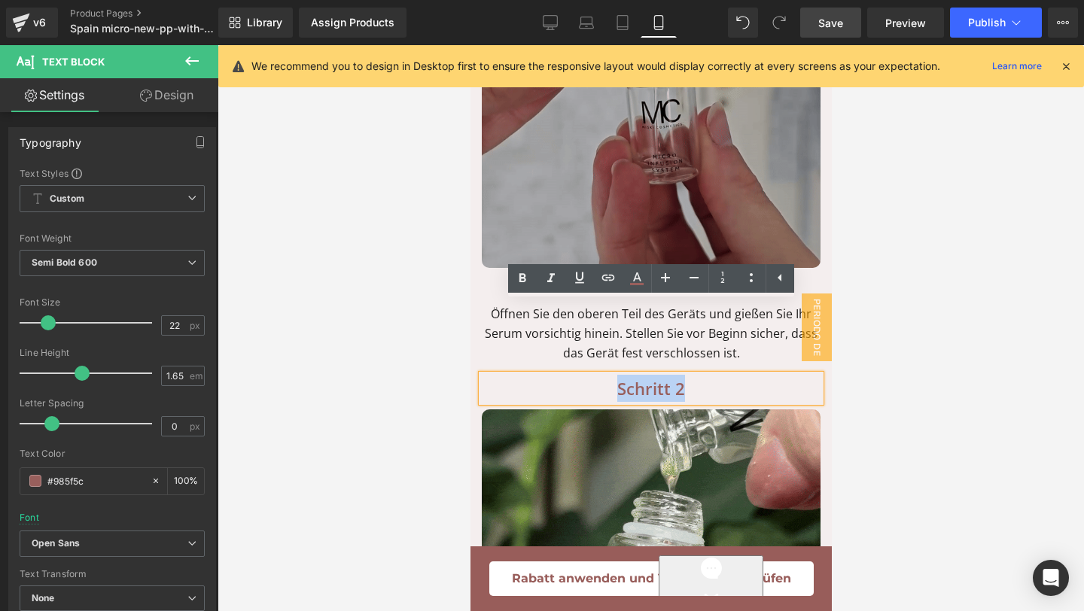
drag, startPoint x: 702, startPoint y: 317, endPoint x: 608, endPoint y: 315, distance: 94.1
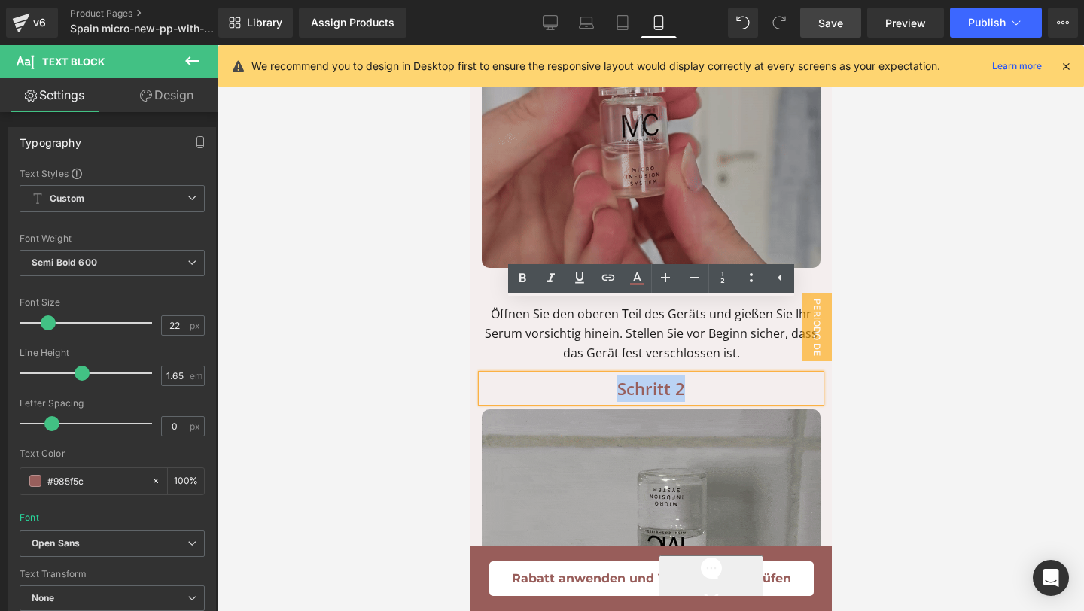
click at [608, 375] on p "Schritt 2" at bounding box center [650, 388] width 339 height 27
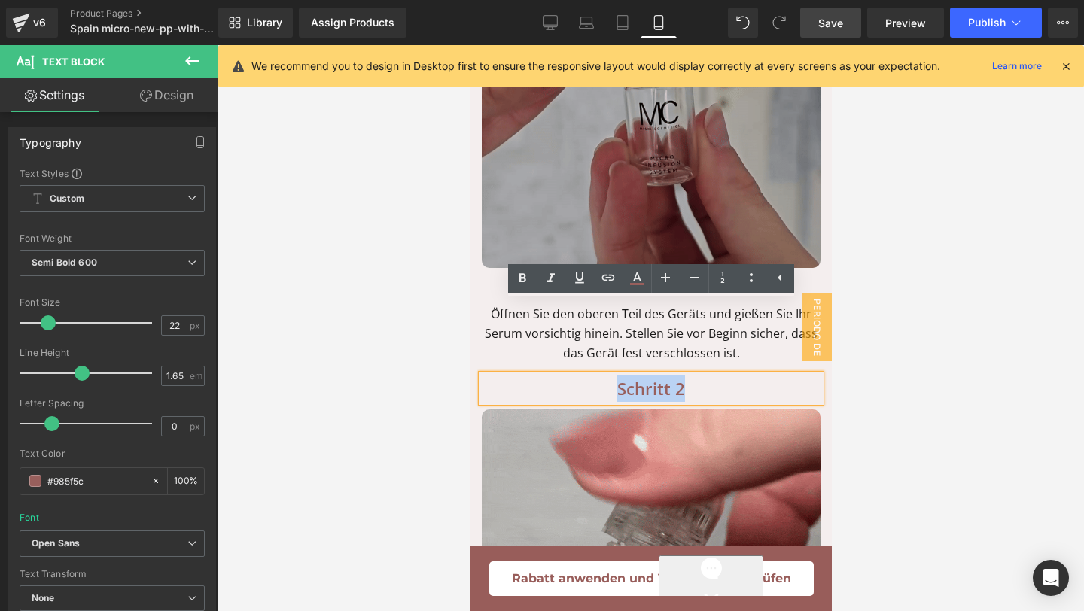
paste div
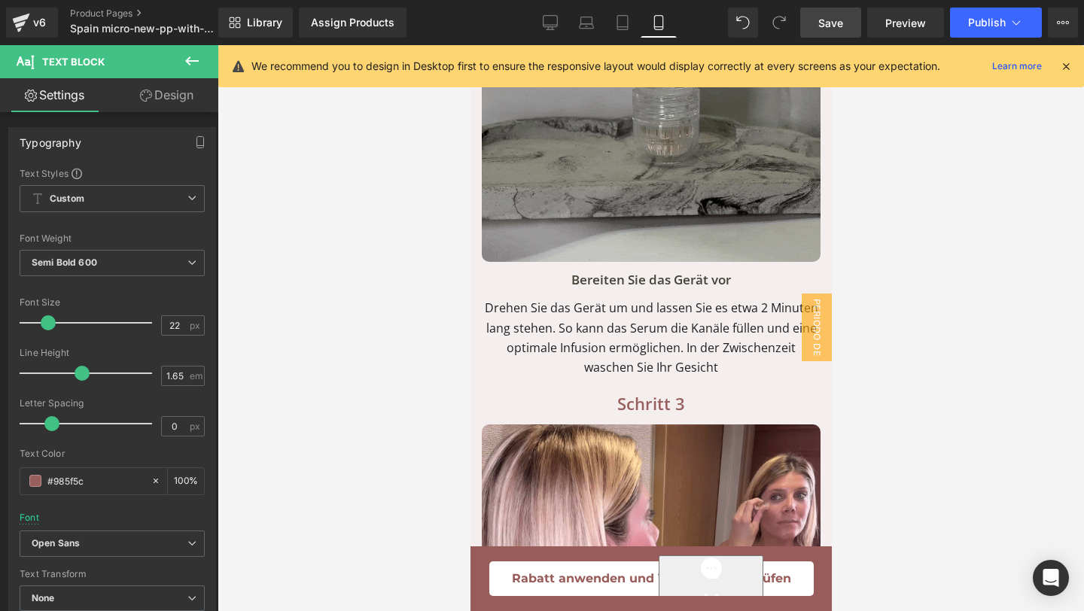
scroll to position [9293, 0]
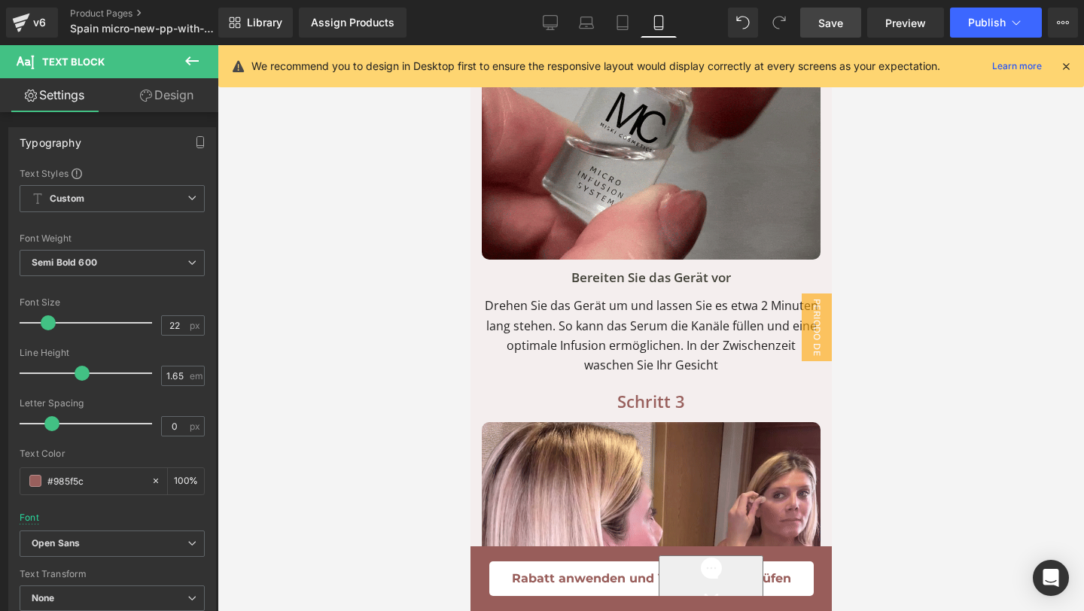
click at [698, 392] on link at bounding box center [691, 401] width 16 height 18
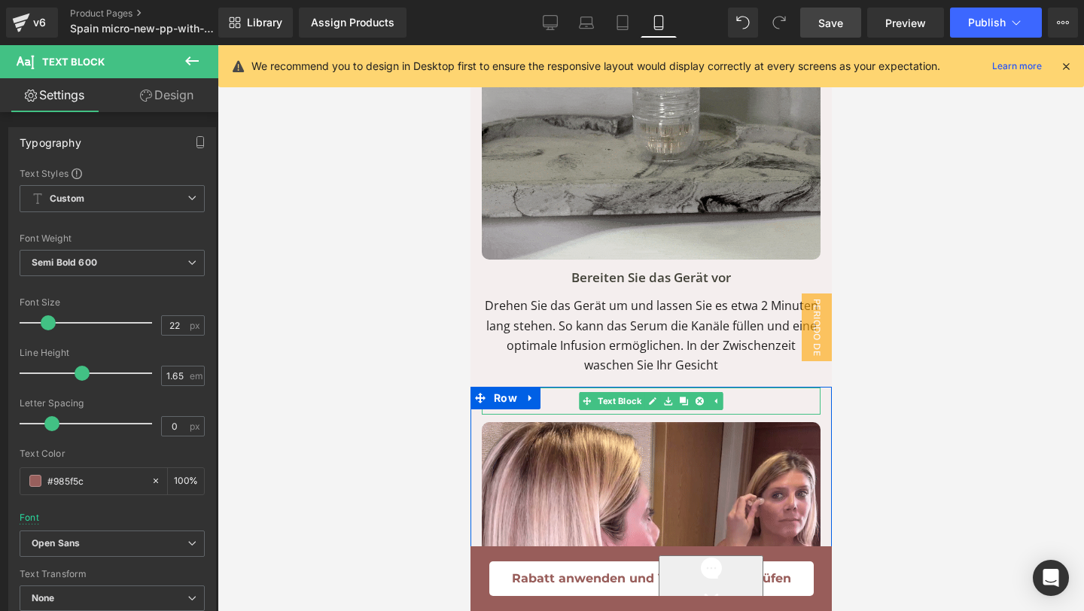
click at [741, 388] on p "Schritt 3" at bounding box center [650, 401] width 339 height 27
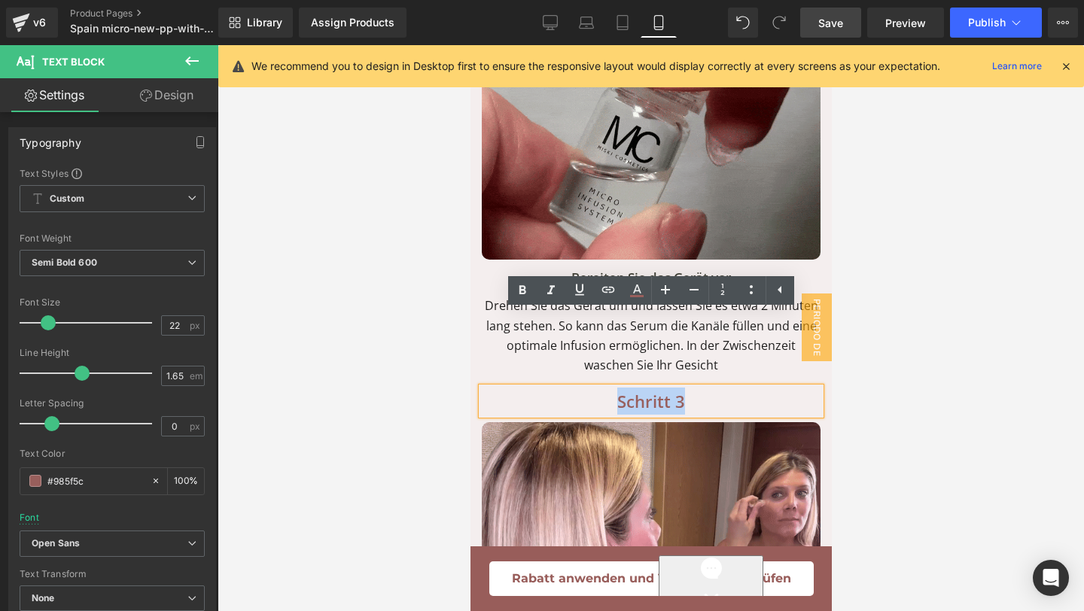
drag, startPoint x: 738, startPoint y: 329, endPoint x: 519, endPoint y: 330, distance: 218.2
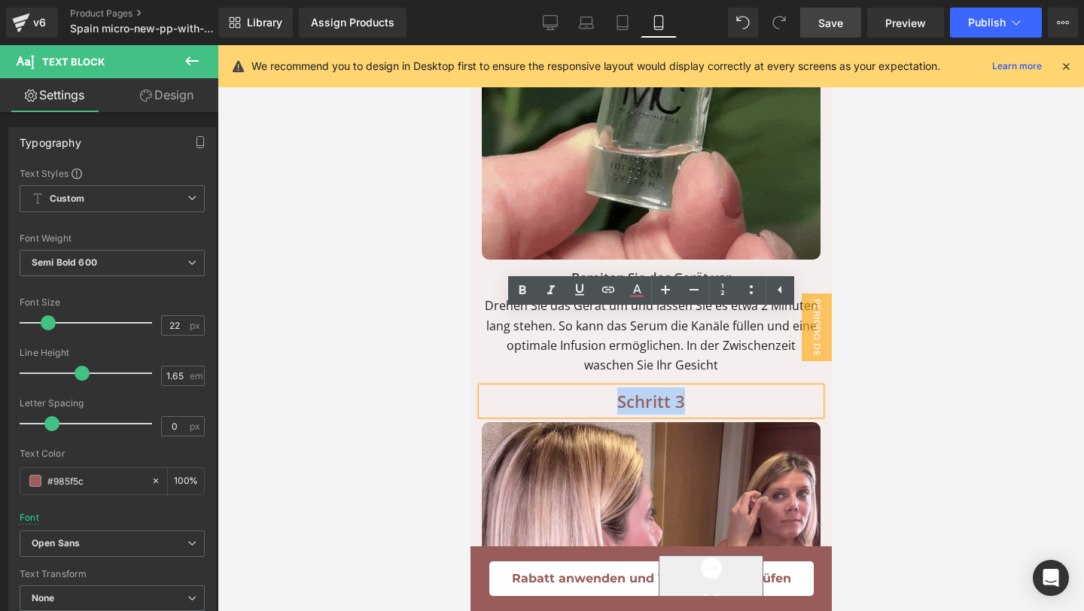
click at [519, 388] on p "Schritt 3" at bounding box center [650, 401] width 339 height 27
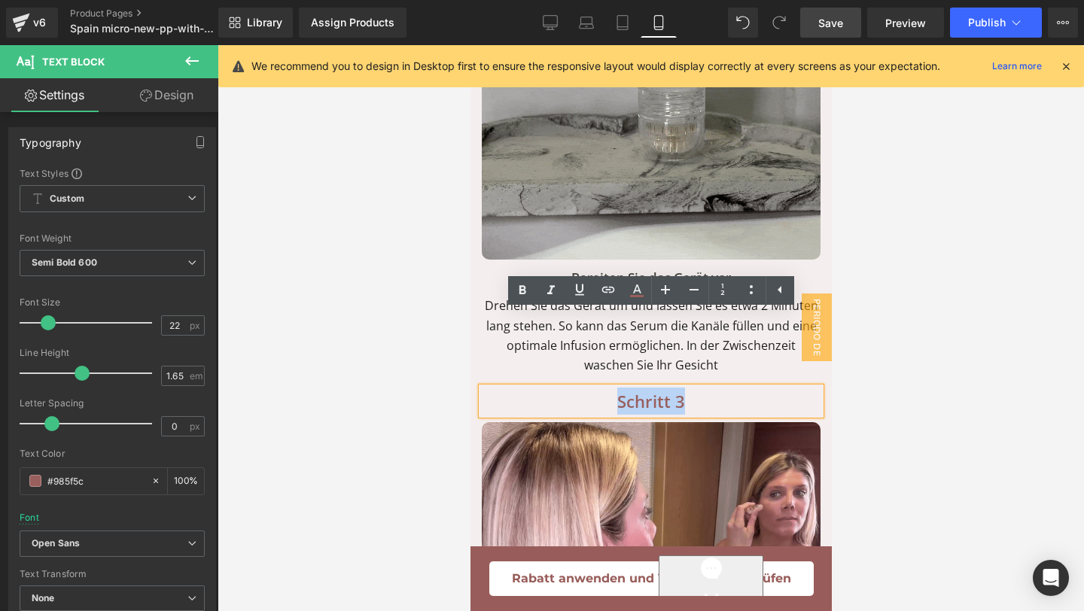
paste div
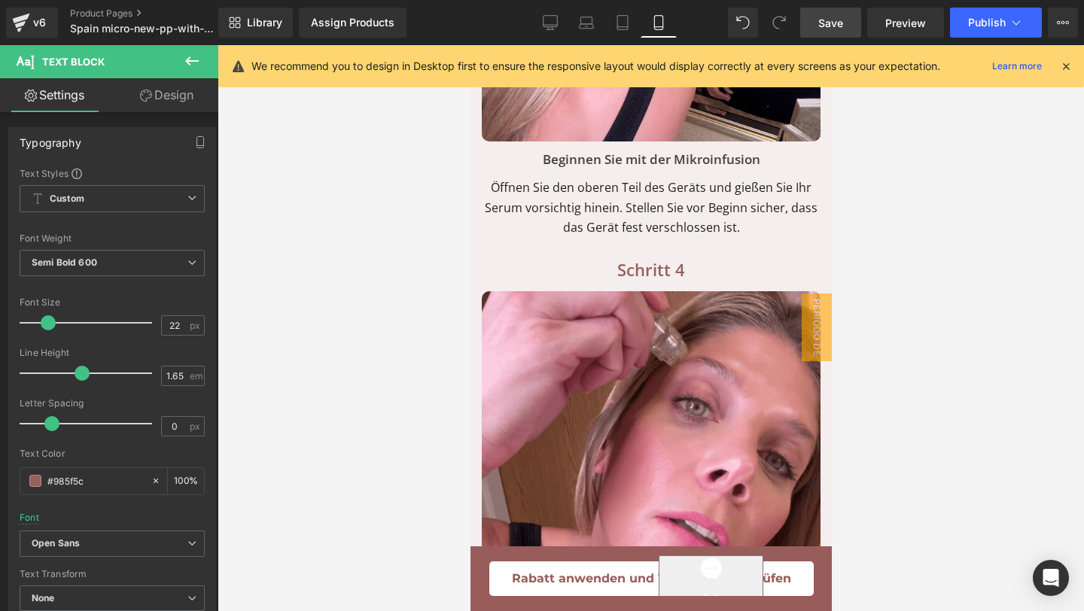
scroll to position [9913, 0]
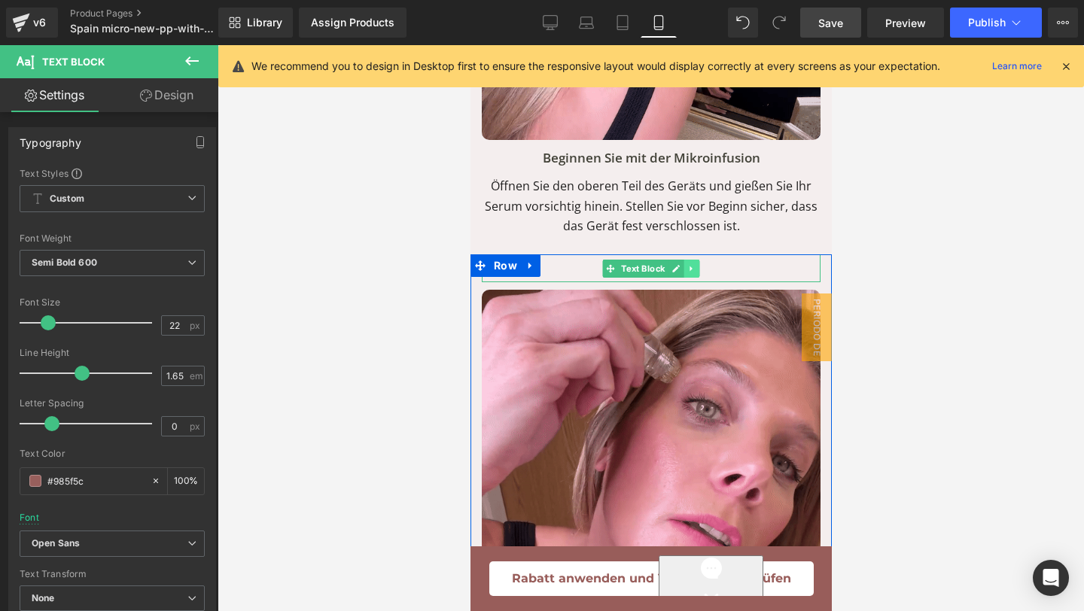
click at [690, 260] on link at bounding box center [691, 269] width 16 height 18
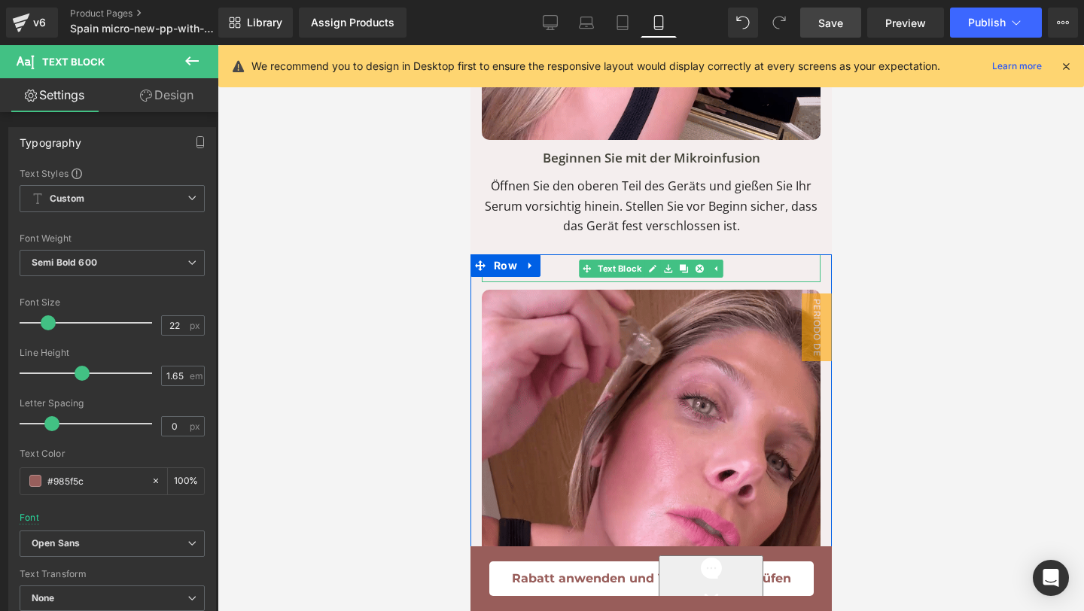
click at [741, 254] on p "Schritt 4" at bounding box center [650, 267] width 339 height 27
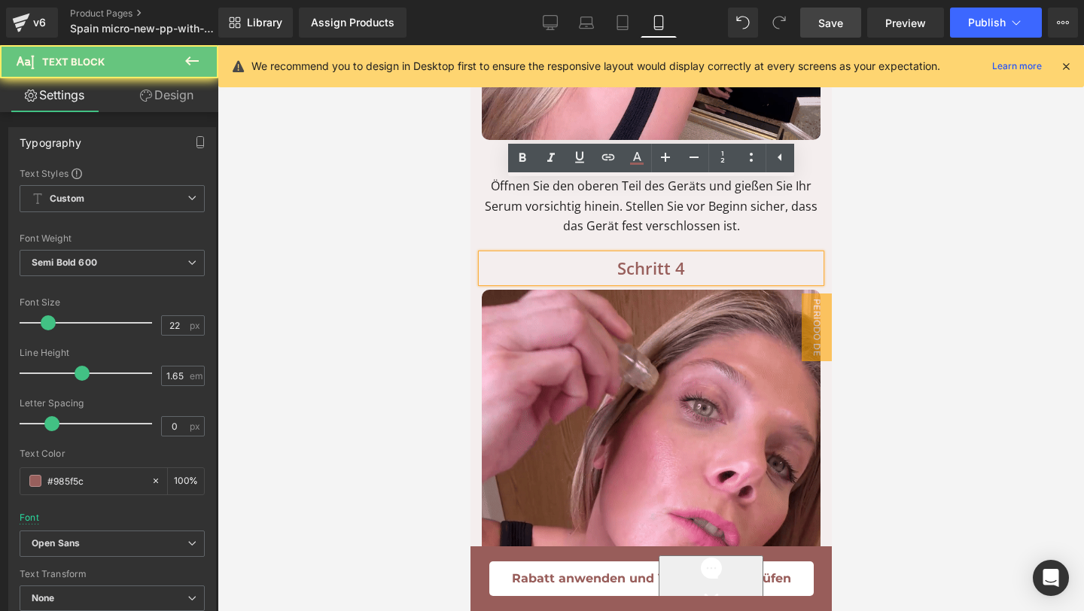
click at [739, 254] on p "Schritt 4" at bounding box center [650, 267] width 339 height 27
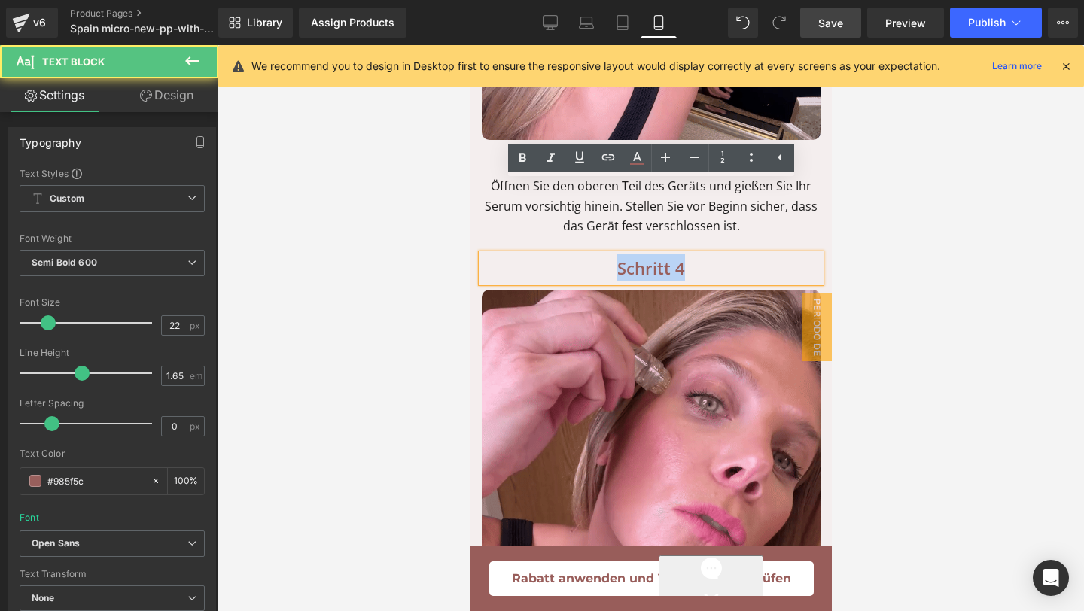
drag, startPoint x: 739, startPoint y: 198, endPoint x: 570, endPoint y: 198, distance: 169.3
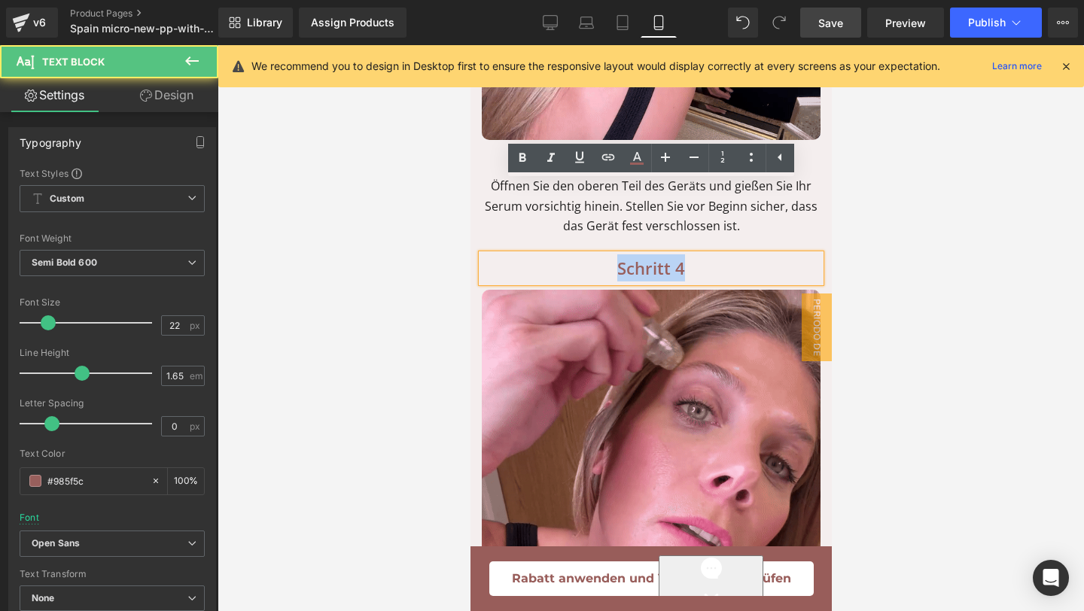
click at [570, 254] on p "Schritt 4" at bounding box center [650, 267] width 339 height 27
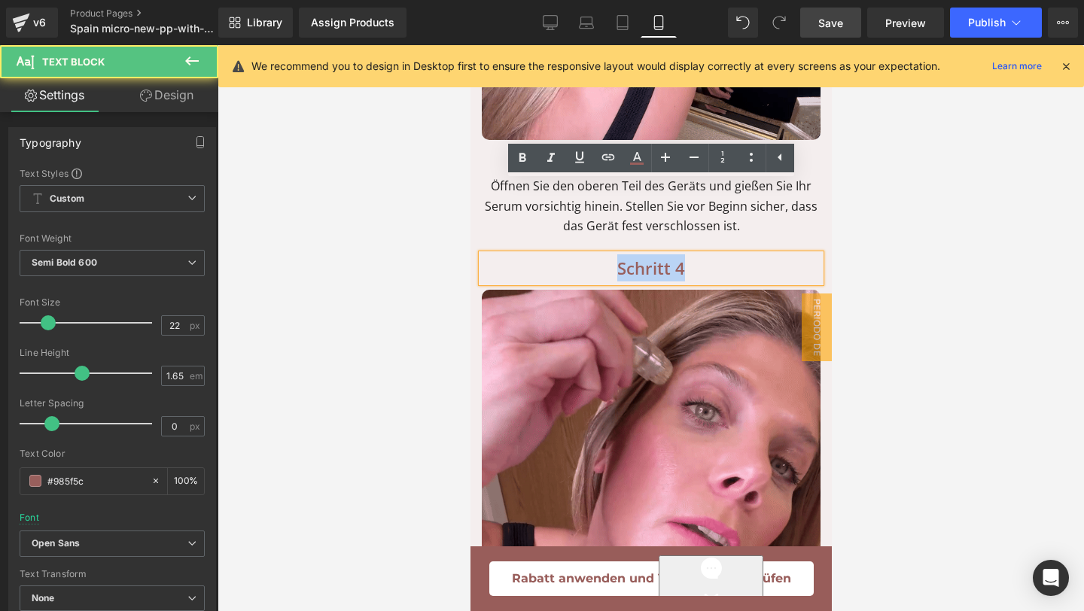
paste div
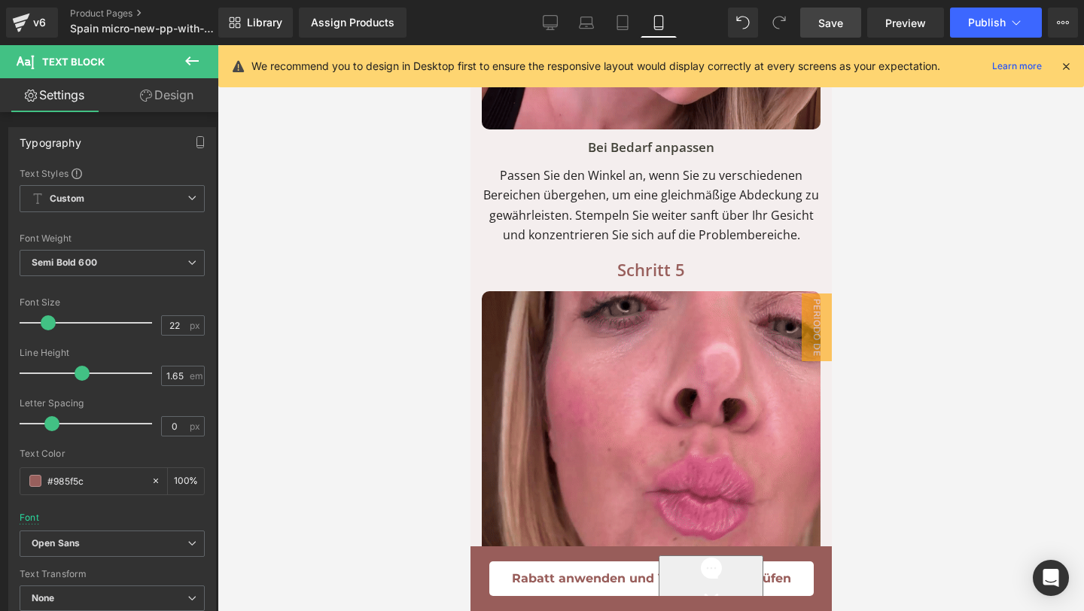
scroll to position [10433, 0]
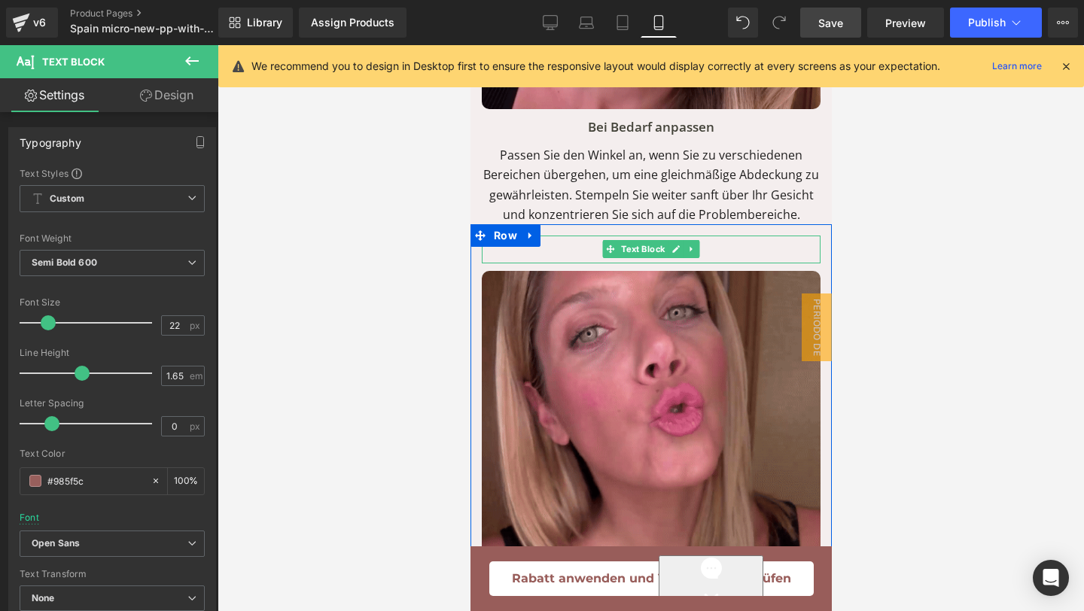
click at [728, 236] on p "Schritt 5" at bounding box center [650, 249] width 339 height 27
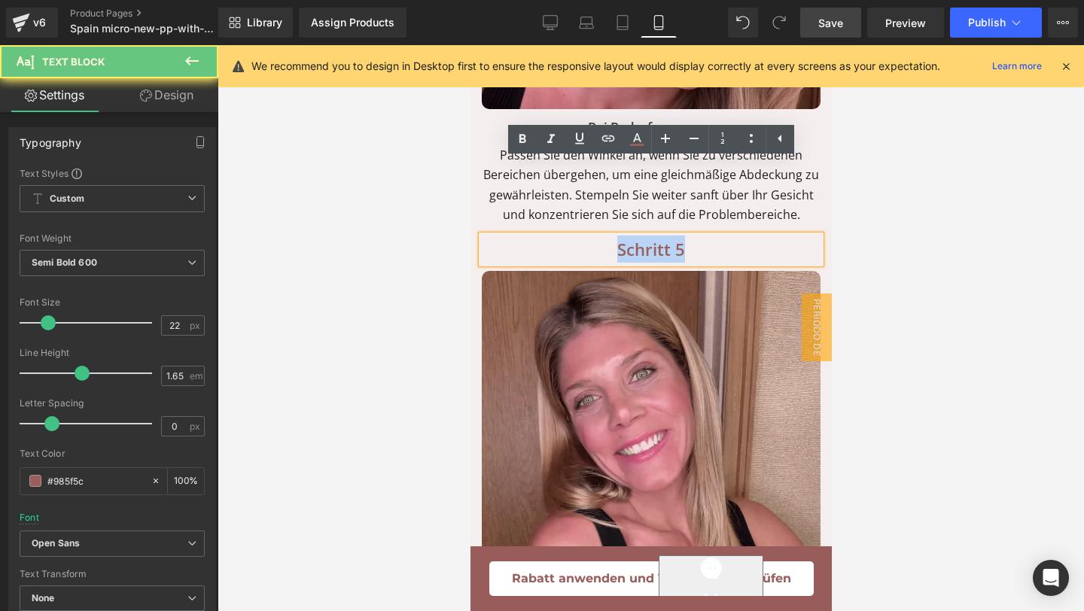
drag, startPoint x: 725, startPoint y: 178, endPoint x: 570, endPoint y: 178, distance: 155.0
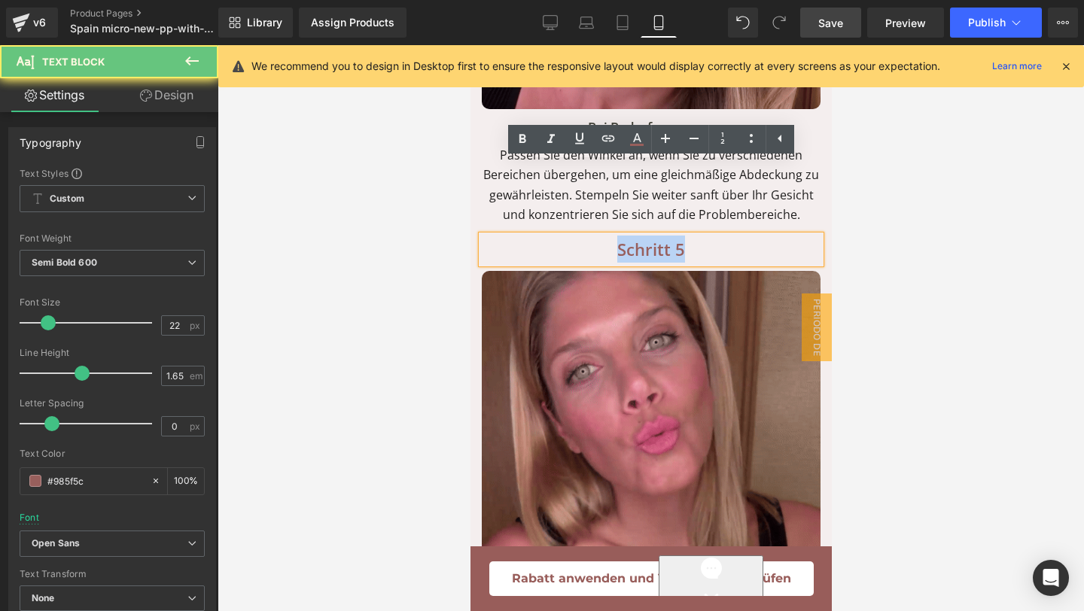
click at [570, 236] on p "Schritt 5" at bounding box center [650, 249] width 339 height 27
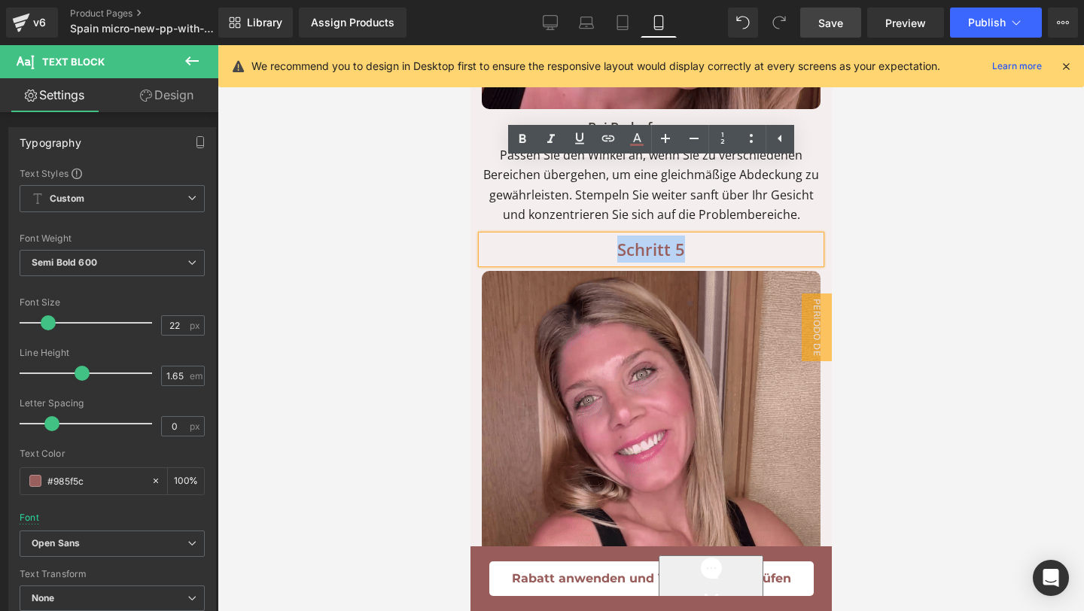
paste div
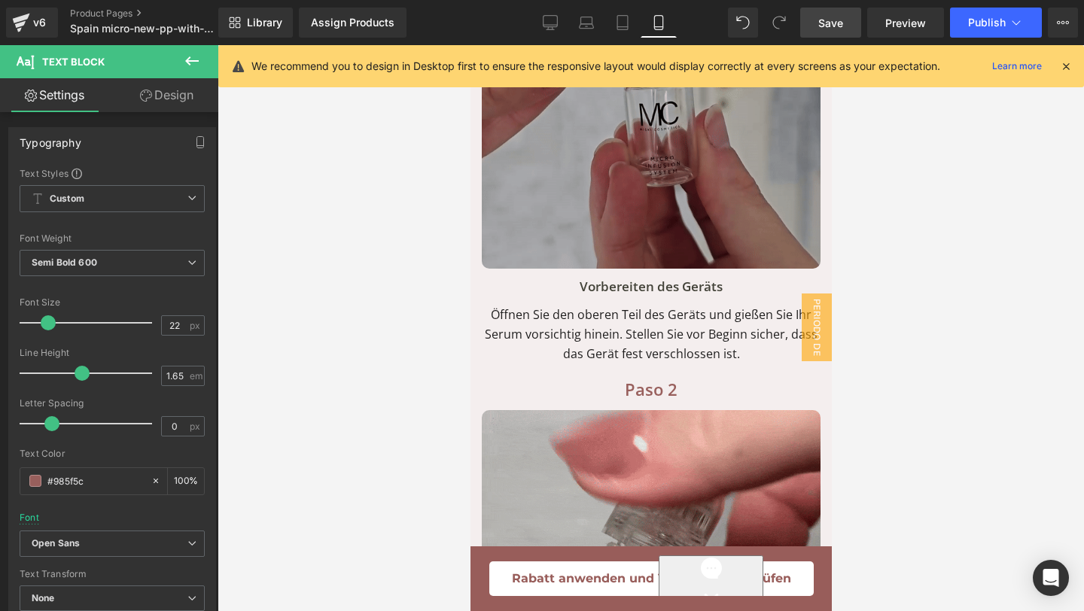
scroll to position [8811, 0]
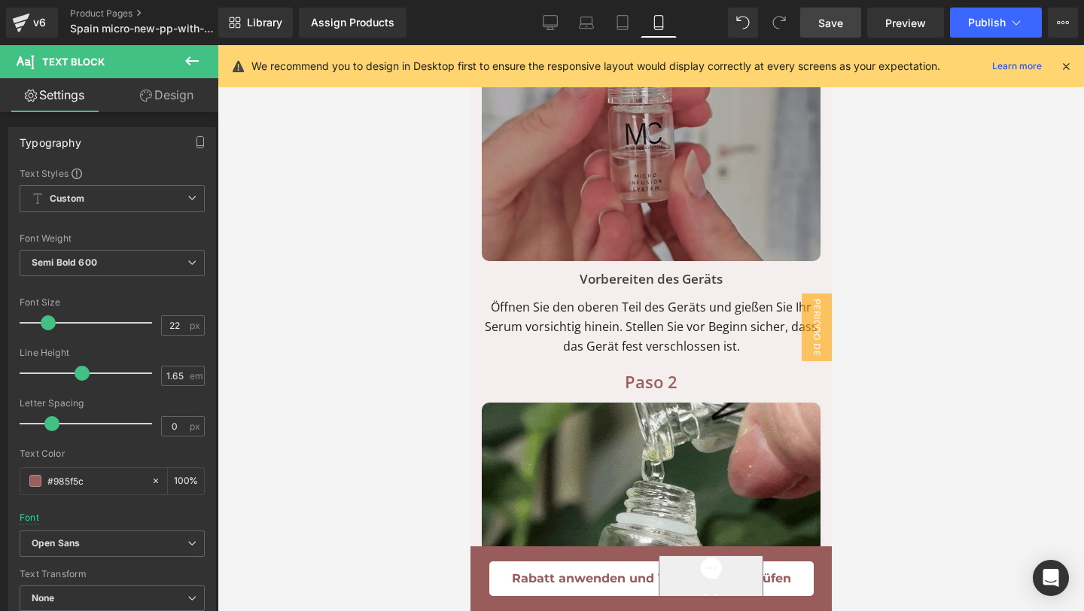
click at [738, 269] on p "Vorbereiten des Geräts" at bounding box center [650, 279] width 339 height 21
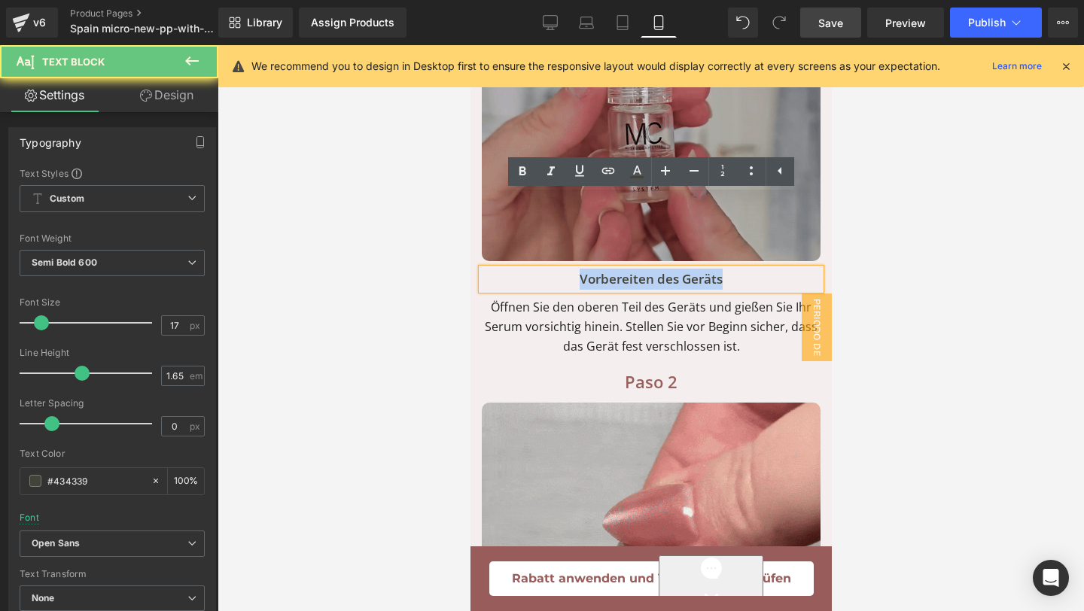
drag, startPoint x: 738, startPoint y: 208, endPoint x: 502, endPoint y: 207, distance: 235.6
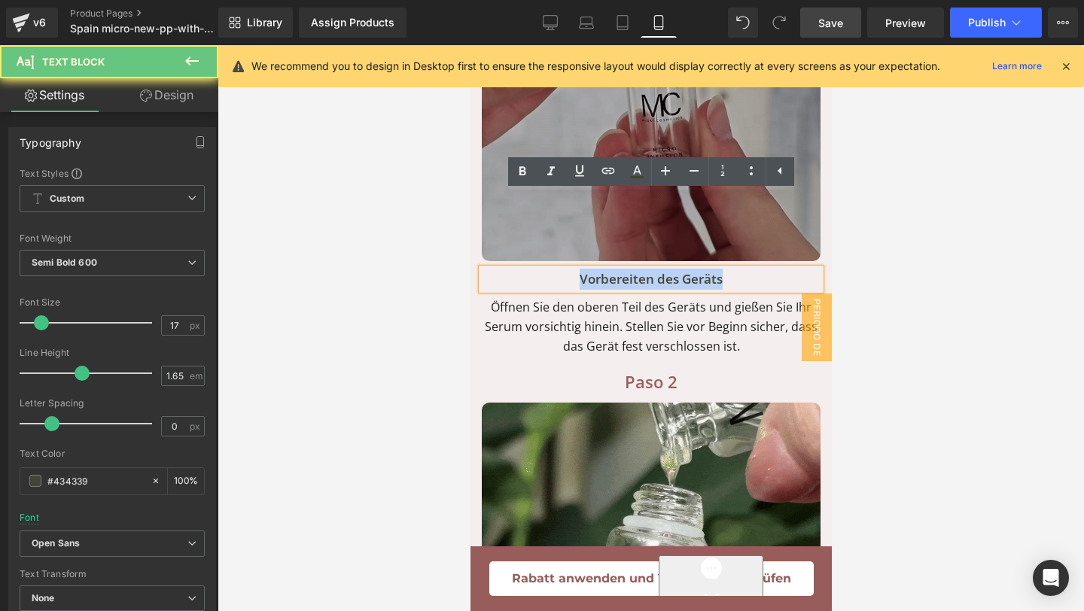
click at [502, 269] on p "Vorbereiten des Geräts" at bounding box center [650, 279] width 339 height 21
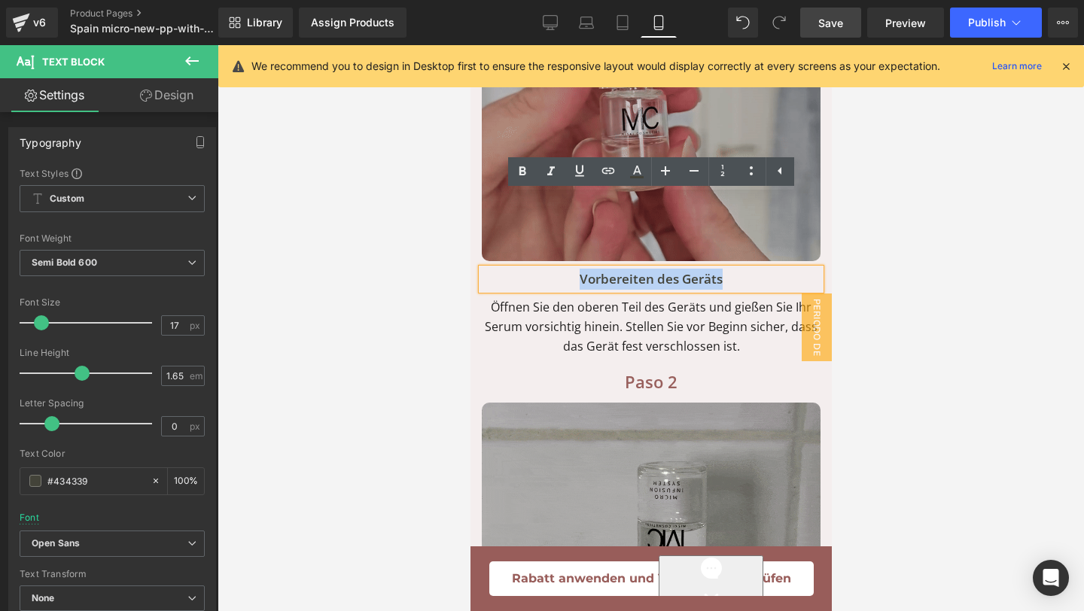
copy p "Vorbereiten des Geräts"
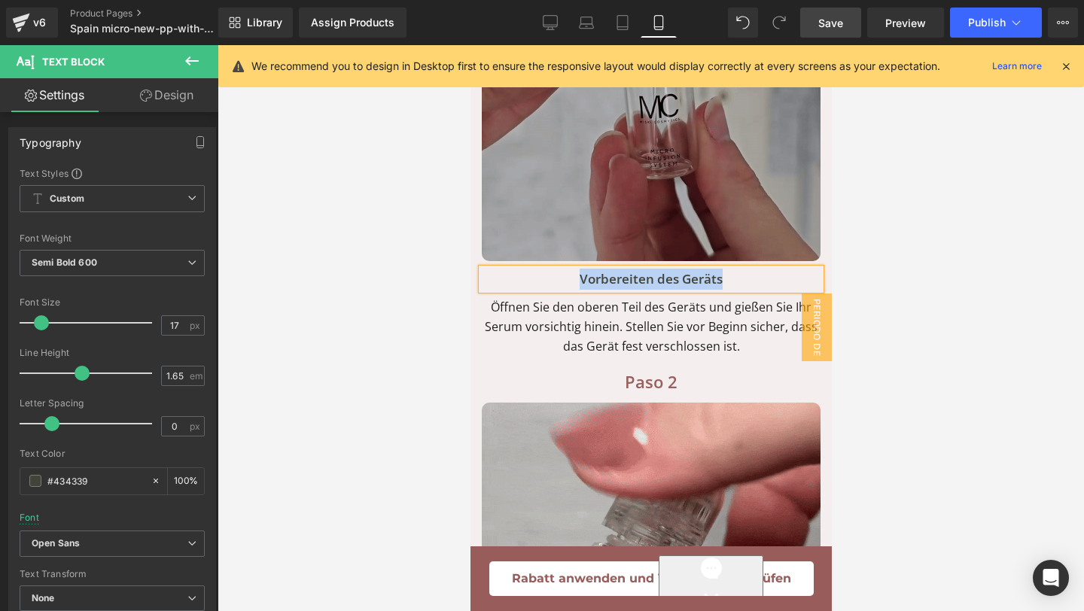
paste div
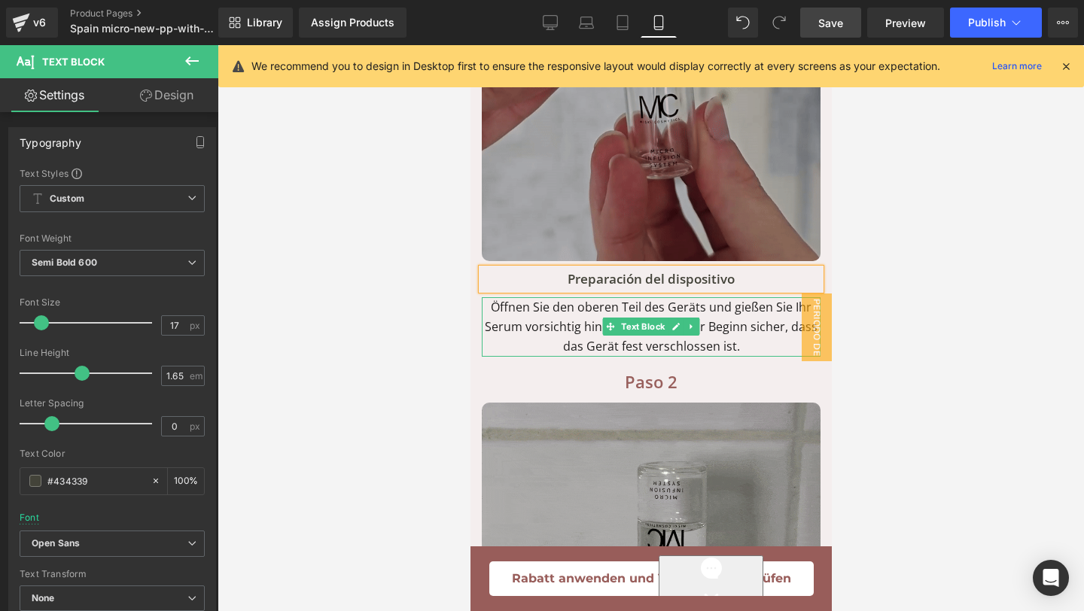
click at [742, 297] on p "Öffnen Sie den oberen Teil des Geräts und gießen Sie Ihr Serum vorsichtig hinei…" at bounding box center [650, 326] width 339 height 59
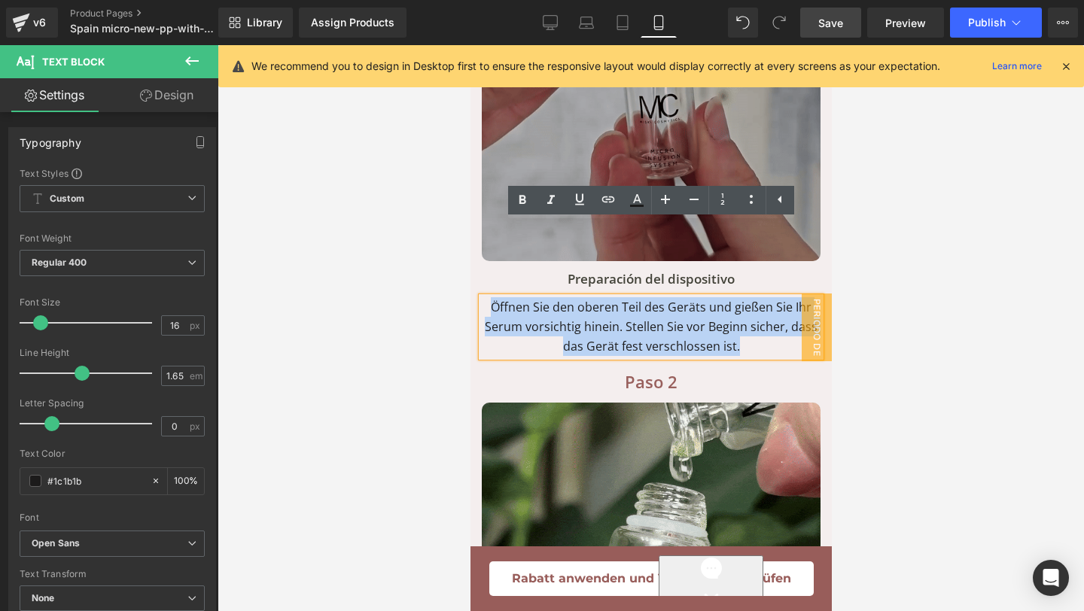
drag, startPoint x: 742, startPoint y: 272, endPoint x: 443, endPoint y: 230, distance: 302.5
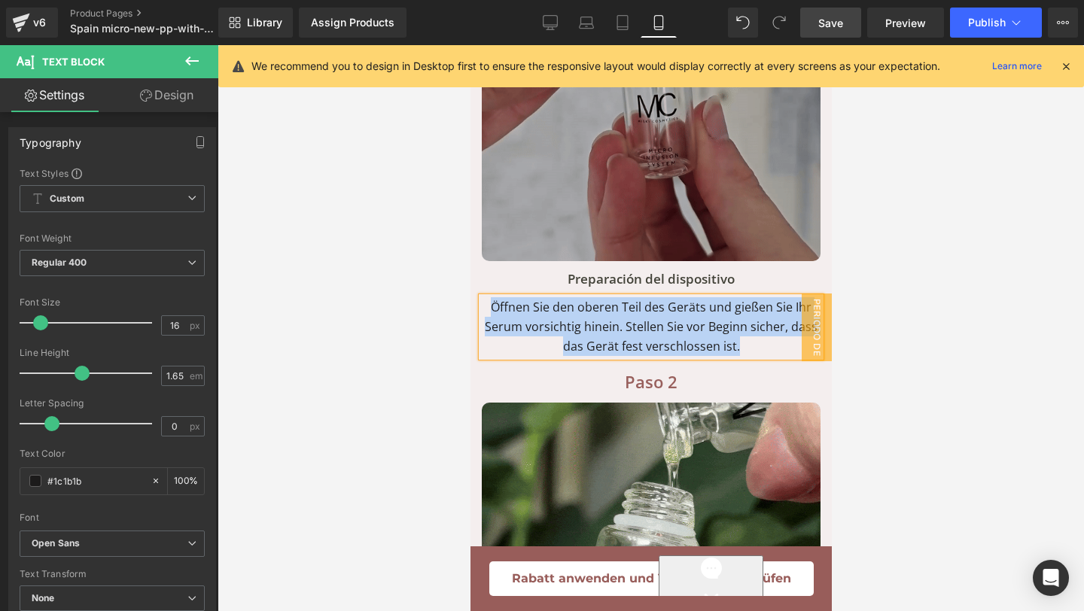
paste div
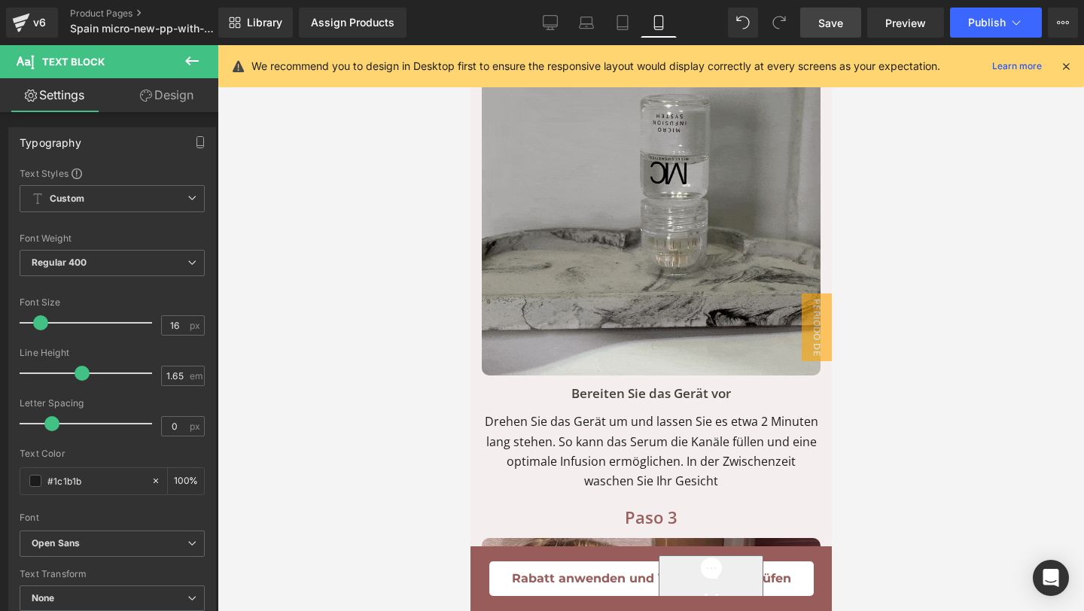
scroll to position [9183, 0]
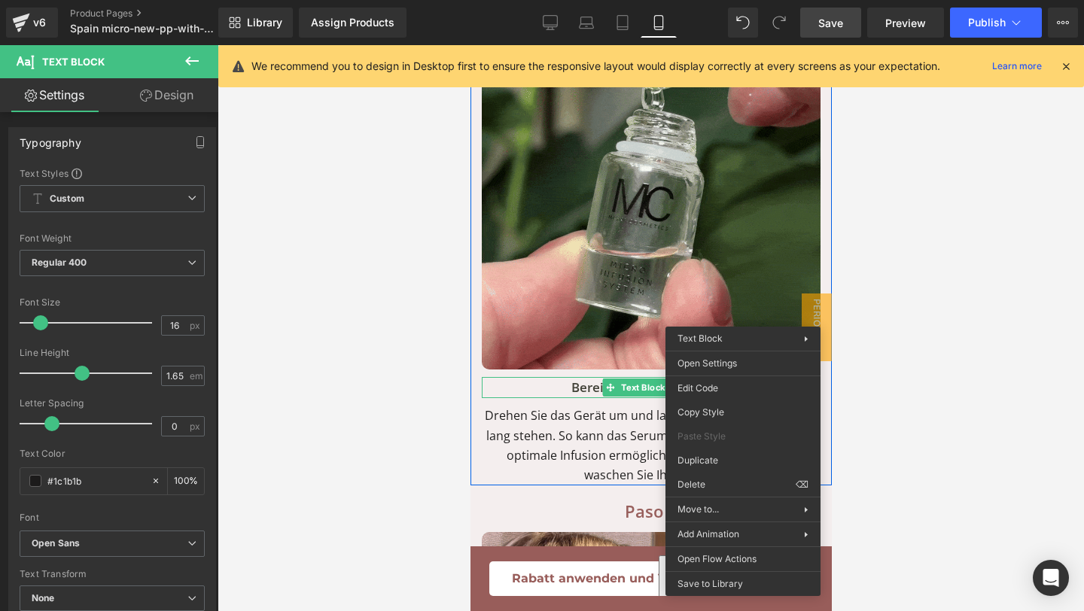
click at [742, 377] on p "Bereiten Sie das Gerät vor" at bounding box center [650, 387] width 339 height 21
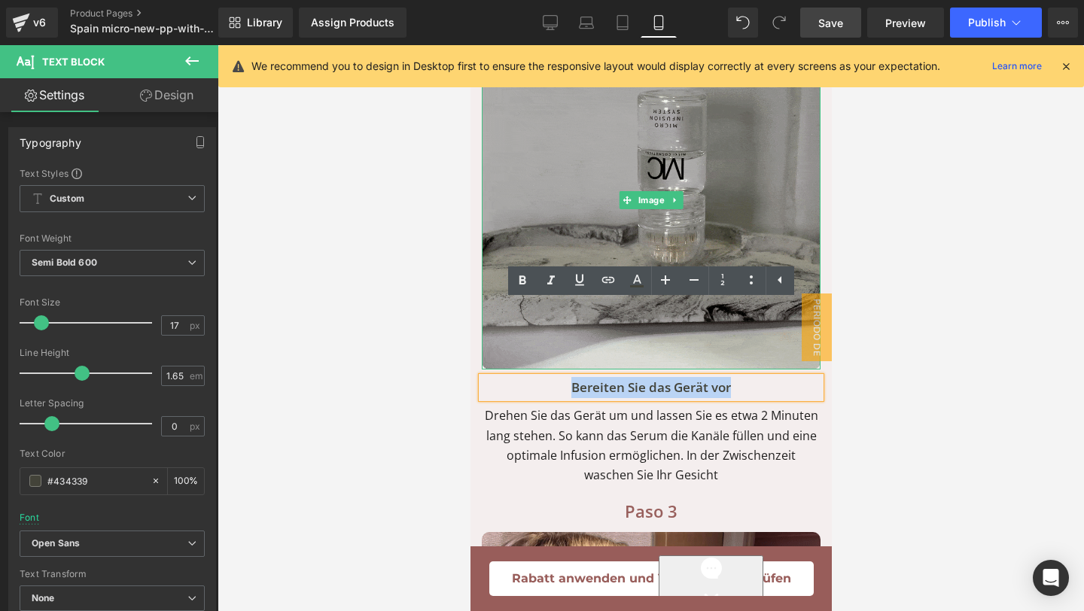
drag, startPoint x: 742, startPoint y: 316, endPoint x: 537, endPoint y: 294, distance: 205.9
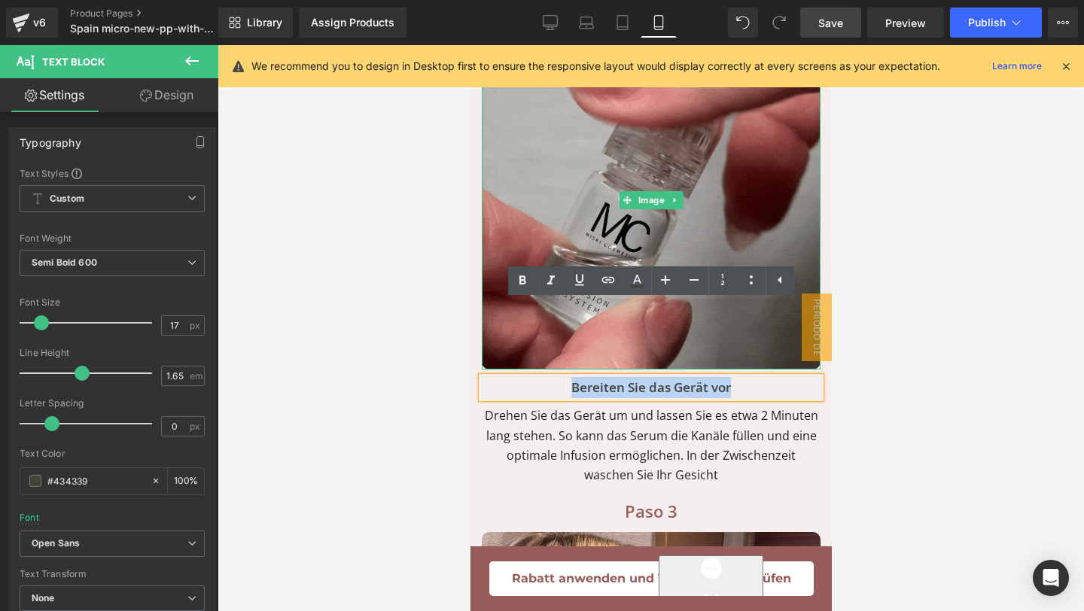
click at [537, 289] on div "Paso 2 Text Block Bereiten Sie das Gerät vor Text Block Image Bereiten Sie das …" at bounding box center [650, 240] width 361 height 489
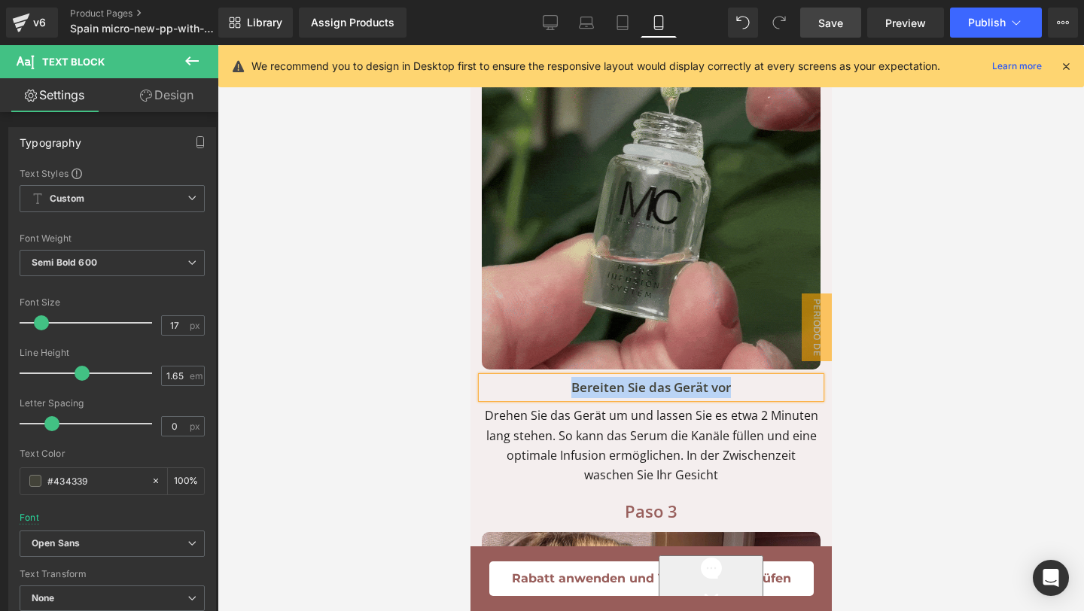
paste div
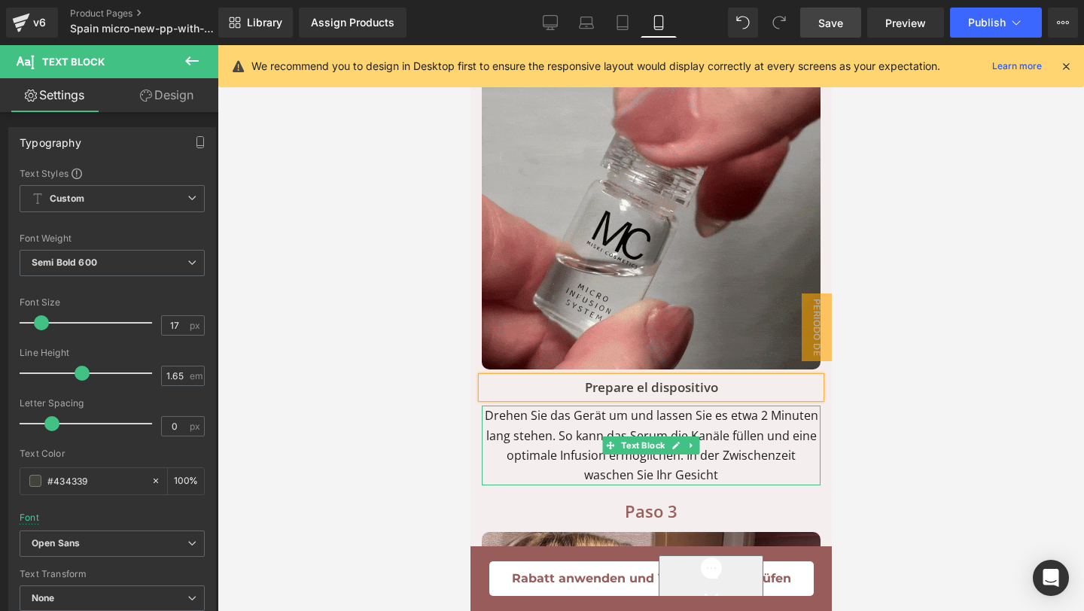
click at [710, 406] on p "Drehen Sie das Gerät um und lassen Sie es etwa 2 Minuten lang stehen. So kann d…" at bounding box center [650, 446] width 339 height 80
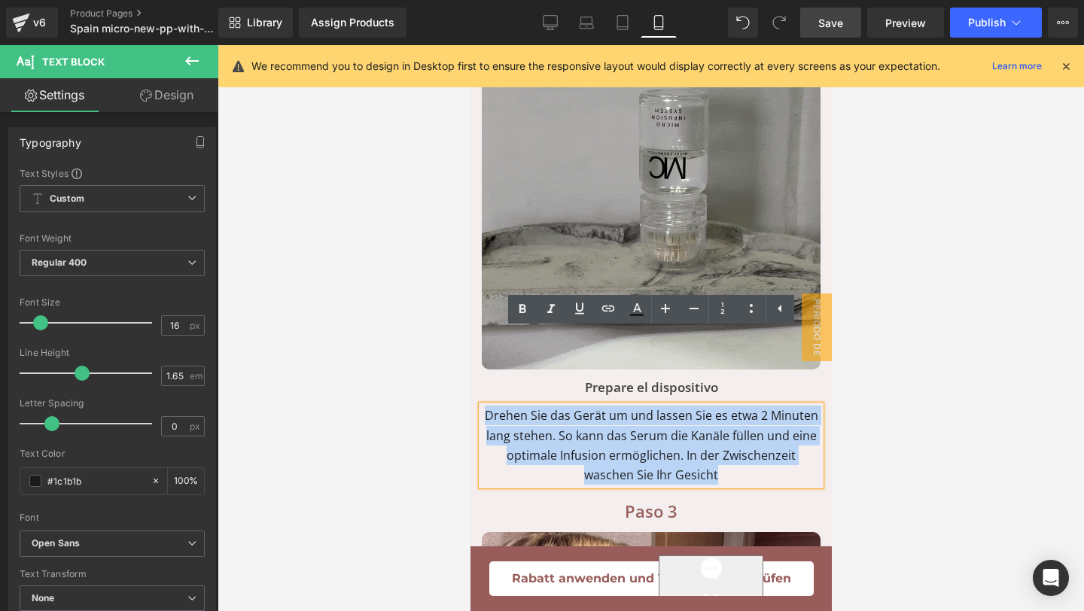
drag, startPoint x: 709, startPoint y: 406, endPoint x: 464, endPoint y: 344, distance: 252.2
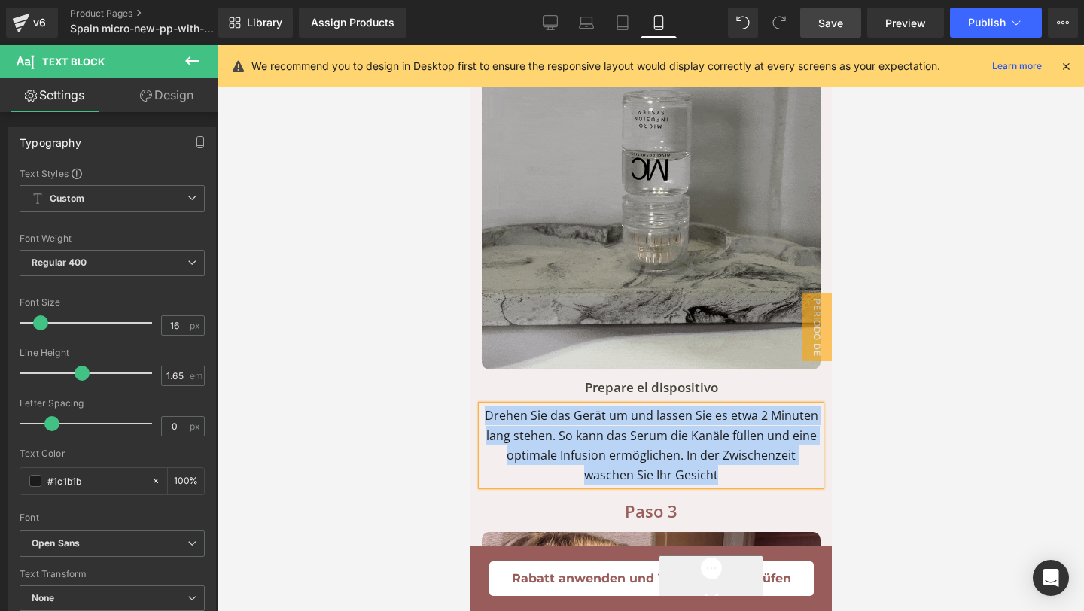
paste div
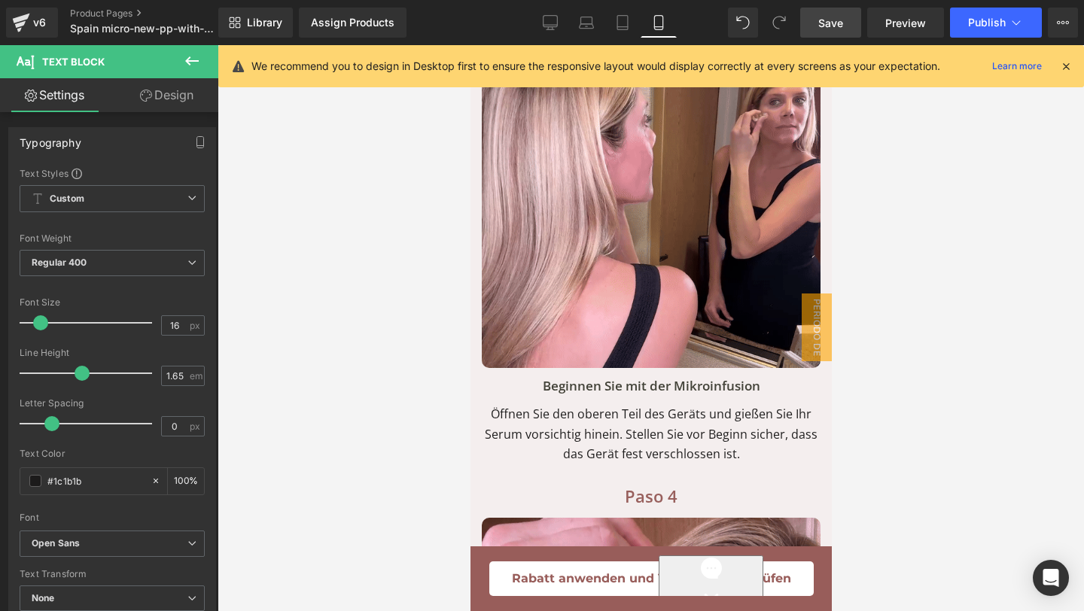
scroll to position [9688, 0]
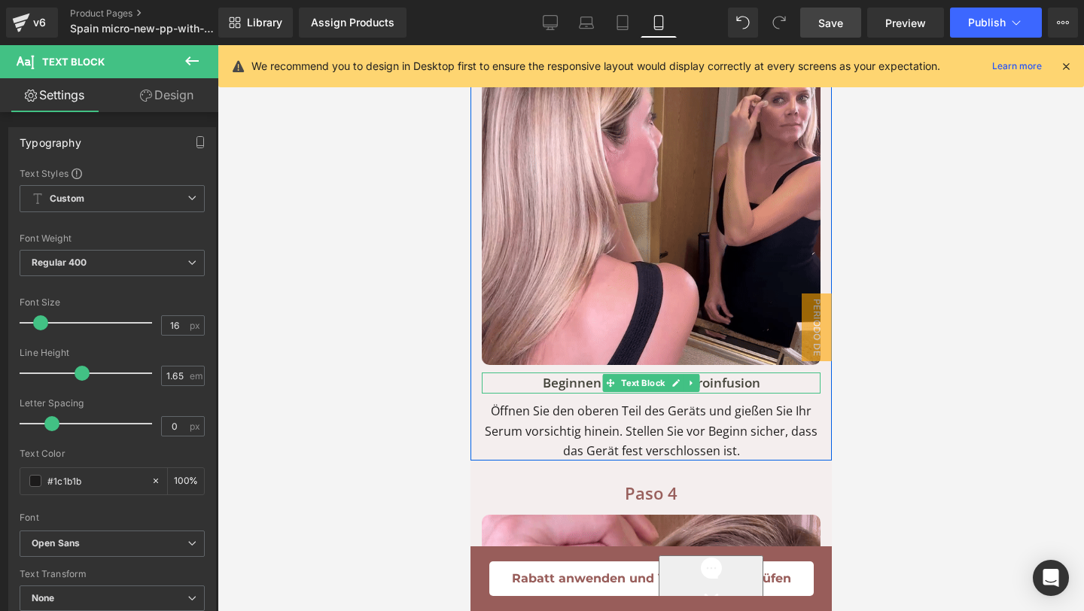
click at [771, 373] on p "Beginnen Sie mit der Mikroinfusion" at bounding box center [650, 383] width 339 height 21
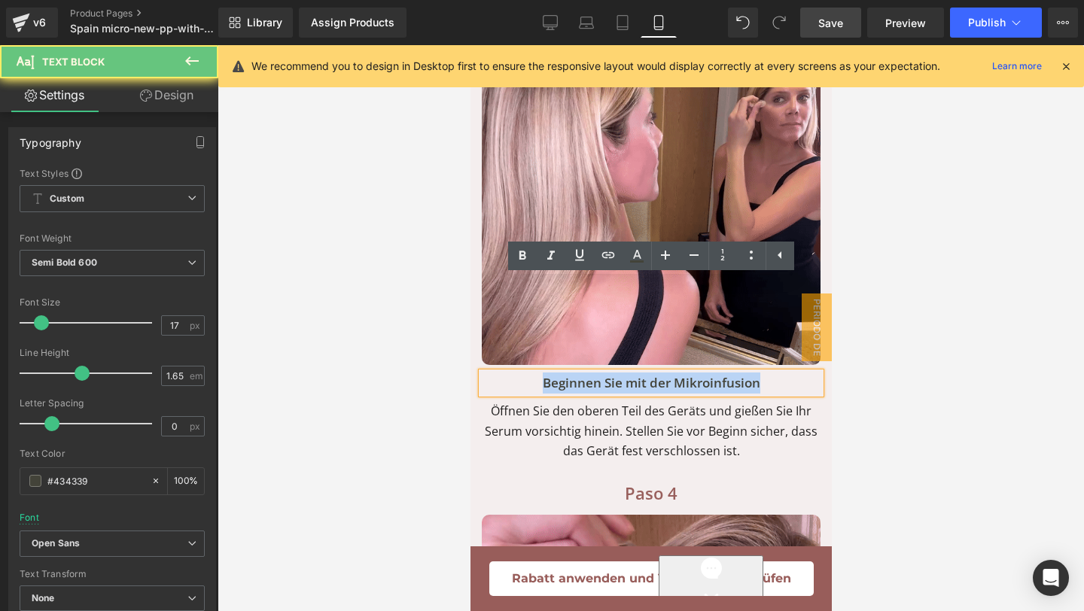
drag, startPoint x: 771, startPoint y: 294, endPoint x: 473, endPoint y: 278, distance: 297.7
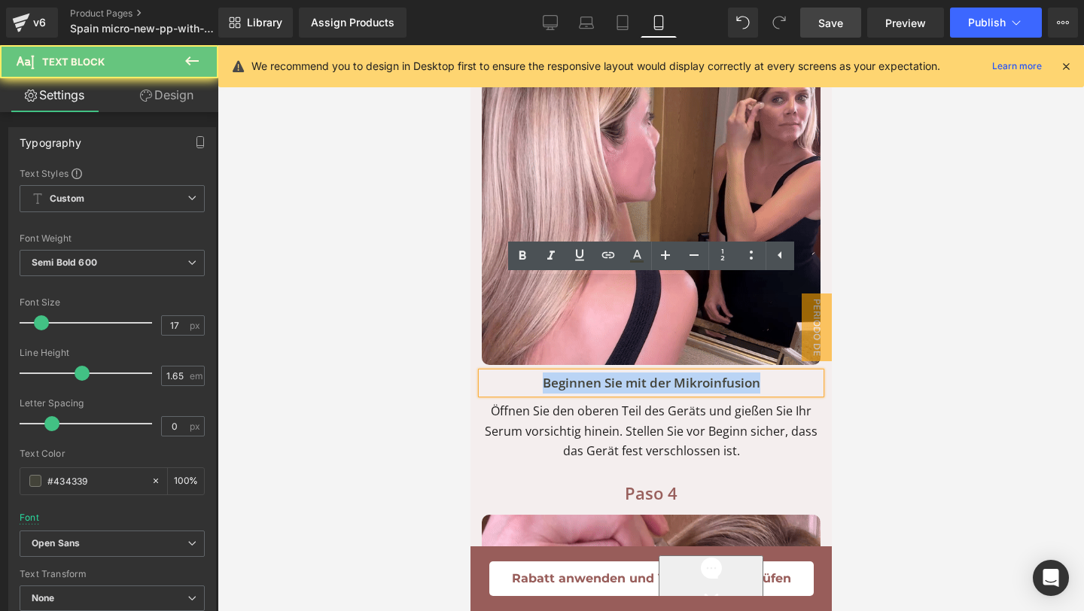
click at [473, 278] on div "Paso 3 Text Block Beginnen Sie mit der Mikroinfusion Text Block Image Beginnen …" at bounding box center [650, 227] width 361 height 470
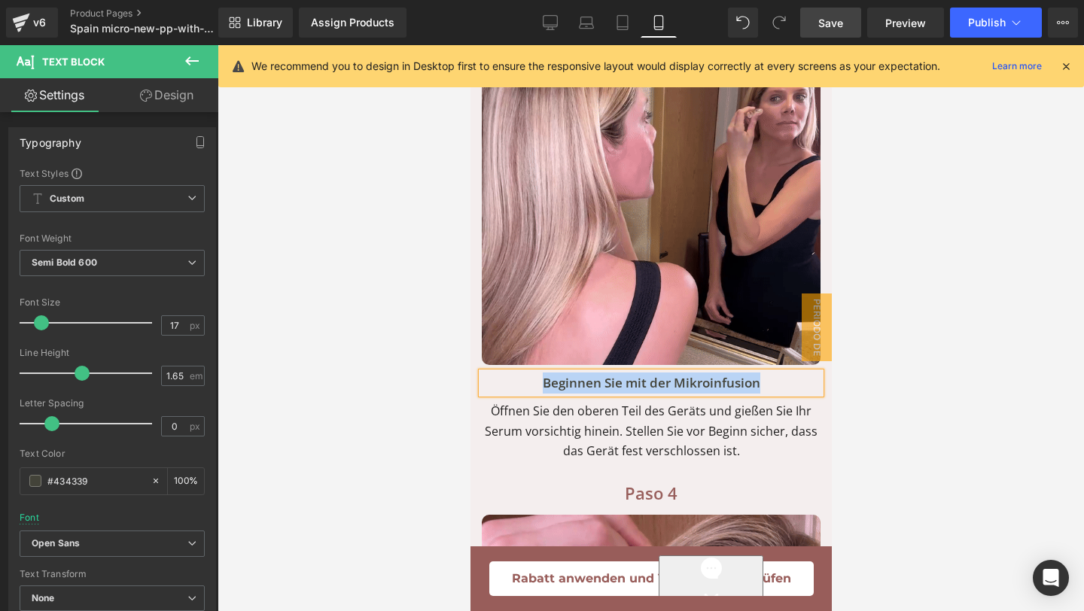
paste div
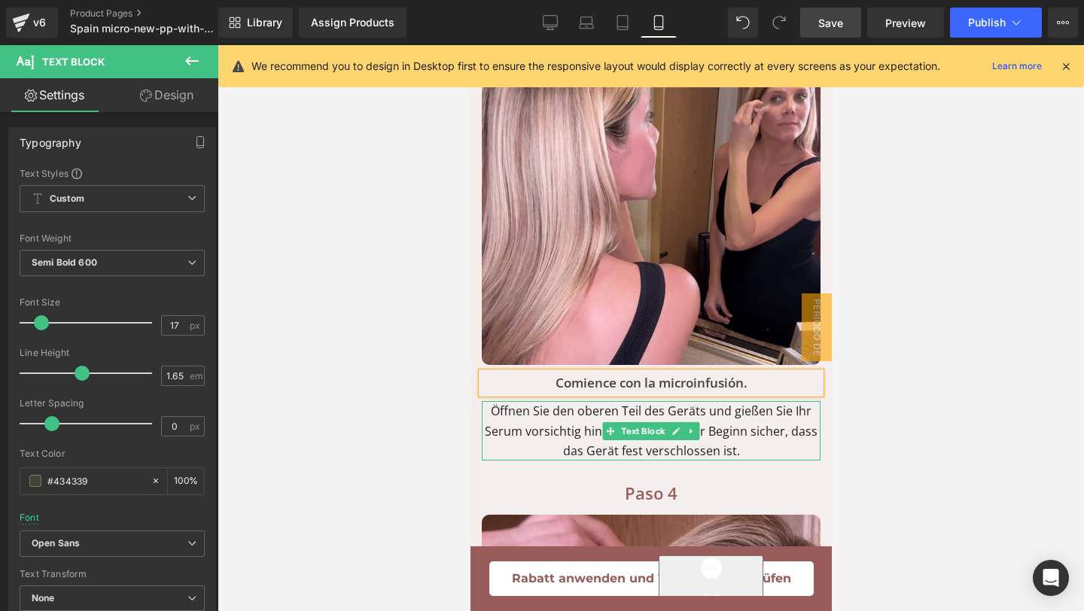
click at [759, 401] on p "Öffnen Sie den oberen Teil des Geräts und gießen Sie Ihr Serum vorsichtig hinei…" at bounding box center [650, 430] width 339 height 59
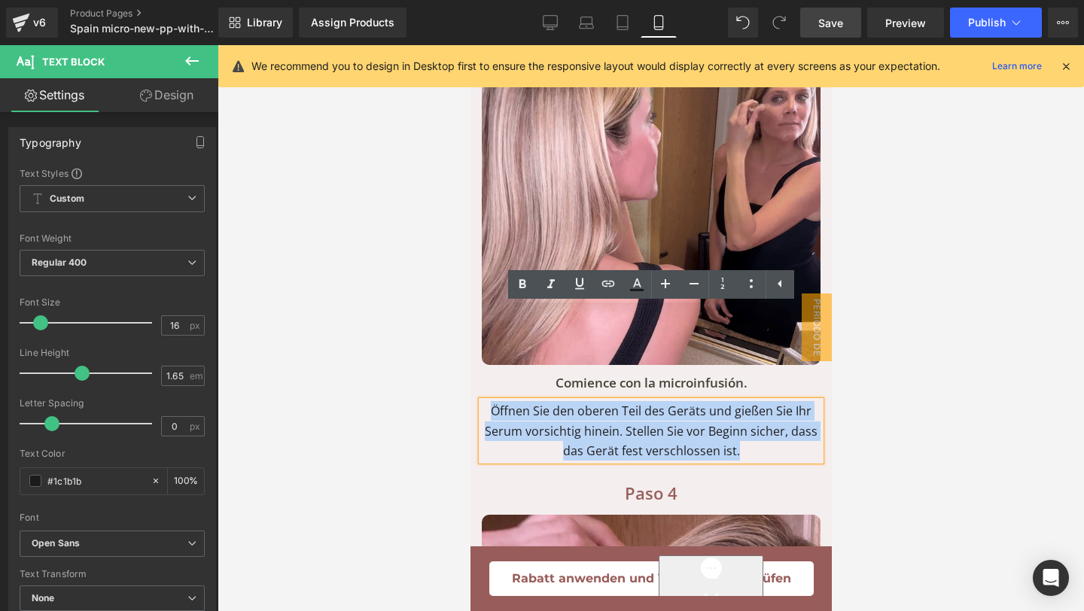
drag, startPoint x: 759, startPoint y: 351, endPoint x: 363, endPoint y: 278, distance: 401.6
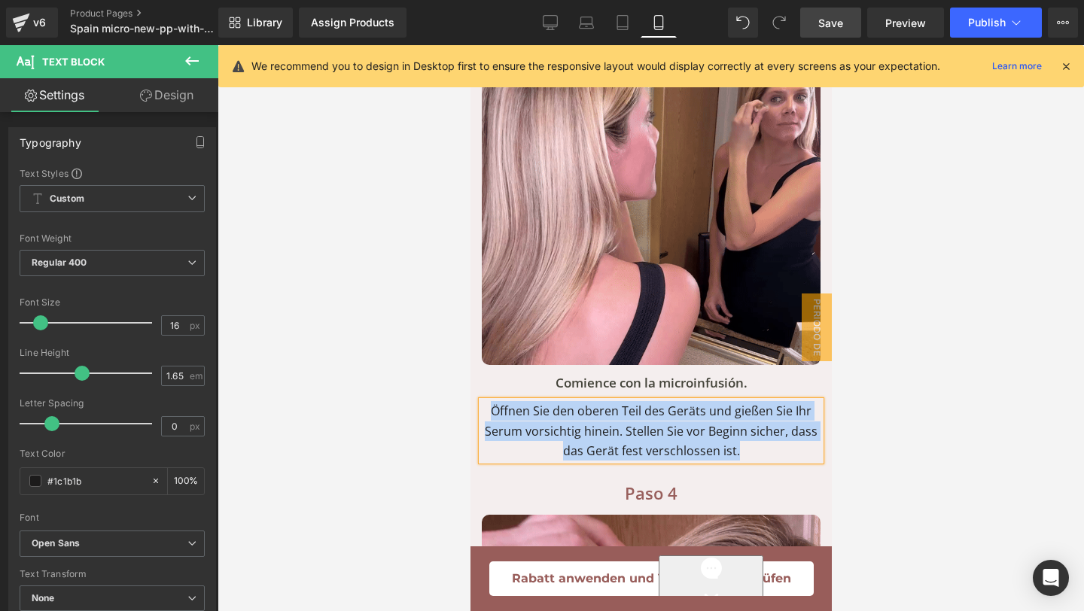
paste div
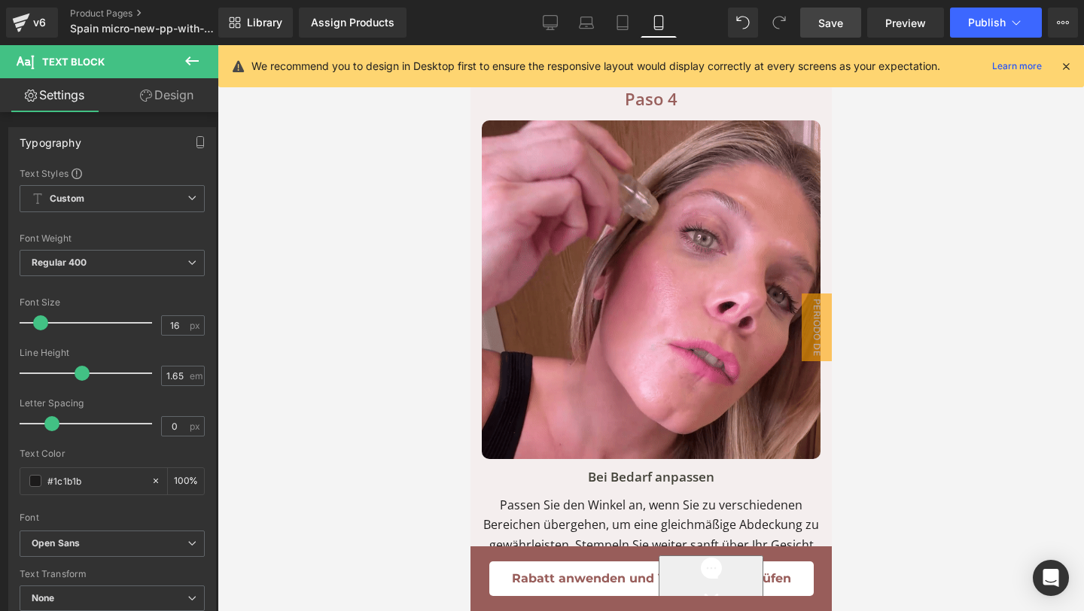
scroll to position [10129, 0]
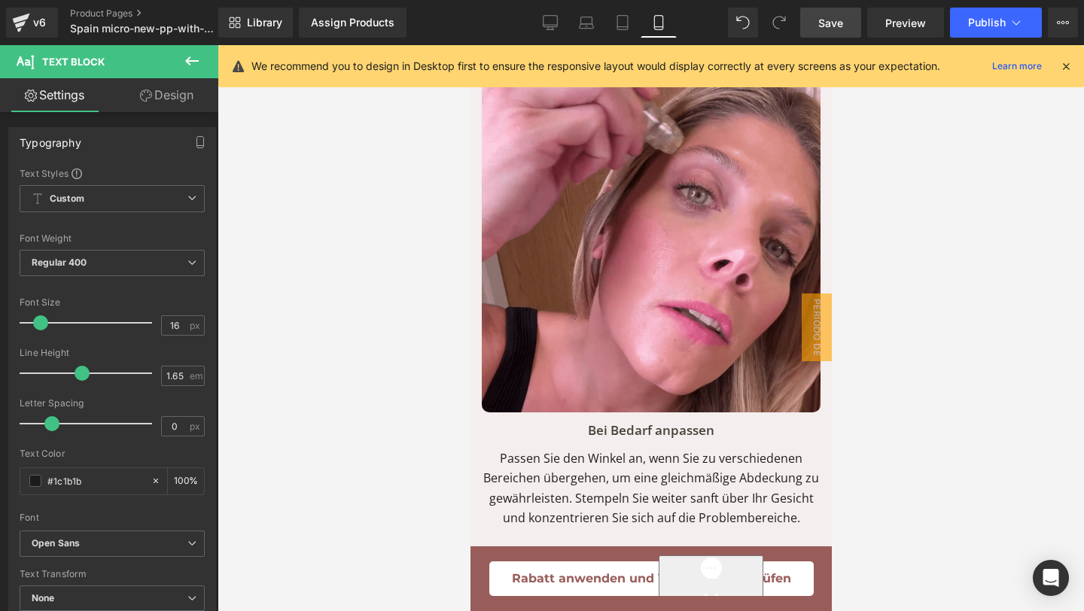
click at [745, 420] on p "Bei Bedarf anpassen" at bounding box center [650, 430] width 339 height 21
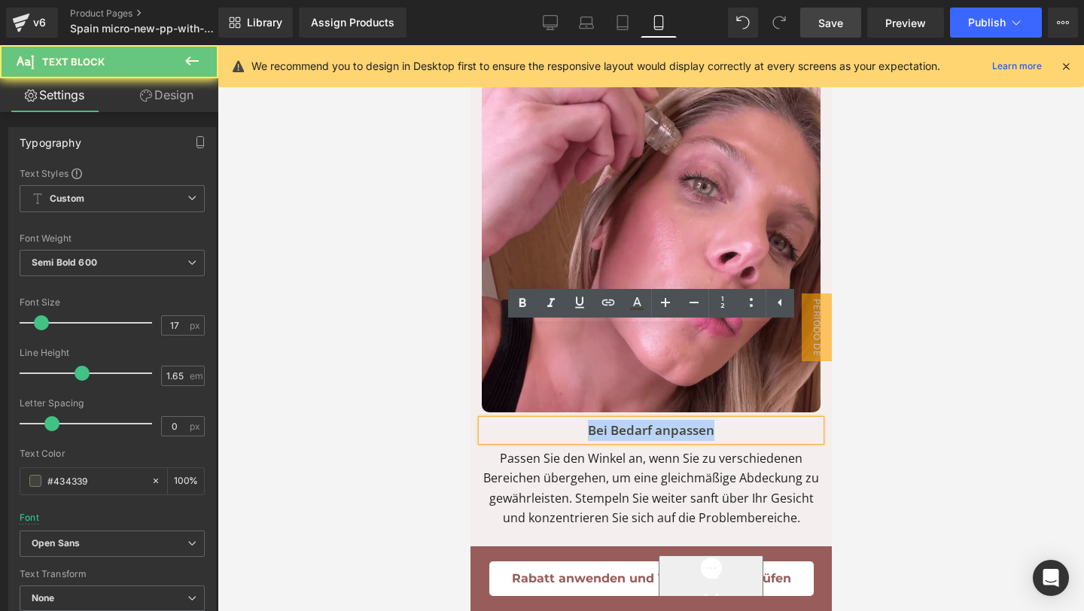
drag, startPoint x: 742, startPoint y: 342, endPoint x: 516, endPoint y: 342, distance: 225.8
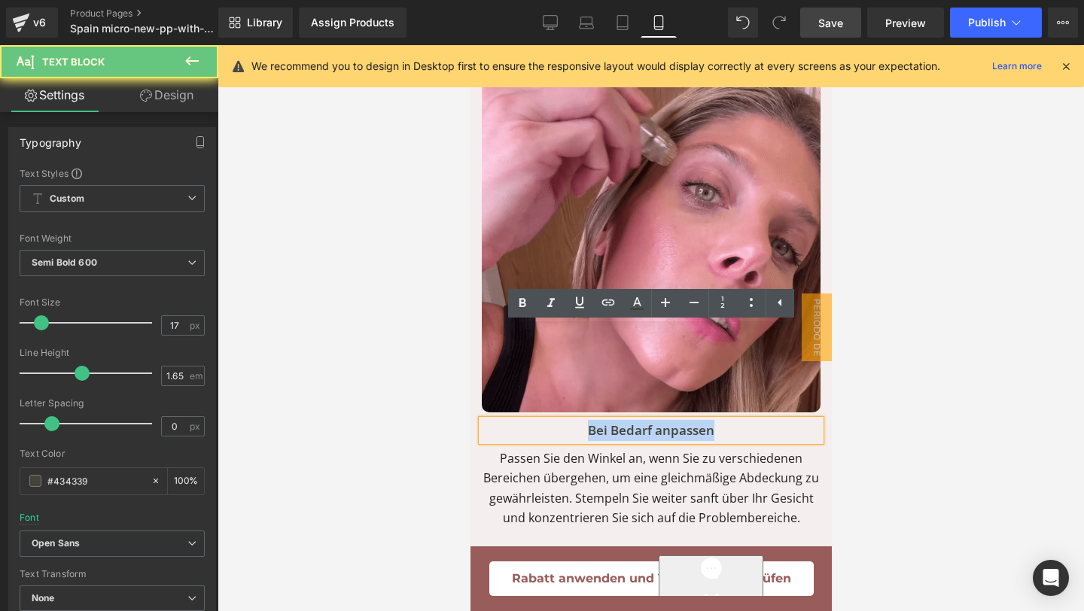
click at [516, 420] on p "Bei Bedarf anpassen" at bounding box center [650, 430] width 339 height 21
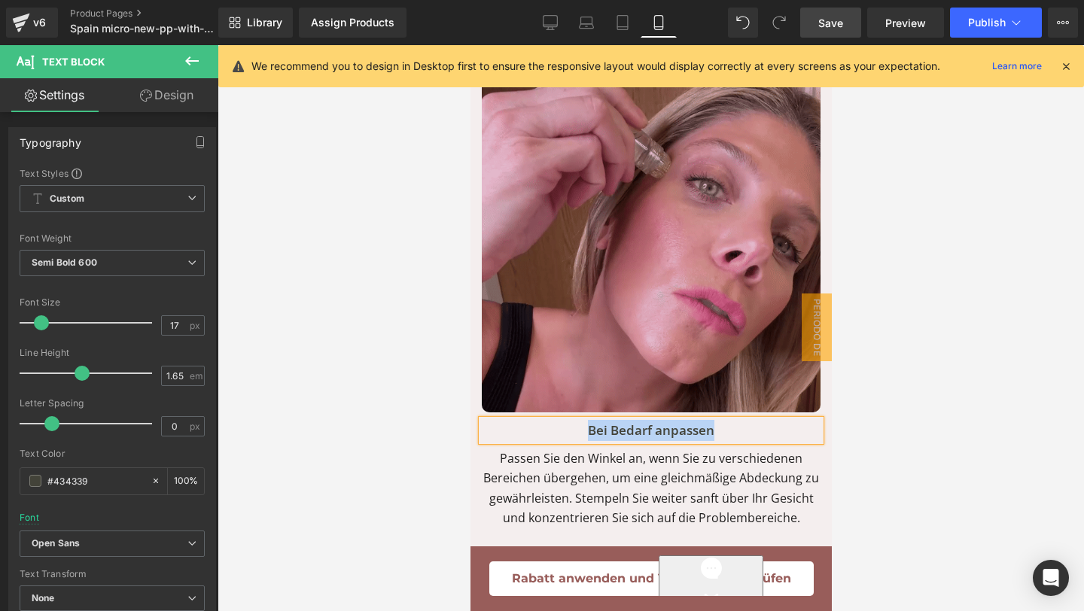
paste div
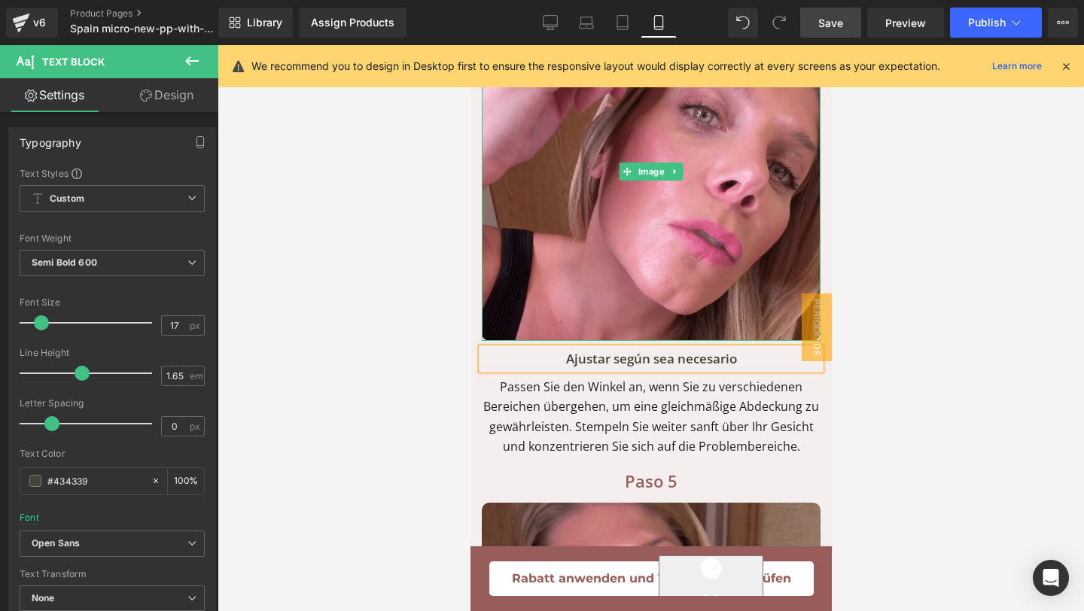
scroll to position [10217, 0]
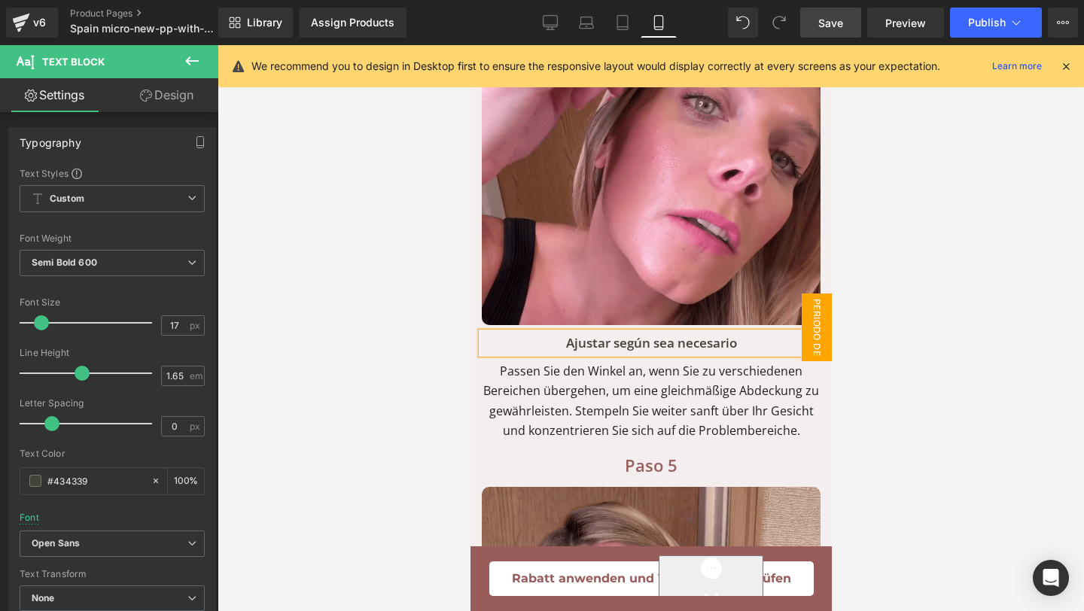
click at [769, 361] on p "Passen Sie den Winkel an, wenn Sie zu verschiedenen Bereichen übergehen, um ein…" at bounding box center [650, 401] width 339 height 80
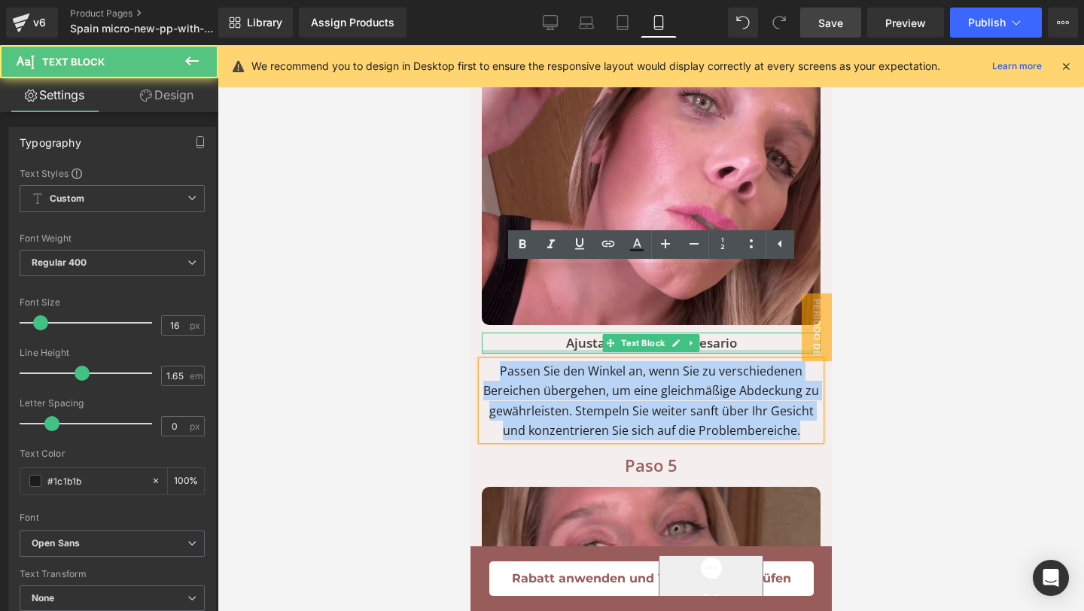
drag, startPoint x: 796, startPoint y: 340, endPoint x: 495, endPoint y: 259, distance: 311.8
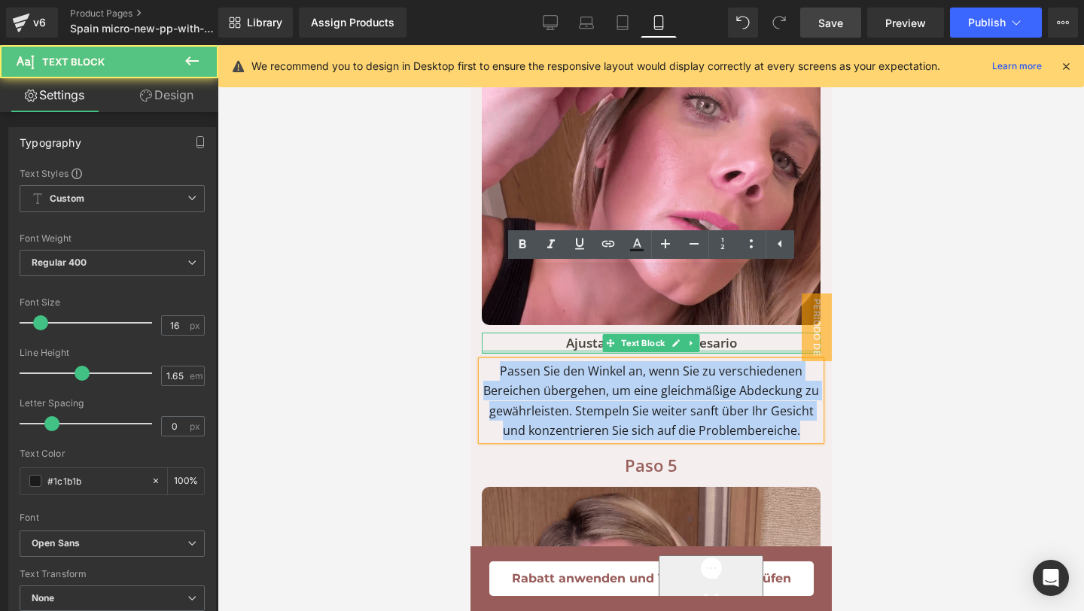
click at [495, 259] on div "Paso 4 Text Block Bei Bedarf anpassen Text Block Image Ajustar según sea necesa…" at bounding box center [650, 195] width 361 height 489
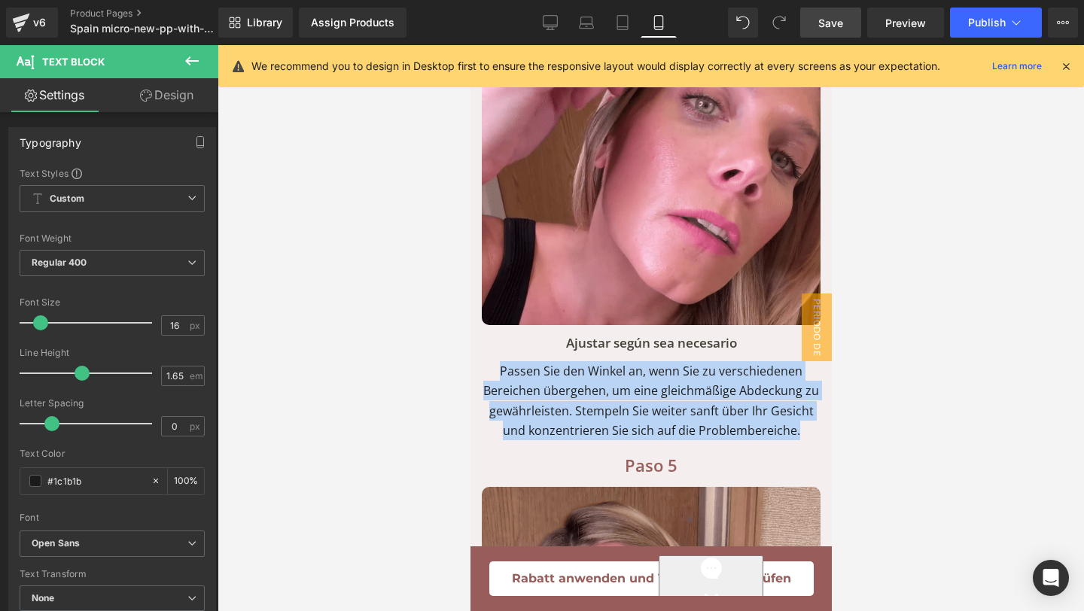
paste div
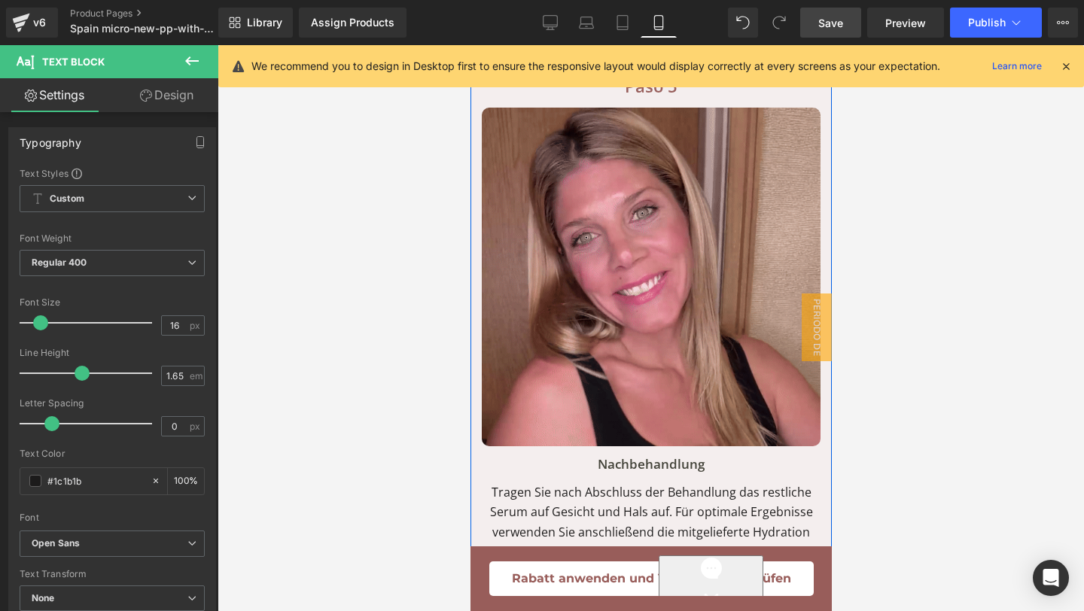
scroll to position [10655, 0]
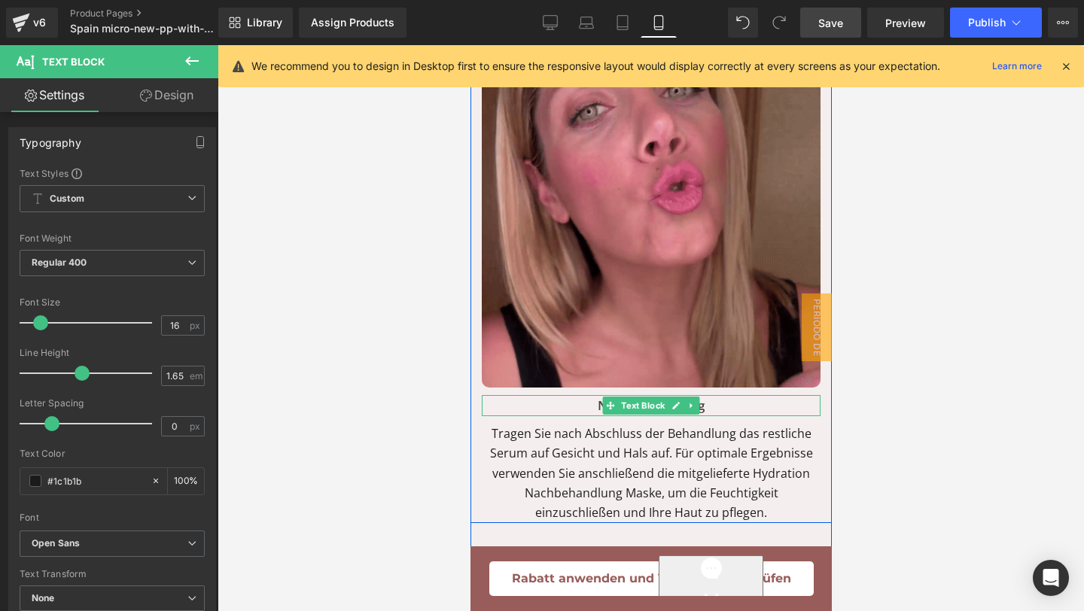
click at [731, 395] on p "Nachbehandlung" at bounding box center [650, 405] width 339 height 21
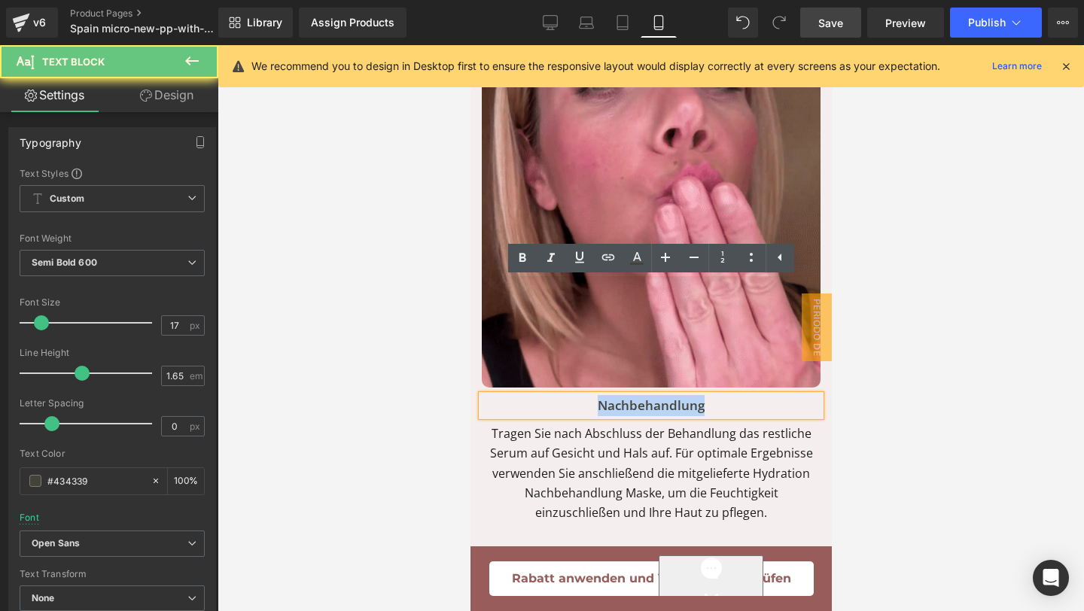
drag, startPoint x: 731, startPoint y: 292, endPoint x: 531, endPoint y: 292, distance: 200.9
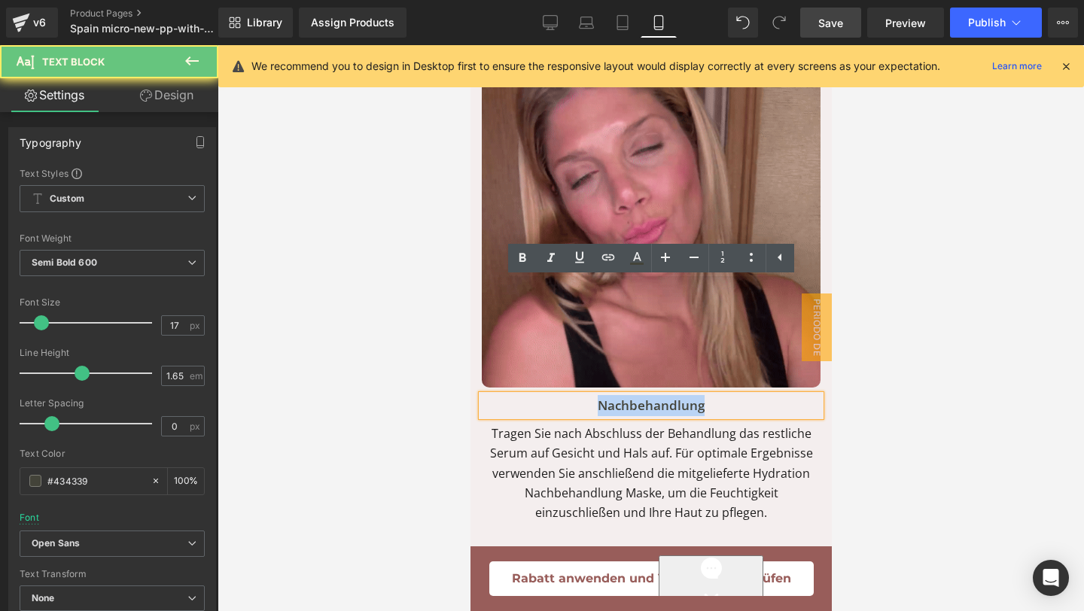
click at [530, 395] on p "Nachbehandlung" at bounding box center [650, 405] width 339 height 21
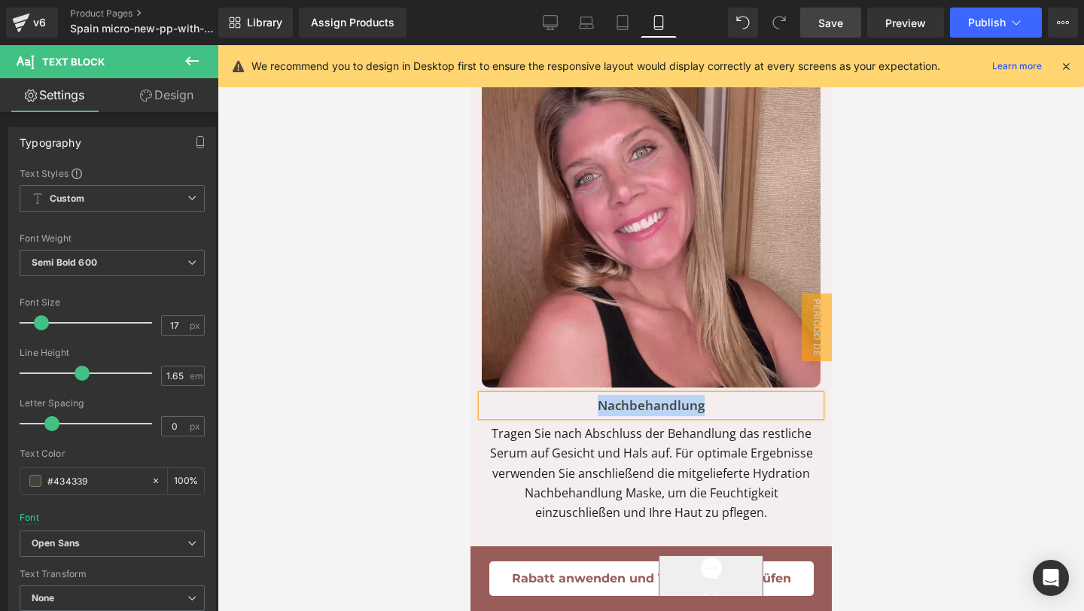
paste div
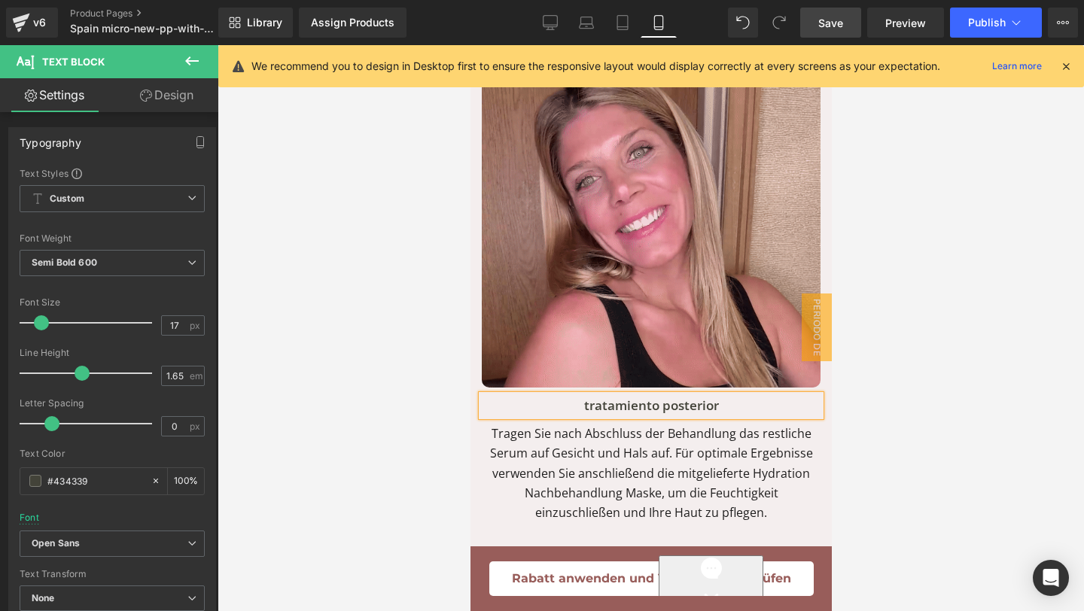
click at [589, 395] on p "tratamiento posterior" at bounding box center [650, 405] width 339 height 21
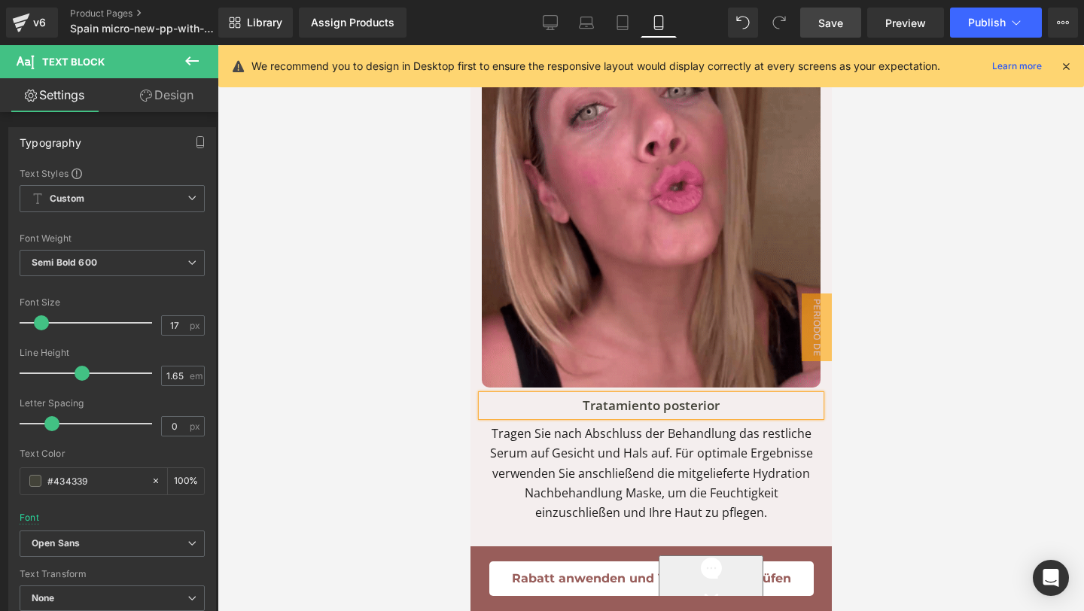
click at [741, 424] on p "Tragen Sie nach Abschluss der Behandlung das restliche Serum auf Gesicht und Ha…" at bounding box center [650, 473] width 339 height 99
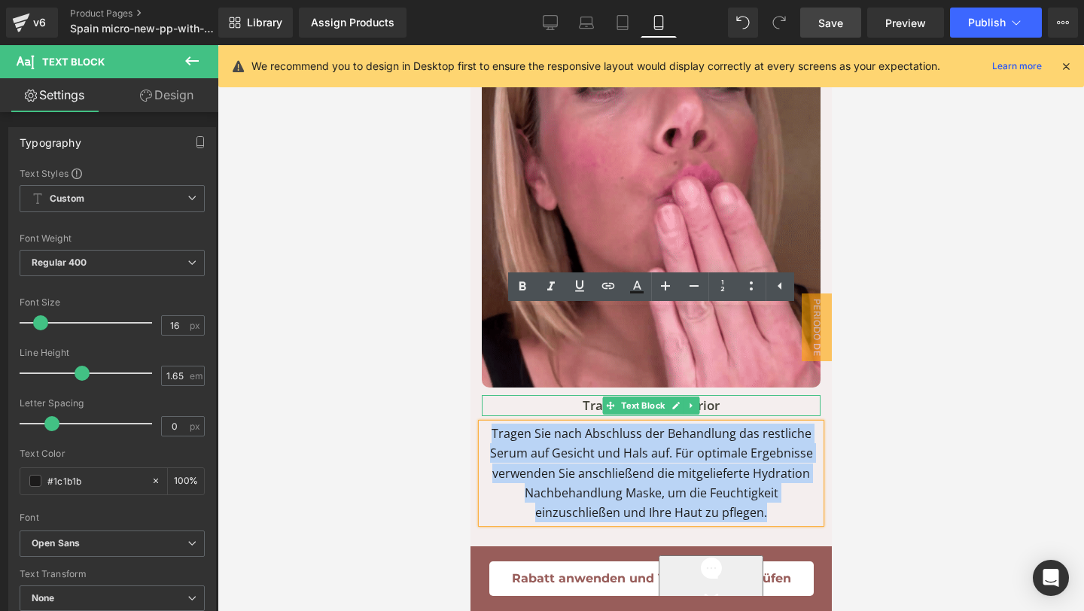
drag, startPoint x: 741, startPoint y: 405, endPoint x: 490, endPoint y: 293, distance: 274.5
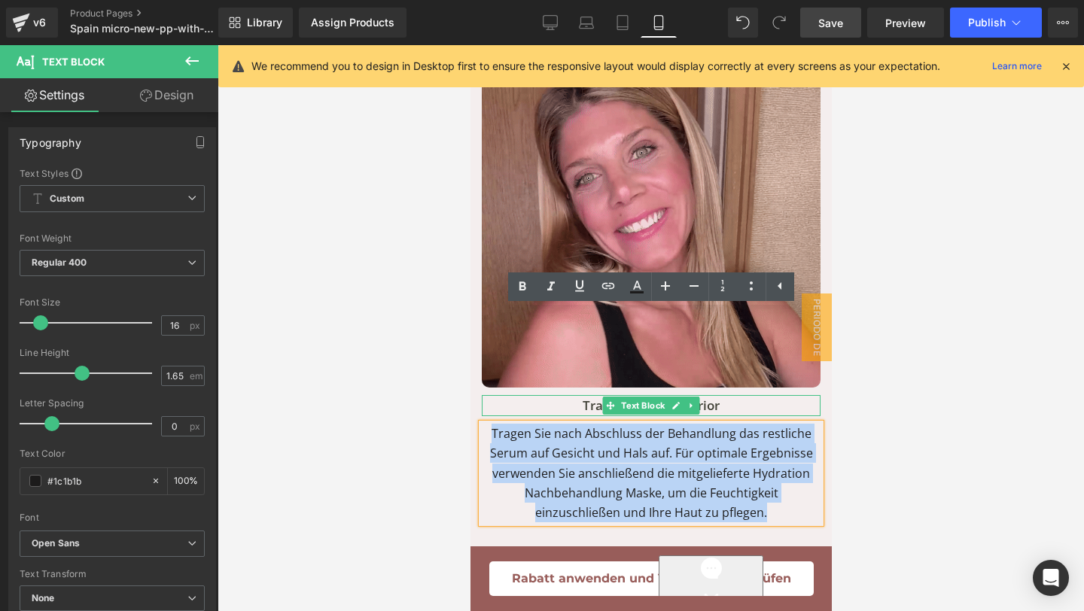
click at [489, 293] on div "Paso 5 Text Block Nachbehandlung Text Block Image Tratamiento posterior Text Bl…" at bounding box center [650, 262] width 361 height 520
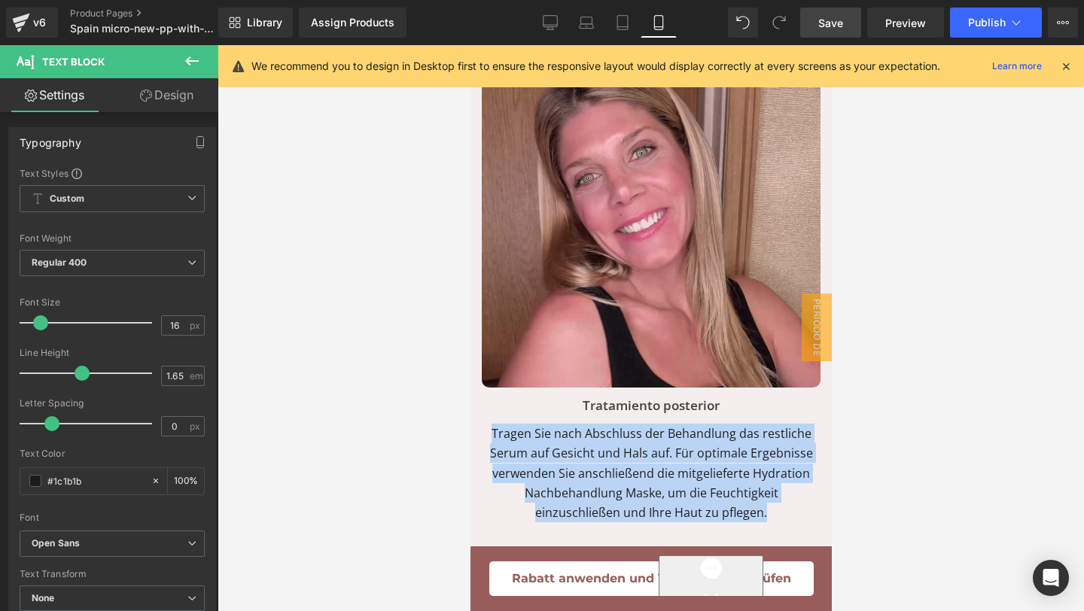
paste div
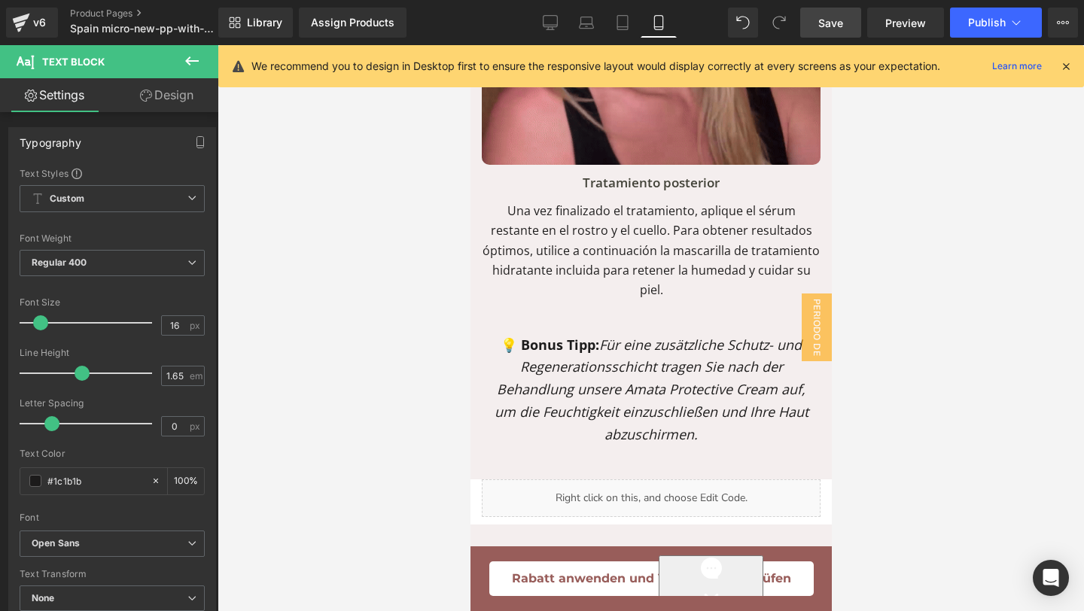
scroll to position [10889, 0]
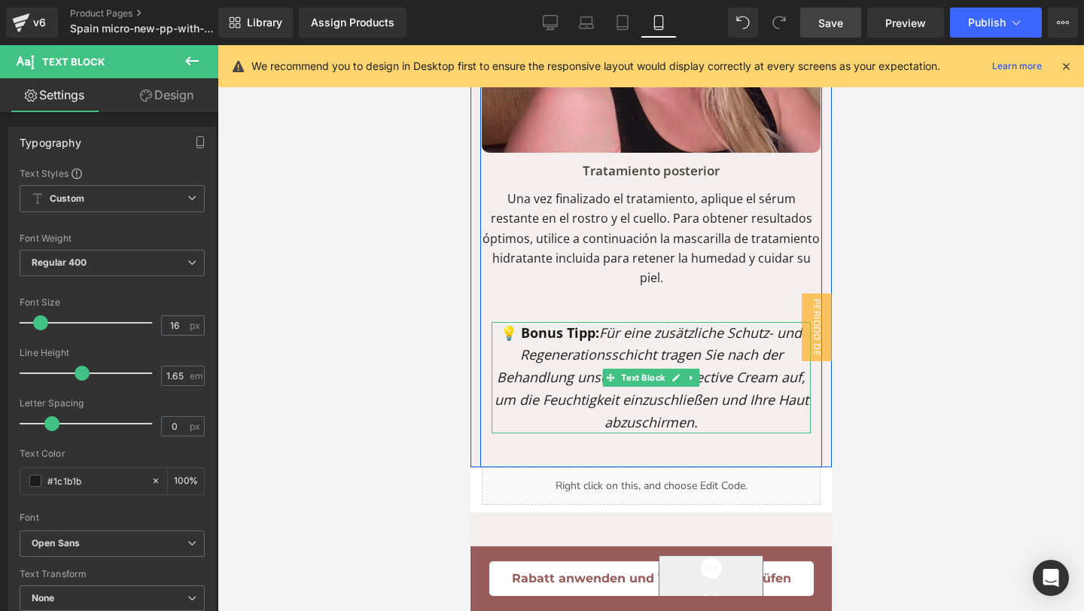
click at [707, 322] on p "💡 Bonus Tipp: Für eine zusätzliche [PERSON_NAME]- und Regenerationsschicht trag…" at bounding box center [650, 378] width 319 height 112
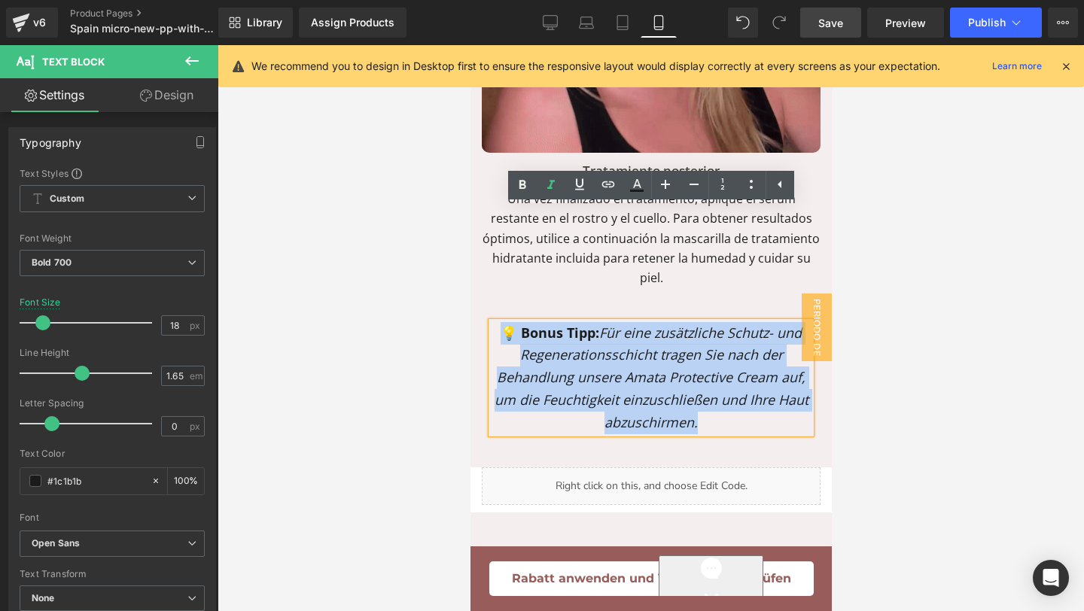
drag, startPoint x: 707, startPoint y: 313, endPoint x: 923, endPoint y: 272, distance: 220.7
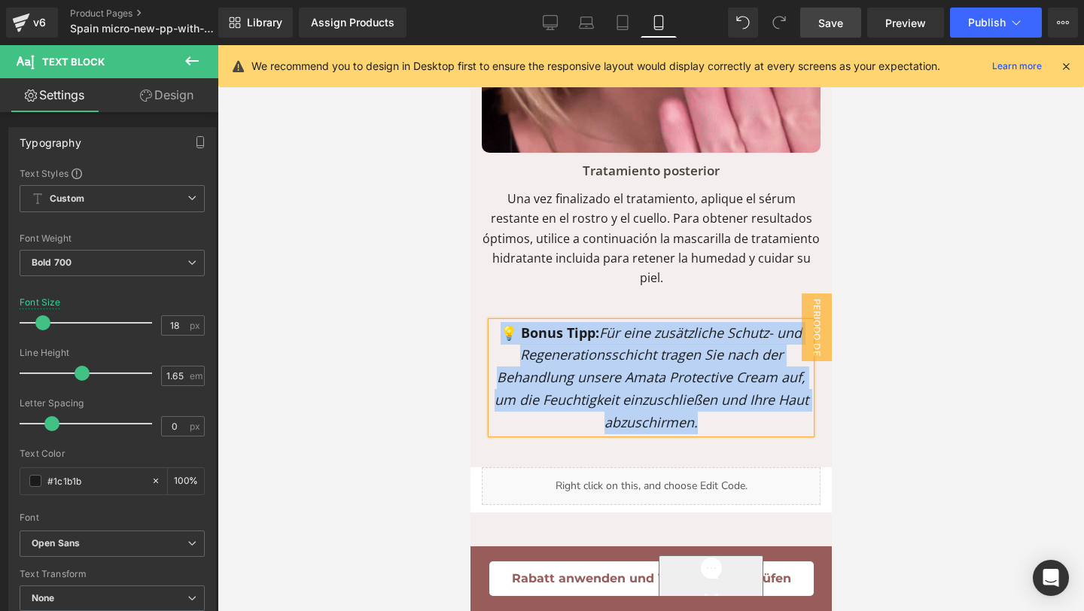
paste div
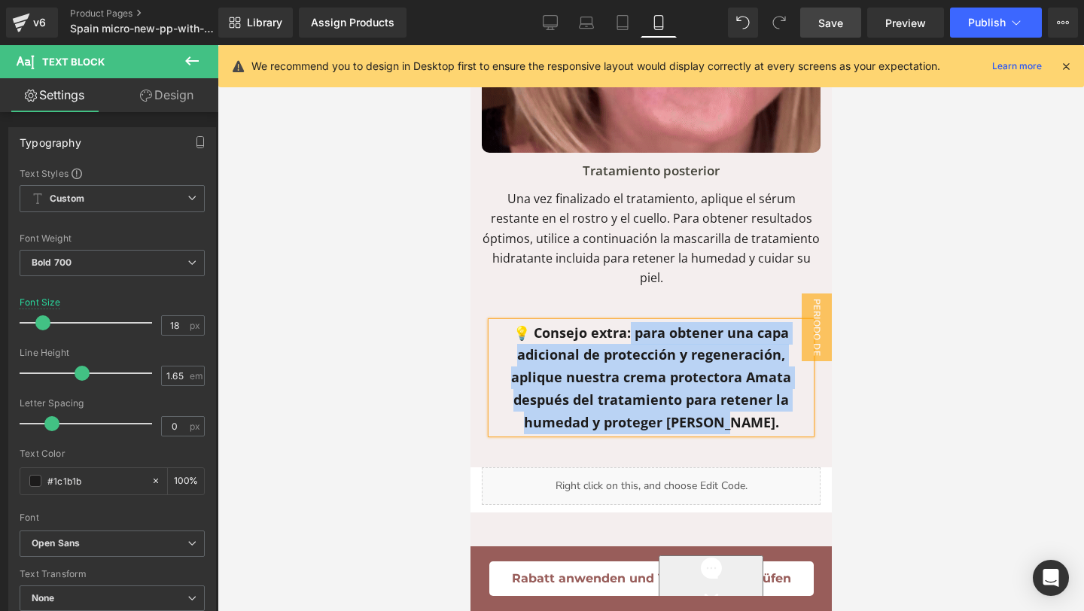
drag, startPoint x: 628, startPoint y: 222, endPoint x: 763, endPoint y: 310, distance: 160.9
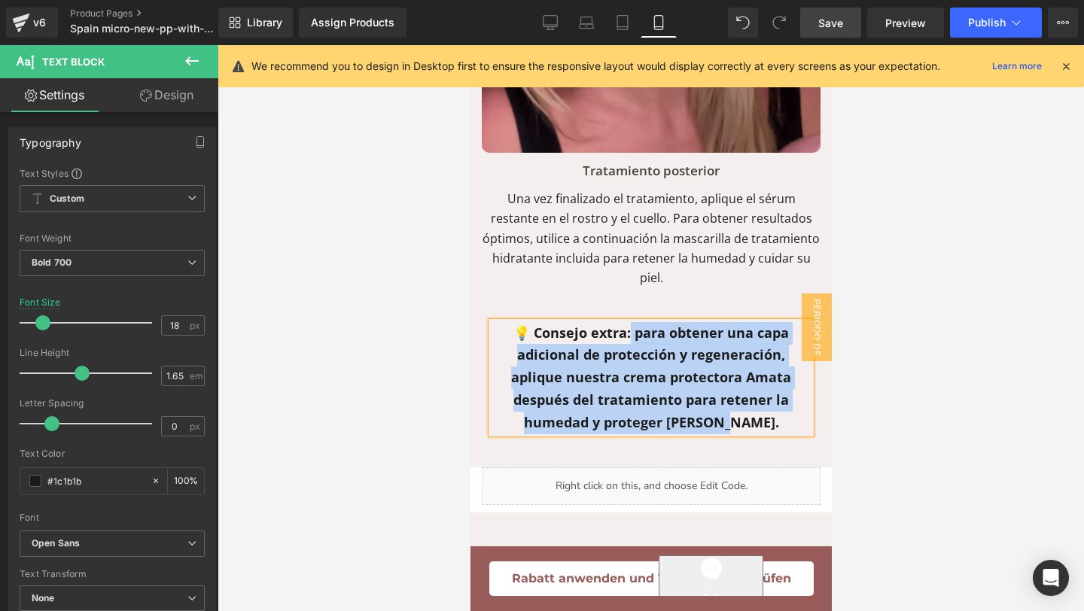
click at [763, 322] on p "💡 Consejo extra: para obtener una capa adicional de protección y regeneración, …" at bounding box center [650, 378] width 319 height 112
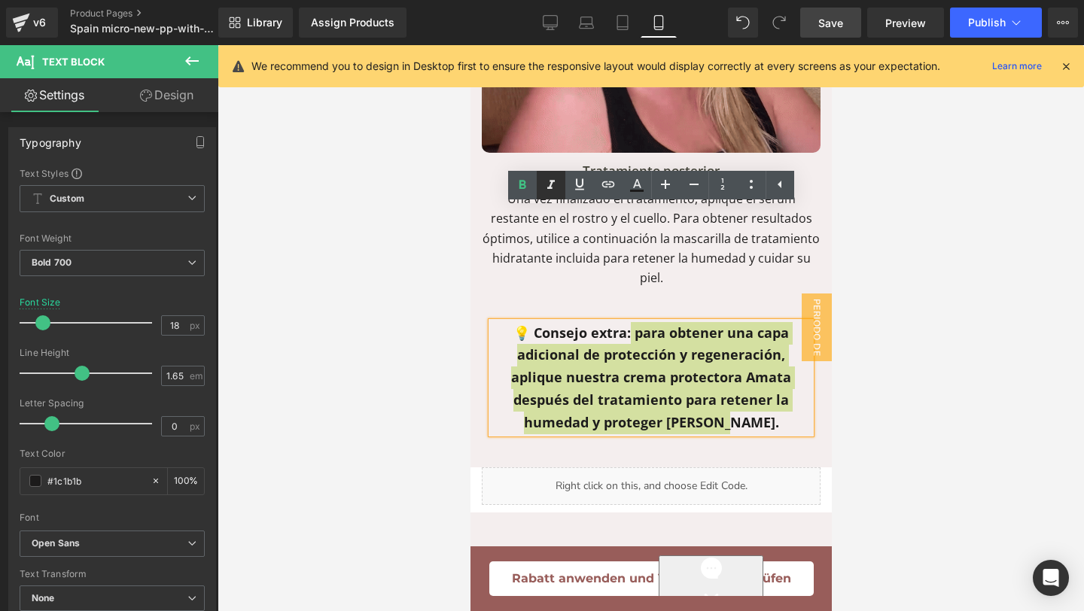
click at [553, 186] on icon at bounding box center [551, 185] width 18 height 18
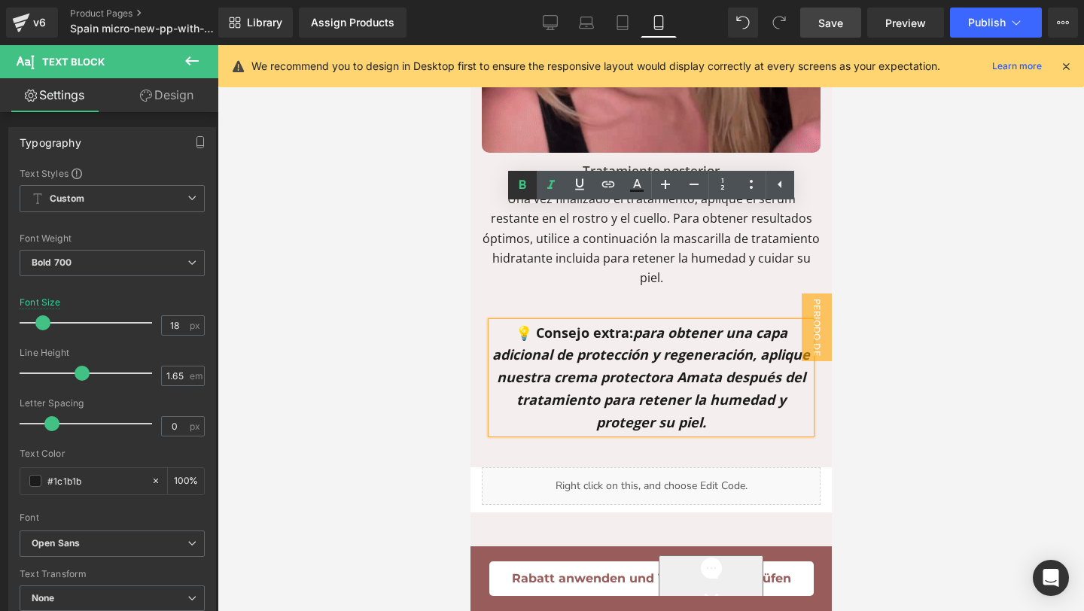
click at [519, 184] on icon at bounding box center [522, 185] width 7 height 9
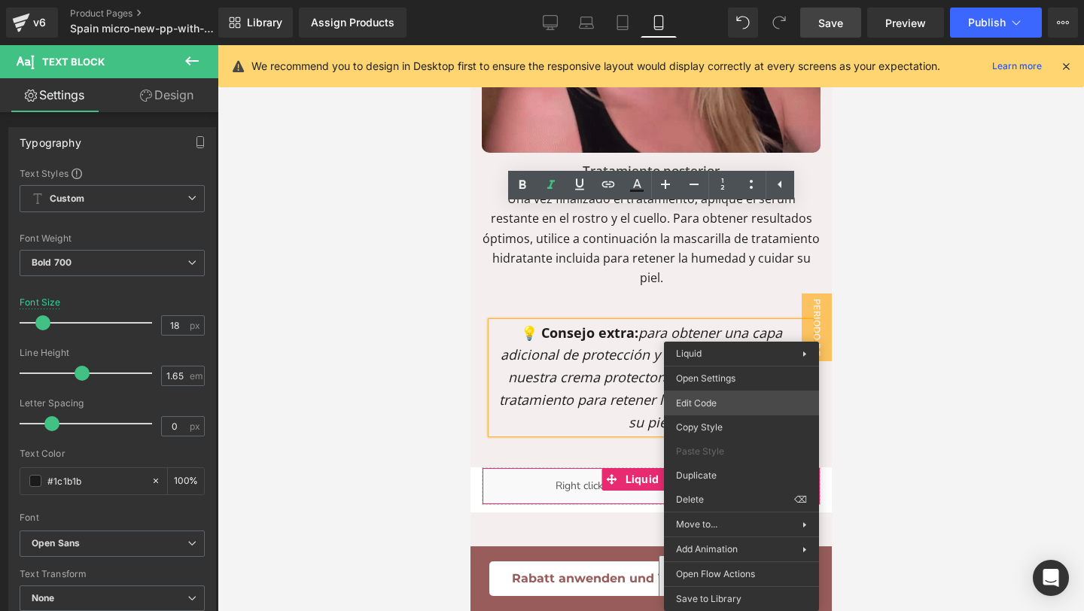
click at [725, 0] on div "Text Block You are previewing how the will restyle your page. You can not edit …" at bounding box center [542, 0] width 1084 height 0
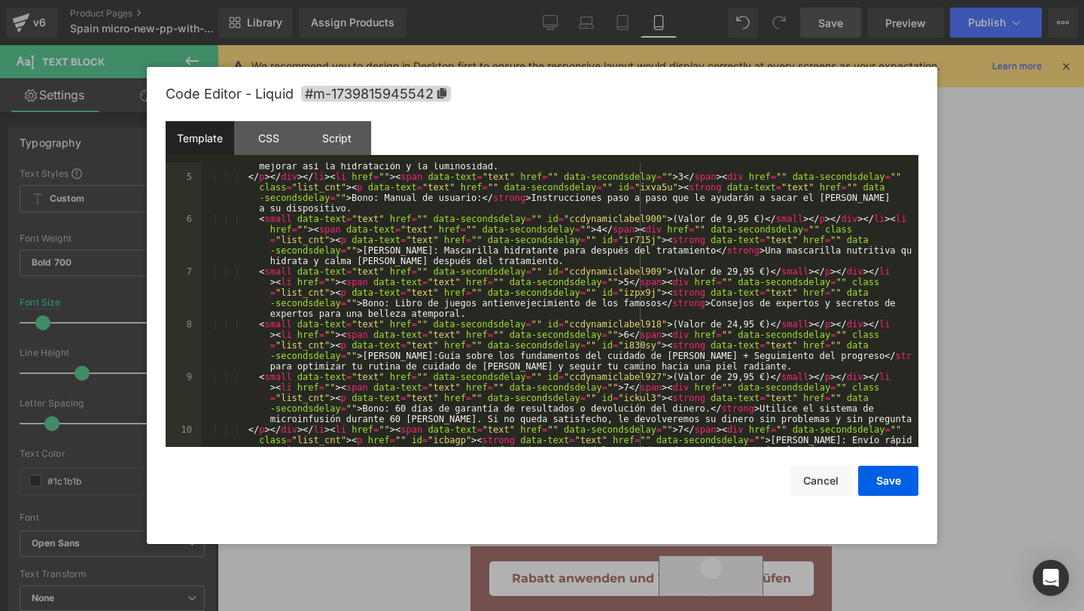
scroll to position [379, 0]
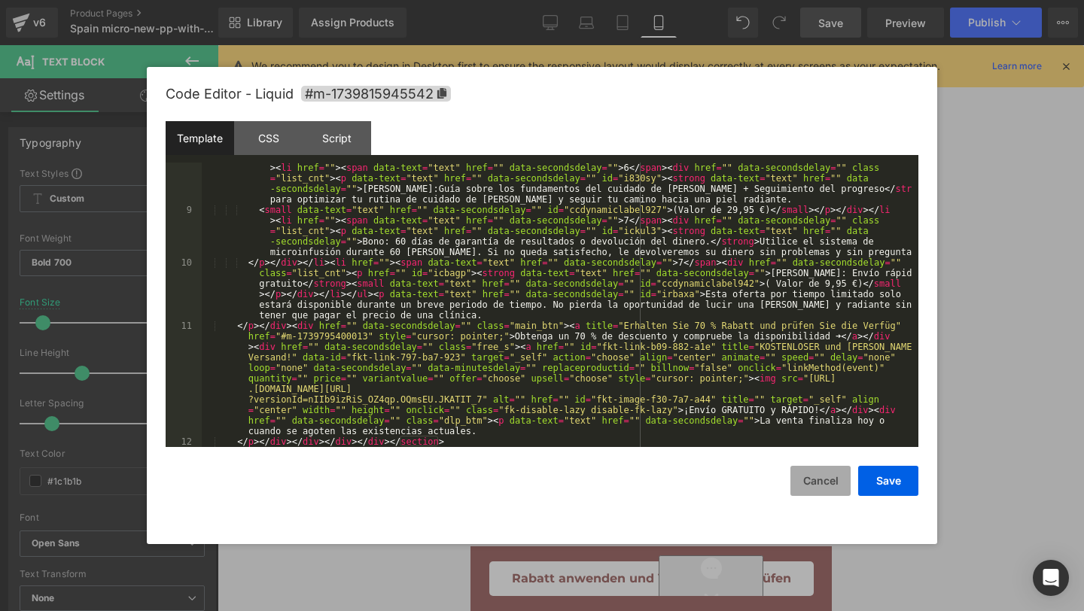
click at [822, 472] on button "Cancel" at bounding box center [820, 481] width 60 height 30
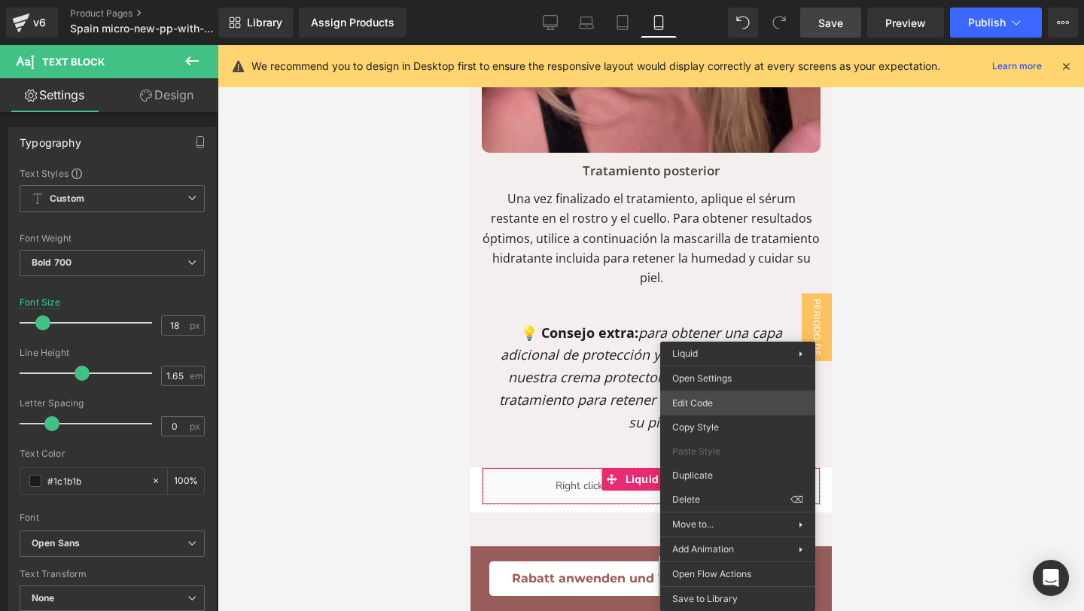
click at [728, 0] on div "Text Block You are previewing how the will restyle your page. You can not edit …" at bounding box center [542, 0] width 1084 height 0
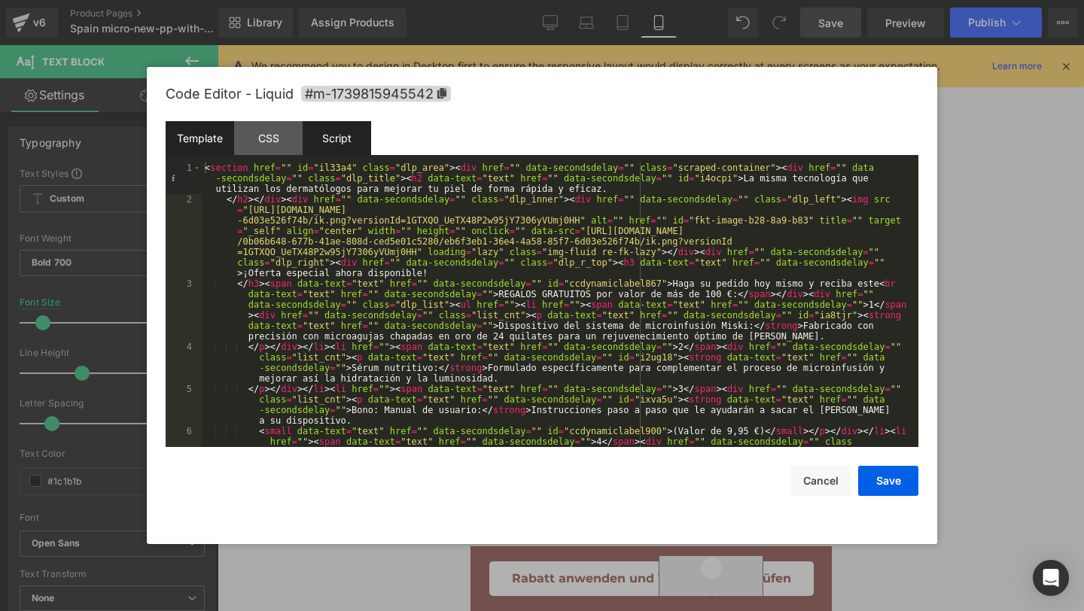
click at [360, 140] on div "Script" at bounding box center [337, 138] width 68 height 34
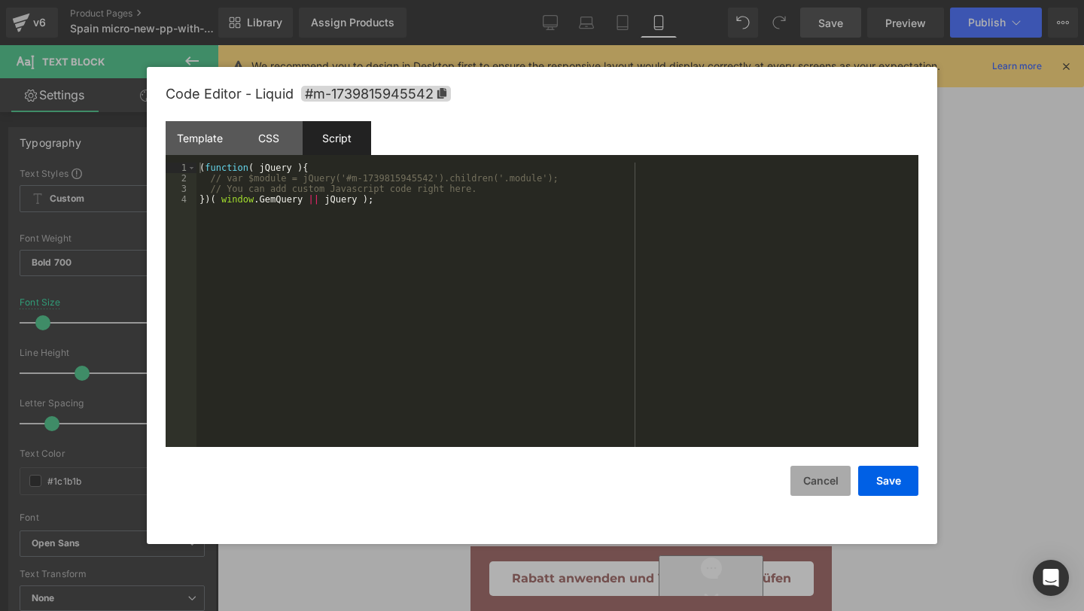
click at [826, 493] on button "Cancel" at bounding box center [820, 481] width 60 height 30
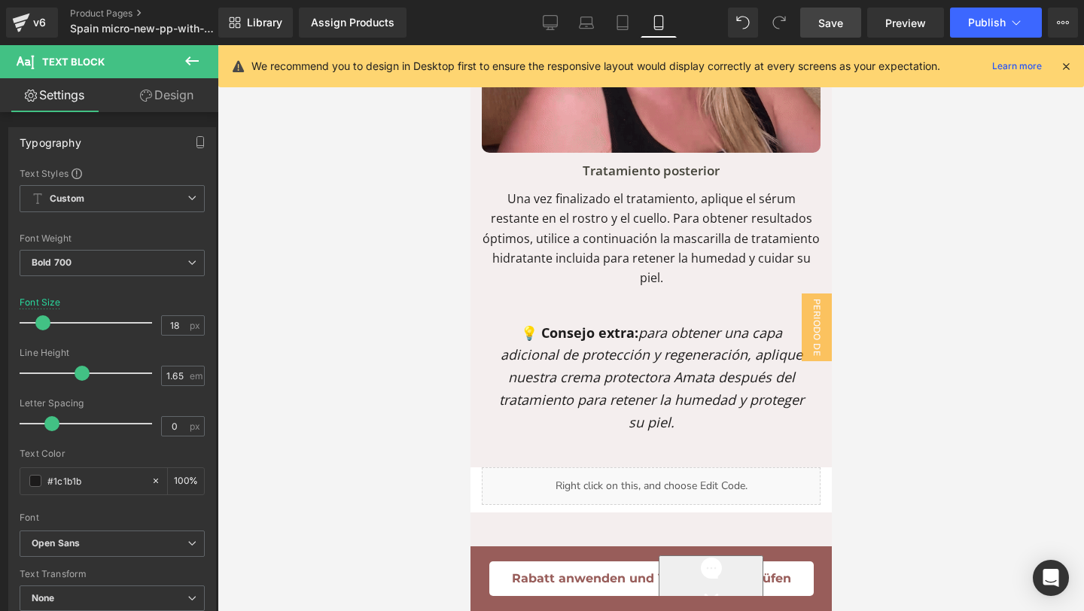
click at [850, 26] on link "Save" at bounding box center [830, 23] width 61 height 30
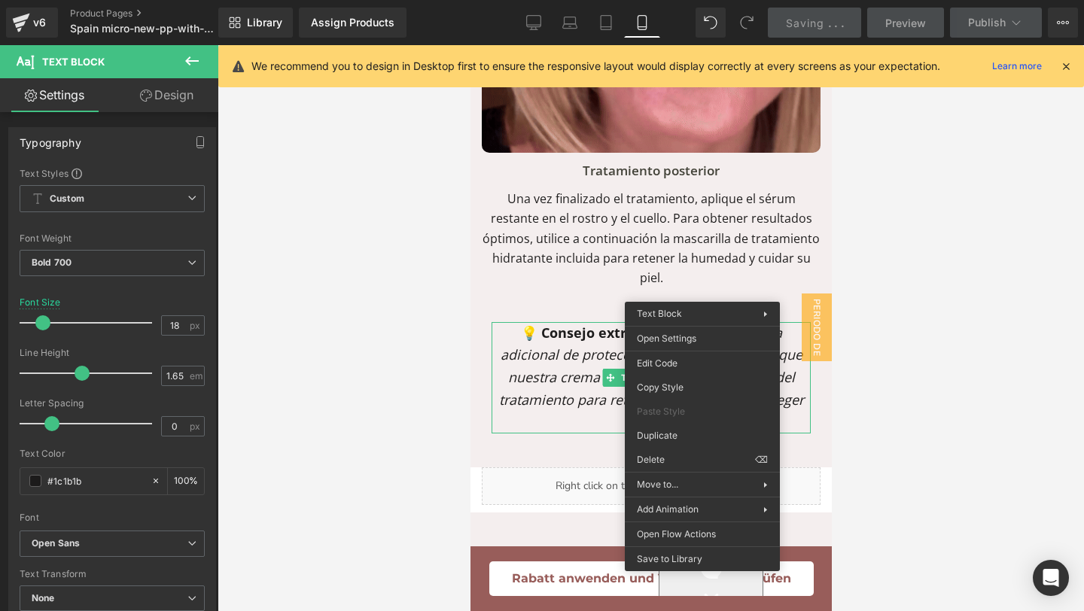
scroll to position [11069, 0]
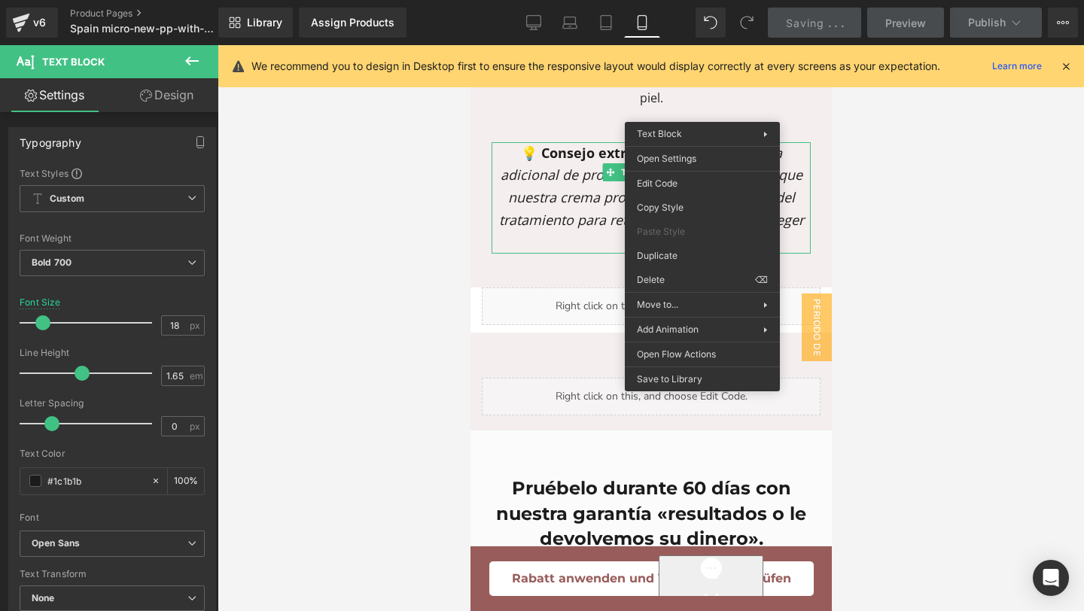
click at [403, 307] on div at bounding box center [650, 328] width 866 height 566
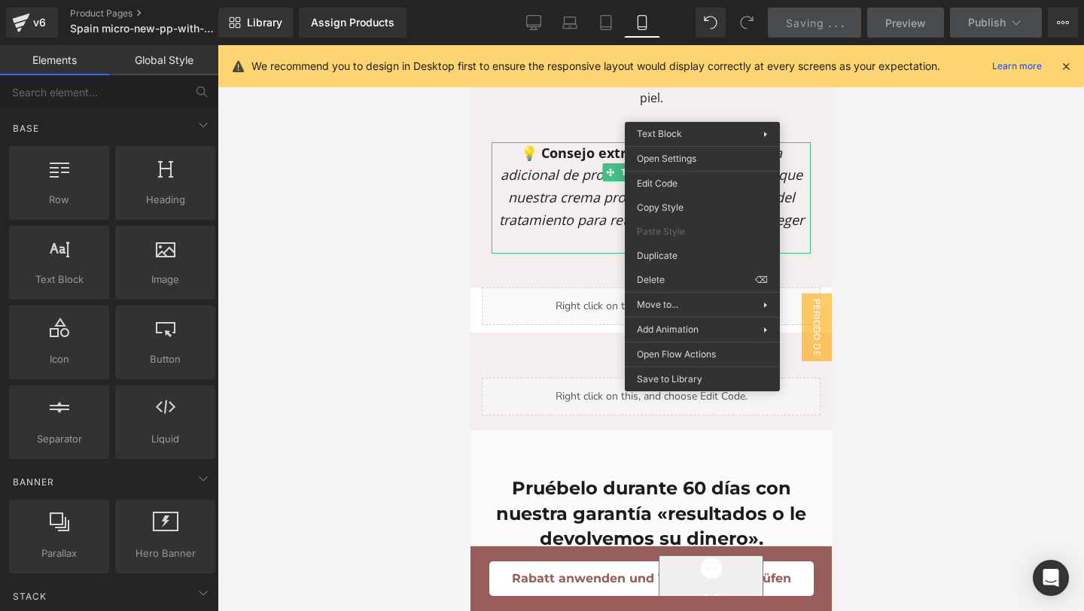
click at [402, 307] on div at bounding box center [650, 328] width 866 height 566
click at [950, 268] on div at bounding box center [650, 328] width 866 height 566
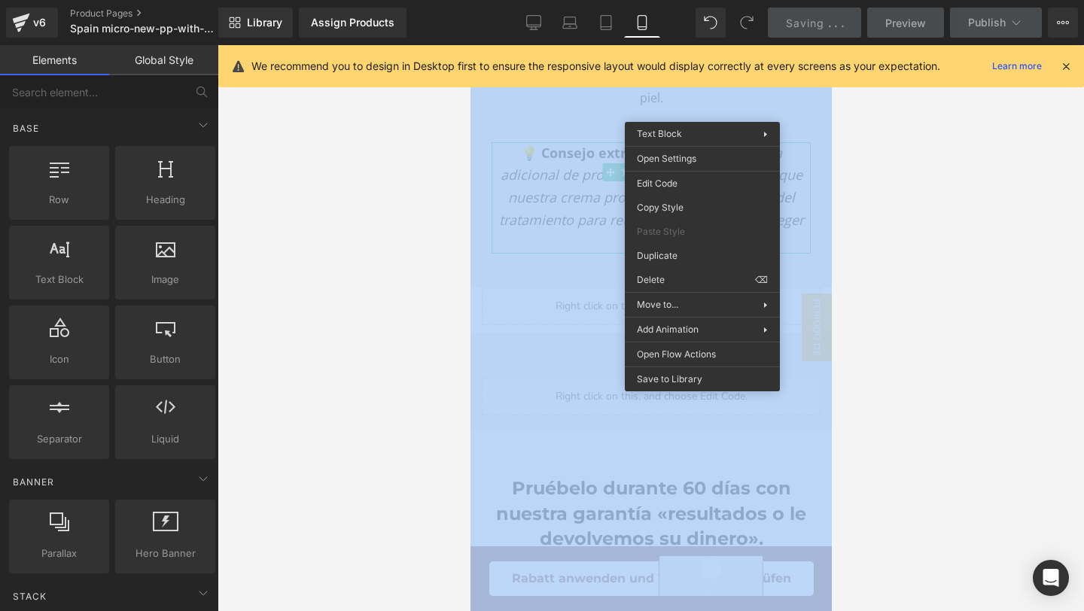
click at [948, 268] on div at bounding box center [650, 328] width 866 height 566
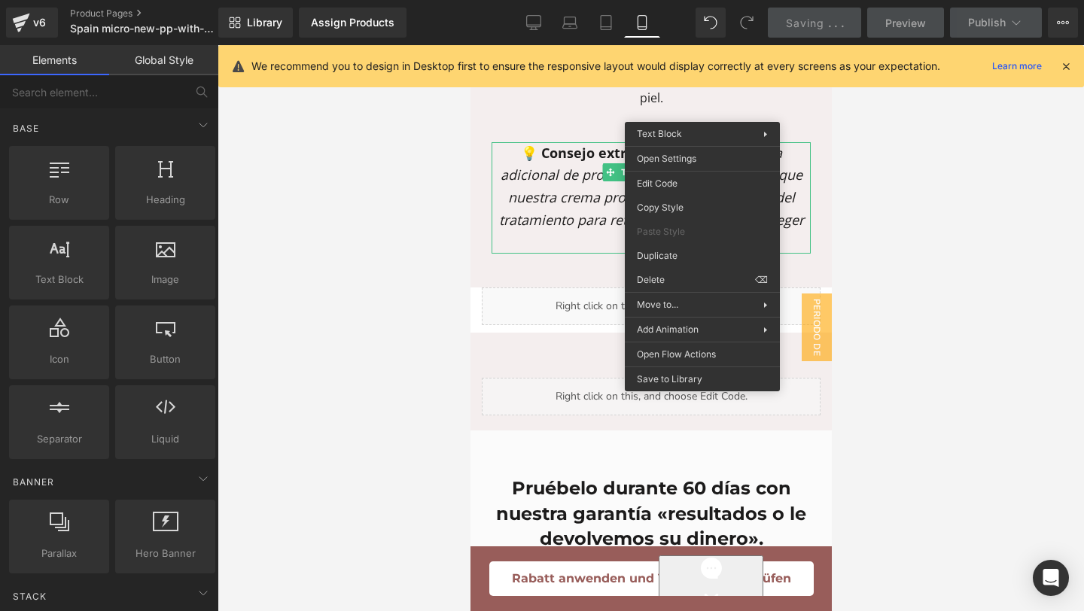
click at [948, 268] on div at bounding box center [650, 328] width 866 height 566
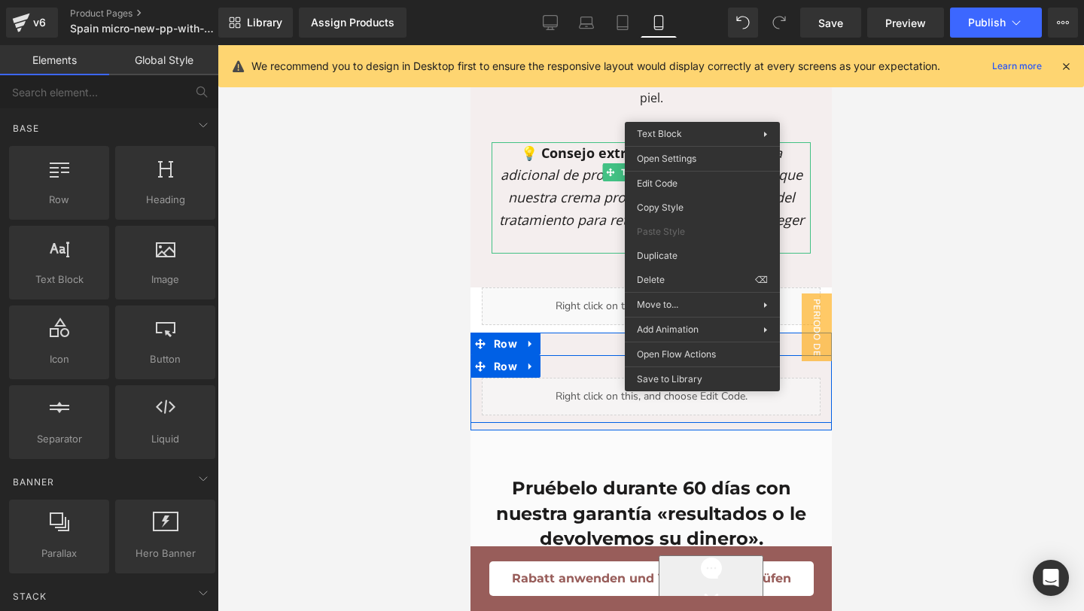
click at [571, 378] on div "Liquid" at bounding box center [650, 397] width 339 height 38
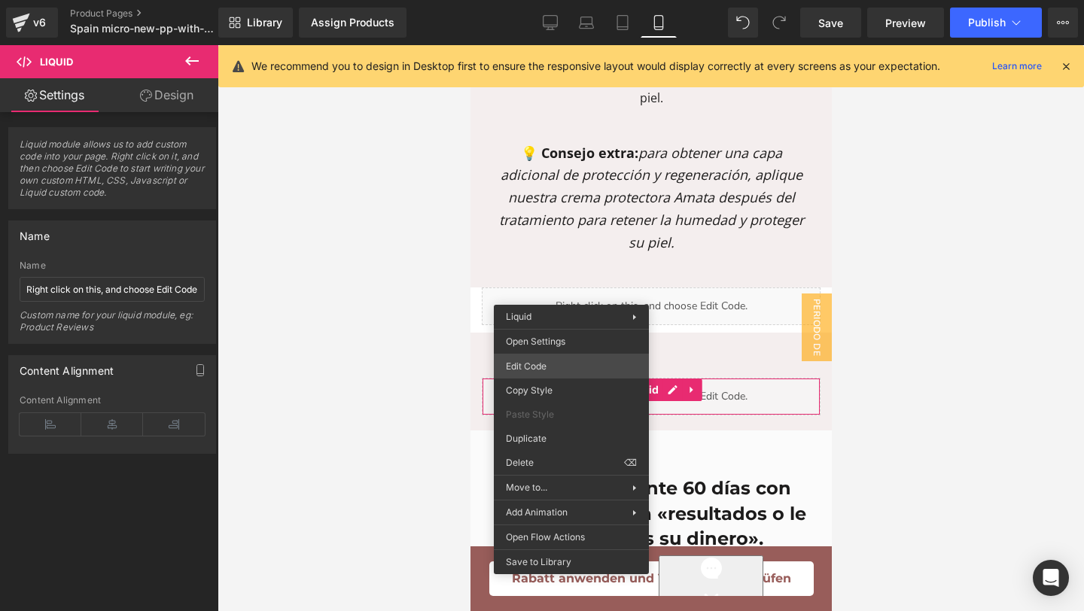
click at [549, 0] on div "Text Block You are previewing how the will restyle your page. You can not edit …" at bounding box center [542, 0] width 1084 height 0
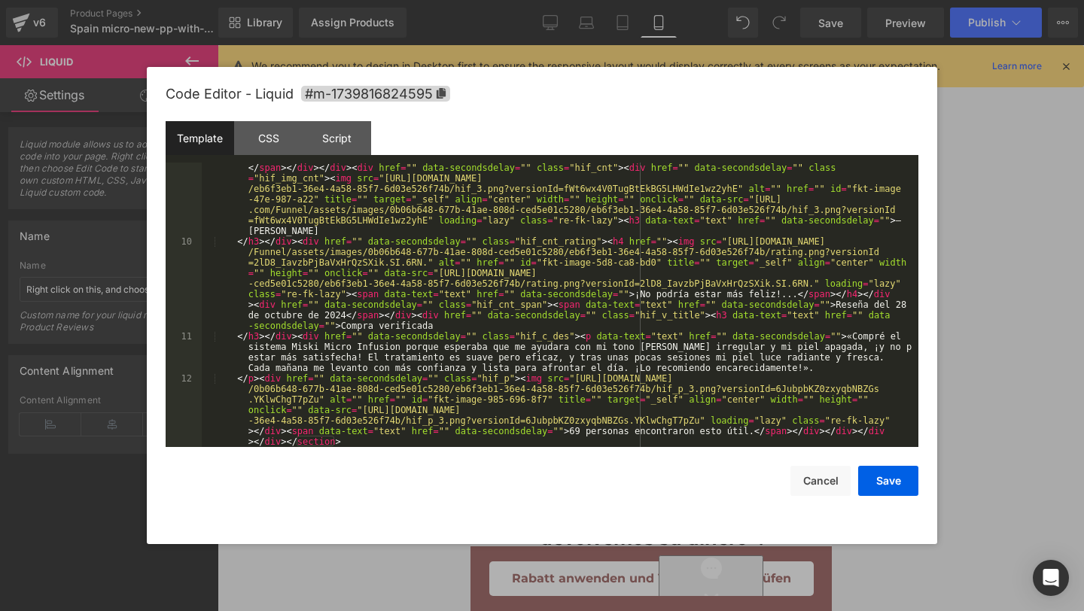
scroll to position [537, 0]
click at [330, 137] on div "Script" at bounding box center [337, 138] width 68 height 34
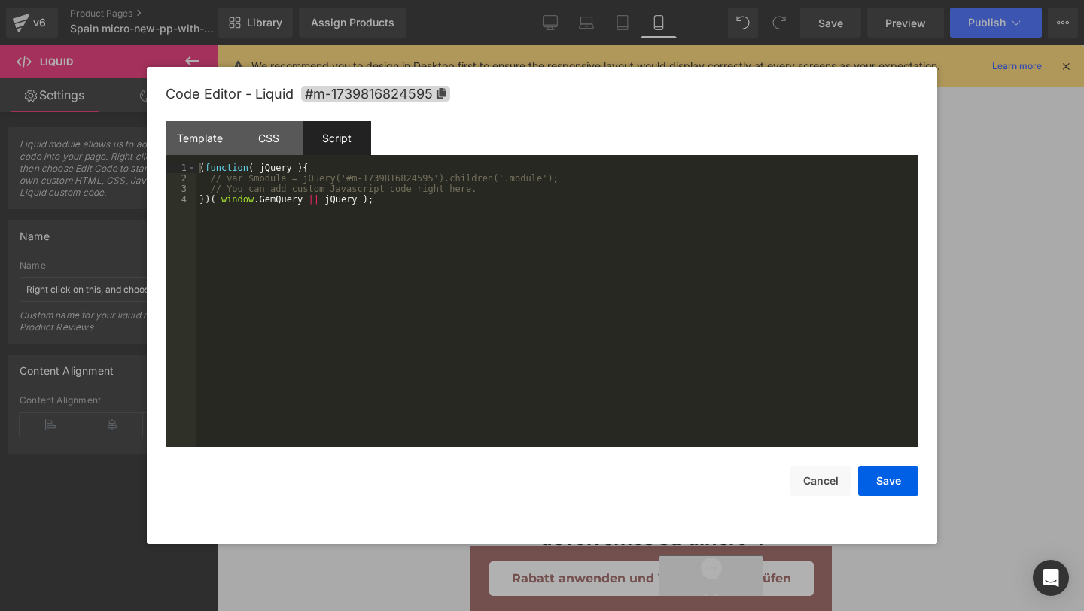
click at [835, 499] on div "Code Editor - Liquid #m-1739816824595 Template CSS Script Data 9 10 11 12 </ p …" at bounding box center [542, 305] width 753 height 477
drag, startPoint x: 832, startPoint y: 489, endPoint x: 65, endPoint y: 181, distance: 826.3
click at [832, 489] on button "Cancel" at bounding box center [820, 481] width 60 height 30
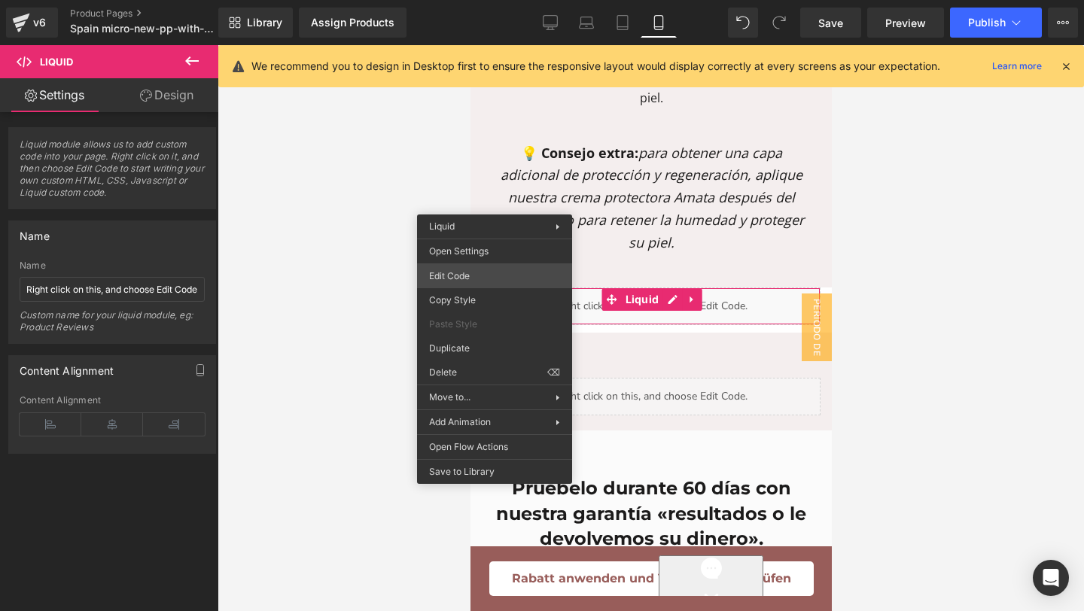
click at [483, 0] on div "Text Block You are previewing how the will restyle your page. You can not edit …" at bounding box center [542, 0] width 1084 height 0
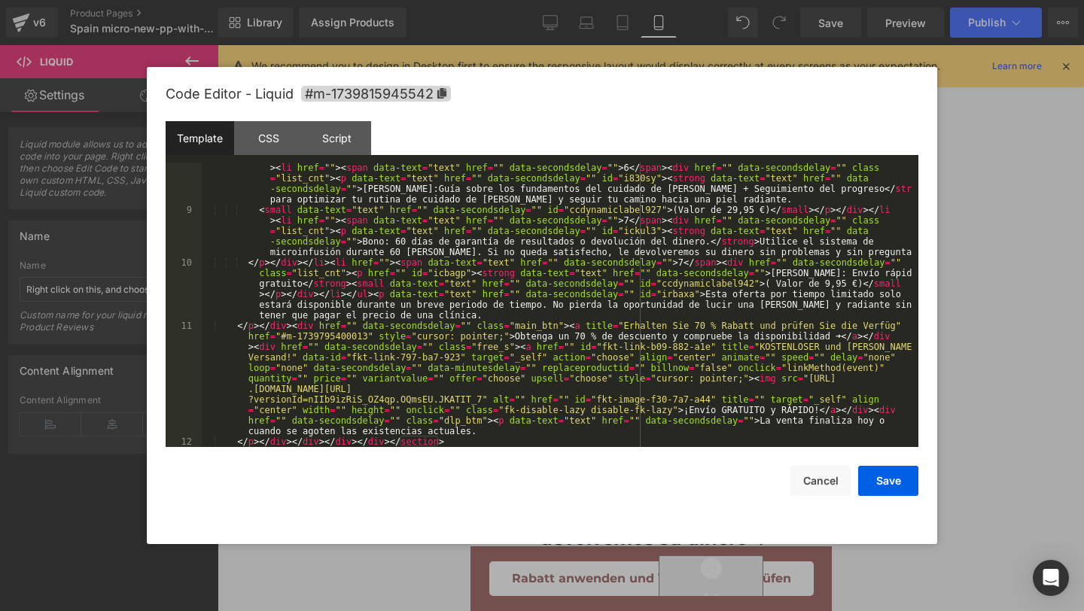
scroll to position [379, 0]
click at [802, 479] on button "Cancel" at bounding box center [820, 481] width 60 height 30
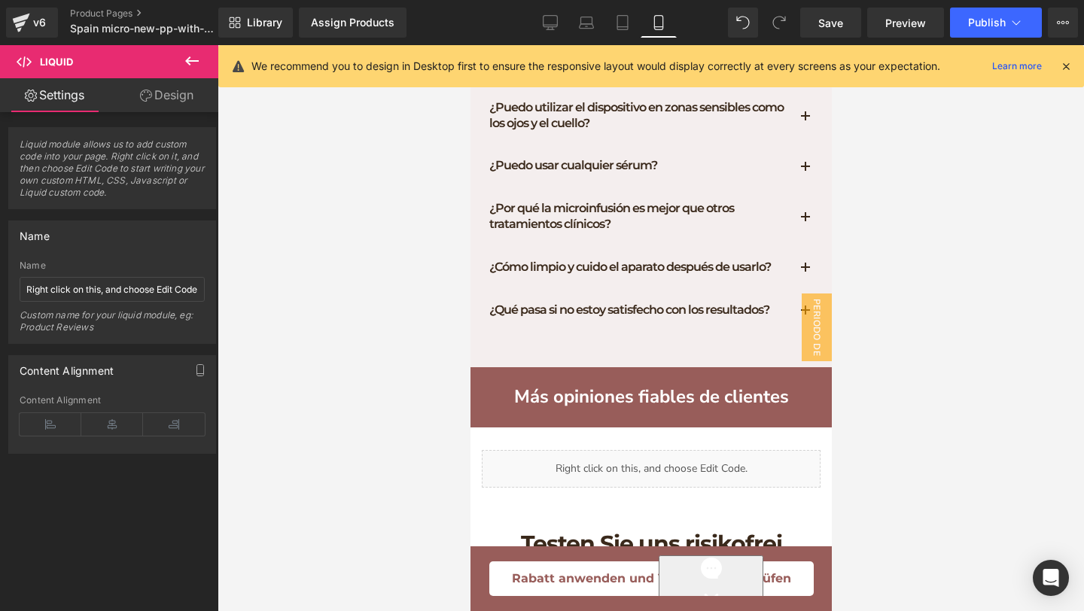
scroll to position [12553, 0]
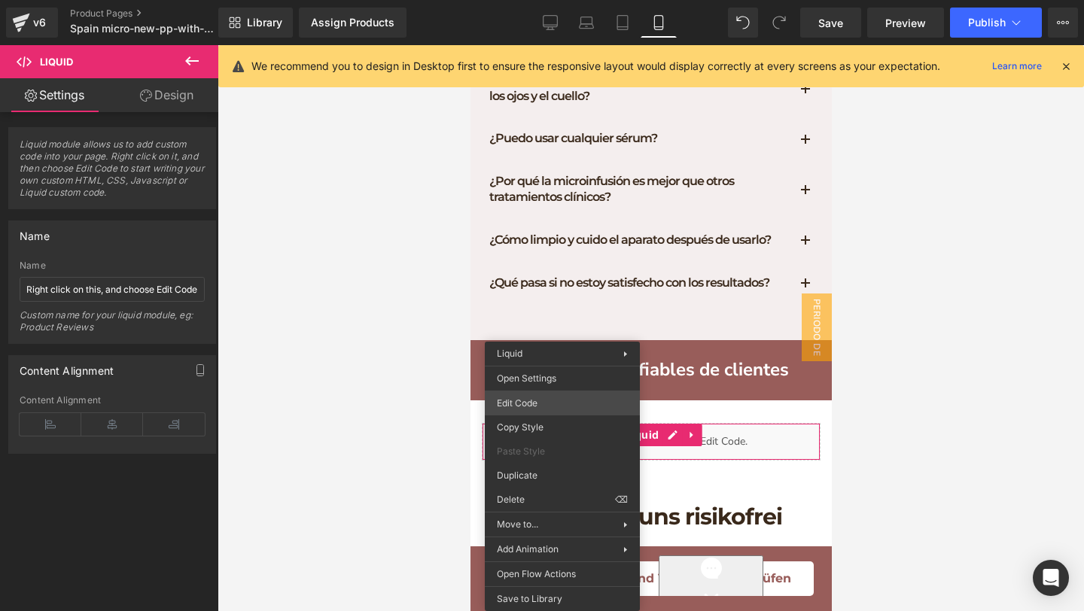
click at [543, 0] on div "Text Block You are previewing how the will restyle your page. You can not edit …" at bounding box center [542, 0] width 1084 height 0
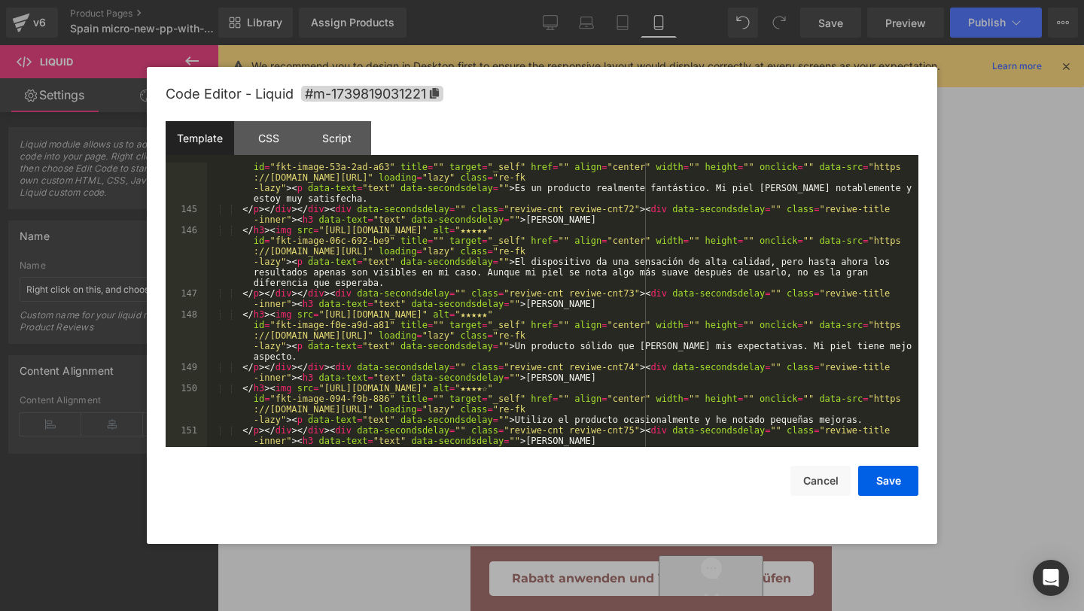
scroll to position [5816, 0]
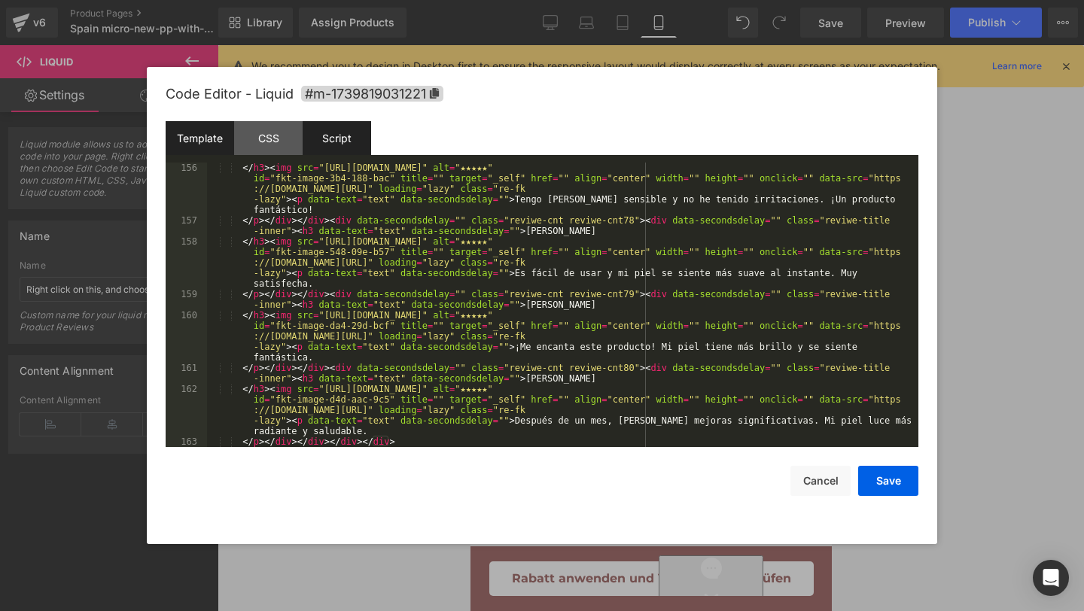
click at [327, 134] on div "Script" at bounding box center [337, 138] width 68 height 34
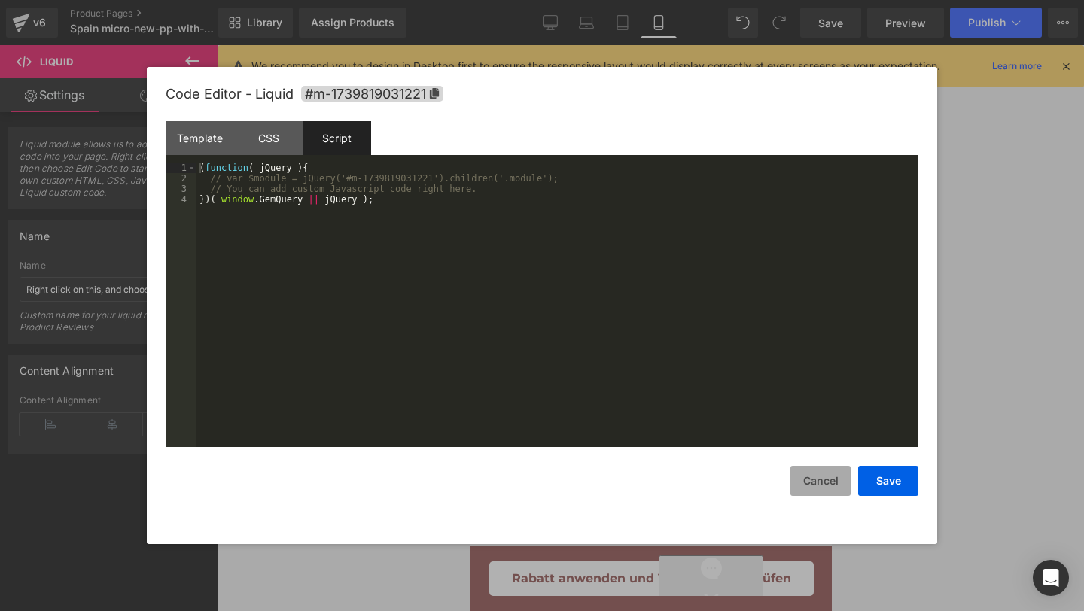
drag, startPoint x: 817, startPoint y: 490, endPoint x: 346, endPoint y: 445, distance: 472.5
click at [817, 490] on button "Cancel" at bounding box center [820, 481] width 60 height 30
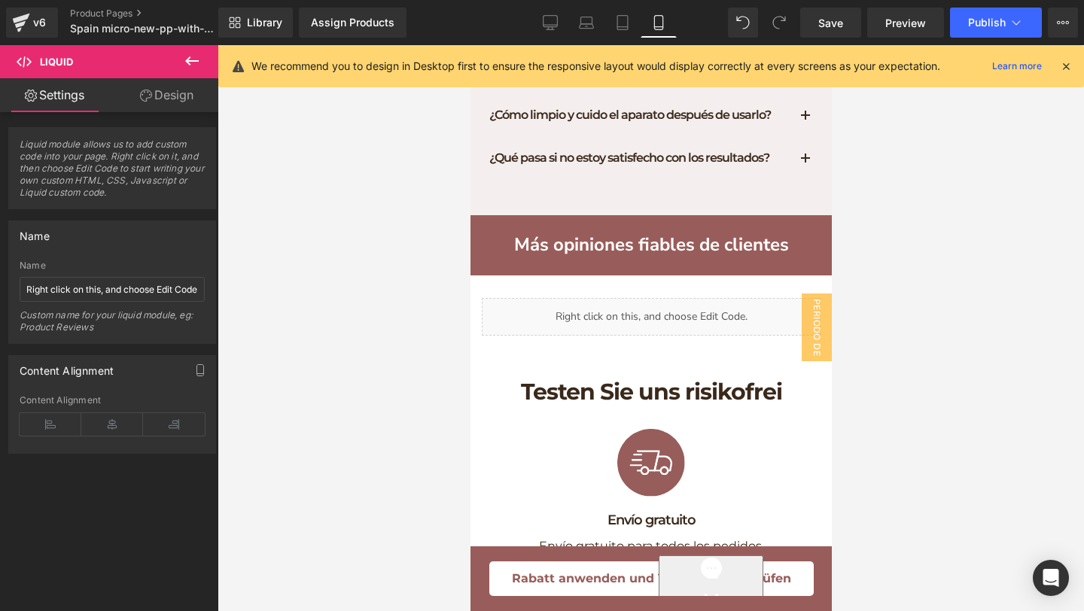
scroll to position [12673, 0]
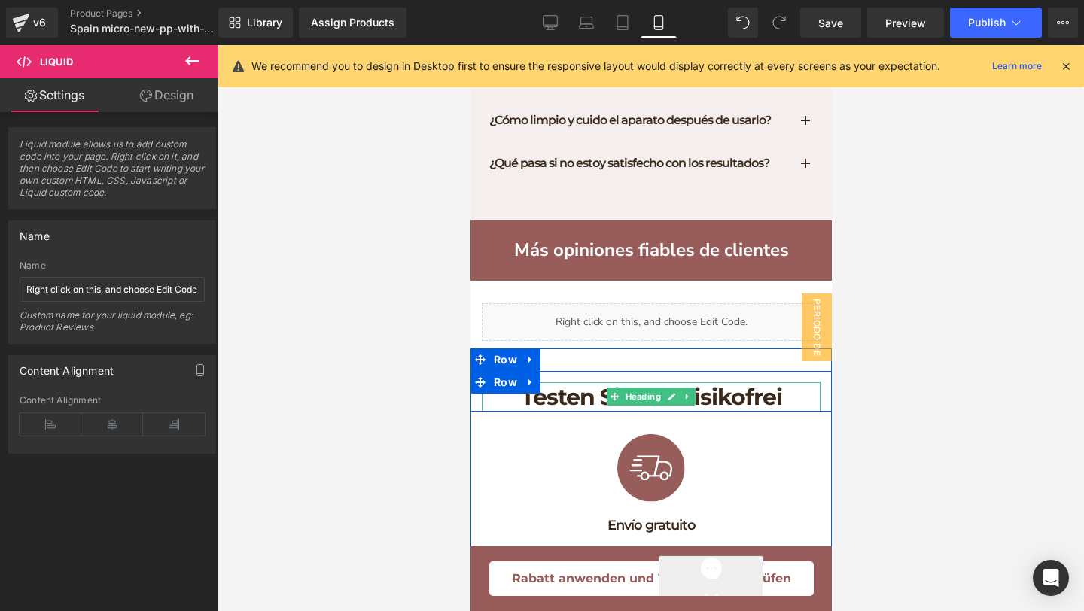
click at [791, 382] on h1 "Testen Sie uns risikofrei" at bounding box center [650, 396] width 339 height 29
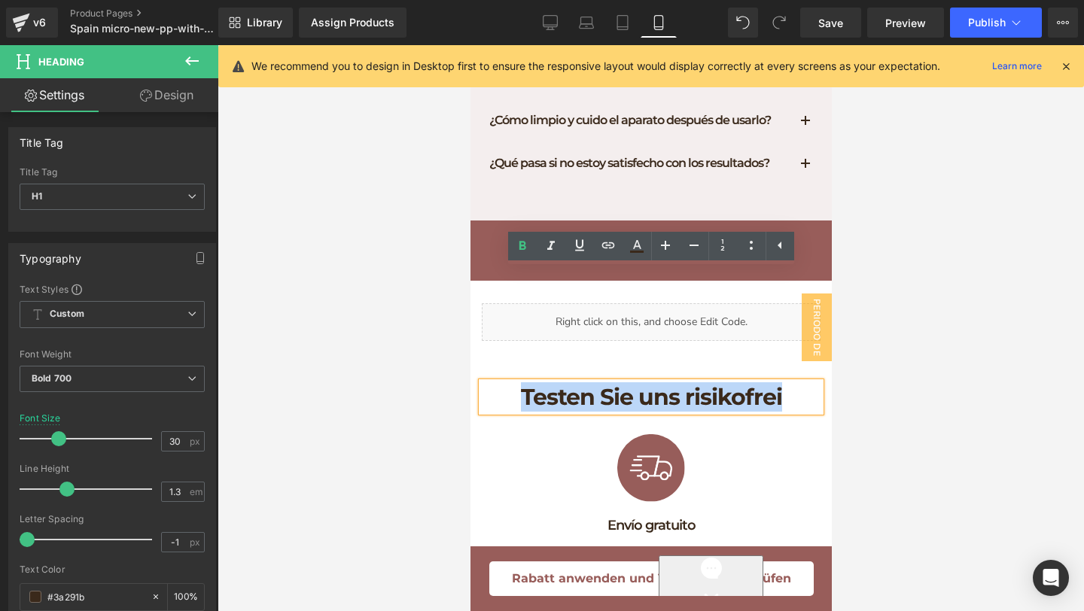
drag, startPoint x: 790, startPoint y: 280, endPoint x: 473, endPoint y: 245, distance: 318.8
click at [475, 348] on div "Testen Sie uns risikofrei Heading Row Image Envío gratuito Heading Envío gratui…" at bounding box center [650, 610] width 361 height 524
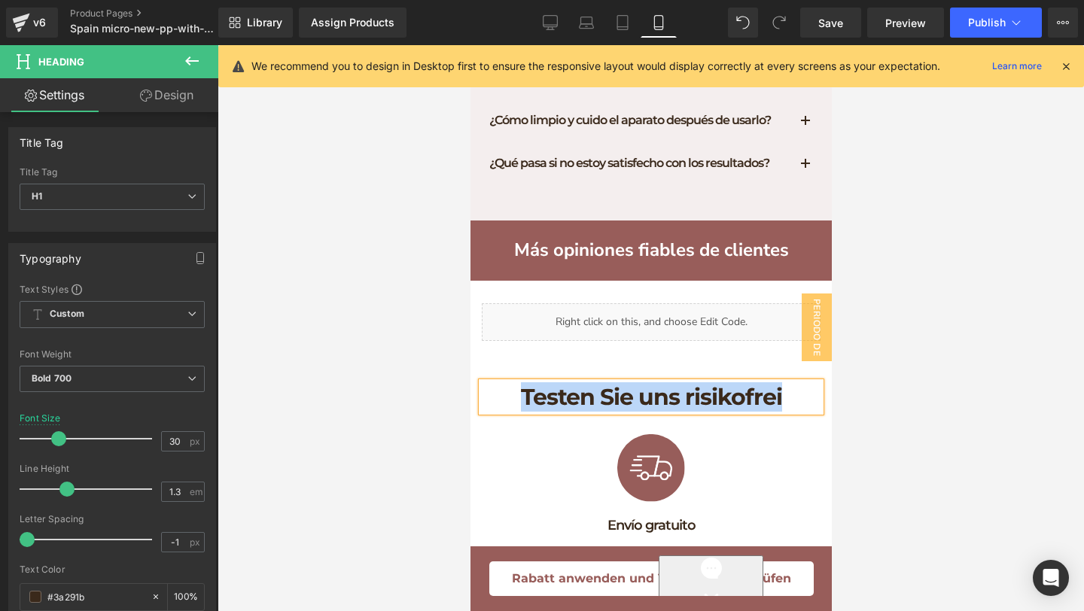
paste div
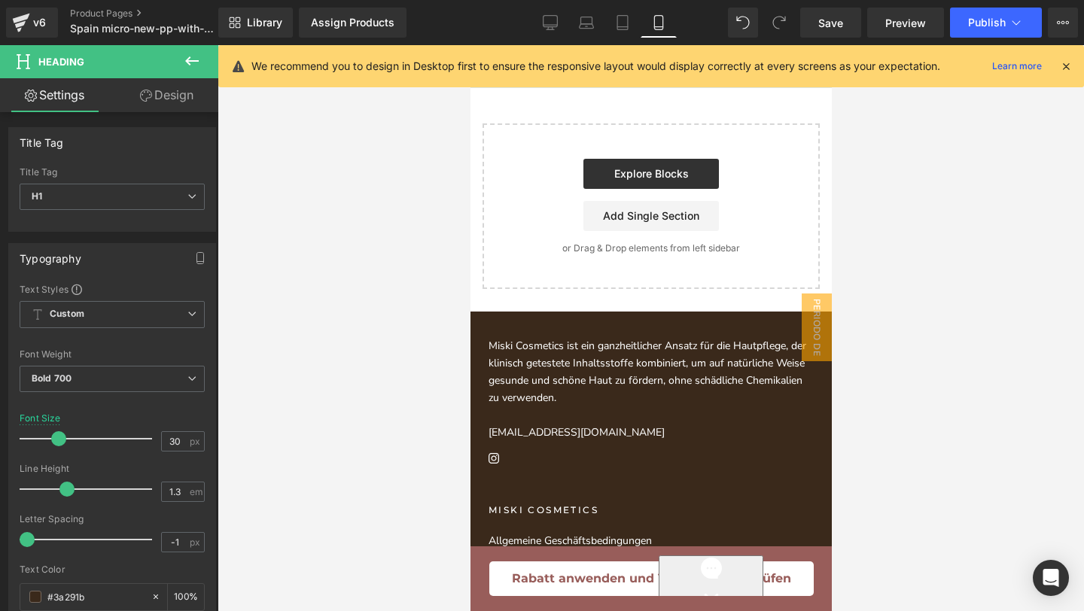
scroll to position [13437, 0]
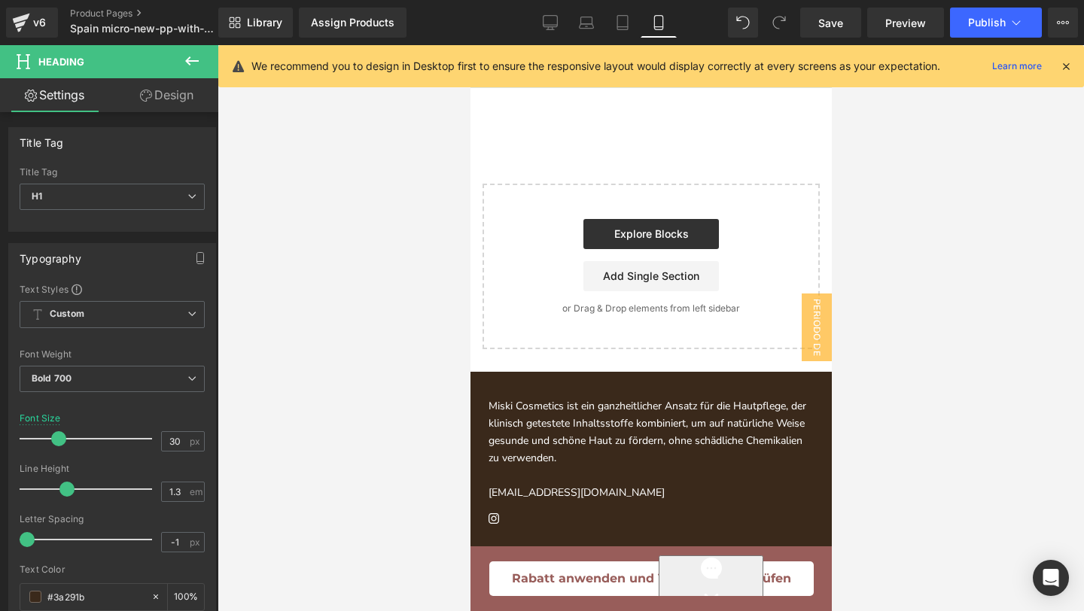
click at [665, 397] on p "Miski Cosmetics ist ein ganzheitlicher Ansatz für die Hautpflege, der klinisch …" at bounding box center [650, 431] width 325 height 69
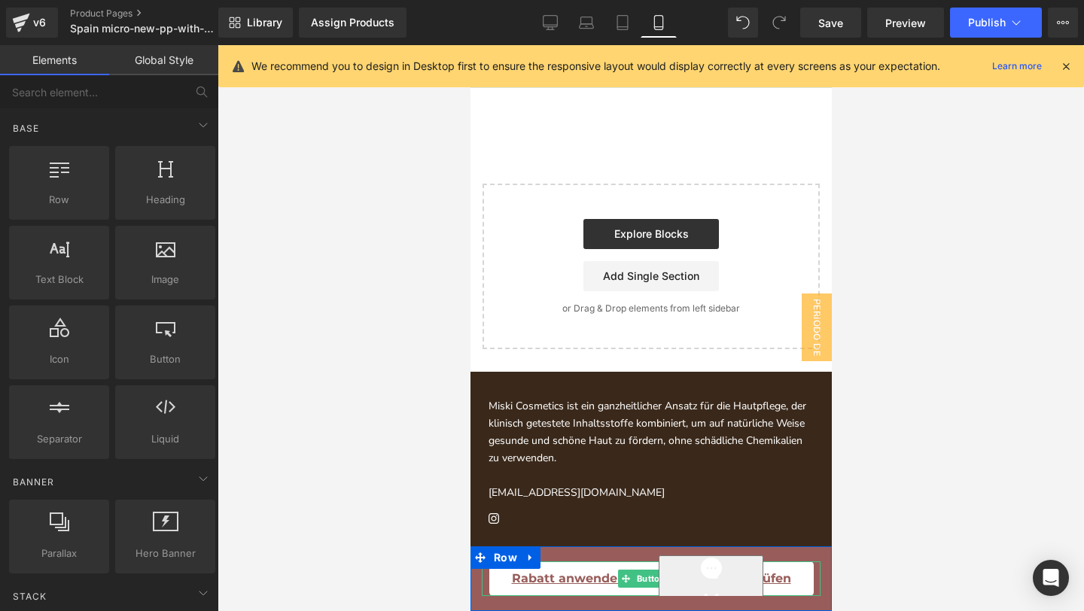
click at [500, 582] on link "Rabatt anwenden und Verfügbarkeit prüfen" at bounding box center [650, 578] width 324 height 35
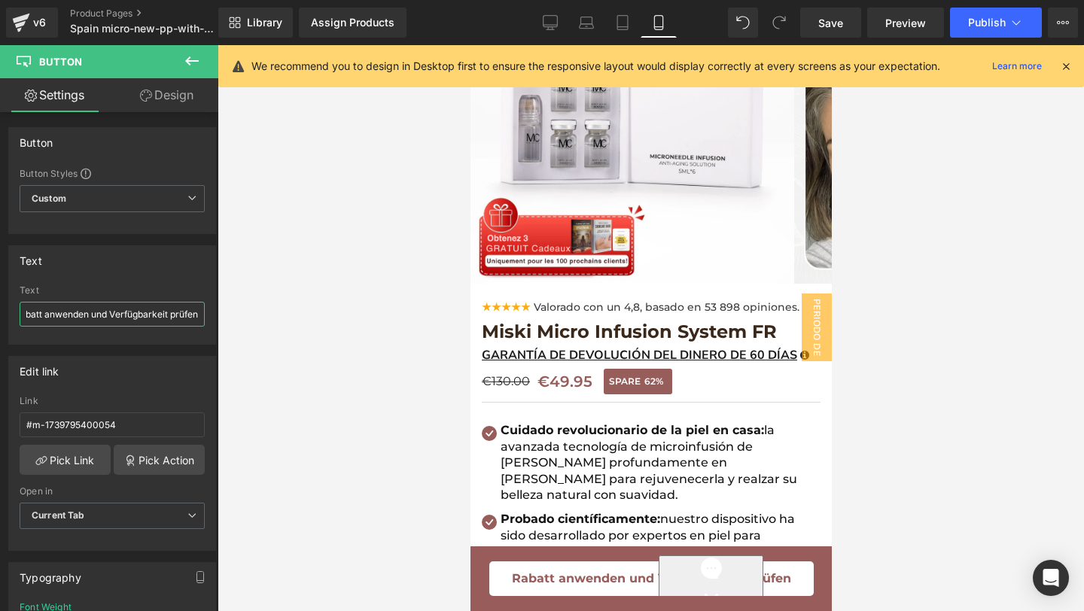
scroll to position [50, 0]
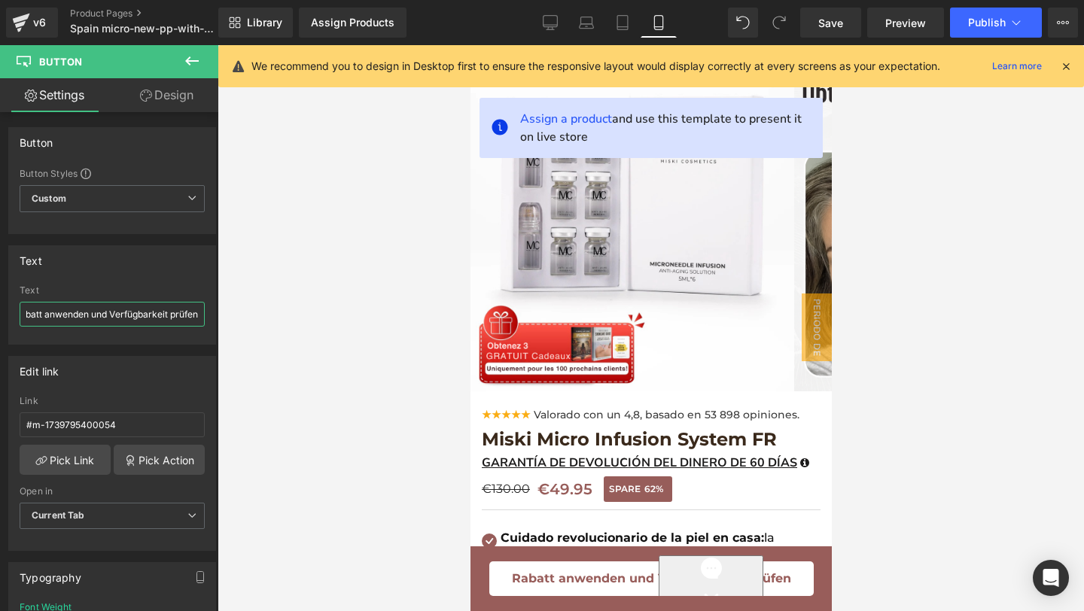
drag, startPoint x: 26, startPoint y: 307, endPoint x: 233, endPoint y: 325, distance: 207.0
click at [233, 325] on div "Text Block You are previewing how the will restyle your page. You can not edit …" at bounding box center [542, 318] width 1084 height 637
paste input "Aplicar descuento y comprobar disponibilidad"
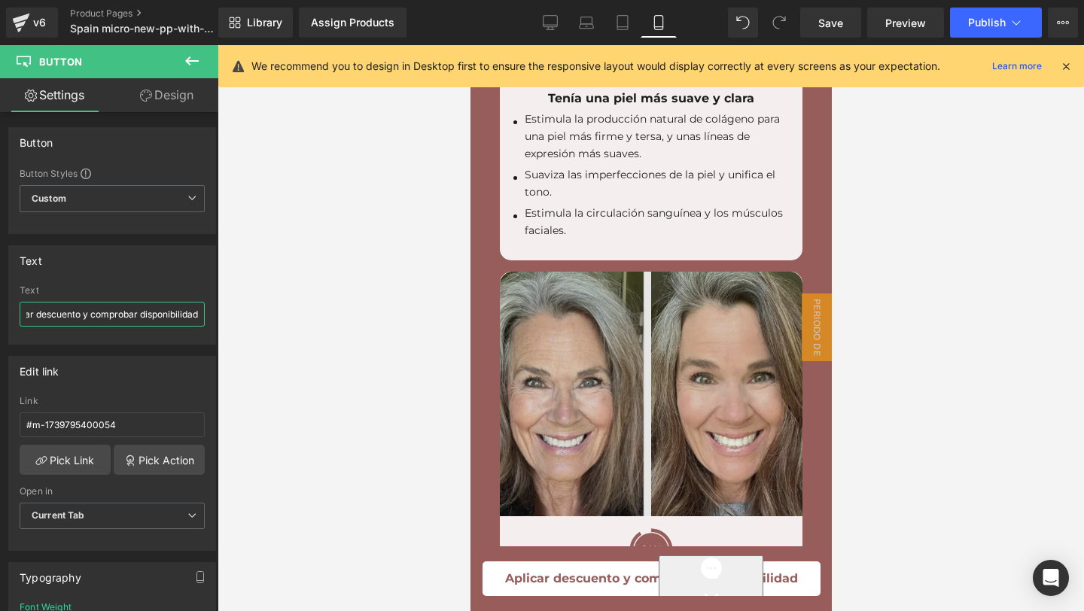
scroll to position [6752, 0]
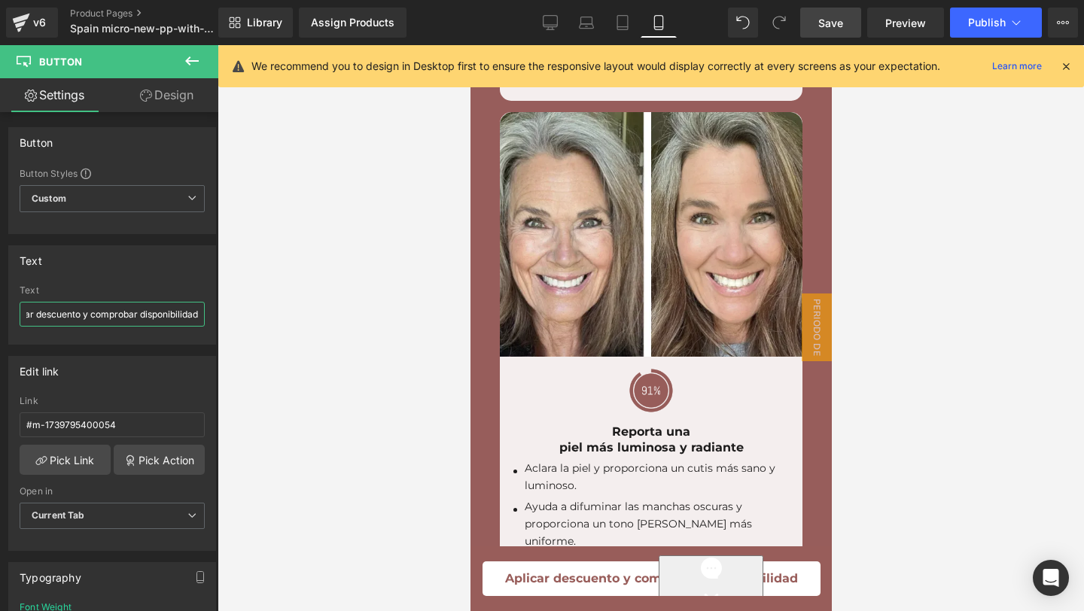
type input "Aplicar descuento y comprobar disponibilidad"
click at [830, 35] on link "Save" at bounding box center [830, 23] width 61 height 30
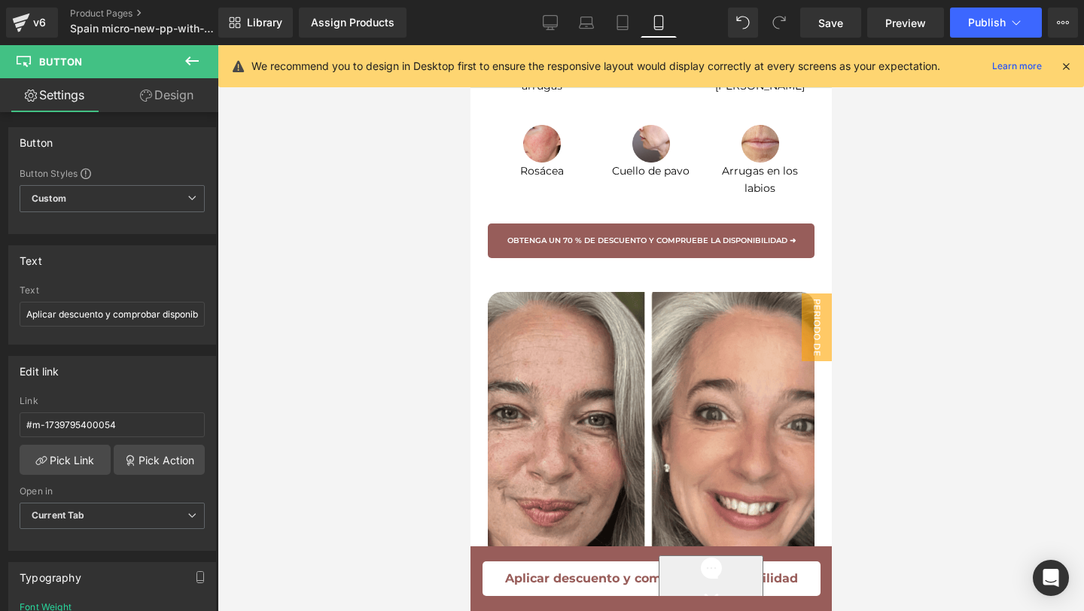
scroll to position [2257, 0]
click at [875, 23] on link "Preview" at bounding box center [905, 23] width 77 height 30
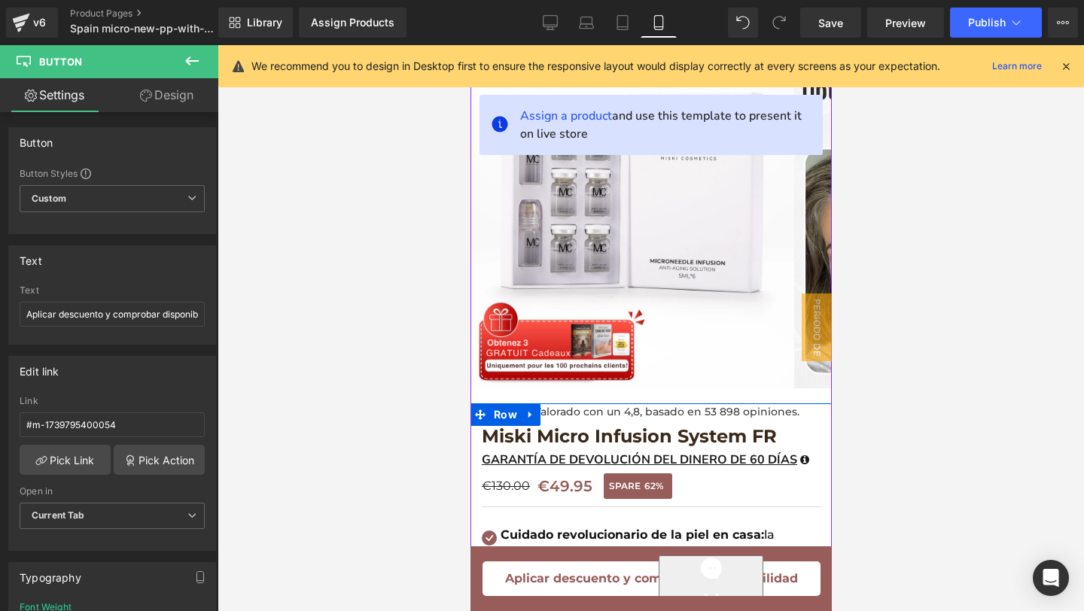
scroll to position [70, 0]
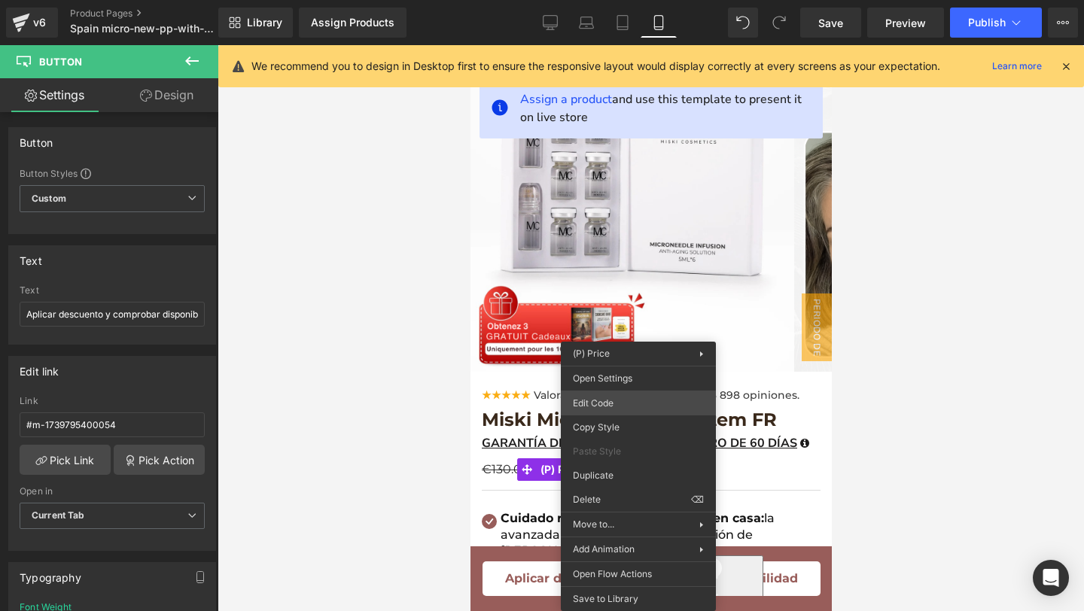
click at [605, 0] on div "Text Block You are previewing how the will restyle your page. You can not edit …" at bounding box center [542, 0] width 1084 height 0
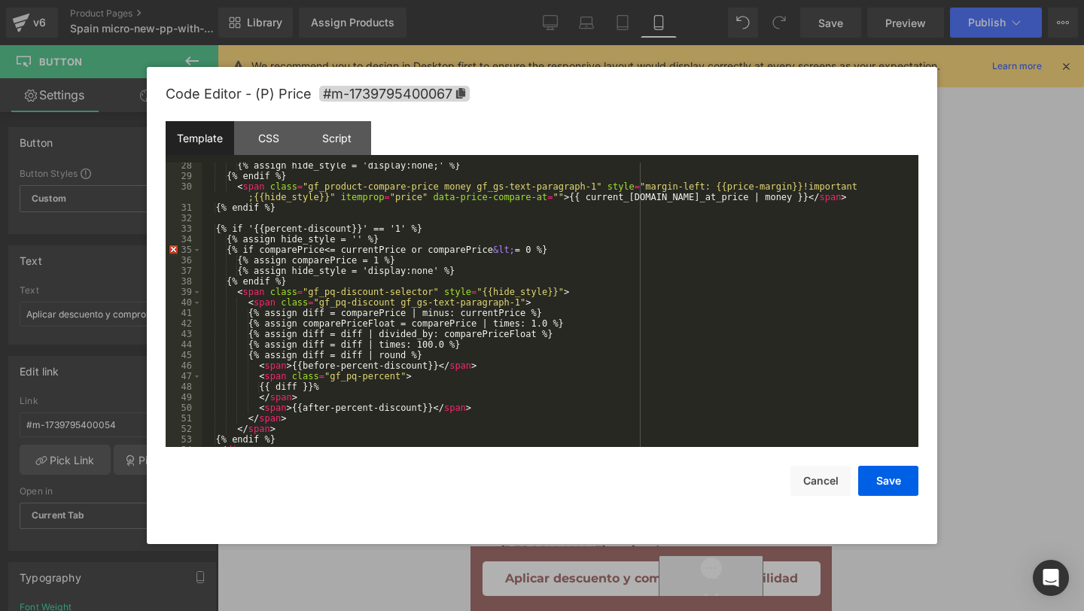
scroll to position [337, 0]
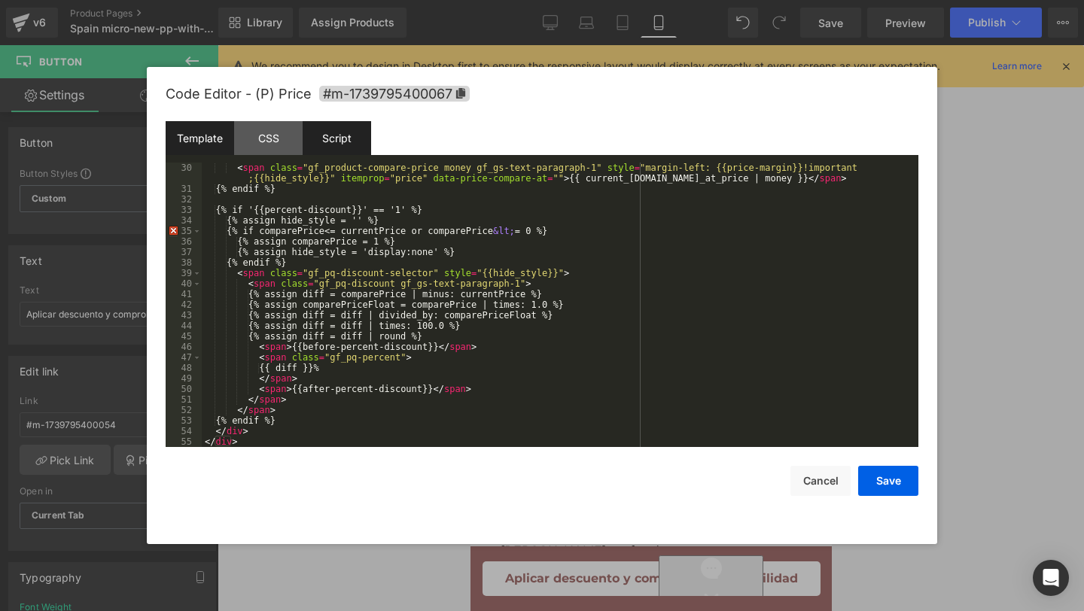
click at [321, 144] on div "Script" at bounding box center [337, 138] width 68 height 34
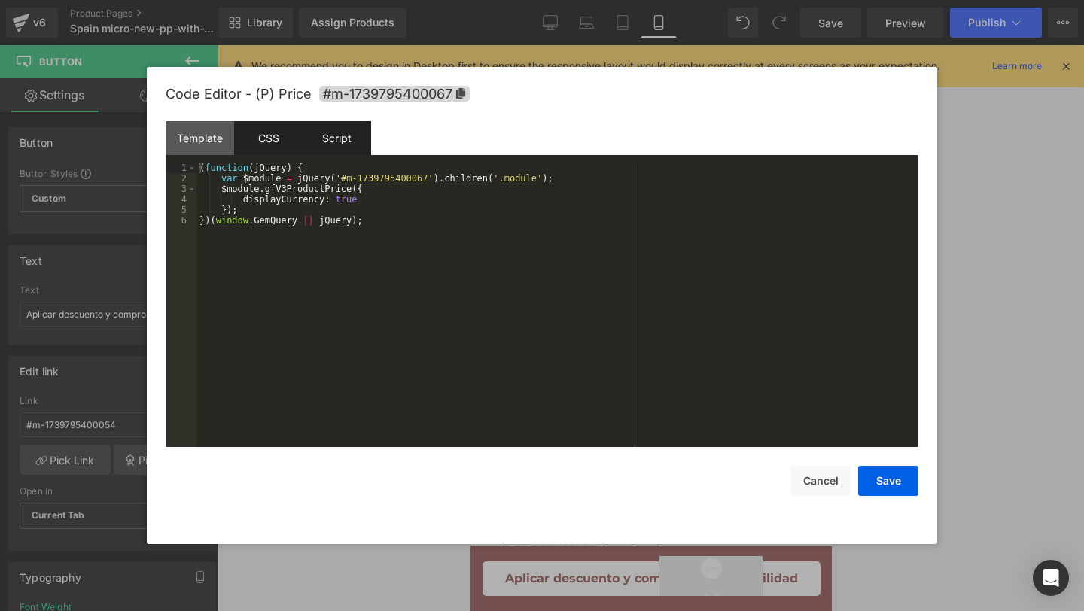
click at [280, 138] on div "CSS" at bounding box center [268, 138] width 68 height 34
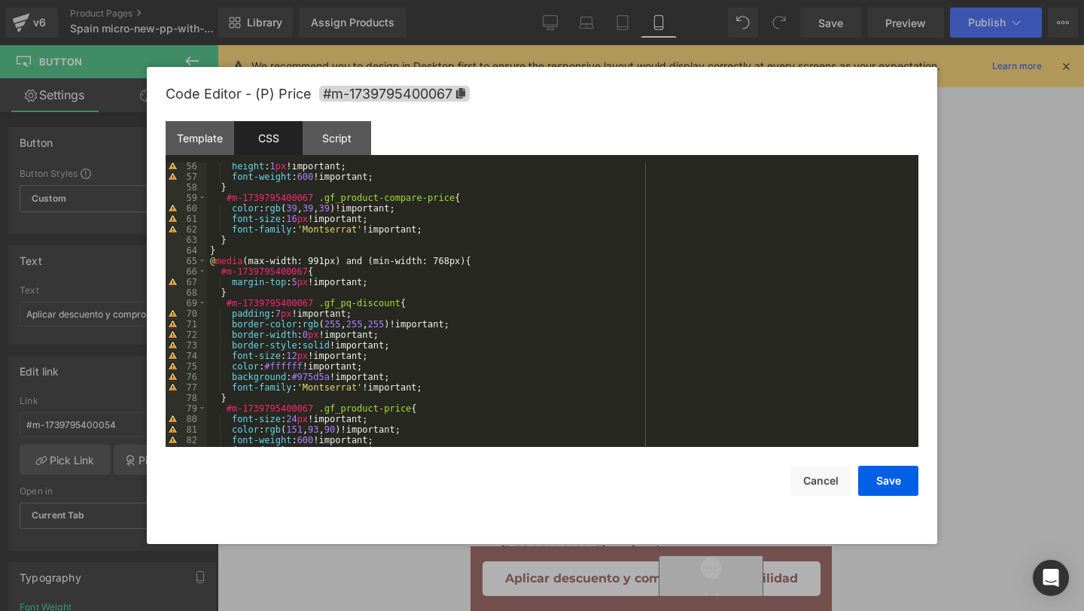
scroll to position [1142, 0]
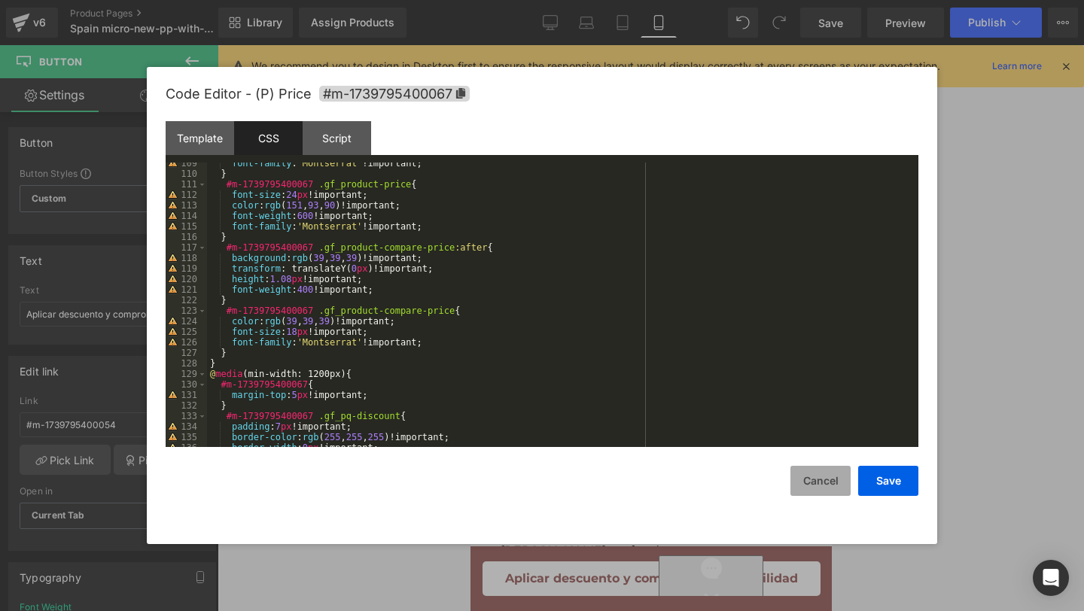
click at [814, 476] on button "Cancel" at bounding box center [820, 481] width 60 height 30
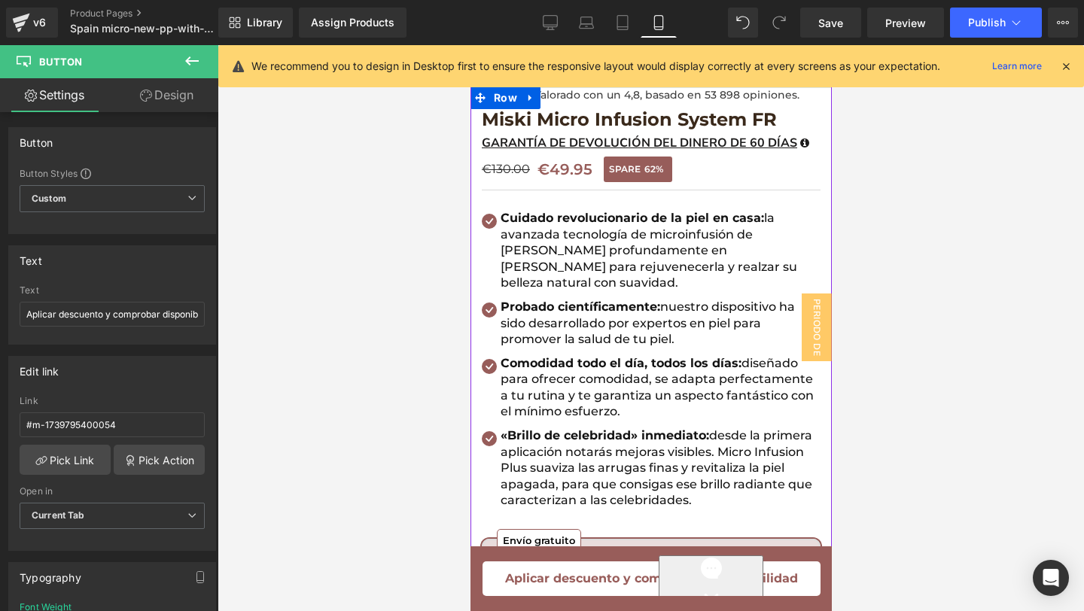
scroll to position [376, 0]
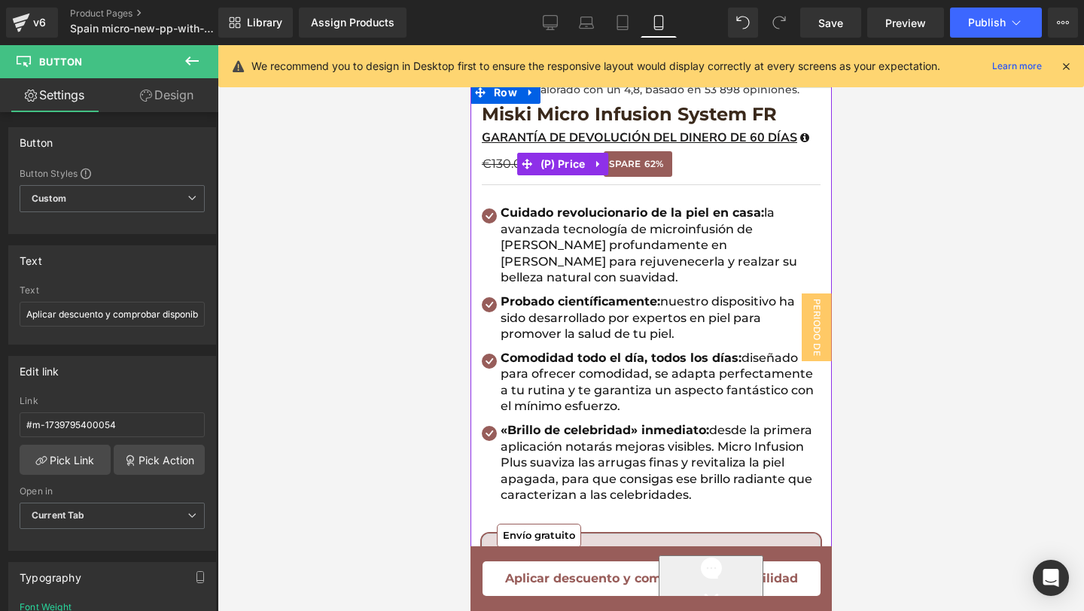
click at [611, 166] on span "SPARE" at bounding box center [624, 164] width 32 height 15
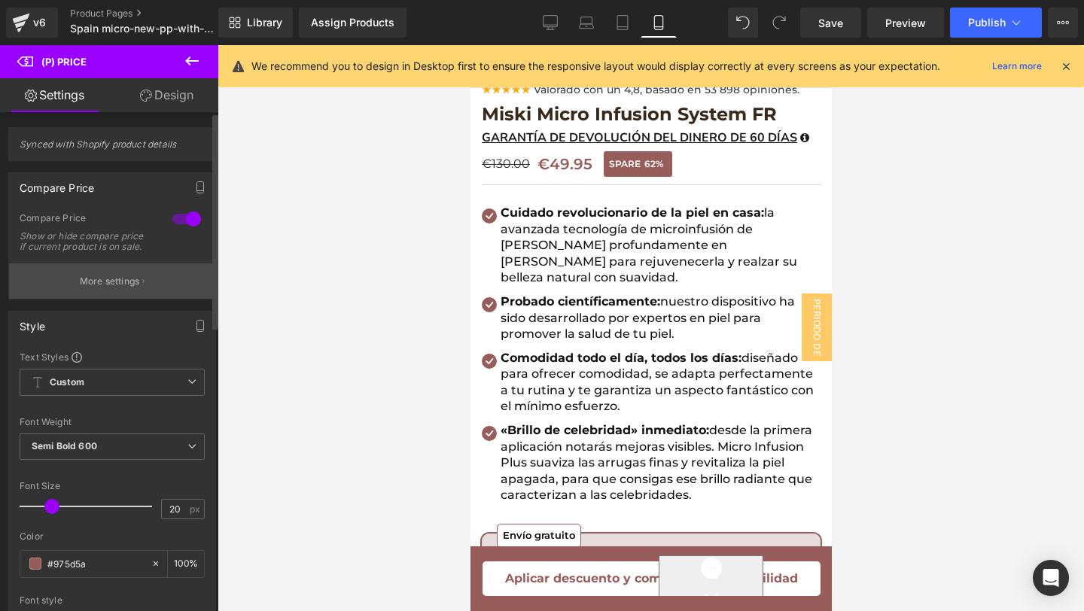
click at [82, 288] on p "More settings" at bounding box center [110, 282] width 60 height 14
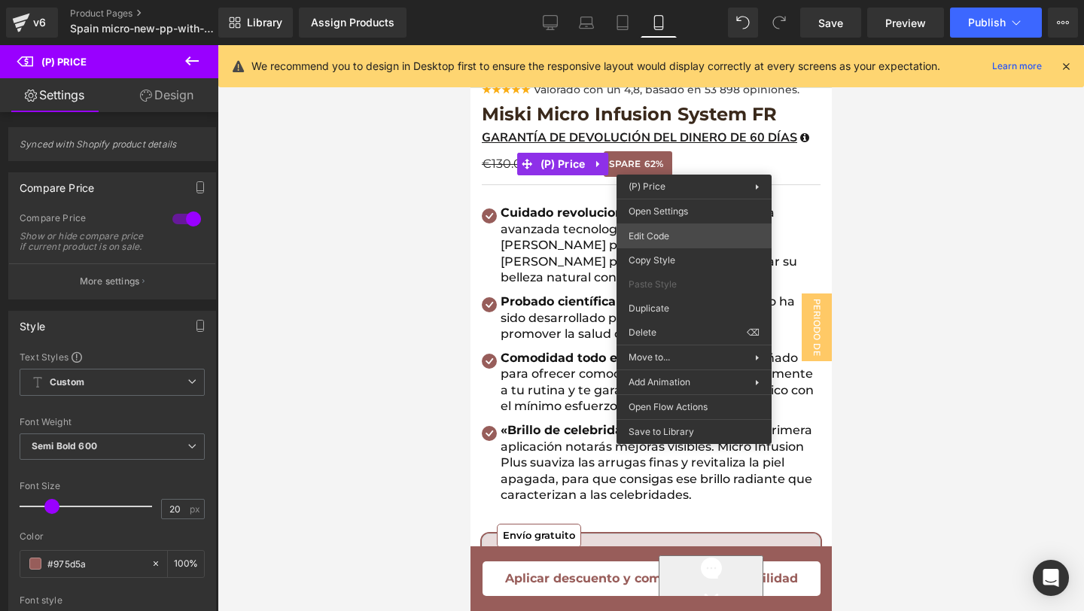
click at [673, 0] on div "Text Block You are previewing how the will restyle your page. You can not edit …" at bounding box center [542, 0] width 1084 height 0
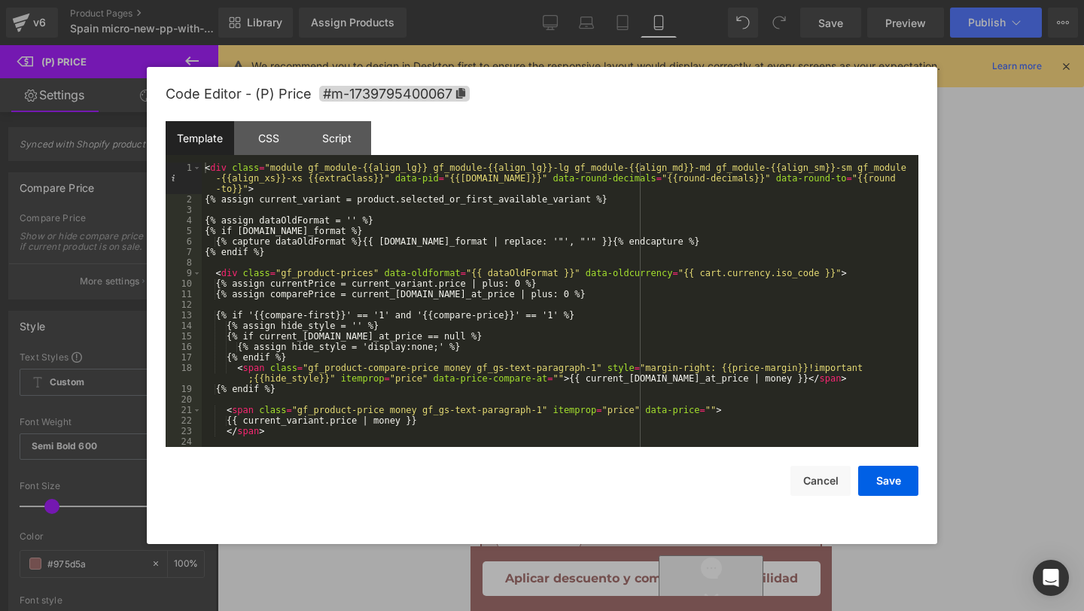
scroll to position [0, 0]
click at [814, 477] on button "Cancel" at bounding box center [820, 481] width 60 height 30
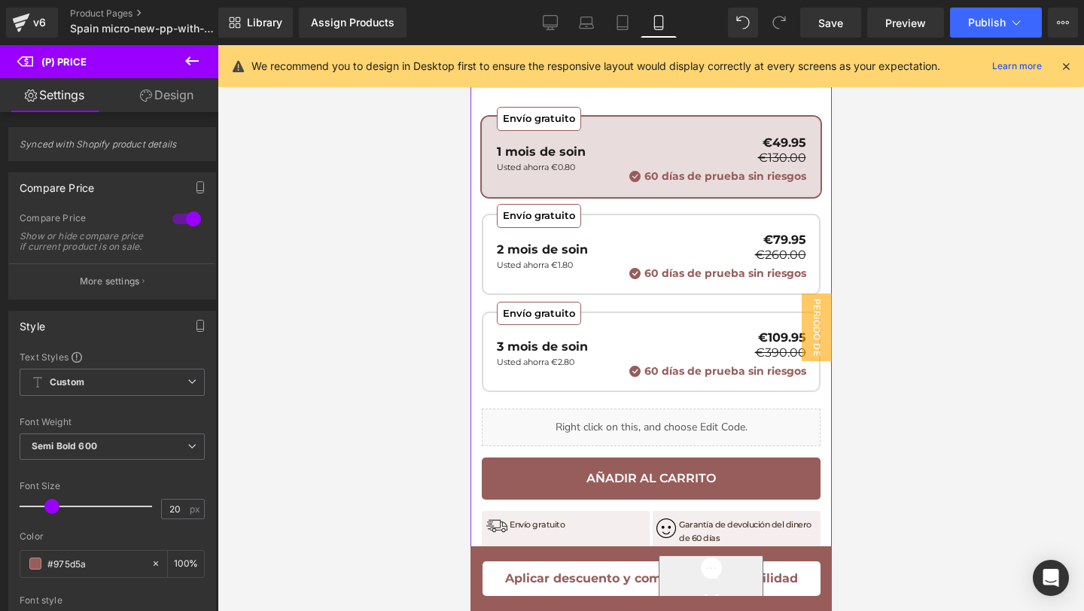
scroll to position [796, 0]
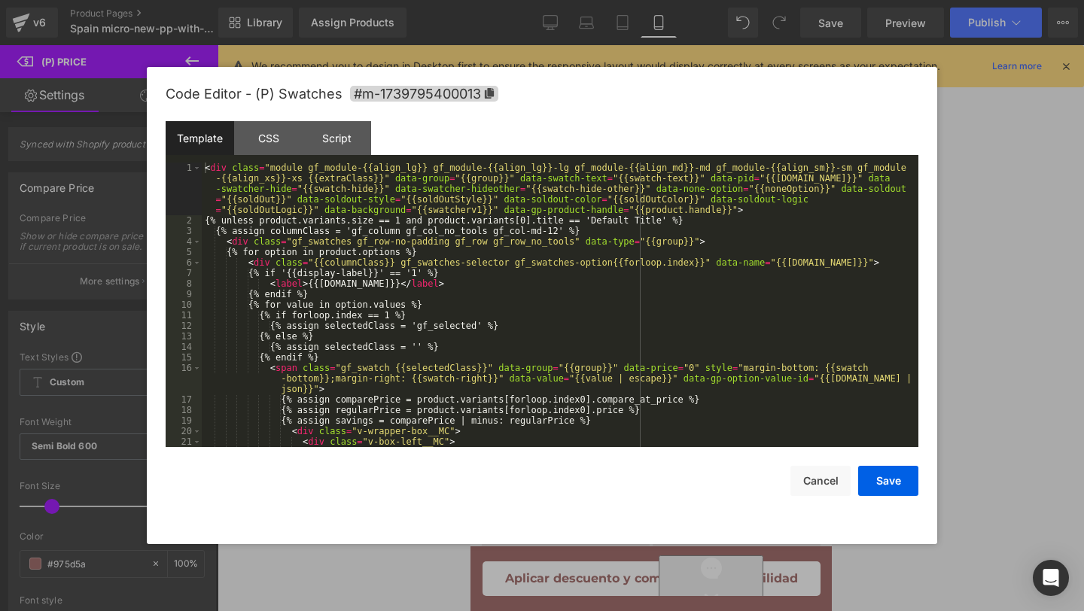
click at [542, 0] on div "Text Block You are previewing how the will restyle your page. You can not edit …" at bounding box center [542, 0] width 1084 height 0
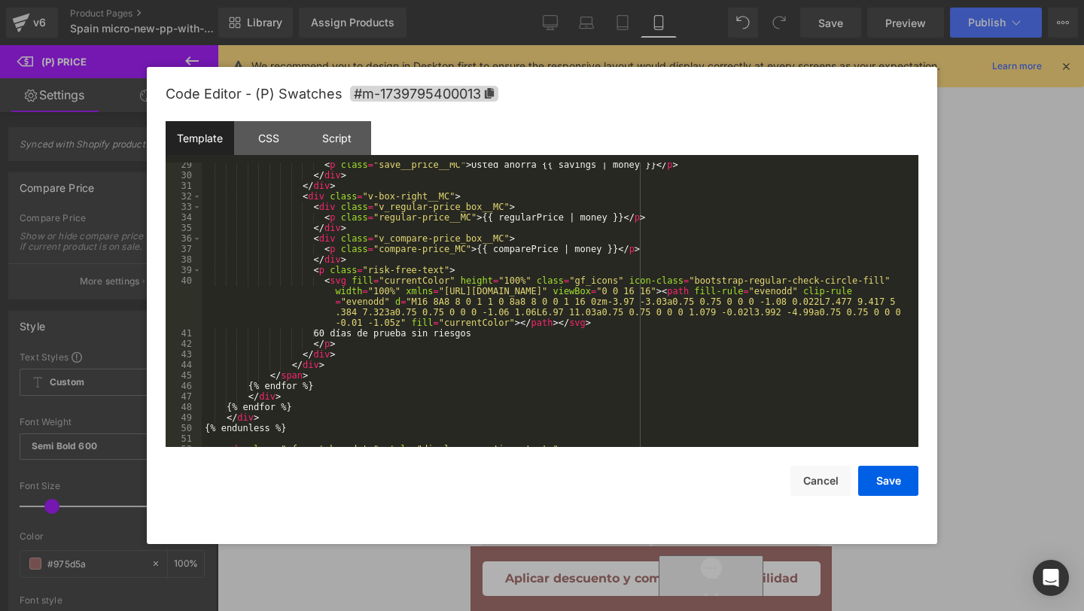
scroll to position [400, 0]
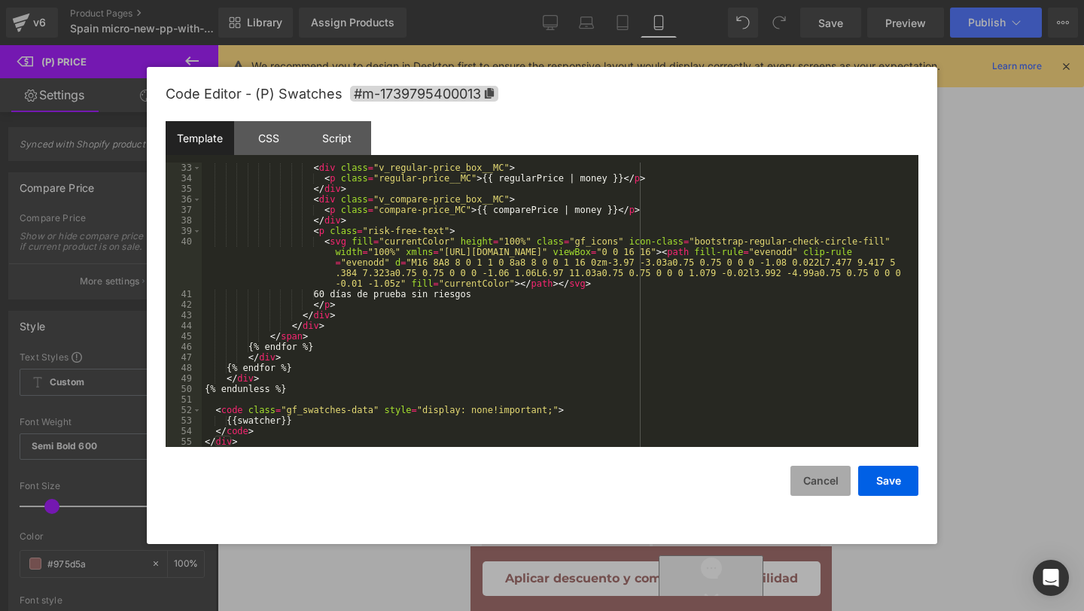
click at [811, 473] on button "Cancel" at bounding box center [820, 481] width 60 height 30
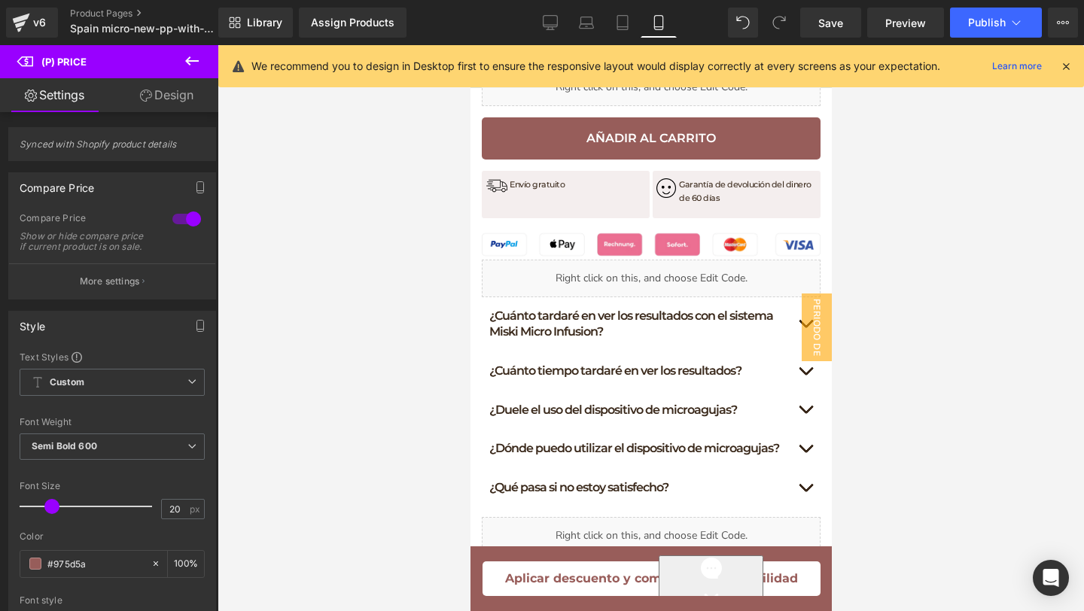
scroll to position [1139, 0]
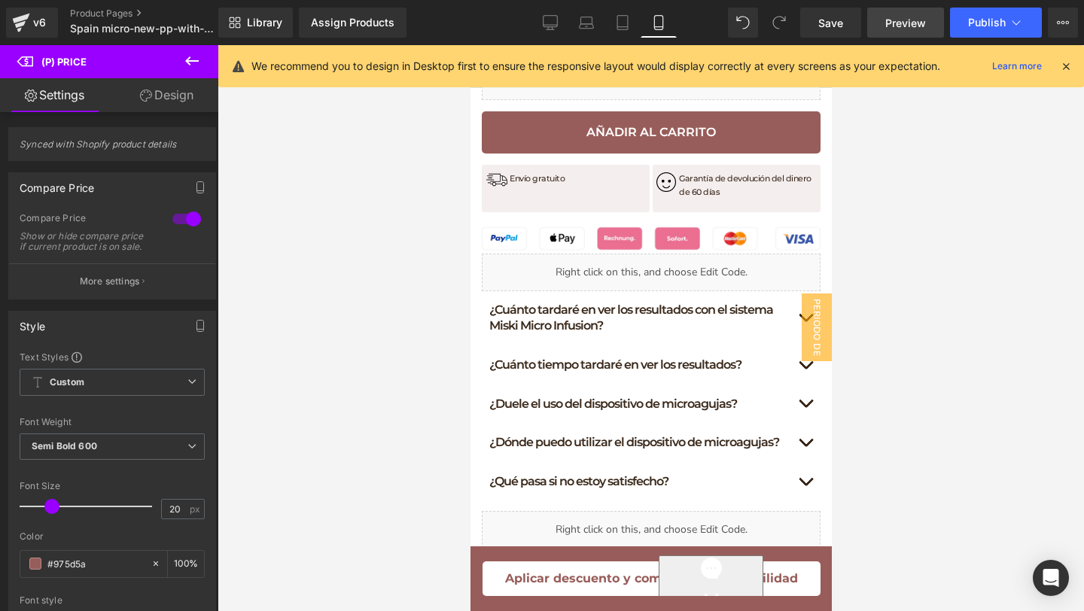
click at [904, 21] on span "Preview" at bounding box center [905, 23] width 41 height 16
drag, startPoint x: 846, startPoint y: 29, endPoint x: 312, endPoint y: 138, distance: 545.3
click at [846, 29] on link "Save" at bounding box center [830, 23] width 61 height 30
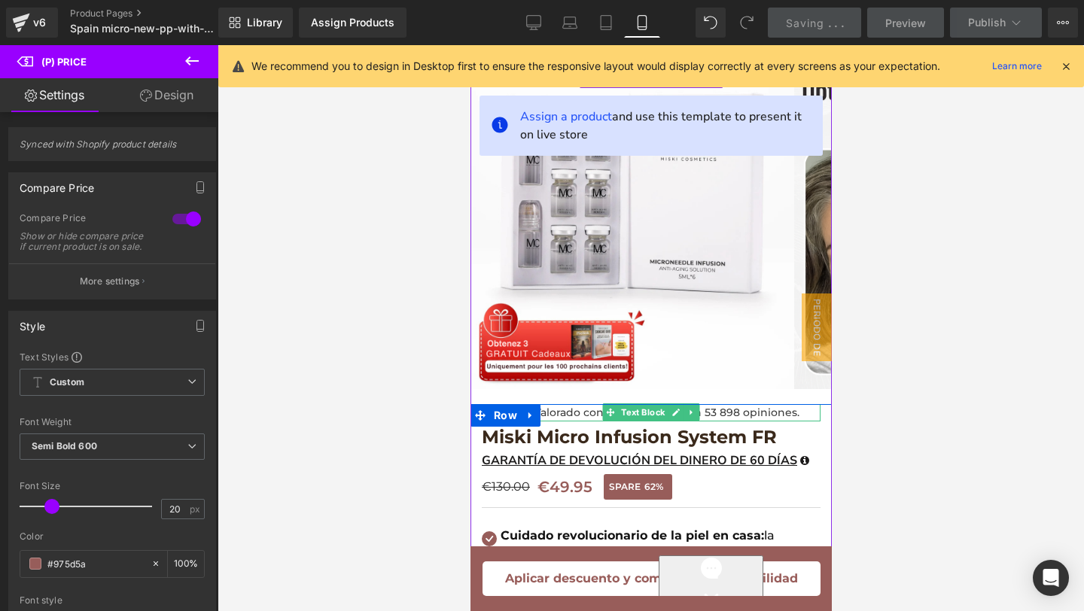
scroll to position [61, 0]
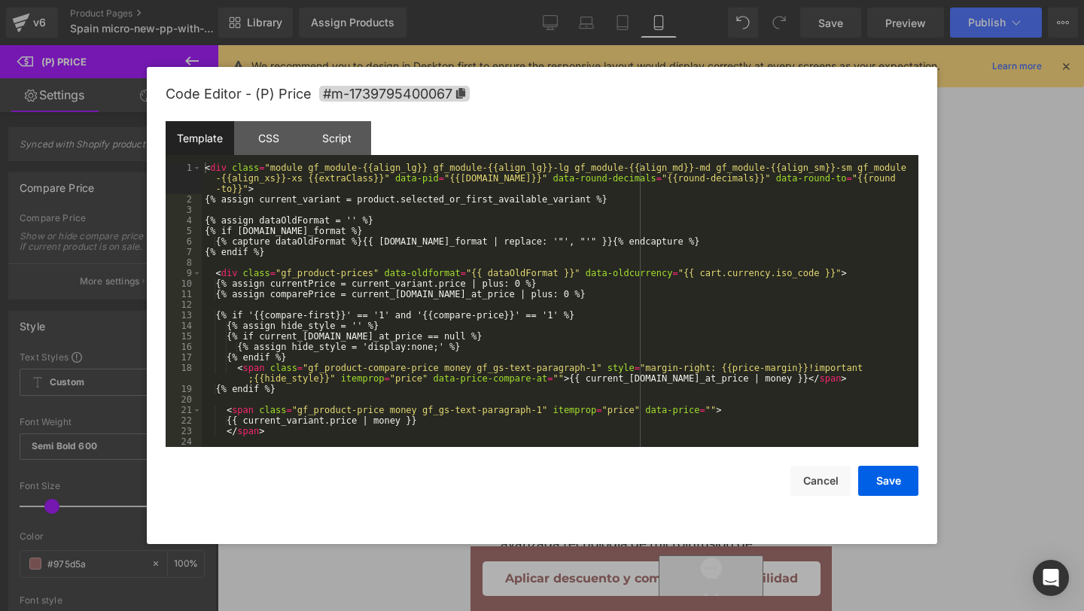
click at [601, 0] on div "Text Block You are previewing how the will restyle your page. You can not edit …" at bounding box center [542, 0] width 1084 height 0
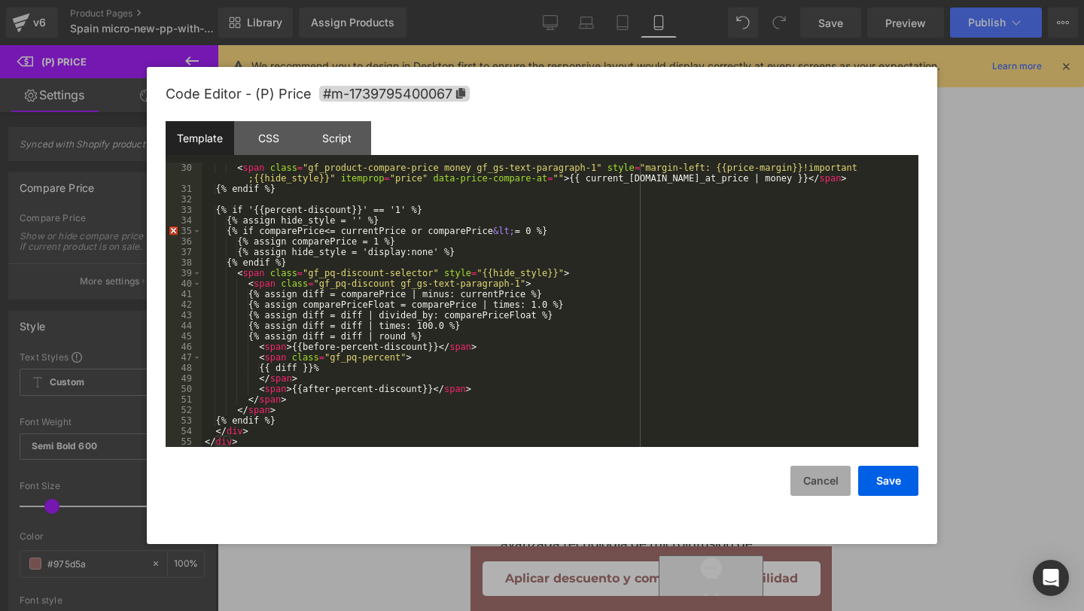
click at [808, 489] on button "Cancel" at bounding box center [820, 481] width 60 height 30
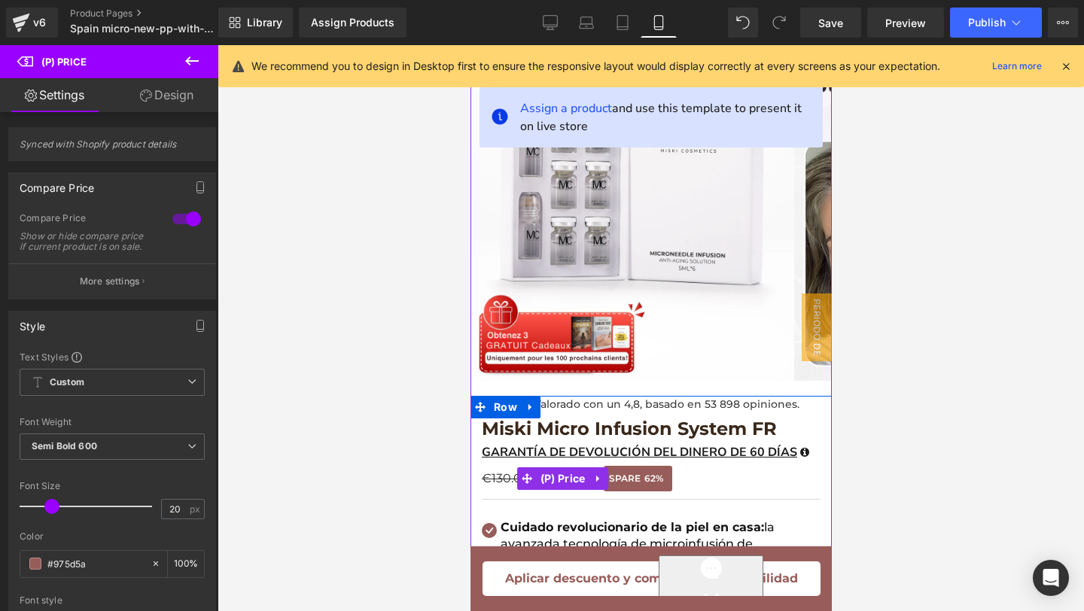
click at [793, 478] on div "€130.00 €49.95 SPARE 62%" at bounding box center [650, 479] width 339 height 26
drag, startPoint x: 1157, startPoint y: 460, endPoint x: 686, endPoint y: 417, distance: 472.3
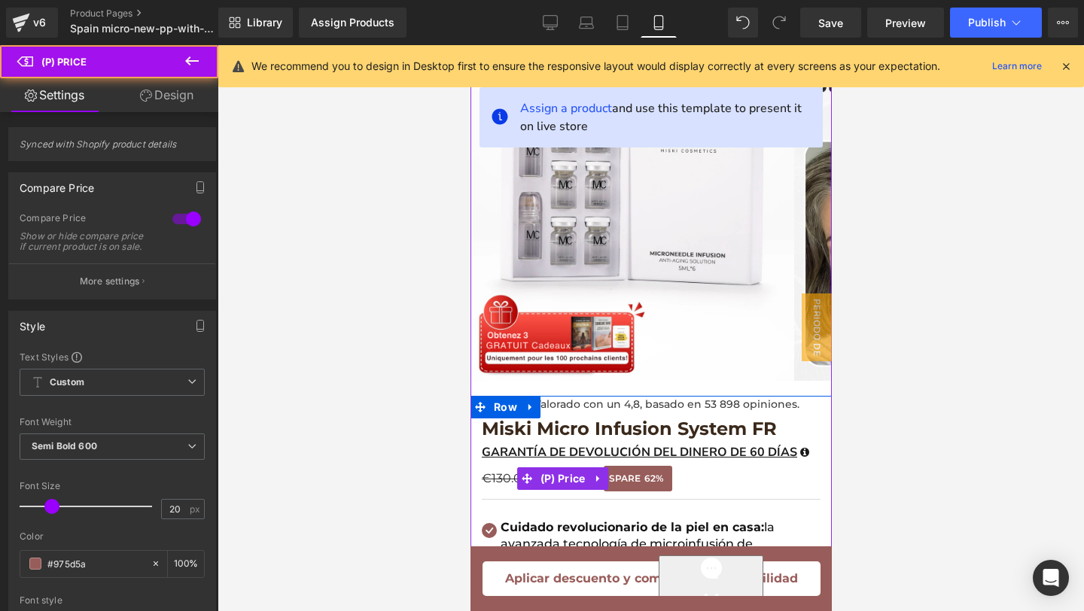
click at [688, 479] on div "€130.00 €49.95 SPARE 62%" at bounding box center [650, 479] width 339 height 26
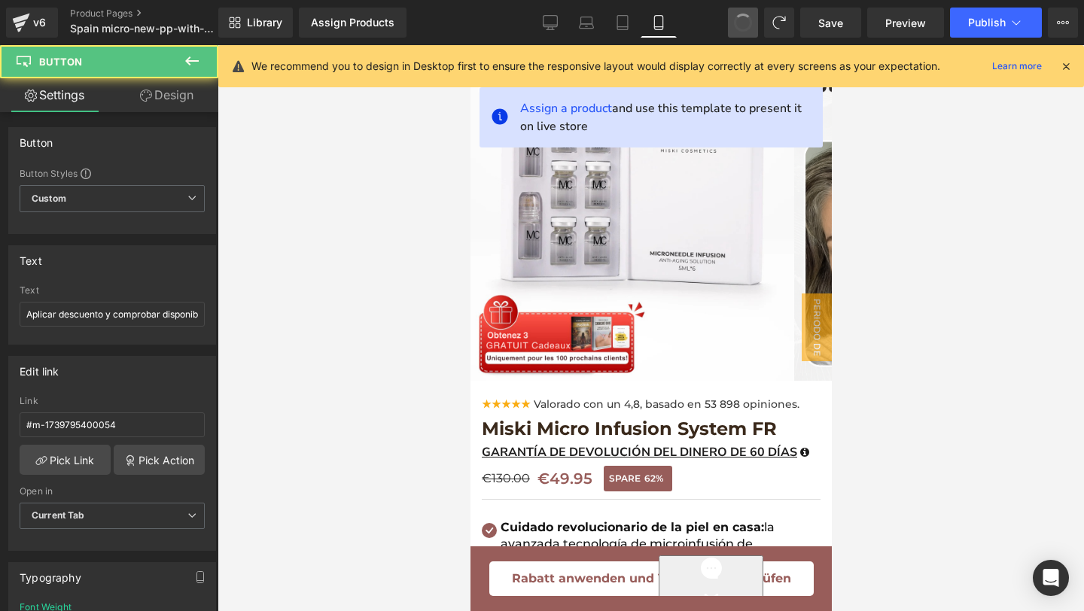
type input "Rabatt anwenden und Verfügbarkeit prüfen"
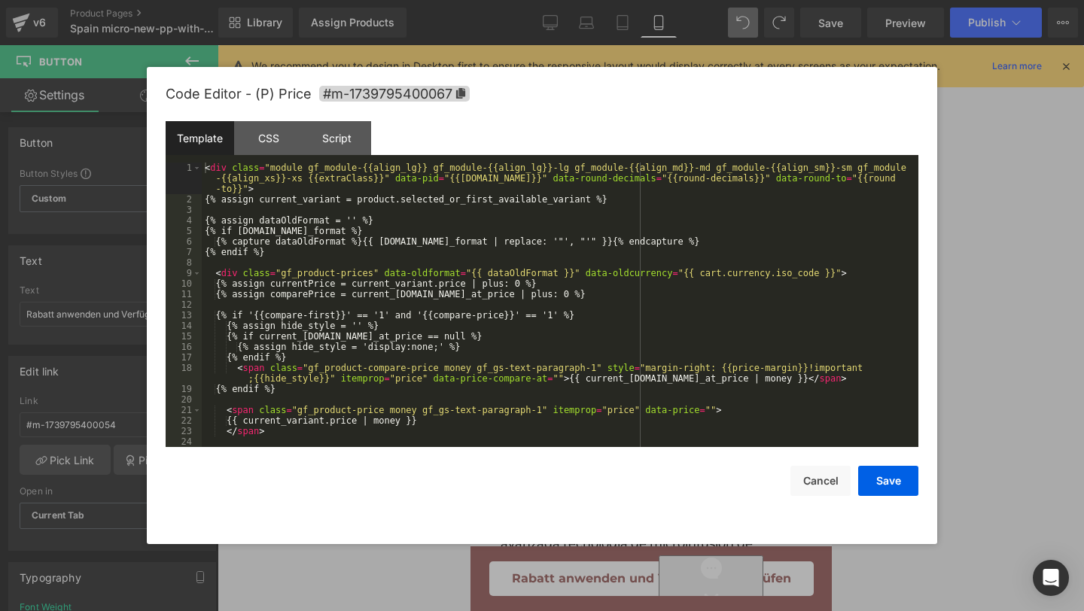
click at [677, 0] on div "Text Block You are previewing how the will restyle your page. You can not edit …" at bounding box center [542, 0] width 1084 height 0
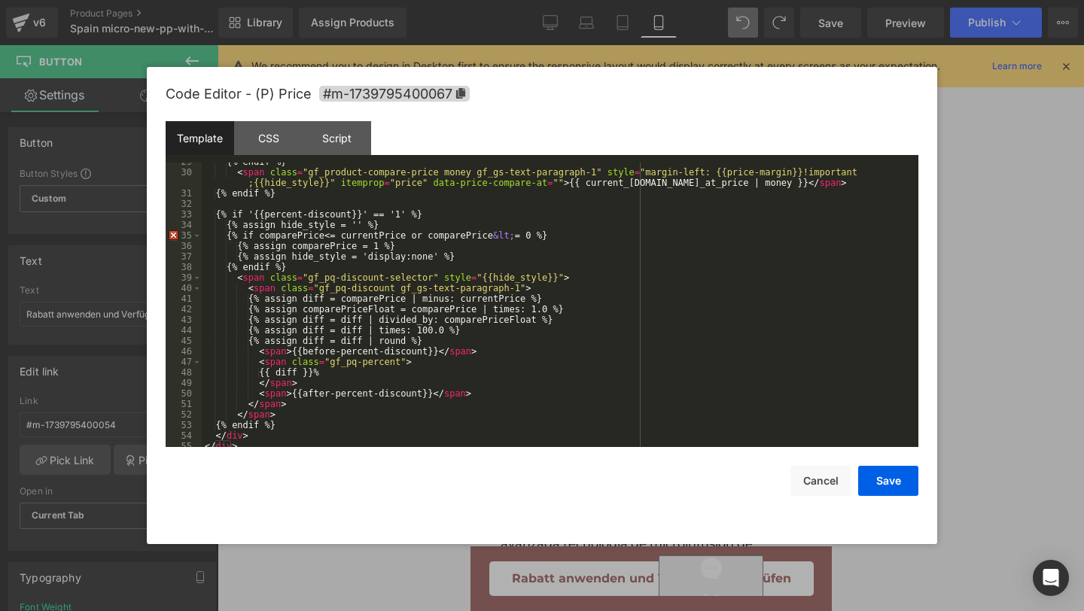
scroll to position [0, 0]
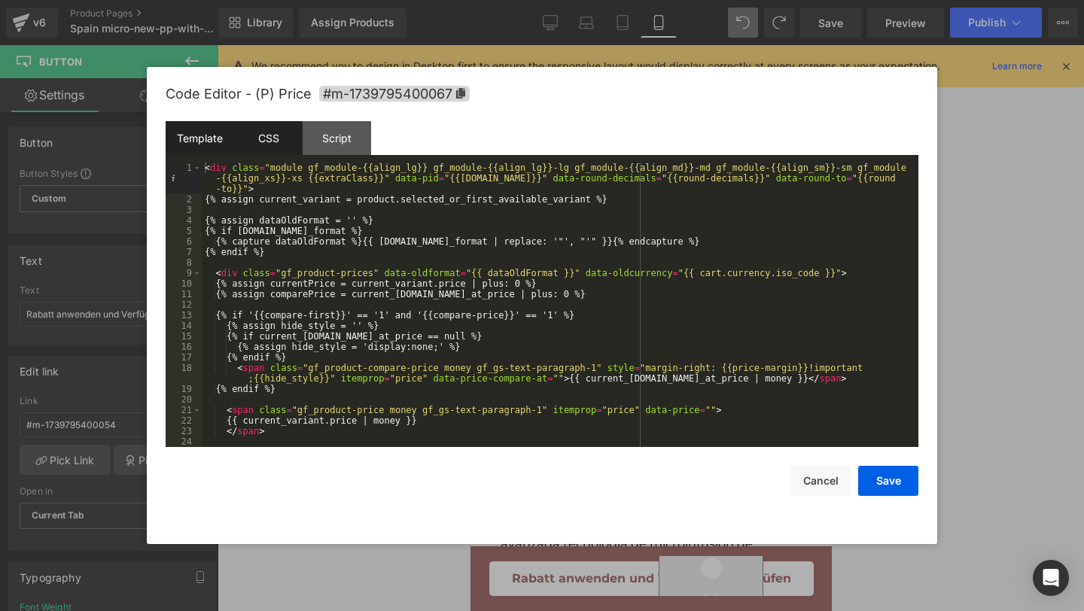
click at [272, 142] on div "CSS" at bounding box center [268, 138] width 68 height 34
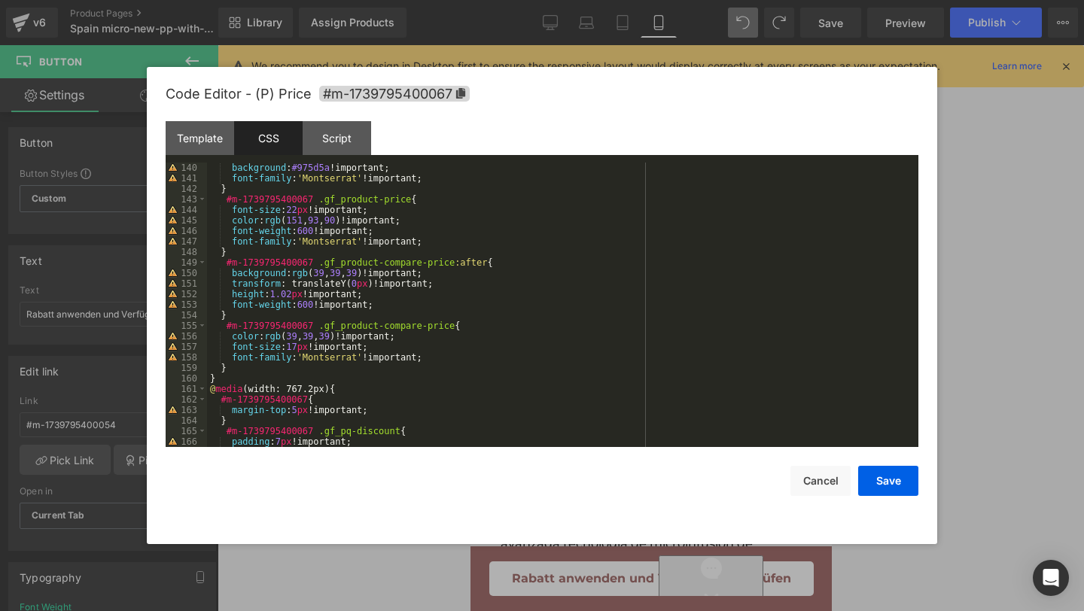
scroll to position [1380, 0]
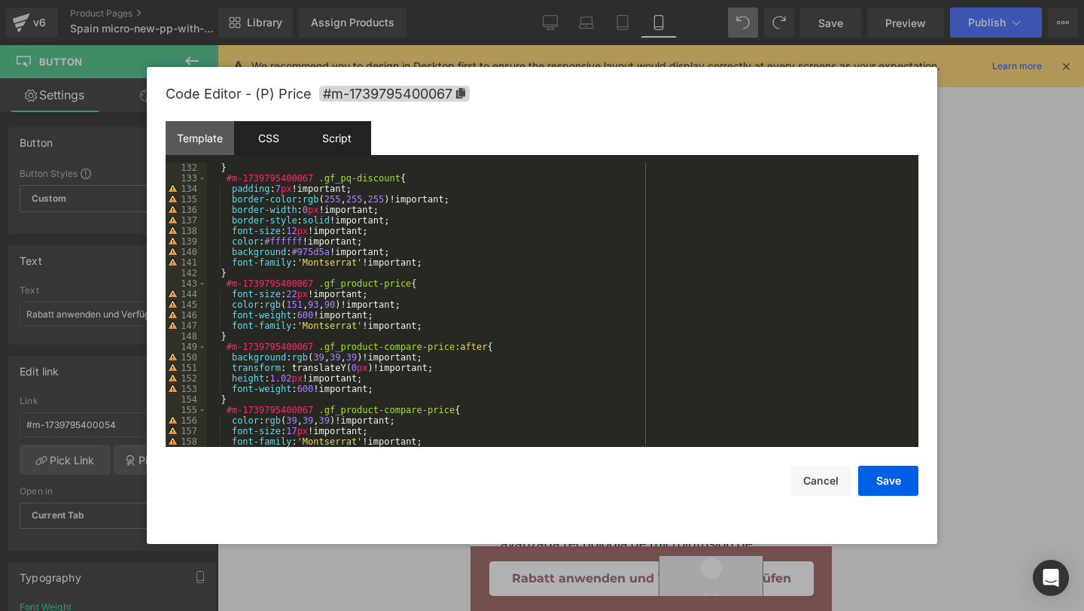
click at [330, 130] on div "Script" at bounding box center [337, 138] width 68 height 34
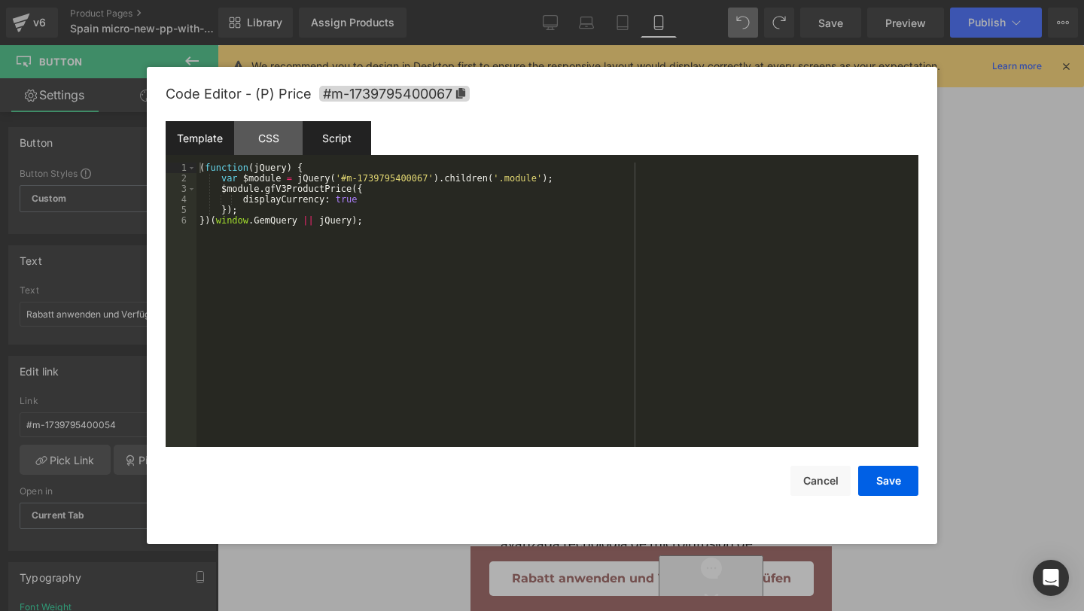
click at [223, 146] on div "Template" at bounding box center [200, 138] width 68 height 34
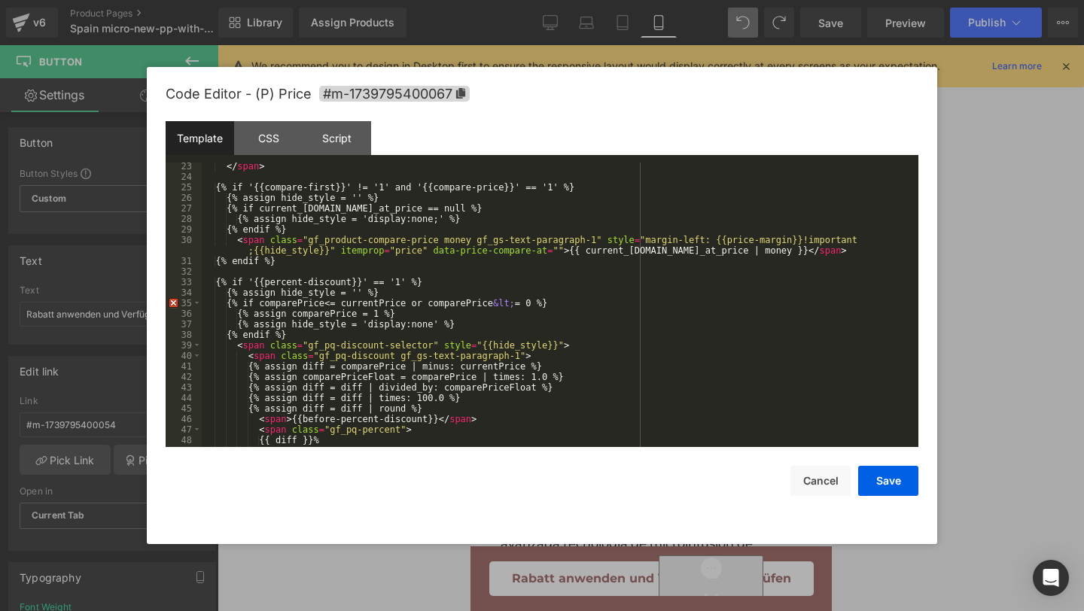
scroll to position [337, 0]
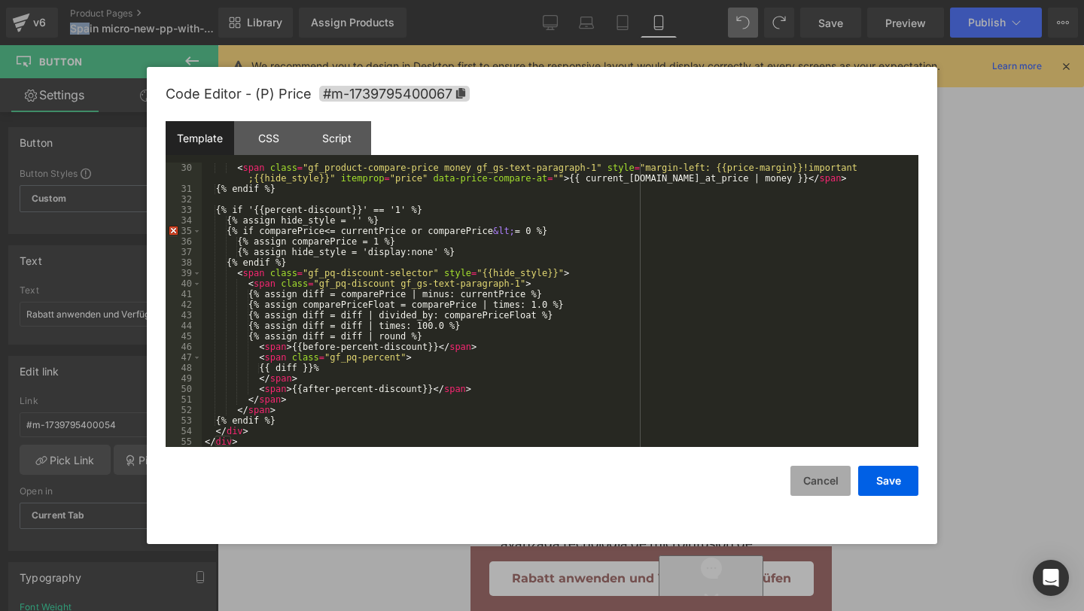
click at [809, 494] on button "Cancel" at bounding box center [820, 481] width 60 height 30
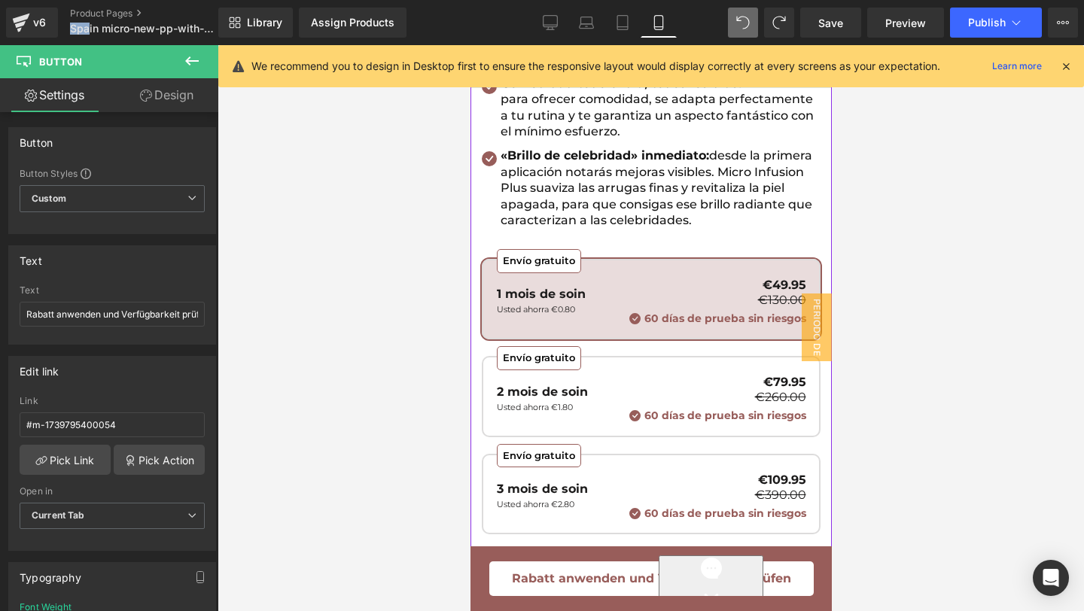
scroll to position [647, 0]
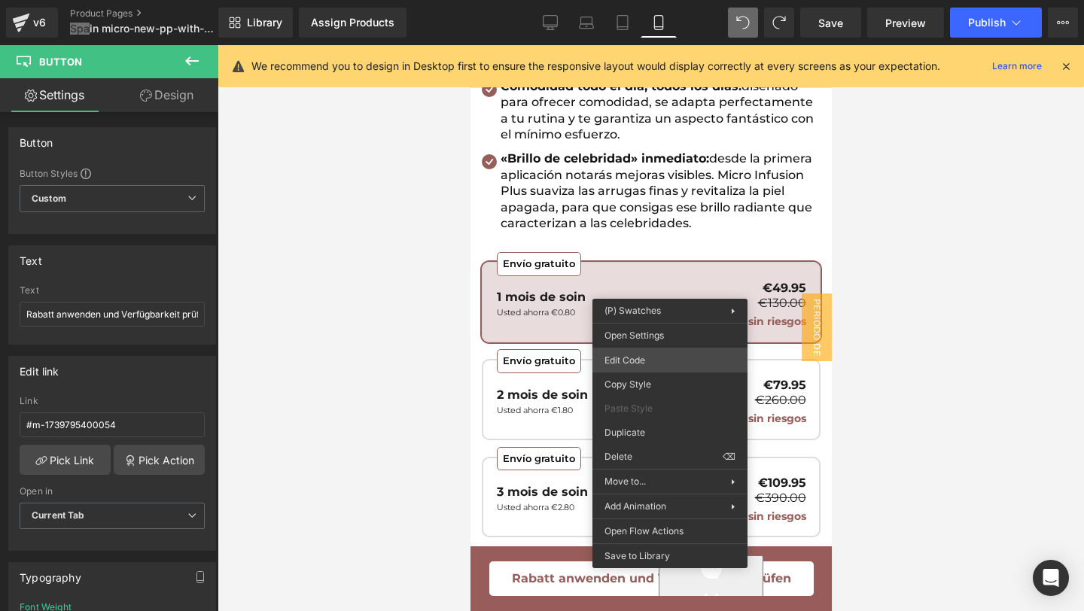
click at [634, 0] on div "Text Block You are previewing how the will restyle your page. You can not edit …" at bounding box center [542, 0] width 1084 height 0
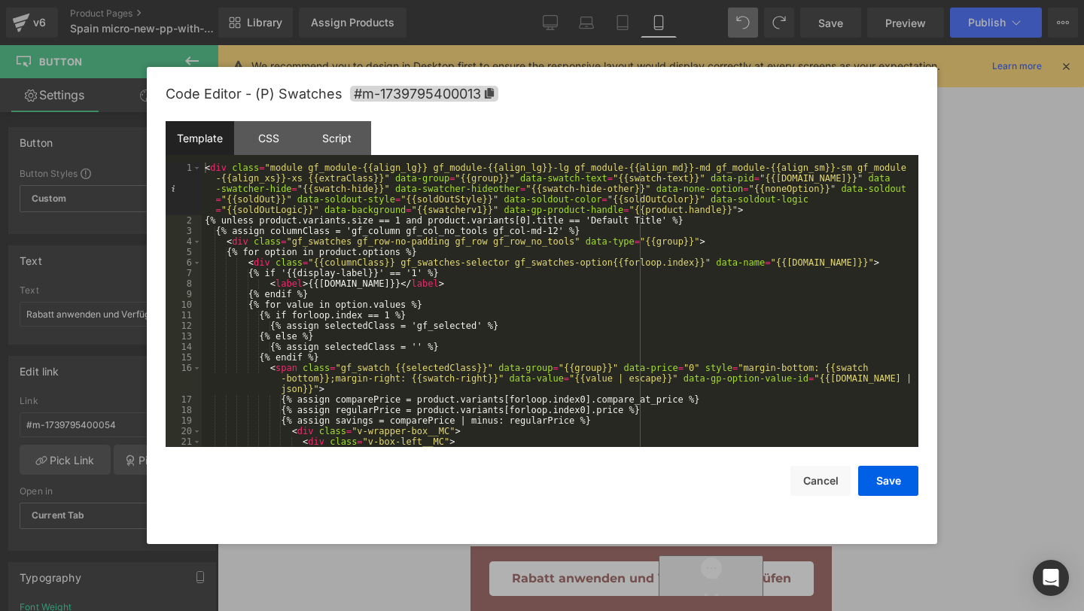
scroll to position [0, 0]
click at [257, 120] on div "Code Editor - (P) Swatches #m-1739795400013" at bounding box center [542, 94] width 753 height 54
click at [266, 131] on div "CSS" at bounding box center [268, 138] width 68 height 34
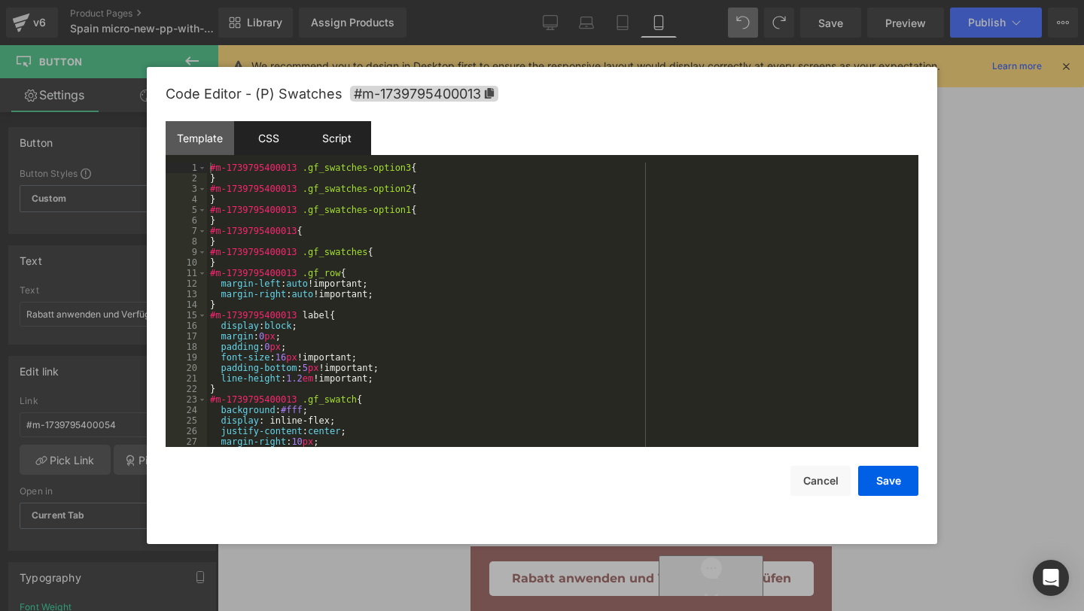
click at [348, 131] on div "Script" at bounding box center [337, 138] width 68 height 34
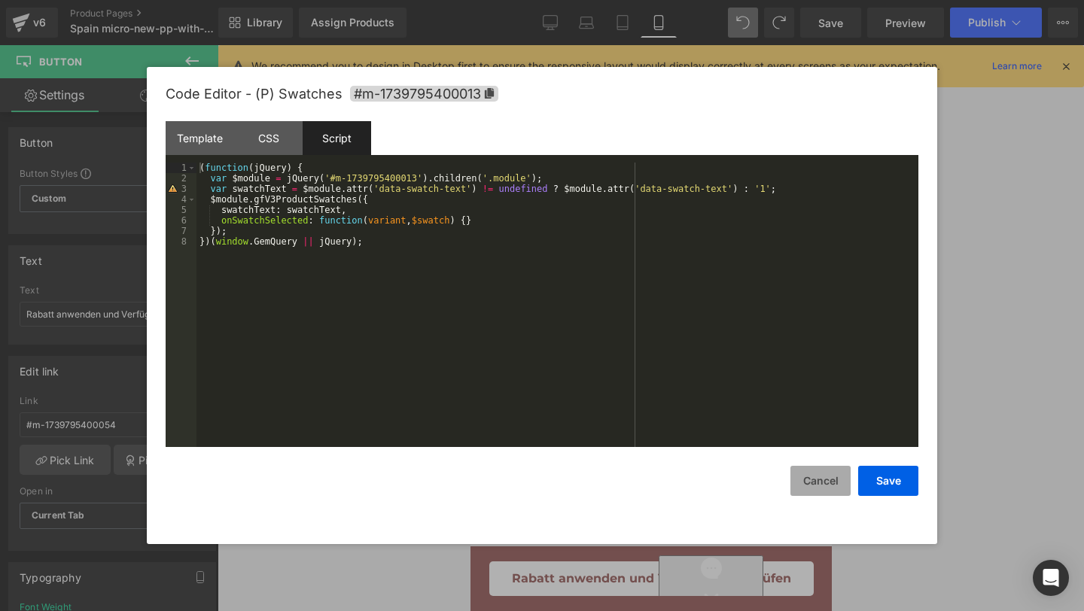
click at [802, 475] on button "Cancel" at bounding box center [820, 481] width 60 height 30
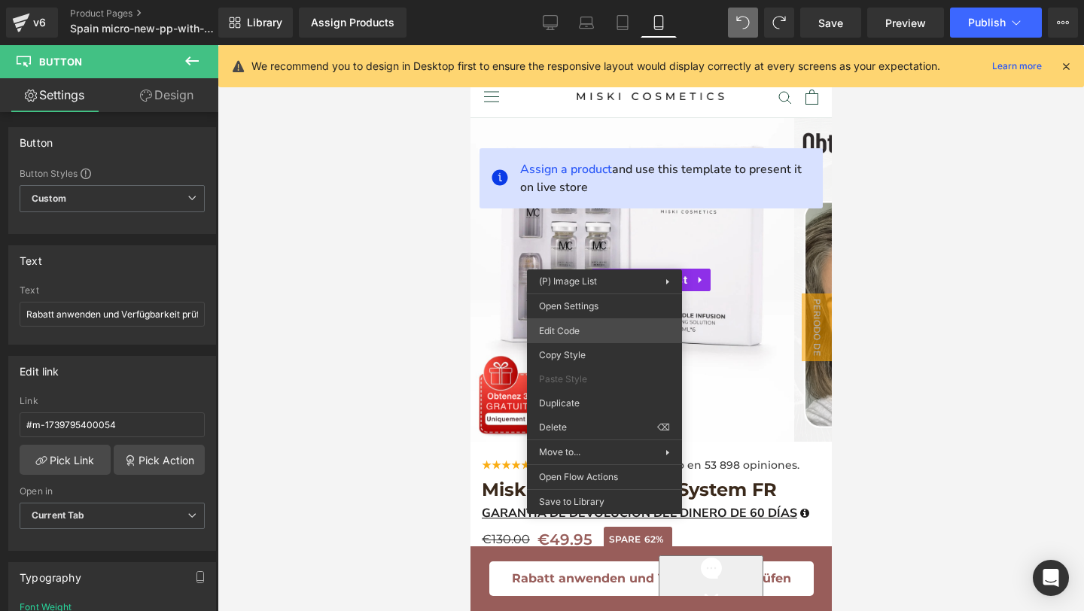
click at [584, 0] on div "Text Block You are previewing how the will restyle your page. You can not edit …" at bounding box center [542, 0] width 1084 height 0
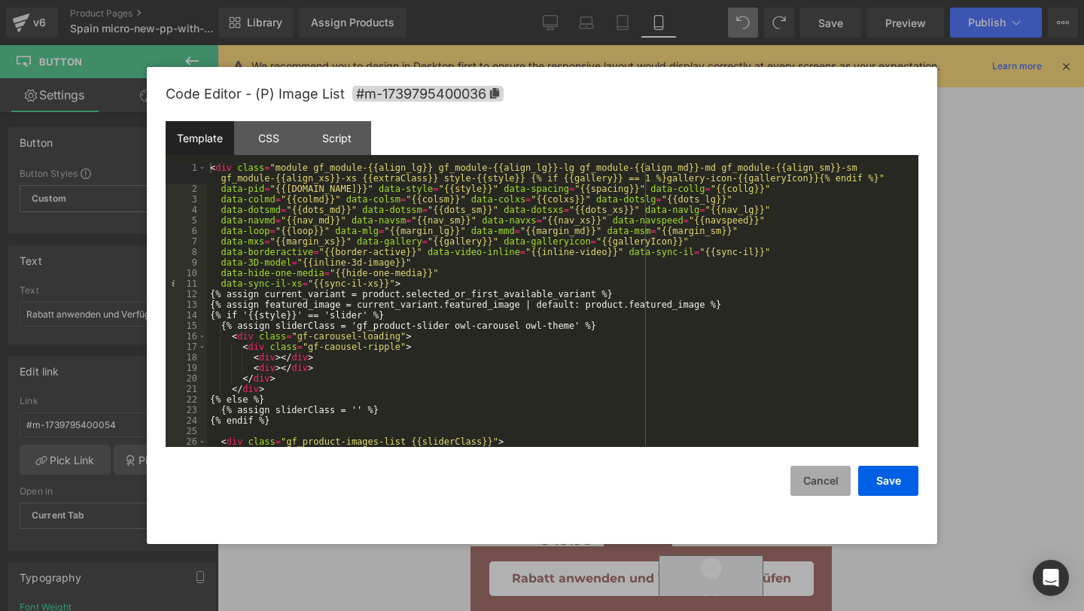
click at [799, 486] on button "Cancel" at bounding box center [820, 481] width 60 height 30
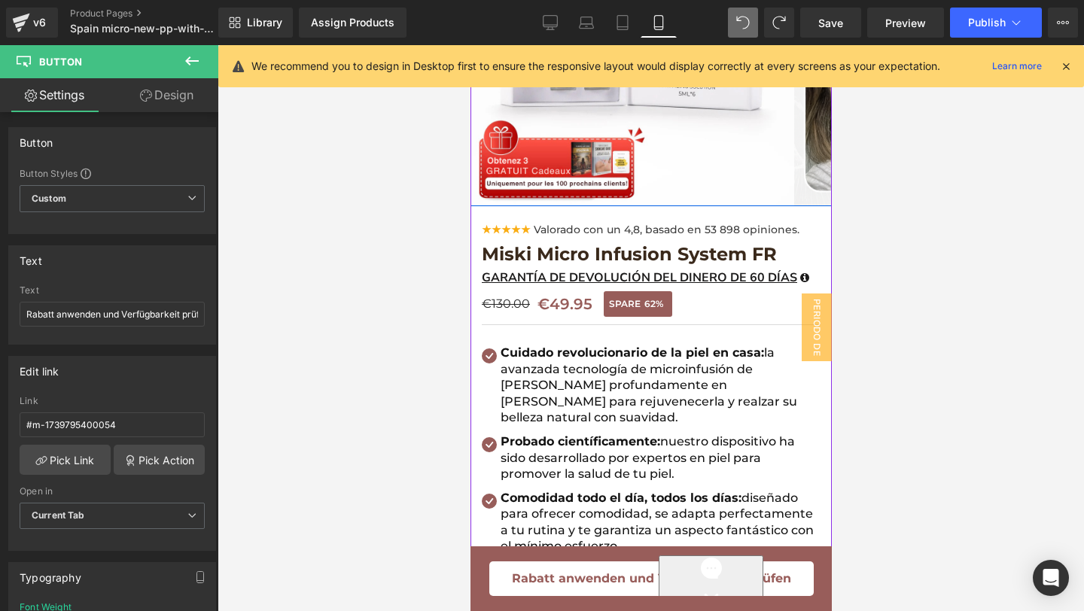
scroll to position [251, 0]
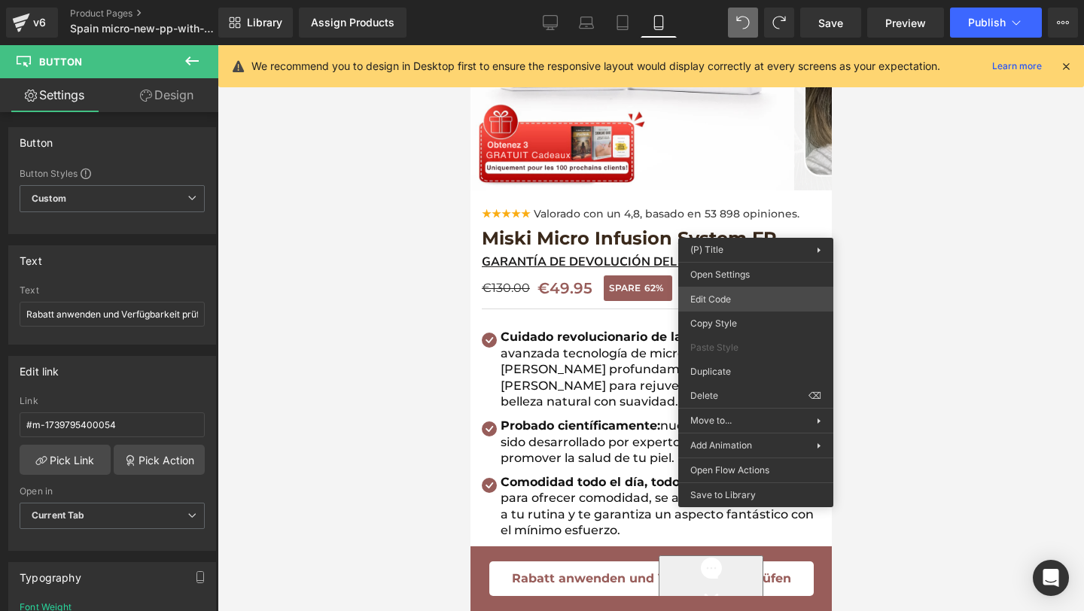
click at [747, 0] on div "Text Block You are previewing how the will restyle your page. You can not edit …" at bounding box center [542, 0] width 1084 height 0
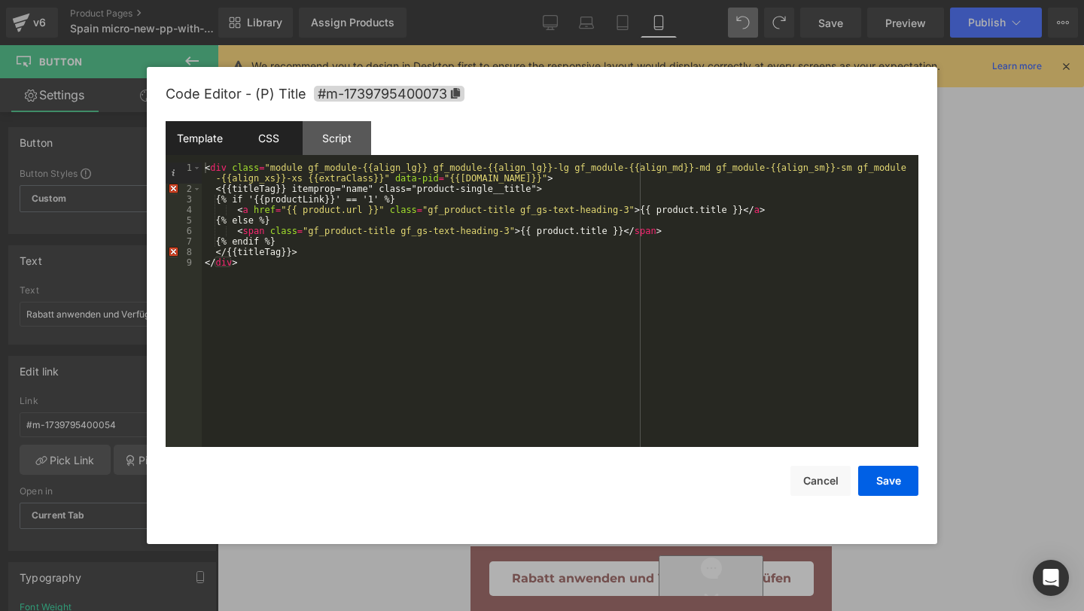
click at [271, 138] on div "CSS" at bounding box center [268, 138] width 68 height 34
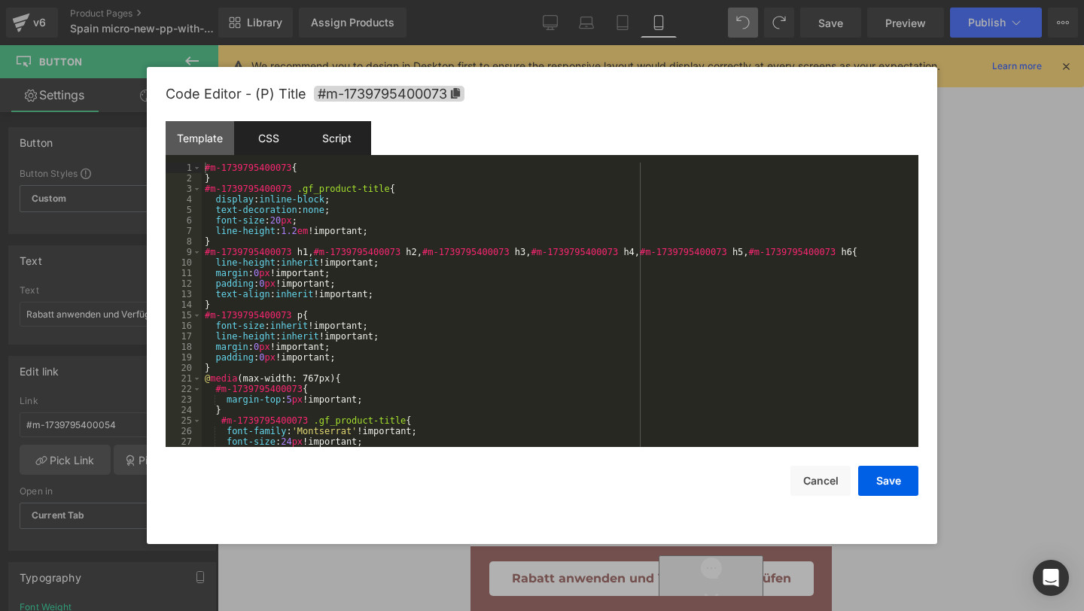
click at [331, 138] on div "Script" at bounding box center [337, 138] width 68 height 34
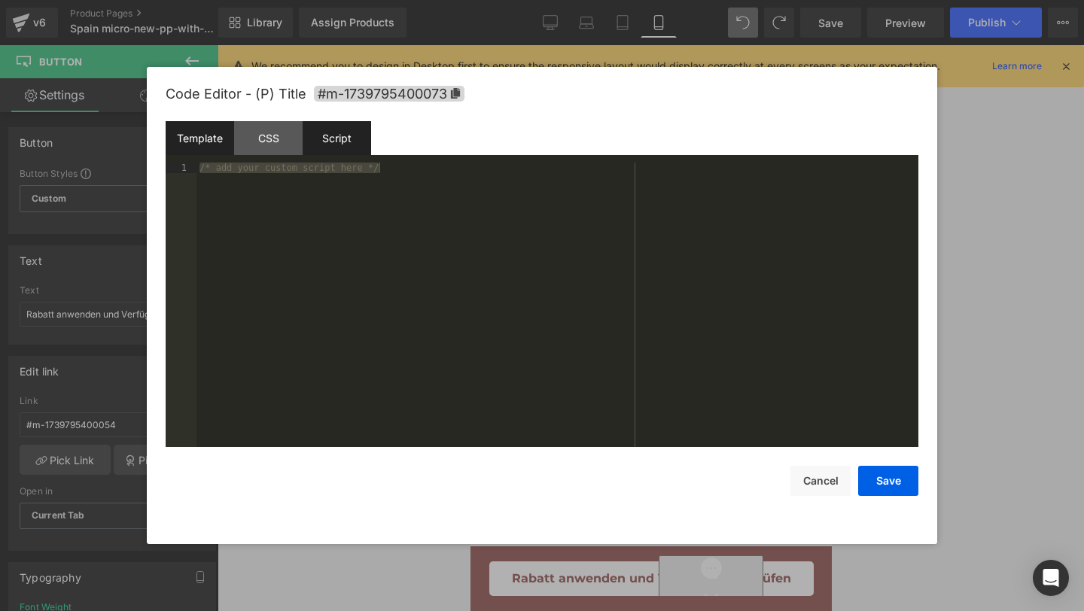
click at [209, 131] on div "Template" at bounding box center [200, 138] width 68 height 34
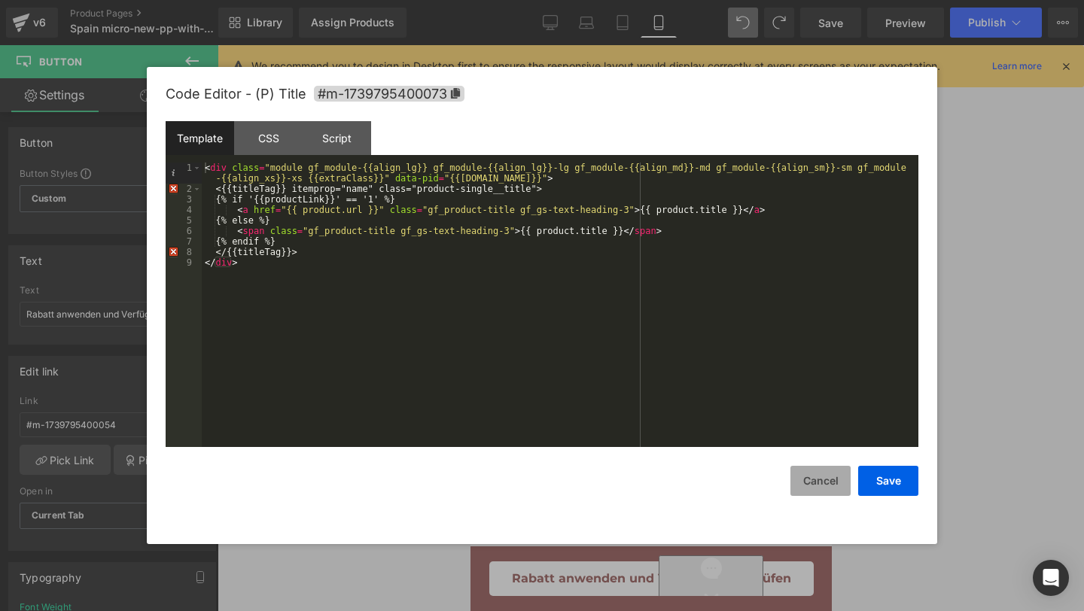
click at [838, 483] on button "Cancel" at bounding box center [820, 481] width 60 height 30
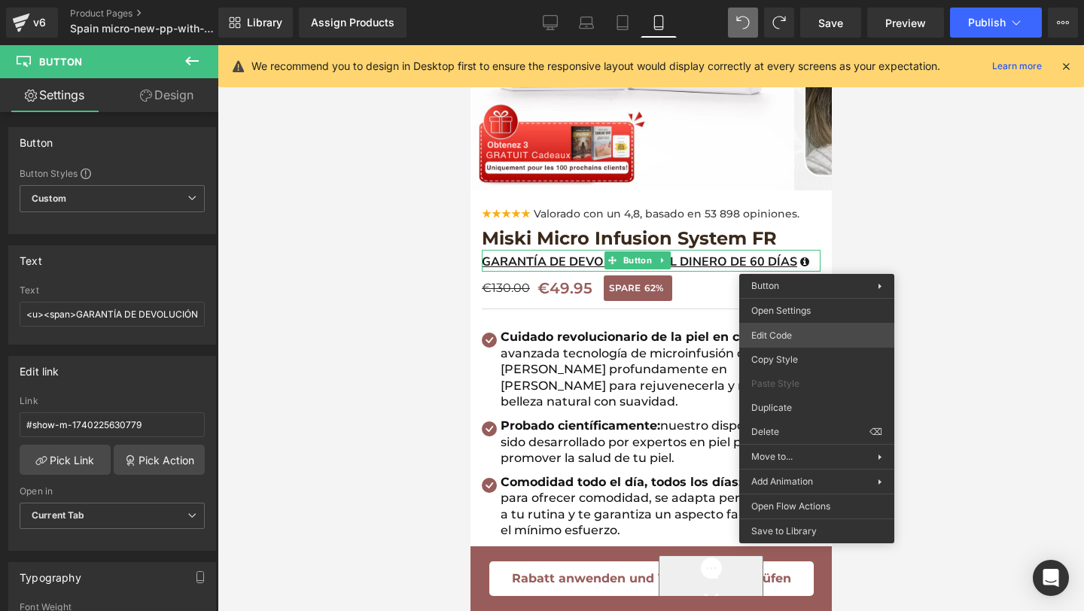
click at [775, 0] on div "Text Block You are previewing how the will restyle your page. You can not edit …" at bounding box center [542, 0] width 1084 height 0
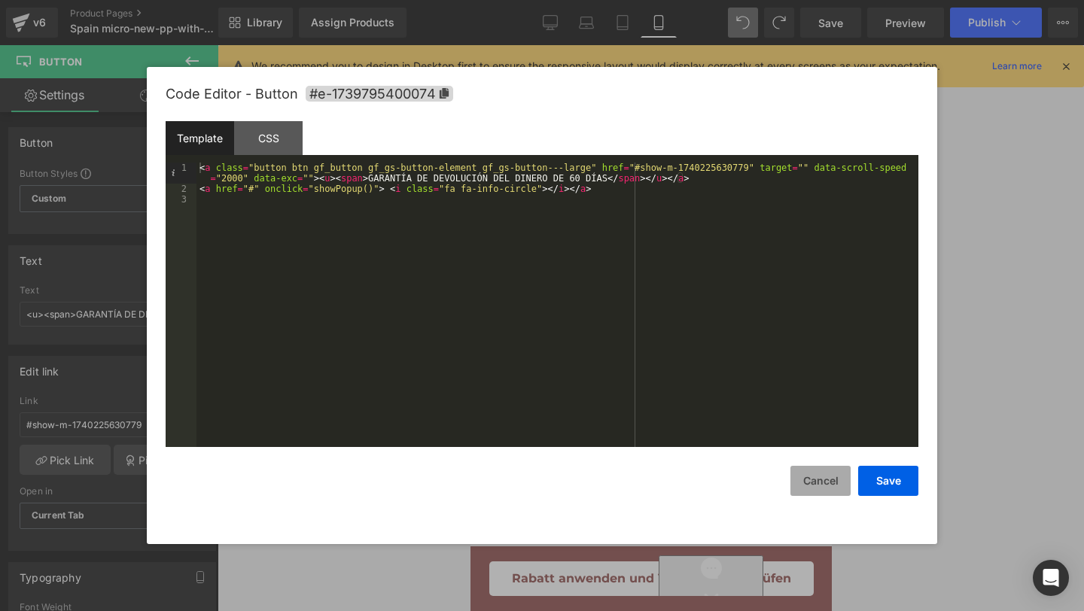
click at [819, 474] on button "Cancel" at bounding box center [820, 481] width 60 height 30
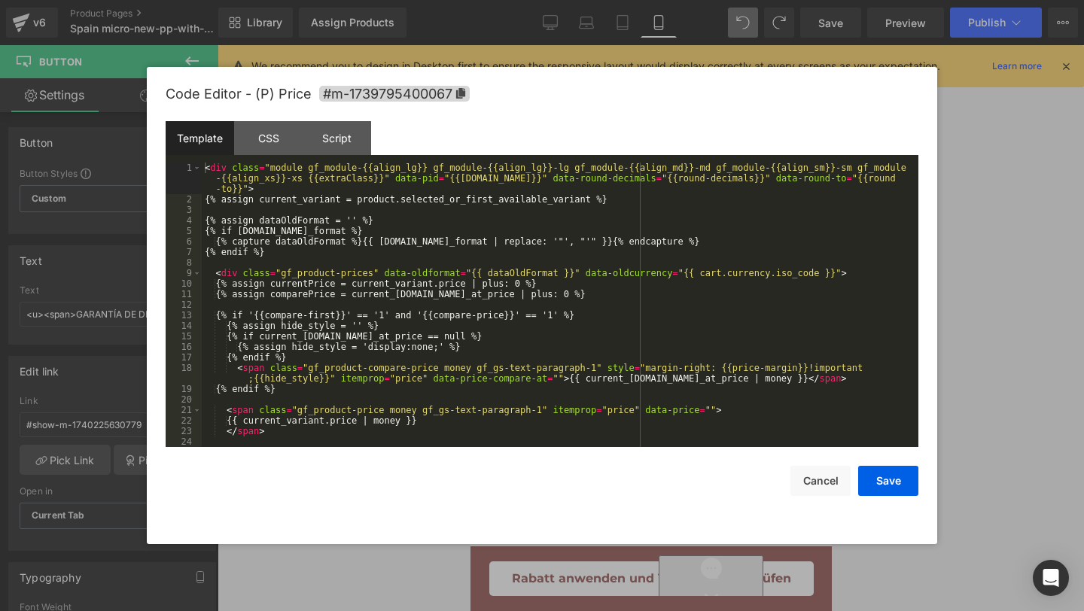
click at [731, 0] on div "Text Block You are previewing how the will restyle your page. You can not edit …" at bounding box center [542, 0] width 1084 height 0
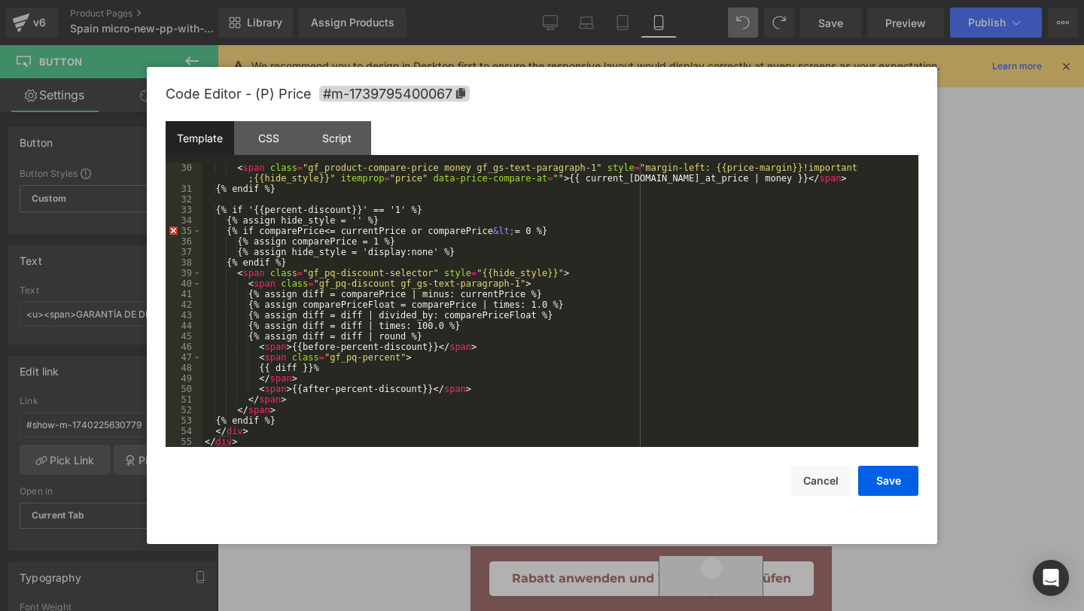
scroll to position [337, 0]
click at [820, 480] on button "Cancel" at bounding box center [820, 481] width 60 height 30
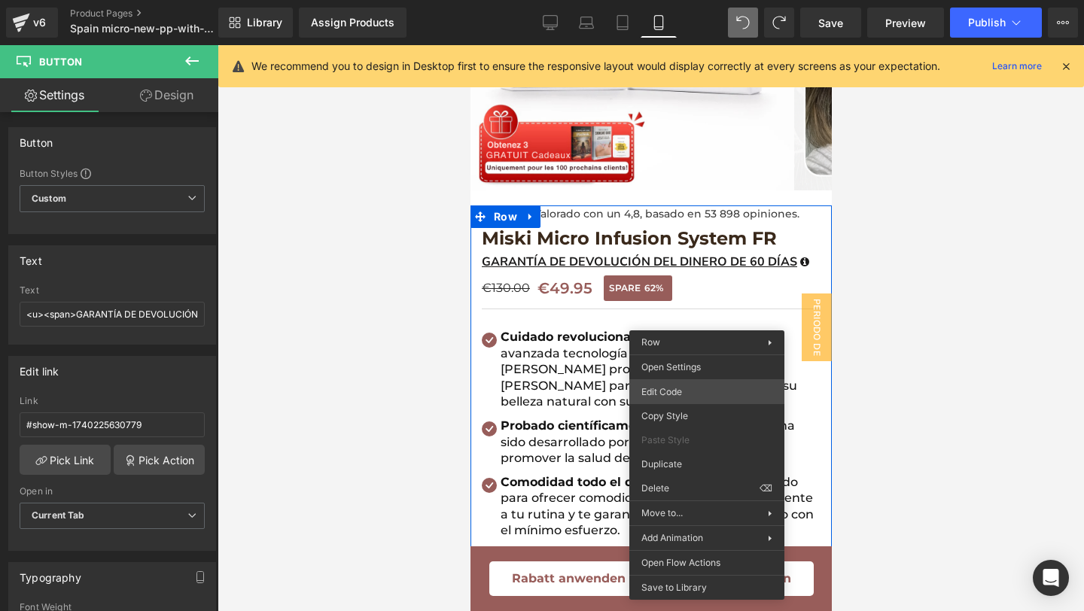
click at [680, 0] on div "Text Block You are previewing how the will restyle your page. You can not edit …" at bounding box center [542, 0] width 1084 height 0
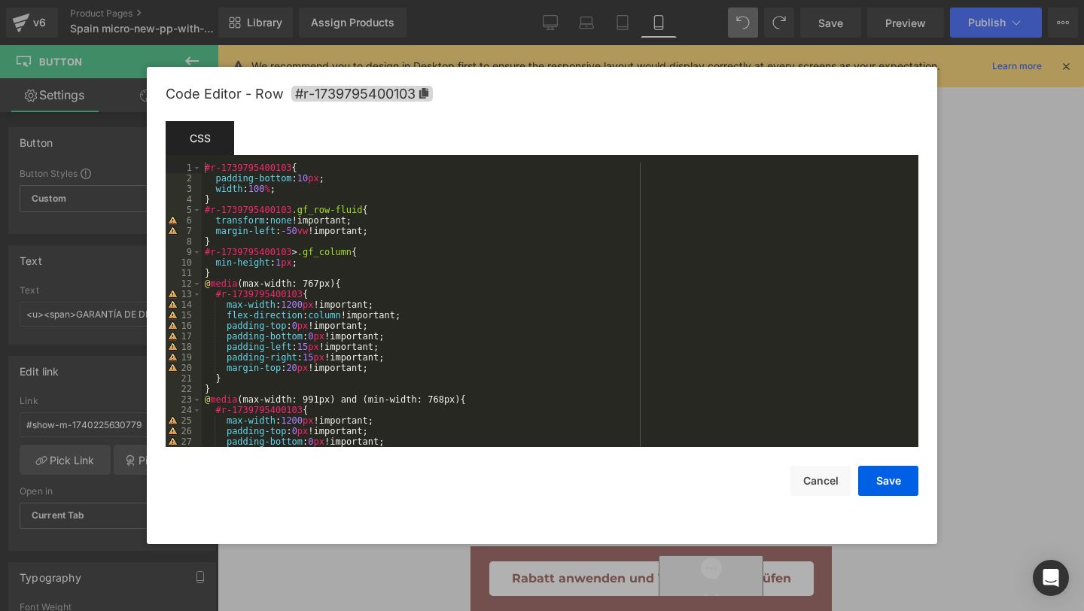
click at [820, 464] on div "Save Cancel" at bounding box center [542, 471] width 753 height 49
click at [822, 470] on button "Cancel" at bounding box center [820, 481] width 60 height 30
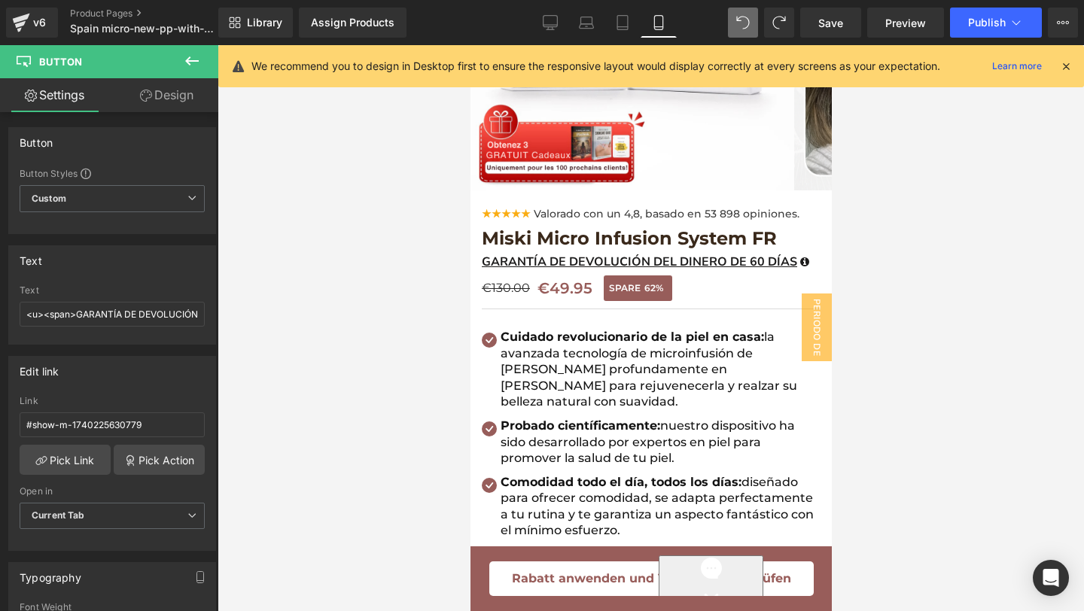
drag, startPoint x: 552, startPoint y: 20, endPoint x: 547, endPoint y: 59, distance: 40.2
click at [552, 20] on icon at bounding box center [550, 22] width 15 height 15
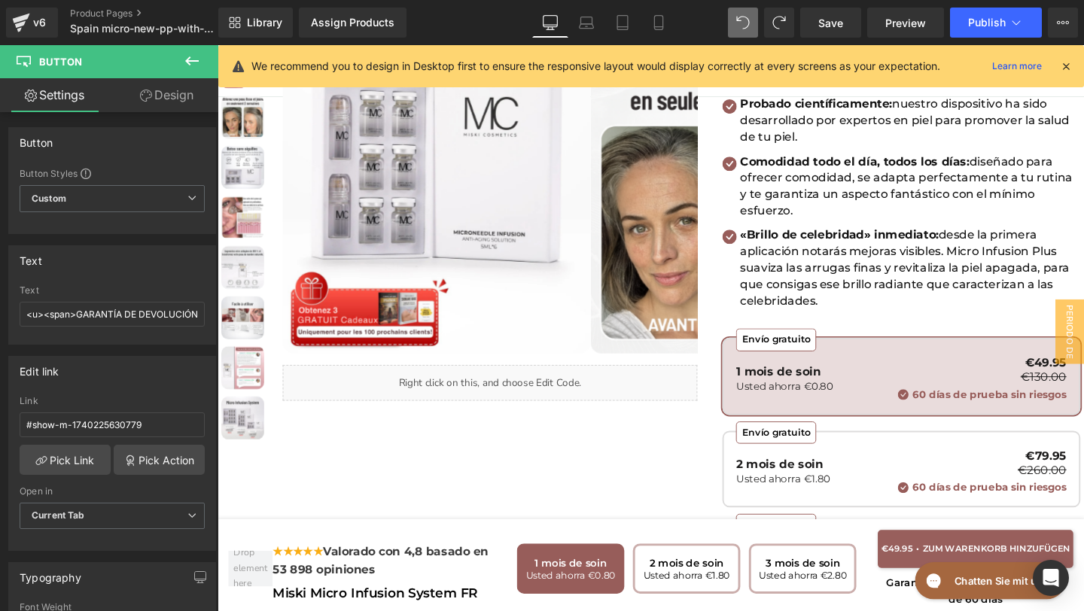
scroll to position [0, 0]
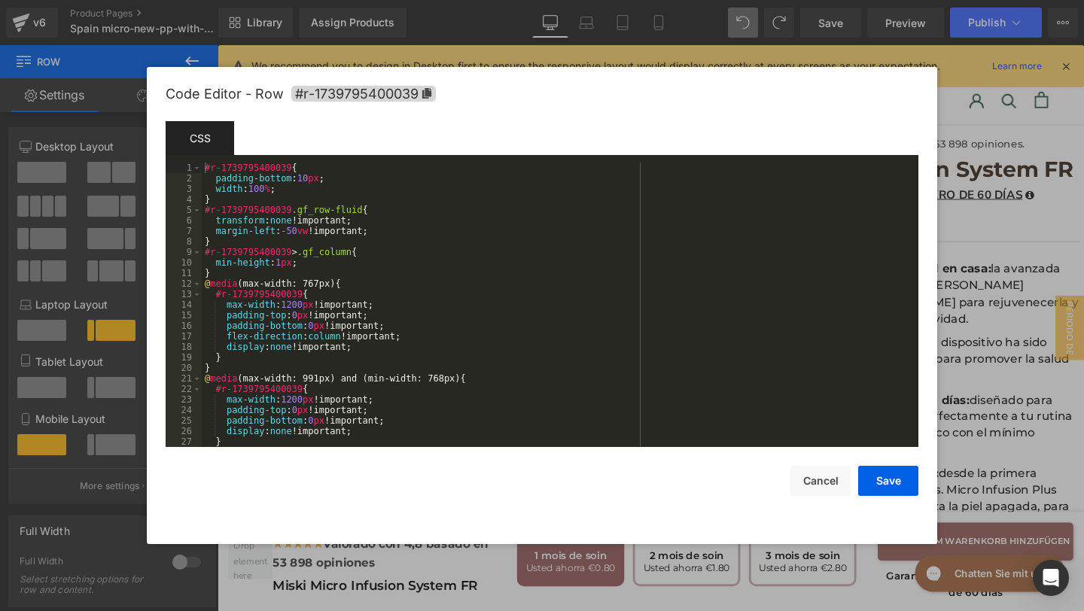
click at [452, 0] on div "Text Block You are previewing how the will restyle your page. You can not edit …" at bounding box center [542, 0] width 1084 height 0
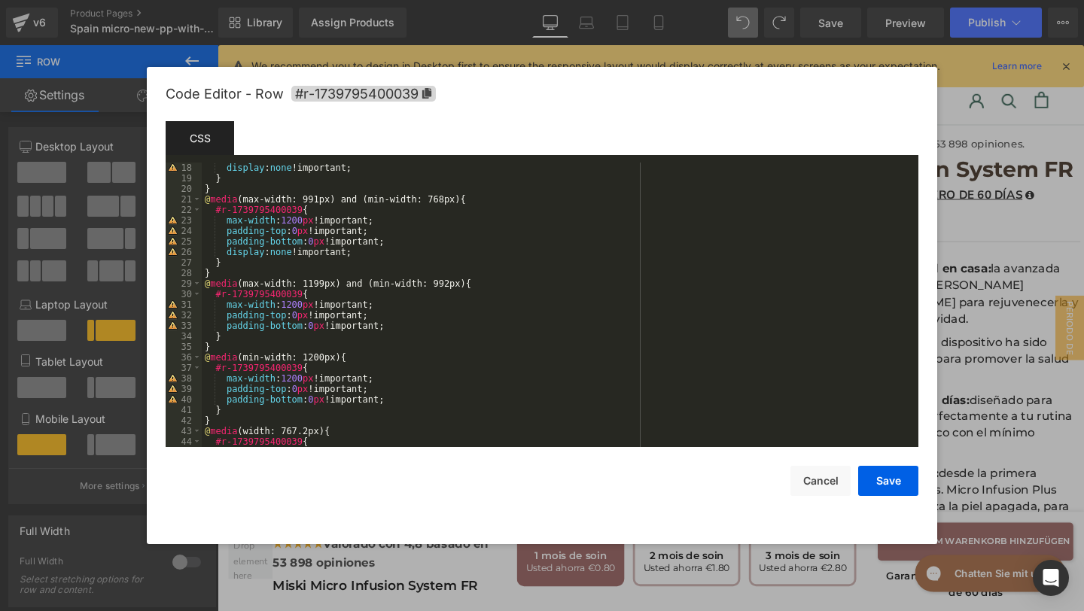
scroll to position [263, 0]
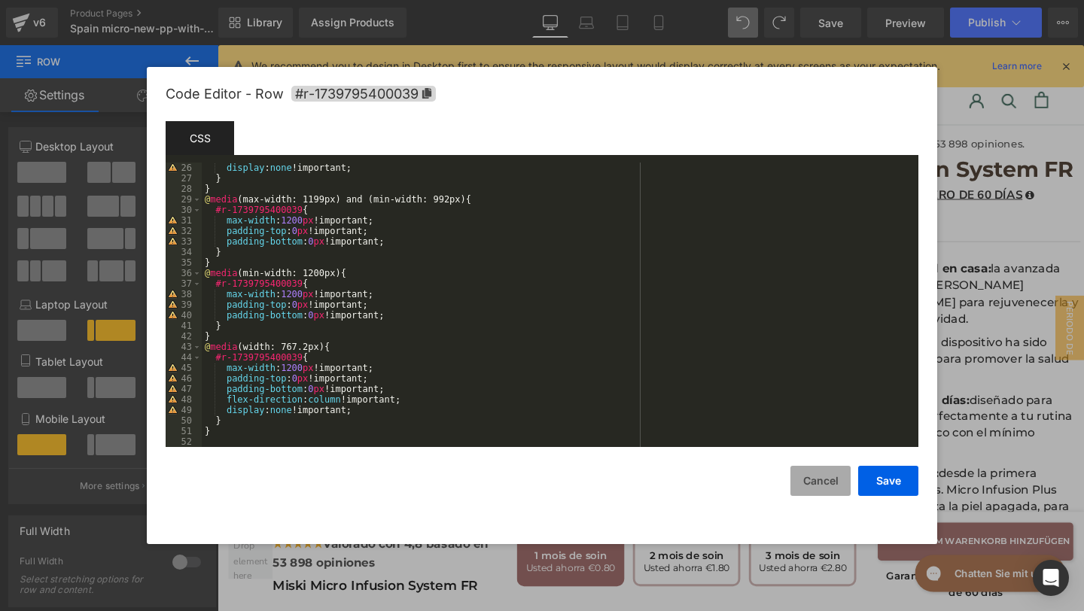
click at [809, 473] on button "Cancel" at bounding box center [820, 481] width 60 height 30
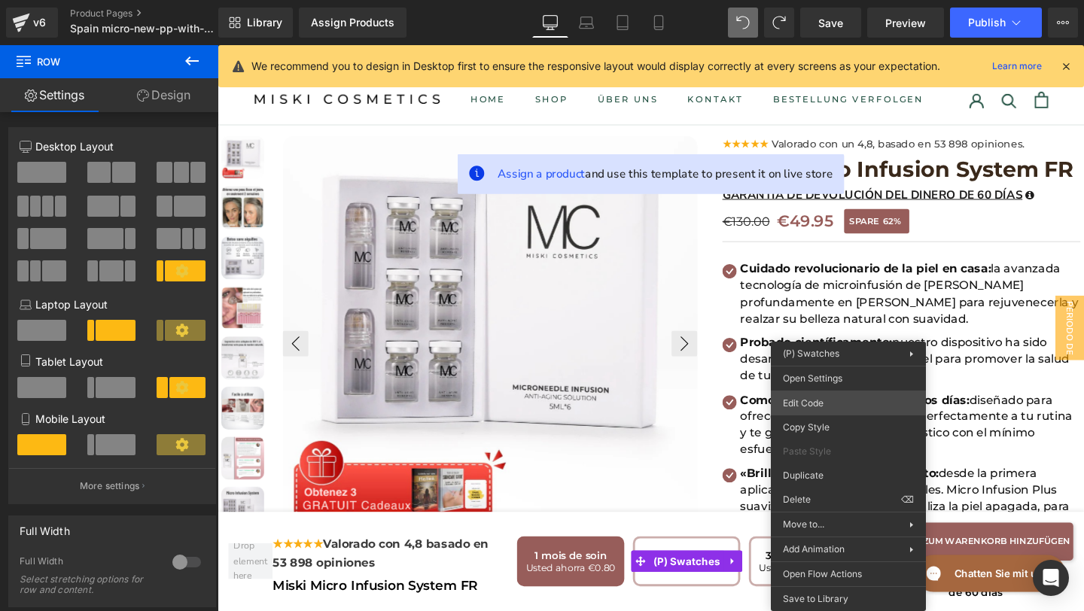
click at [844, 0] on div "Text Block You are previewing how the will restyle your page. You can not edit …" at bounding box center [542, 0] width 1084 height 0
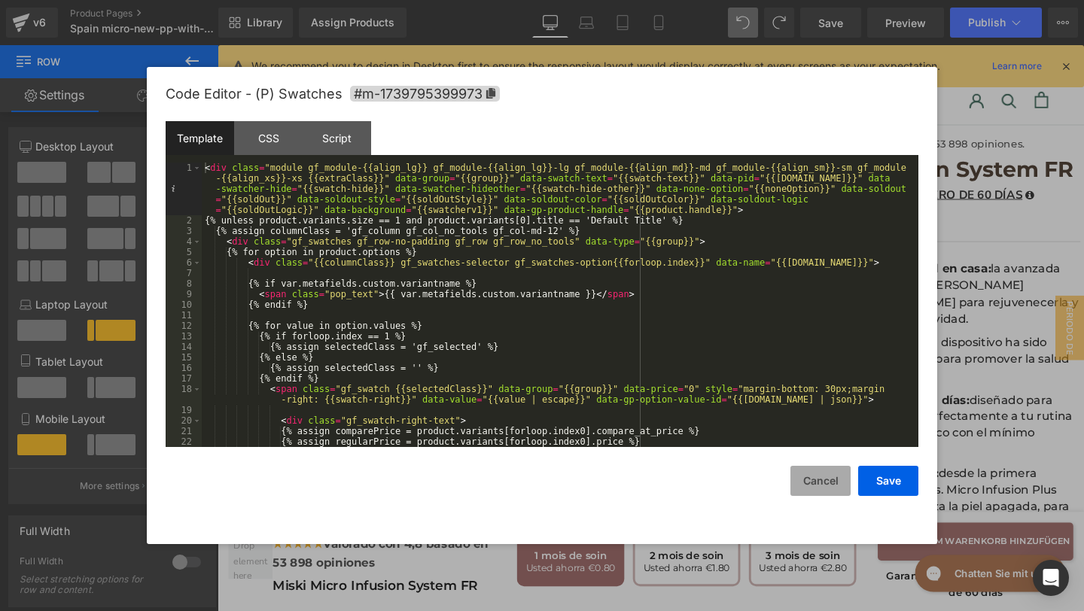
click at [819, 479] on button "Cancel" at bounding box center [820, 481] width 60 height 30
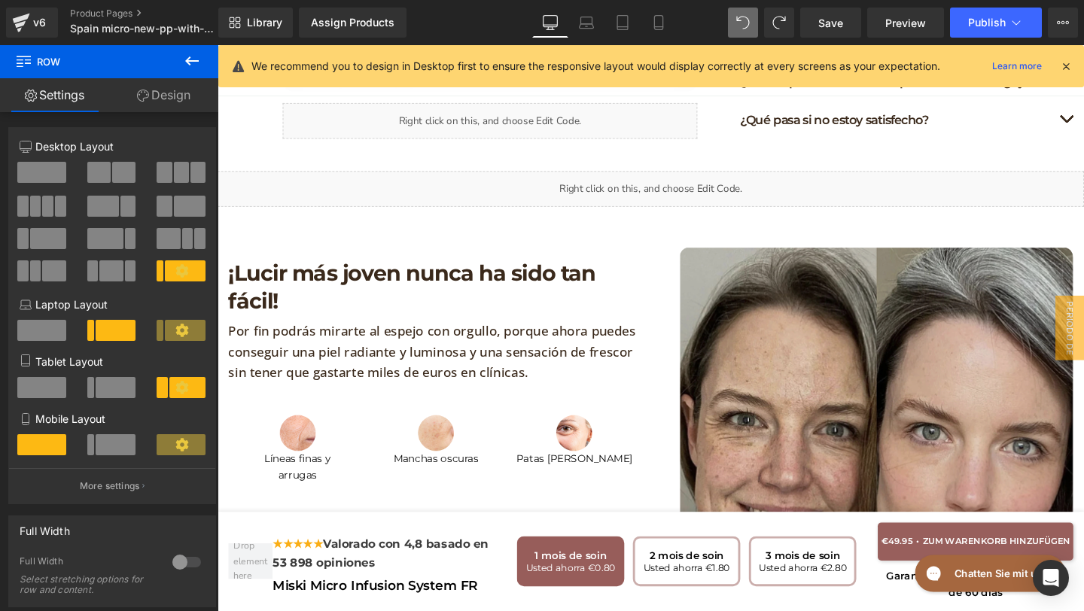
scroll to position [1237, 0]
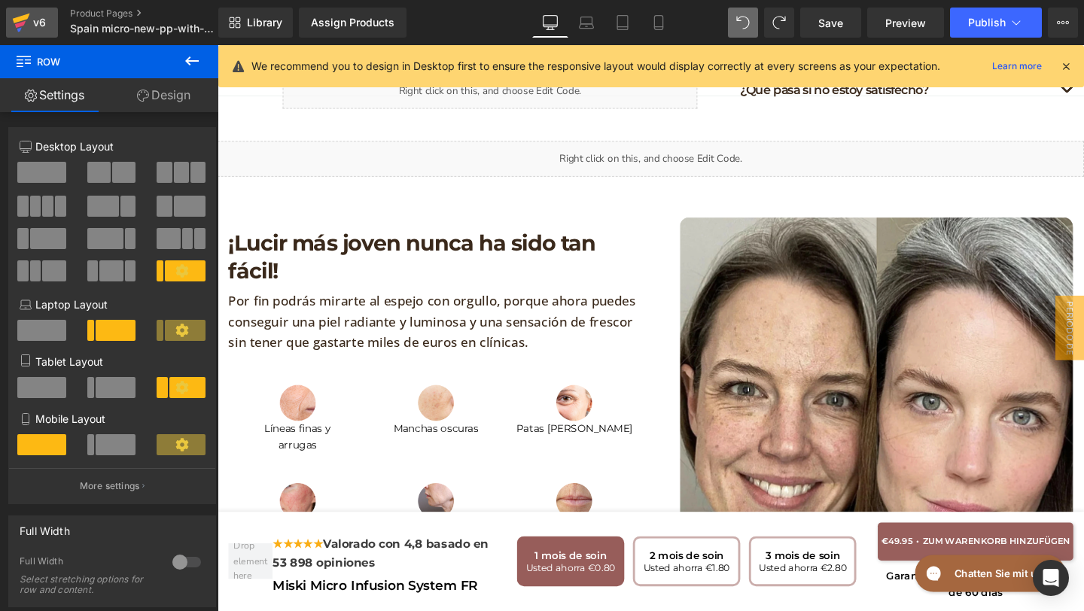
click at [25, 24] on icon at bounding box center [21, 23] width 18 height 38
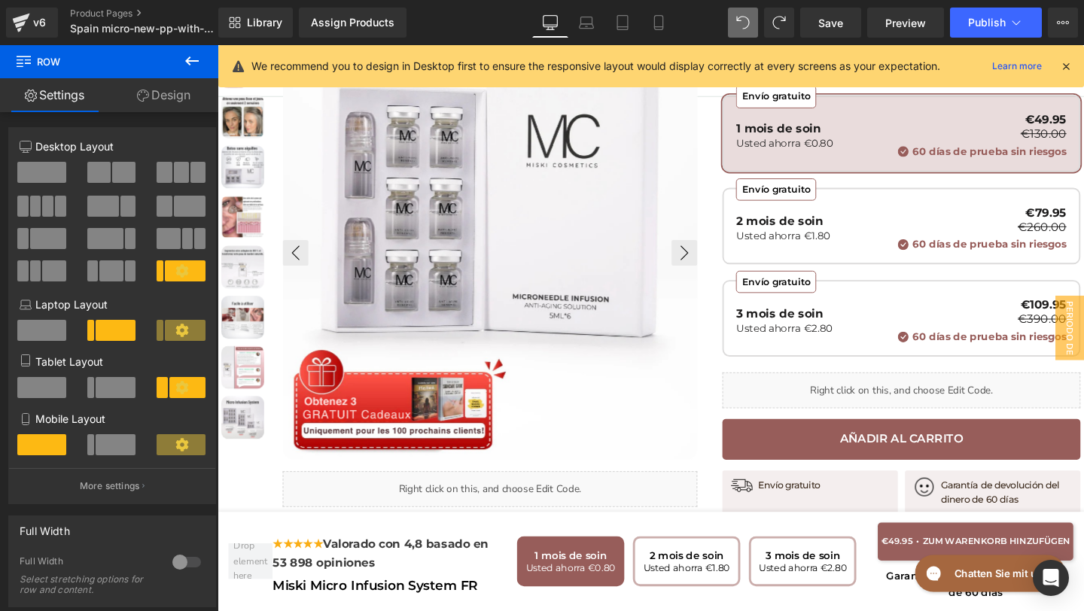
scroll to position [0, 0]
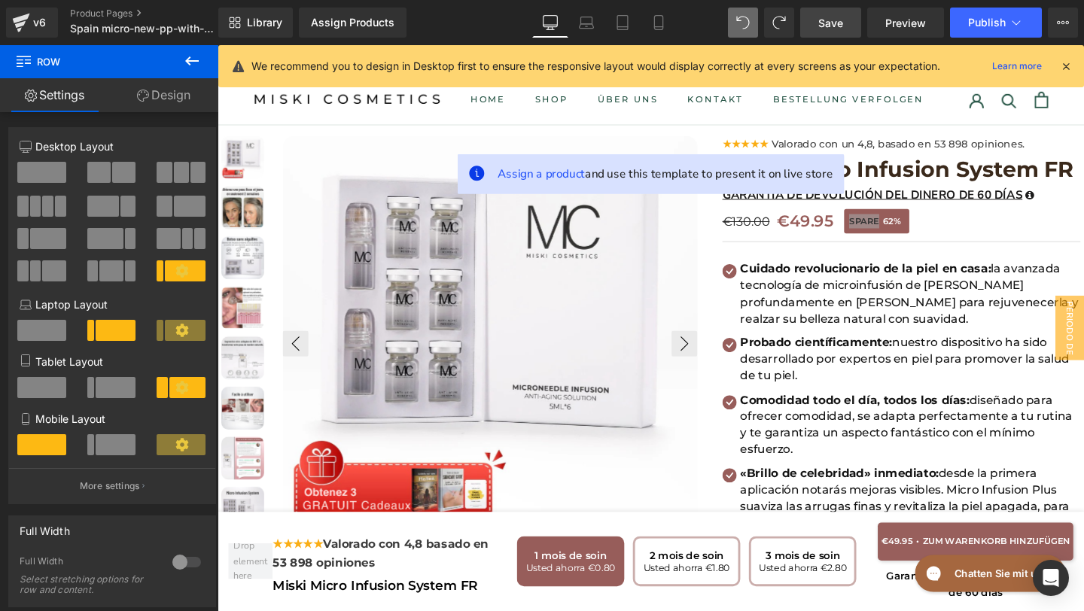
click at [830, 29] on span "Save" at bounding box center [830, 23] width 25 height 16
click at [38, 31] on div "v6" at bounding box center [39, 23] width 19 height 20
